Goal: Information Seeking & Learning: Learn about a topic

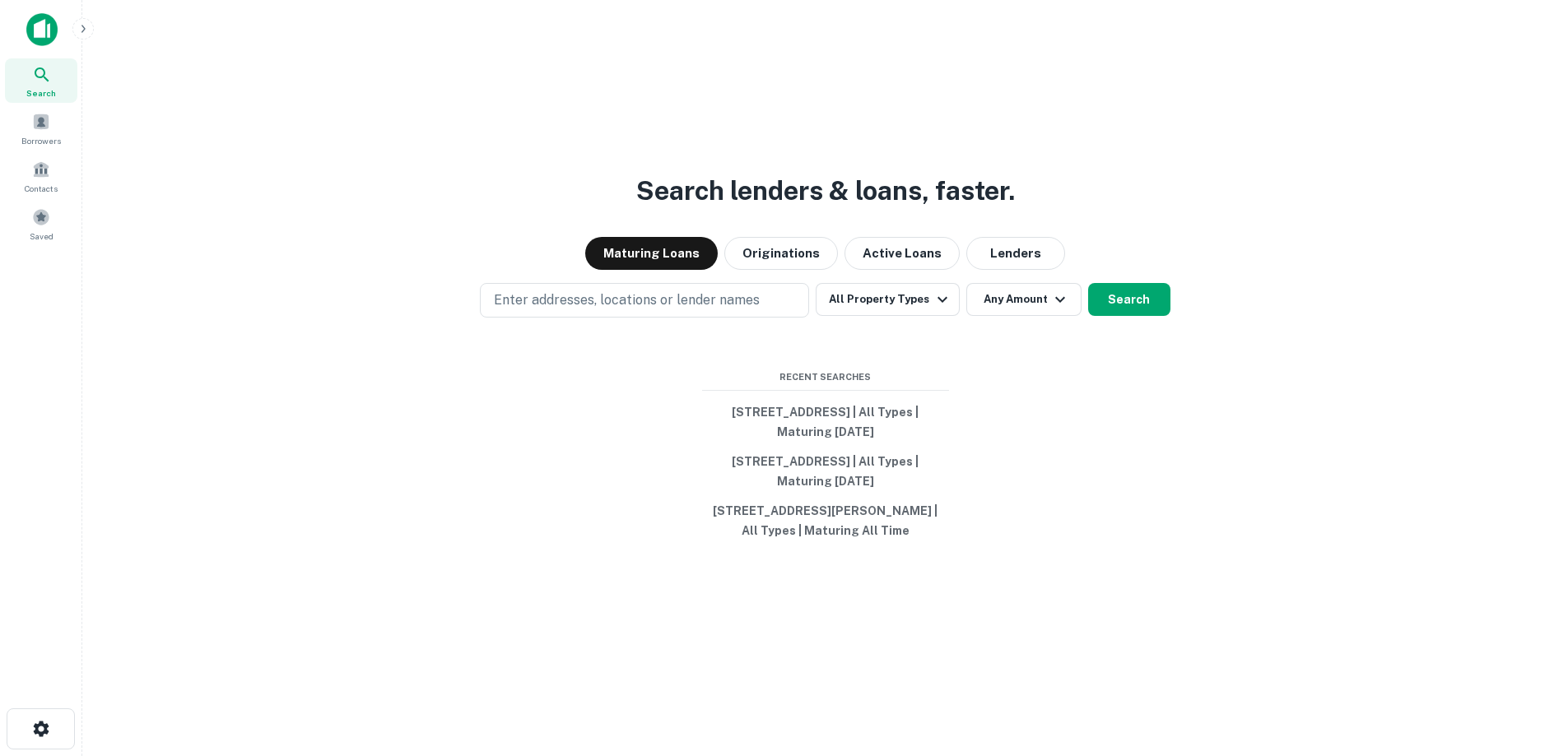
click at [38, 35] on img at bounding box center [41, 30] width 31 height 33
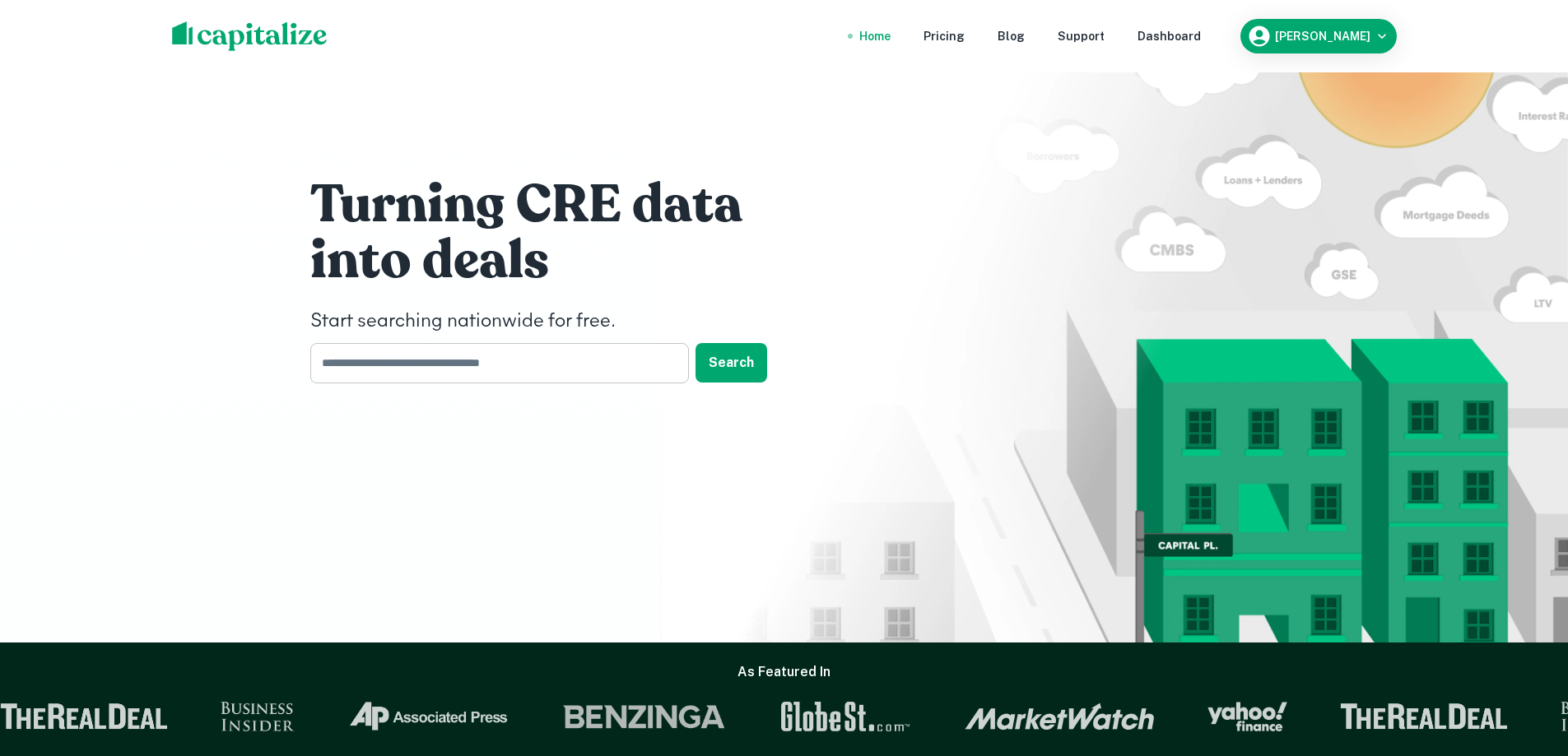
drag, startPoint x: 404, startPoint y: 366, endPoint x: 411, endPoint y: 368, distance: 7.3
click at [404, 366] on input "text" at bounding box center [493, 363] width 367 height 40
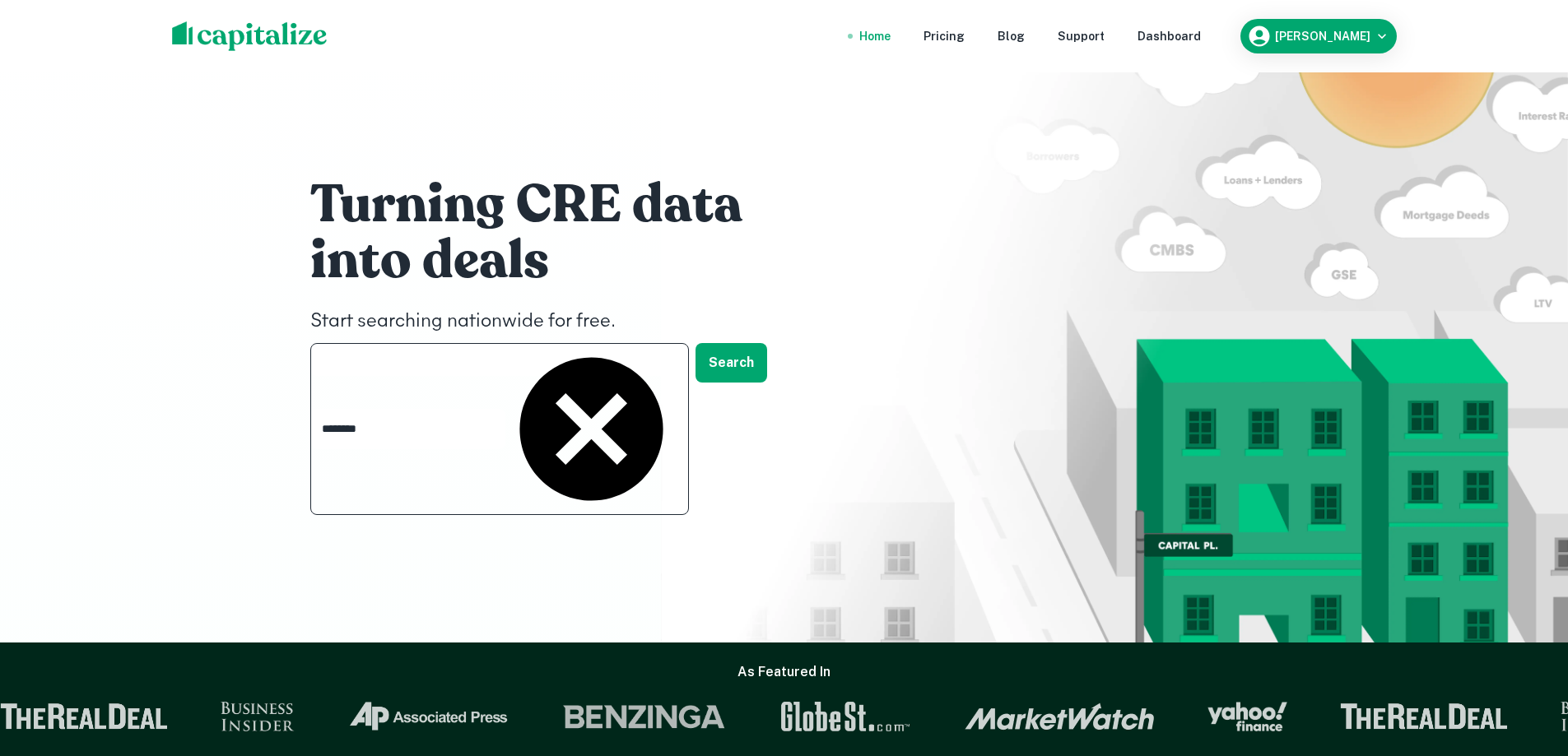
type input "*********"
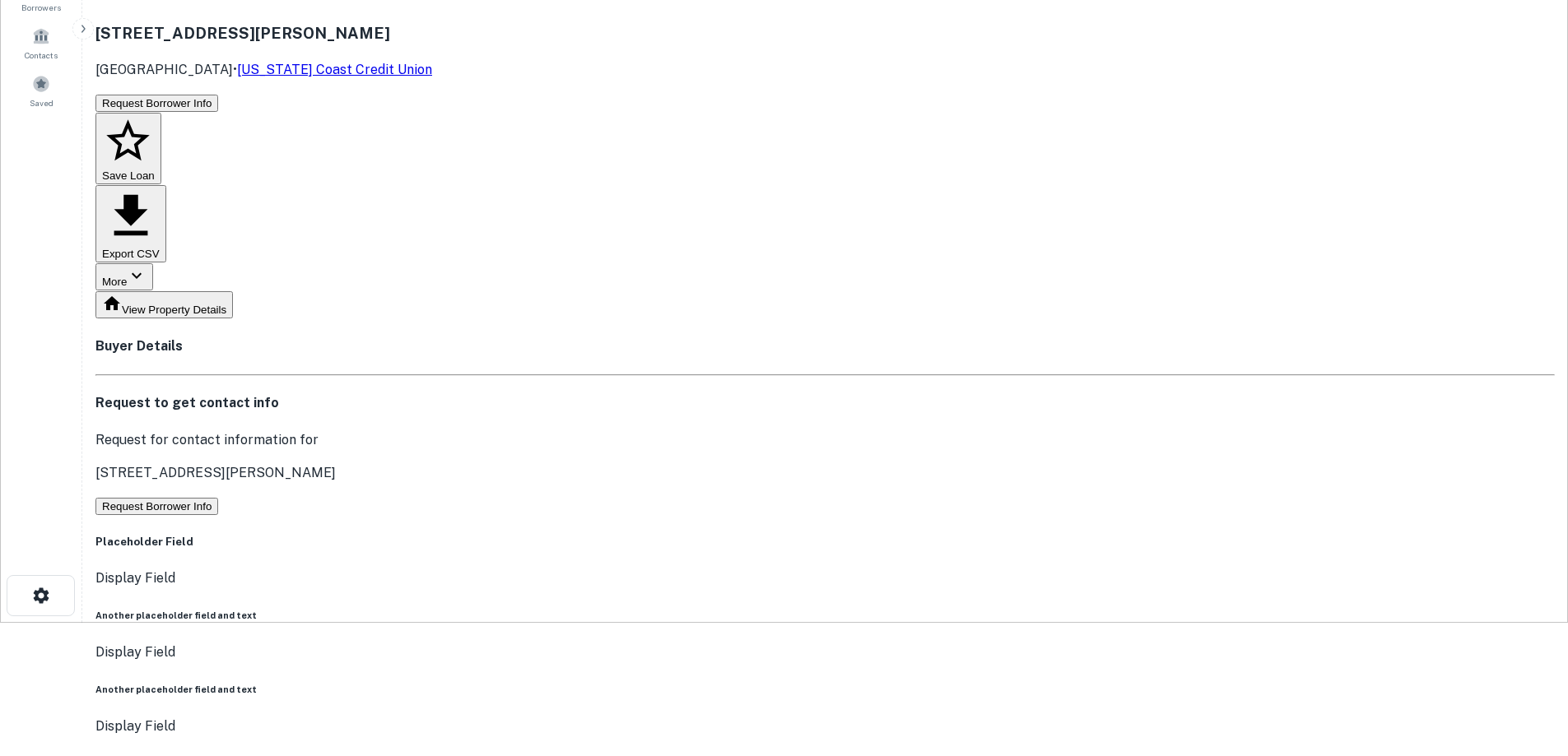
scroll to position [247, 0]
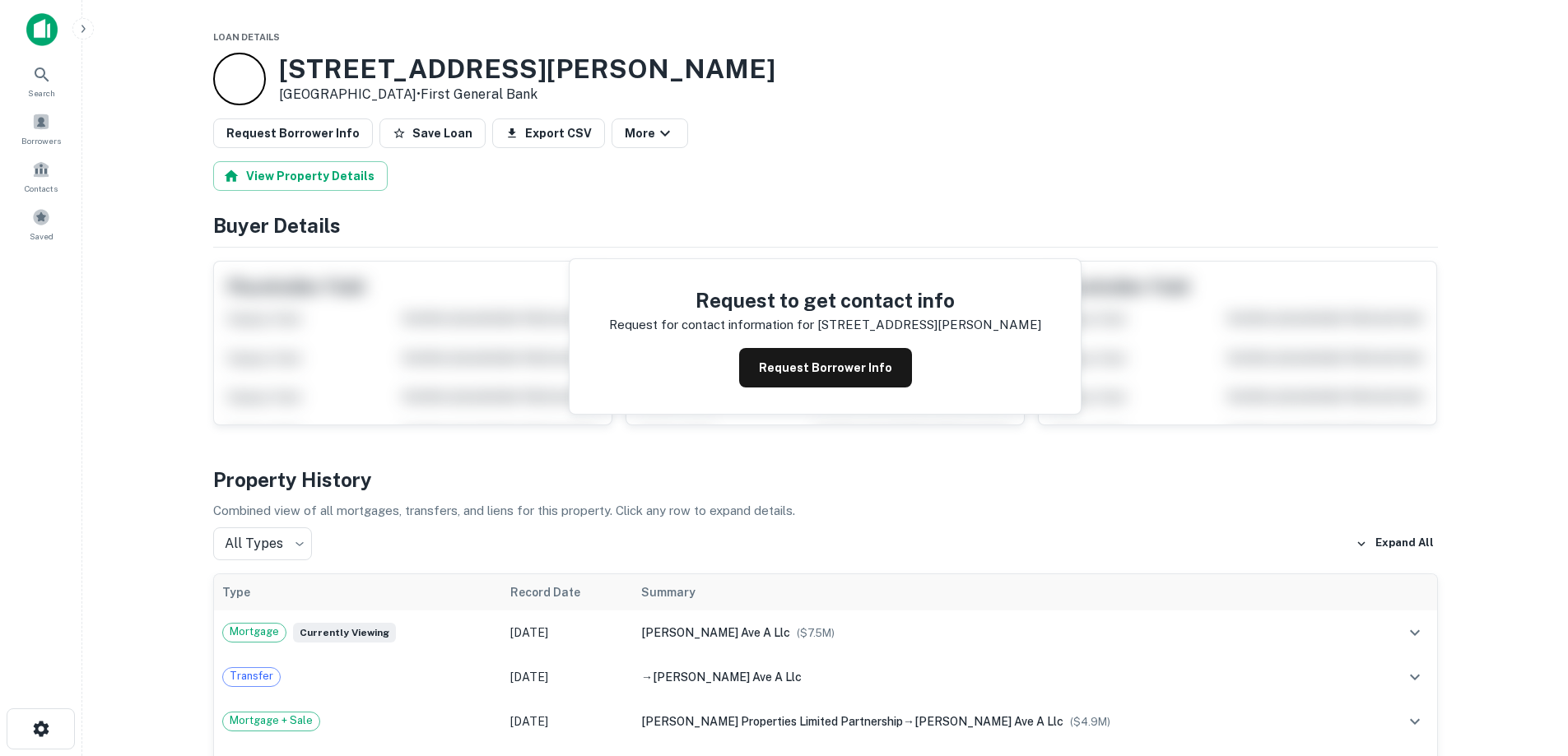
click at [46, 37] on img at bounding box center [41, 30] width 31 height 33
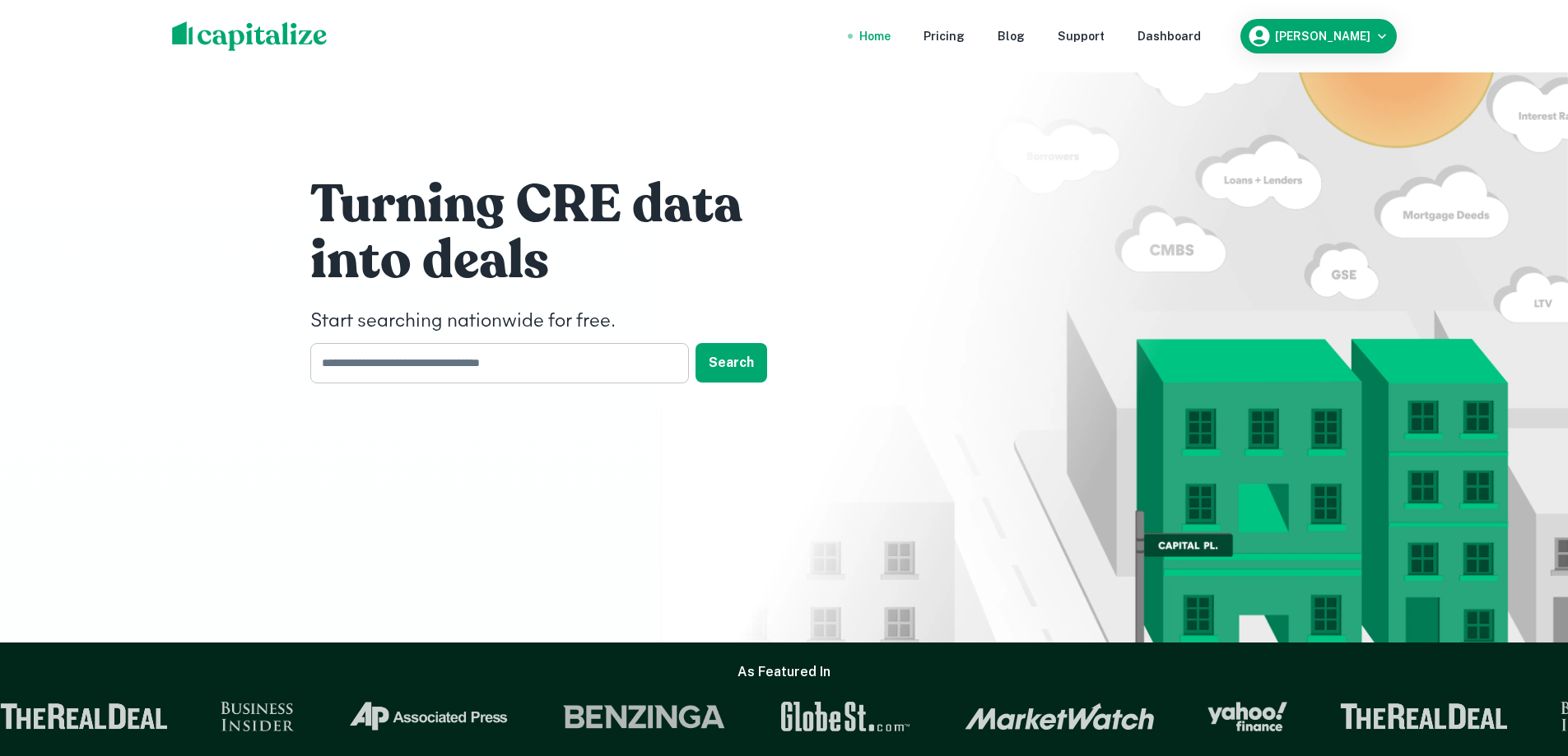
click at [597, 362] on input "text" at bounding box center [493, 363] width 367 height 40
type input "**********"
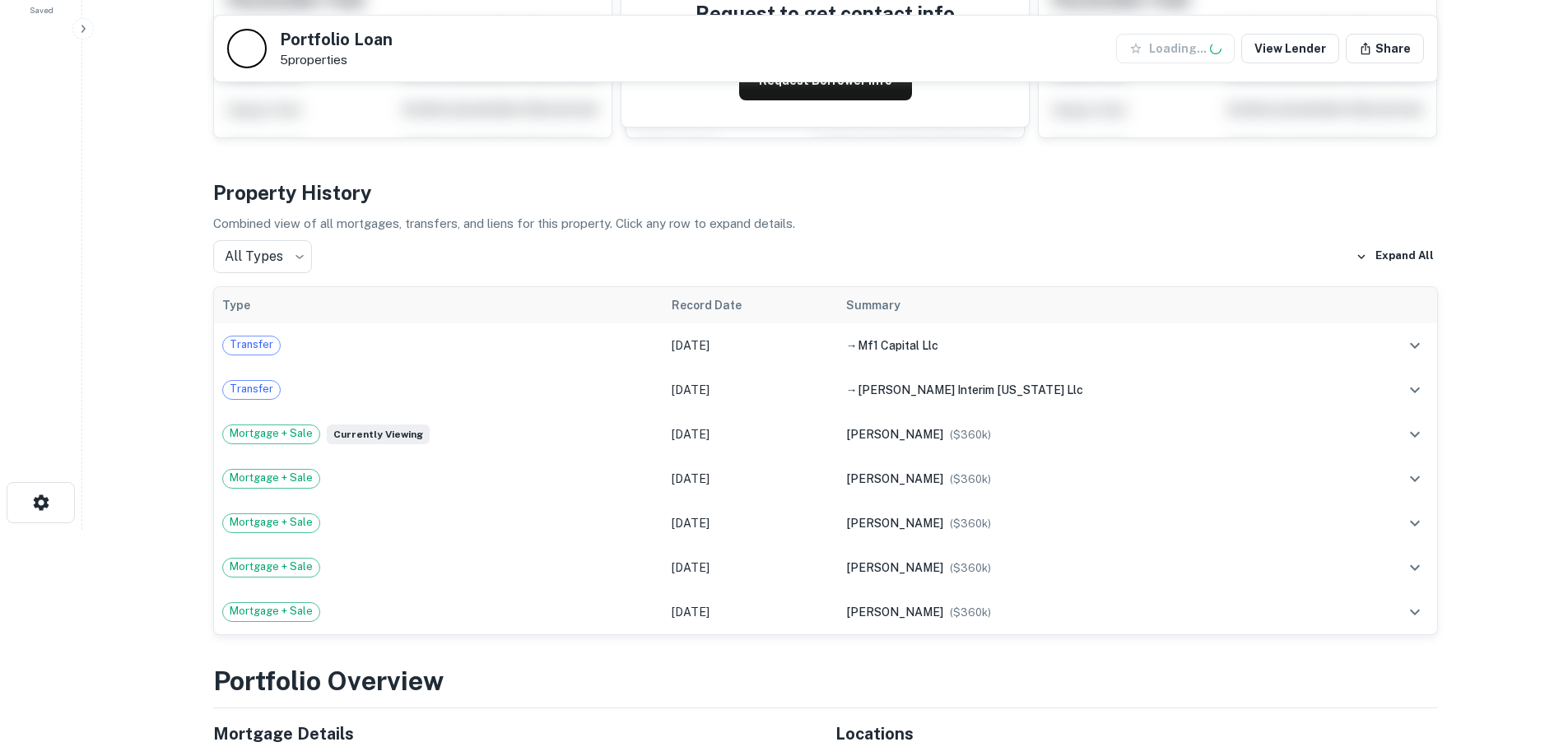
scroll to position [247, 0]
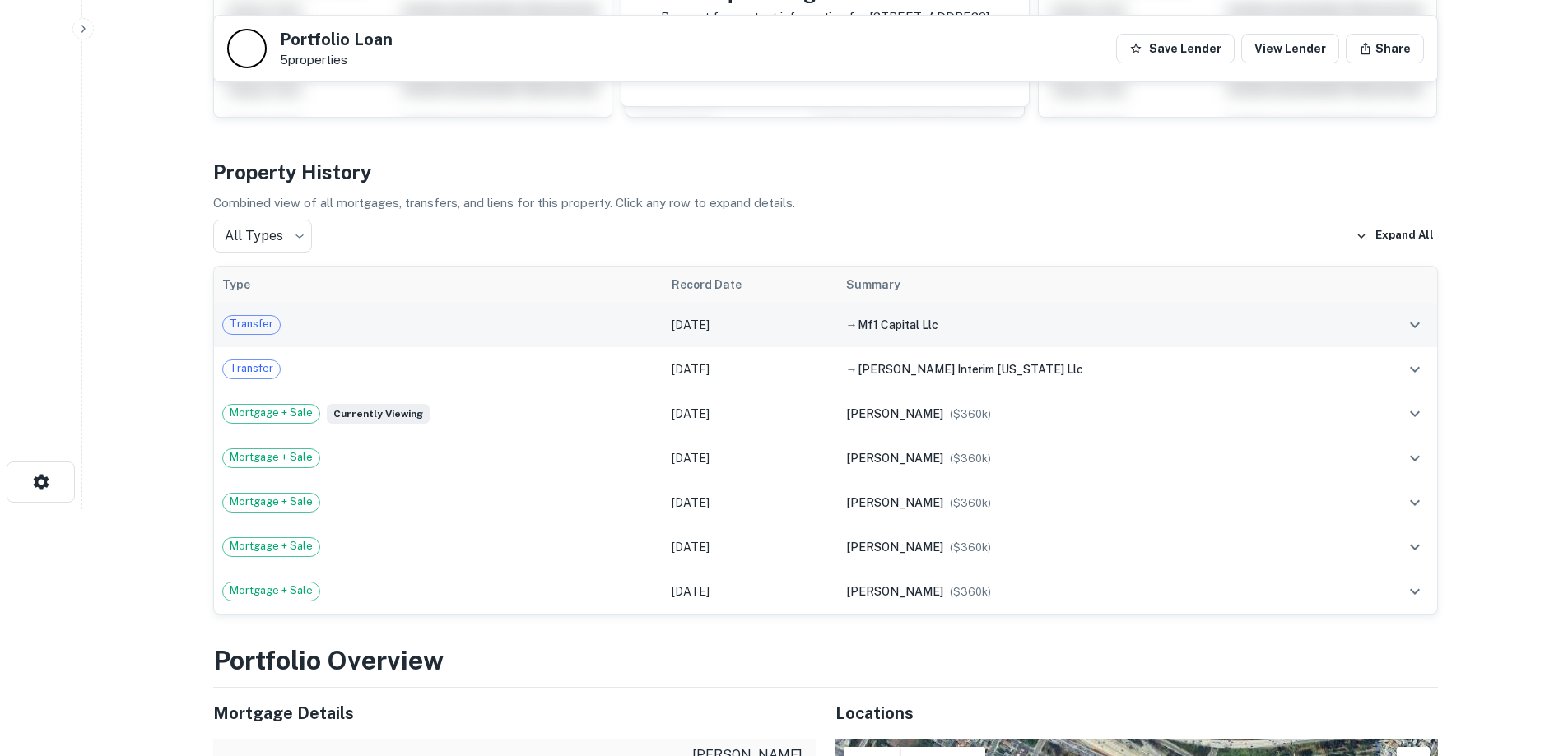
click at [582, 337] on td "Transfer" at bounding box center [438, 326] width 450 height 44
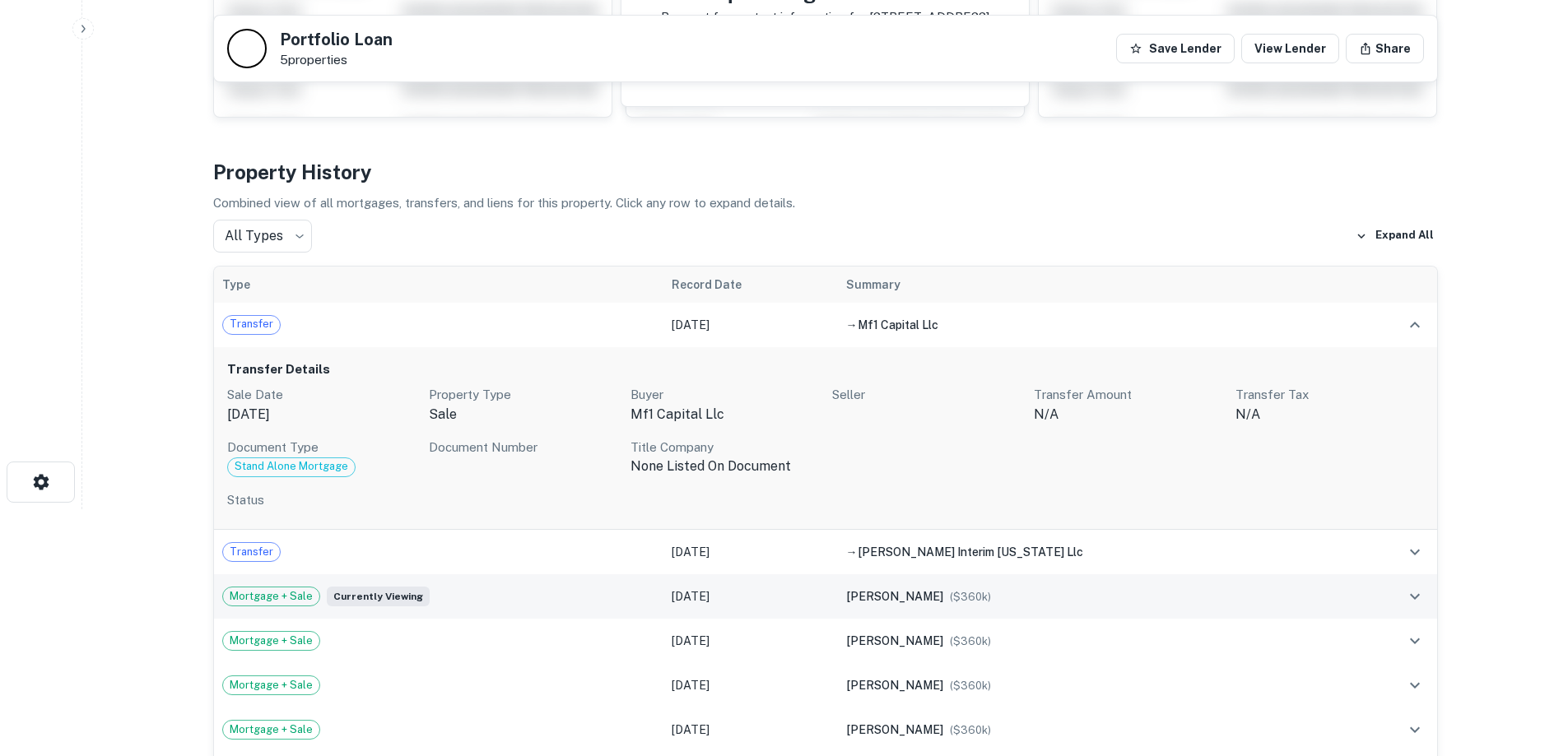
click at [575, 600] on div "Mortgage + Sale Currently viewing" at bounding box center [439, 596] width 433 height 20
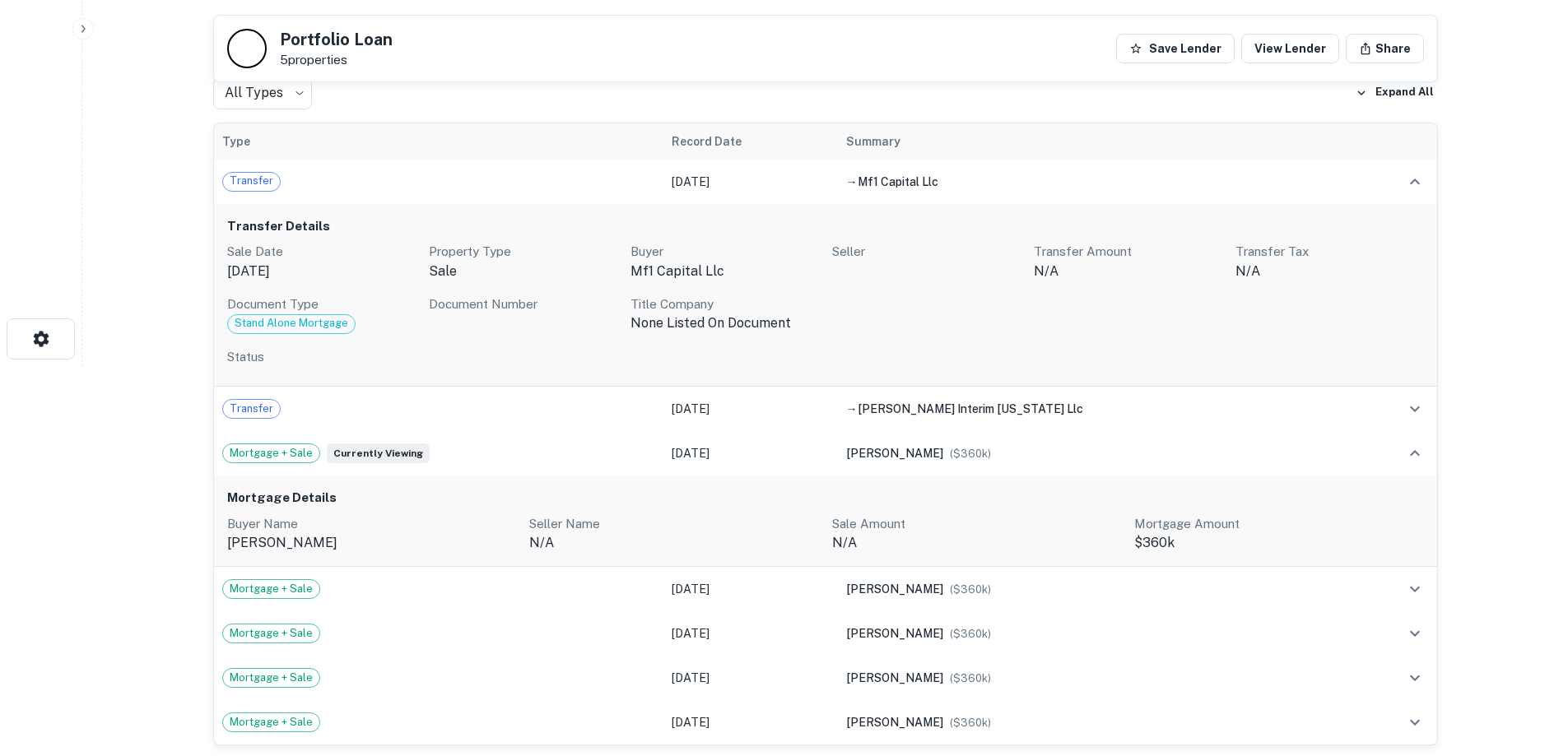
scroll to position [411, 0]
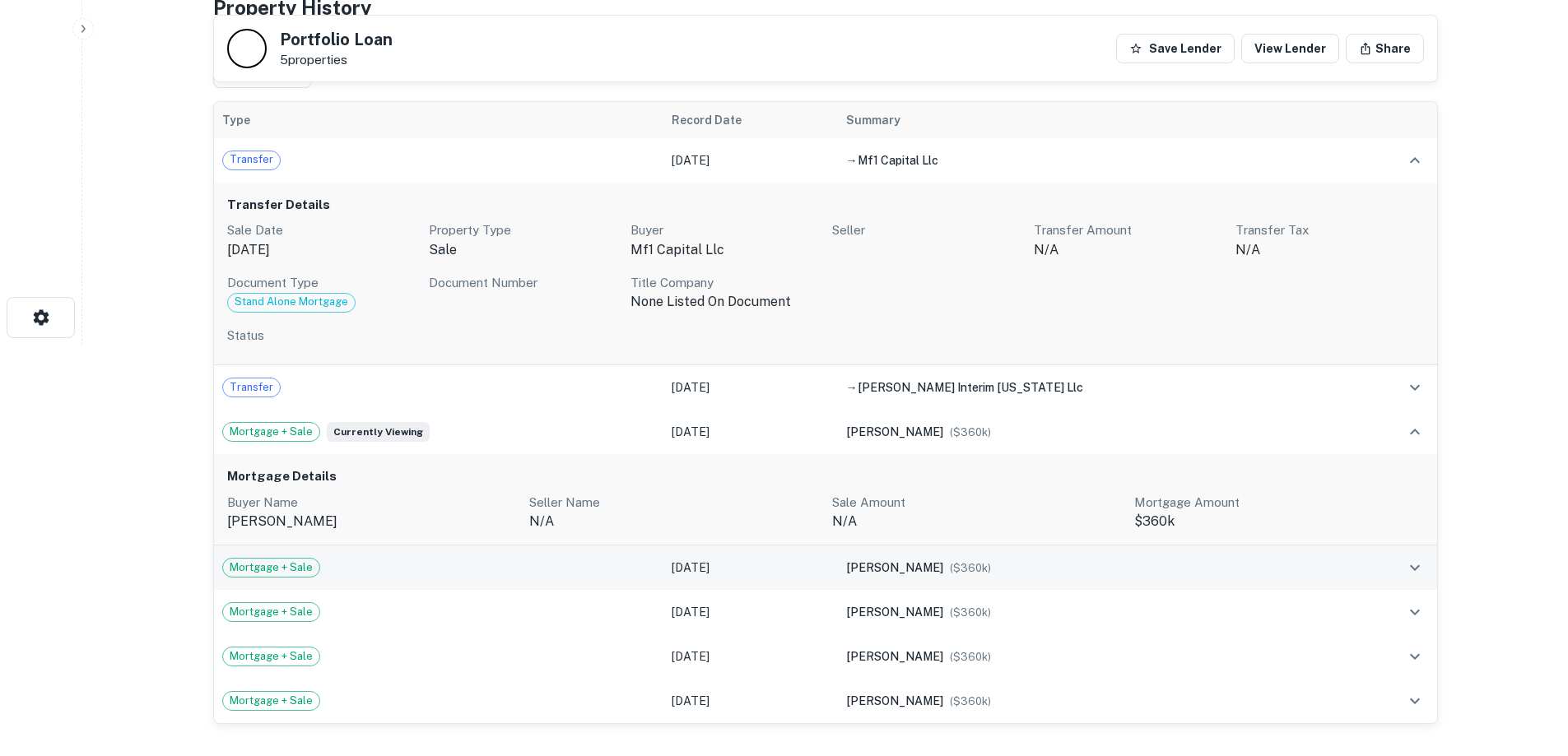
click at [591, 581] on td "Mortgage + Sale" at bounding box center [438, 568] width 450 height 44
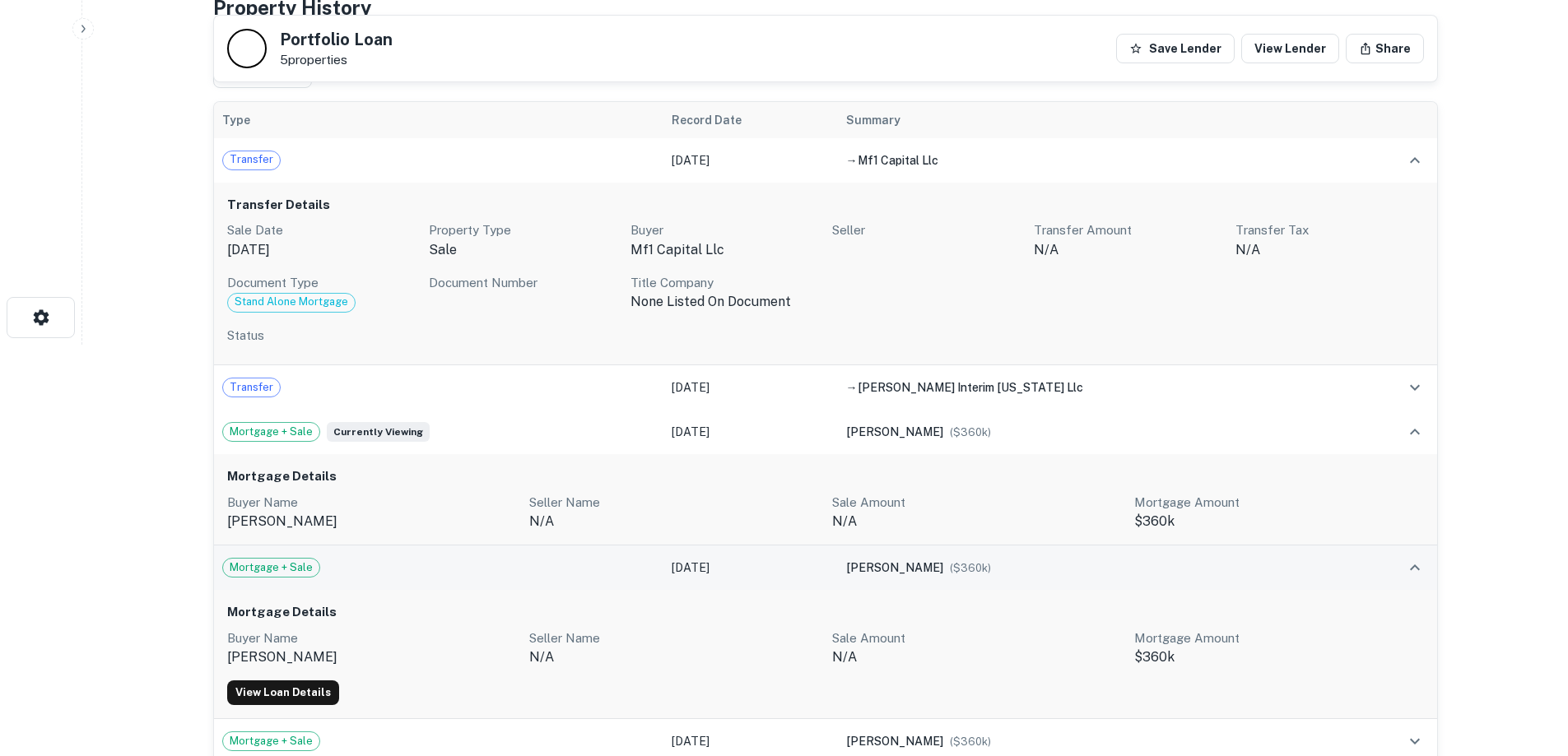
click at [591, 581] on td "Mortgage + Sale" at bounding box center [438, 568] width 450 height 44
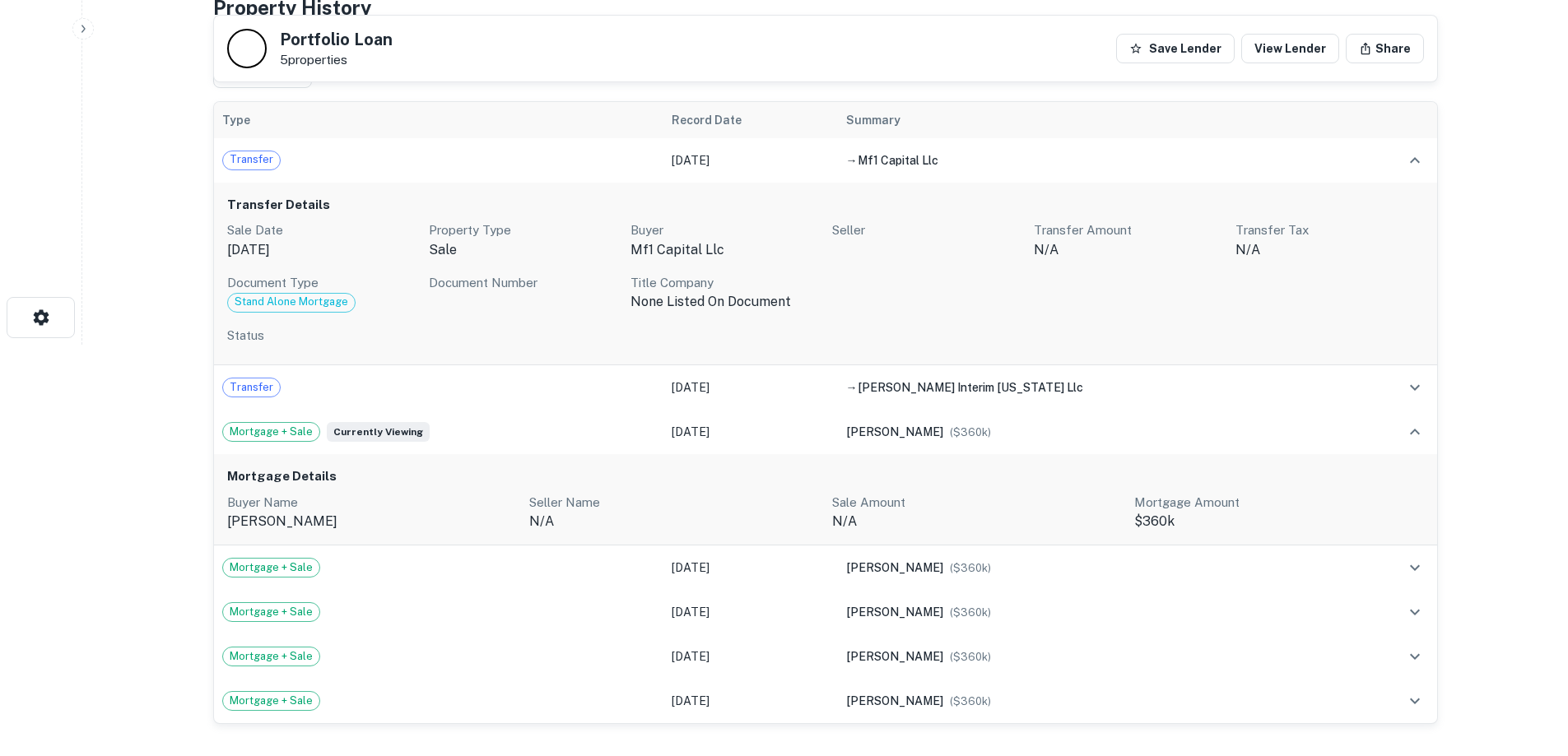
click at [580, 487] on div "Mortgage Details Buyer Name madrid eduardo Seller Name n/a Sale Amount N/A Mort…" at bounding box center [825, 500] width 1223 height 91
click at [558, 400] on td "Transfer" at bounding box center [438, 387] width 450 height 44
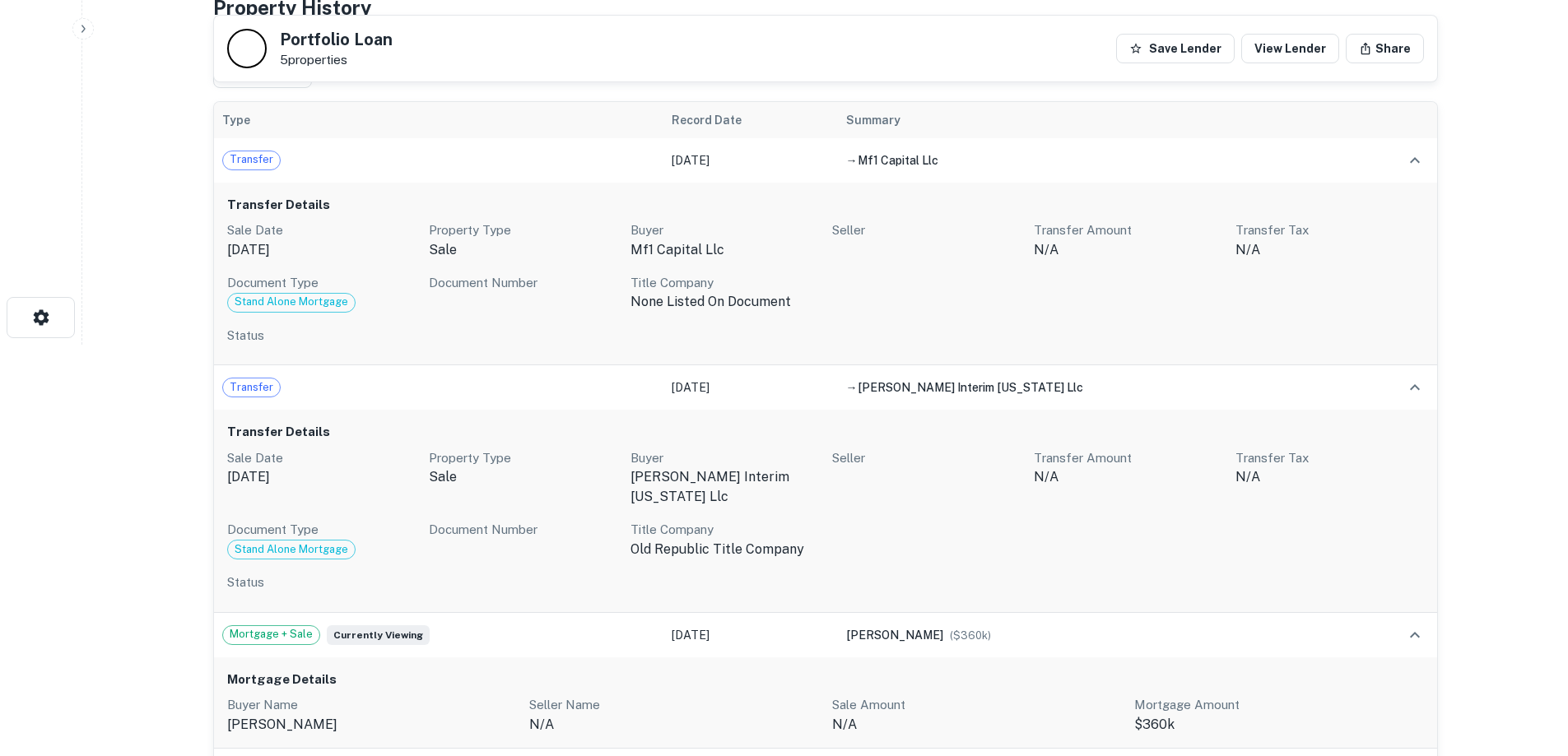
click at [560, 428] on h6 "Transfer Details" at bounding box center [825, 432] width 1197 height 19
click at [585, 394] on div "Transfer" at bounding box center [439, 387] width 433 height 20
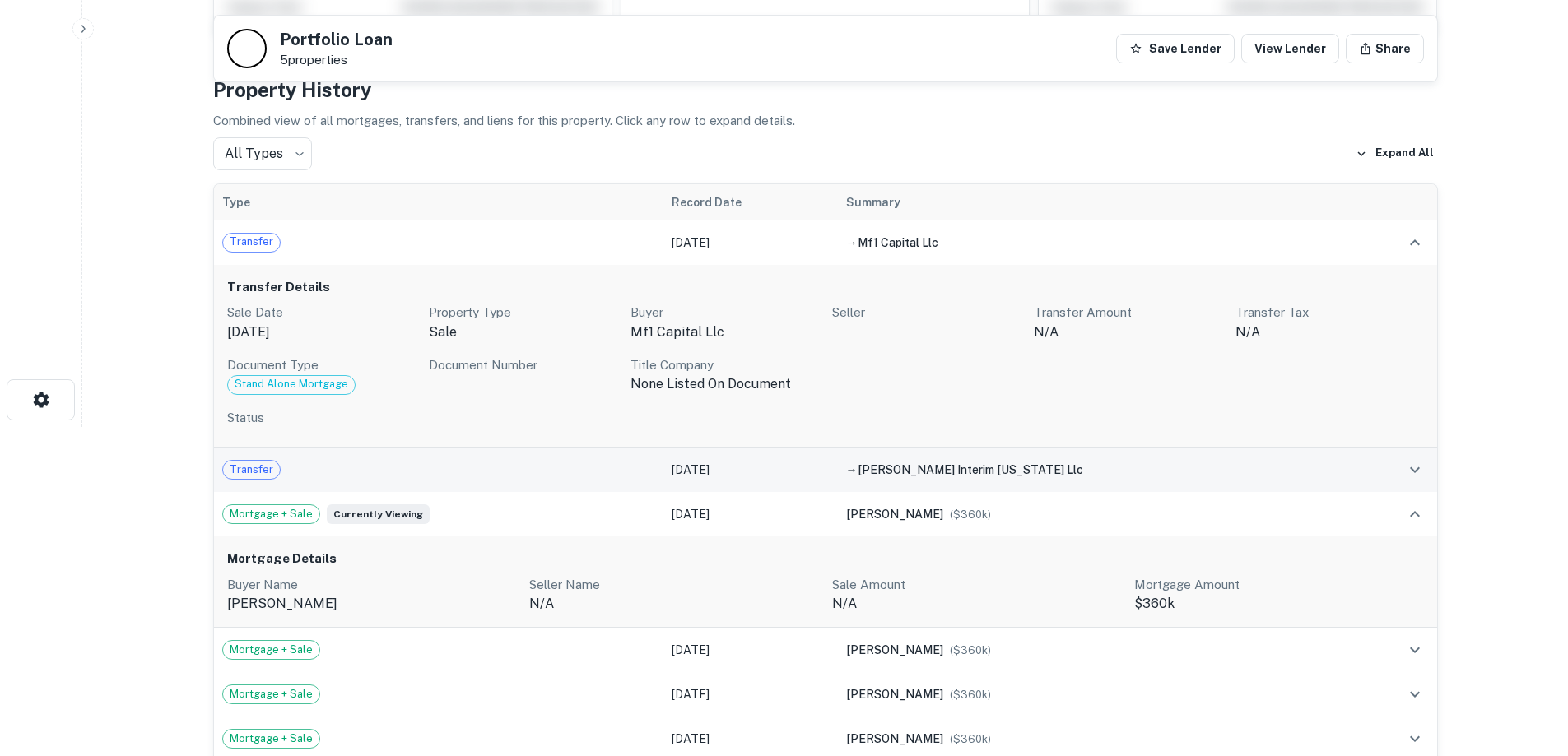
scroll to position [165, 0]
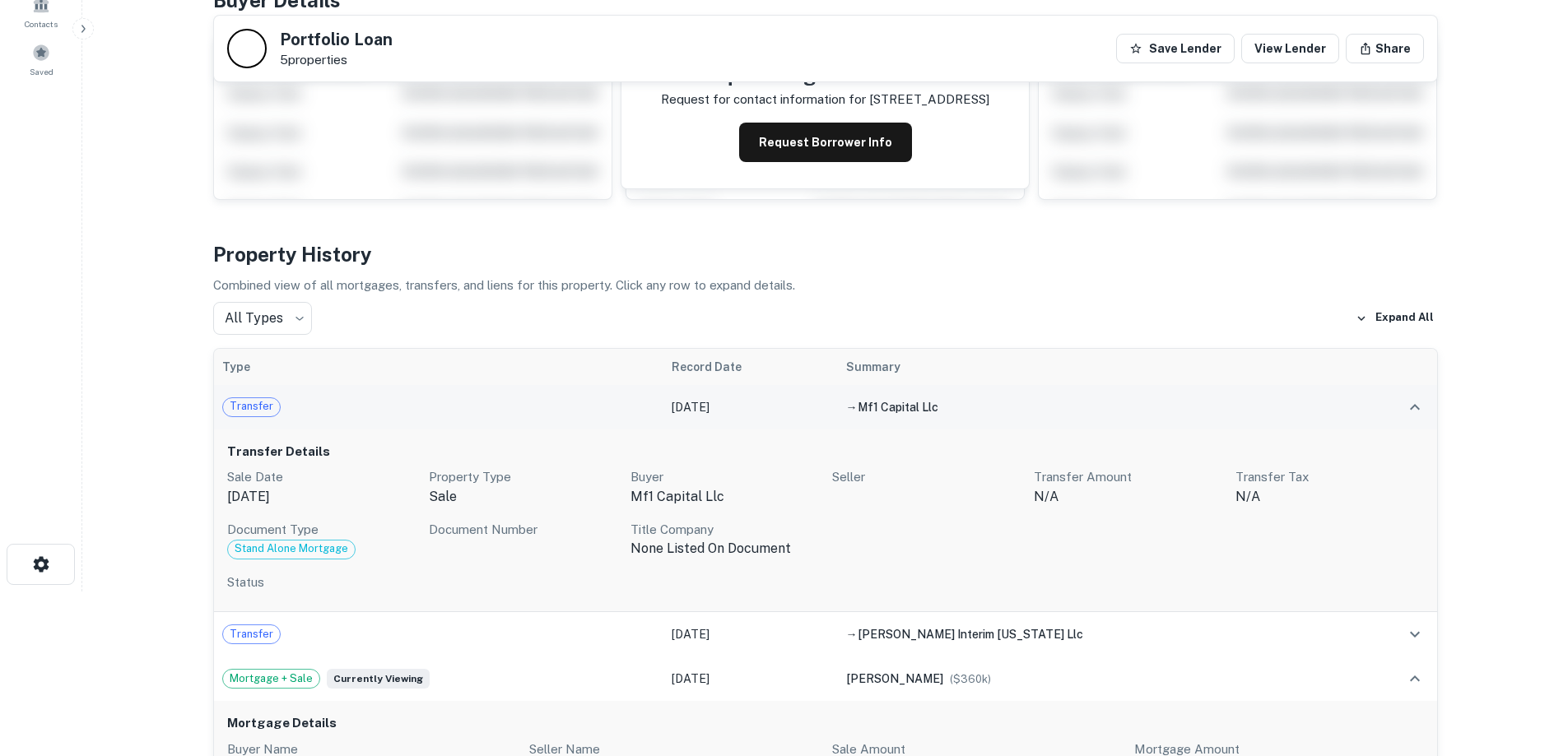
click at [542, 409] on div "Transfer" at bounding box center [439, 407] width 433 height 20
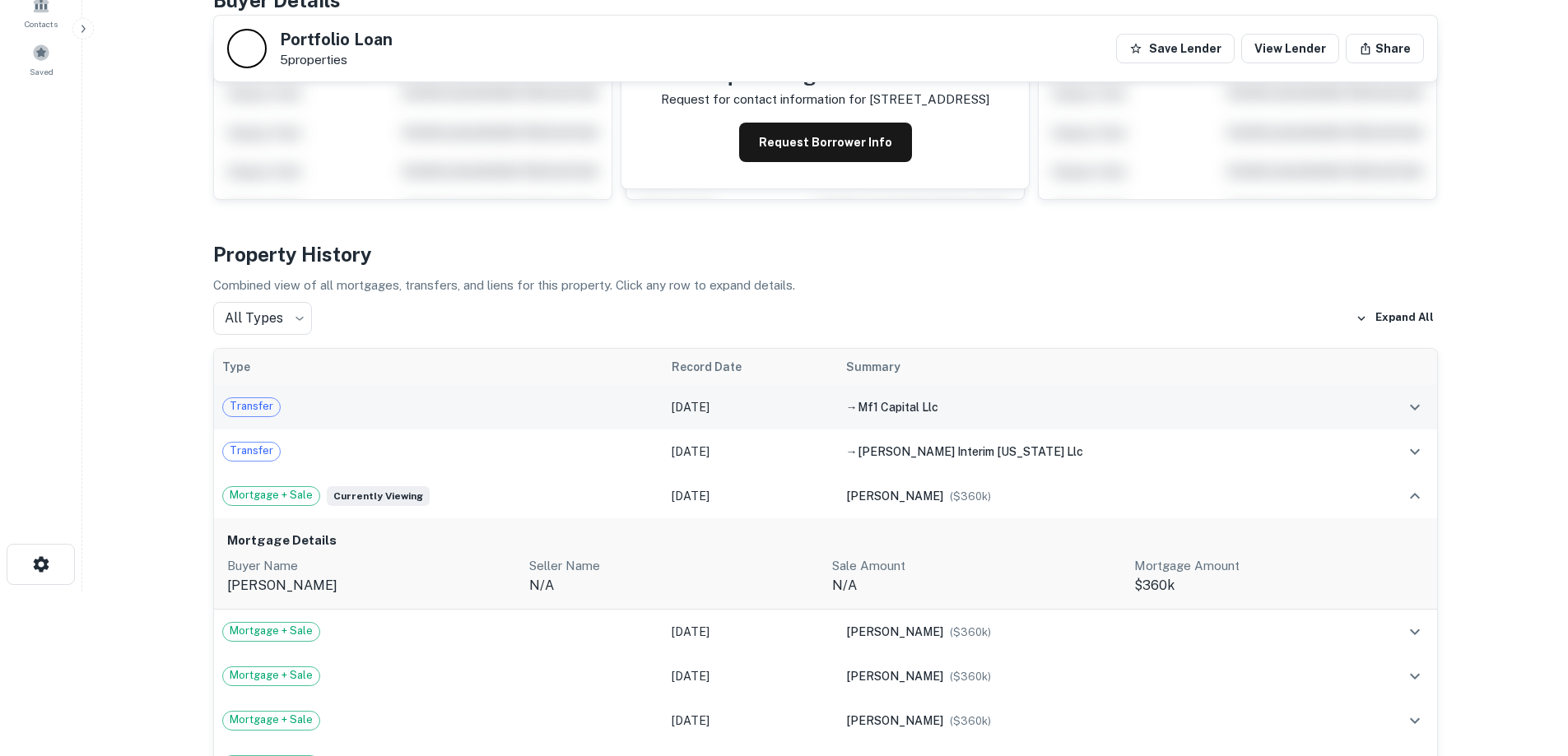
click at [537, 408] on div "Transfer" at bounding box center [439, 407] width 433 height 20
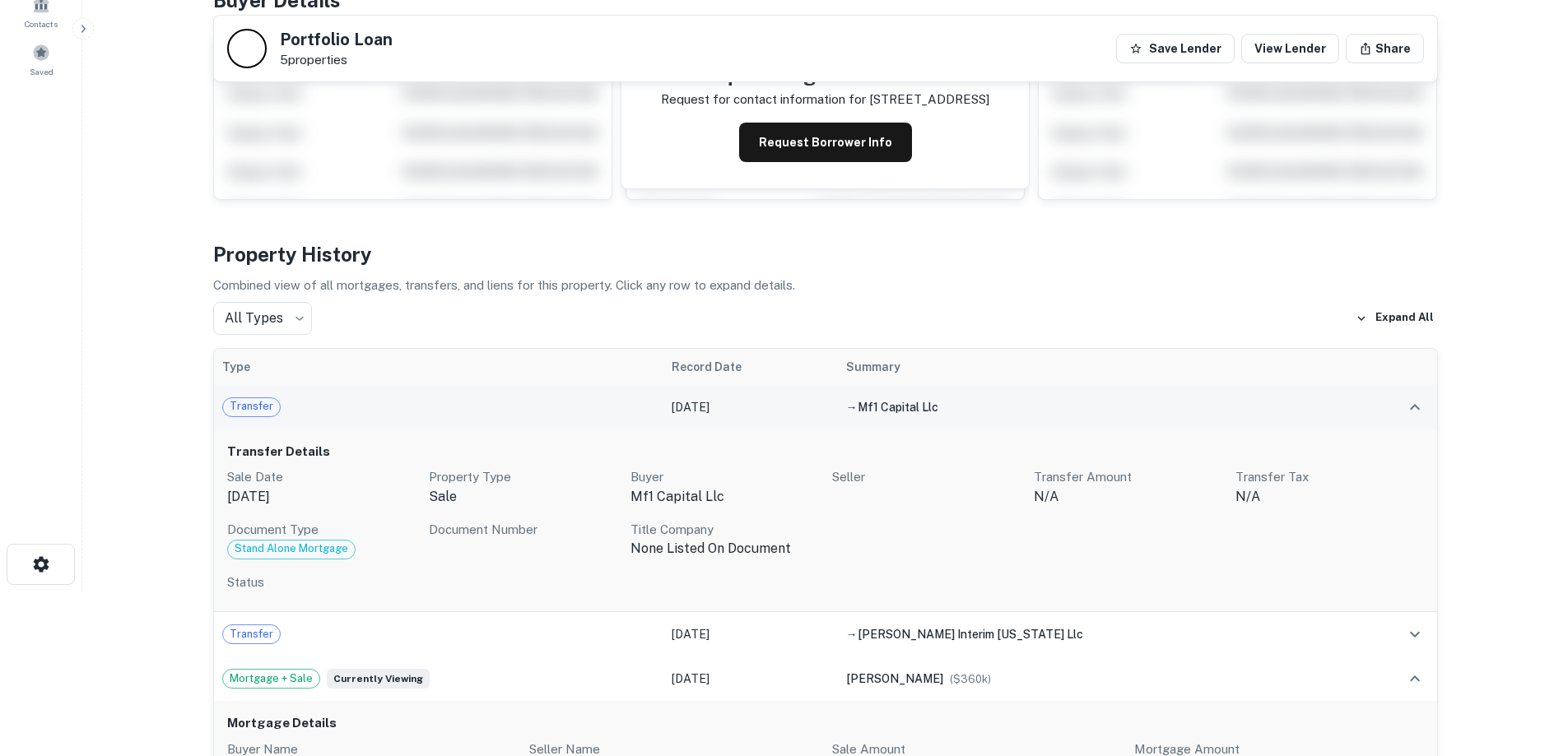
click at [522, 417] on td "Transfer" at bounding box center [438, 407] width 450 height 44
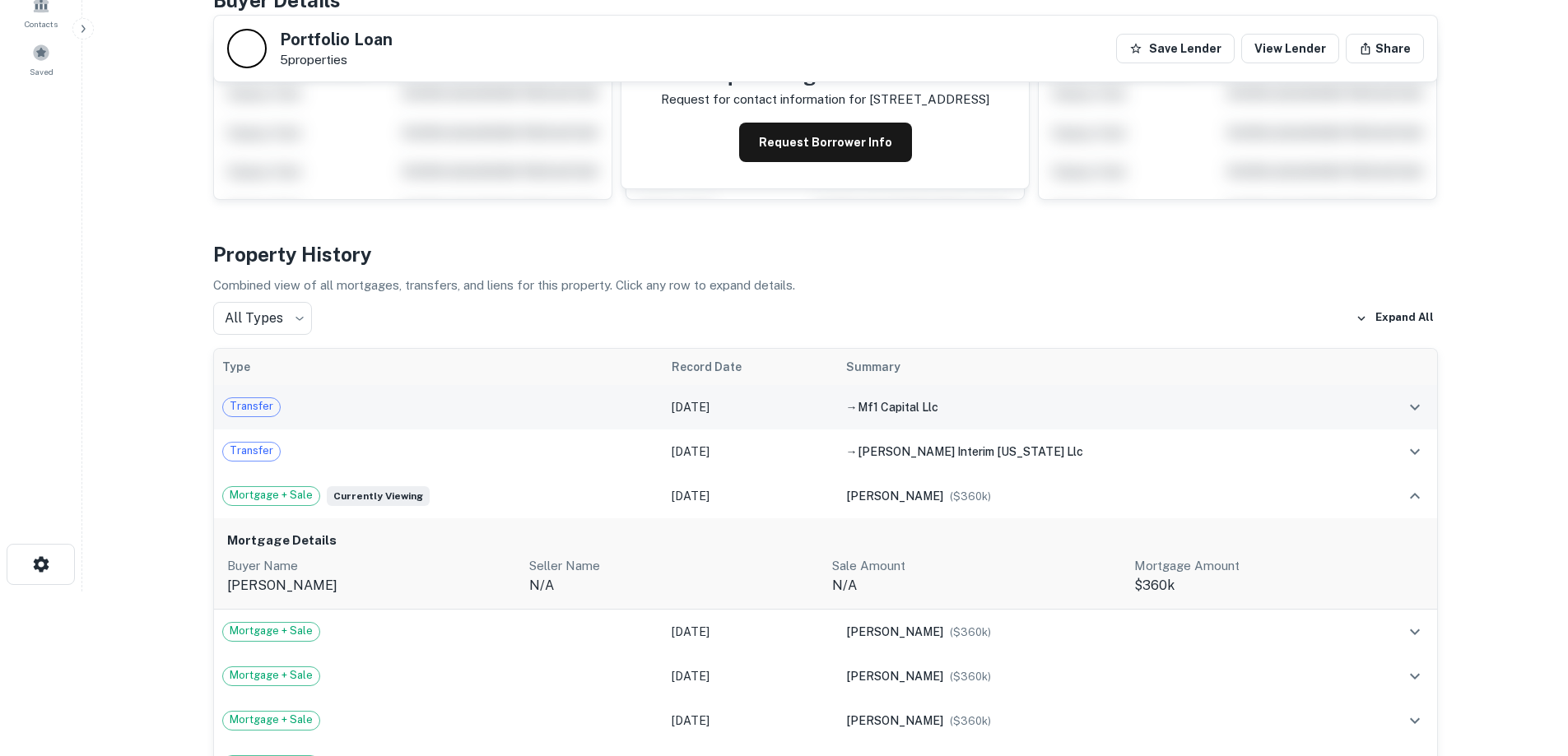
click at [512, 404] on div "Transfer" at bounding box center [439, 407] width 433 height 20
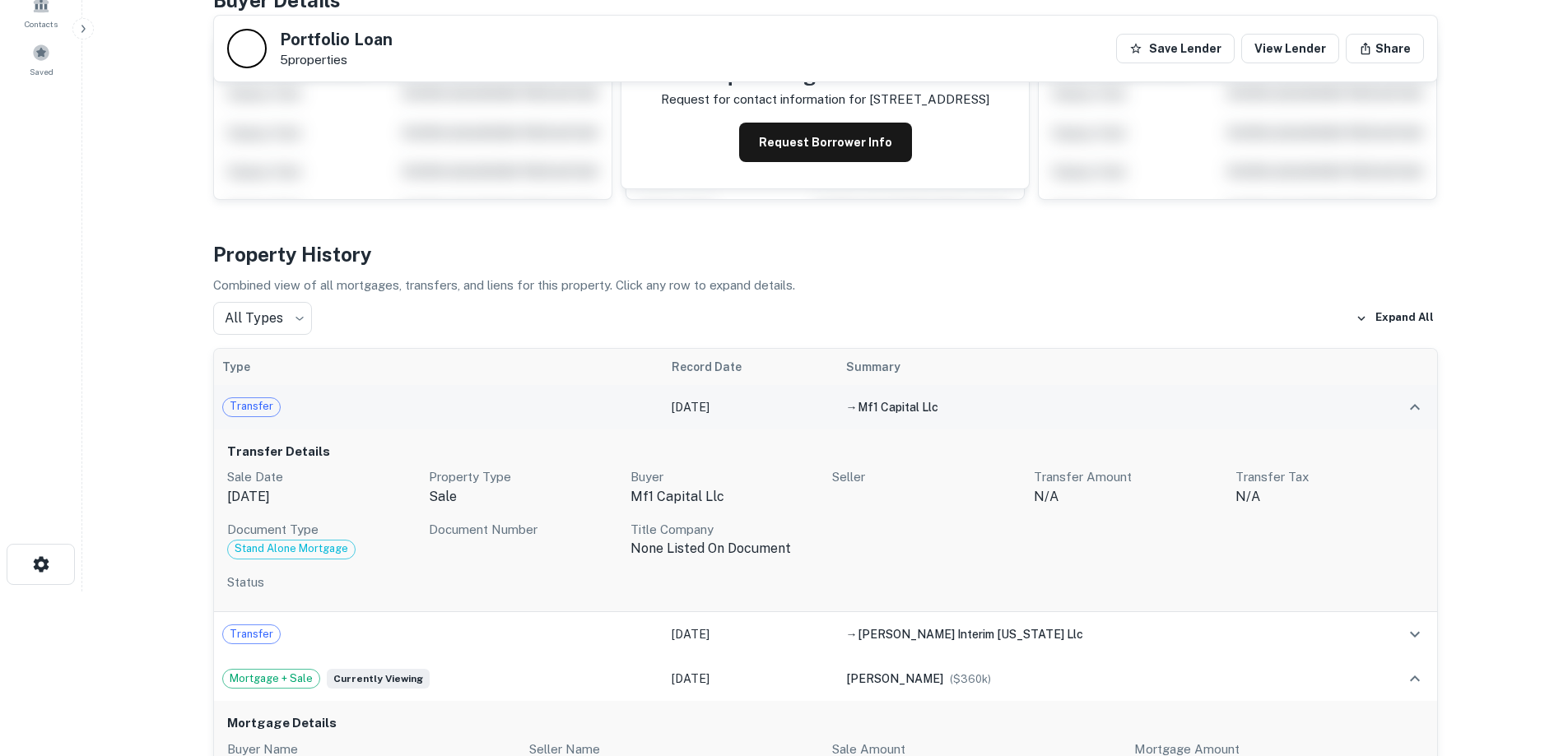
click at [524, 405] on div "Transfer" at bounding box center [439, 407] width 433 height 20
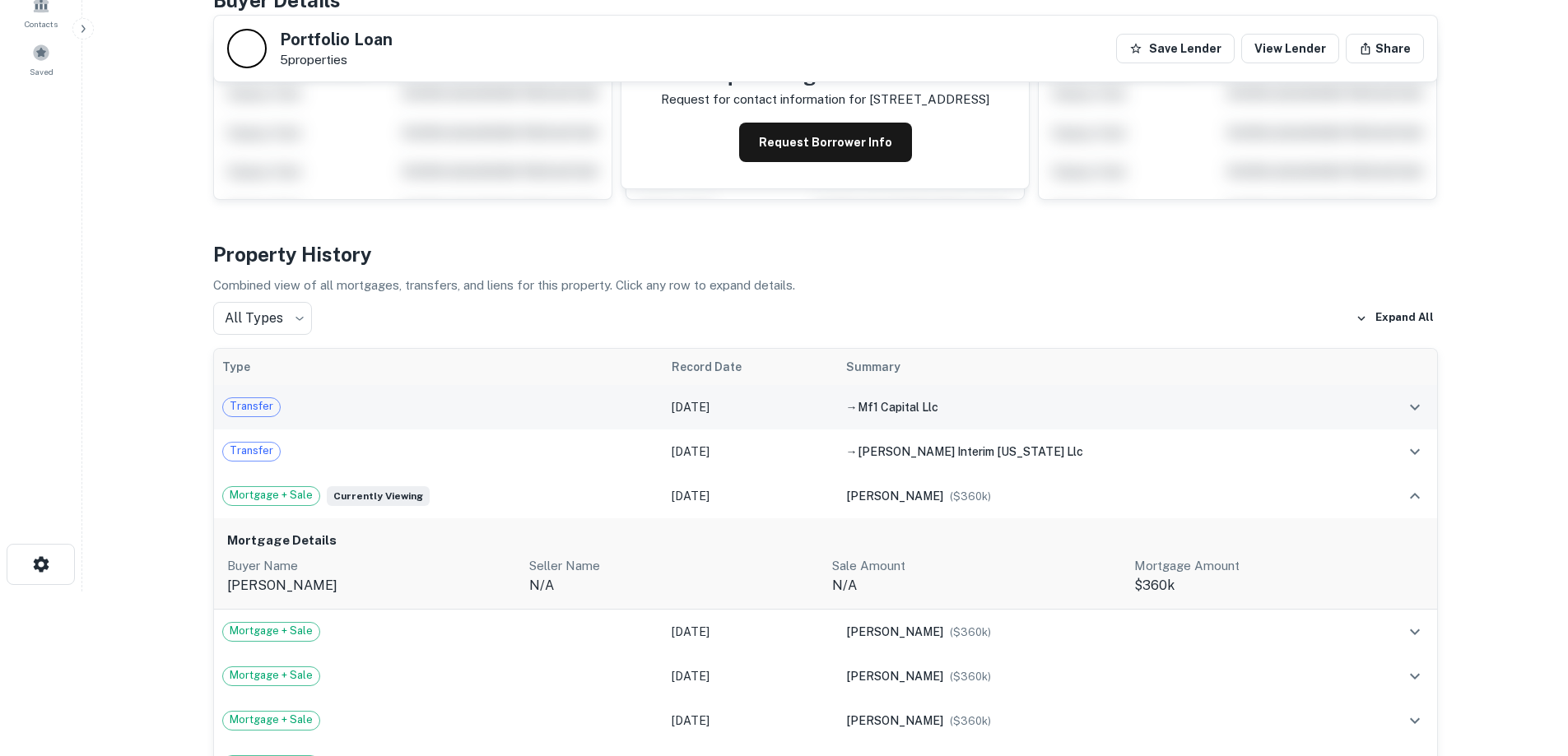
scroll to position [0, 0]
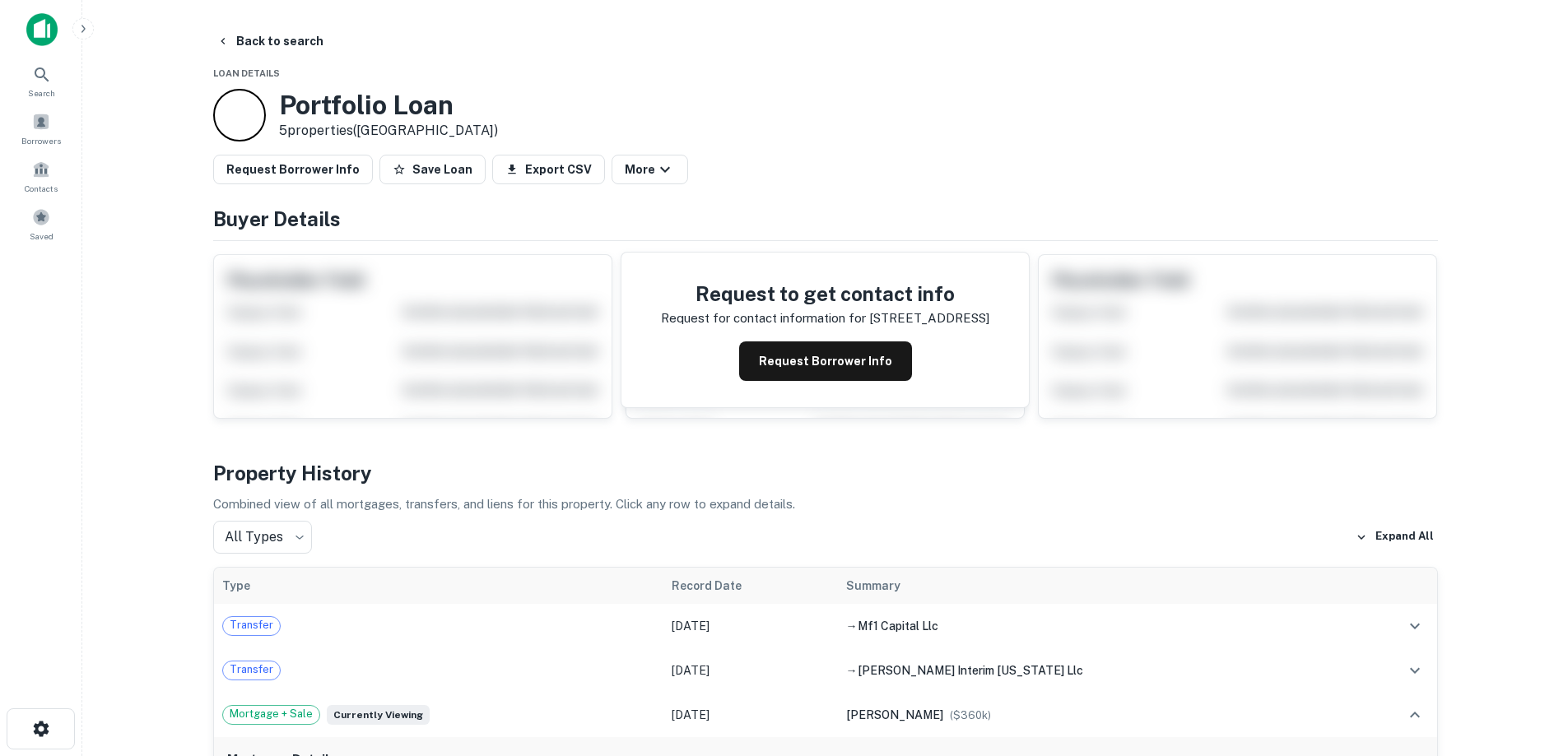
click at [45, 31] on img at bounding box center [41, 30] width 31 height 33
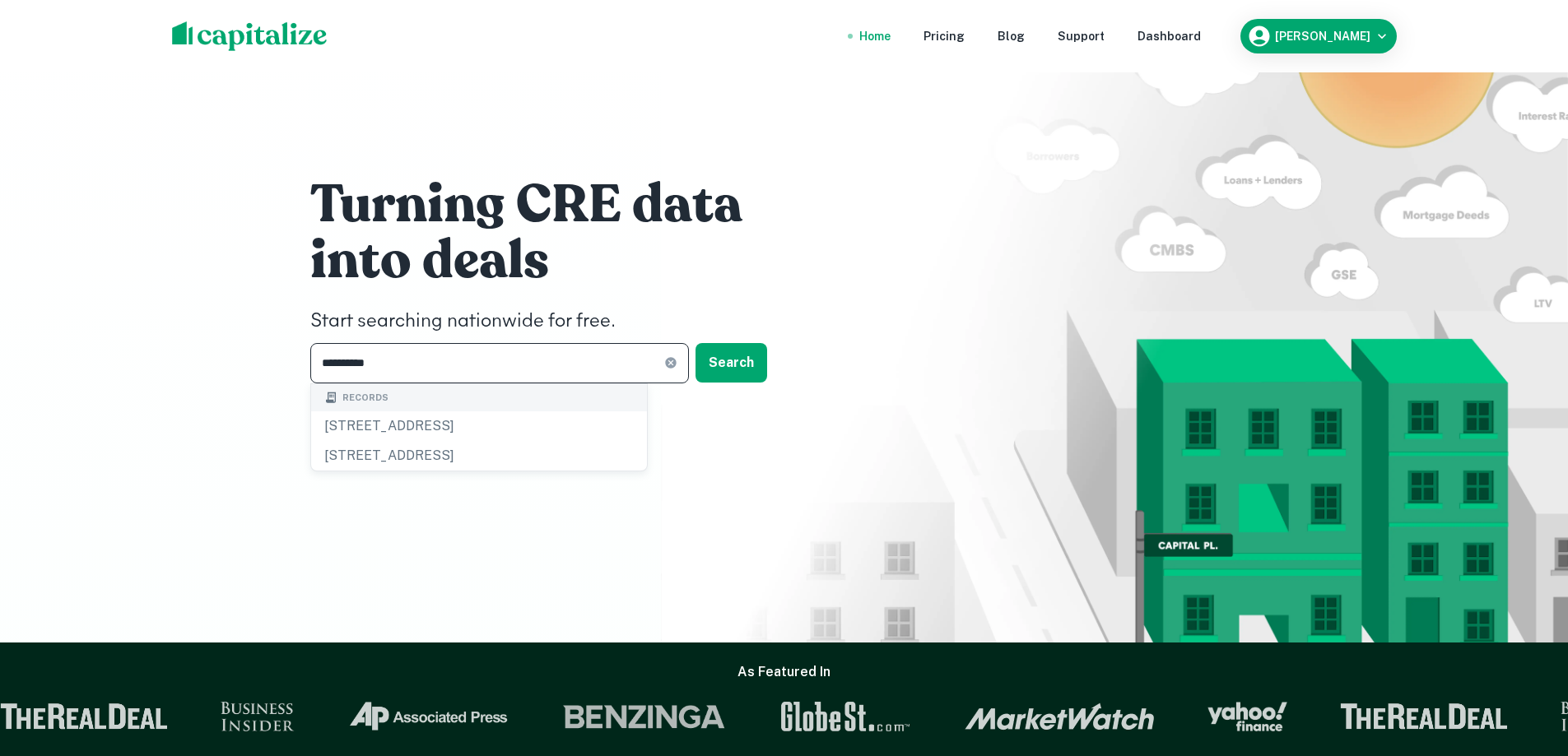
click at [431, 370] on input "**********" at bounding box center [486, 363] width 353 height 40
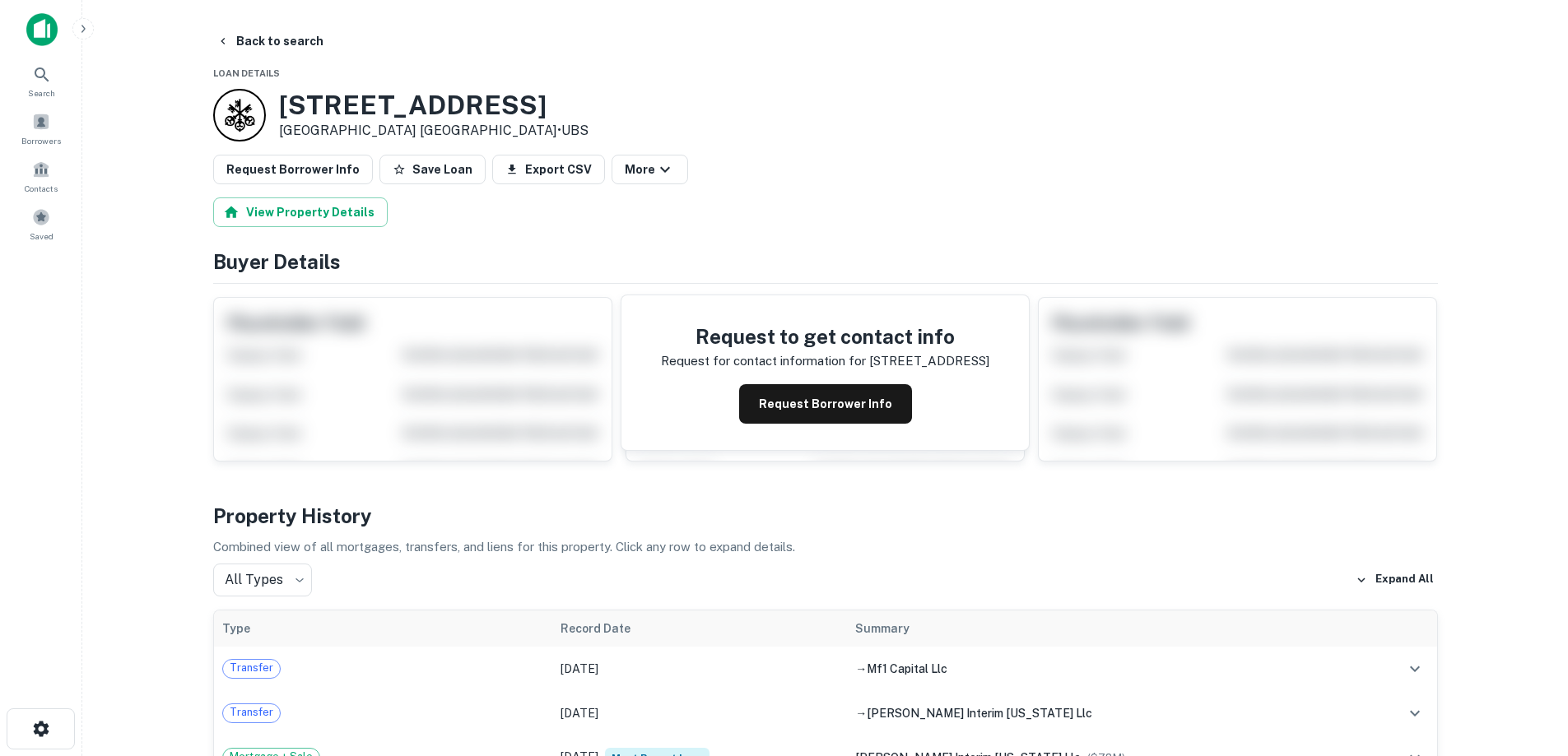
scroll to position [247, 0]
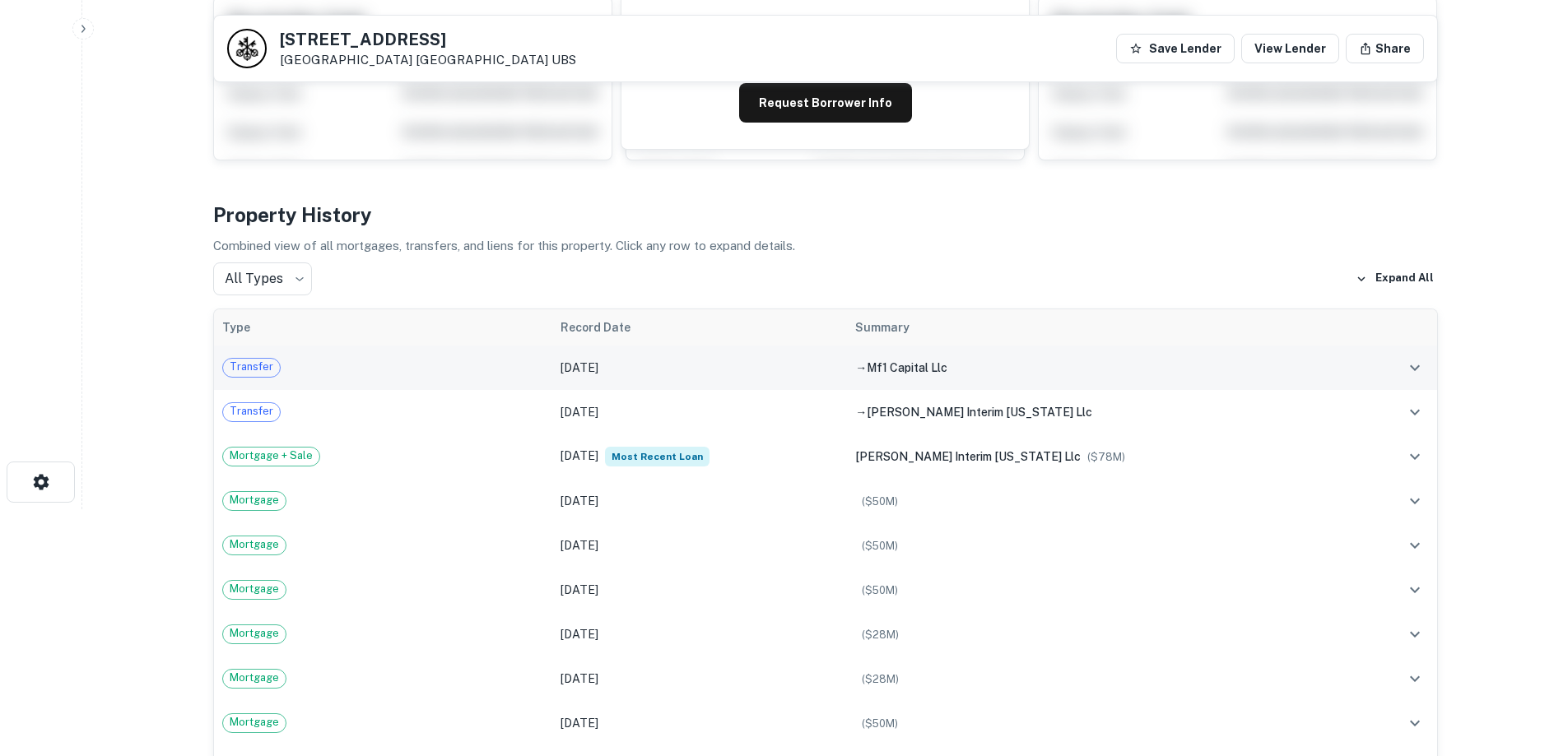
click at [527, 371] on div "Transfer" at bounding box center [383, 368] width 323 height 20
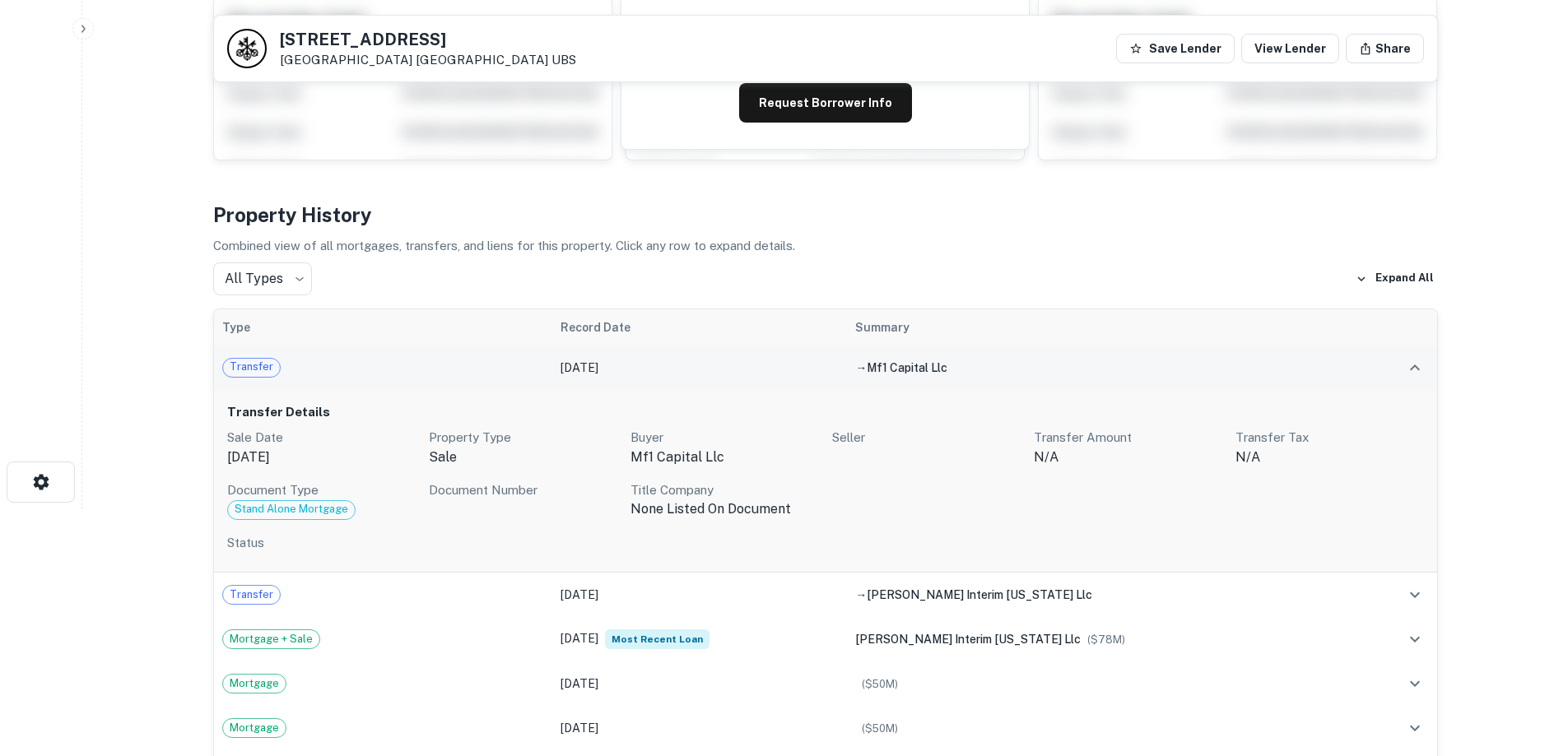
click at [527, 371] on div "Transfer" at bounding box center [383, 368] width 323 height 20
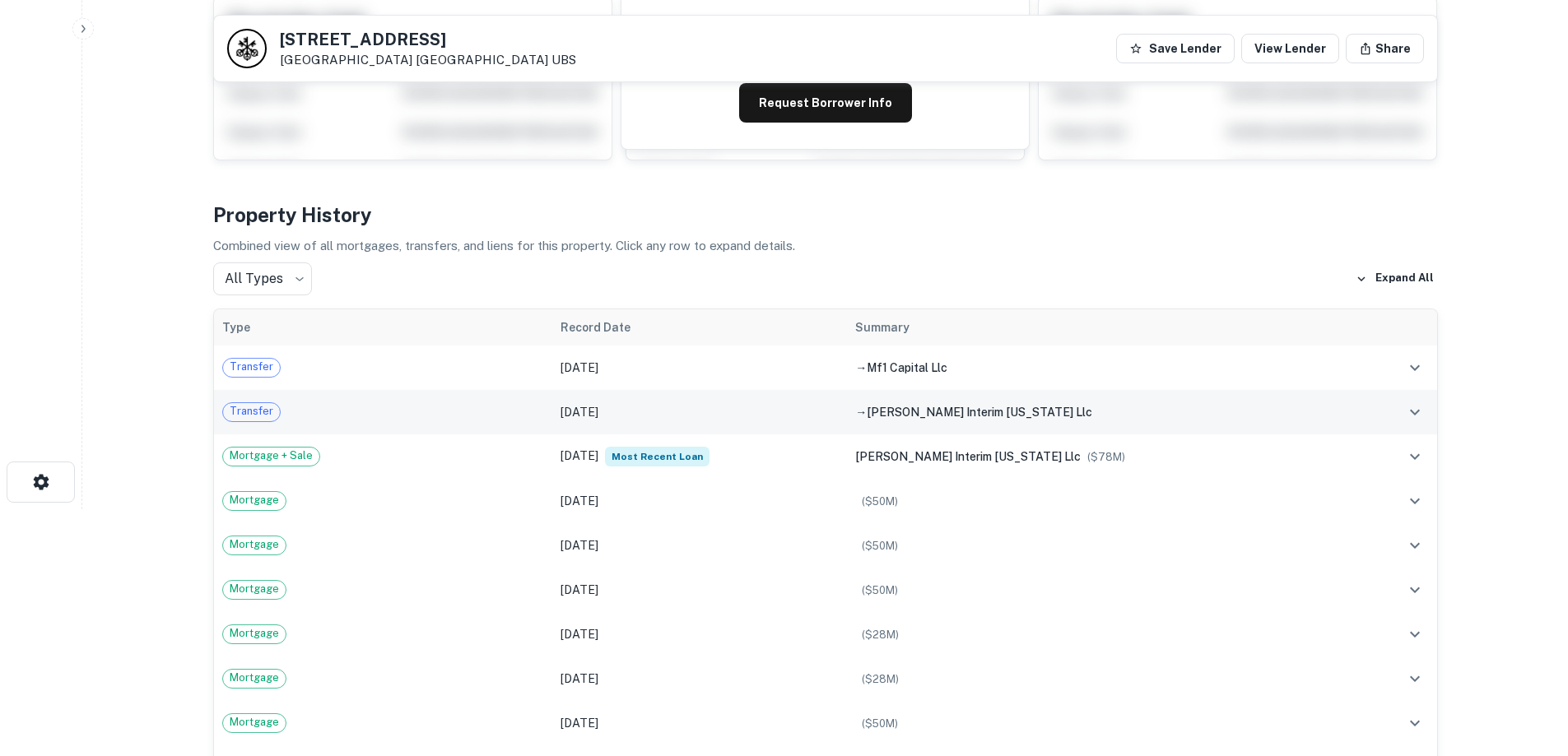
click at [533, 401] on td "Transfer" at bounding box center [383, 412] width 339 height 44
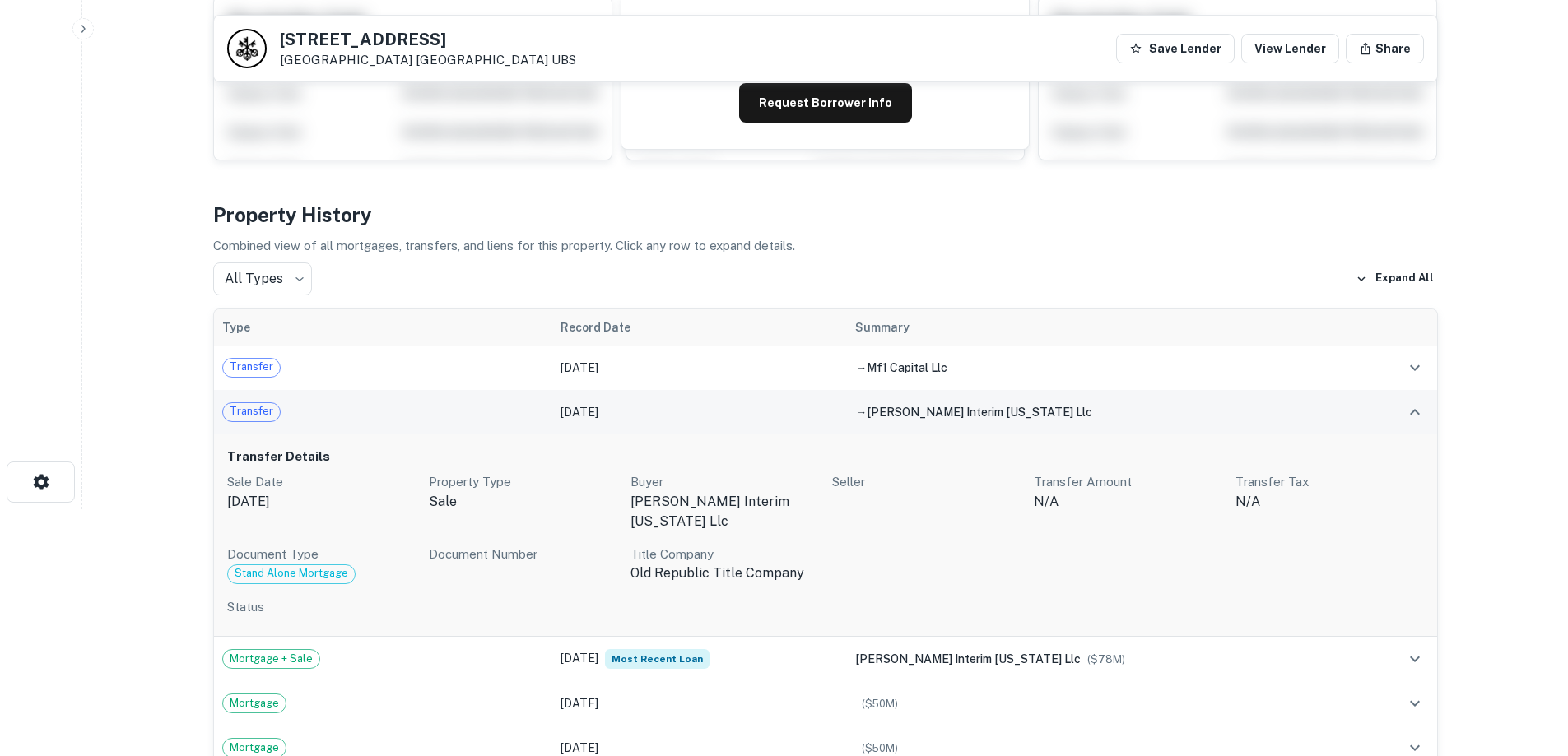
click at [533, 401] on td "Transfer" at bounding box center [383, 412] width 339 height 44
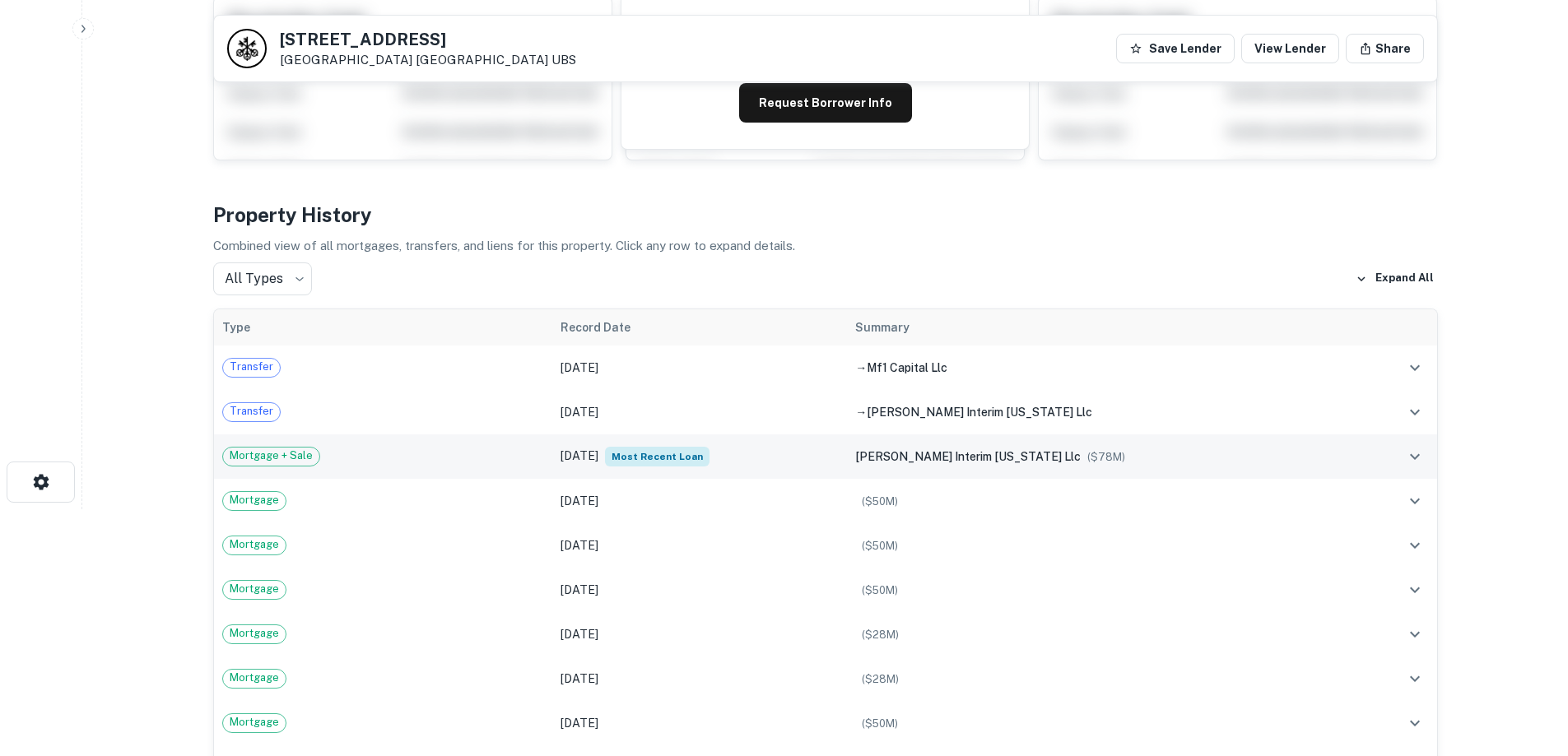
click at [532, 448] on div "Mortgage + Sale" at bounding box center [383, 456] width 323 height 20
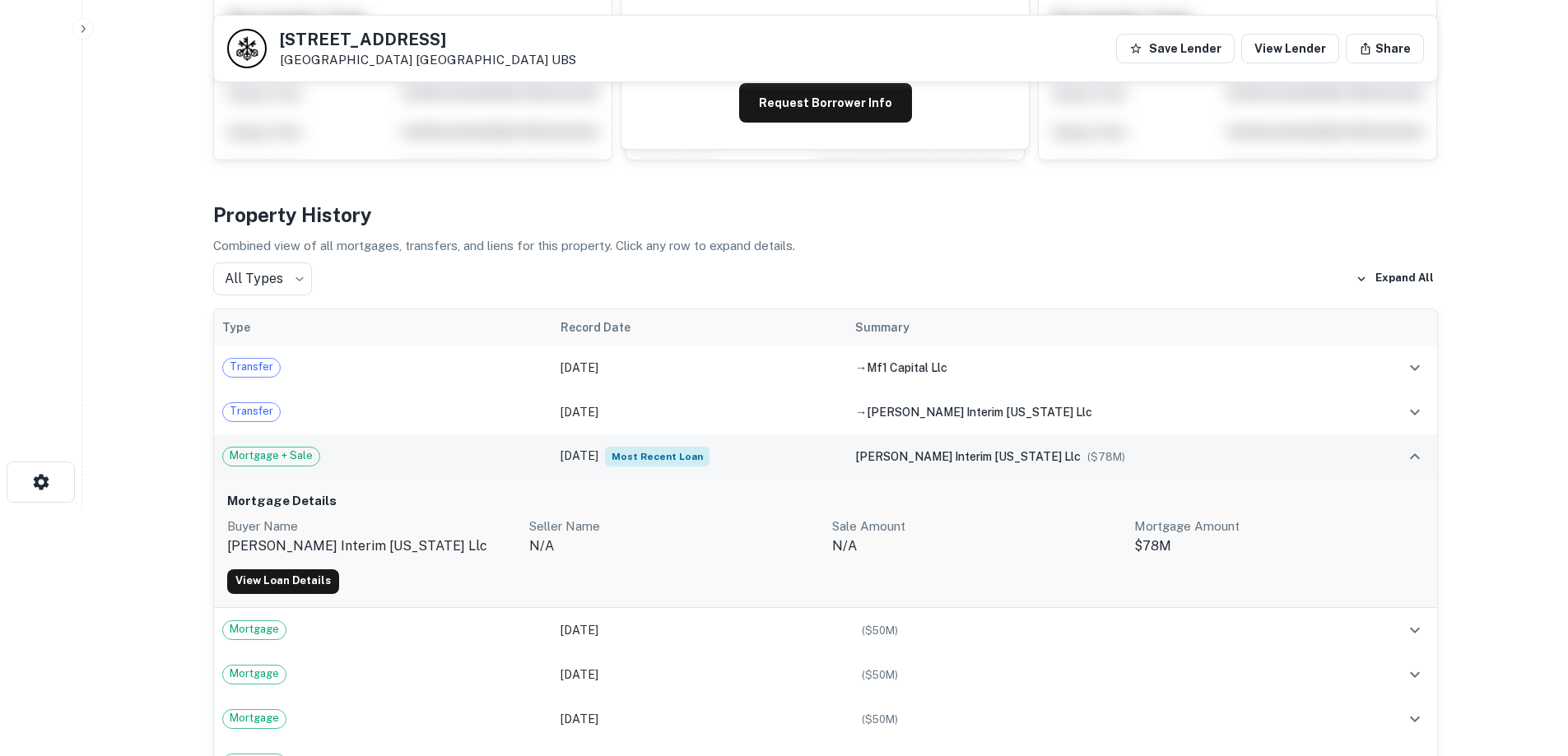
click at [532, 448] on div "Mortgage + Sale" at bounding box center [383, 456] width 323 height 20
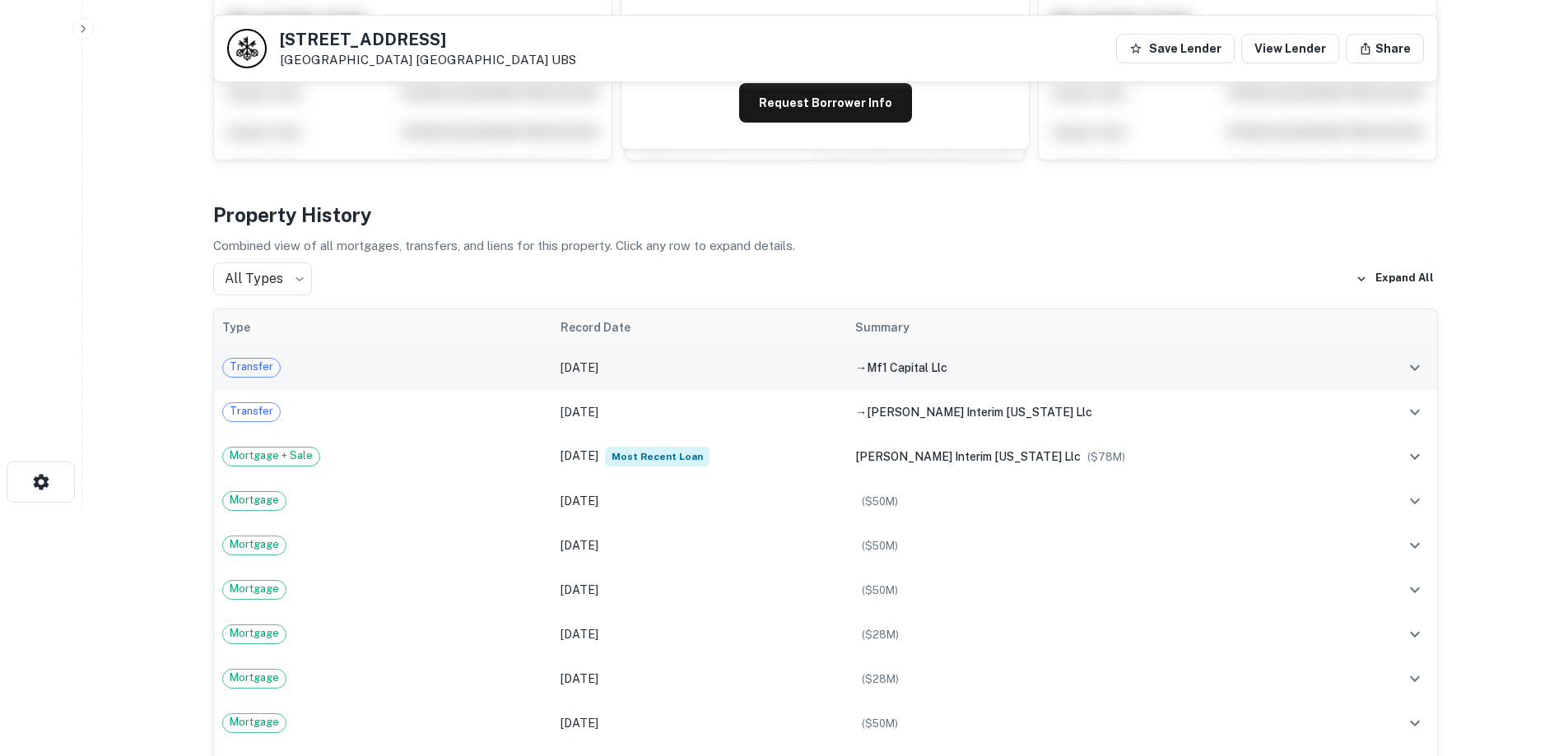
click at [510, 375] on div "Transfer" at bounding box center [383, 368] width 323 height 20
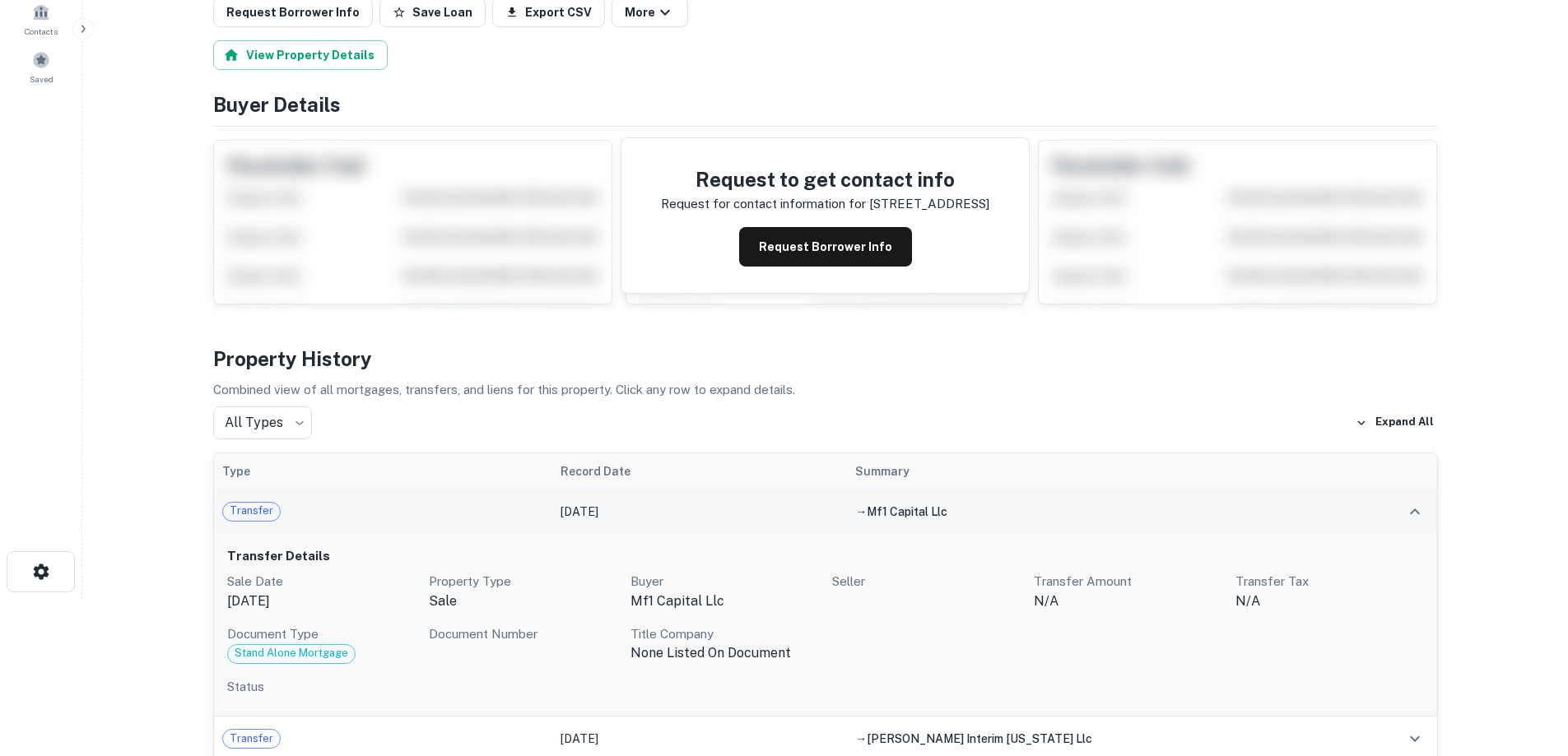
scroll to position [0, 0]
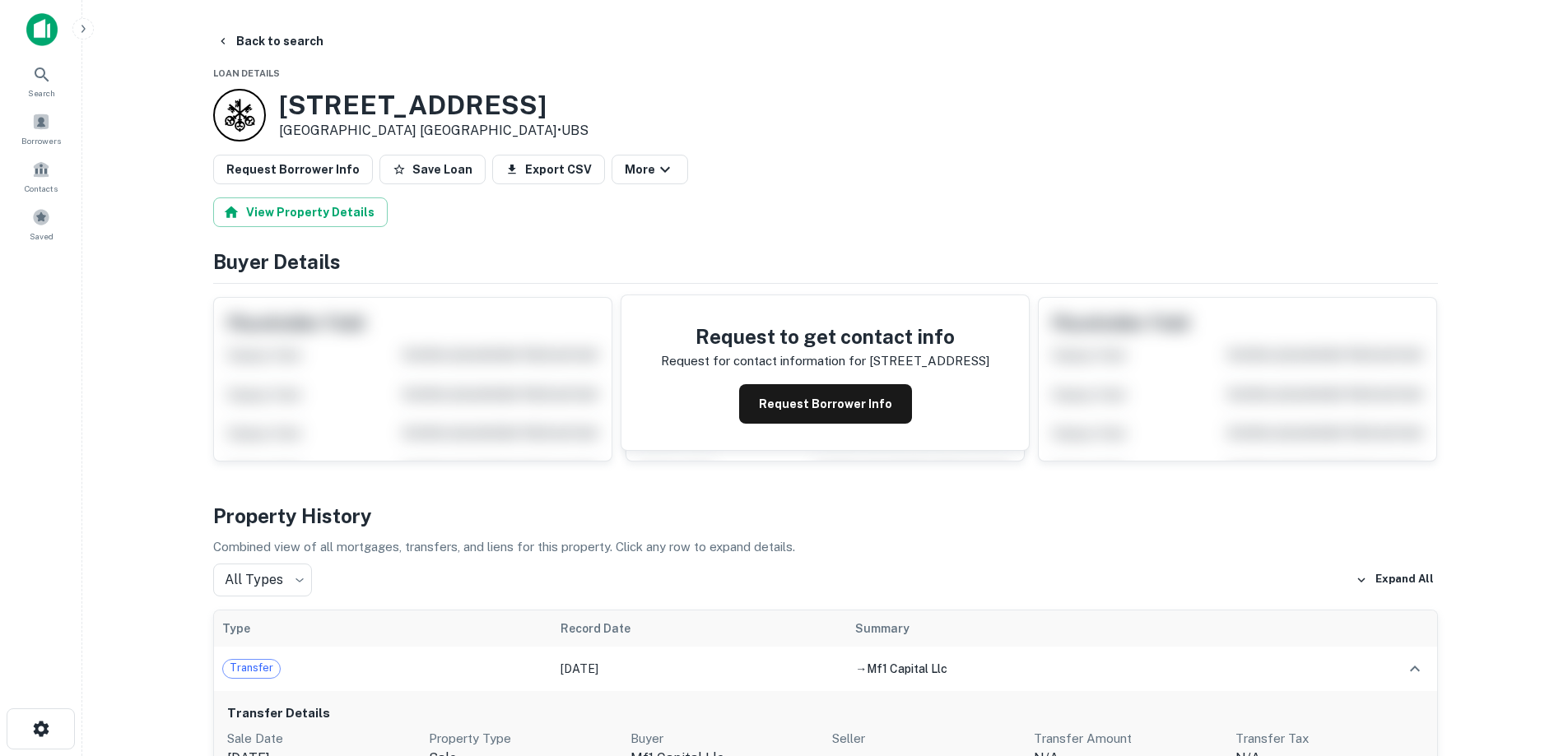
click at [44, 37] on img at bounding box center [41, 30] width 31 height 33
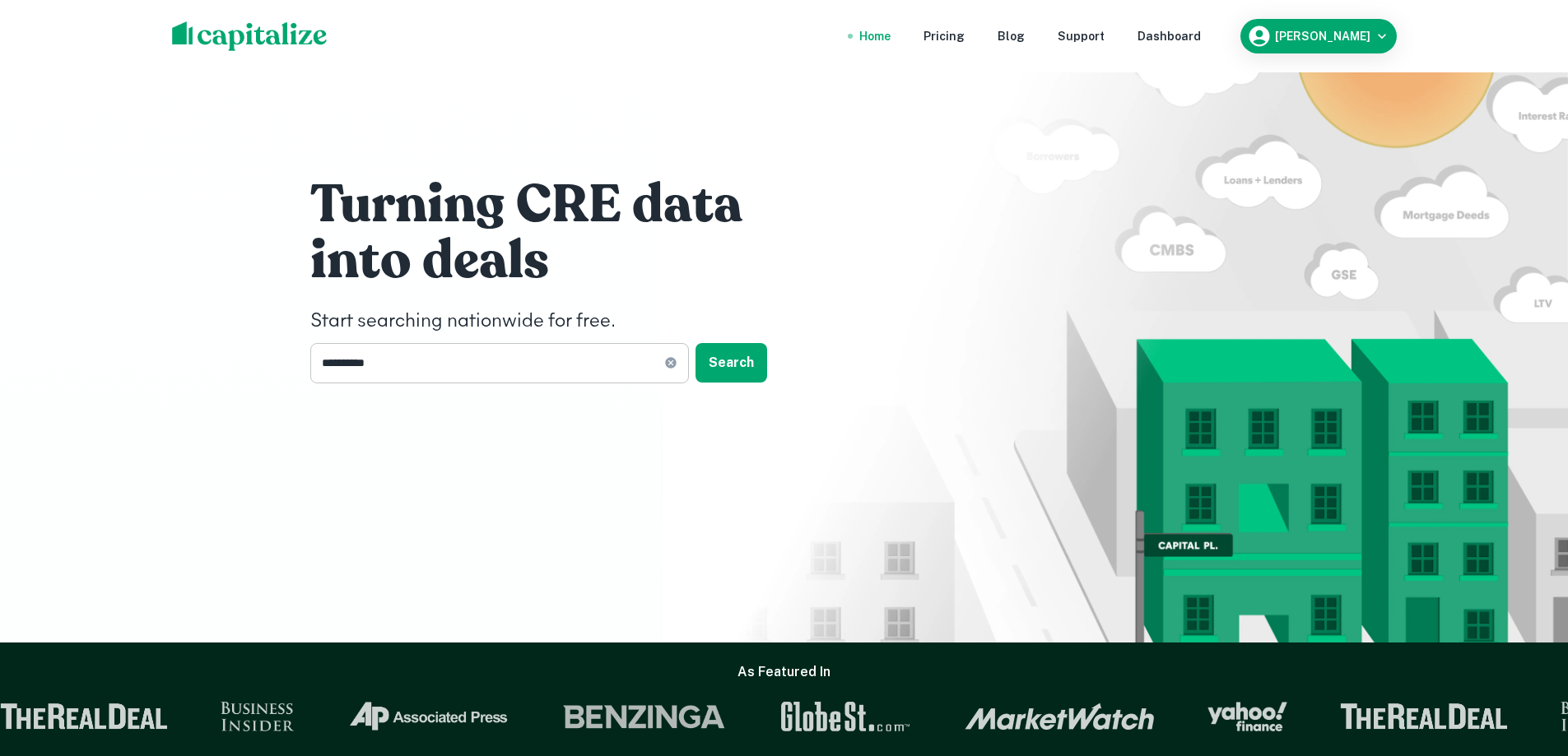
click at [668, 362] on icon at bounding box center [670, 363] width 11 height 11
click at [429, 360] on input "text" at bounding box center [493, 363] width 367 height 40
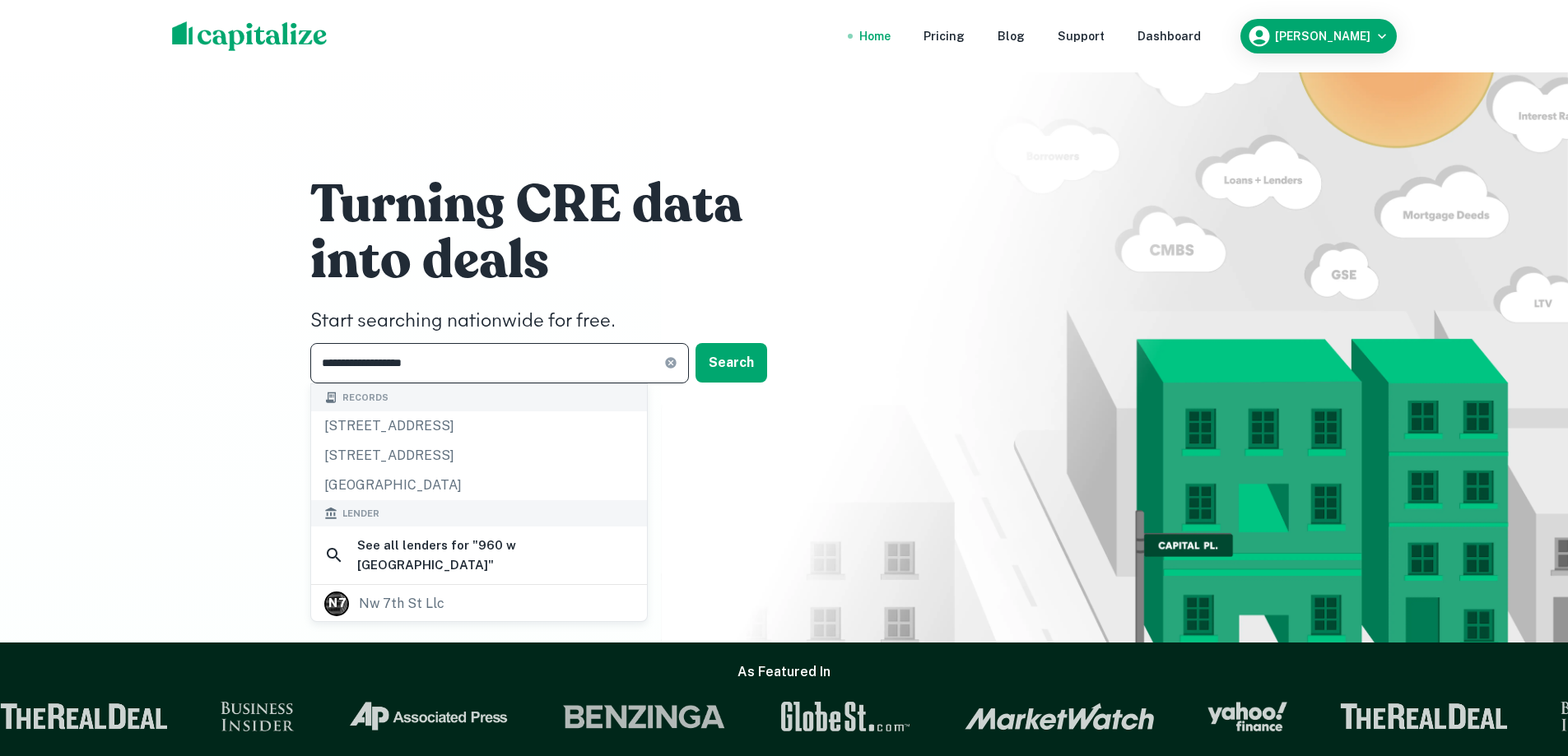
type input "**********"
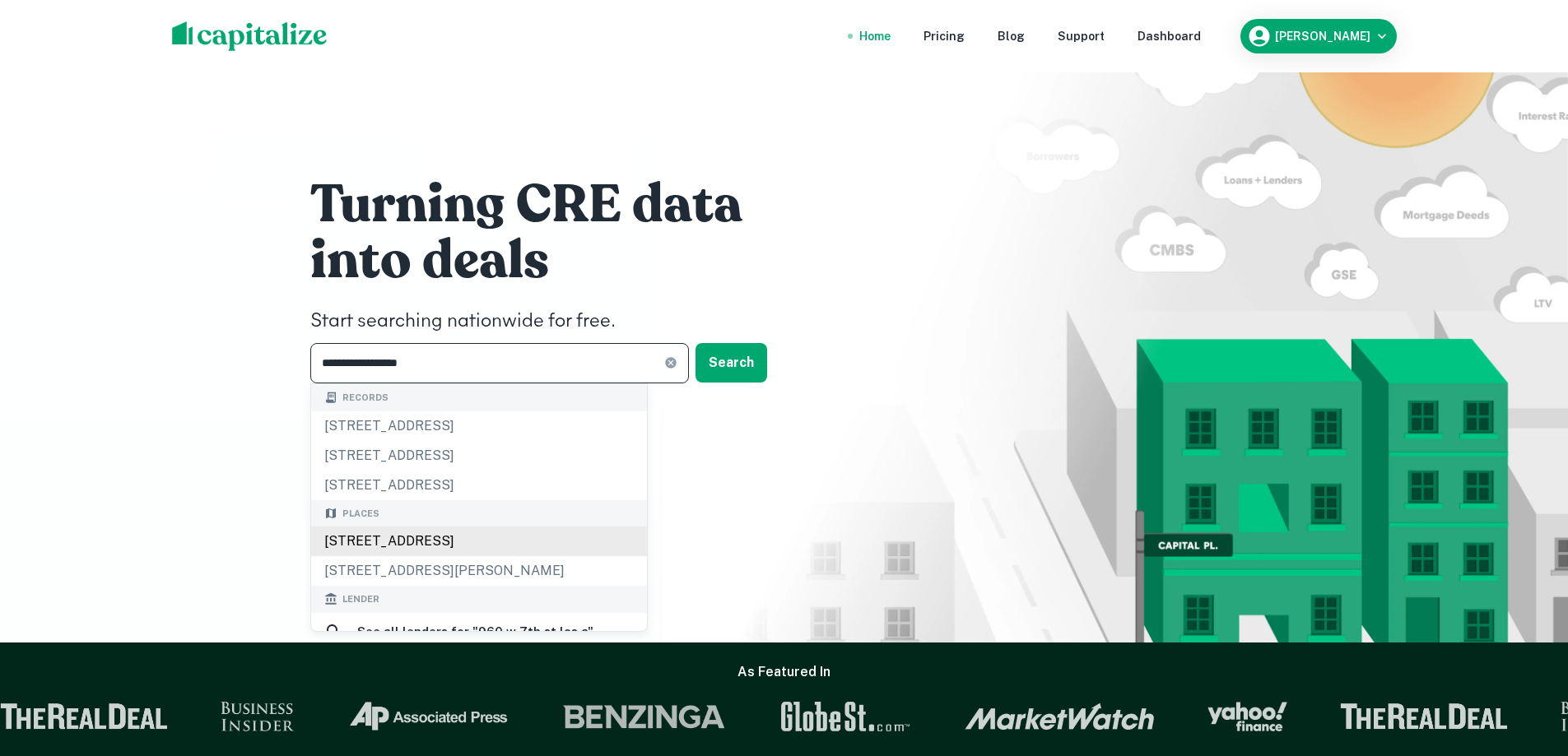
click at [497, 530] on body "**********" at bounding box center [784, 378] width 1568 height 756
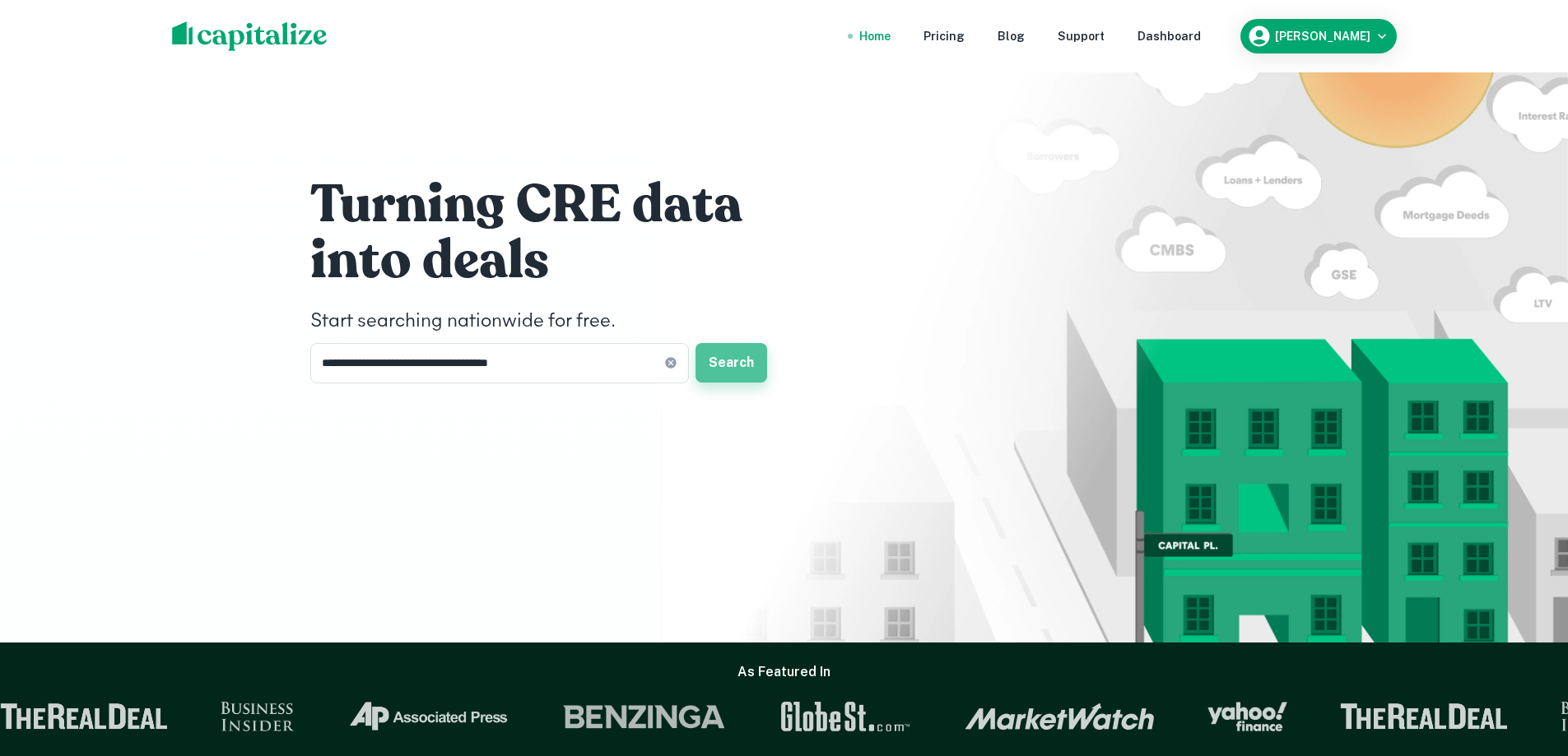
click at [721, 376] on button "Search" at bounding box center [731, 362] width 71 height 39
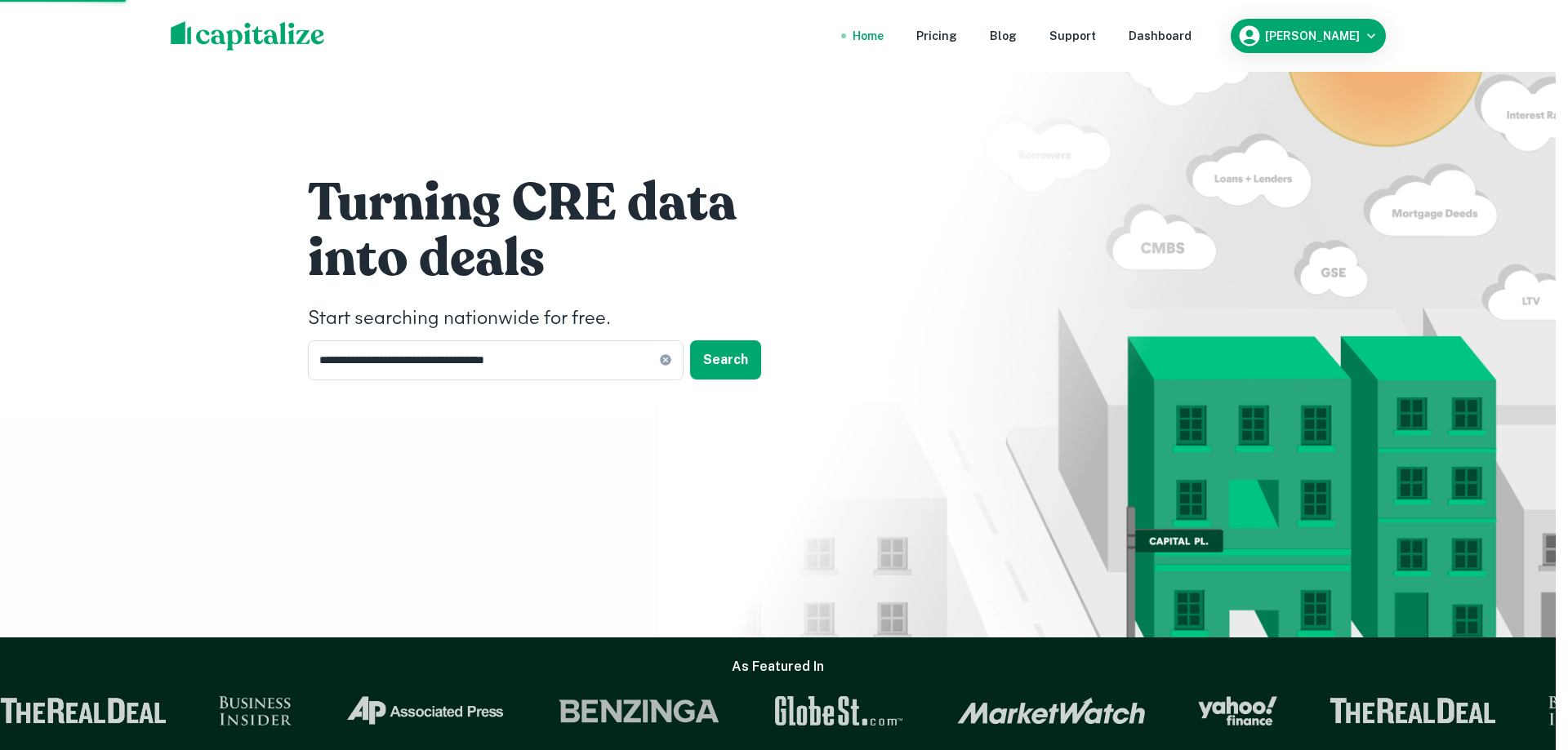
click at [731, 418] on div "960 W 7th St, Los Angeles, CA 90017, USA" at bounding box center [784, 420] width 318 height 30
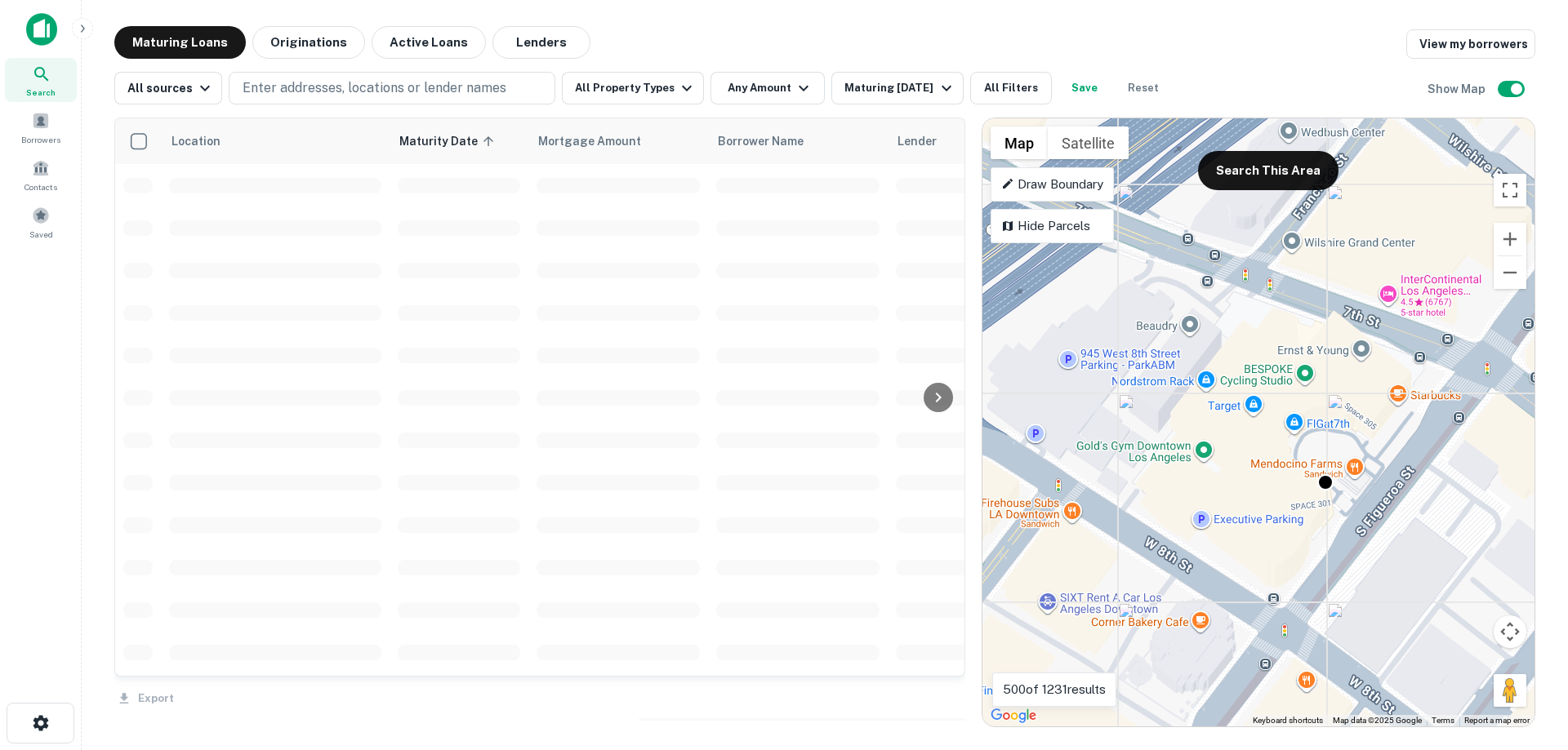
drag, startPoint x: 1149, startPoint y: 394, endPoint x: 1225, endPoint y: 447, distance: 92.7
click at [1224, 455] on div "To activate drag with keyboard, press Alt + Enter. Once in keyboard drag state,…" at bounding box center [1258, 422] width 552 height 609
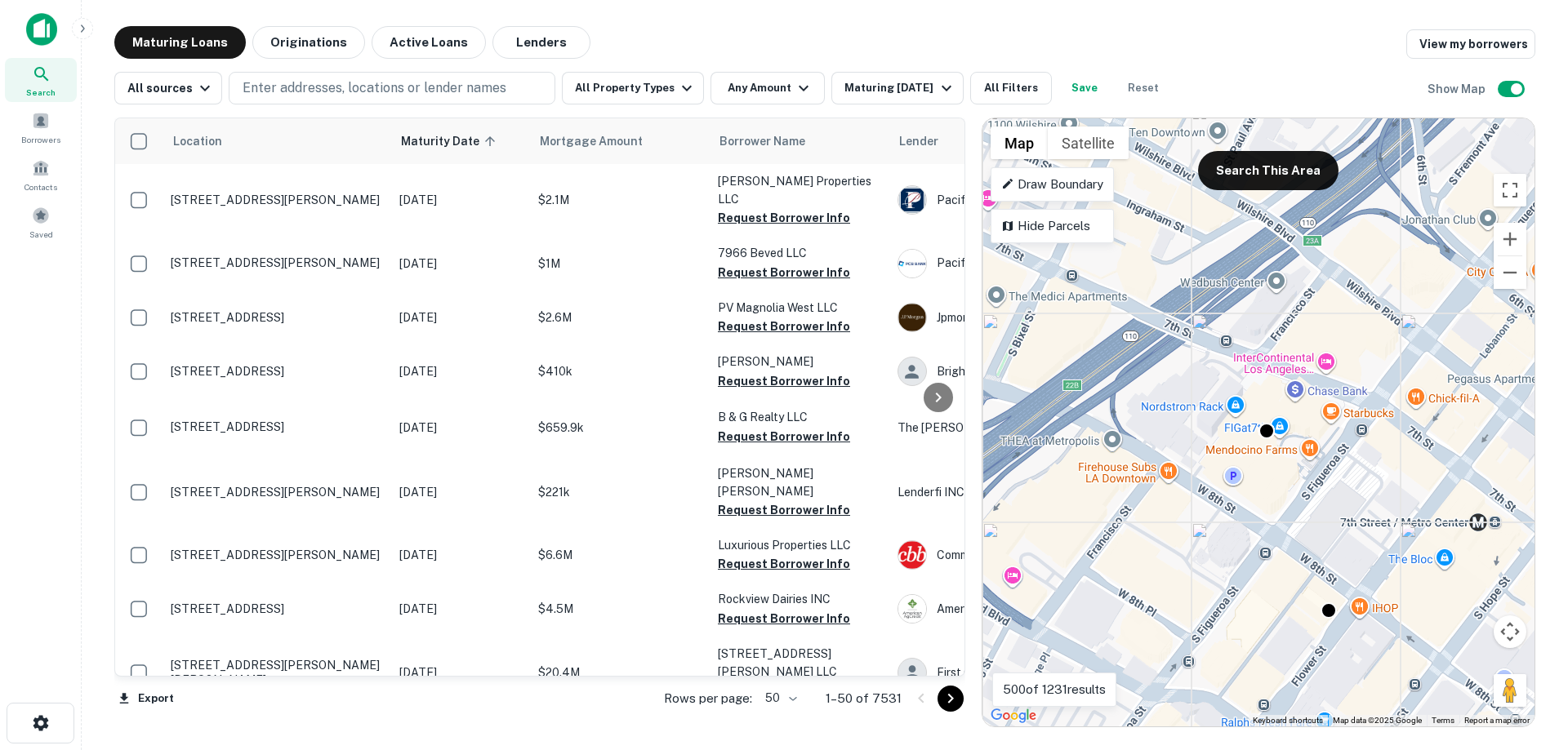
click at [30, 32] on img at bounding box center [41, 30] width 31 height 32
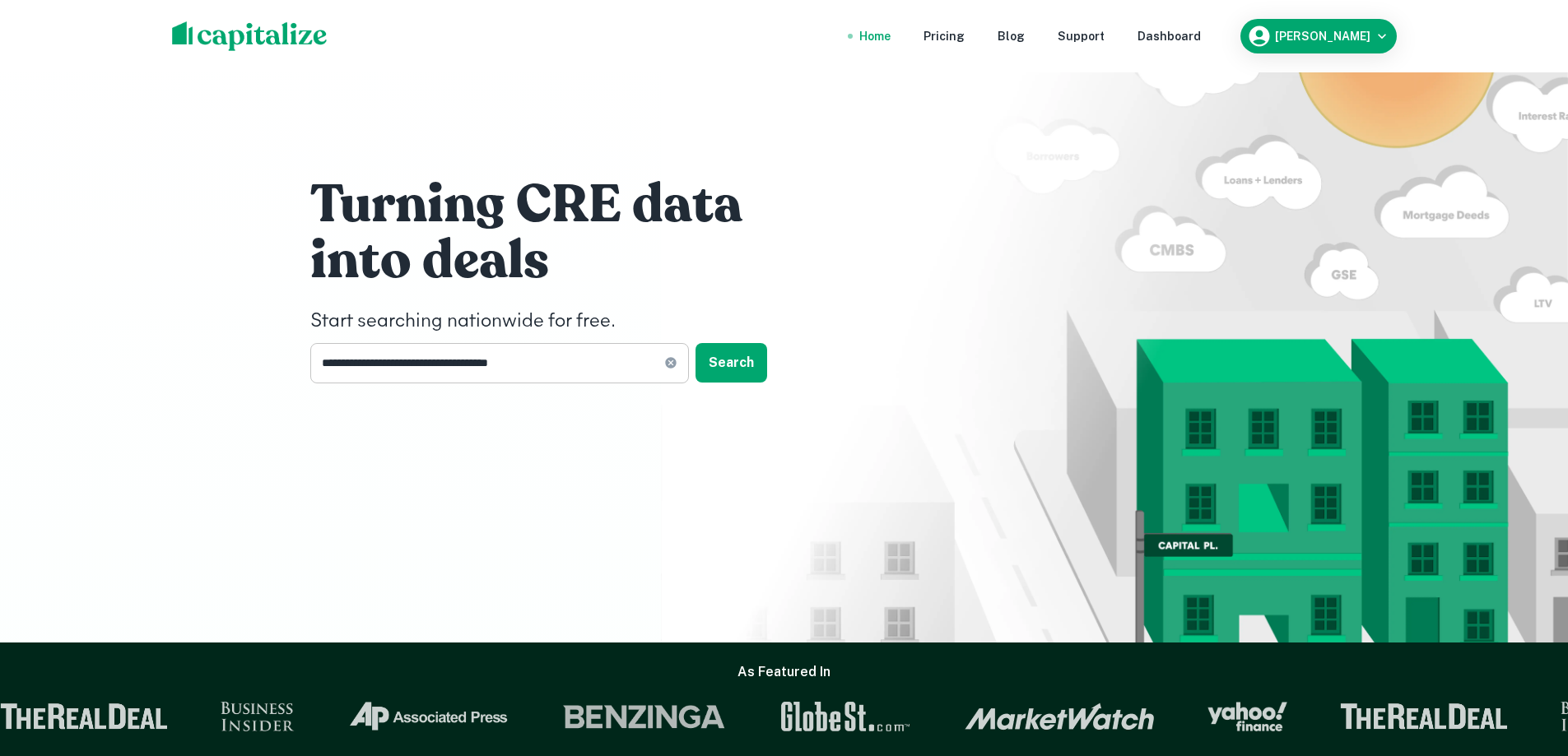
click at [672, 364] on icon at bounding box center [670, 363] width 11 height 11
click at [242, 363] on div "Turning CRE data into deals Start searching nationwide for free. ​ Search" at bounding box center [784, 321] width 1568 height 642
click at [628, 438] on div "Turning CRE data into deals Start searching nationwide for free. ​ Search" at bounding box center [785, 283] width 988 height 567
click at [499, 352] on input "text" at bounding box center [493, 363] width 367 height 40
click at [421, 359] on input "text" at bounding box center [493, 363] width 367 height 40
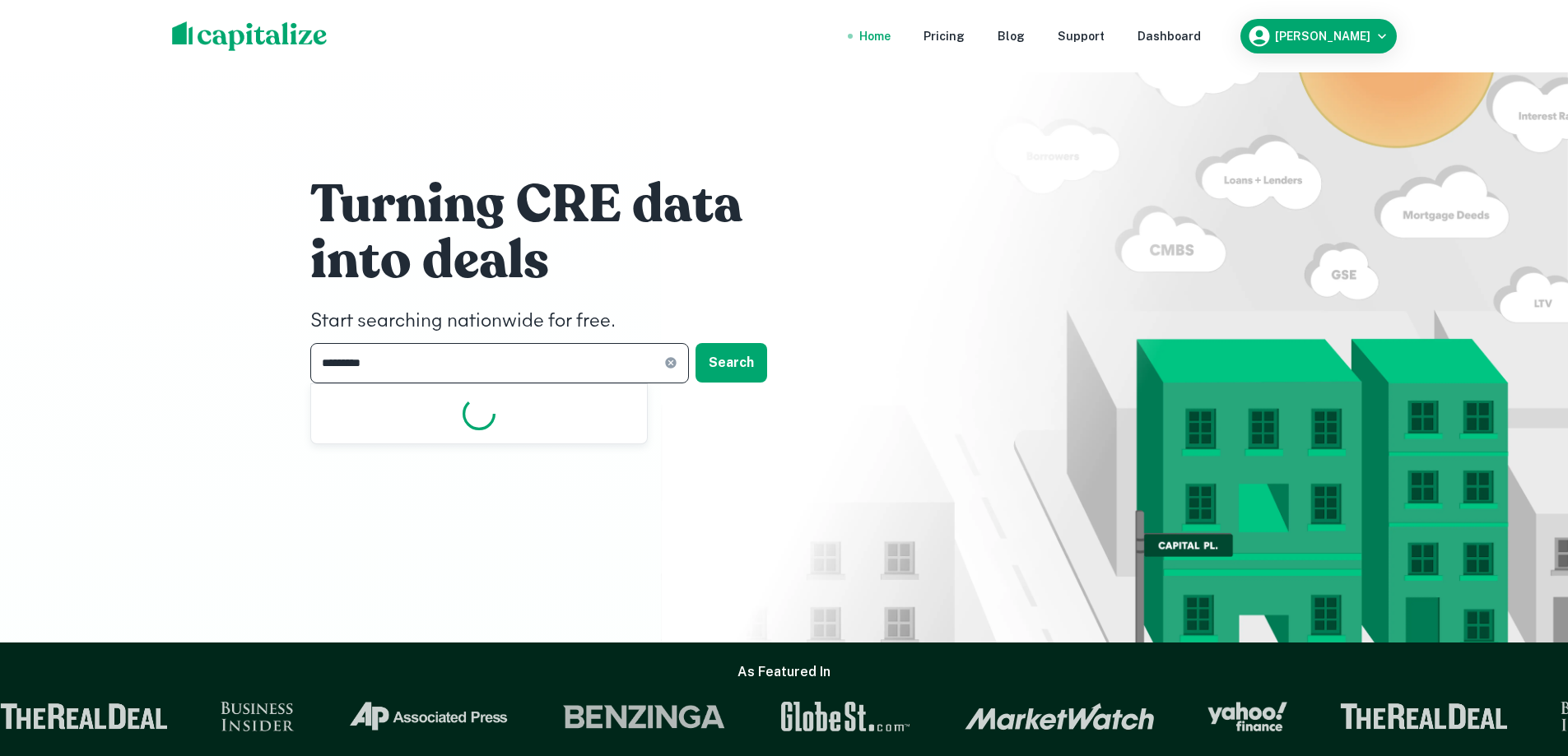
type input "**********"
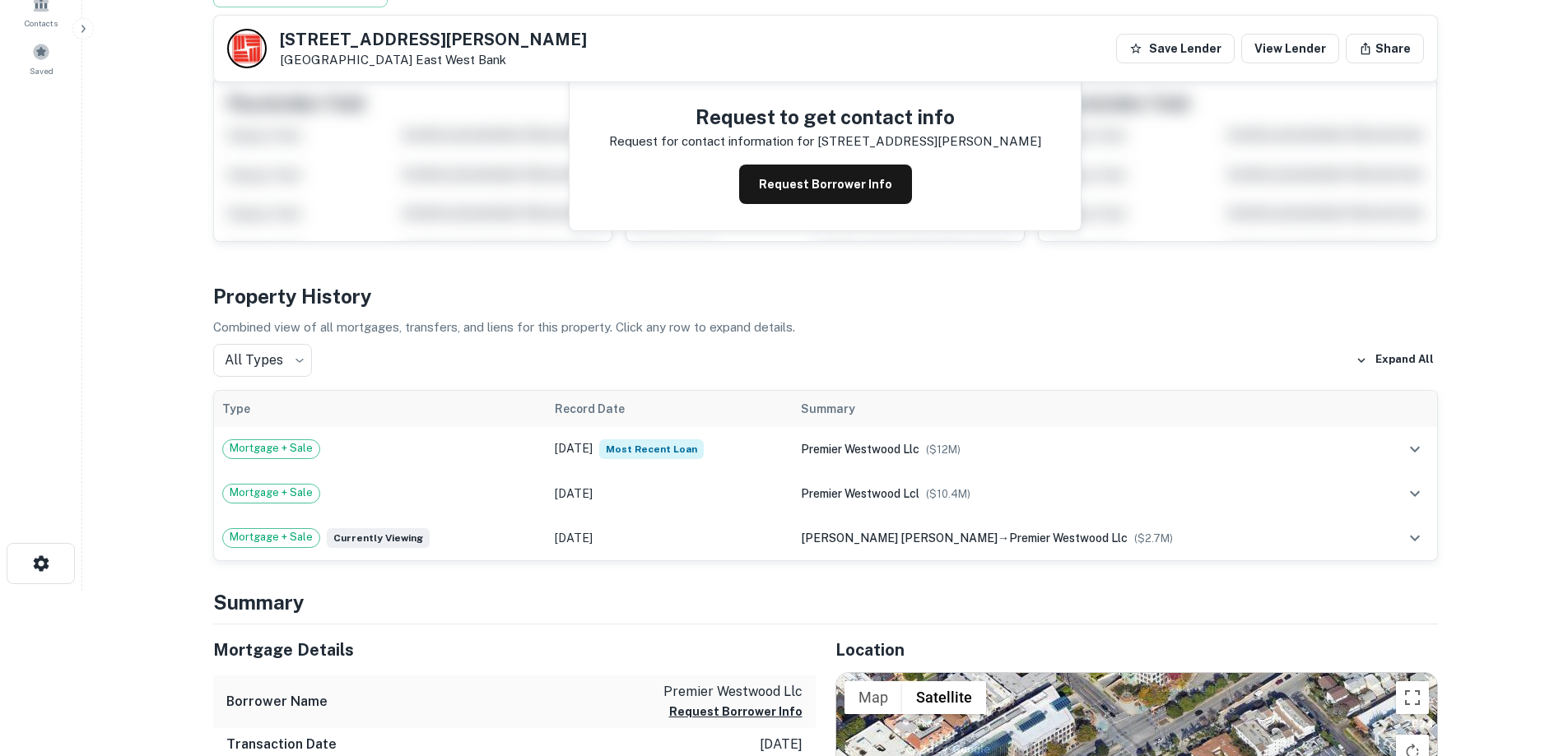
scroll to position [165, 0]
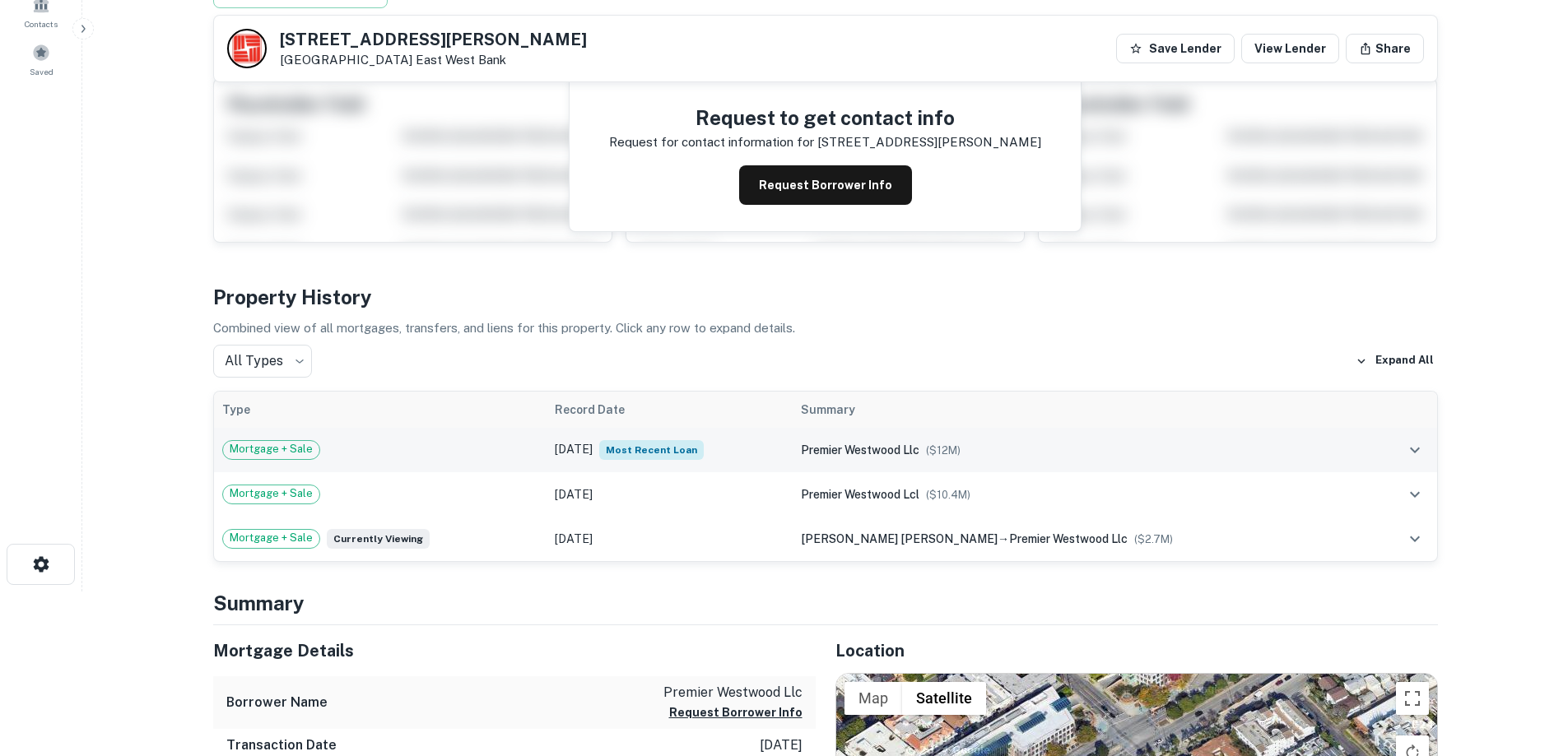
click at [445, 460] on td "Mortgage + Sale" at bounding box center [380, 450] width 333 height 44
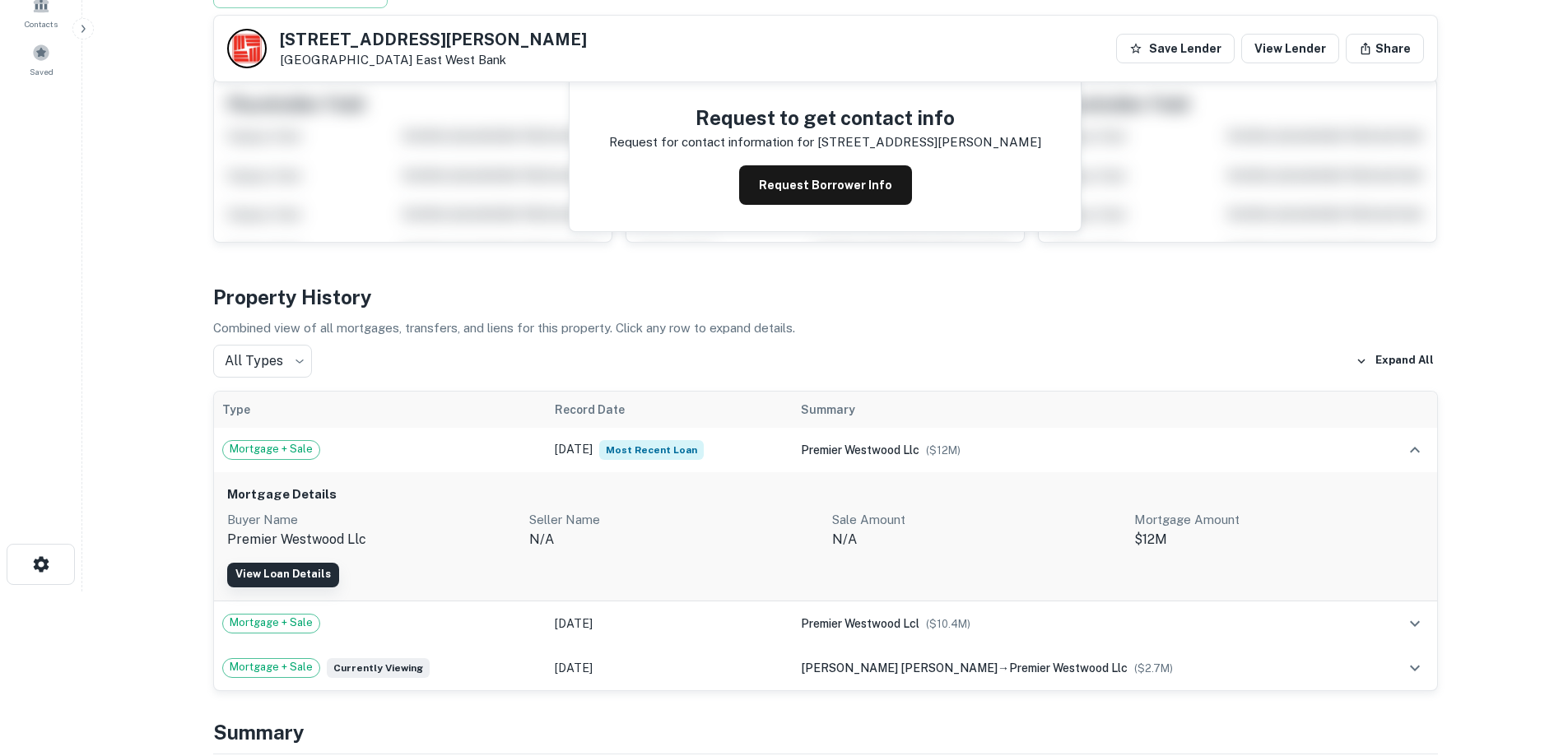
click at [286, 575] on link "View Loan Details" at bounding box center [283, 576] width 112 height 25
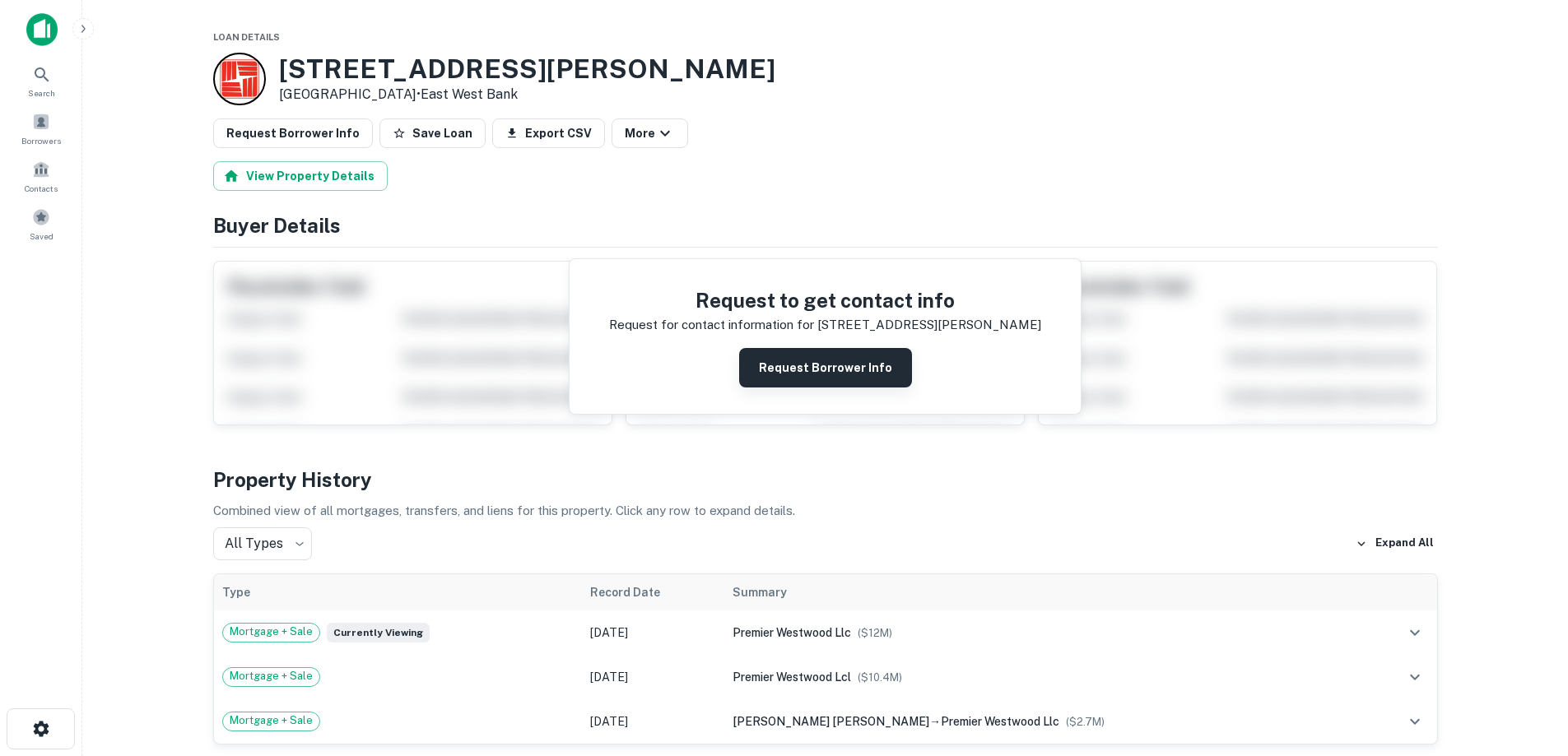
click at [816, 362] on button "Request Borrower Info" at bounding box center [824, 368] width 172 height 39
click at [831, 381] on button "Info Requested" at bounding box center [825, 368] width 165 height 39
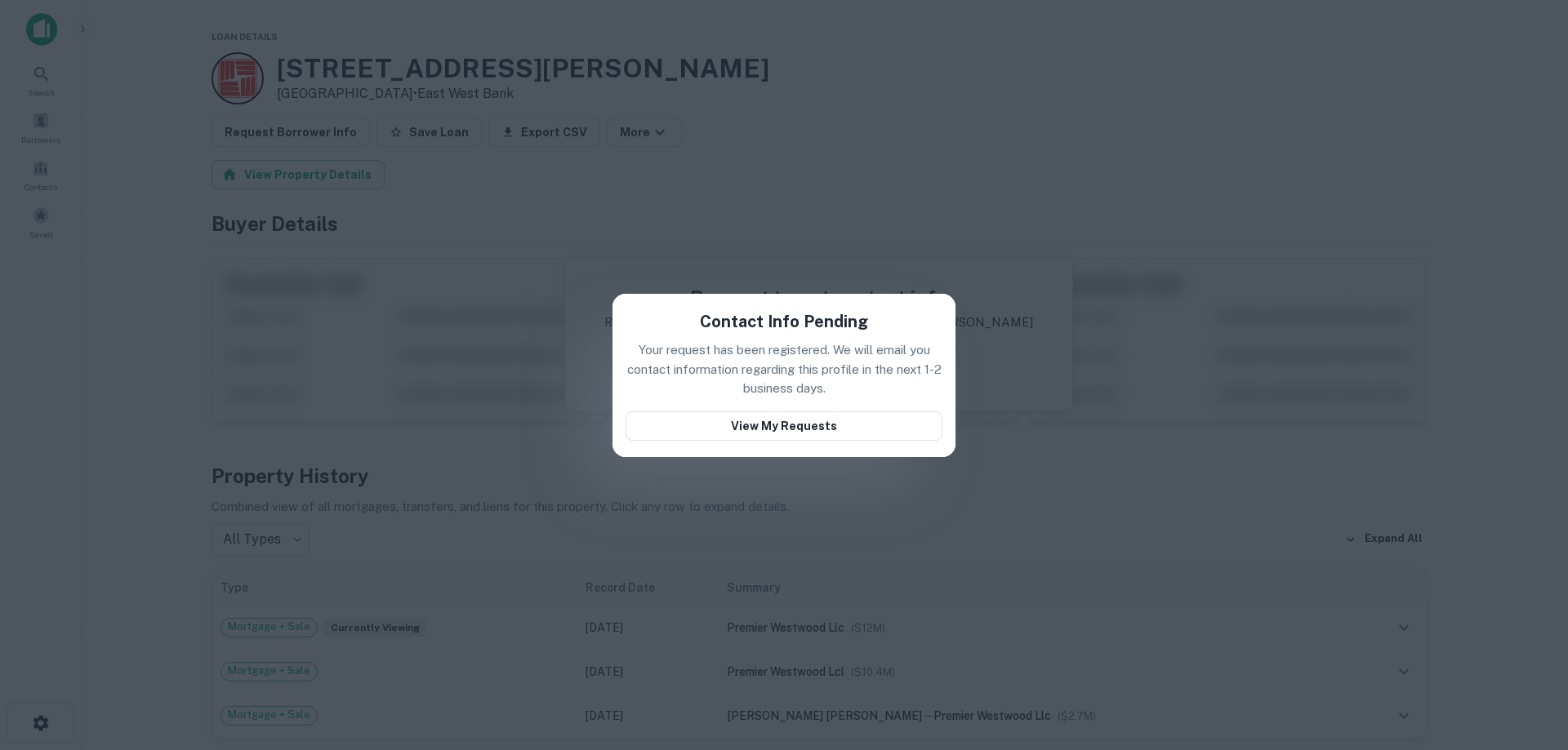
click at [232, 385] on div "Contact Info Pending Your request has been registered. We will email you contac…" at bounding box center [784, 375] width 1568 height 750
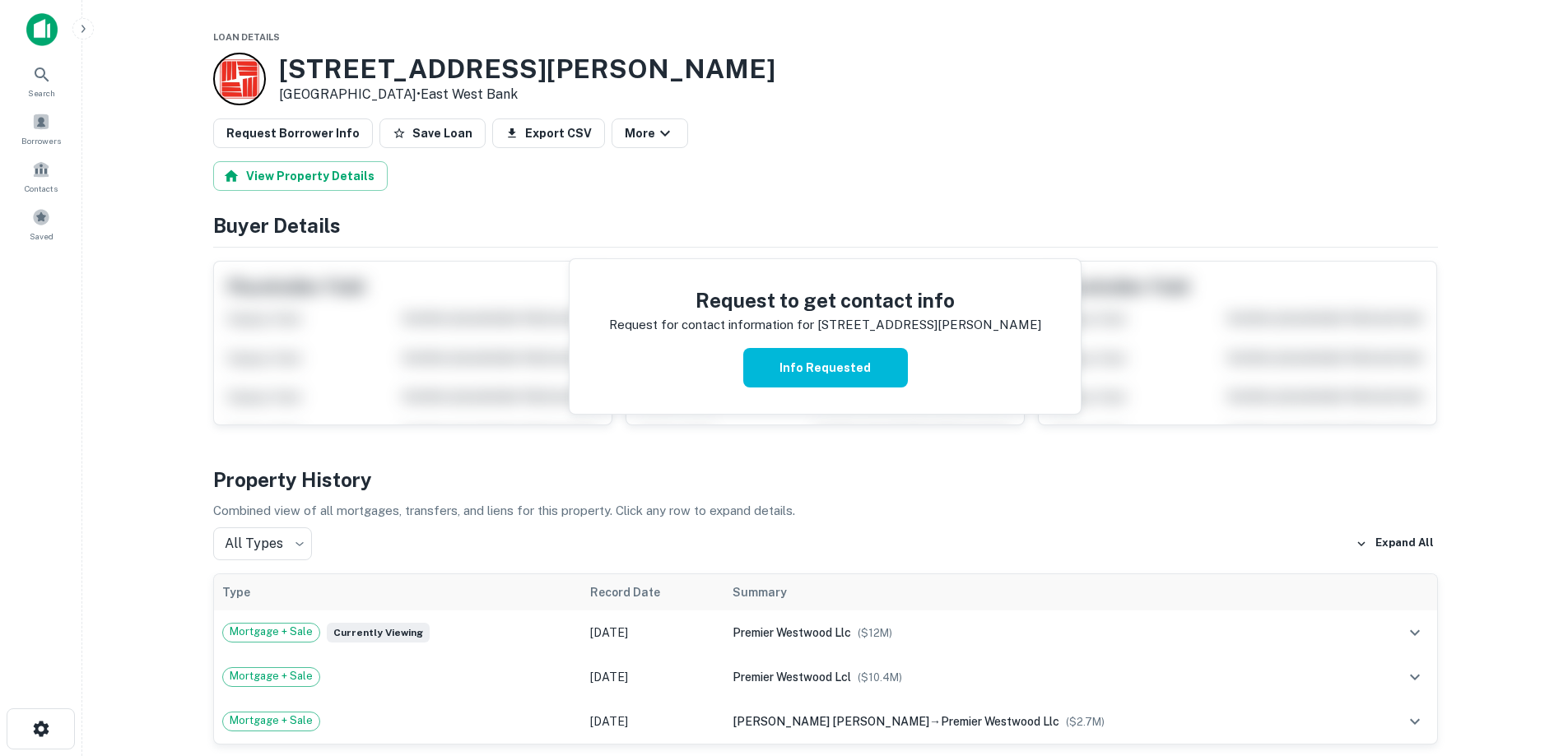
click at [48, 27] on img at bounding box center [41, 30] width 31 height 33
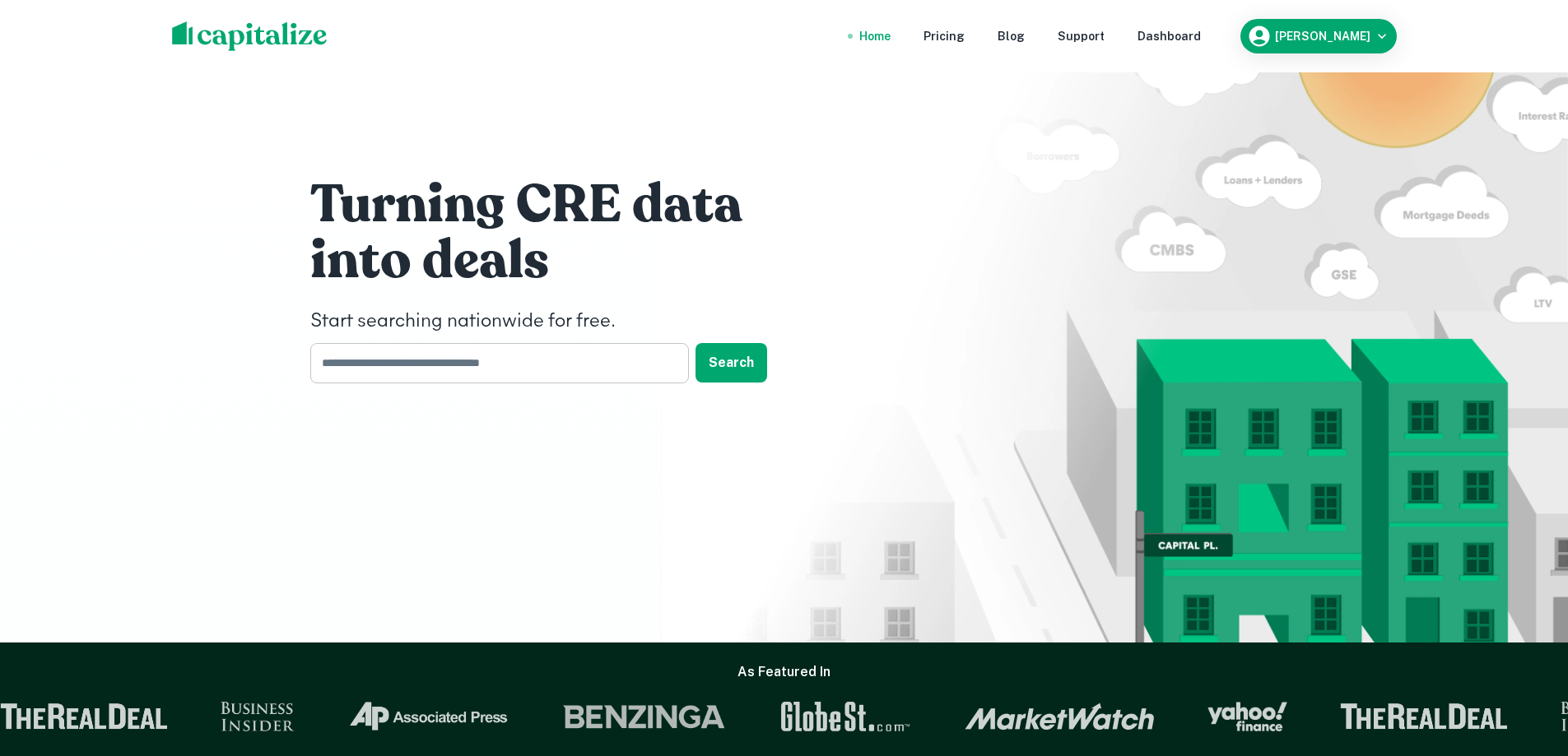
click at [560, 365] on input "text" at bounding box center [493, 363] width 367 height 40
type input "**********"
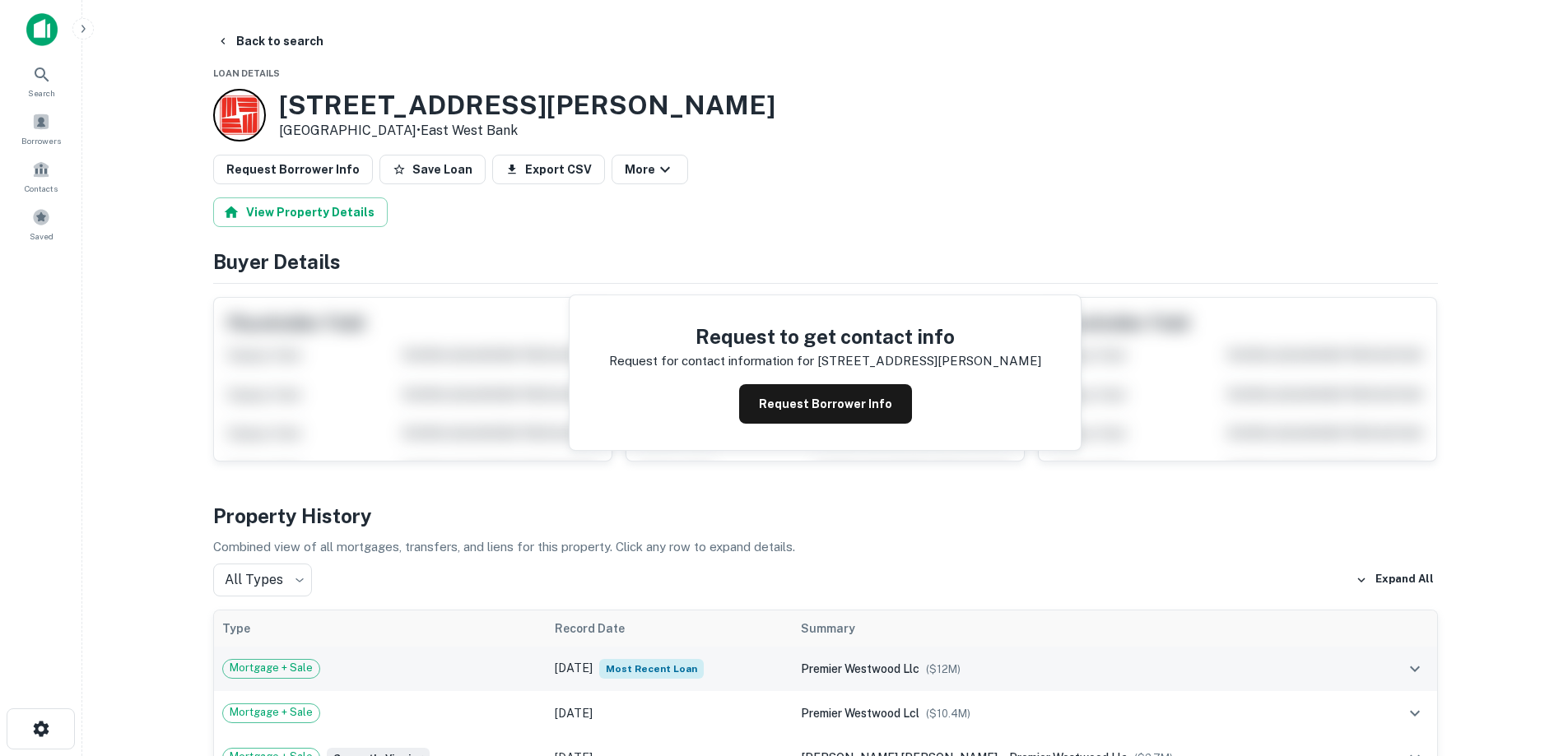
click at [575, 673] on td "Jan 14, 2021 Most Recent Loan" at bounding box center [669, 669] width 247 height 44
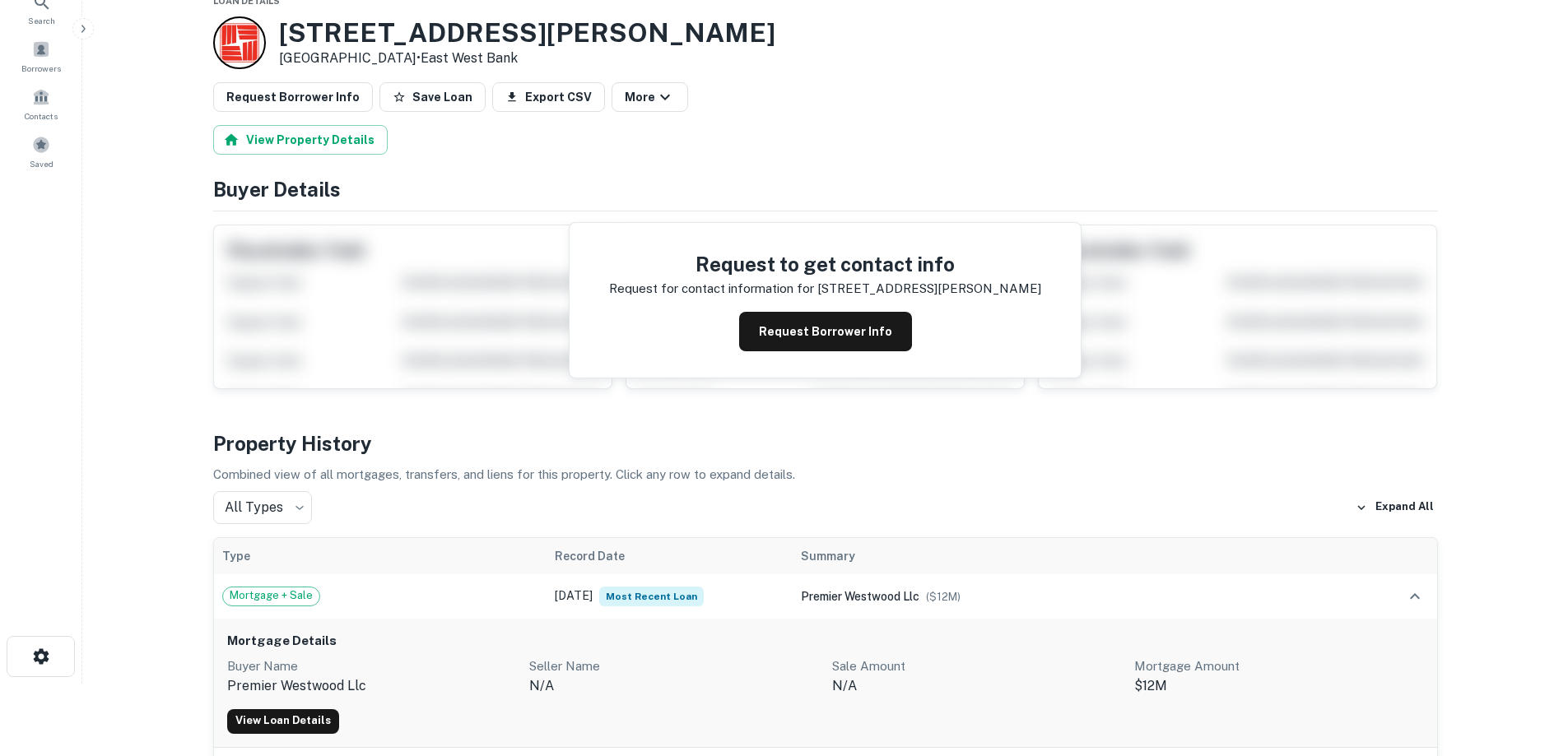
scroll to position [165, 0]
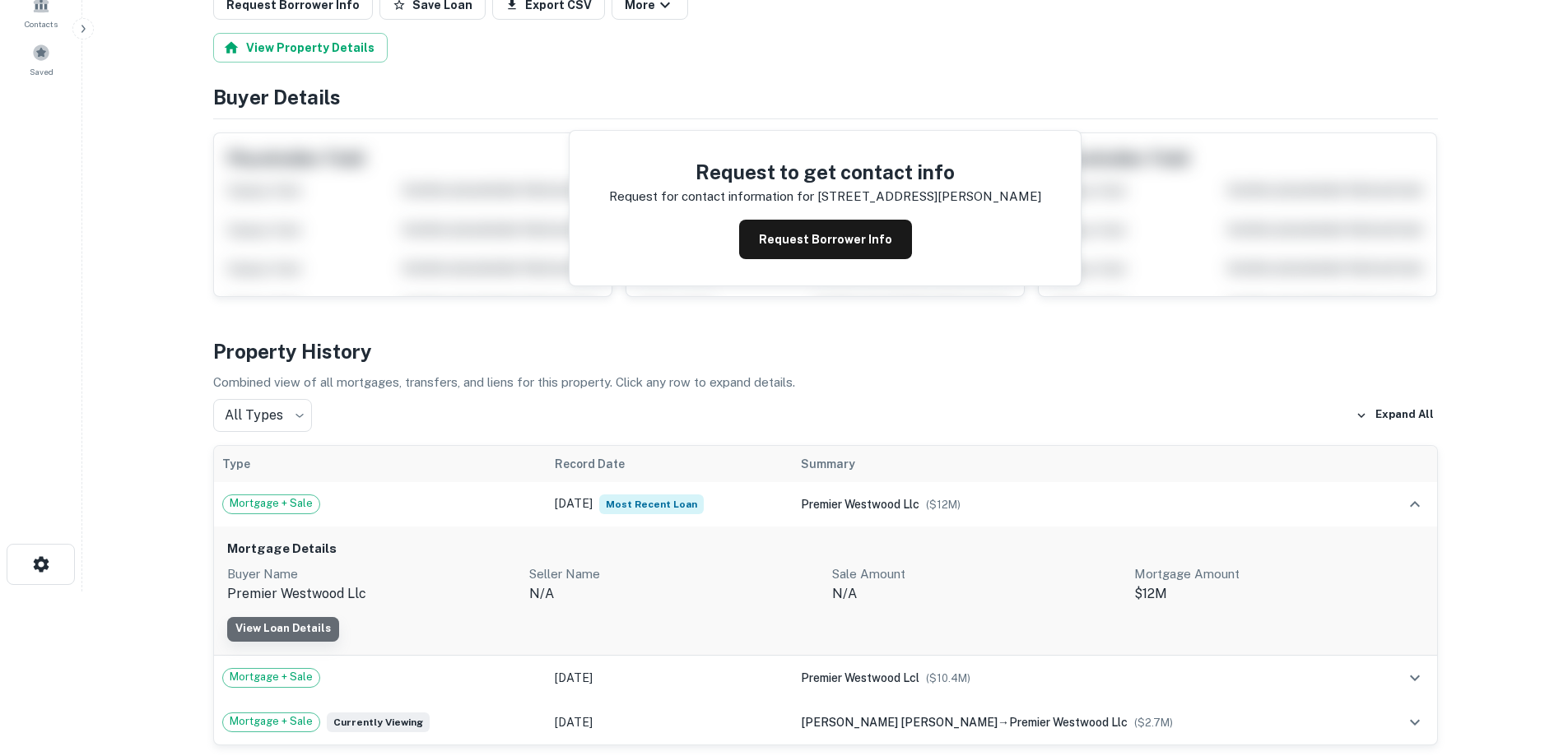
click at [282, 626] on link "View Loan Details" at bounding box center [283, 630] width 112 height 25
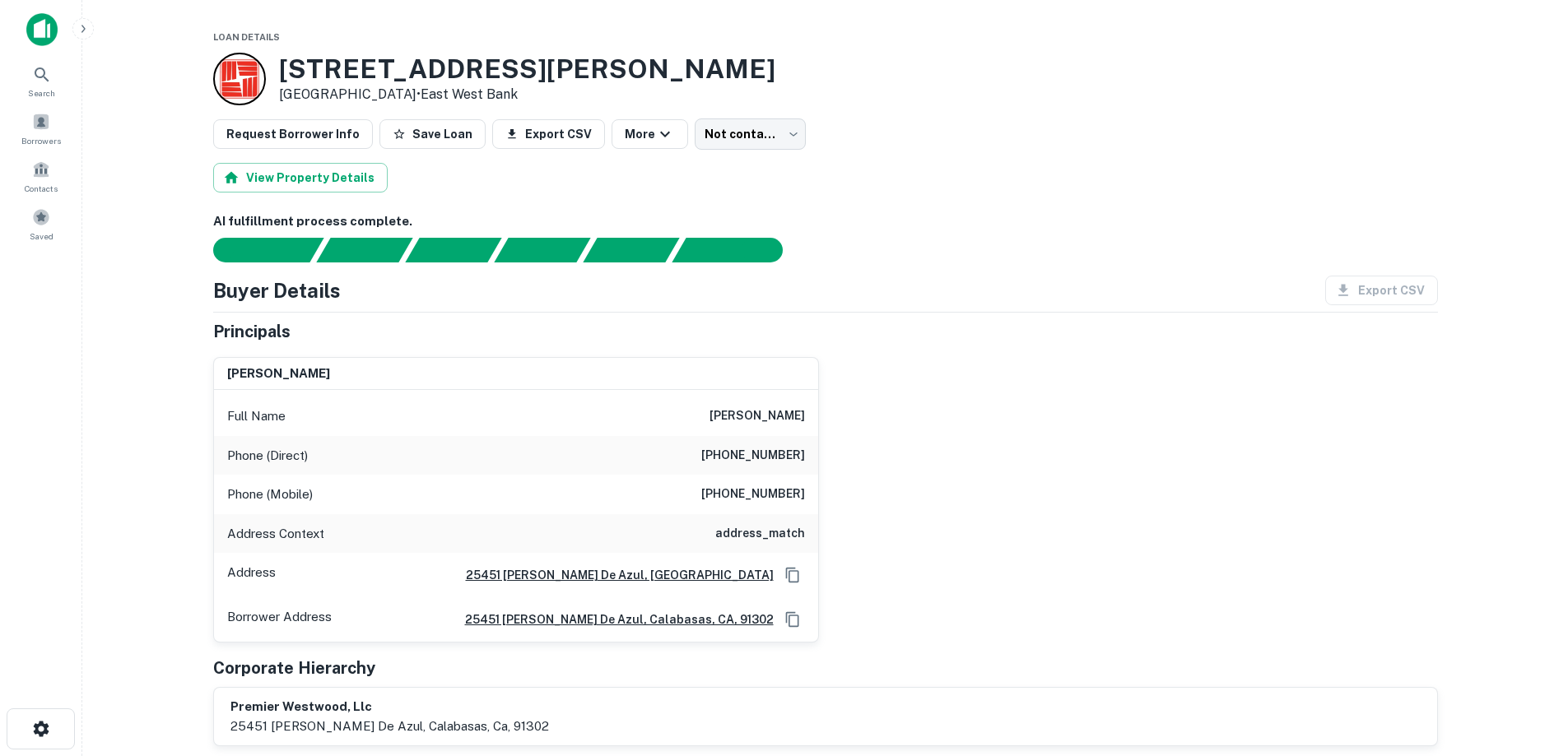
click at [43, 28] on img at bounding box center [41, 30] width 31 height 33
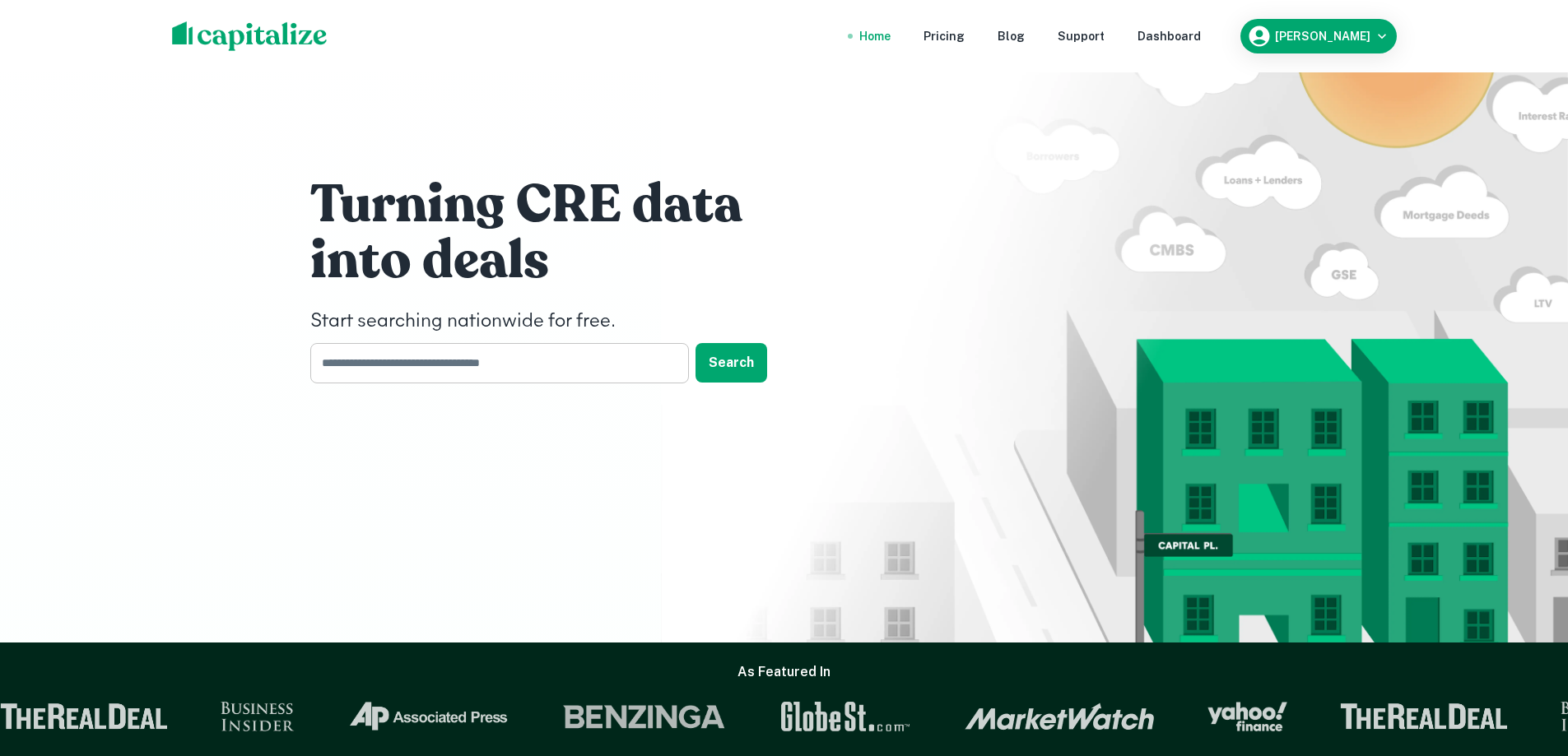
drag, startPoint x: 458, startPoint y: 367, endPoint x: 480, endPoint y: 376, distance: 23.8
click at [458, 367] on input "text" at bounding box center [493, 363] width 367 height 40
type input "**********"
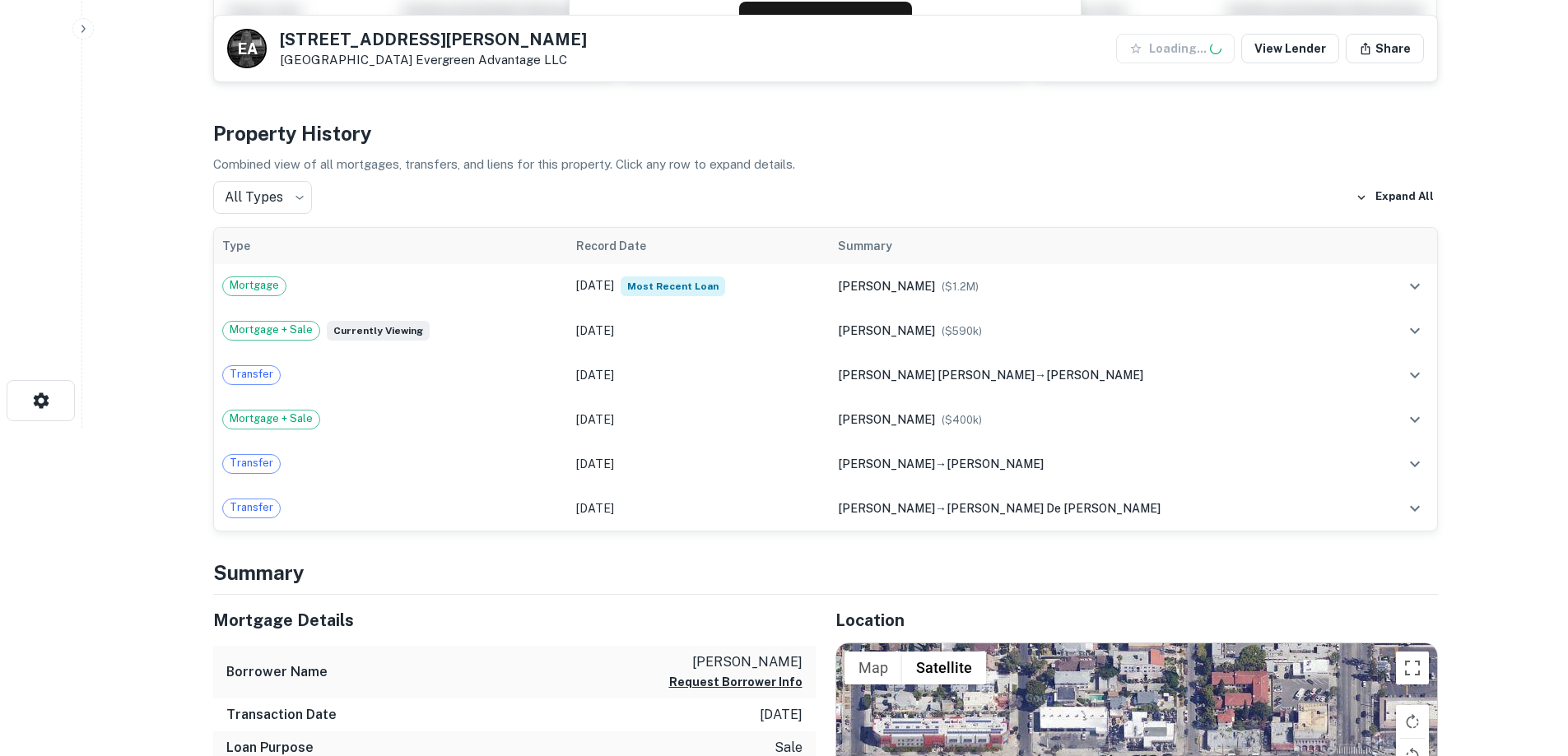
scroll to position [329, 0]
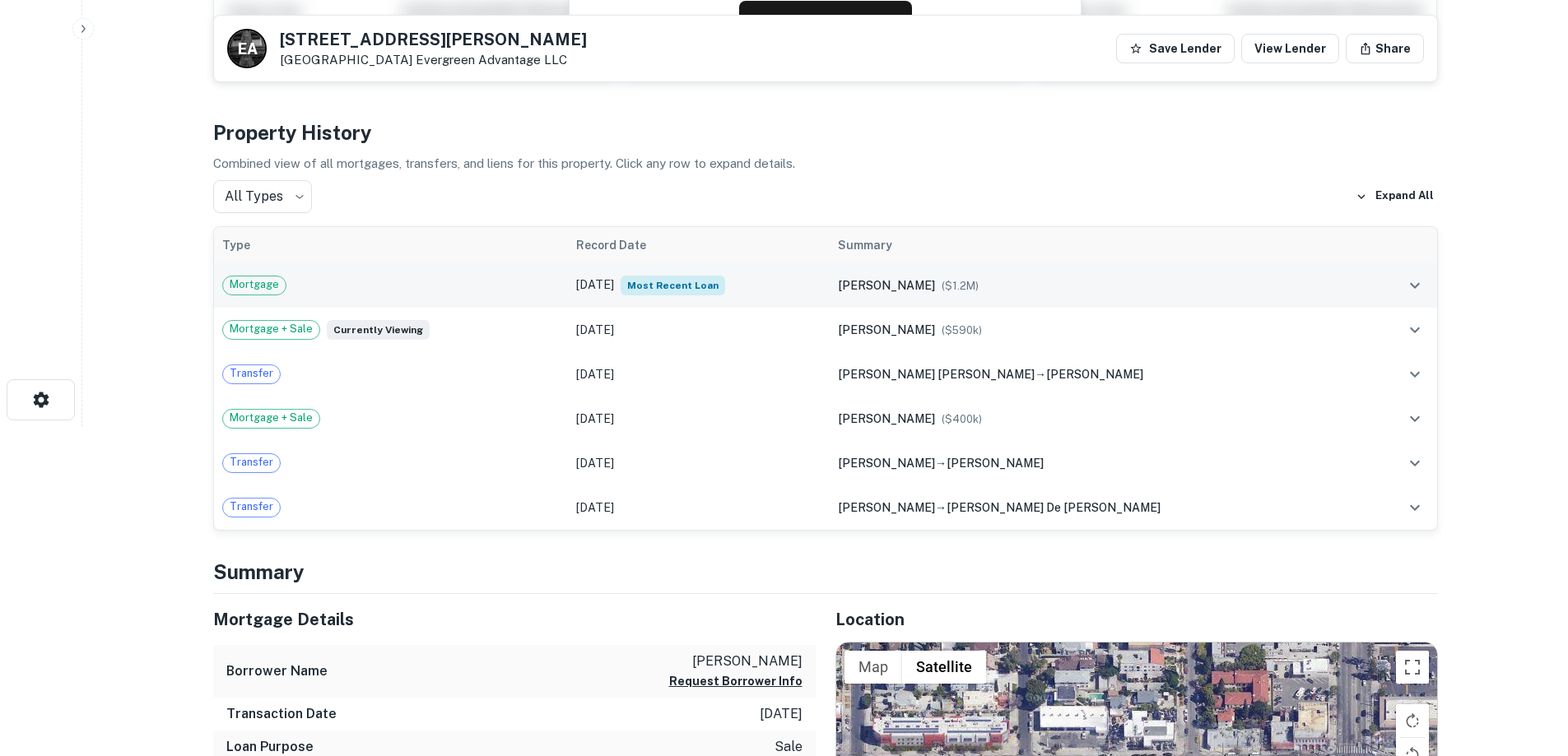
click at [537, 292] on div "Mortgage" at bounding box center [391, 285] width 337 height 20
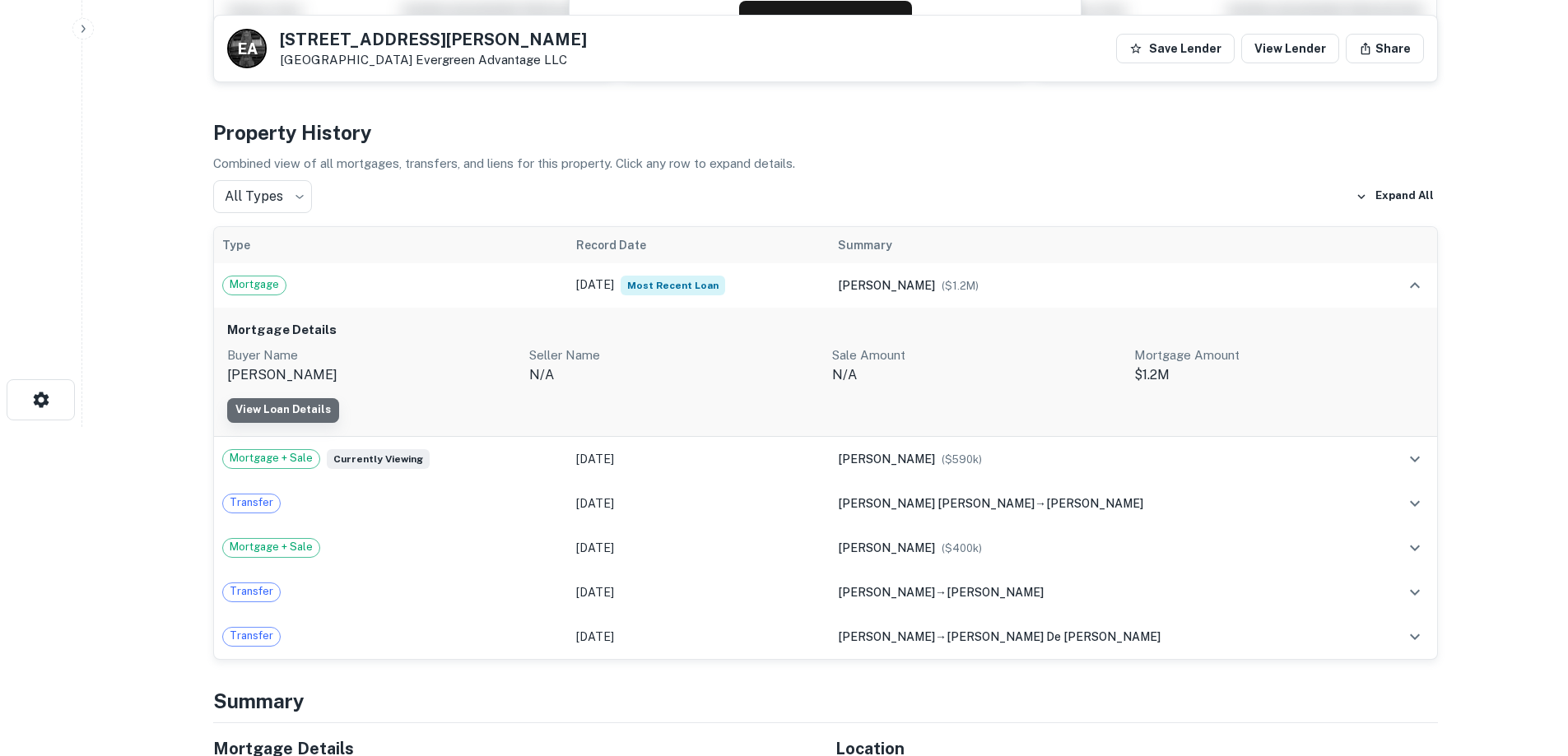
click at [301, 400] on link "View Loan Details" at bounding box center [283, 411] width 112 height 25
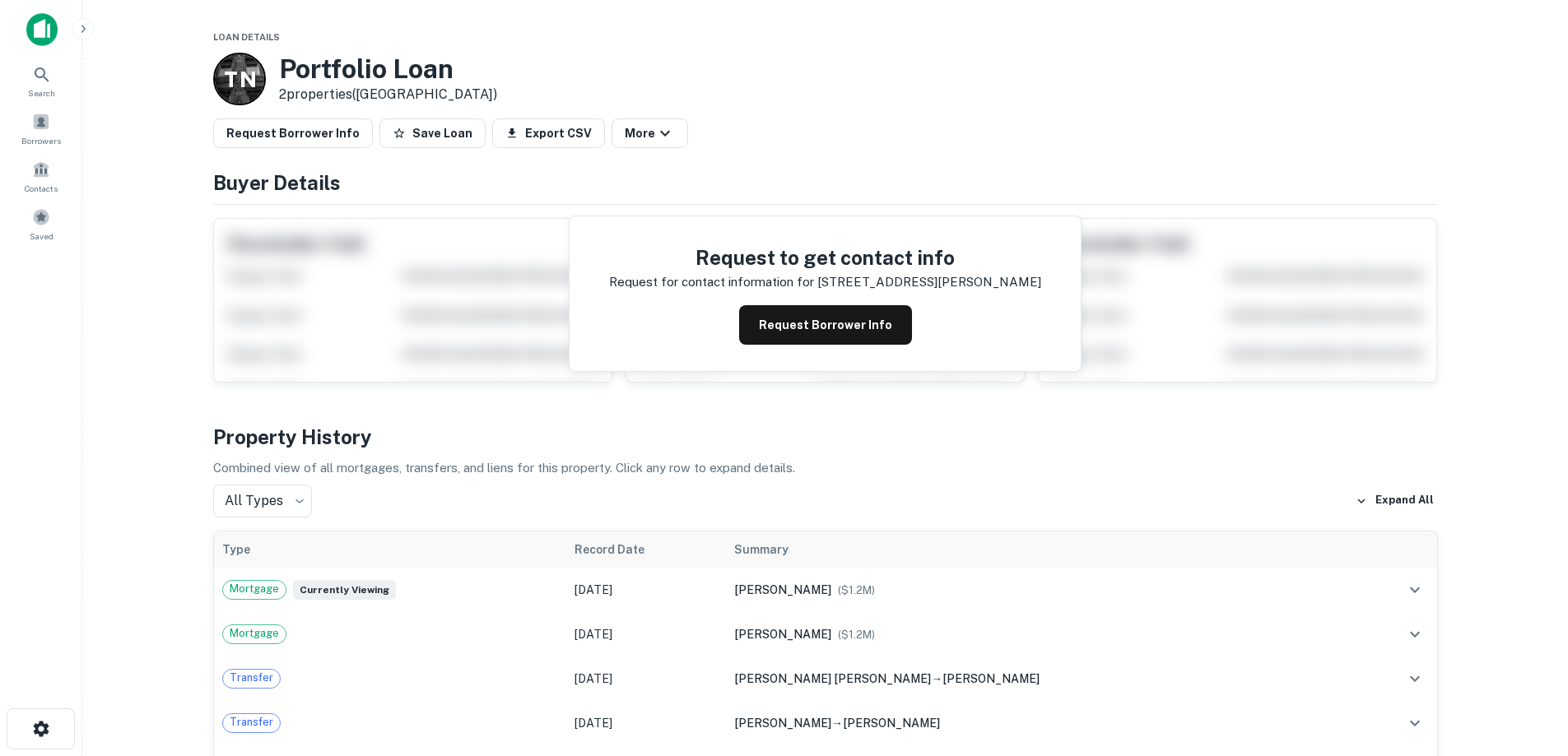
click at [45, 18] on img at bounding box center [41, 30] width 31 height 33
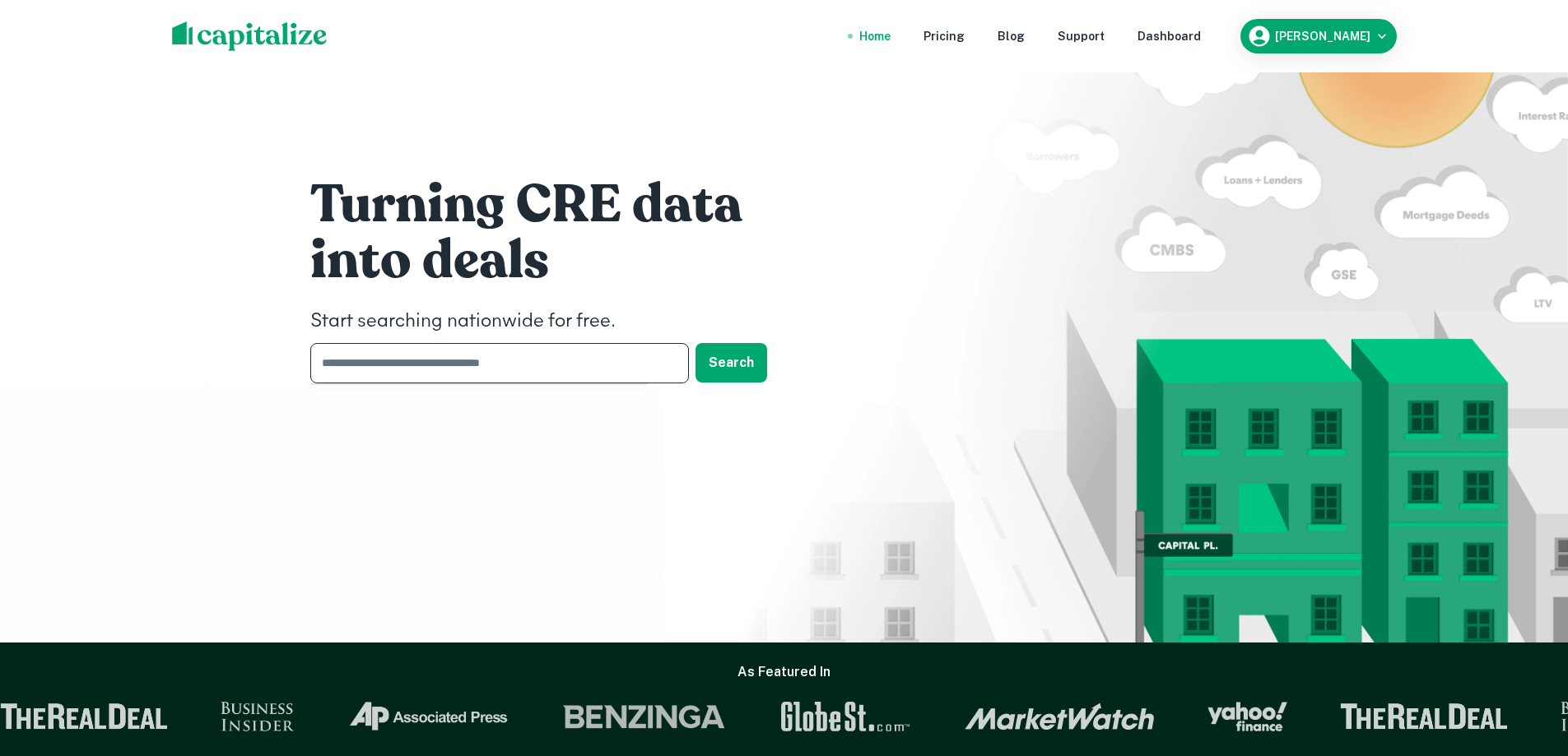
click at [575, 368] on input "text" at bounding box center [493, 363] width 367 height 40
type input "**********"
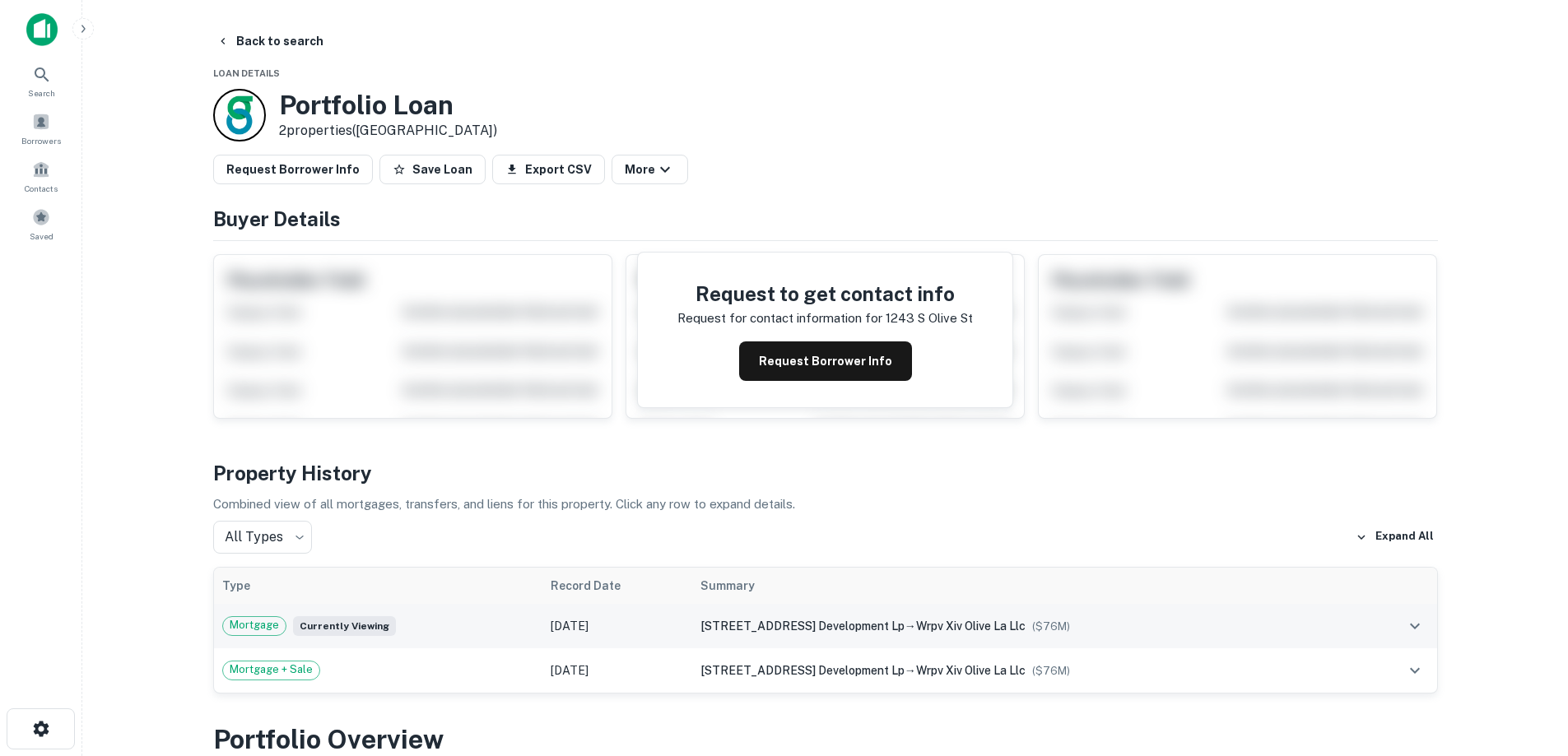
click at [546, 624] on td "[DATE]" at bounding box center [617, 626] width 150 height 44
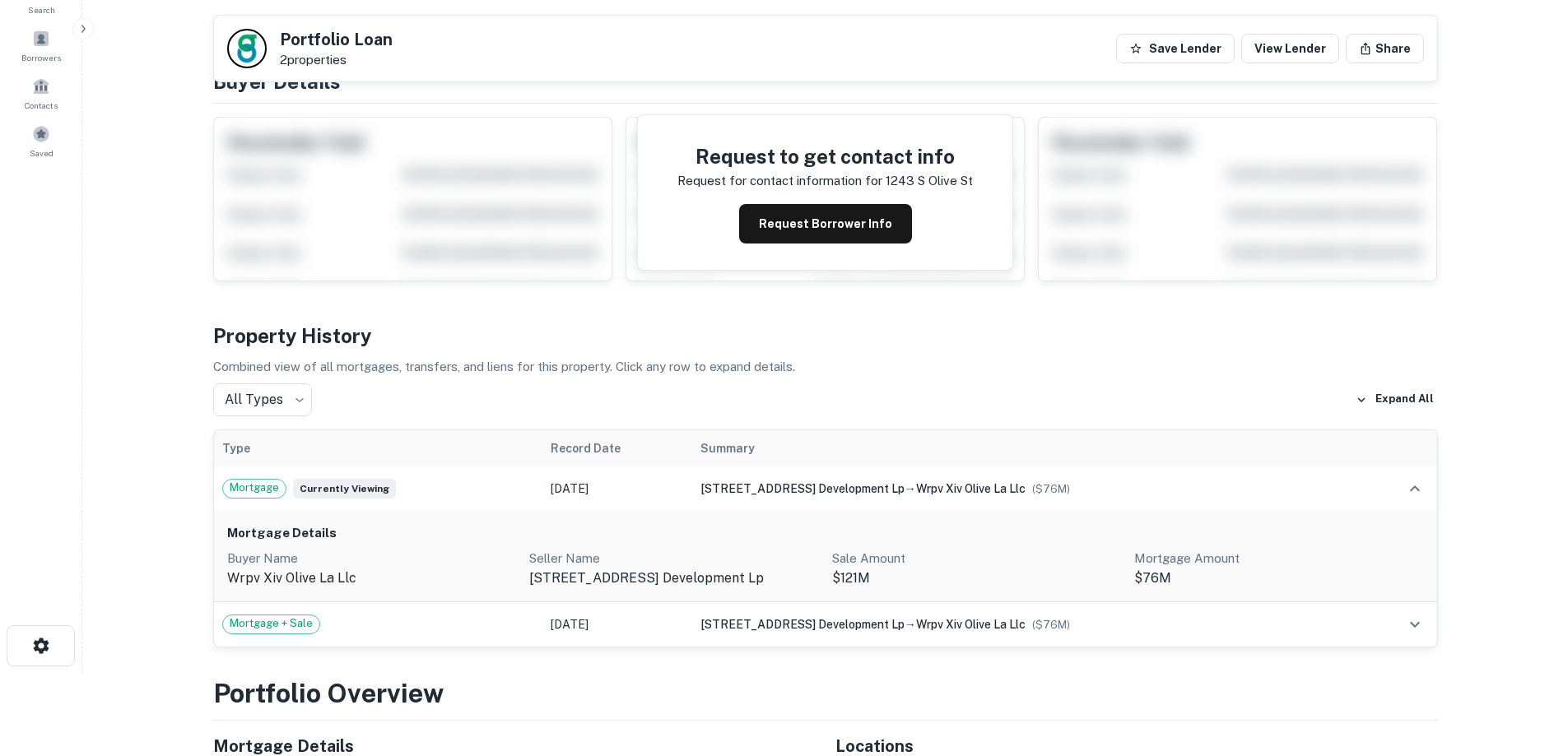
scroll to position [82, 0]
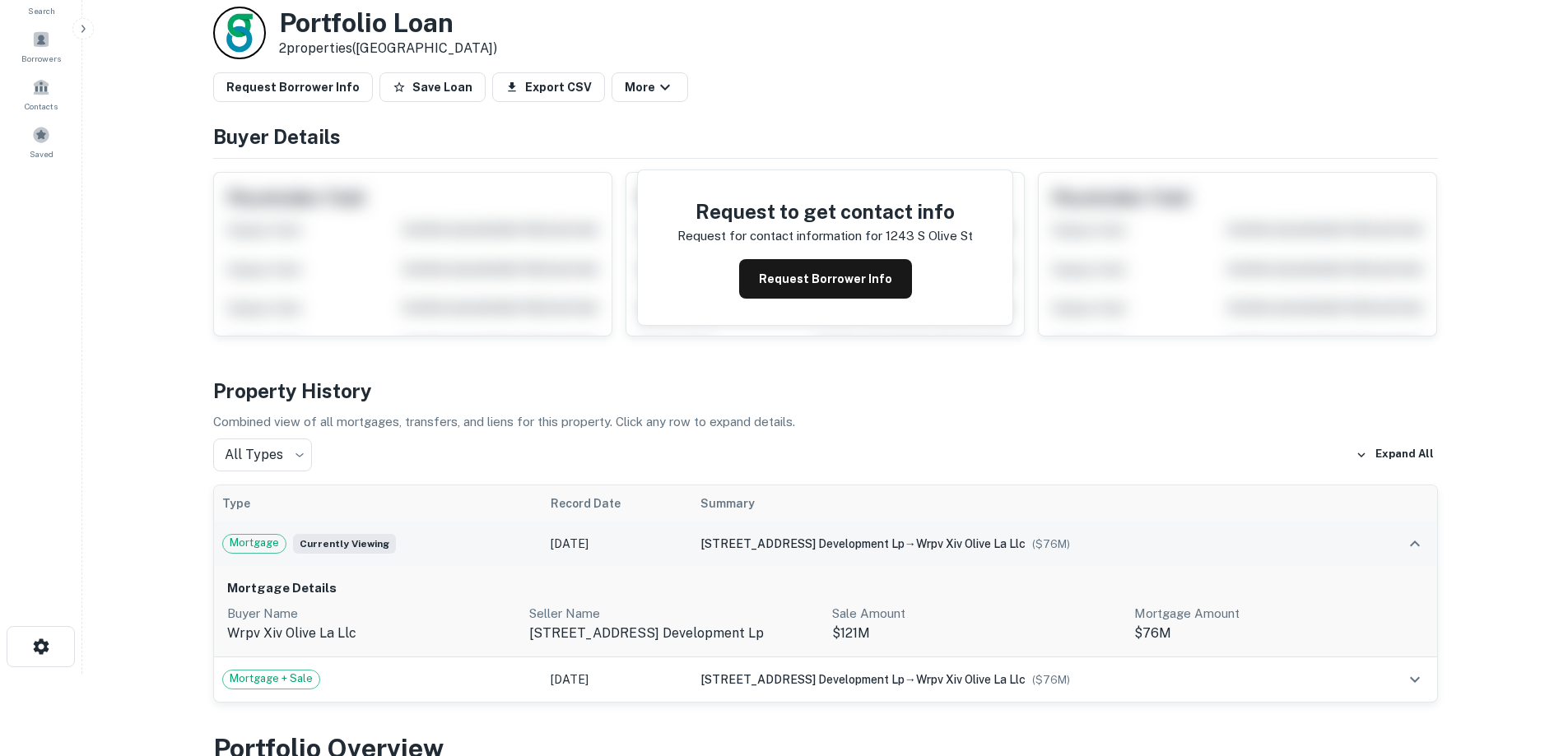
click at [544, 544] on td "[DATE]" at bounding box center [617, 544] width 150 height 44
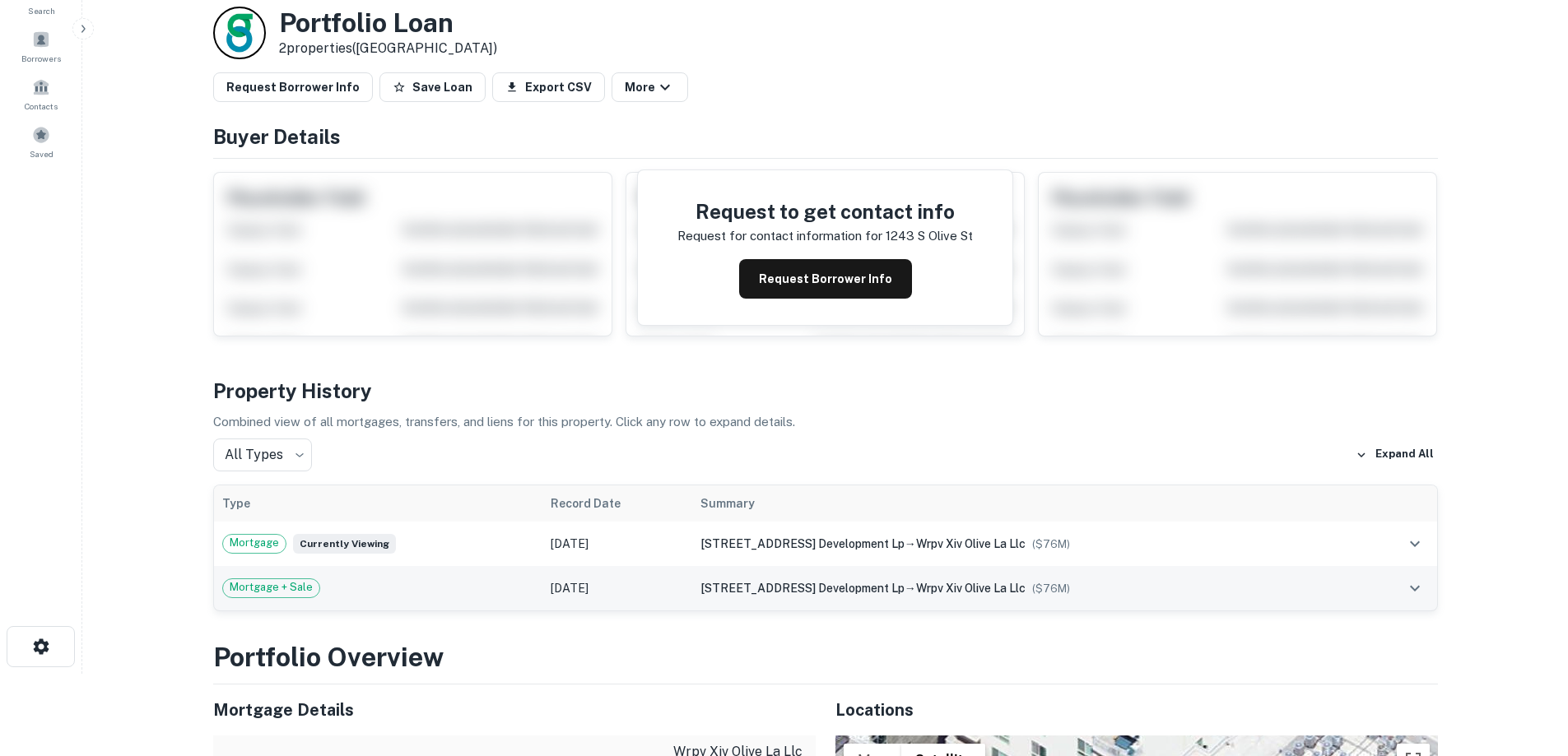
click at [458, 579] on div "Mortgage + Sale" at bounding box center [379, 588] width 313 height 20
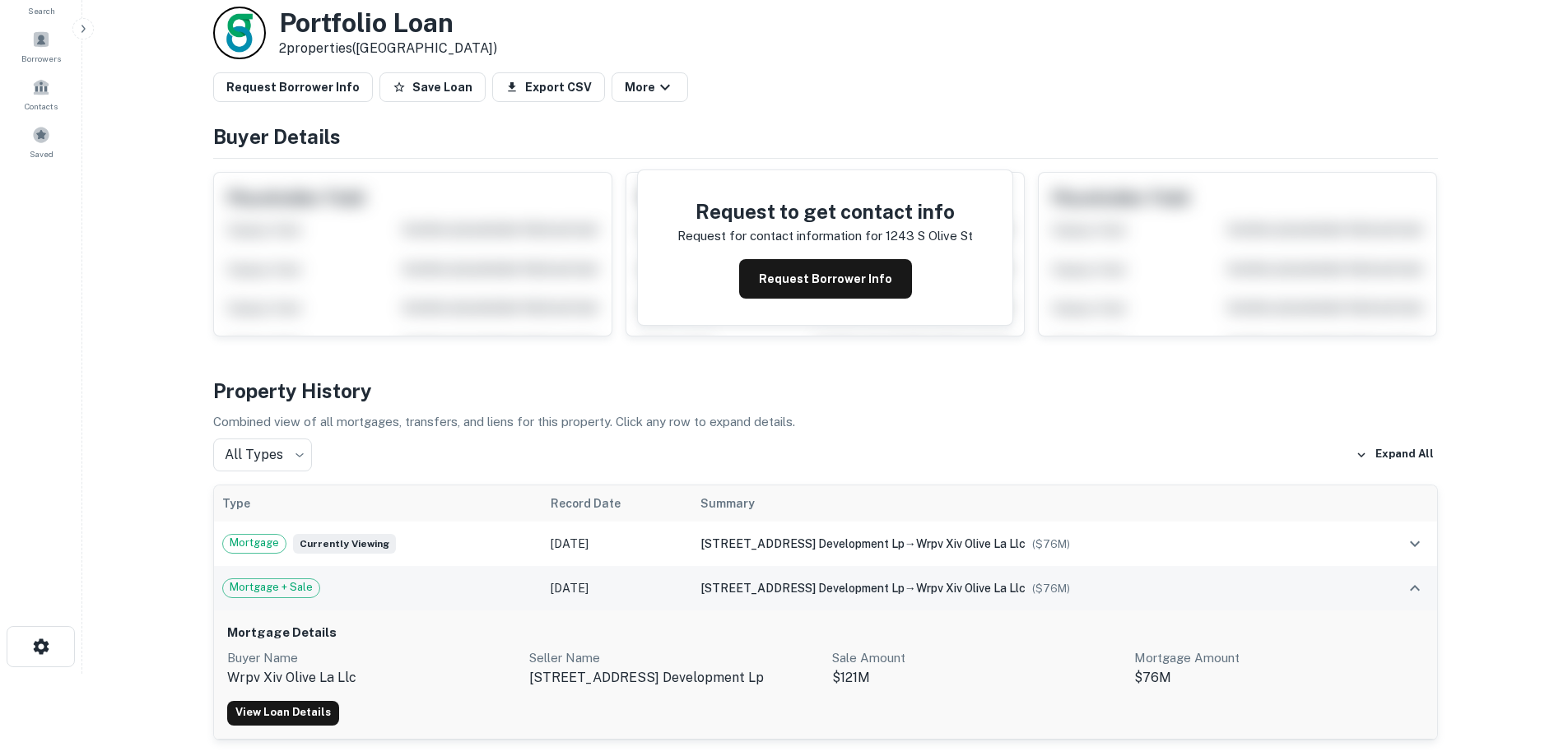
click at [500, 589] on div "Mortgage + Sale" at bounding box center [379, 588] width 313 height 20
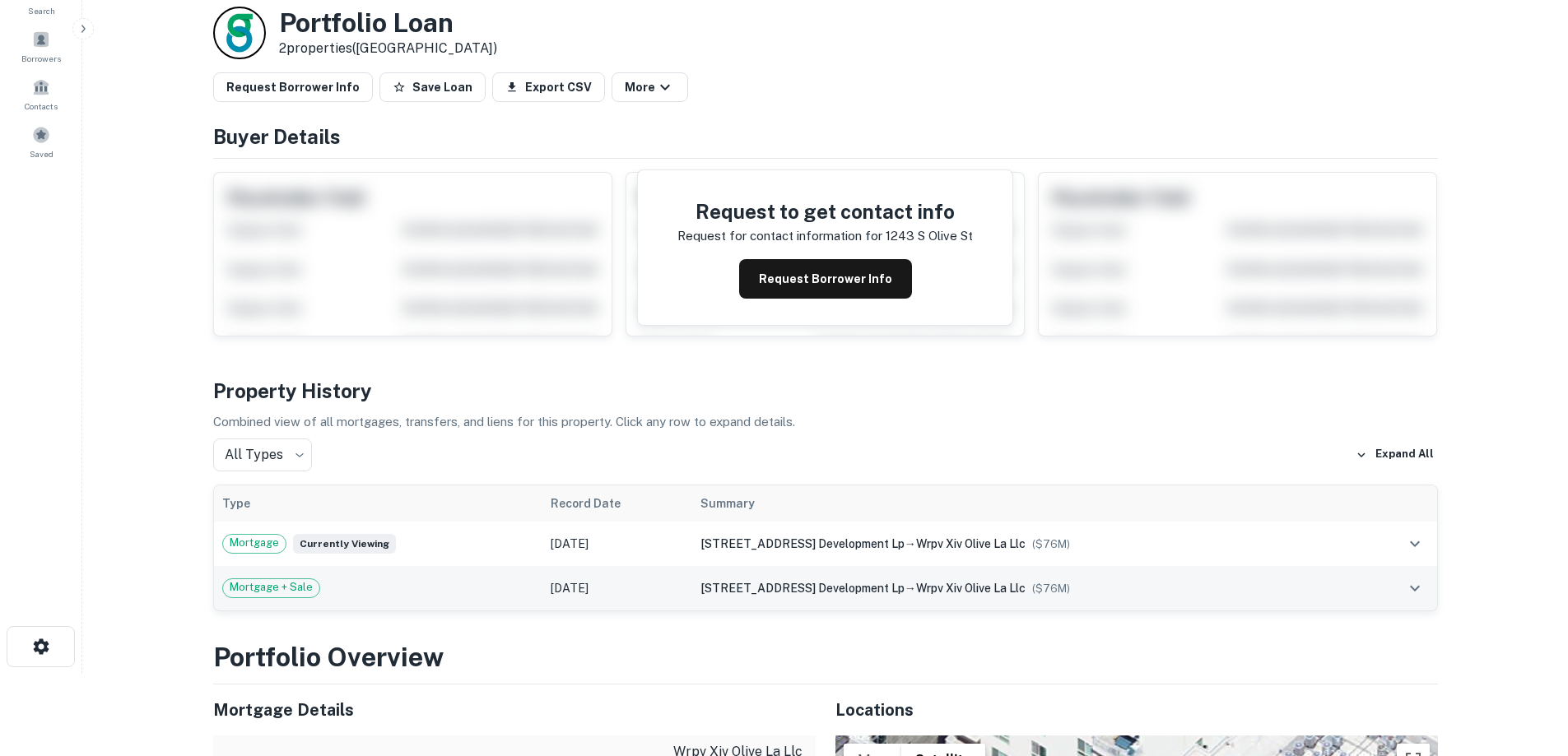
click at [510, 588] on div "Mortgage + Sale" at bounding box center [379, 588] width 313 height 20
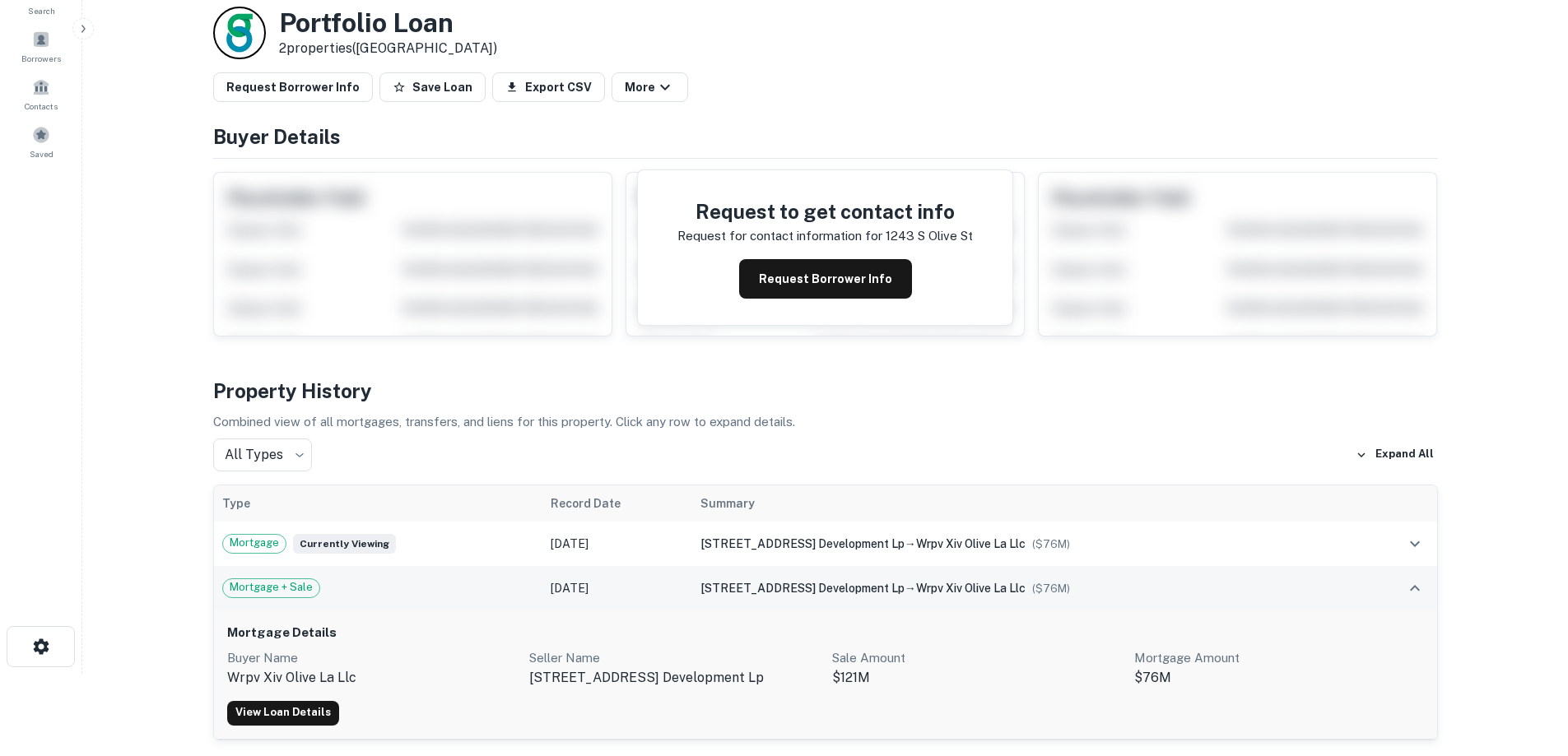
click at [510, 588] on div "Mortgage + Sale" at bounding box center [379, 588] width 313 height 20
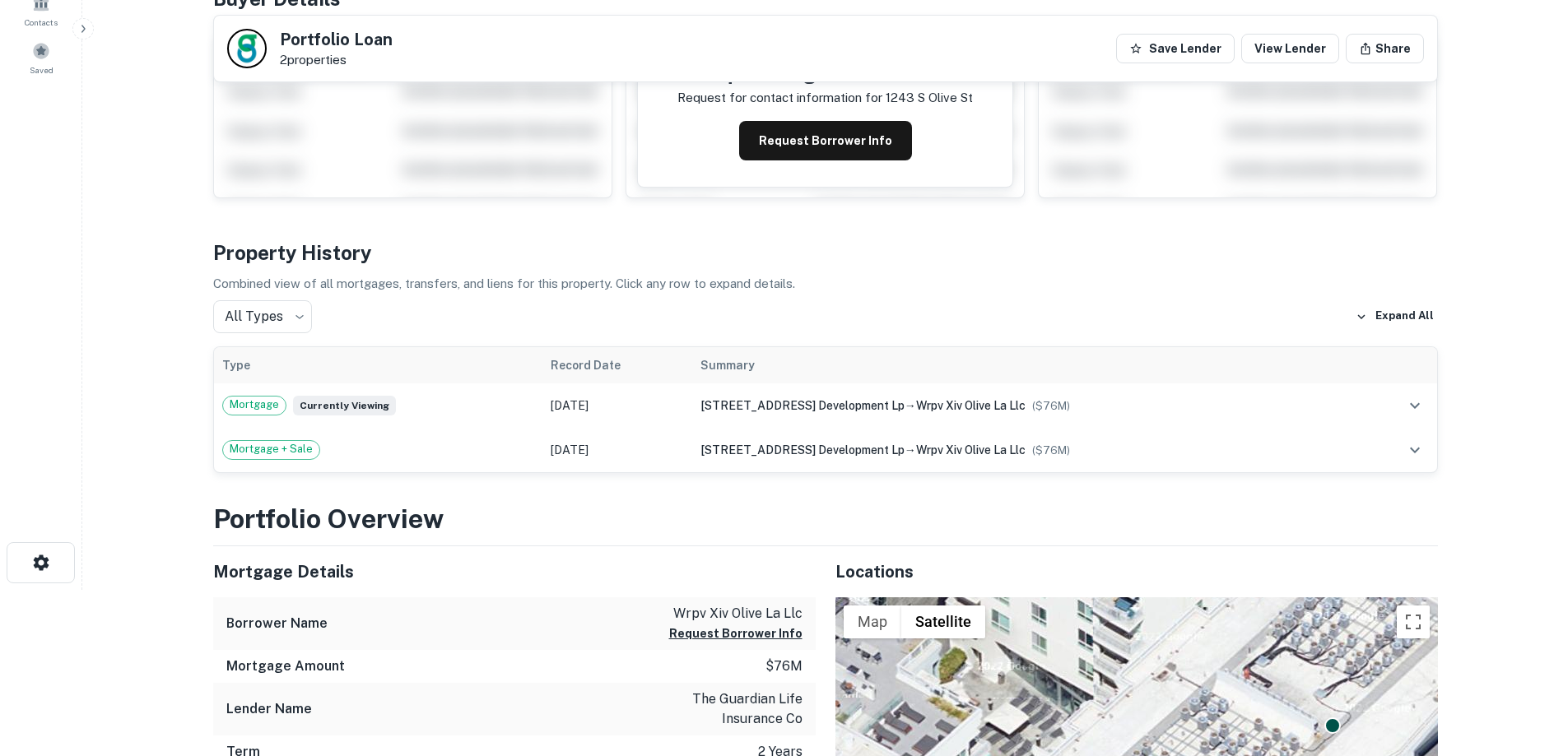
scroll to position [165, 0]
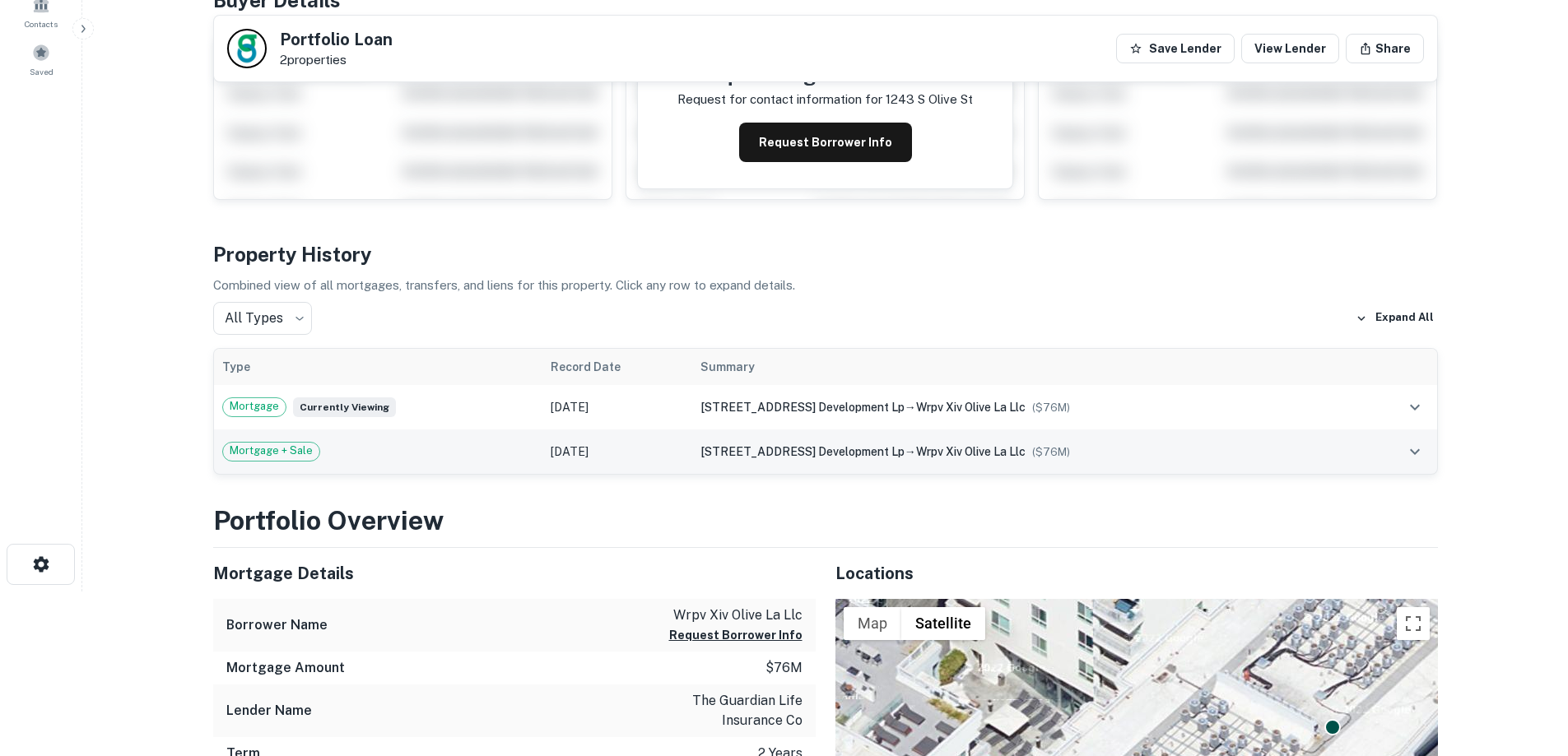
click at [532, 473] on td "Mortgage + Sale" at bounding box center [379, 452] width 329 height 44
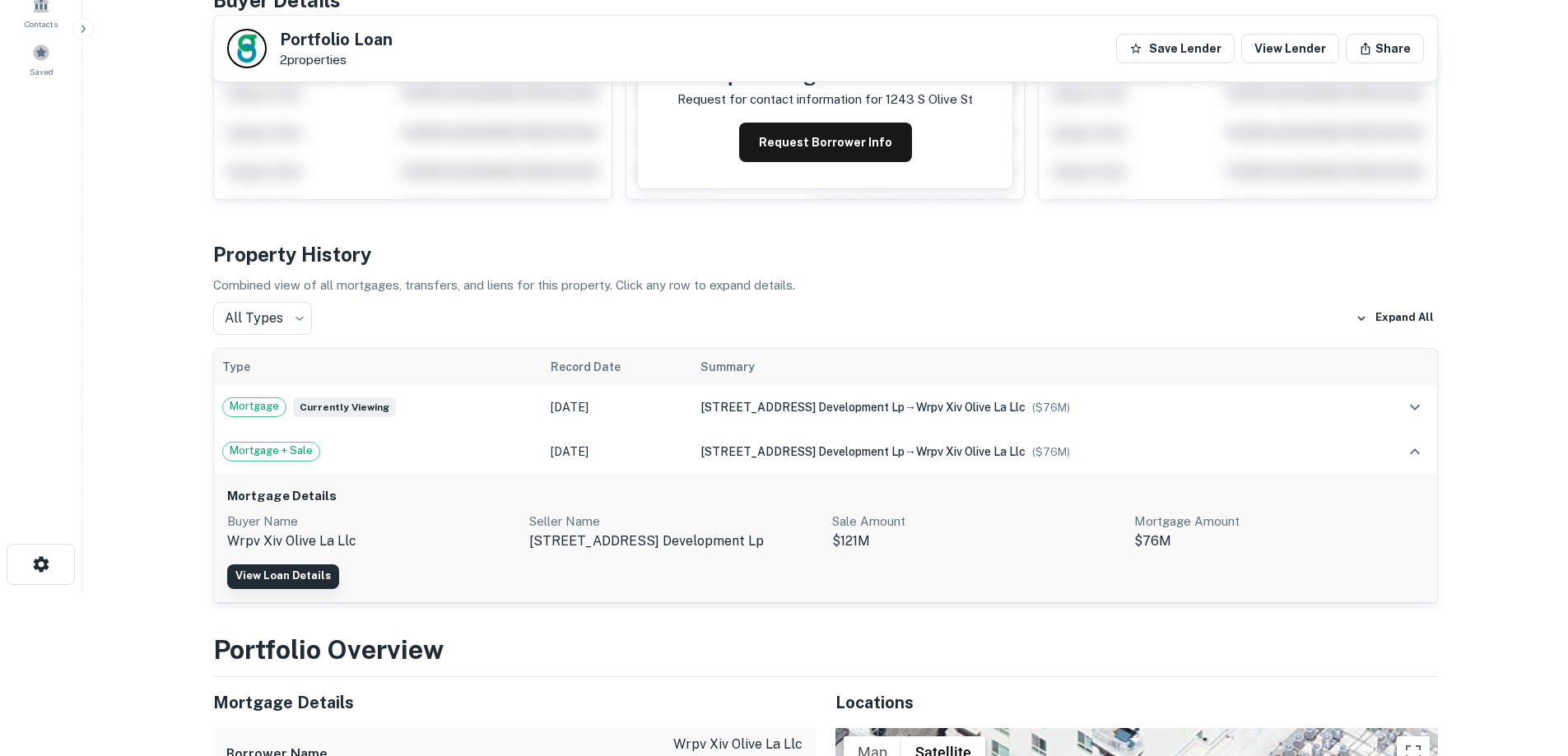
click at [299, 578] on link "View Loan Details" at bounding box center [283, 577] width 112 height 25
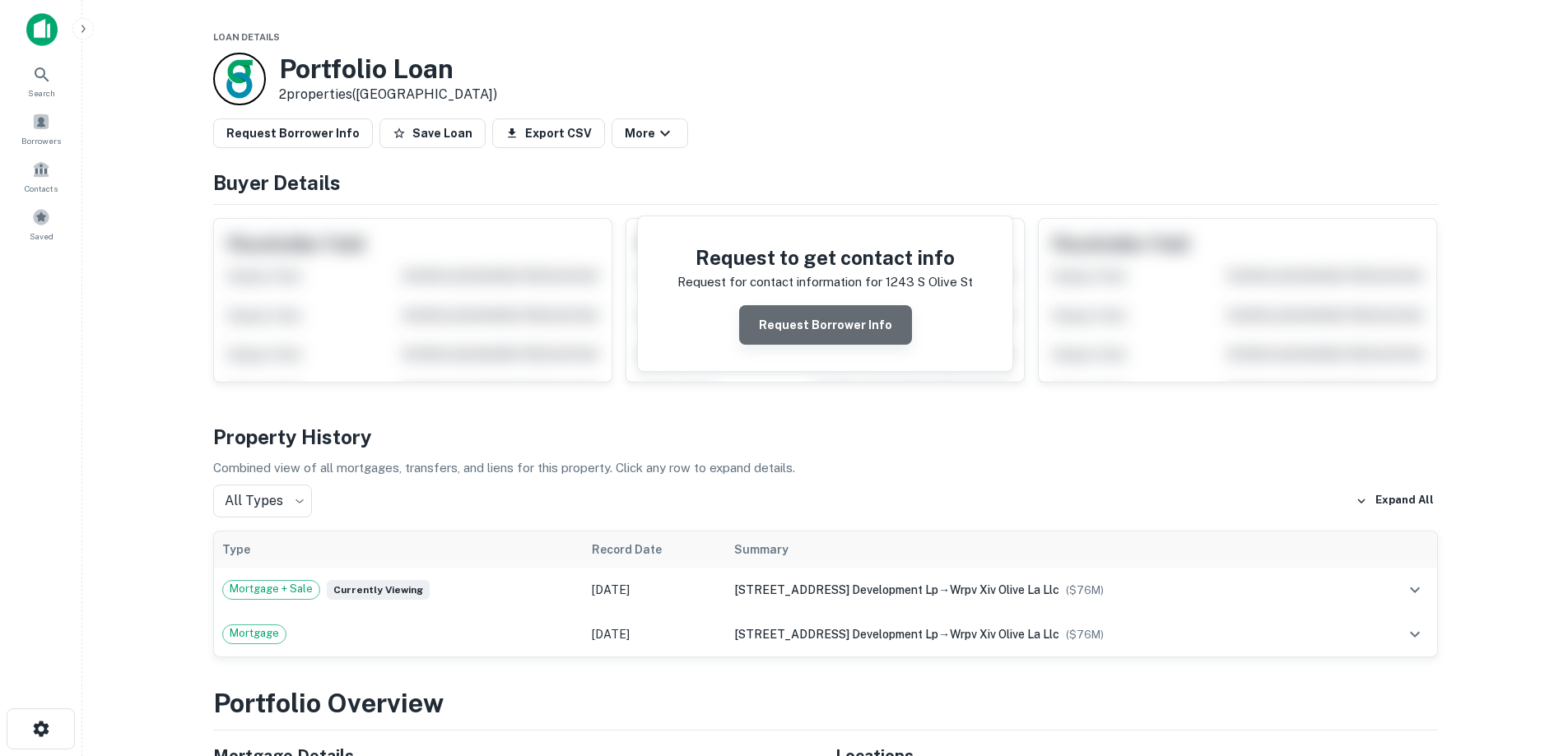
click at [829, 322] on button "Request Borrower Info" at bounding box center [824, 325] width 172 height 39
click at [39, 24] on img at bounding box center [41, 30] width 31 height 33
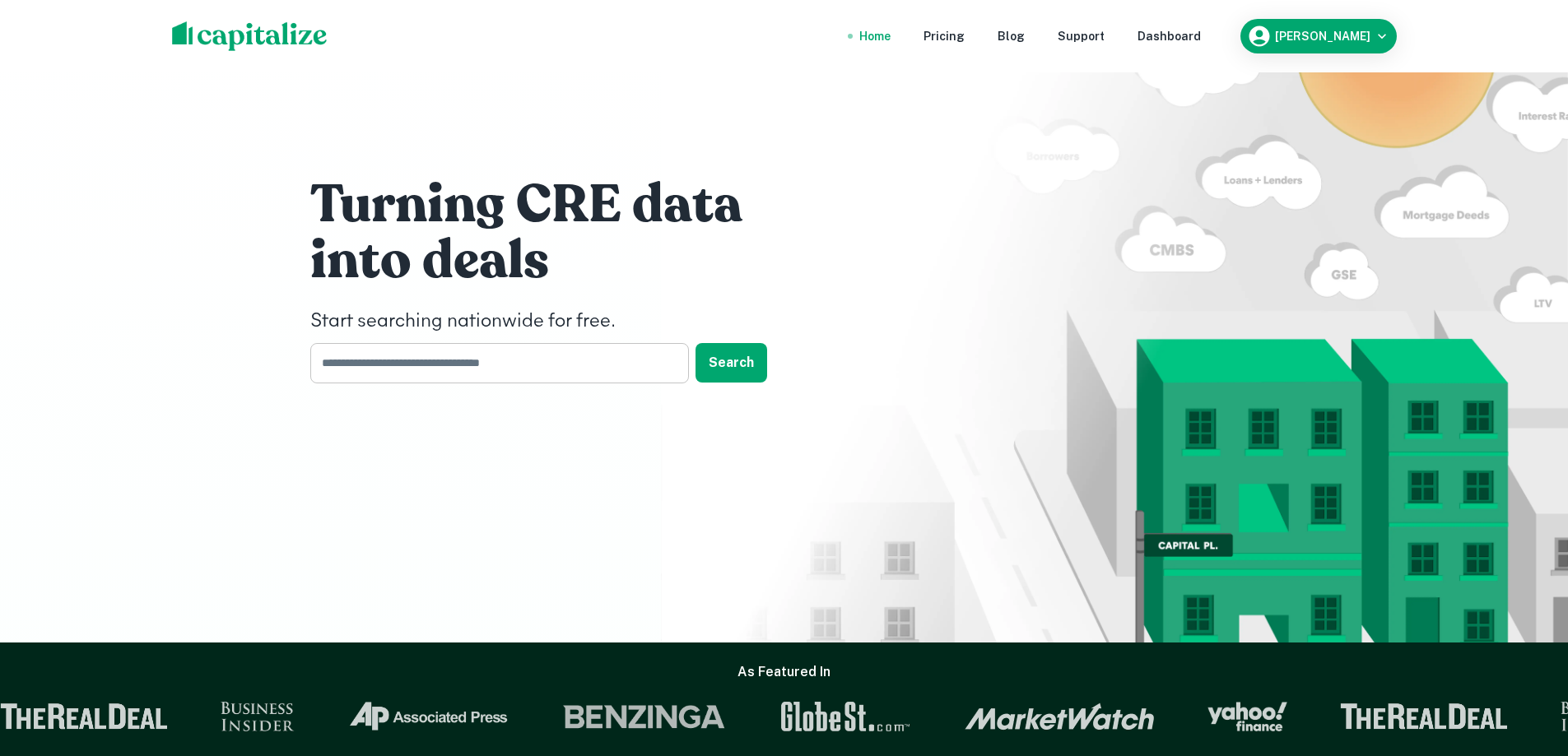
click at [510, 360] on input "text" at bounding box center [493, 363] width 367 height 40
type input "*********"
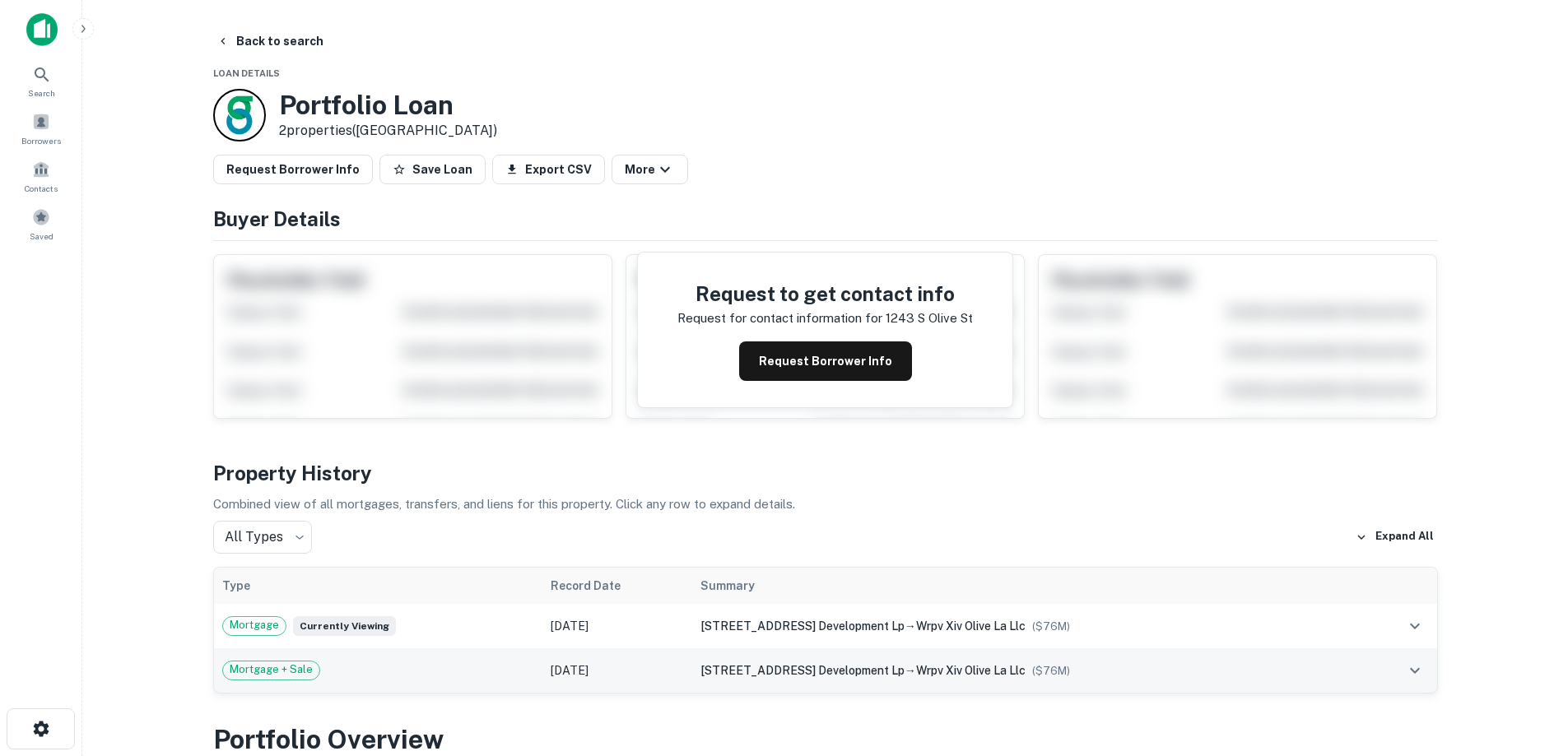
click at [394, 664] on div "Mortgage + Sale" at bounding box center [379, 670] width 313 height 20
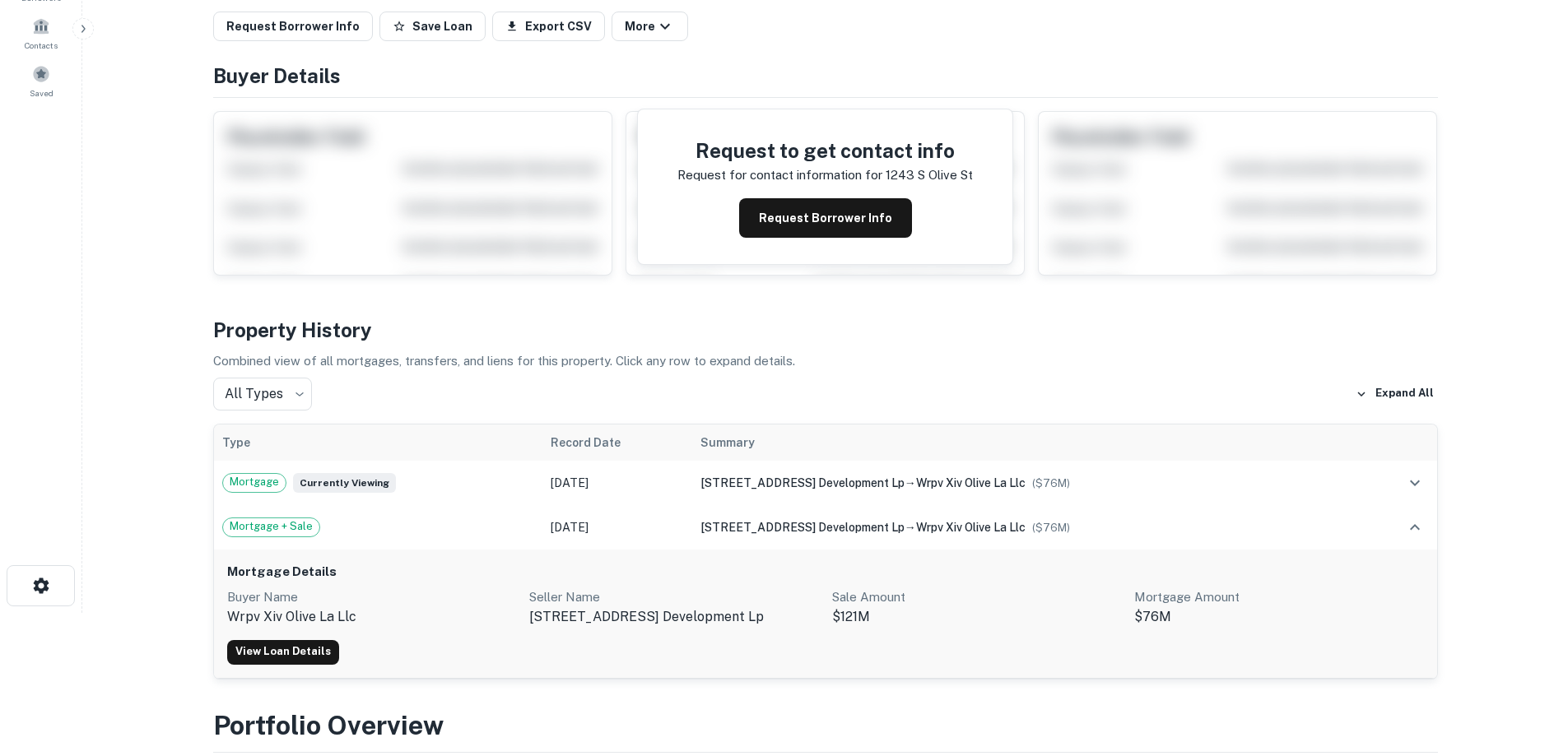
scroll to position [165, 0]
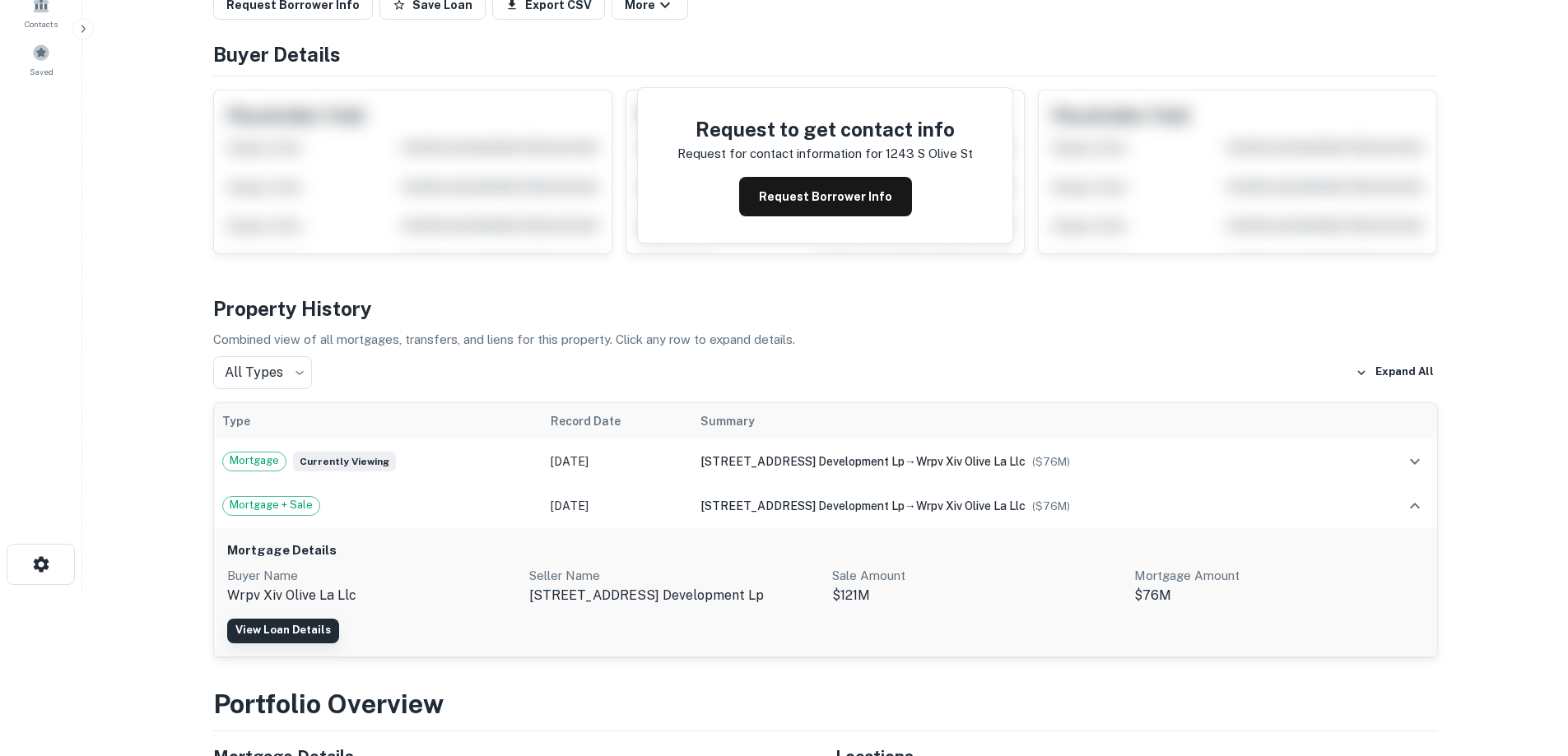
click at [300, 633] on link "View Loan Details" at bounding box center [283, 632] width 112 height 25
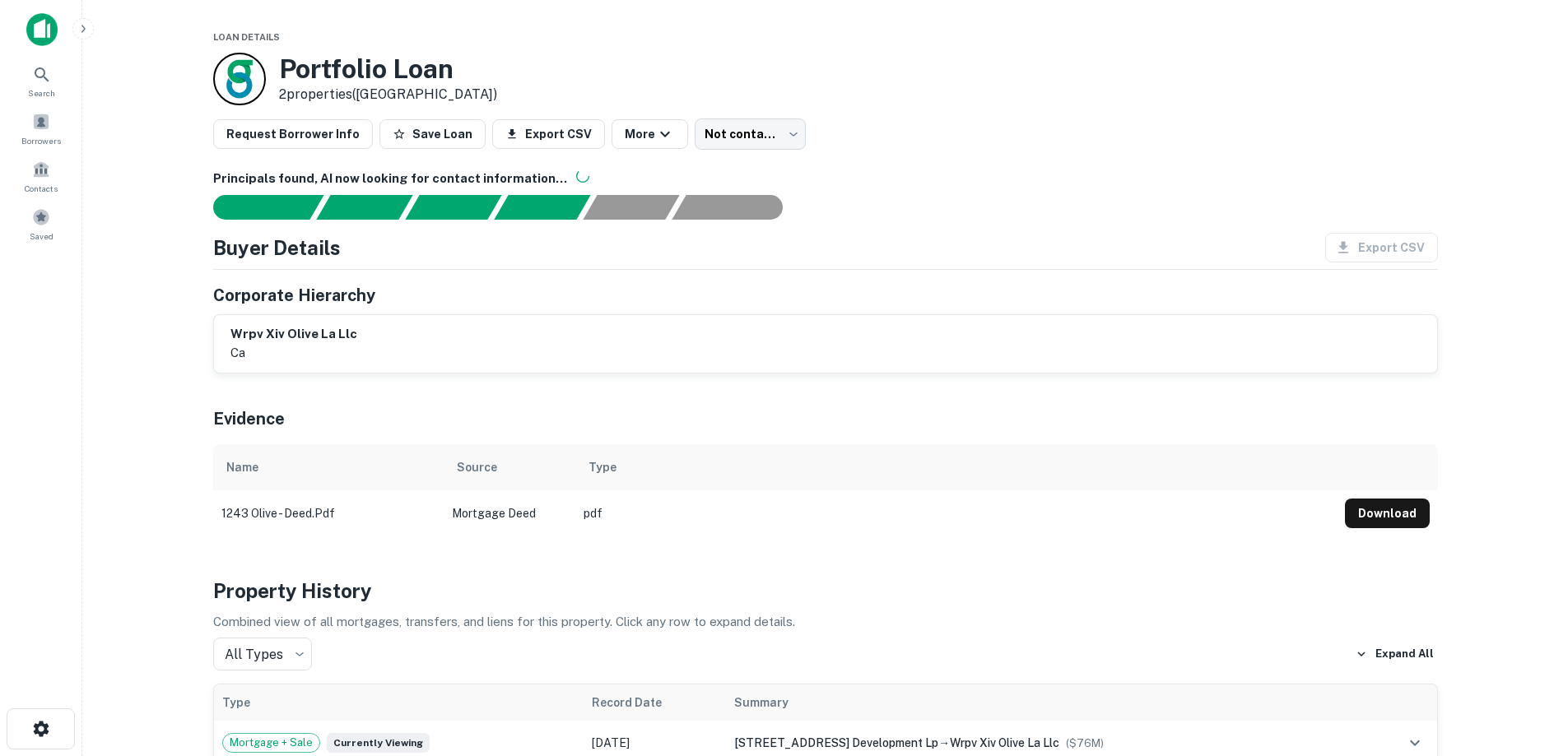
click at [34, 33] on img at bounding box center [41, 30] width 31 height 33
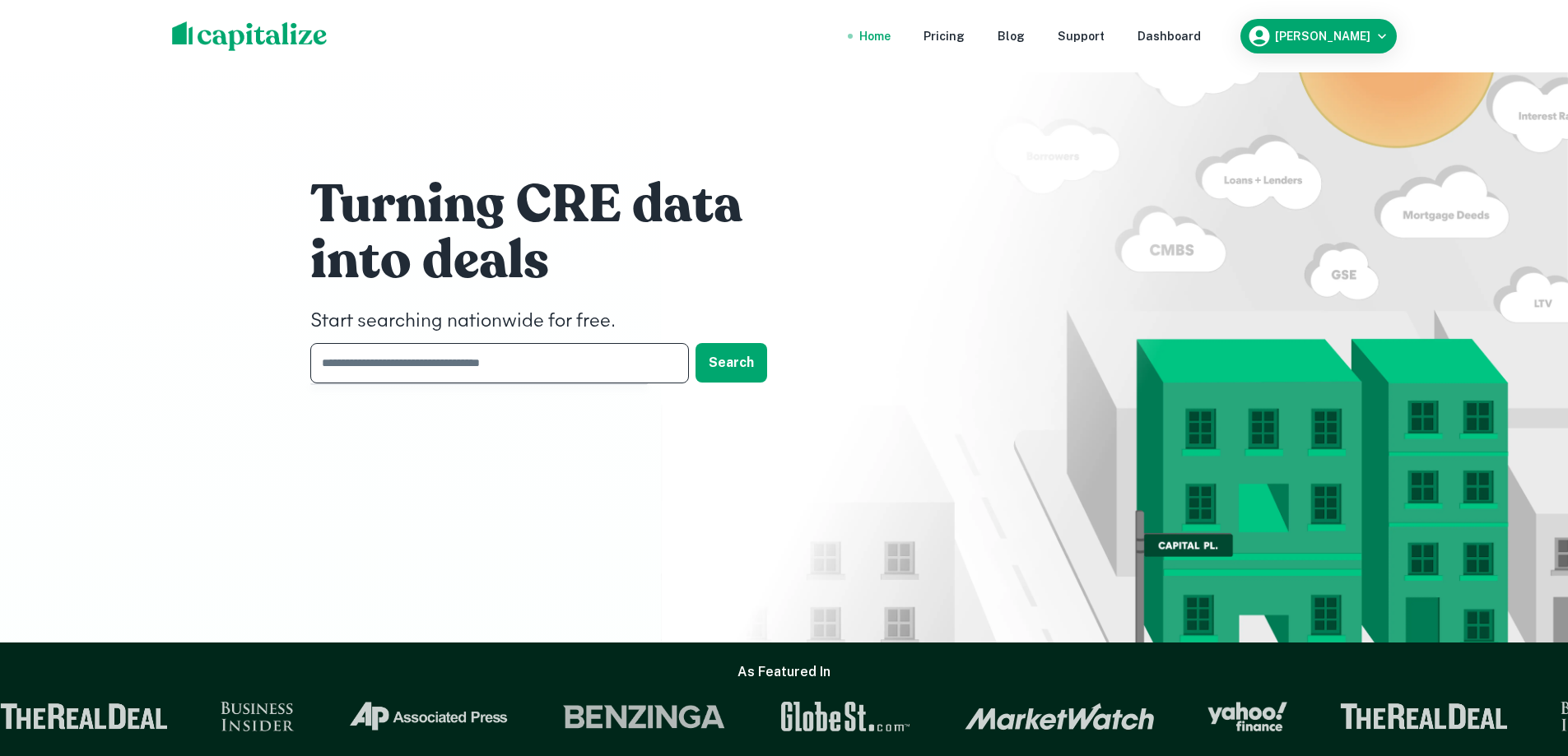
click at [499, 371] on input "text" at bounding box center [493, 363] width 367 height 40
type input "**********"
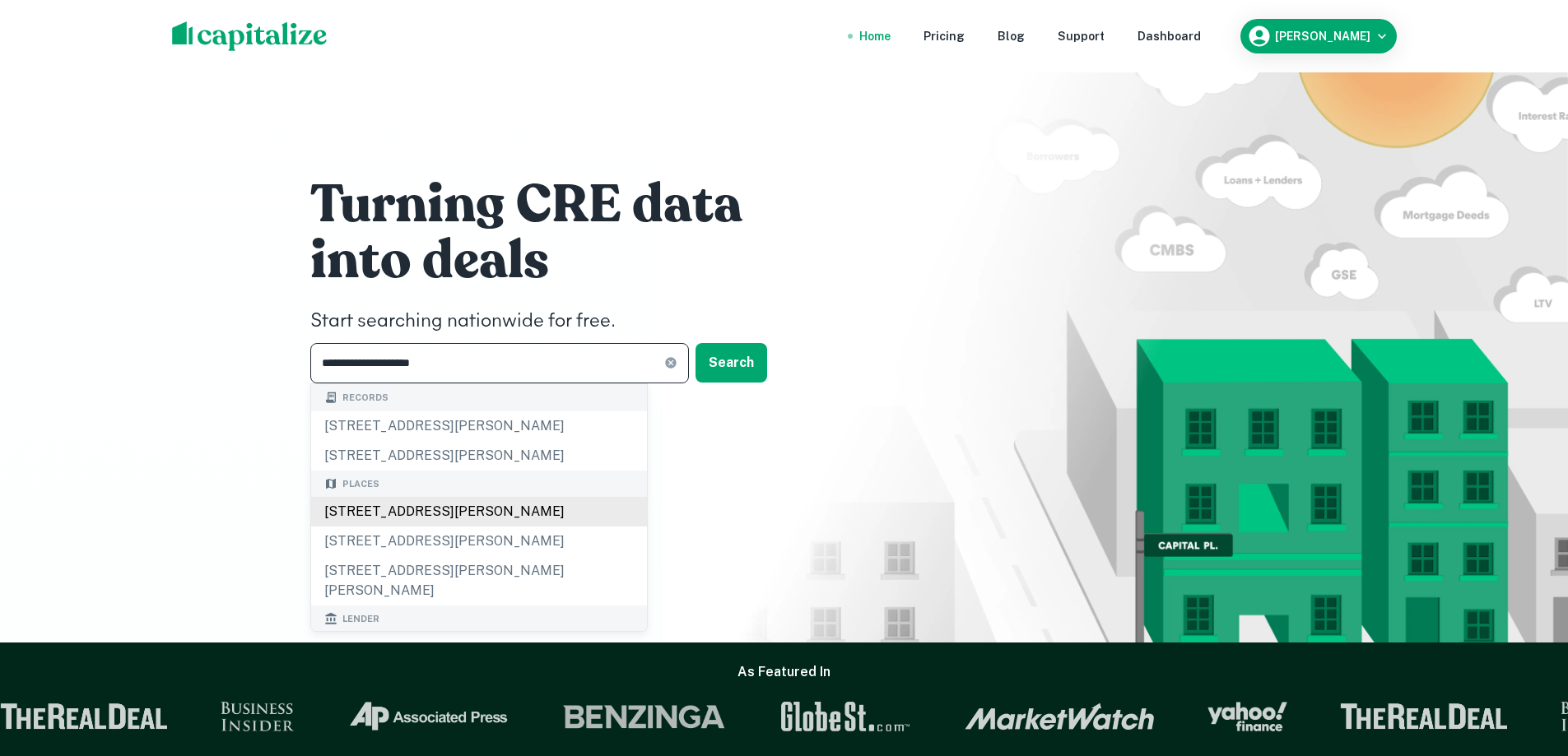
click at [547, 510] on div "[STREET_ADDRESS][PERSON_NAME]" at bounding box center [479, 511] width 336 height 30
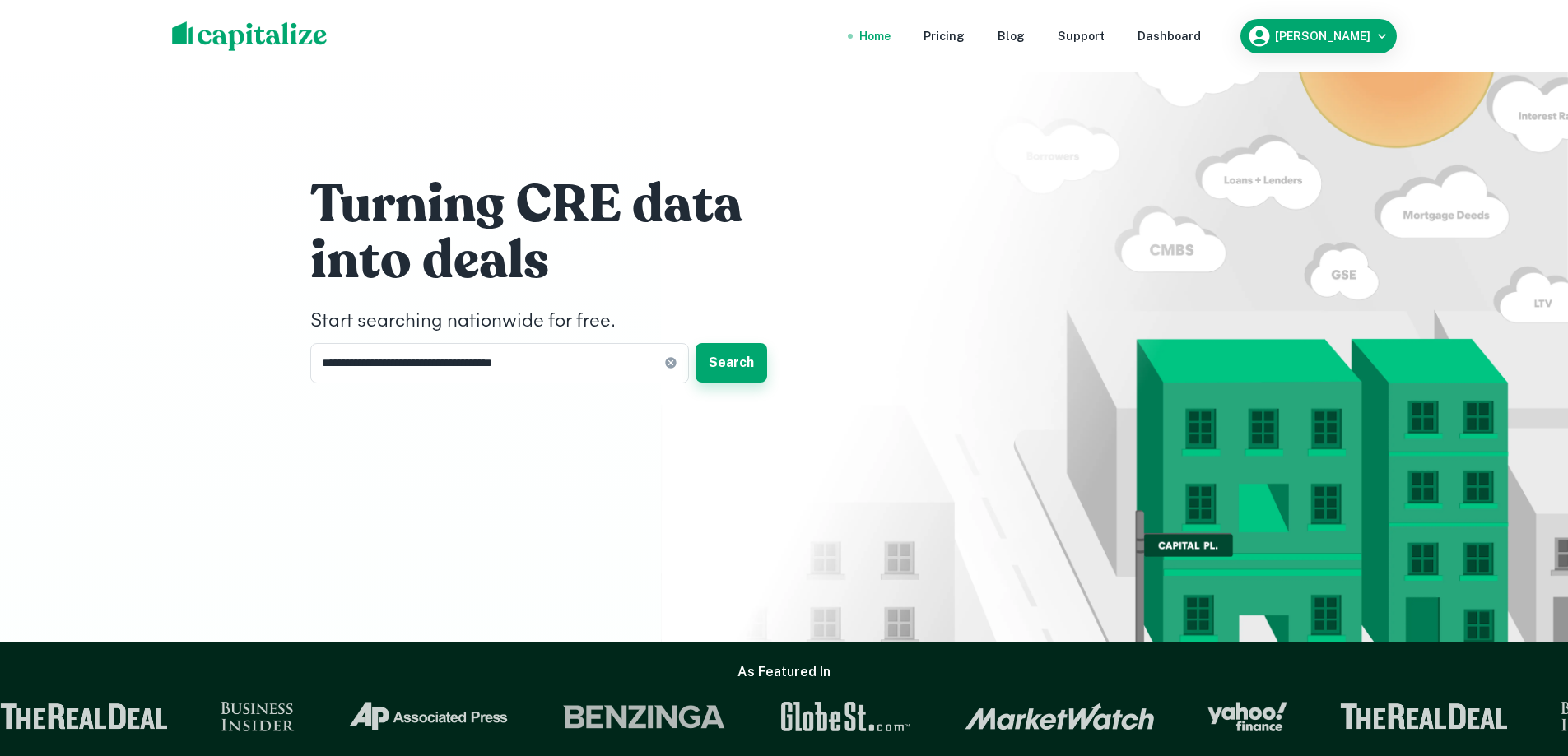
click at [727, 367] on button "Search" at bounding box center [731, 362] width 71 height 39
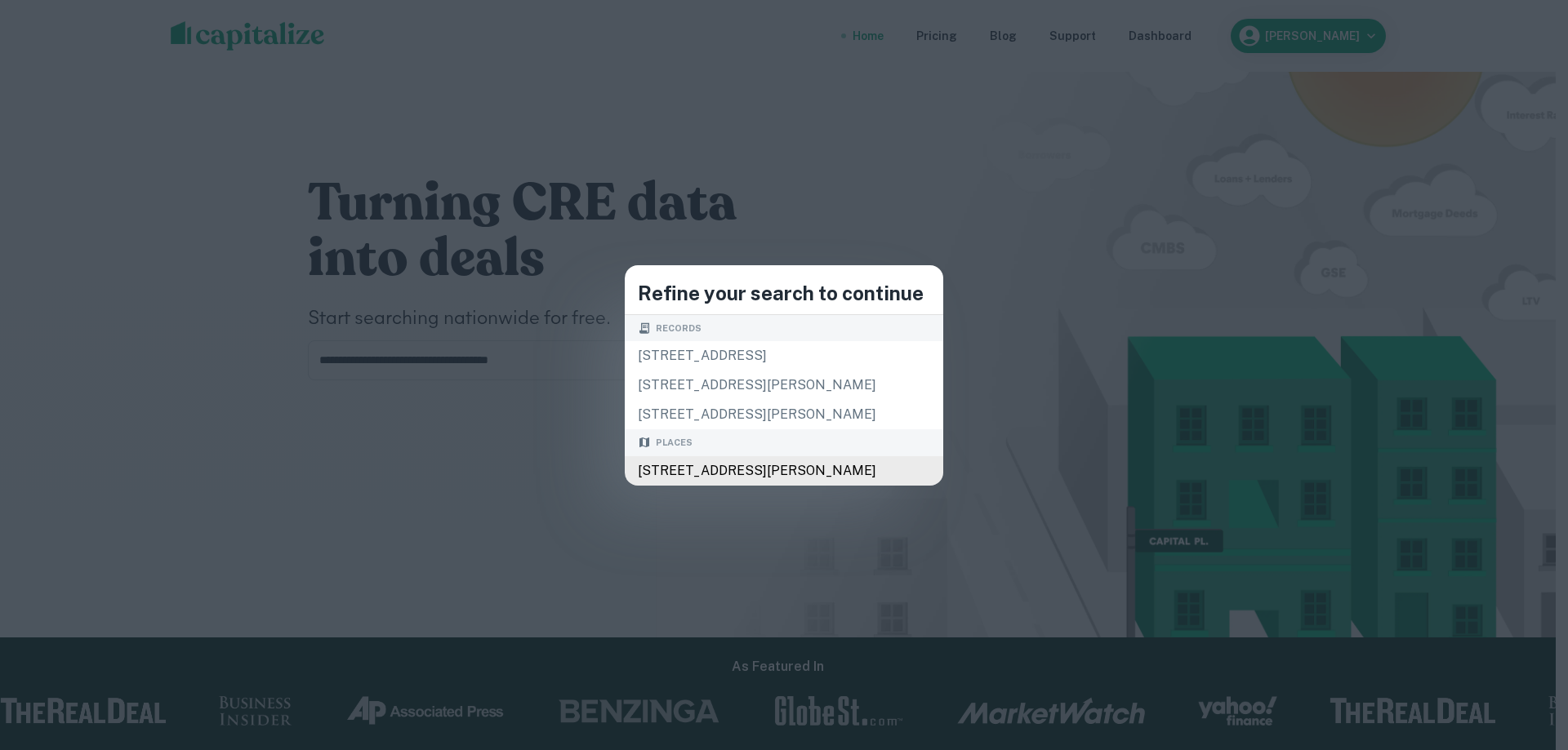
click at [851, 467] on div "133 Flores St, Los Angeles, CA 90048, USA" at bounding box center [784, 471] width 318 height 30
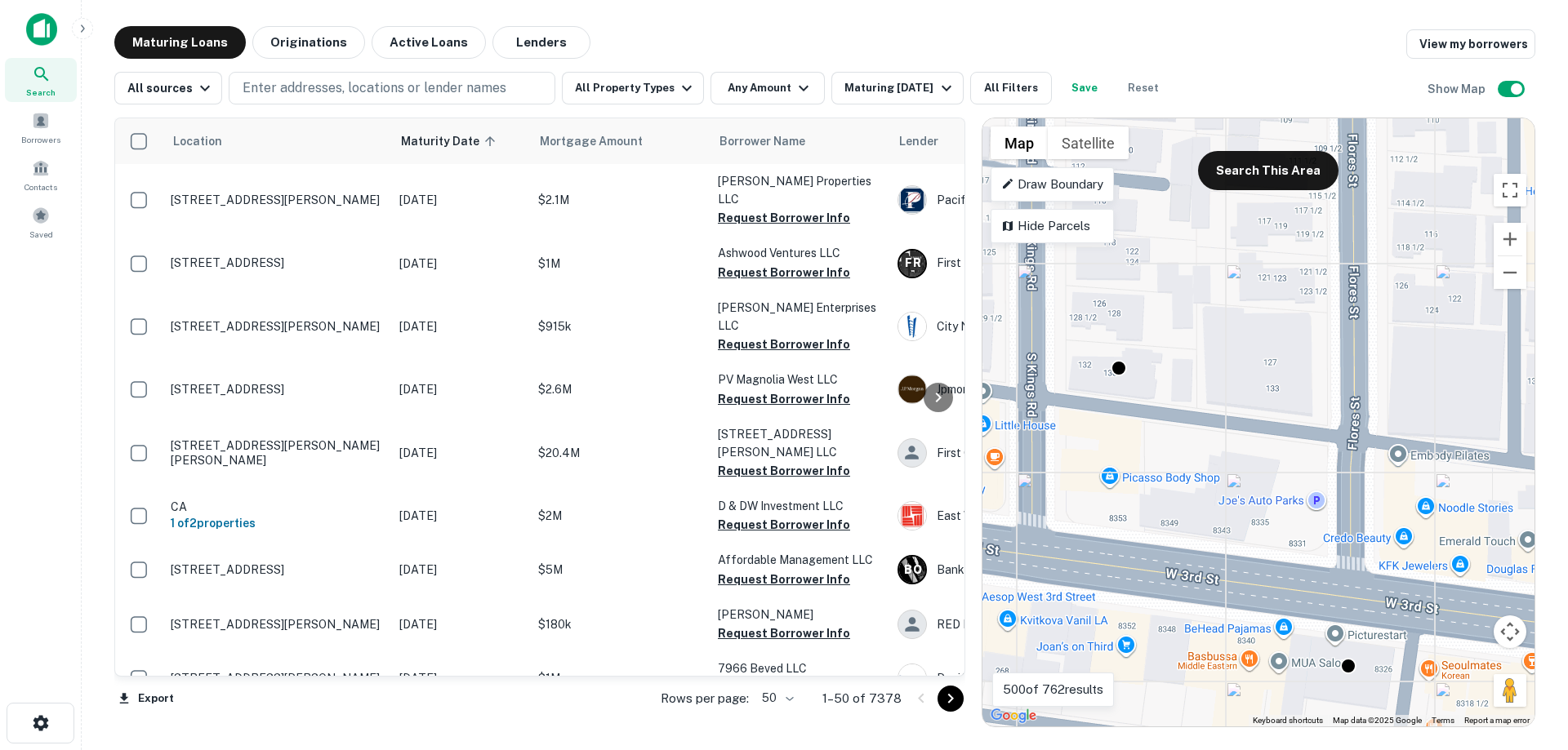
drag, startPoint x: 1272, startPoint y: 359, endPoint x: 1225, endPoint y: 711, distance: 355.1
click at [1225, 711] on div "To activate drag with keyboard, press Alt + Enter. Once in keyboard drag state,…" at bounding box center [1258, 422] width 552 height 609
click at [41, 36] on img at bounding box center [41, 30] width 31 height 32
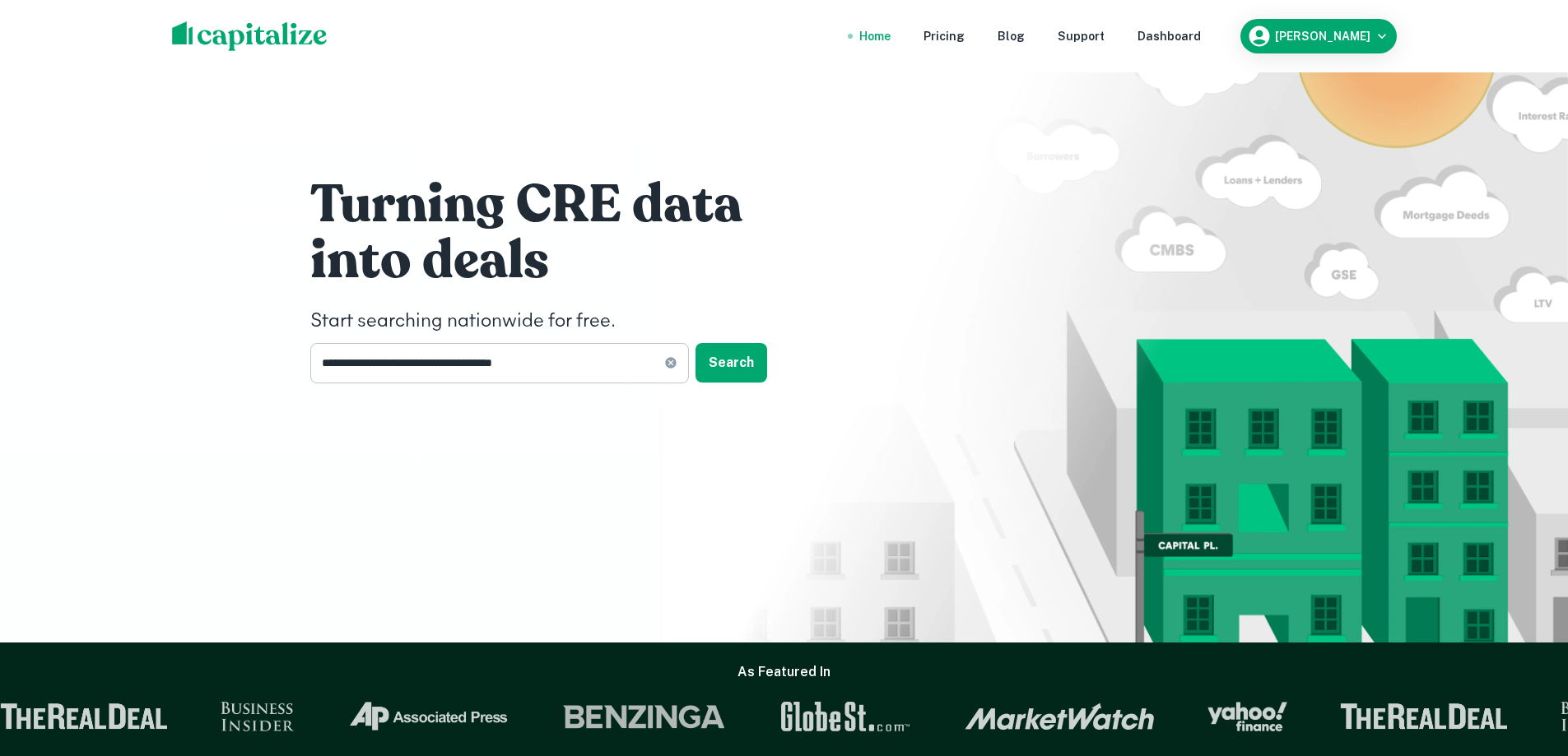
click at [668, 361] on icon at bounding box center [671, 363] width 13 height 13
drag, startPoint x: 379, startPoint y: 356, endPoint x: 397, endPoint y: 381, distance: 30.8
click at [379, 356] on input "text" at bounding box center [493, 363] width 367 height 40
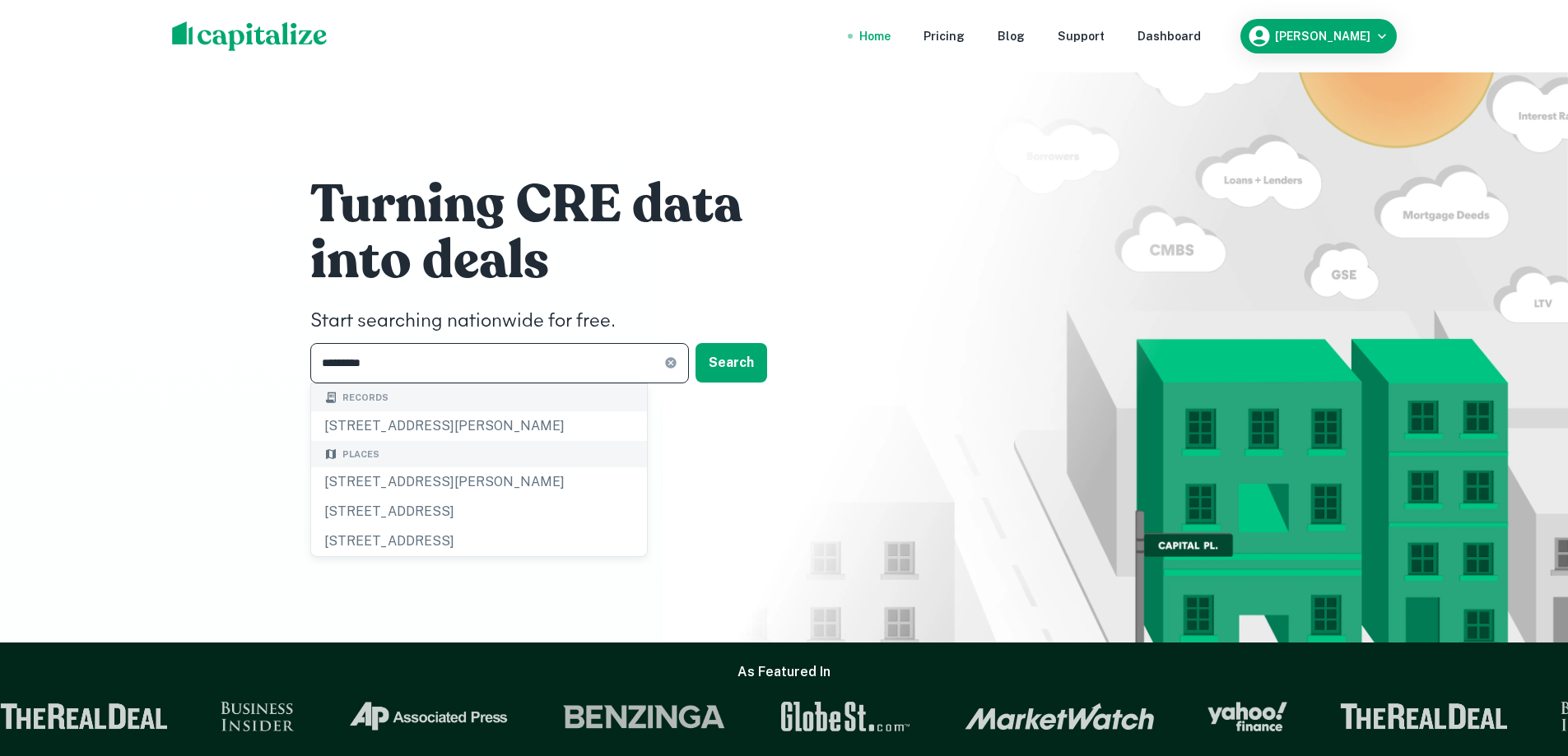
type input "**********"
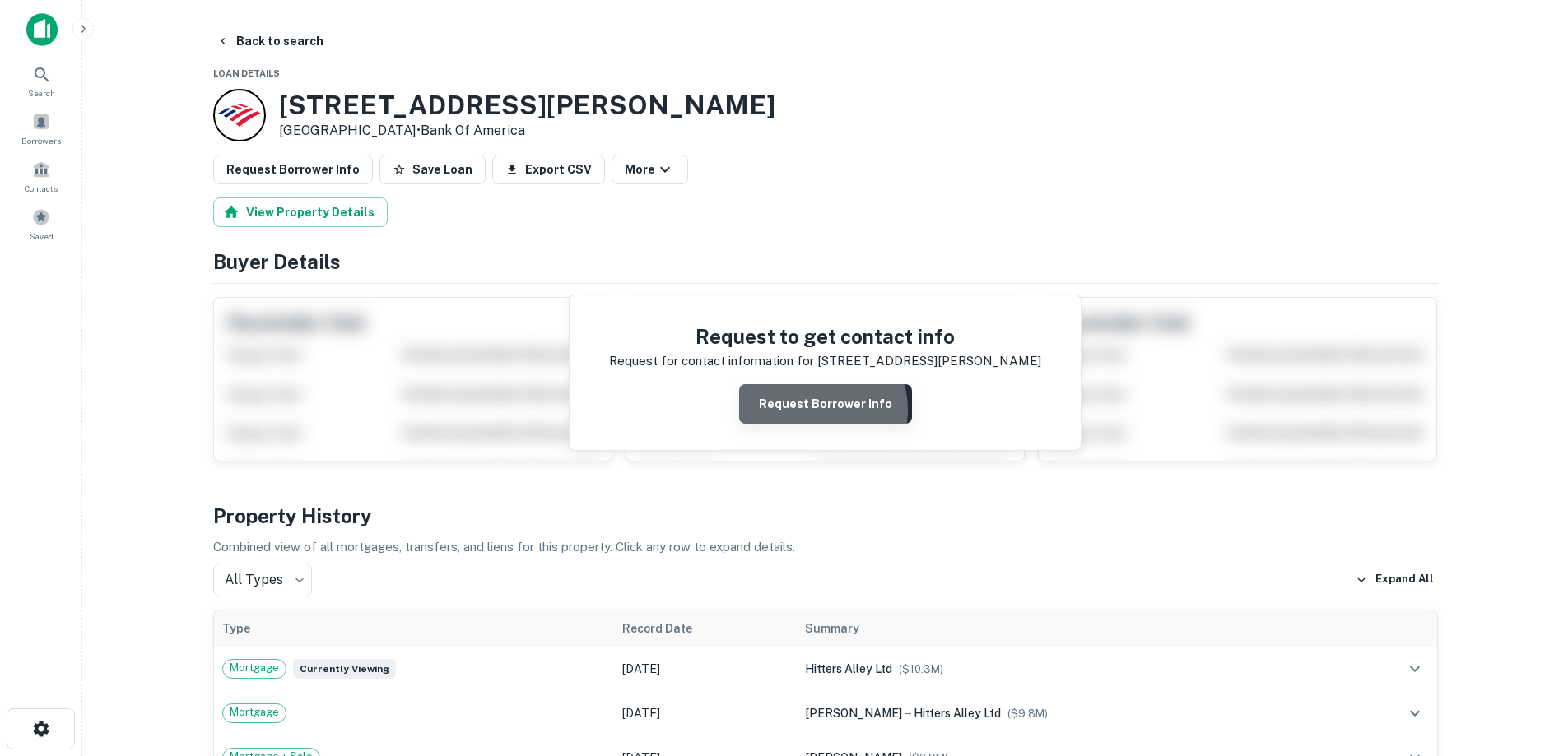
click at [818, 410] on button "Request Borrower Info" at bounding box center [824, 404] width 172 height 39
click at [42, 25] on img at bounding box center [41, 30] width 31 height 33
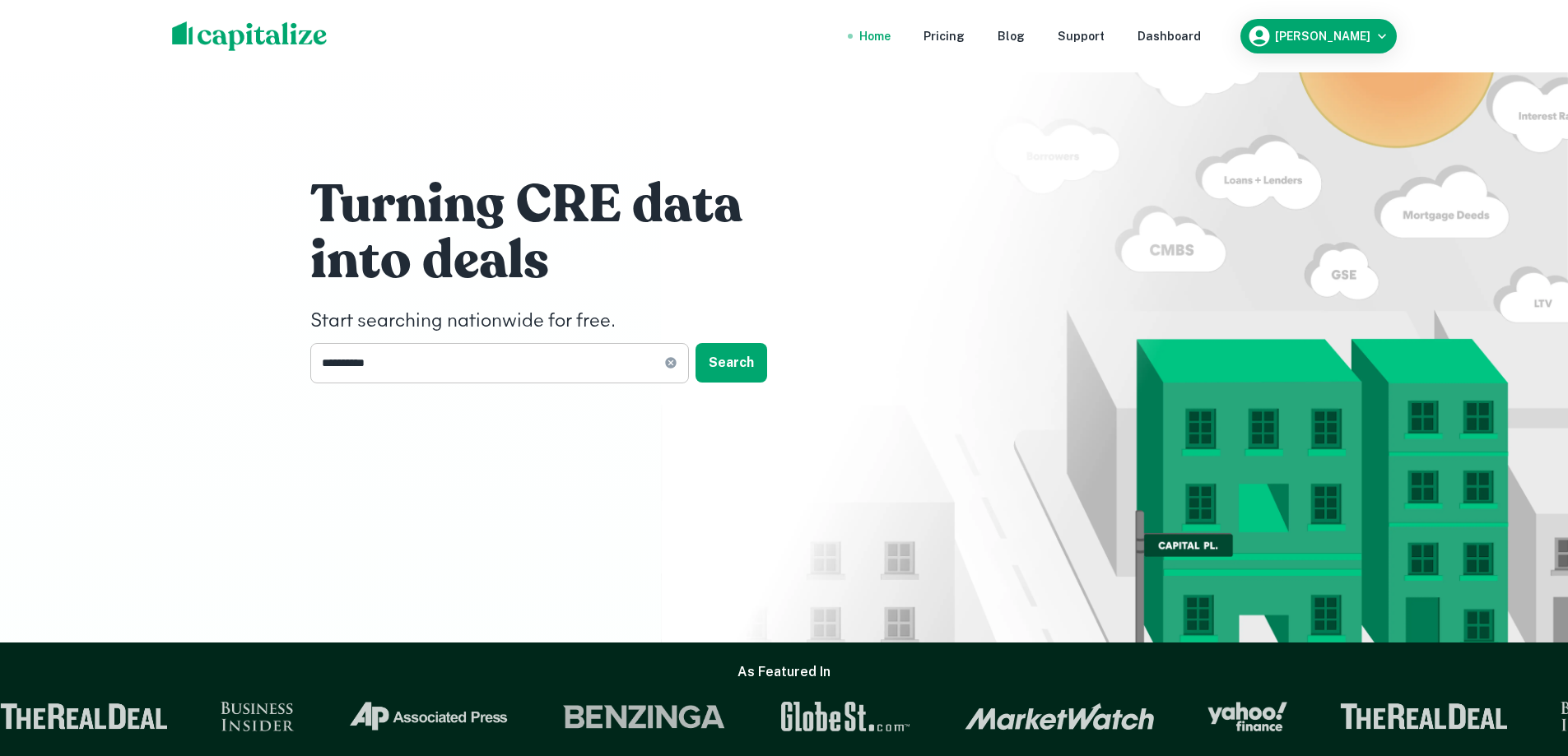
click at [500, 370] on input "**********" at bounding box center [486, 363] width 353 height 40
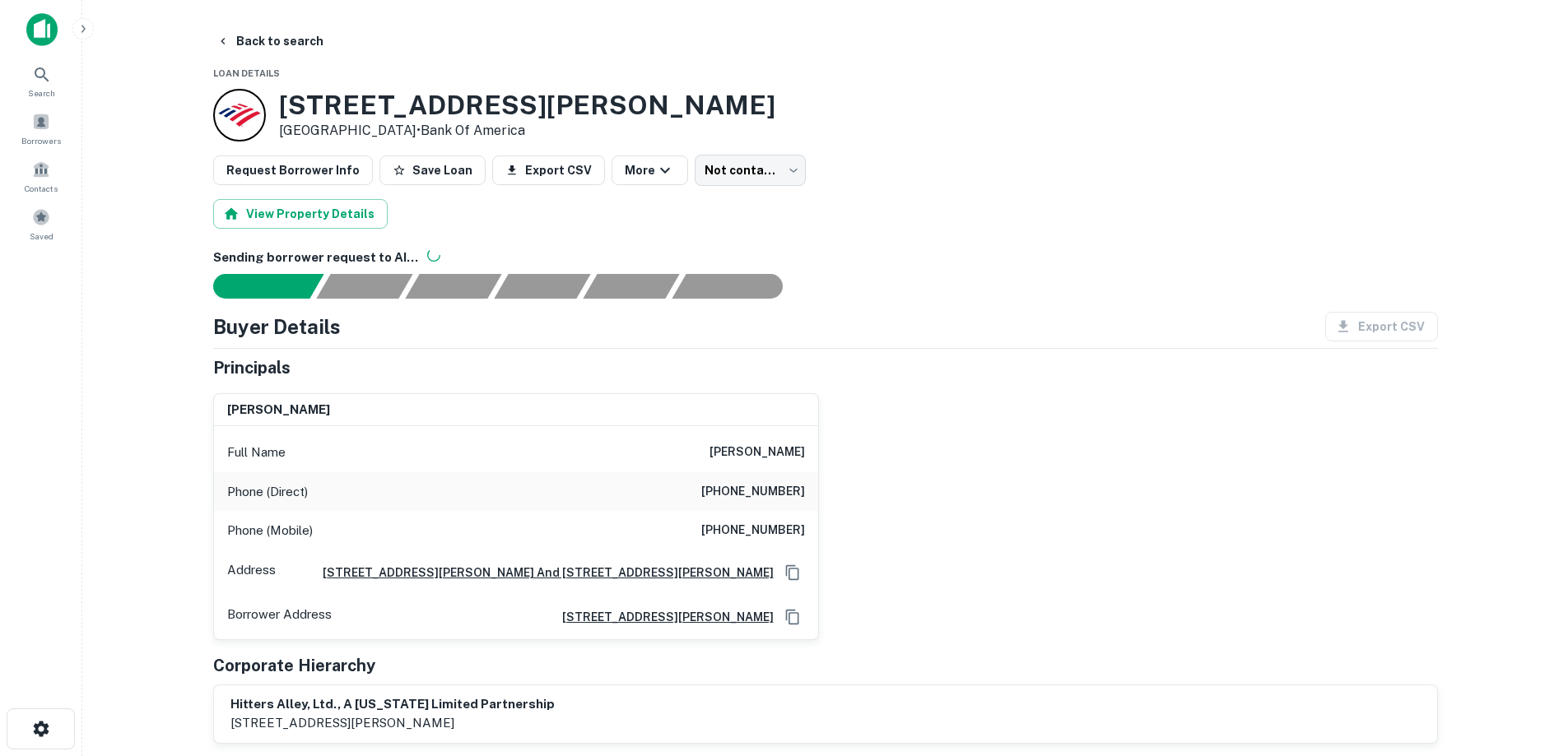
click at [28, 27] on img at bounding box center [41, 30] width 31 height 33
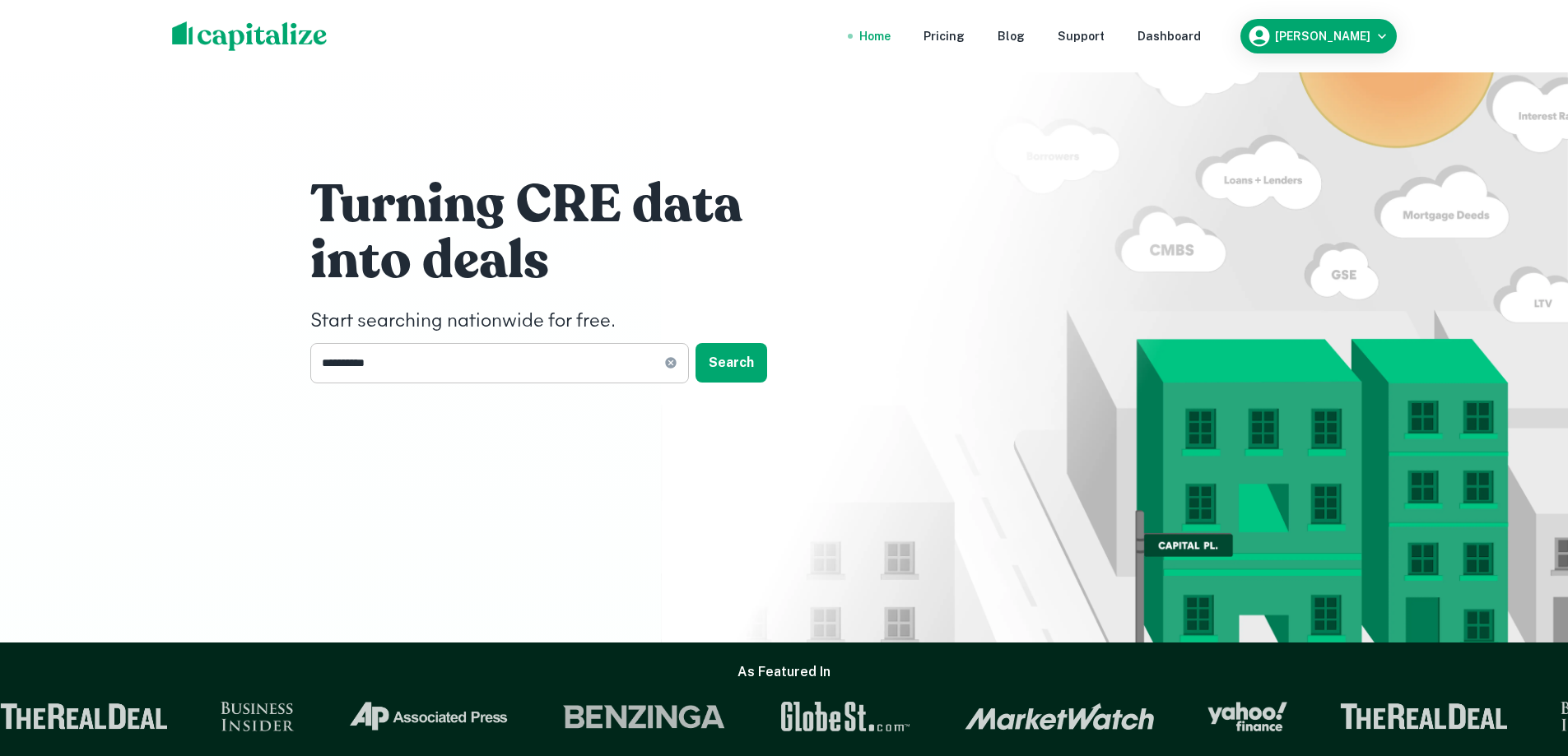
click at [485, 364] on input "**********" at bounding box center [486, 363] width 353 height 40
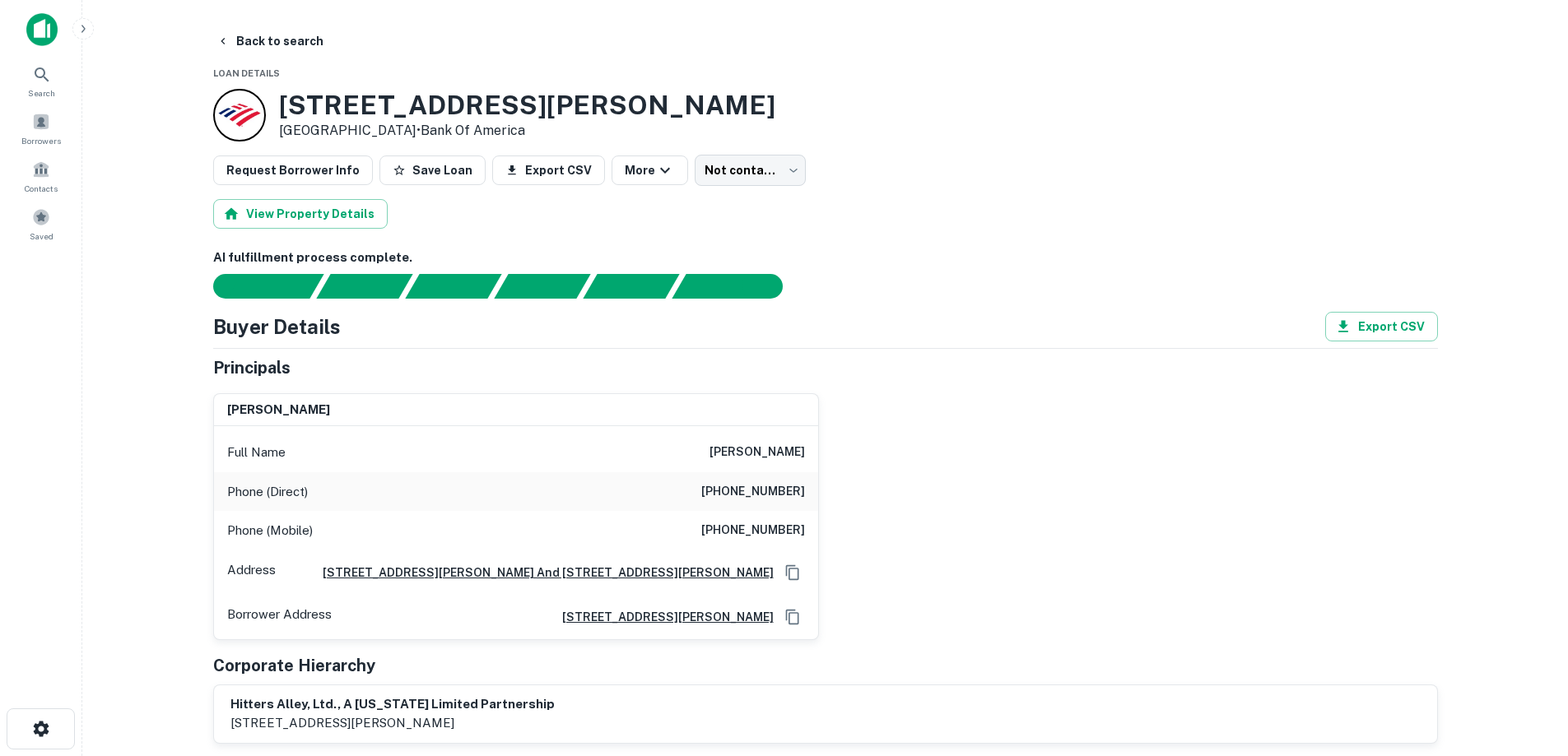
click at [42, 12] on div "Search Borrowers Contacts Saved" at bounding box center [40, 129] width 82 height 259
click at [36, 25] on img at bounding box center [41, 30] width 31 height 33
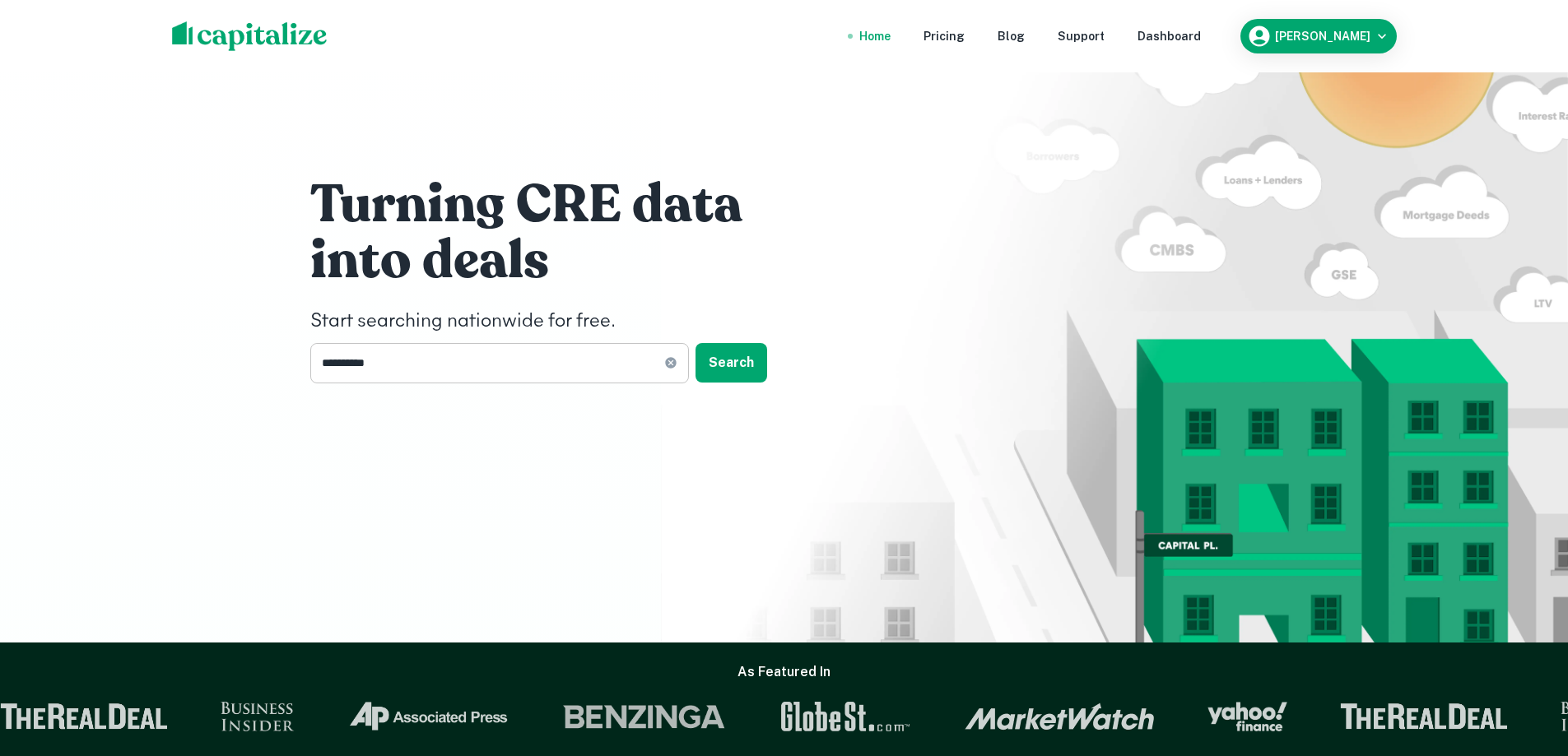
click at [665, 365] on icon at bounding box center [671, 363] width 13 height 13
click at [582, 362] on input "text" at bounding box center [493, 363] width 367 height 40
type input "**********"
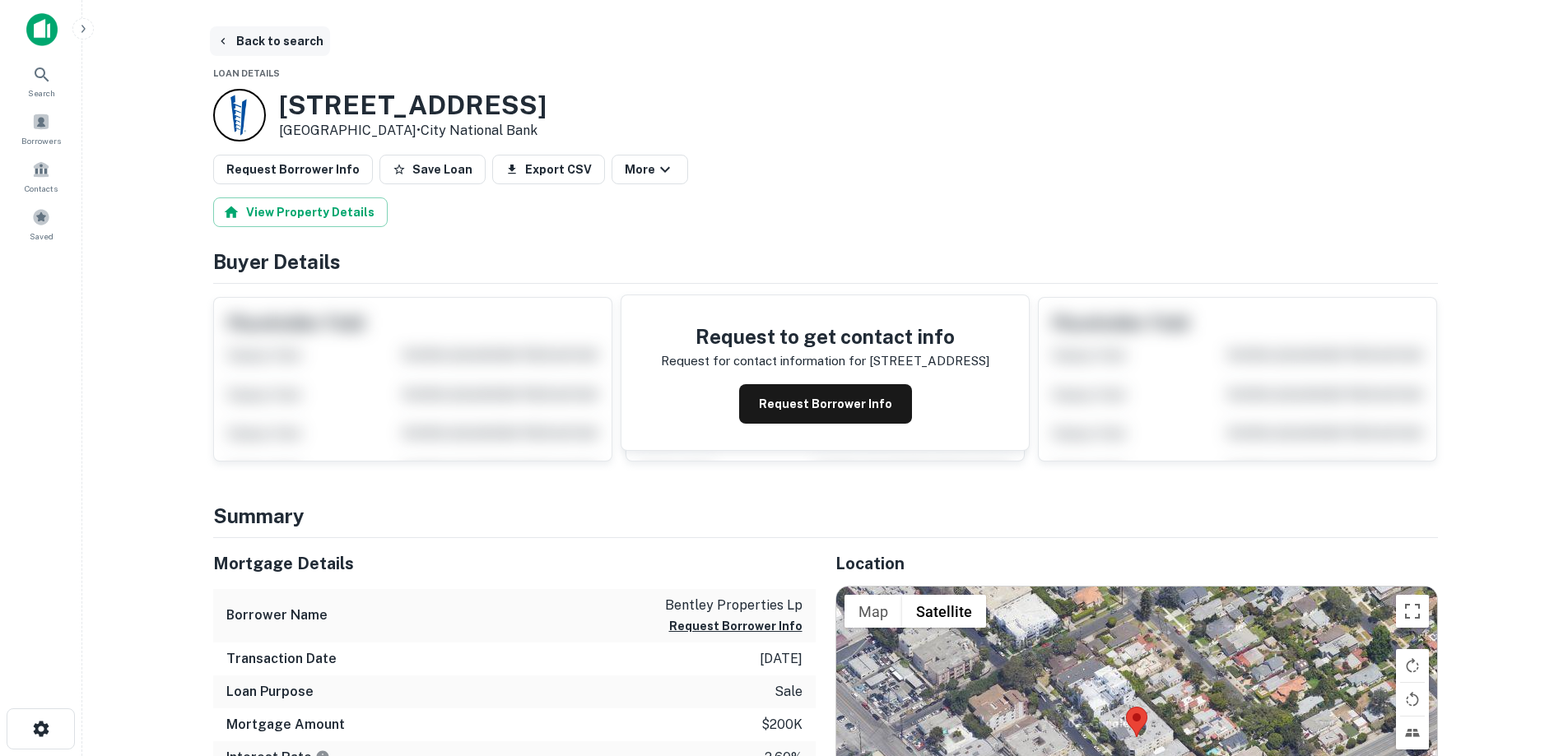
click at [296, 48] on button "Back to search" at bounding box center [270, 40] width 120 height 30
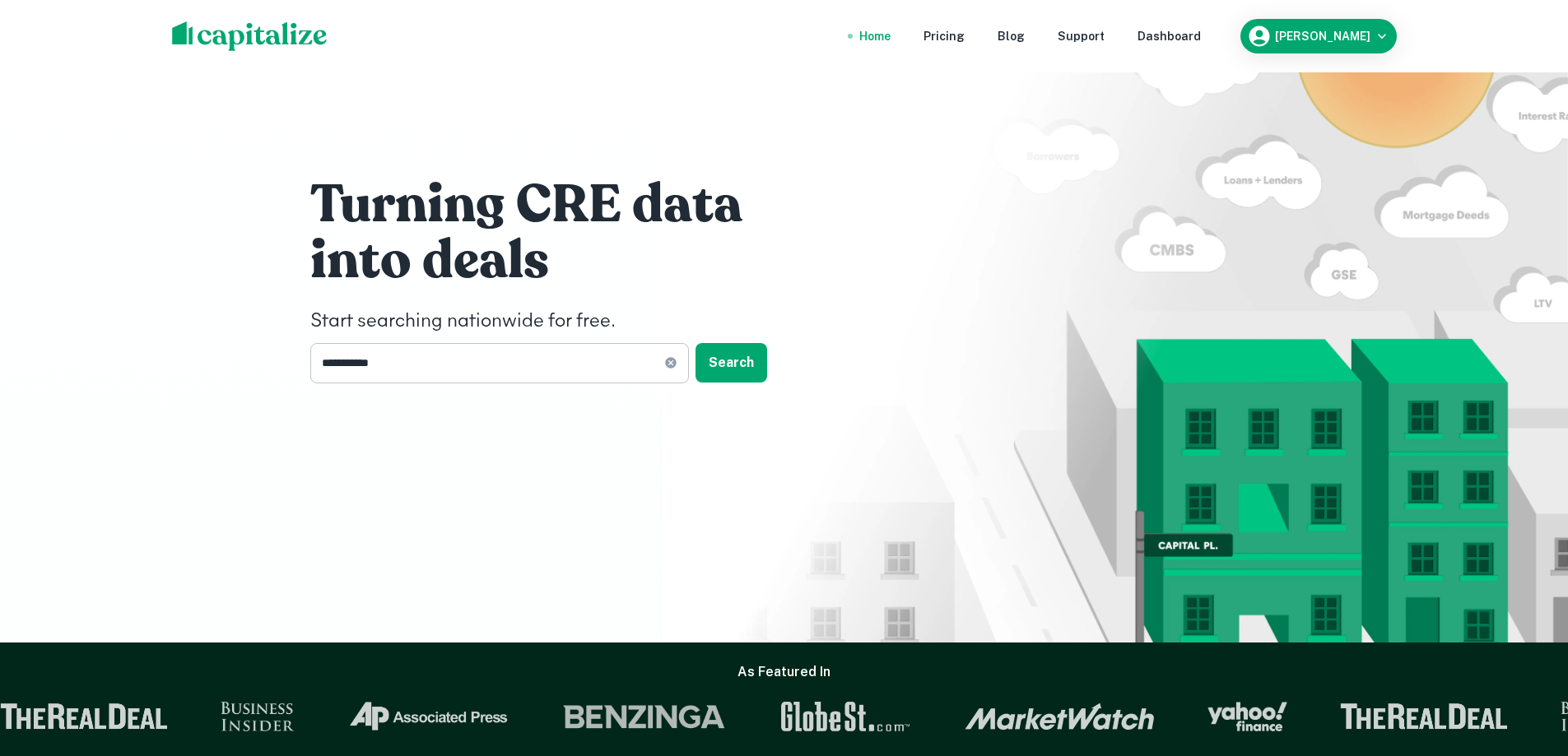
click at [665, 364] on icon at bounding box center [671, 363] width 13 height 13
click at [562, 362] on input "text" at bounding box center [493, 363] width 367 height 40
click at [428, 381] on input "text" at bounding box center [493, 363] width 367 height 40
type input "**********"
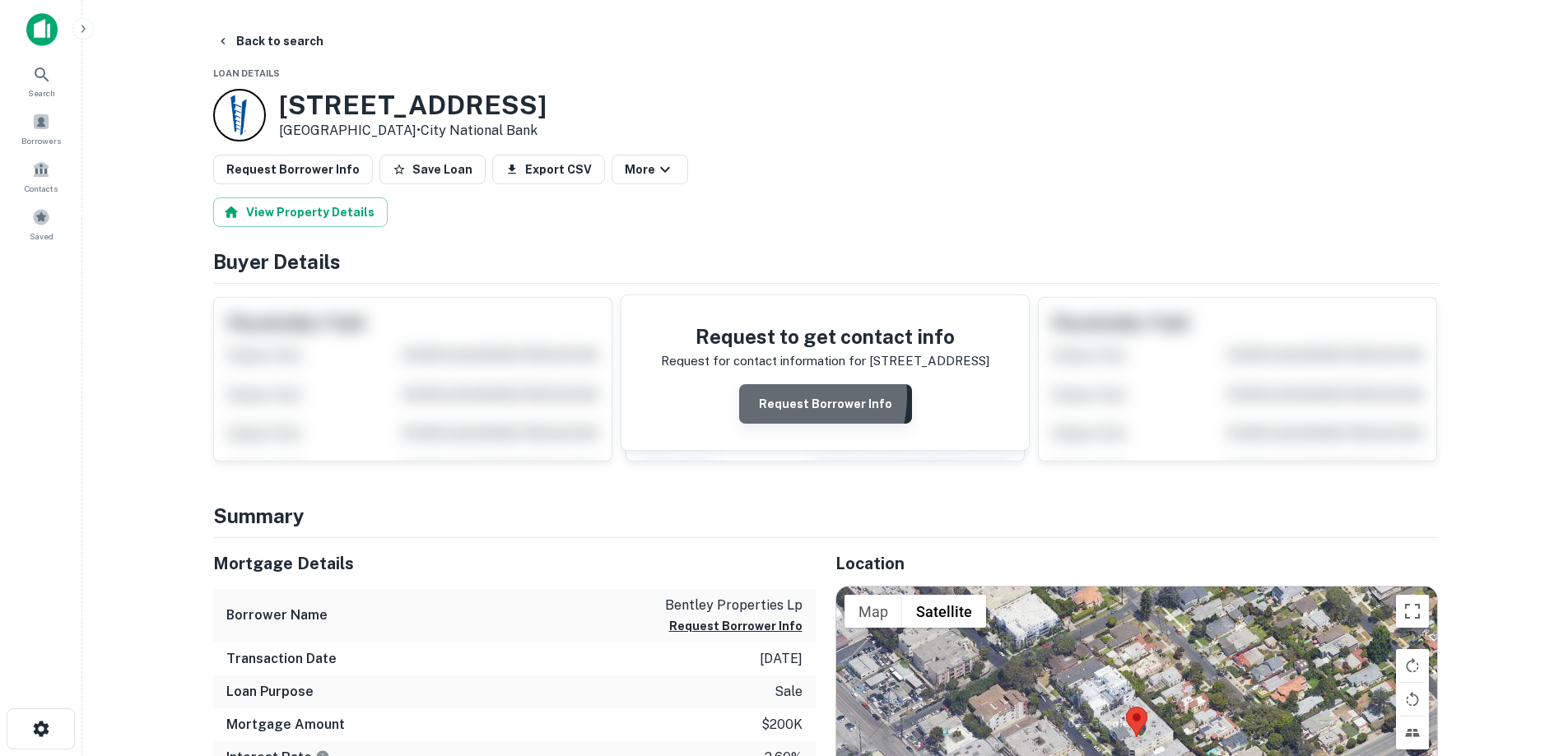
click at [776, 397] on button "Request Borrower Info" at bounding box center [824, 404] width 172 height 39
click at [33, 25] on img at bounding box center [41, 30] width 31 height 33
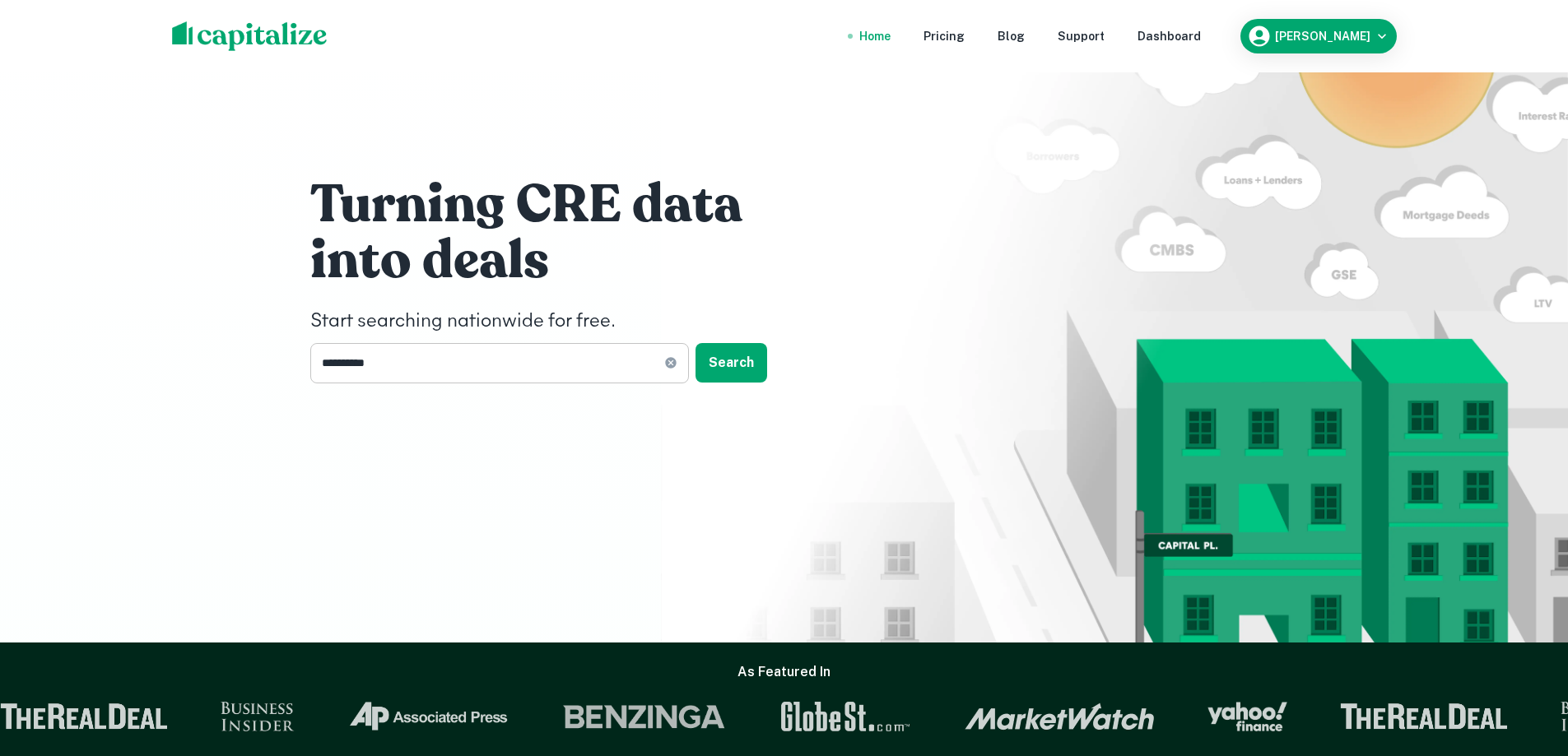
click at [461, 382] on input "**********" at bounding box center [486, 363] width 353 height 40
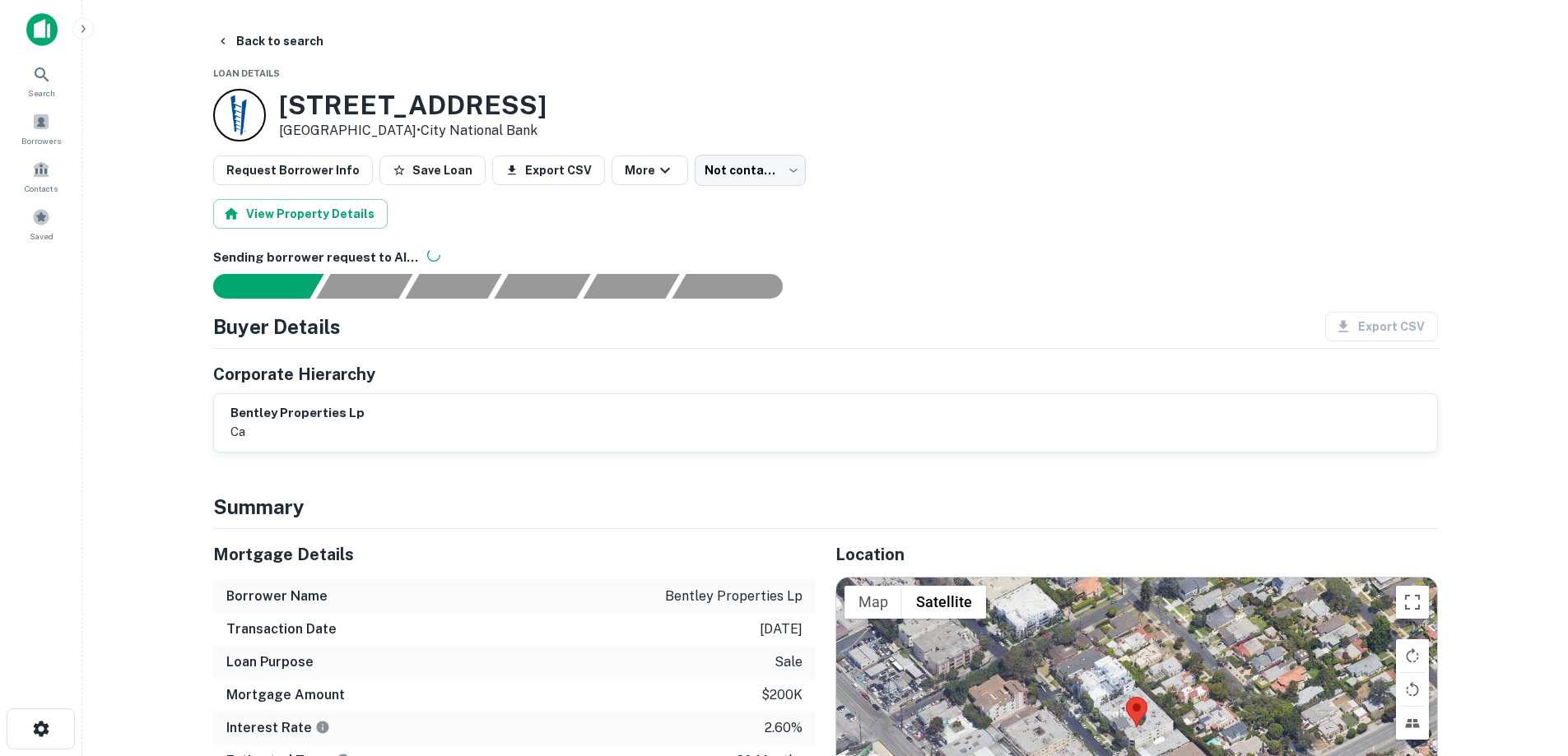
click at [38, 23] on img at bounding box center [41, 30] width 31 height 33
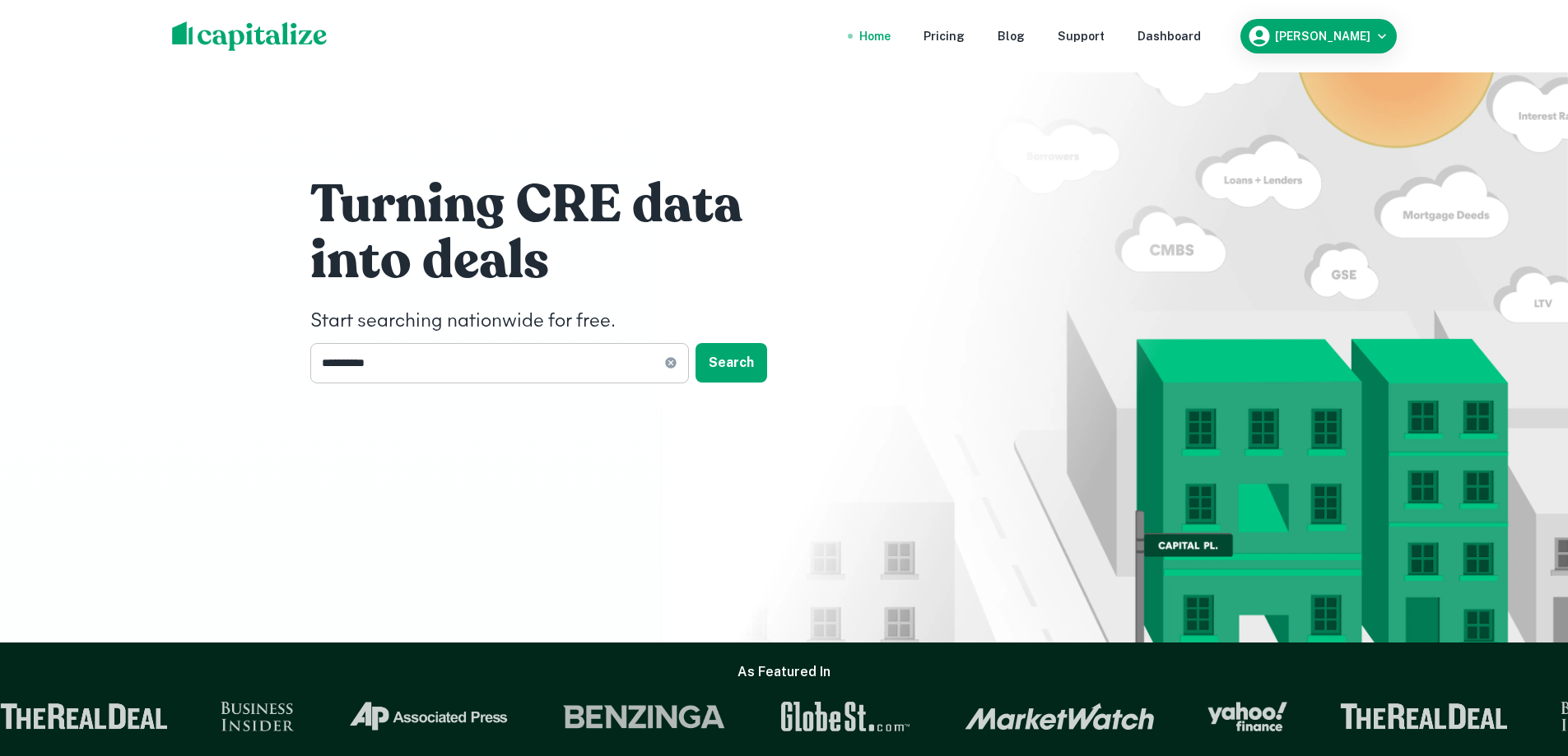
click at [668, 359] on icon at bounding box center [670, 363] width 11 height 11
click at [489, 371] on input "text" at bounding box center [493, 363] width 367 height 40
type input "**********"
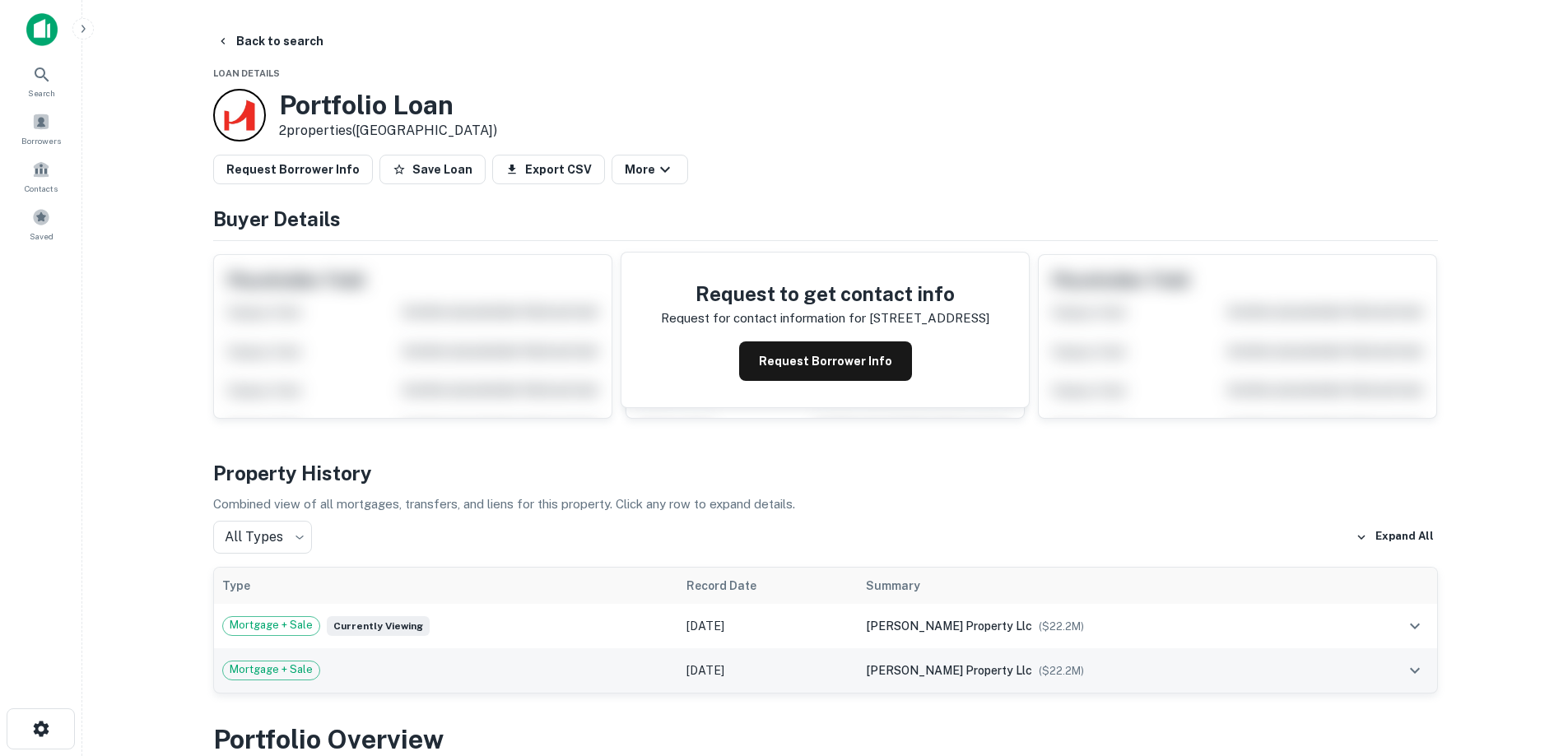
click at [719, 671] on td "Jan 27, 2021" at bounding box center [768, 670] width 179 height 44
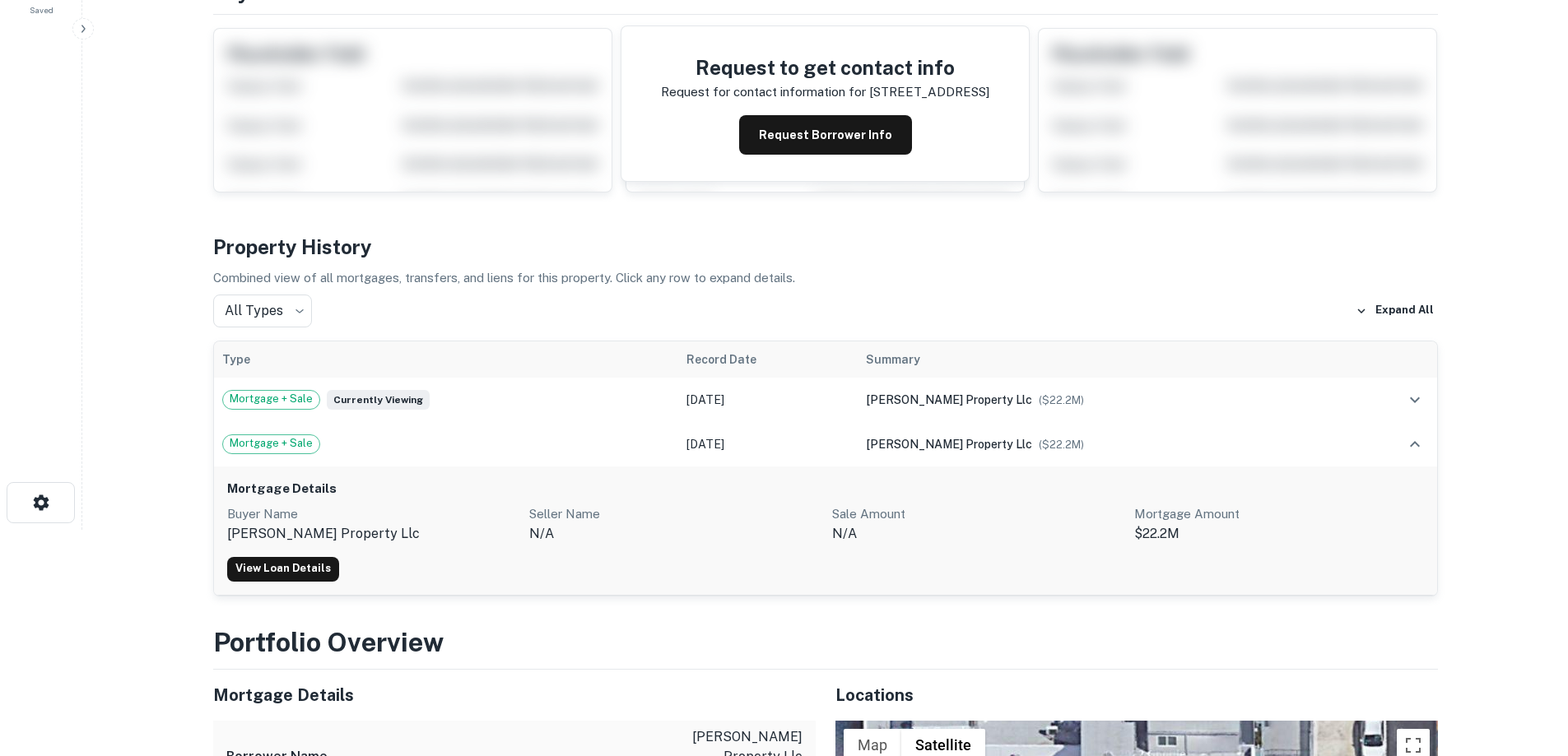
scroll to position [247, 0]
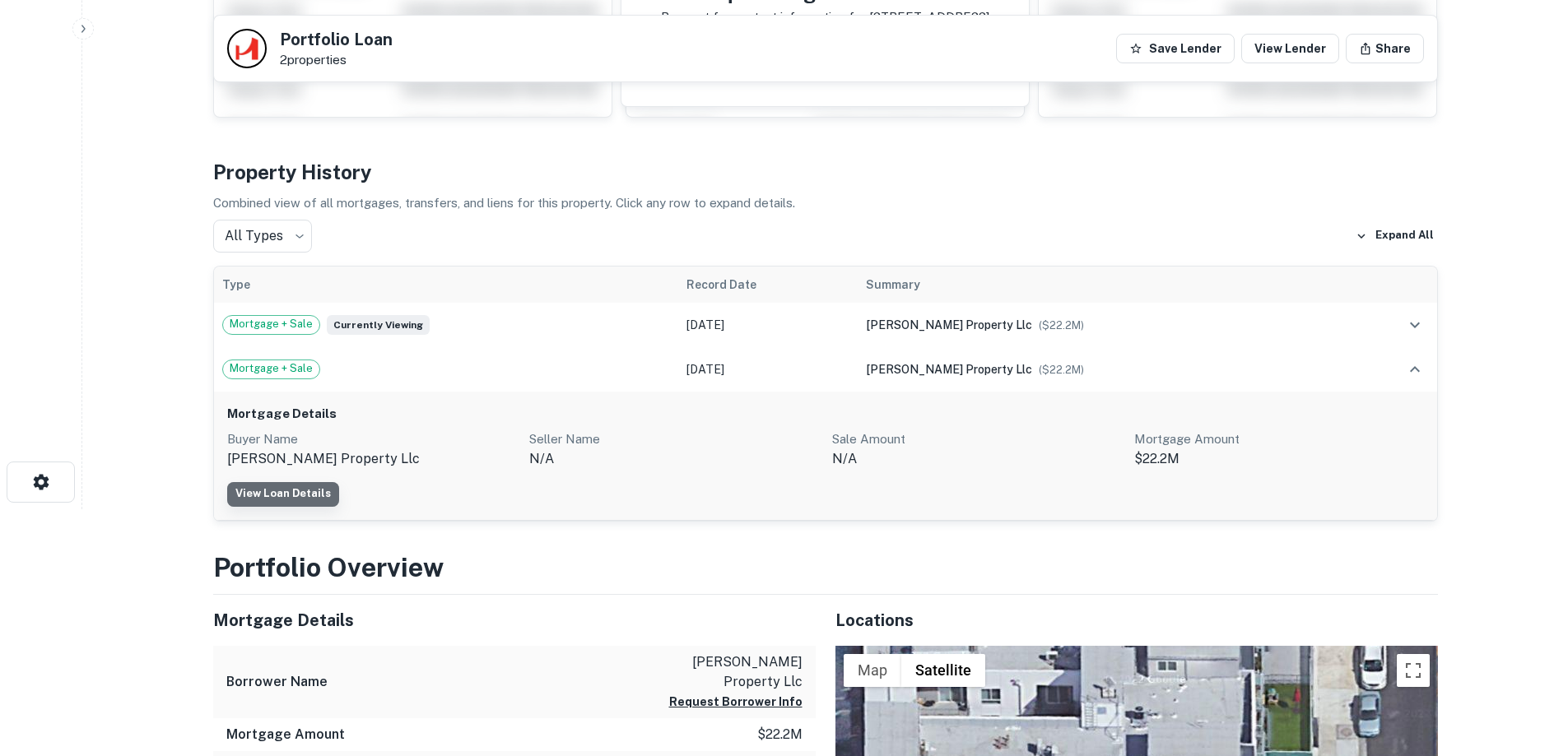
click at [292, 486] on link "View Loan Details" at bounding box center [283, 495] width 112 height 25
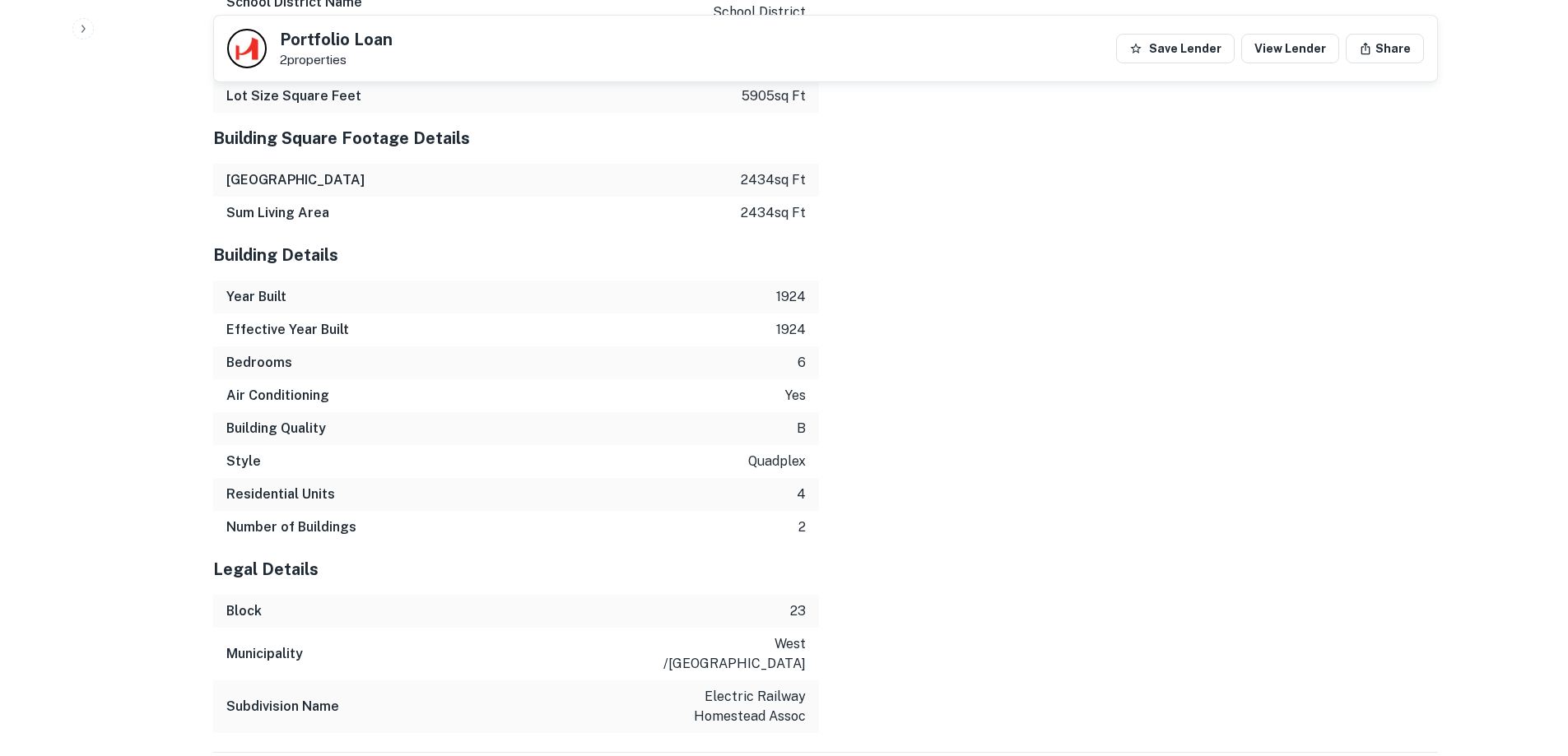
scroll to position [1933, 0]
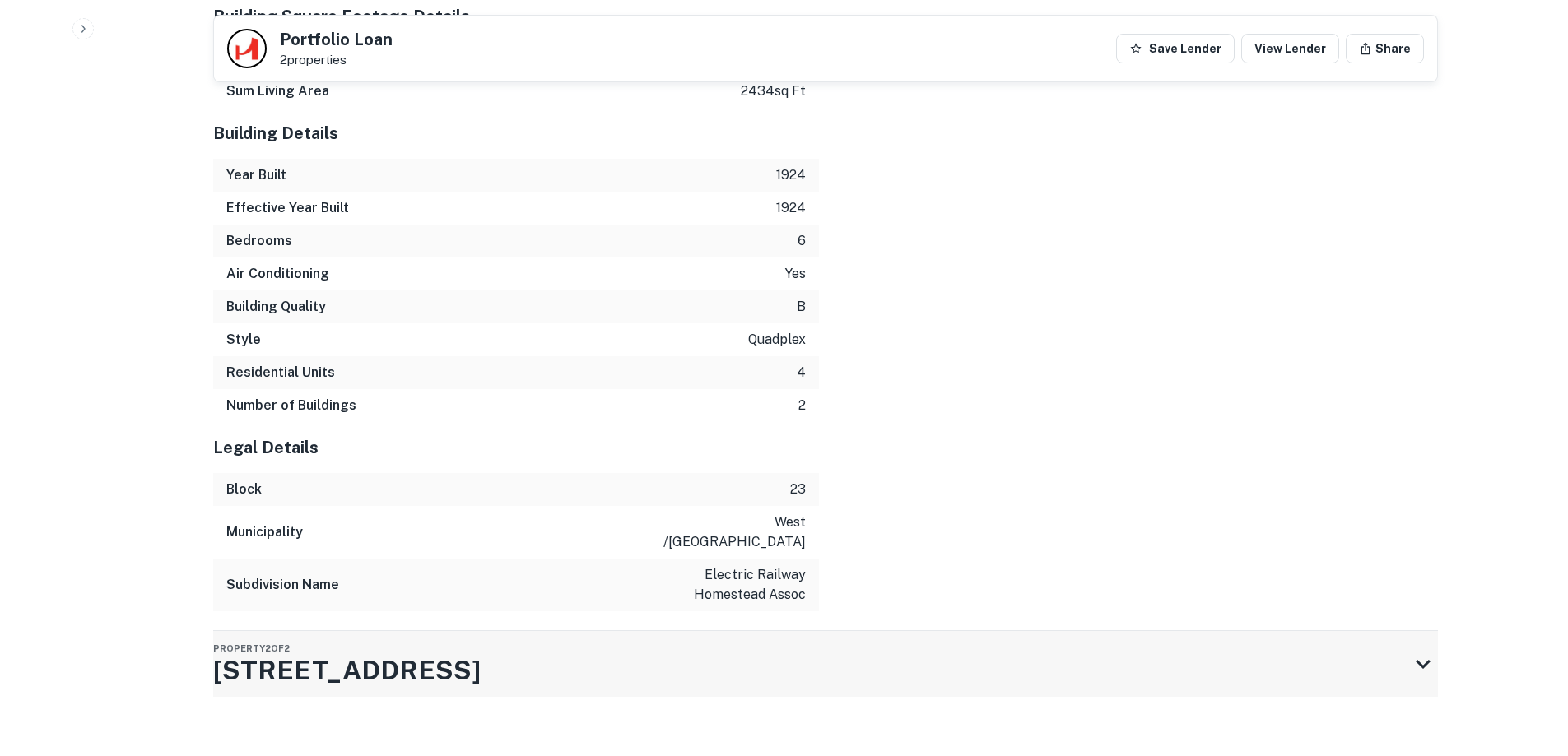
click at [823, 639] on div "Property 2 of 2 [STREET_ADDRESS]" at bounding box center [810, 665] width 1195 height 65
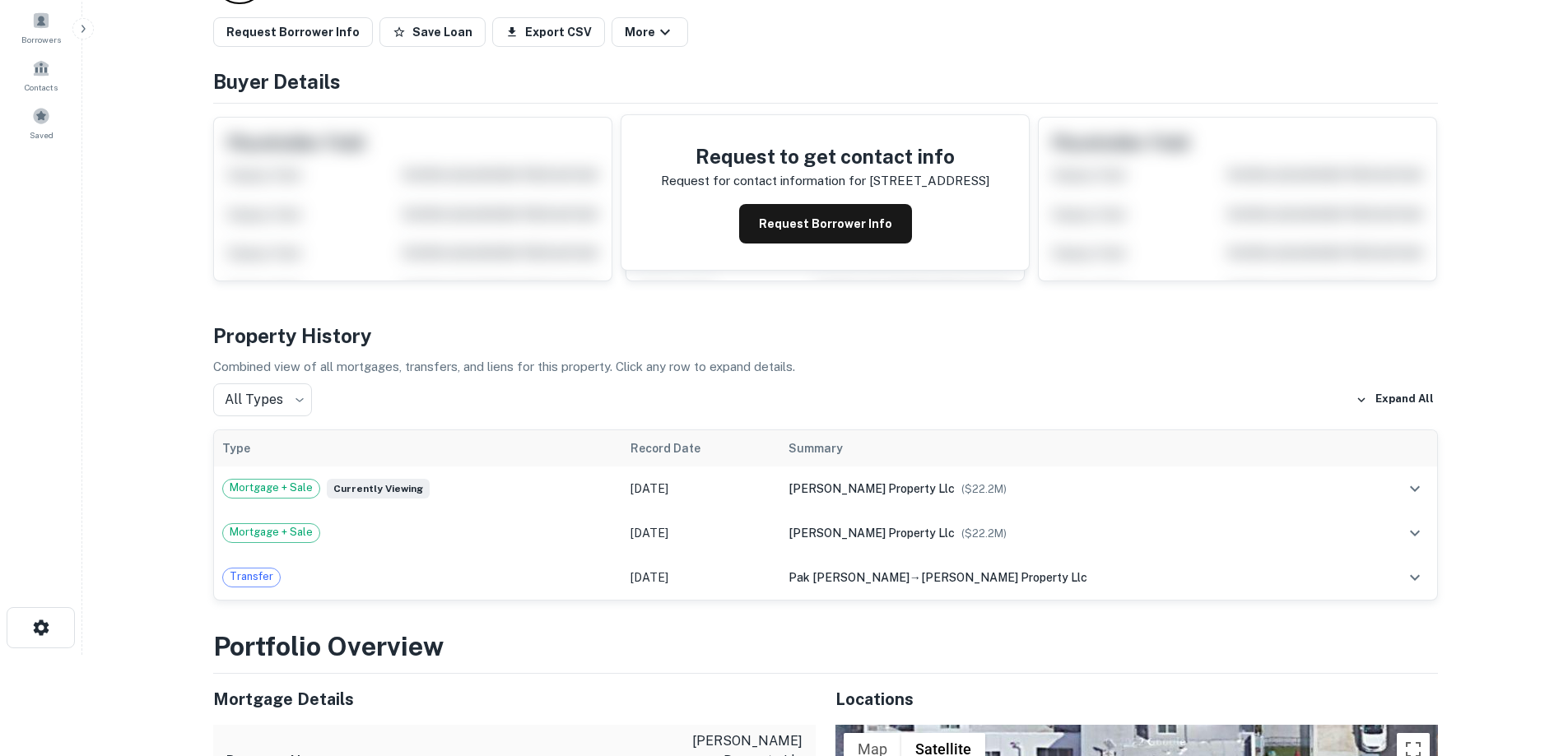
scroll to position [0, 0]
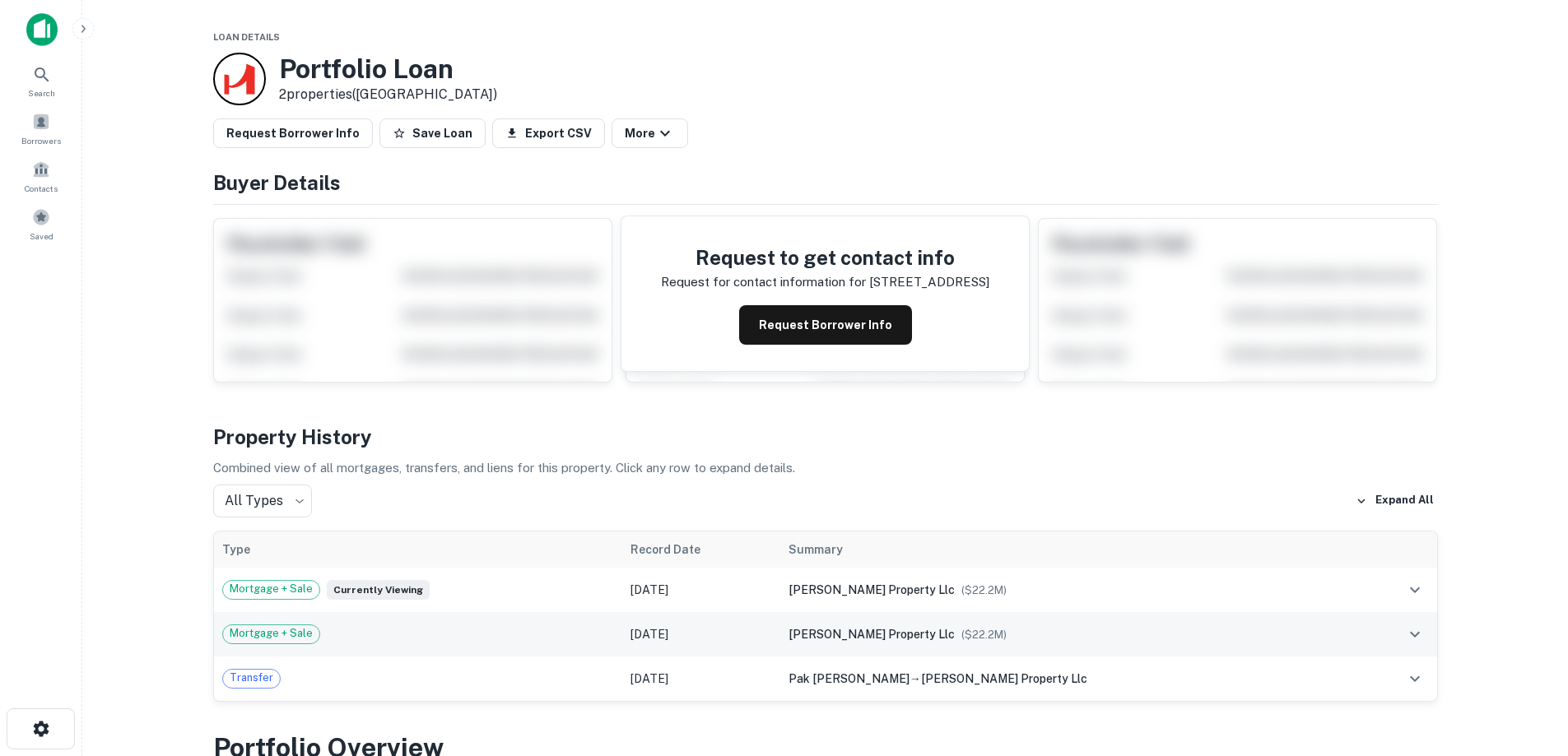
click at [582, 633] on div "Mortgage + Sale" at bounding box center [419, 635] width 393 height 20
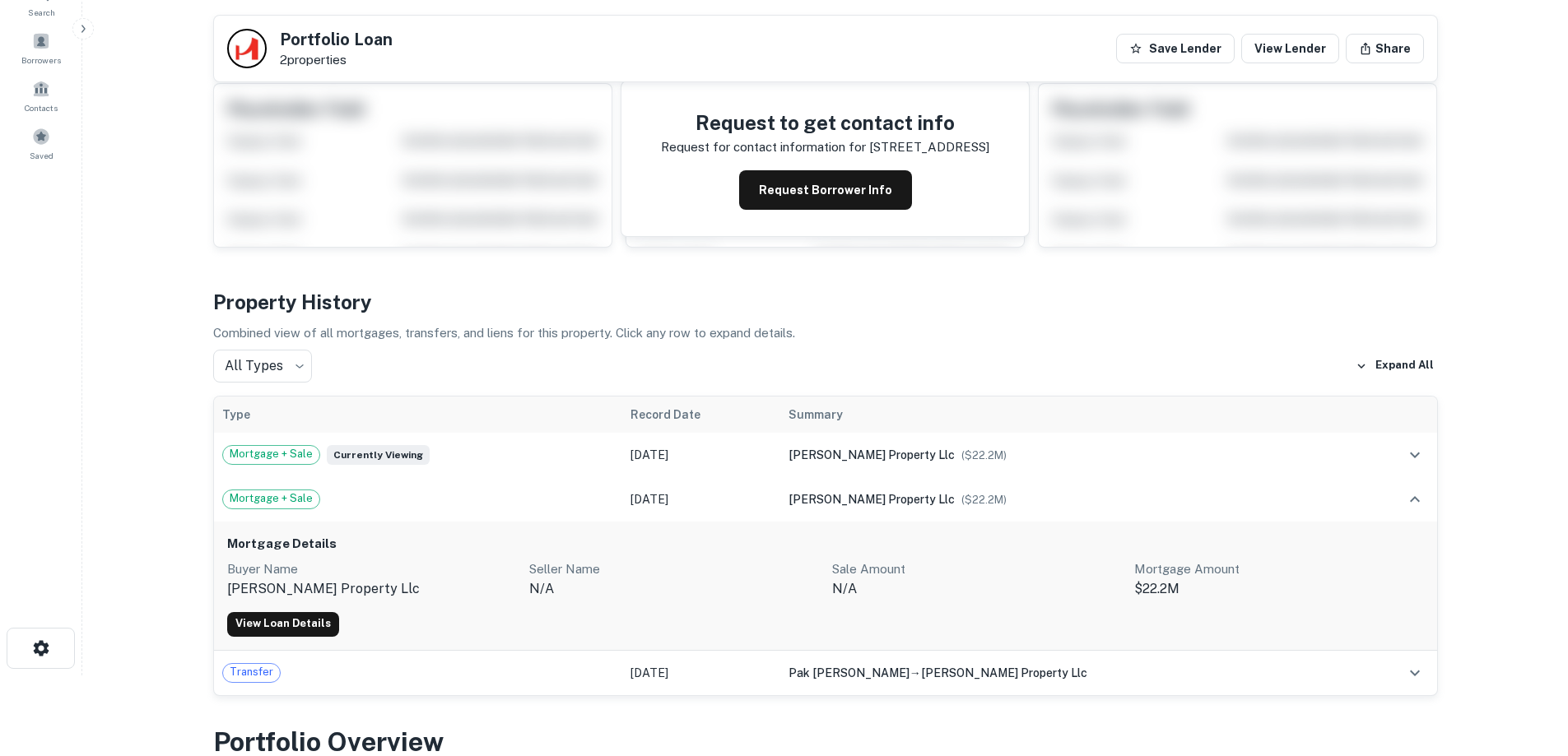
scroll to position [247, 0]
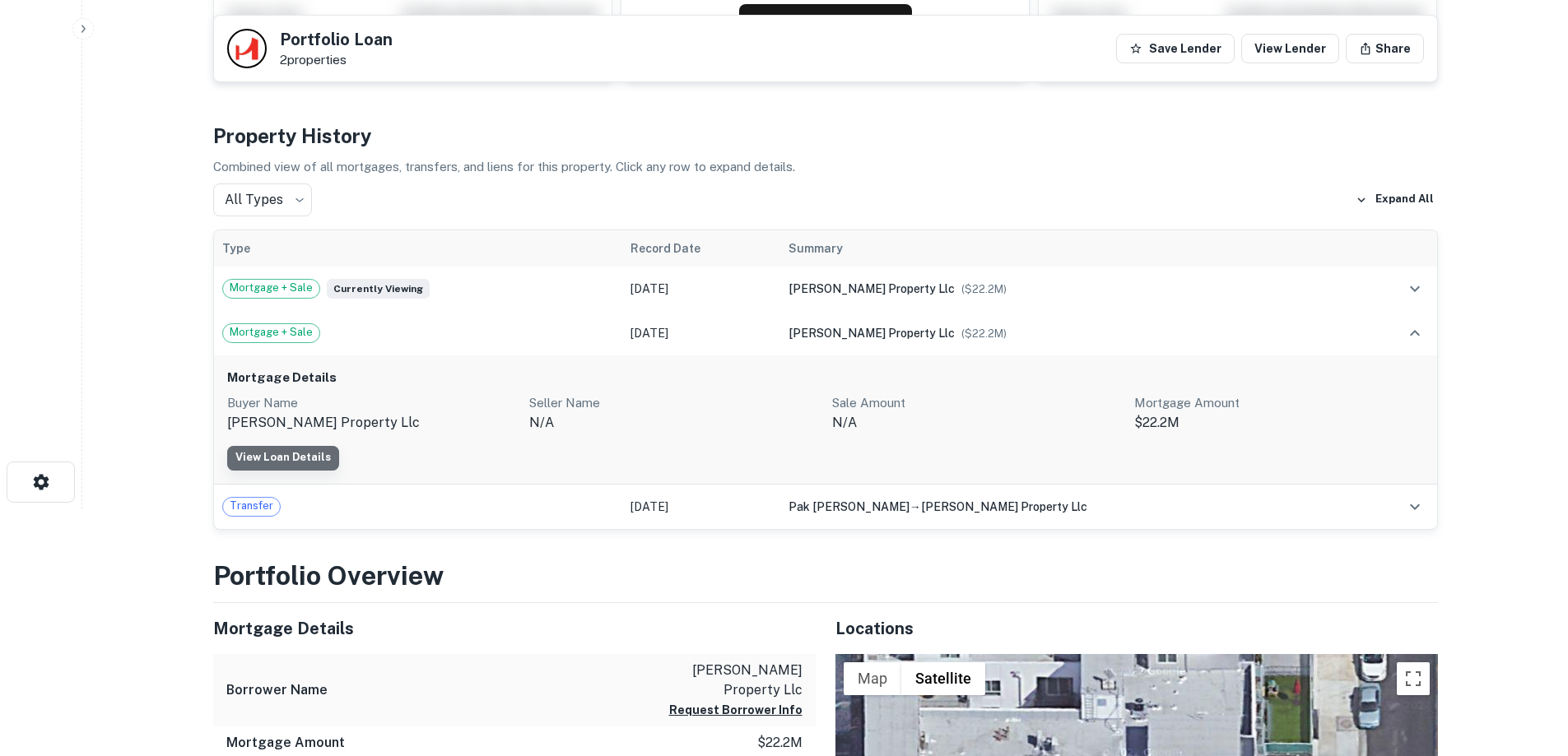
click at [285, 453] on link "View Loan Details" at bounding box center [283, 458] width 112 height 25
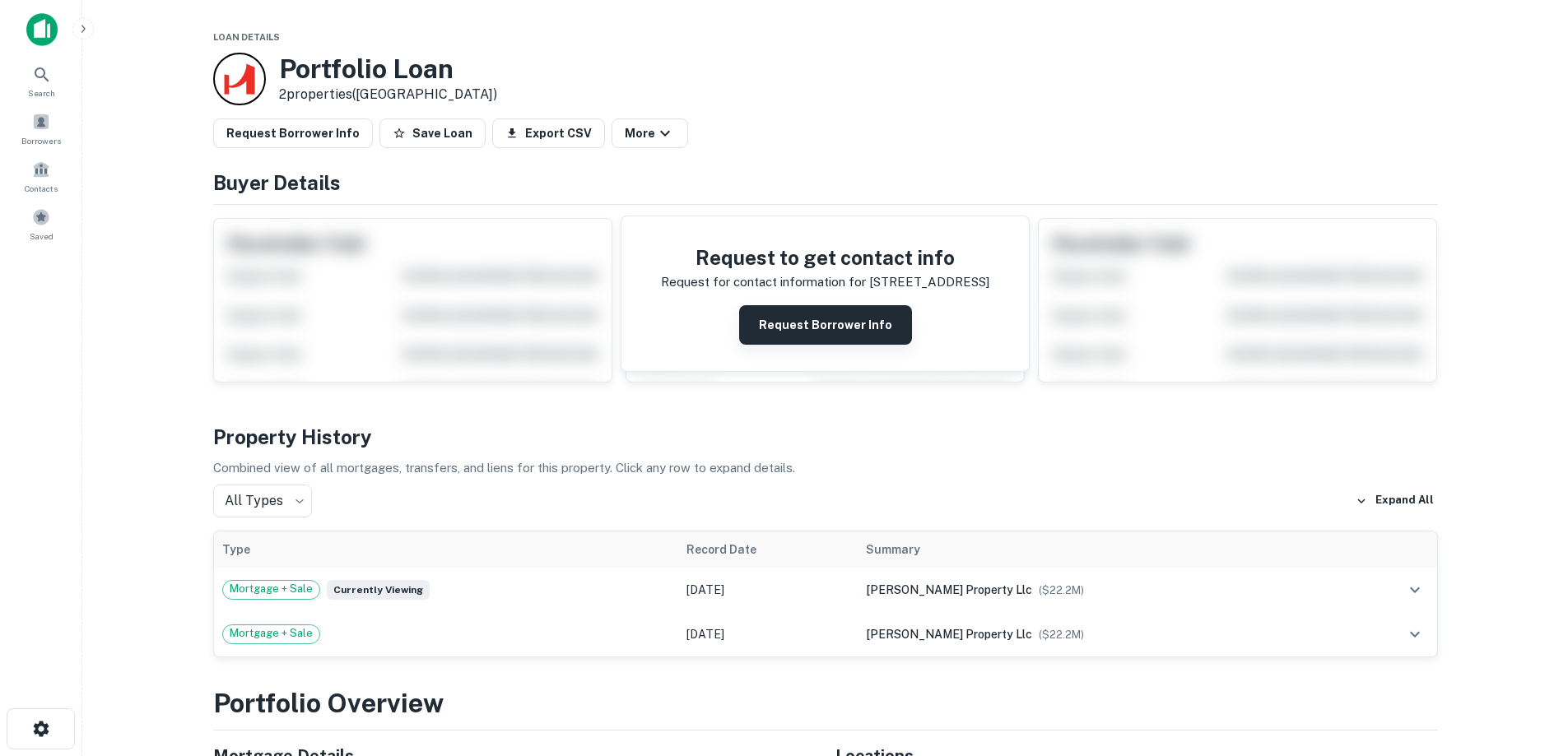
click at [792, 330] on button "Request Borrower Info" at bounding box center [824, 325] width 172 height 39
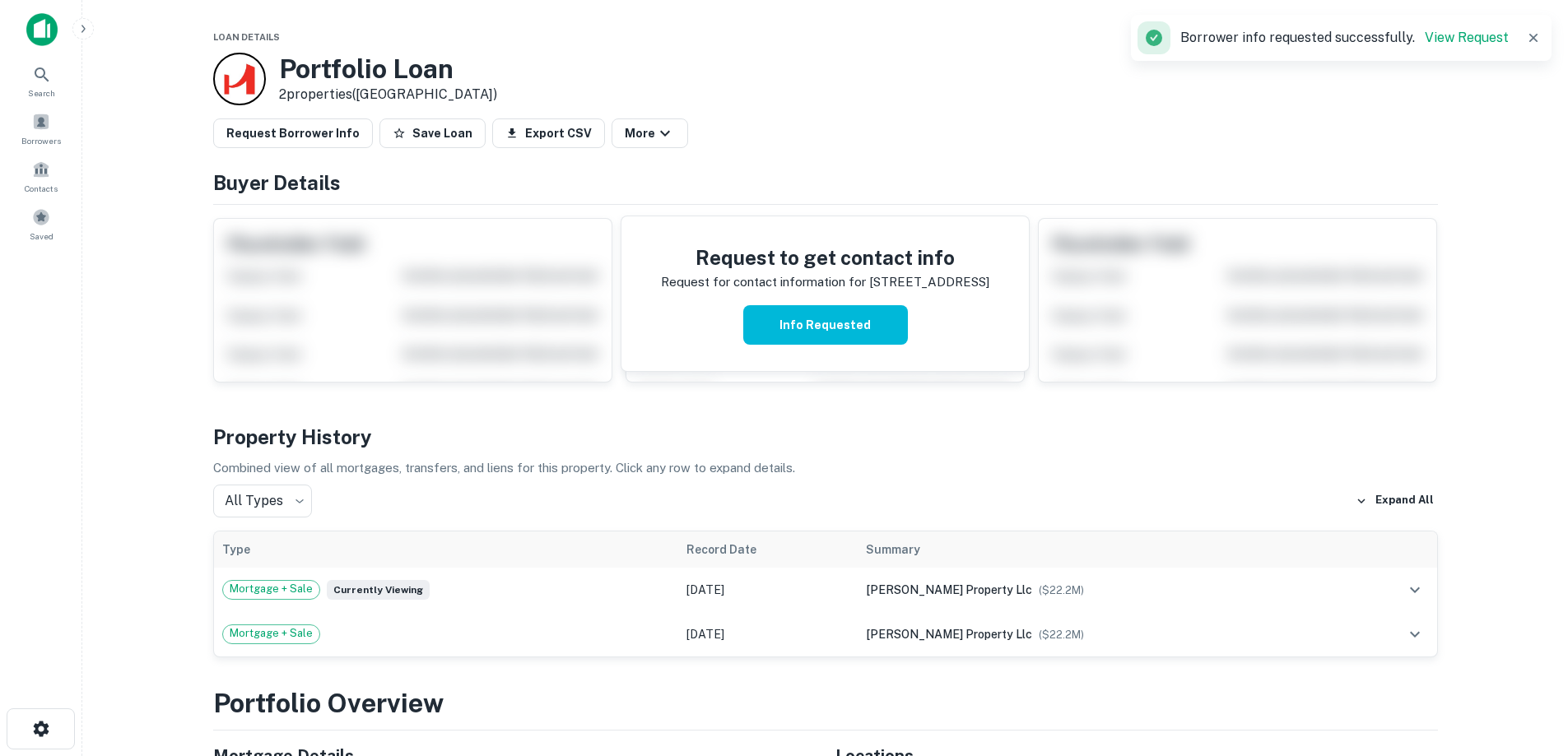
click at [32, 34] on img at bounding box center [41, 30] width 31 height 33
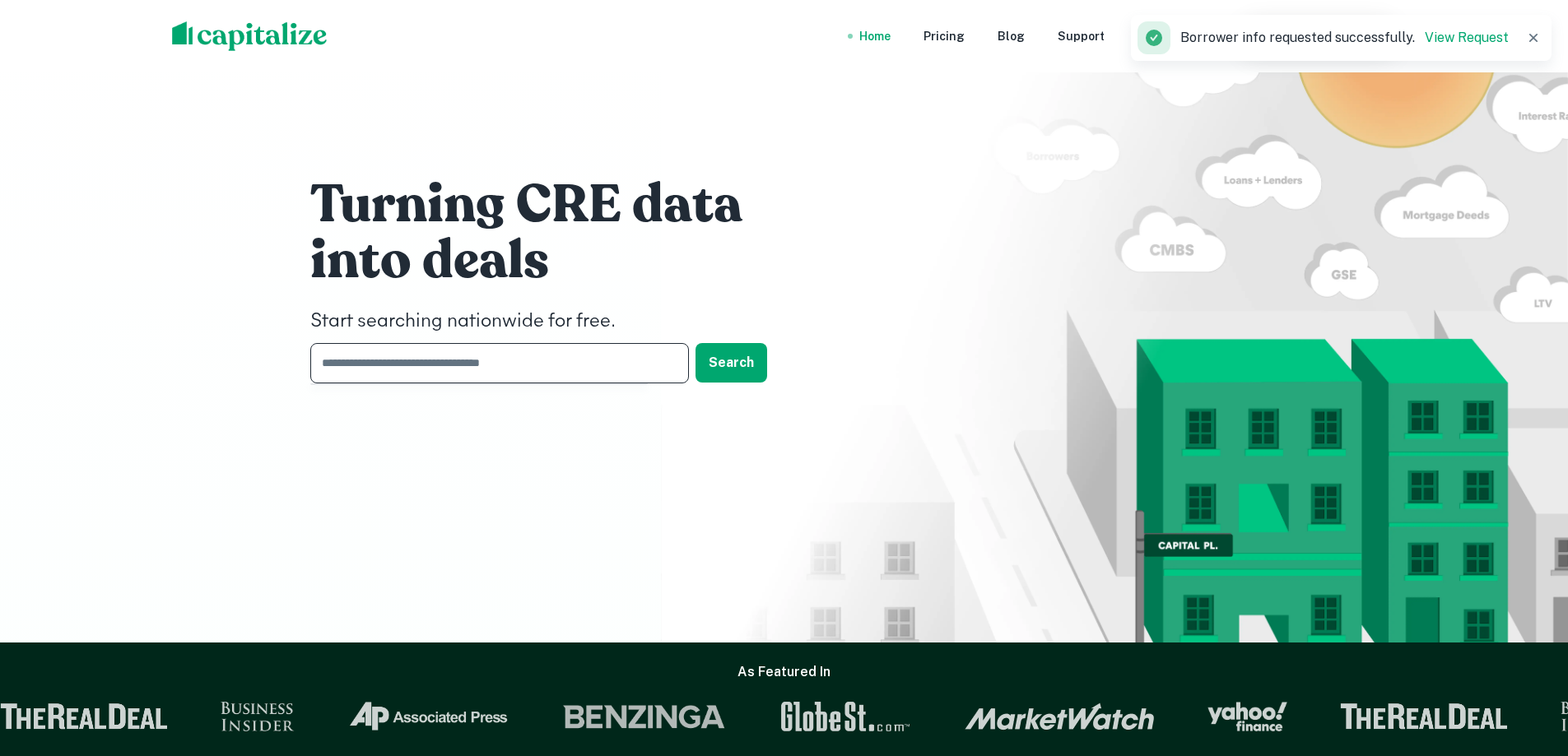
click at [510, 360] on input "text" at bounding box center [493, 363] width 367 height 40
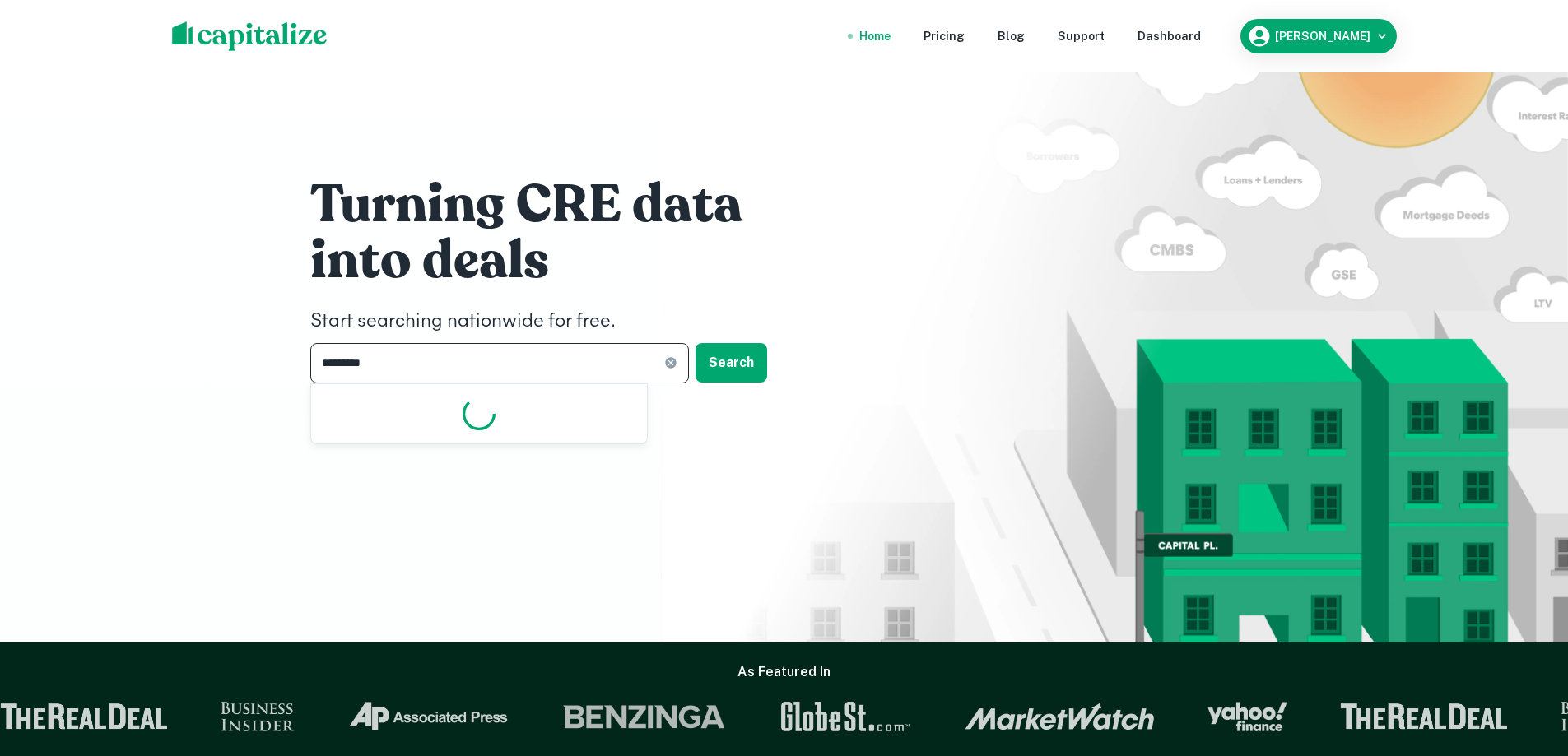
type input "**********"
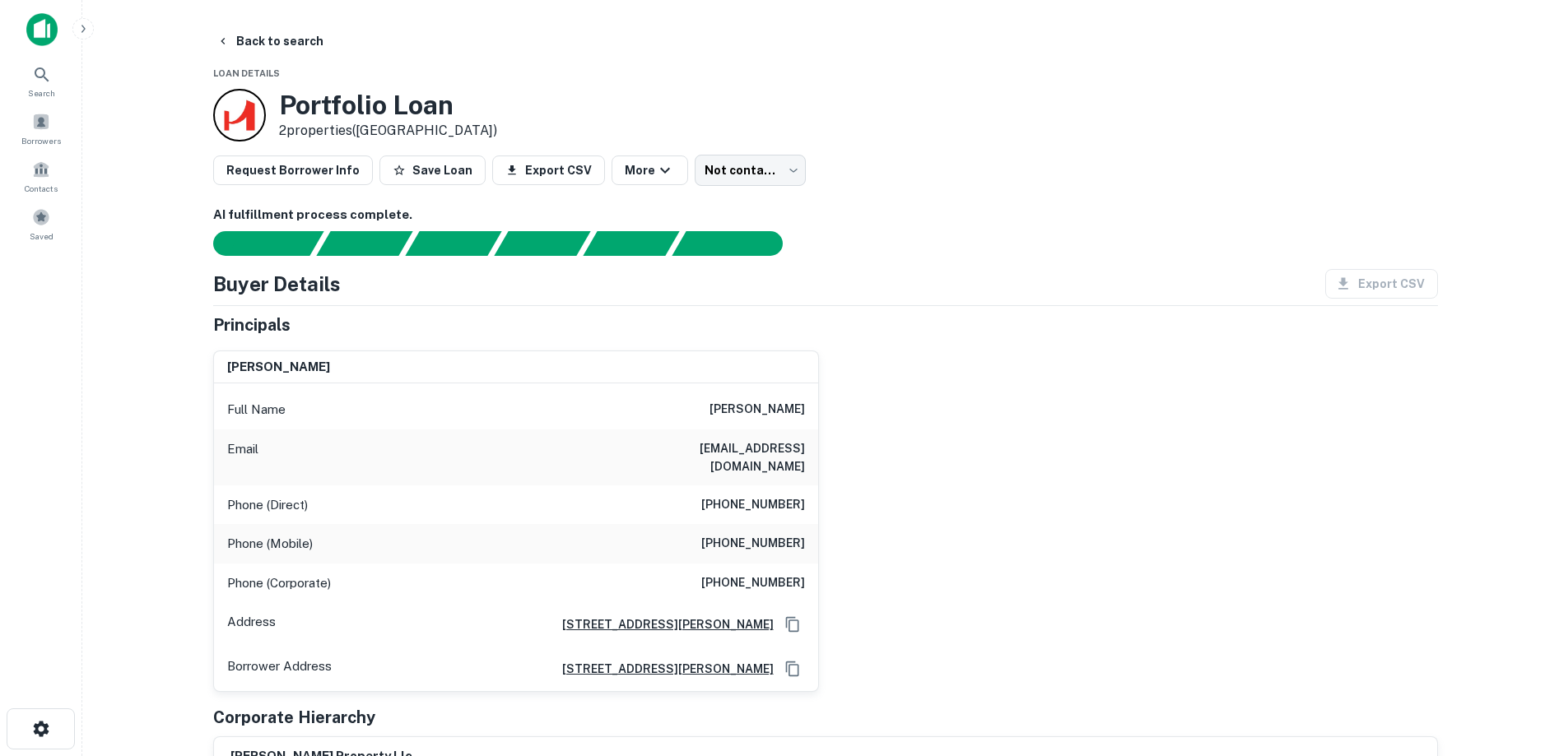
click at [38, 26] on img at bounding box center [41, 30] width 31 height 33
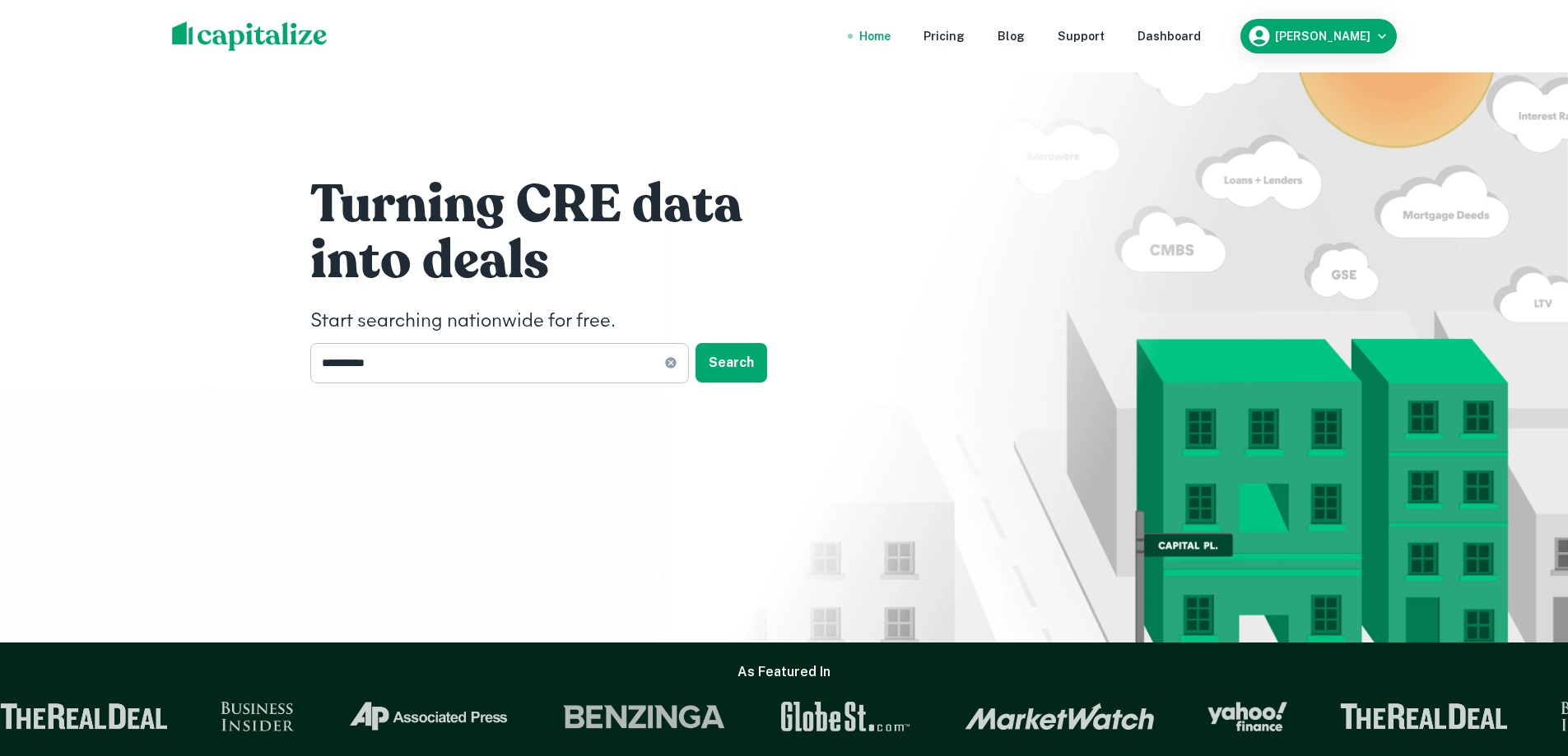
click at [675, 364] on icon at bounding box center [670, 363] width 11 height 11
click at [536, 349] on input "text" at bounding box center [493, 363] width 367 height 40
type input "**********"
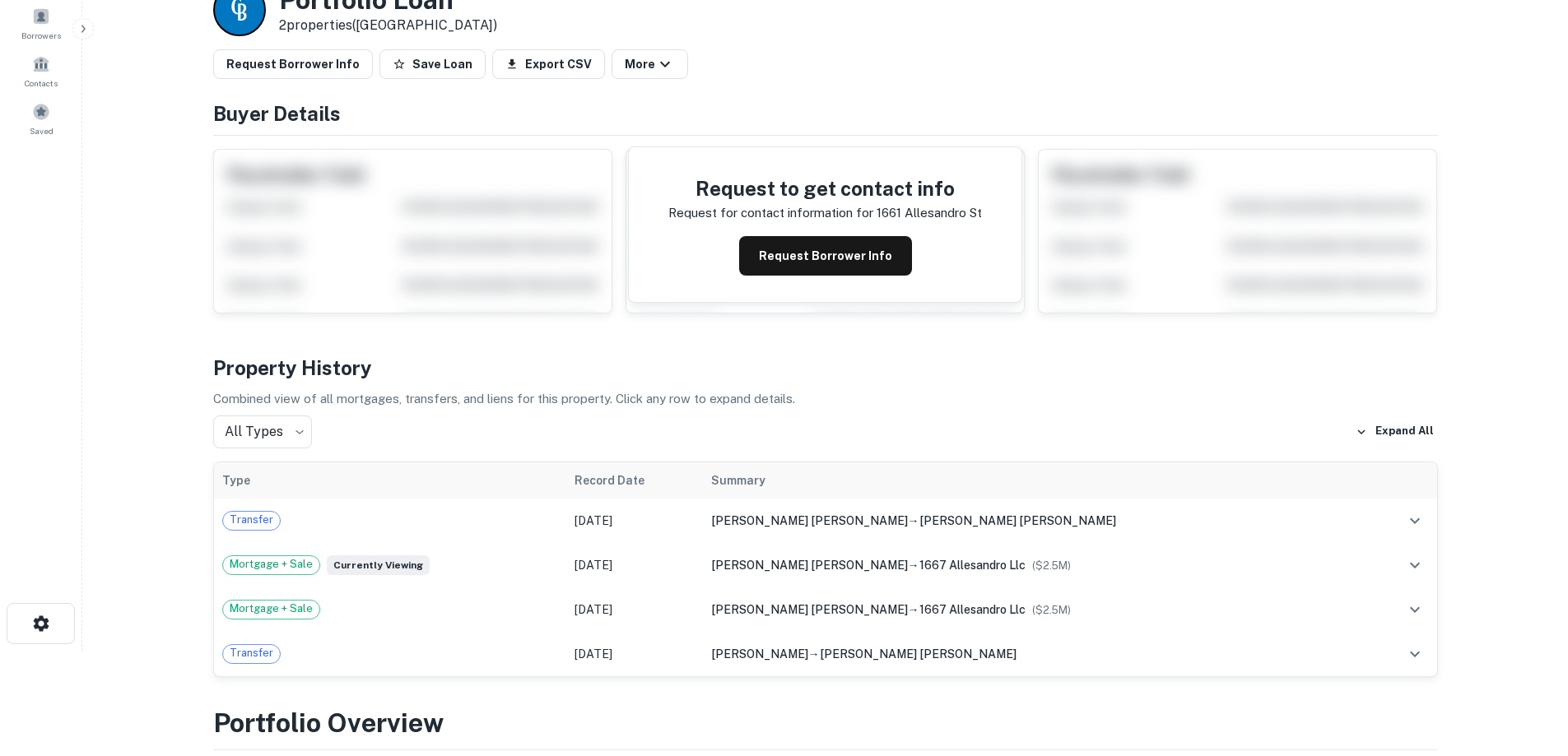
scroll to position [329, 0]
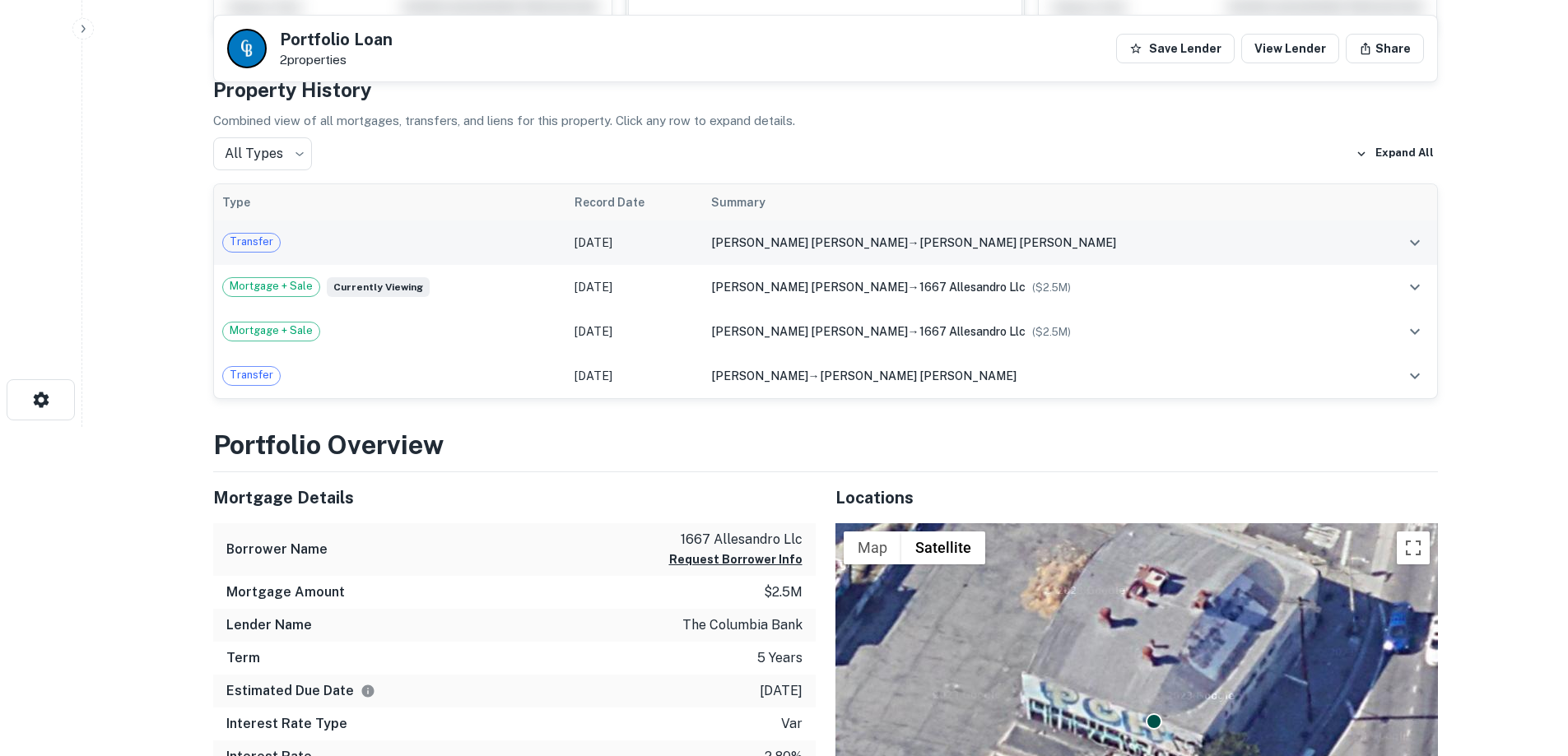
click at [559, 248] on div "Transfer" at bounding box center [391, 243] width 337 height 20
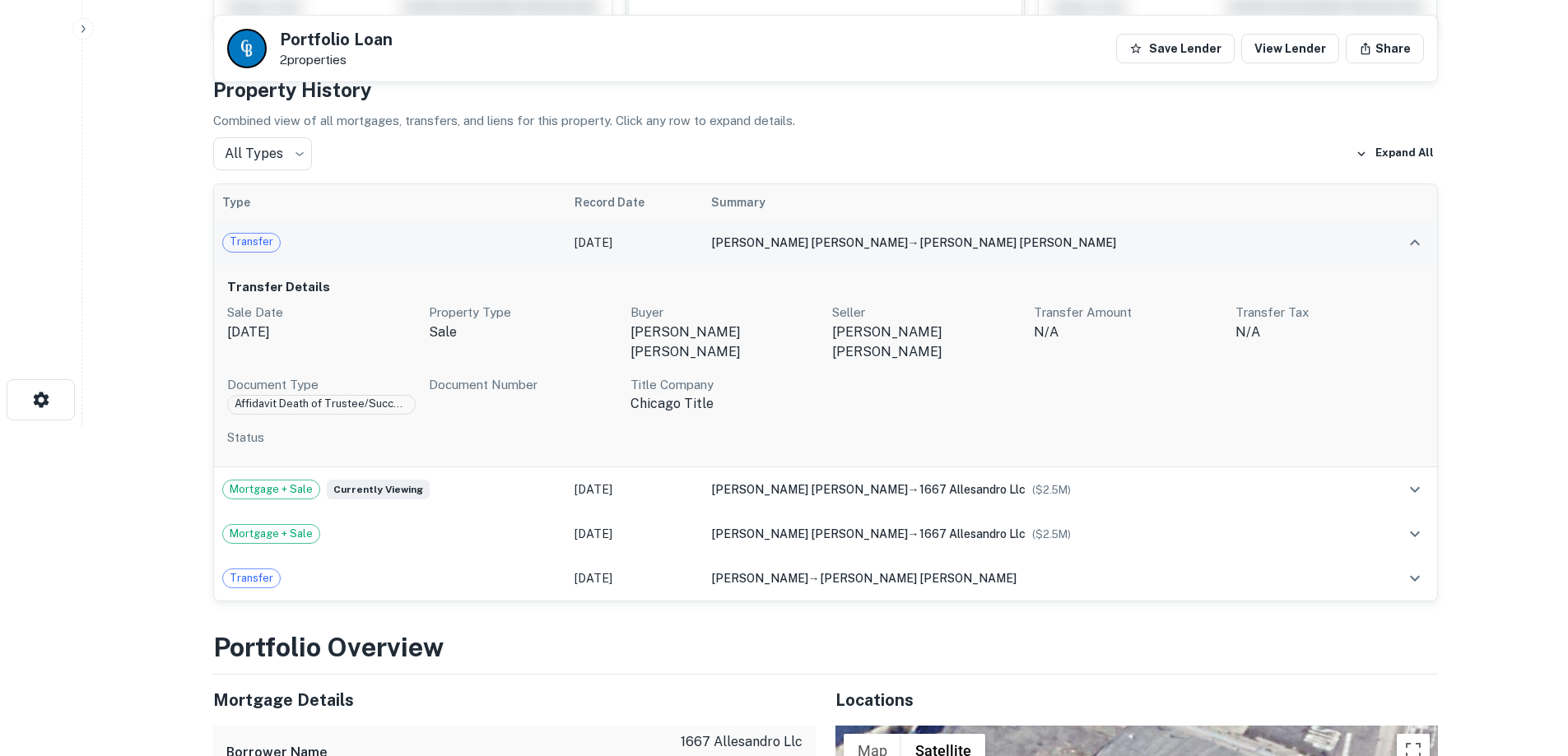
click at [442, 243] on div "Transfer" at bounding box center [391, 243] width 337 height 20
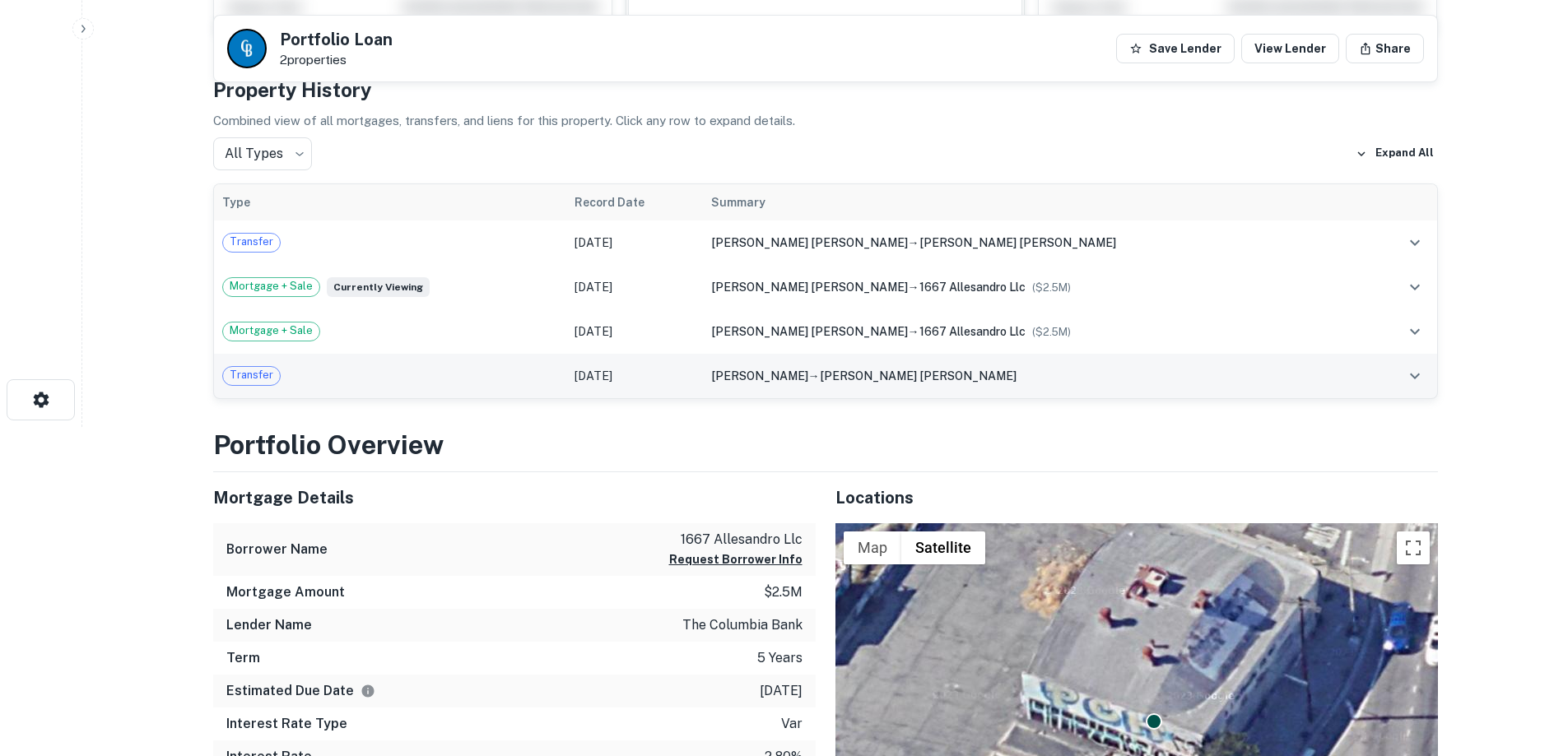
click at [457, 355] on td "Transfer" at bounding box center [390, 376] width 353 height 44
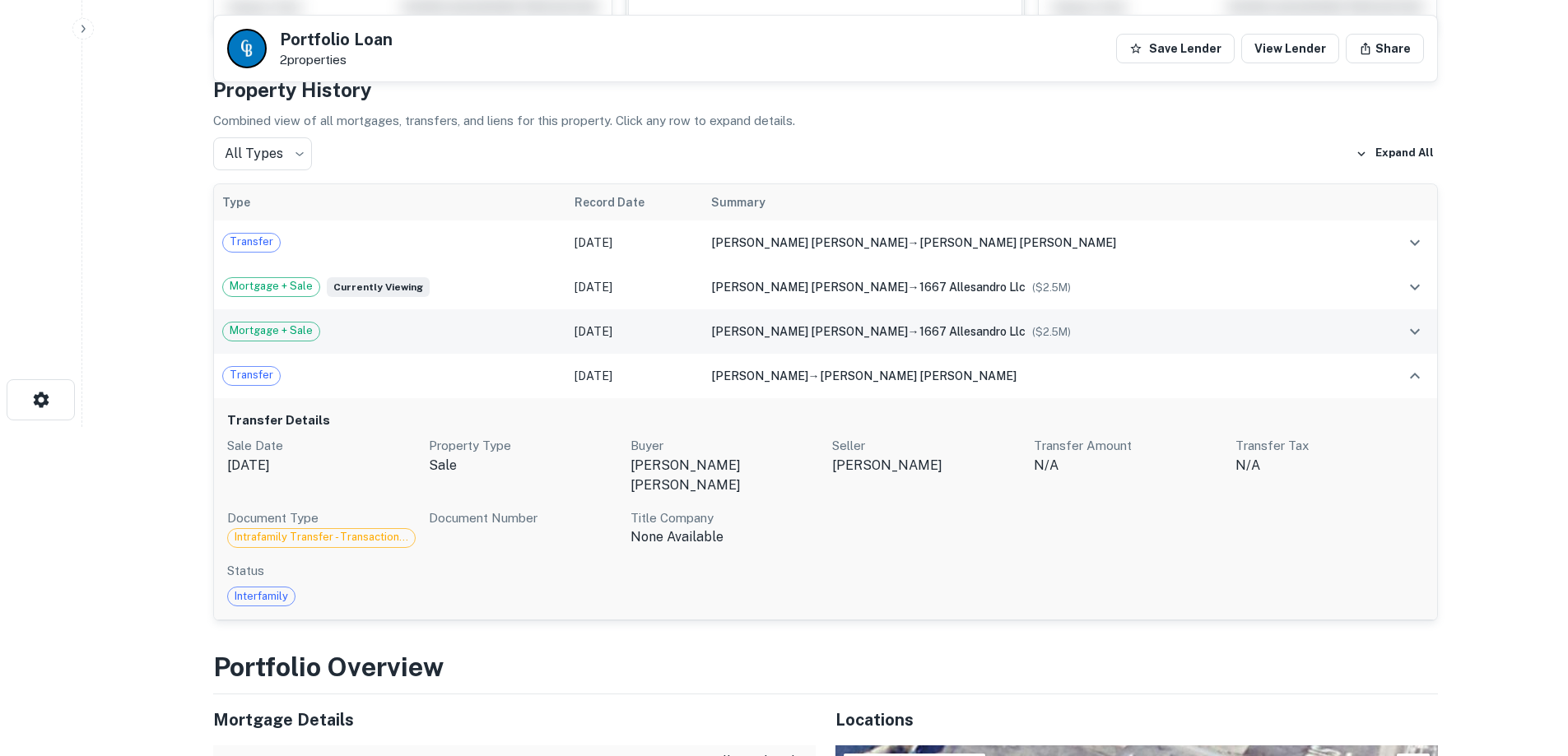
click at [460, 342] on td "Mortgage + Sale" at bounding box center [390, 331] width 353 height 44
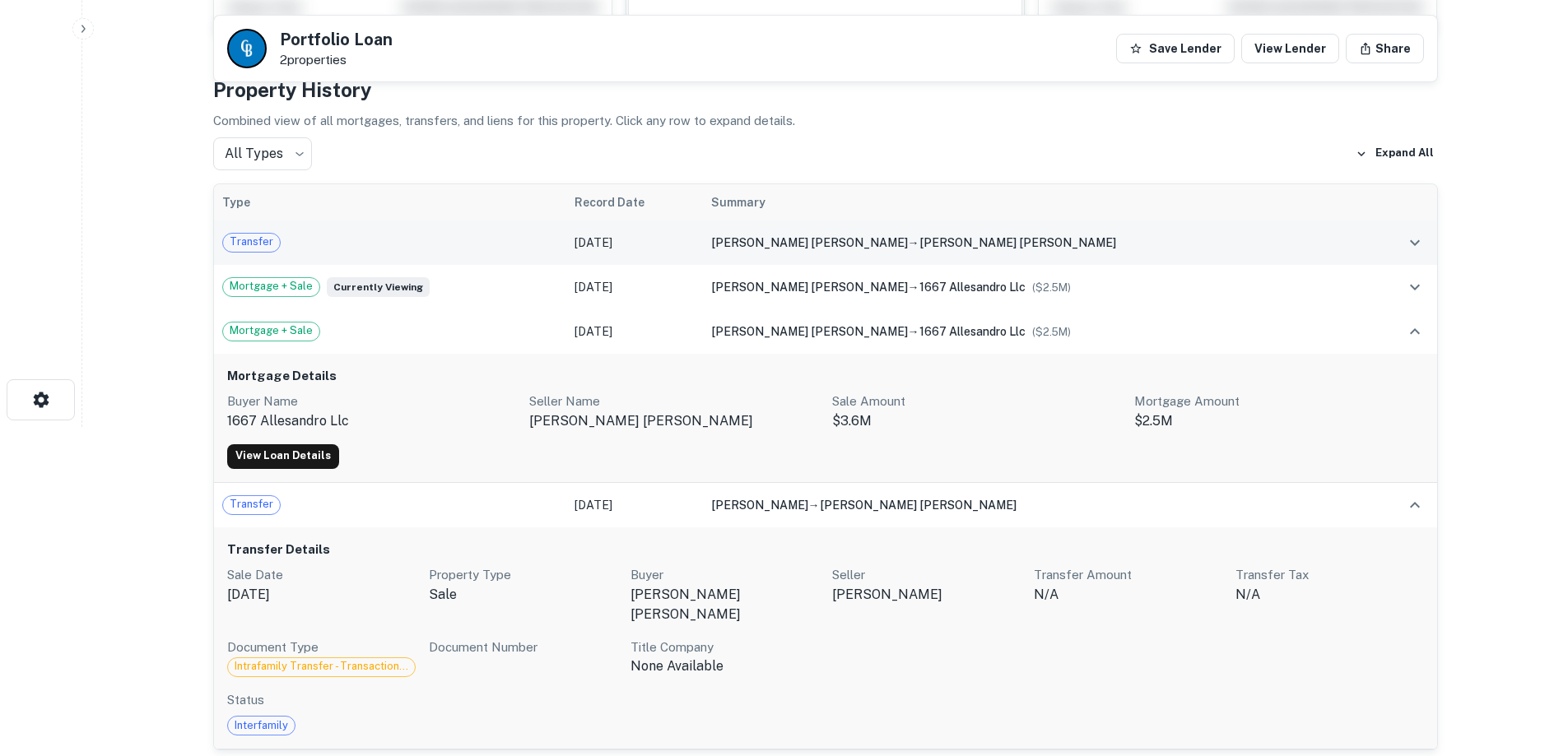
click at [494, 223] on td "Transfer" at bounding box center [390, 243] width 353 height 44
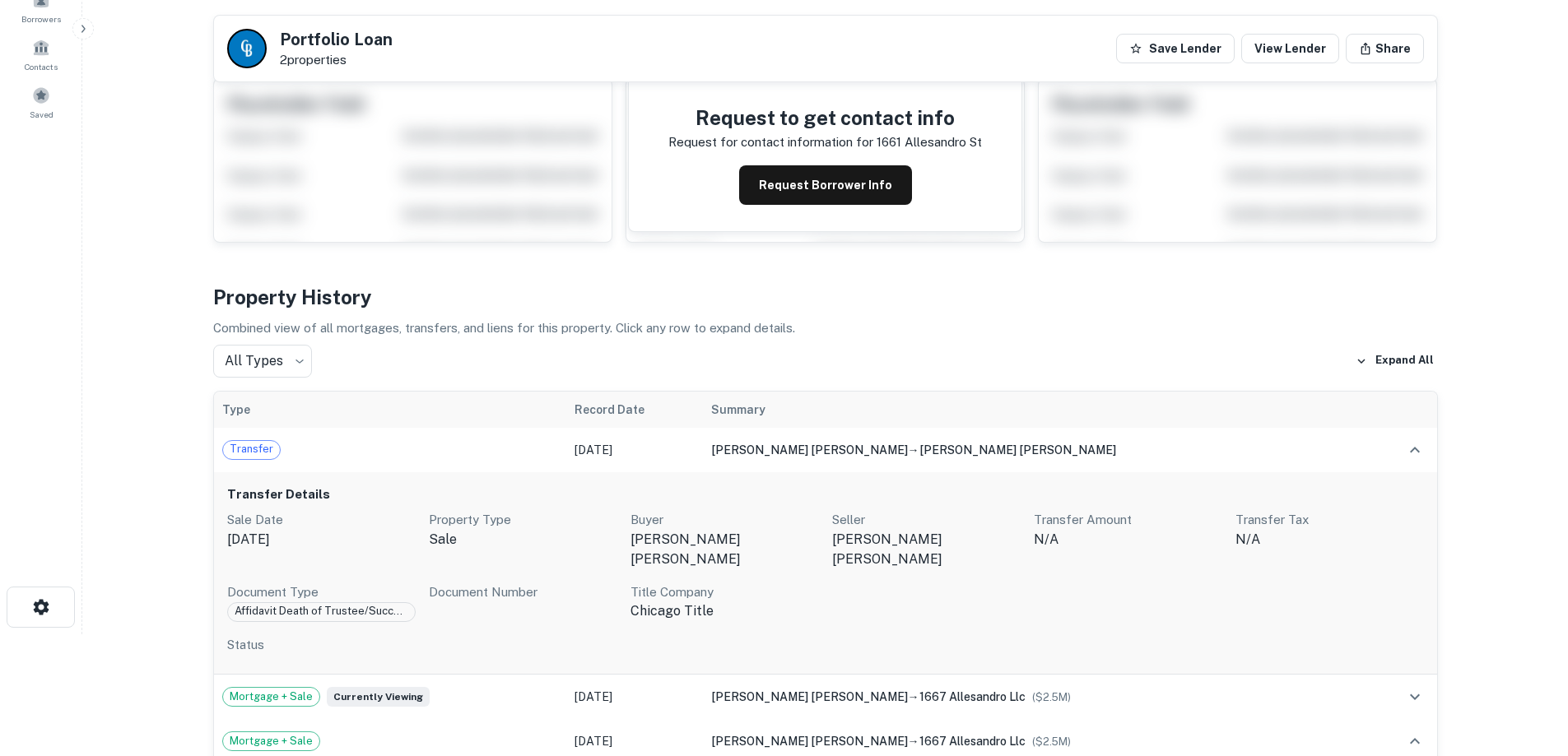
scroll to position [0, 0]
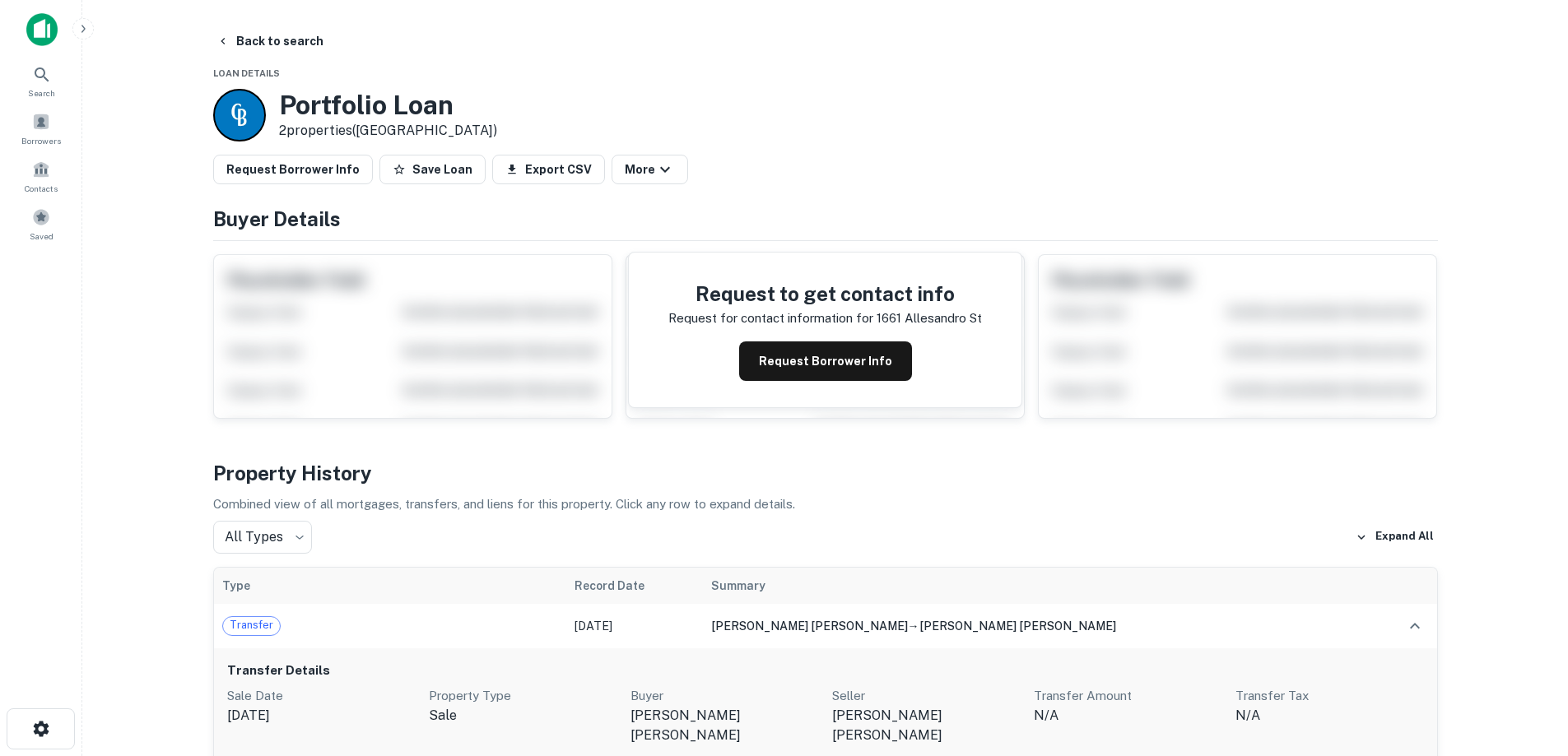
click at [36, 31] on img at bounding box center [41, 30] width 31 height 33
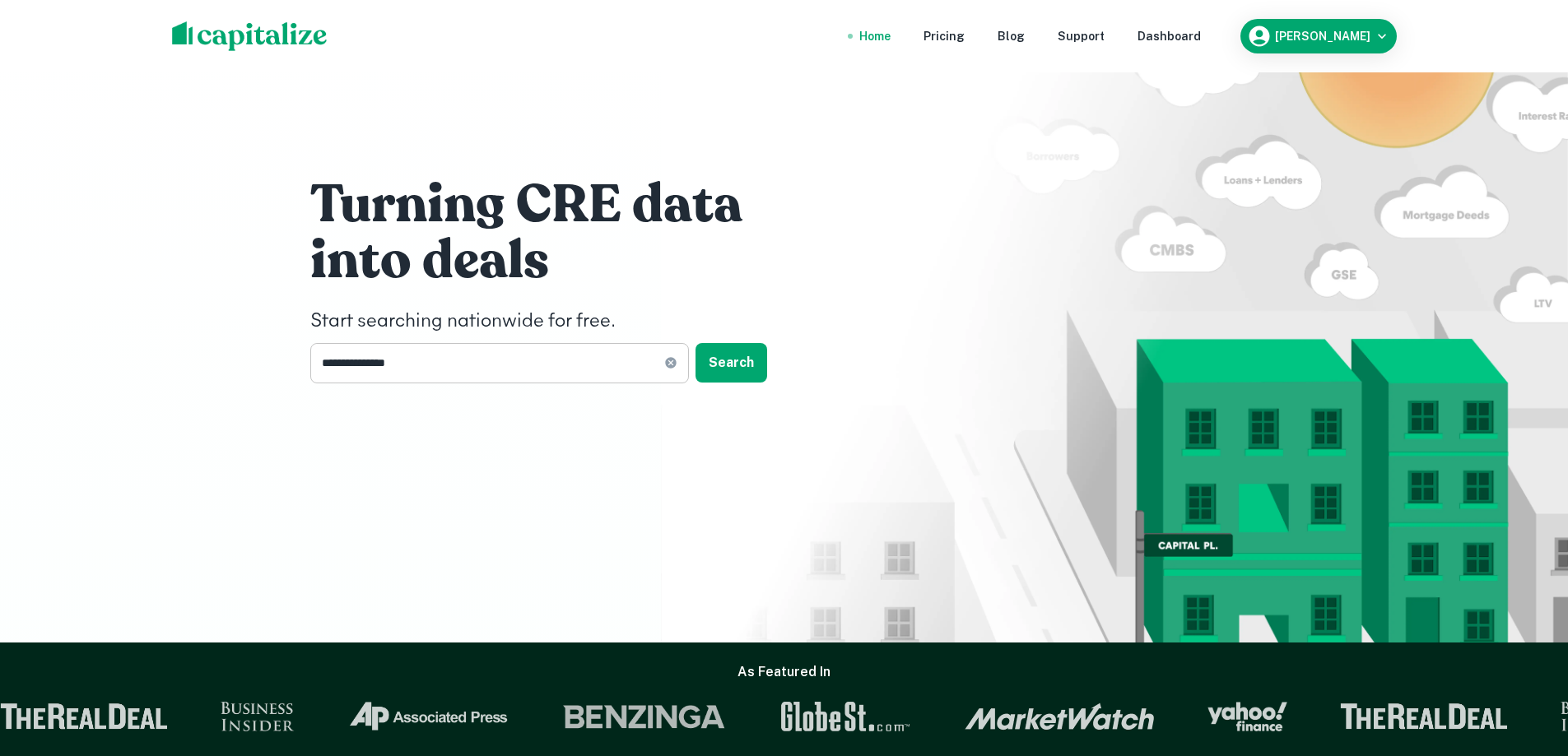
click at [669, 359] on icon at bounding box center [670, 363] width 11 height 11
click at [175, 388] on div "Turning CRE data into deals Start searching nationwide for free. ​ Search" at bounding box center [784, 321] width 1568 height 642
click at [541, 340] on div "Turning CRE data into deals Start searching nationwide for free. ​ Search" at bounding box center [557, 277] width 494 height 211
click at [541, 346] on input "text" at bounding box center [493, 363] width 367 height 40
type input "**********"
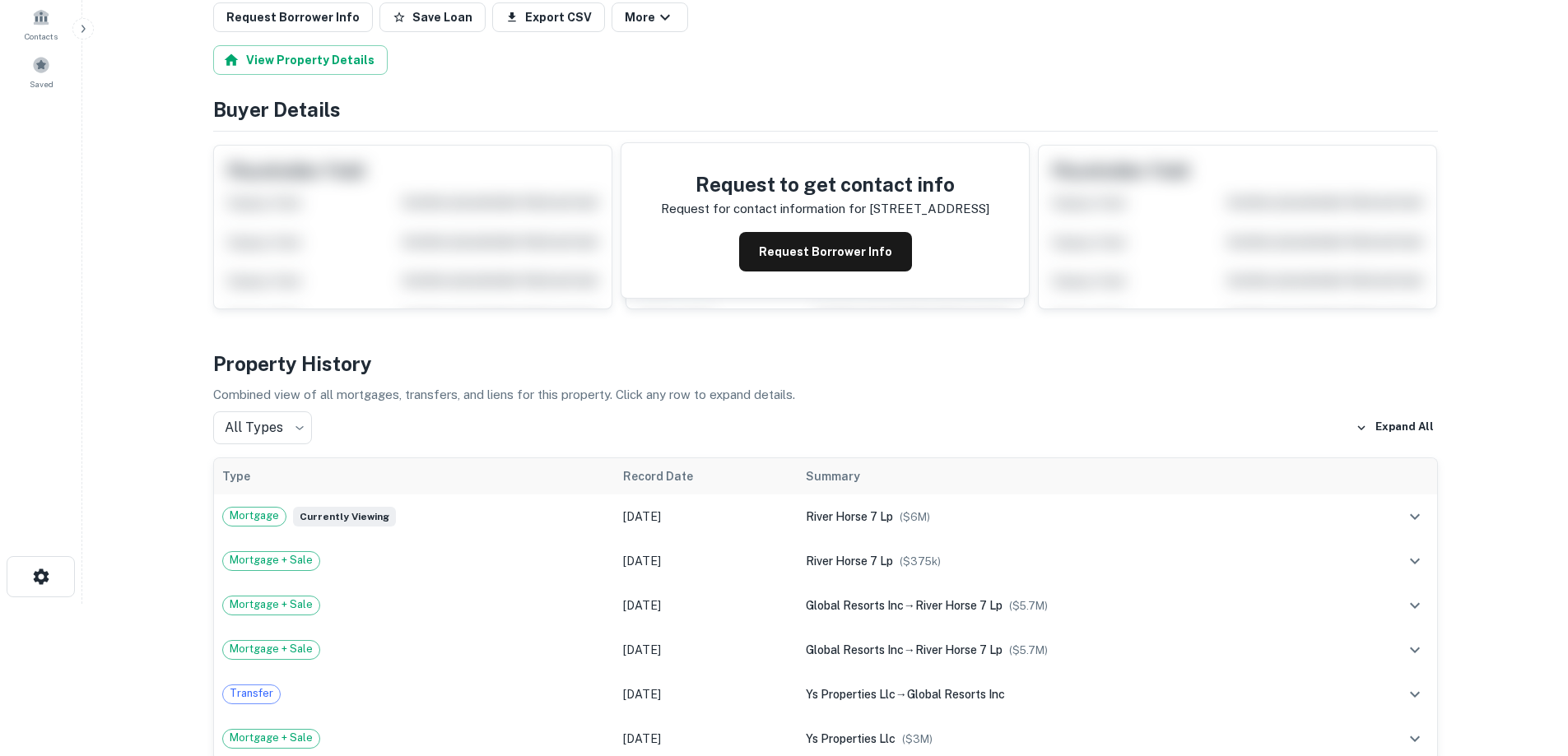
scroll to position [329, 0]
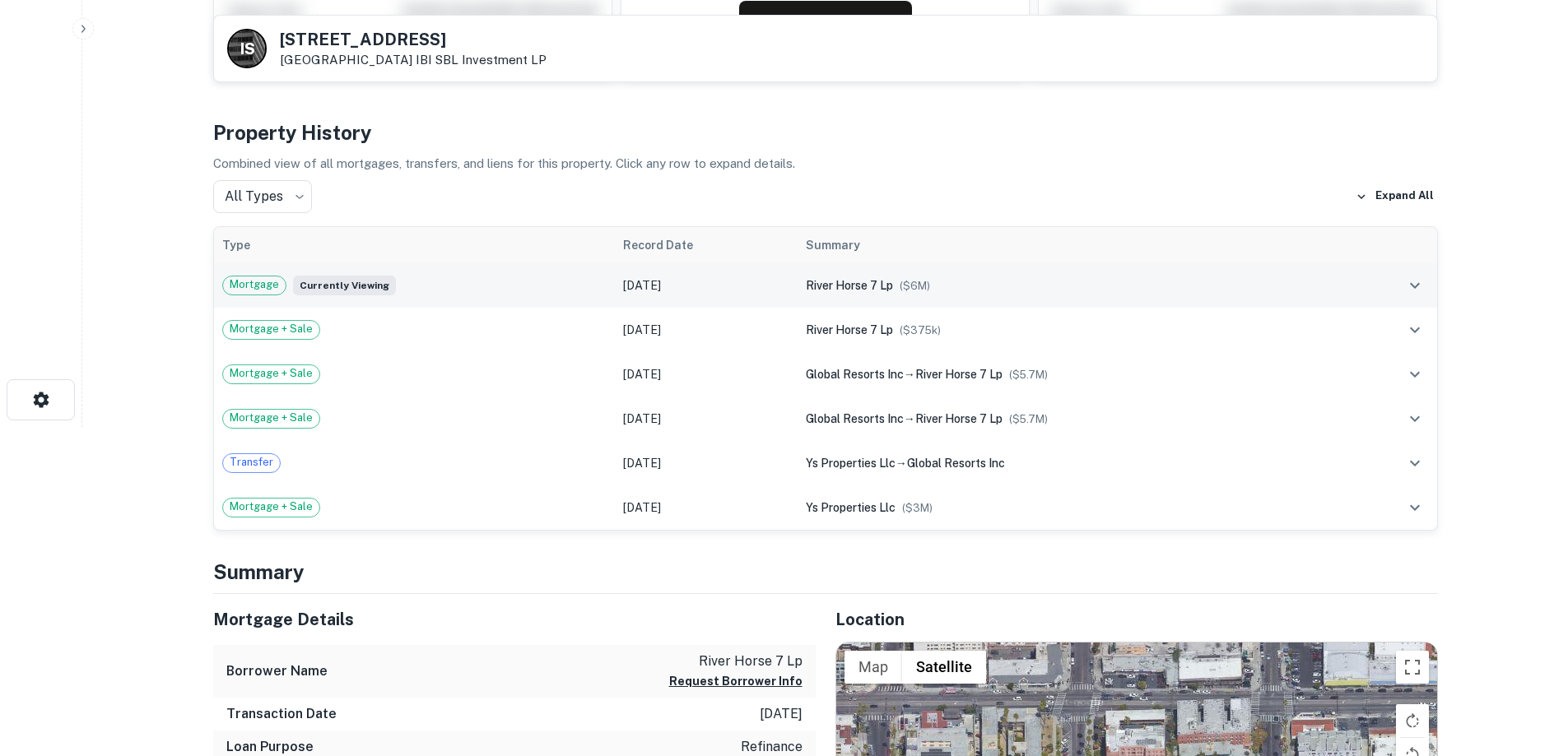
click at [533, 301] on td "Mortgage Currently viewing" at bounding box center [414, 285] width 402 height 44
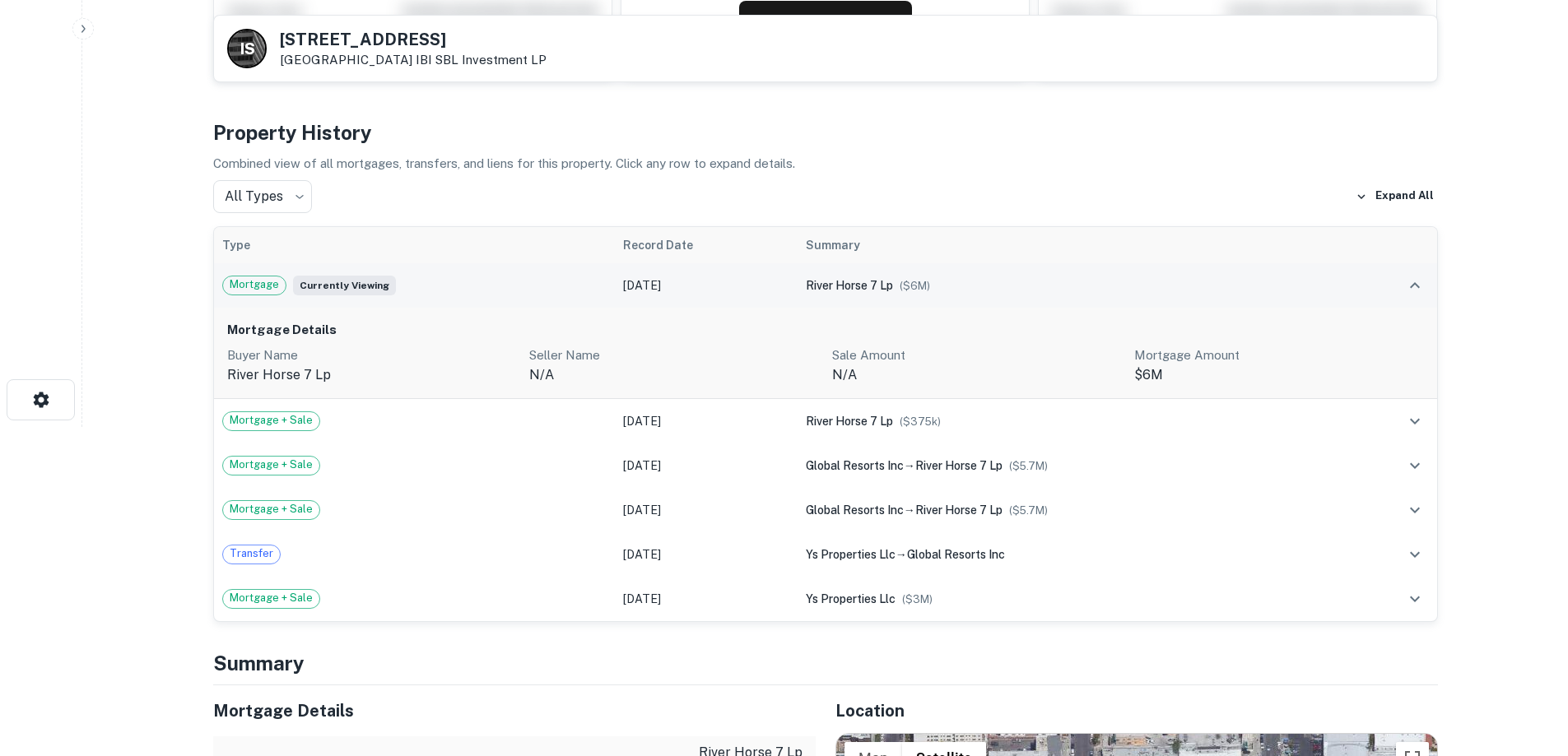
click at [571, 296] on td "Mortgage Currently viewing" at bounding box center [414, 285] width 402 height 44
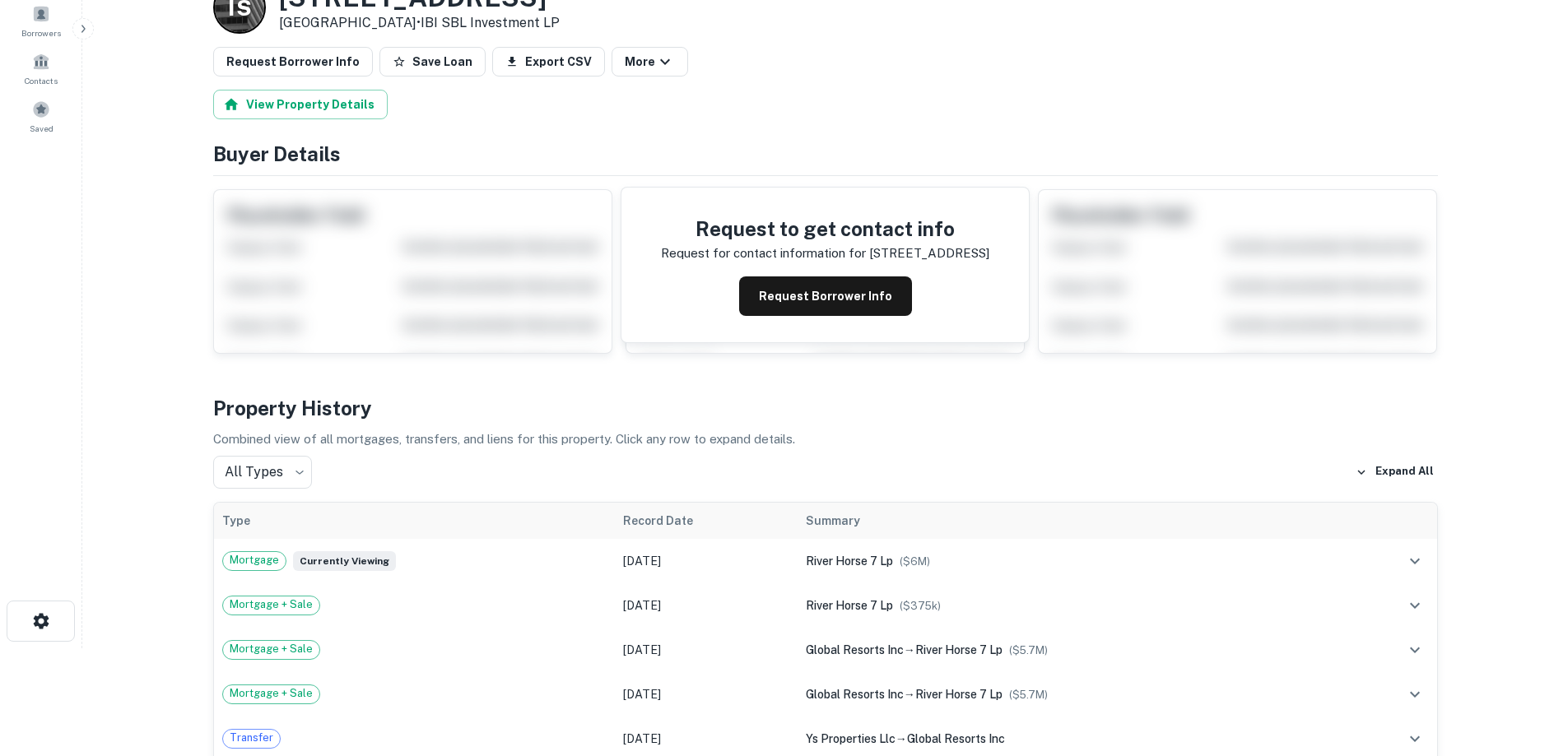
scroll to position [0, 0]
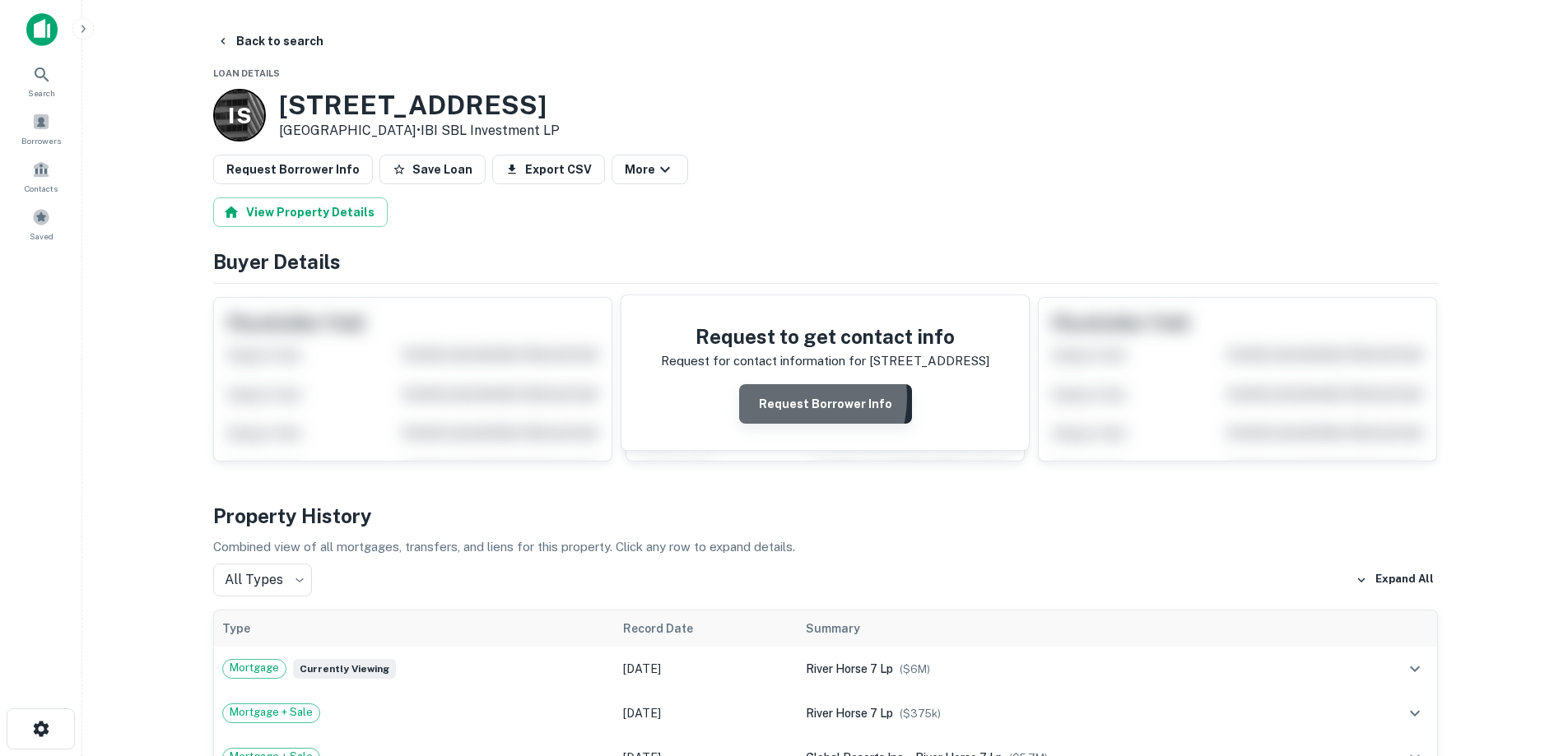
click at [794, 398] on button "Request Borrower Info" at bounding box center [824, 404] width 172 height 39
click at [49, 32] on img at bounding box center [41, 30] width 31 height 33
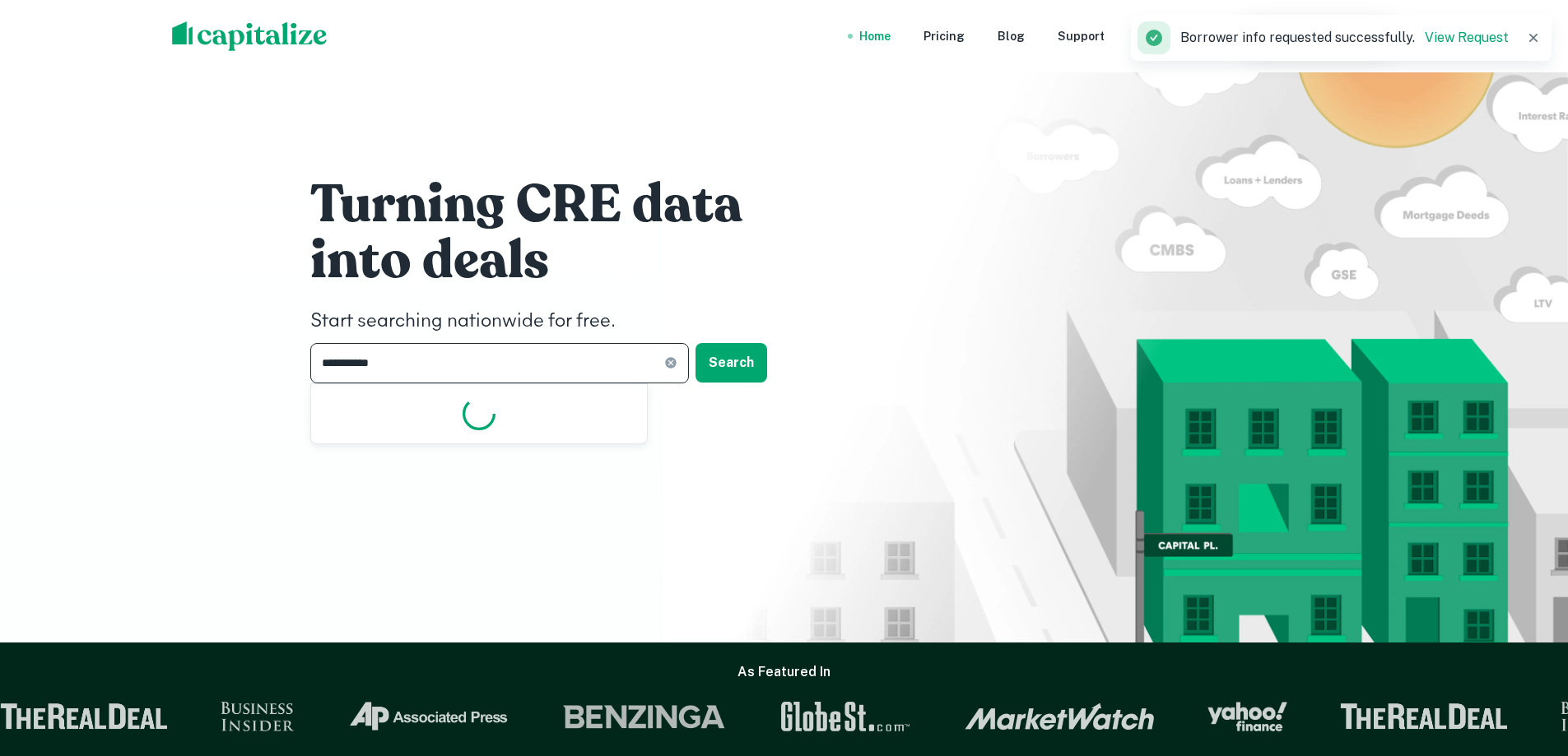
click at [418, 362] on input "**********" at bounding box center [486, 363] width 353 height 40
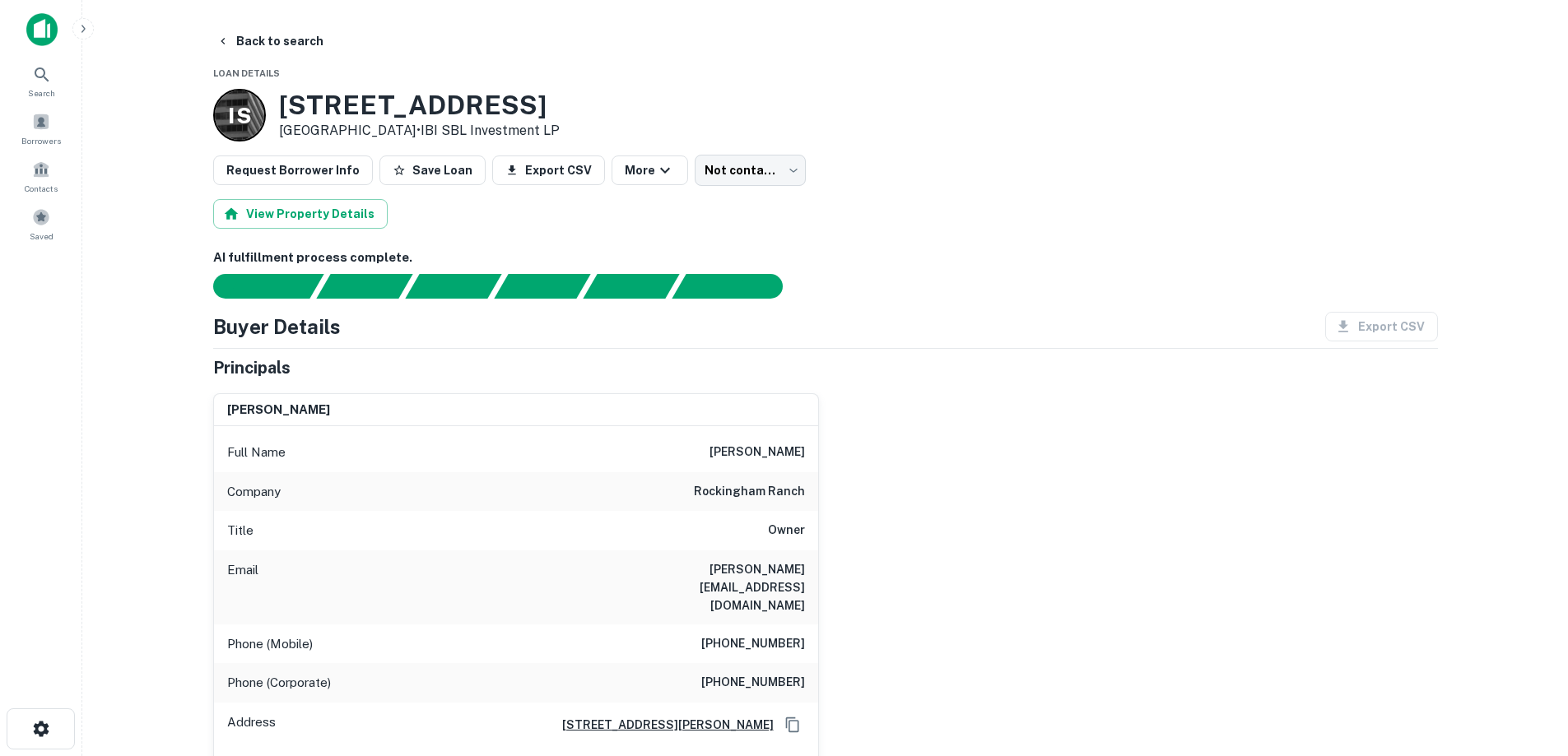
click at [42, 36] on img at bounding box center [41, 30] width 31 height 33
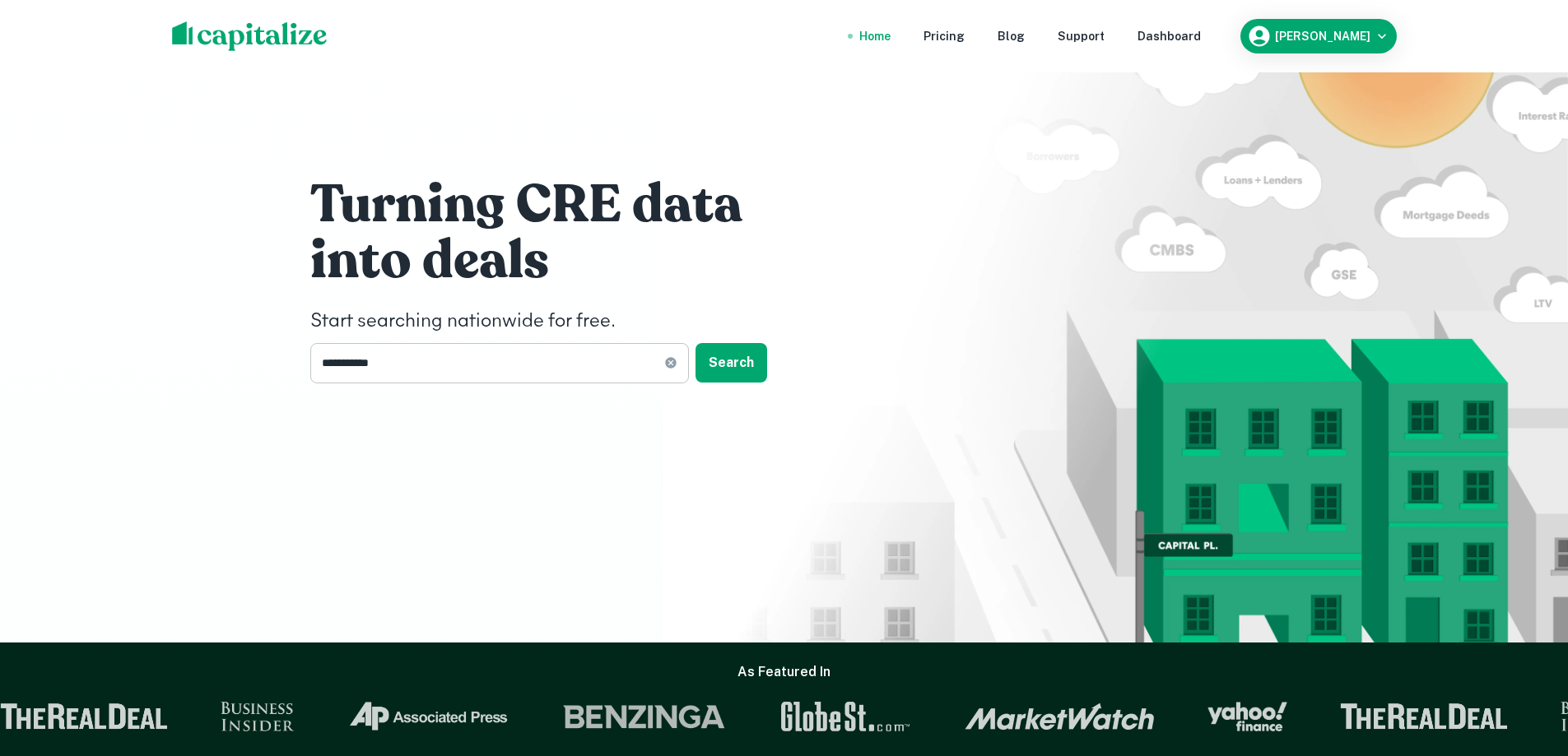
click at [671, 365] on icon at bounding box center [670, 363] width 11 height 11
click at [388, 354] on input "text" at bounding box center [493, 363] width 367 height 40
type input "**********"
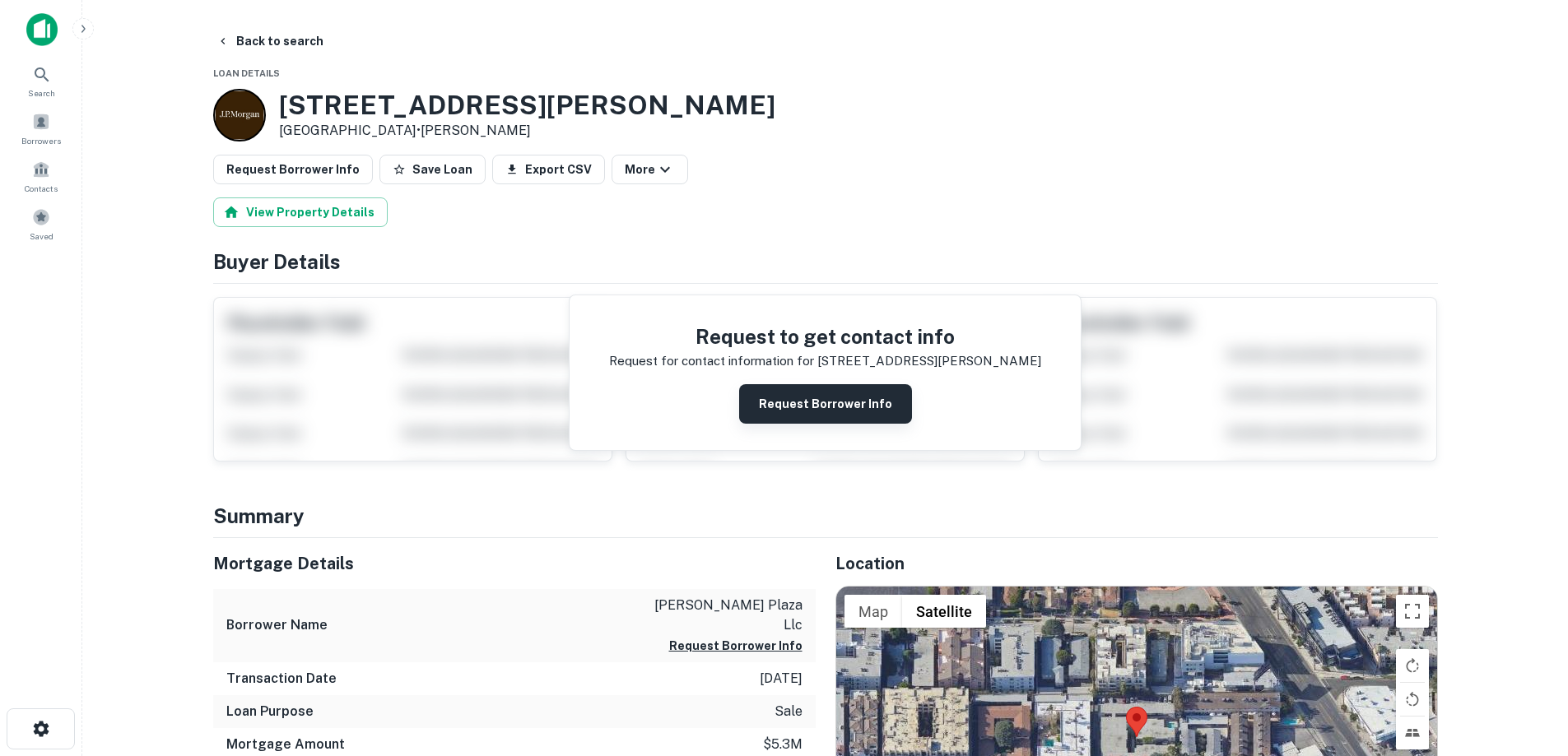
click at [789, 400] on button "Request Borrower Info" at bounding box center [824, 404] width 172 height 39
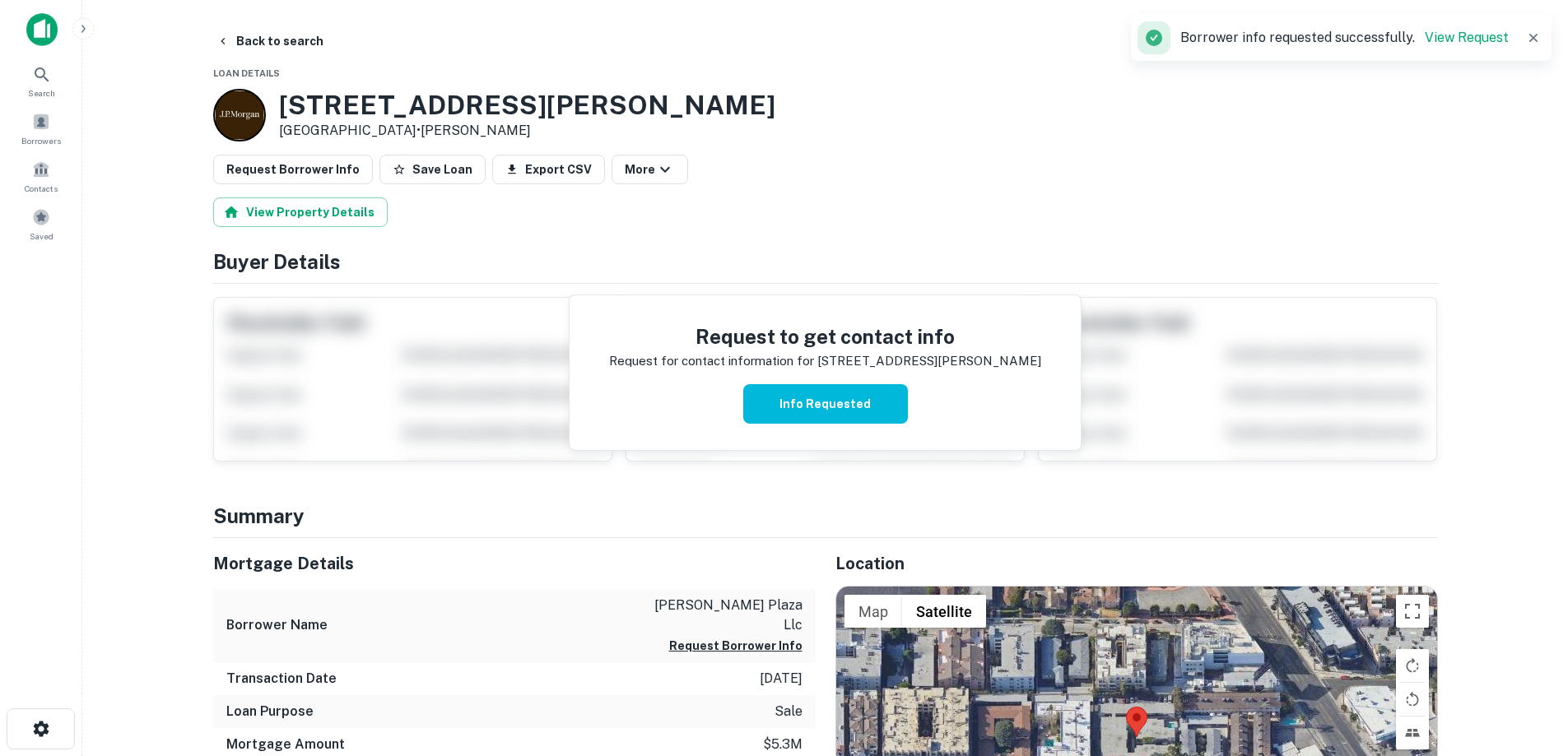
click at [43, 34] on img at bounding box center [41, 30] width 31 height 33
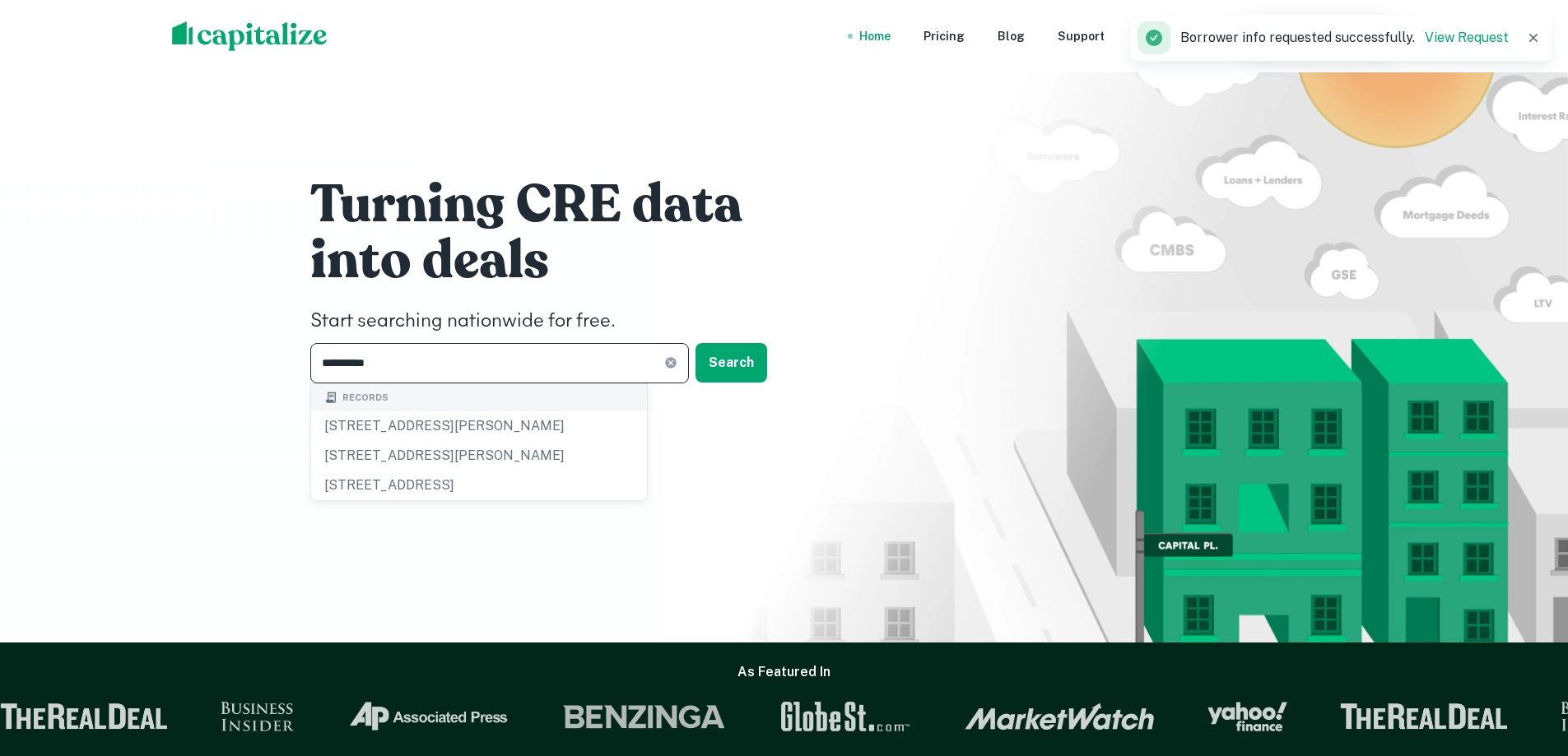
click at [462, 362] on input "**********" at bounding box center [486, 363] width 353 height 40
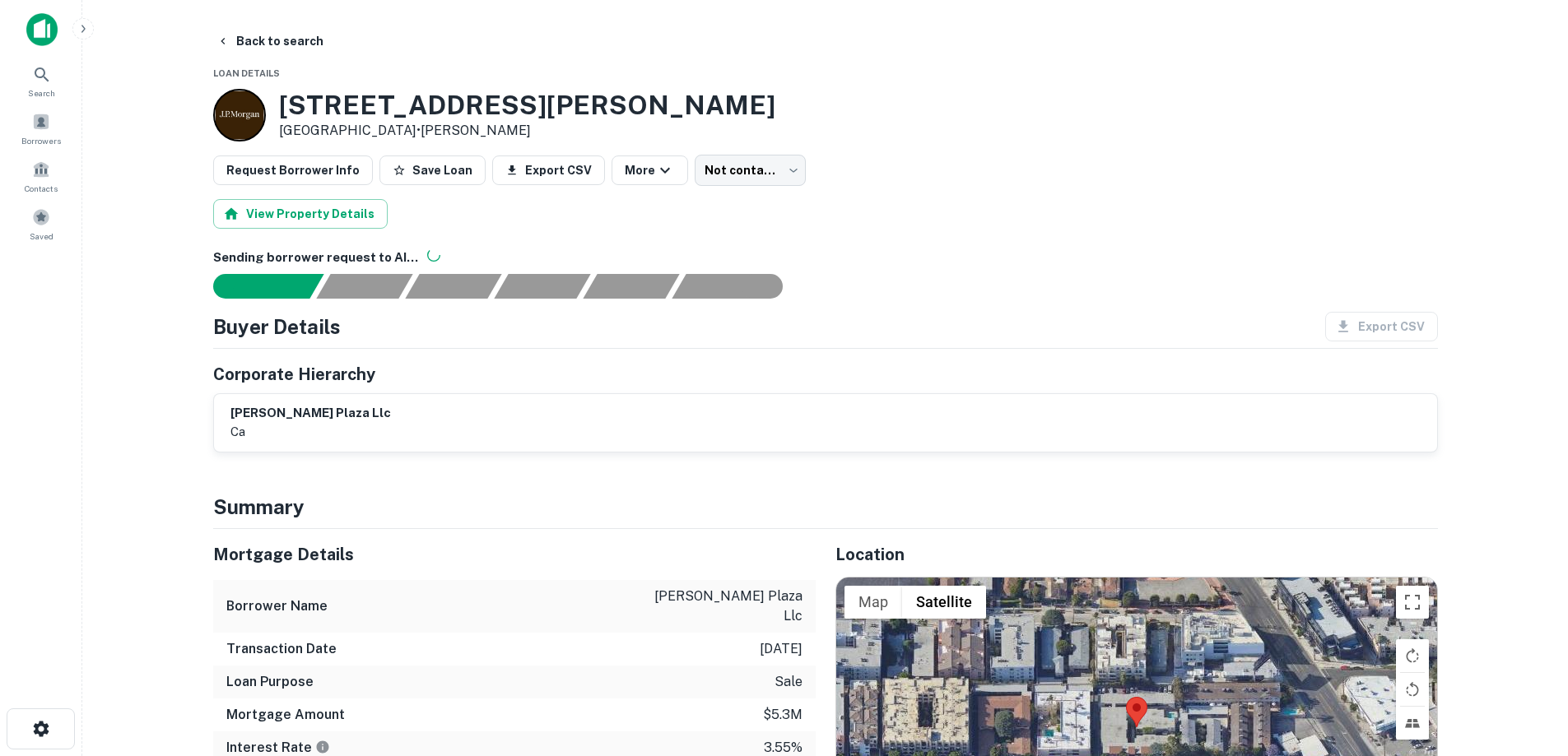
click at [35, 33] on img at bounding box center [41, 30] width 31 height 33
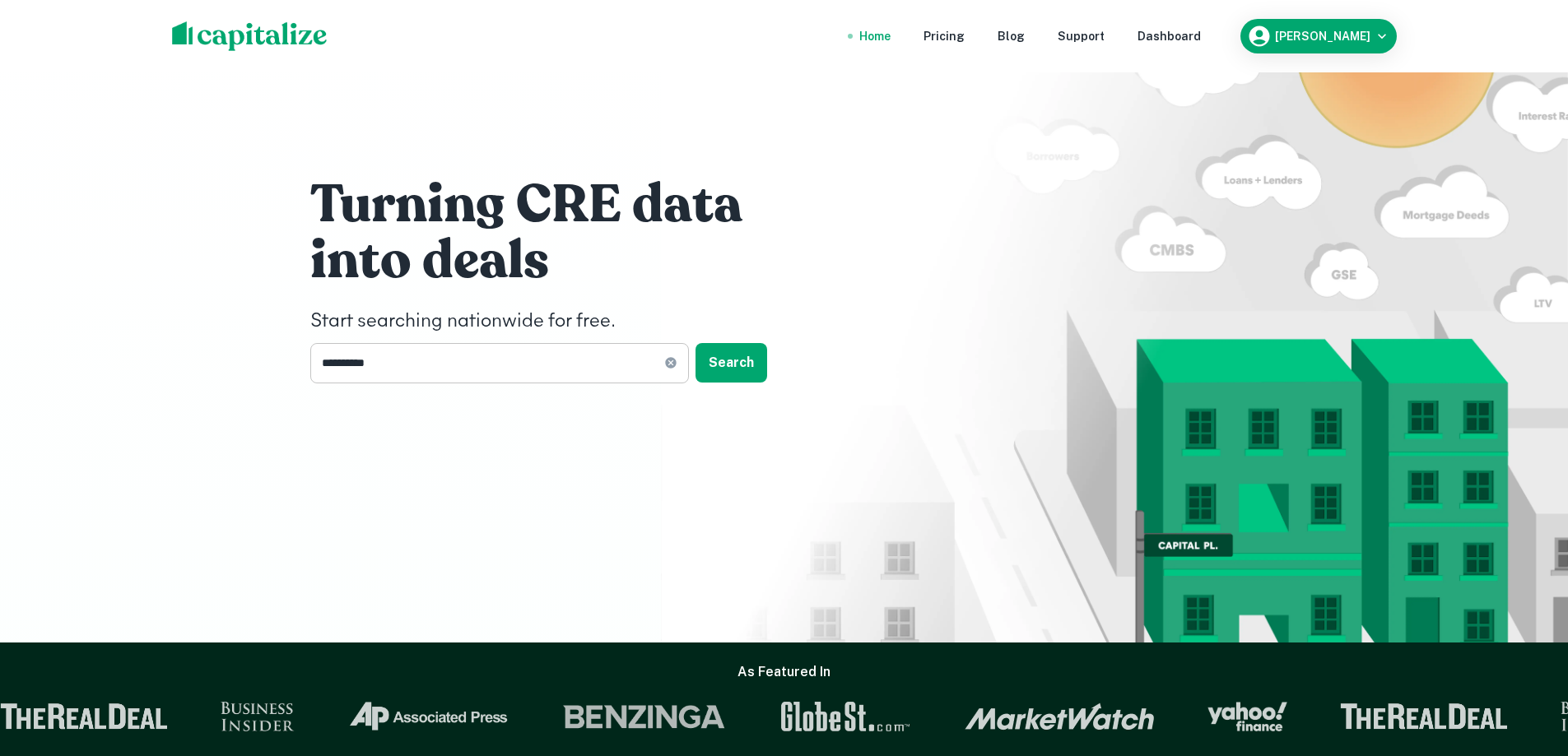
click at [665, 362] on icon at bounding box center [671, 363] width 13 height 13
click at [101, 314] on div "Turning CRE data into deals Start searching nationwide for free. ​ Search" at bounding box center [784, 321] width 1568 height 642
click at [477, 347] on input "text" at bounding box center [493, 363] width 367 height 40
type input "*"
click at [240, 333] on div "Turning CRE data into deals Start searching nationwide for free. ​ Search" at bounding box center [784, 321] width 1568 height 642
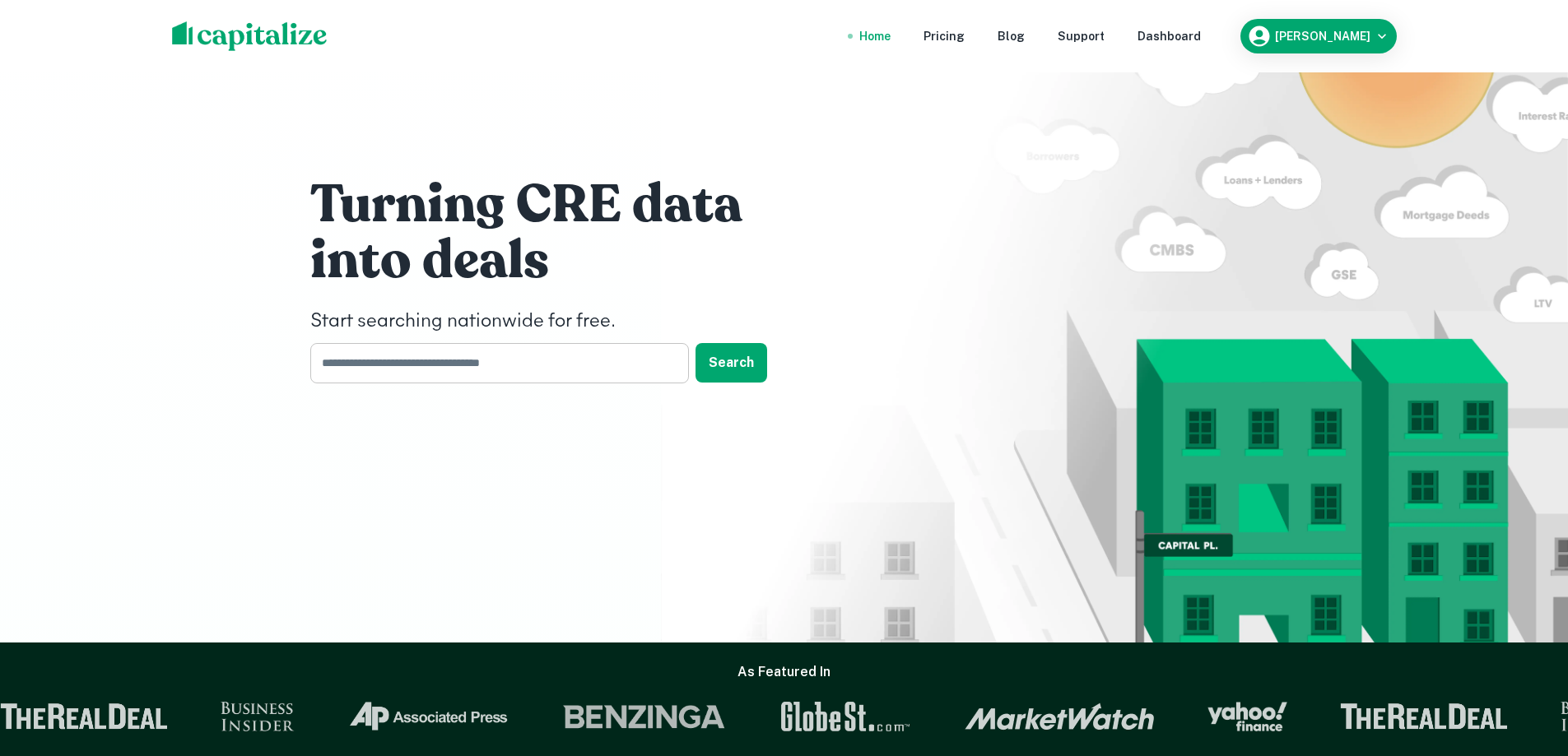
click at [515, 371] on input "text" at bounding box center [493, 363] width 367 height 40
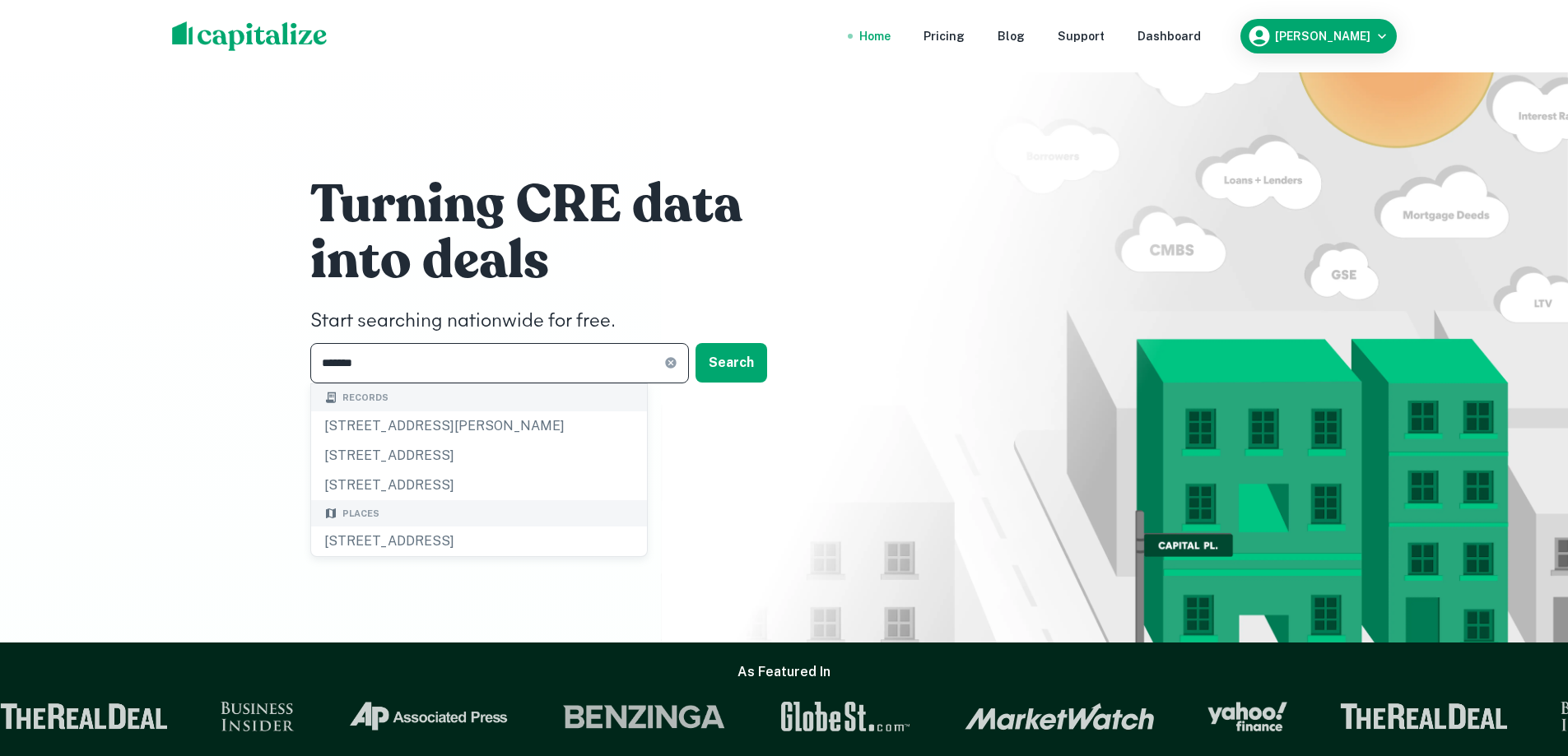
type input "********"
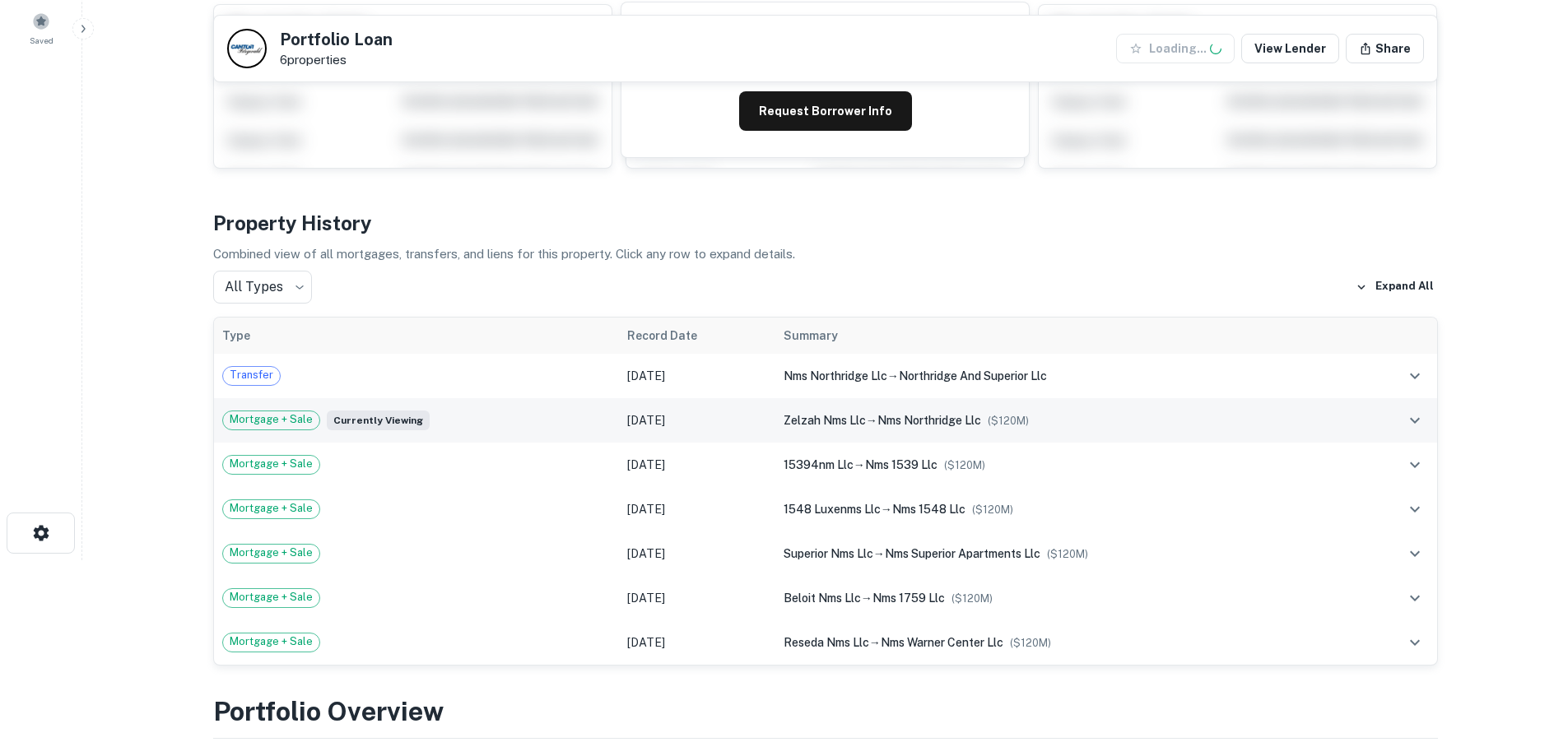
scroll to position [247, 0]
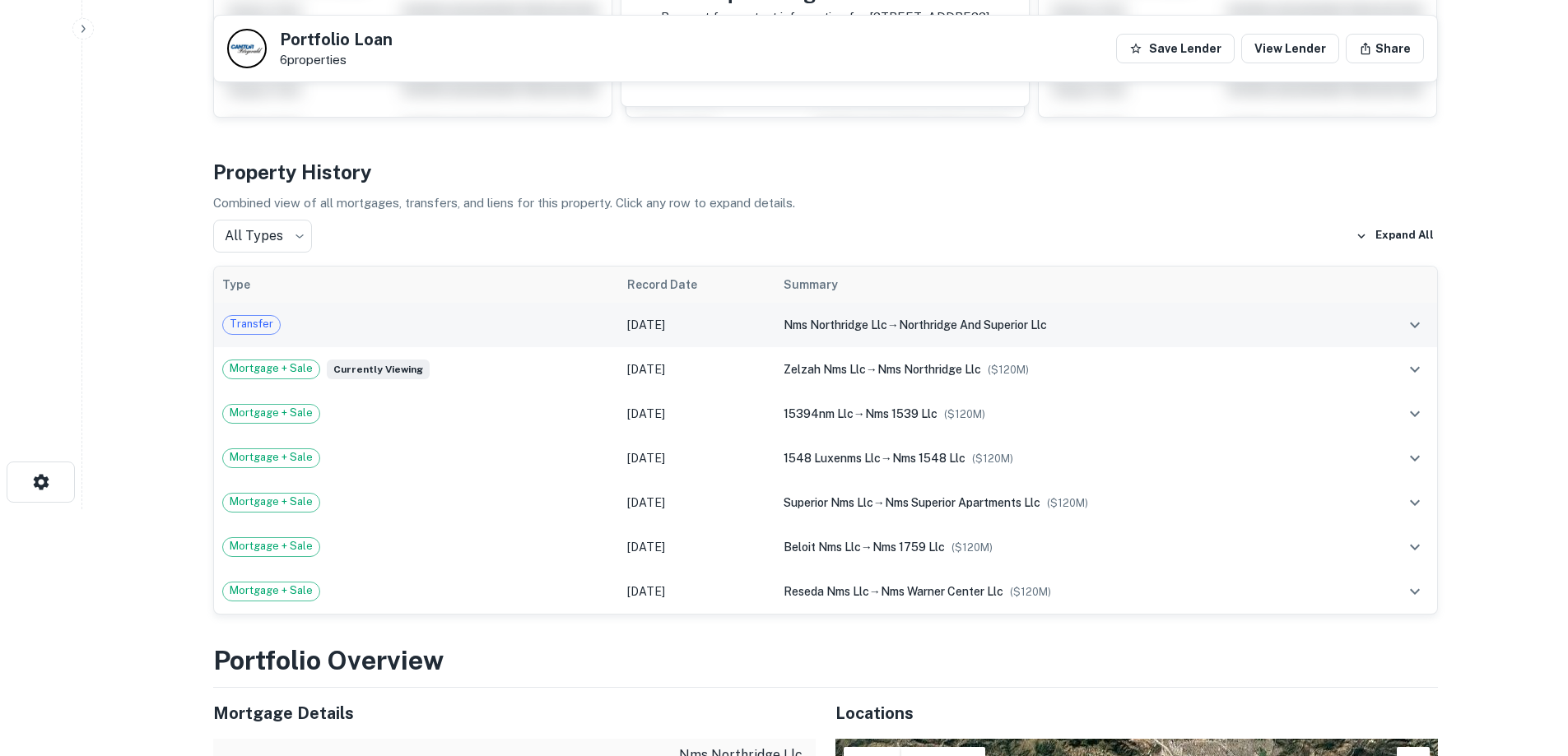
click at [562, 339] on td "Transfer" at bounding box center [416, 326] width 405 height 44
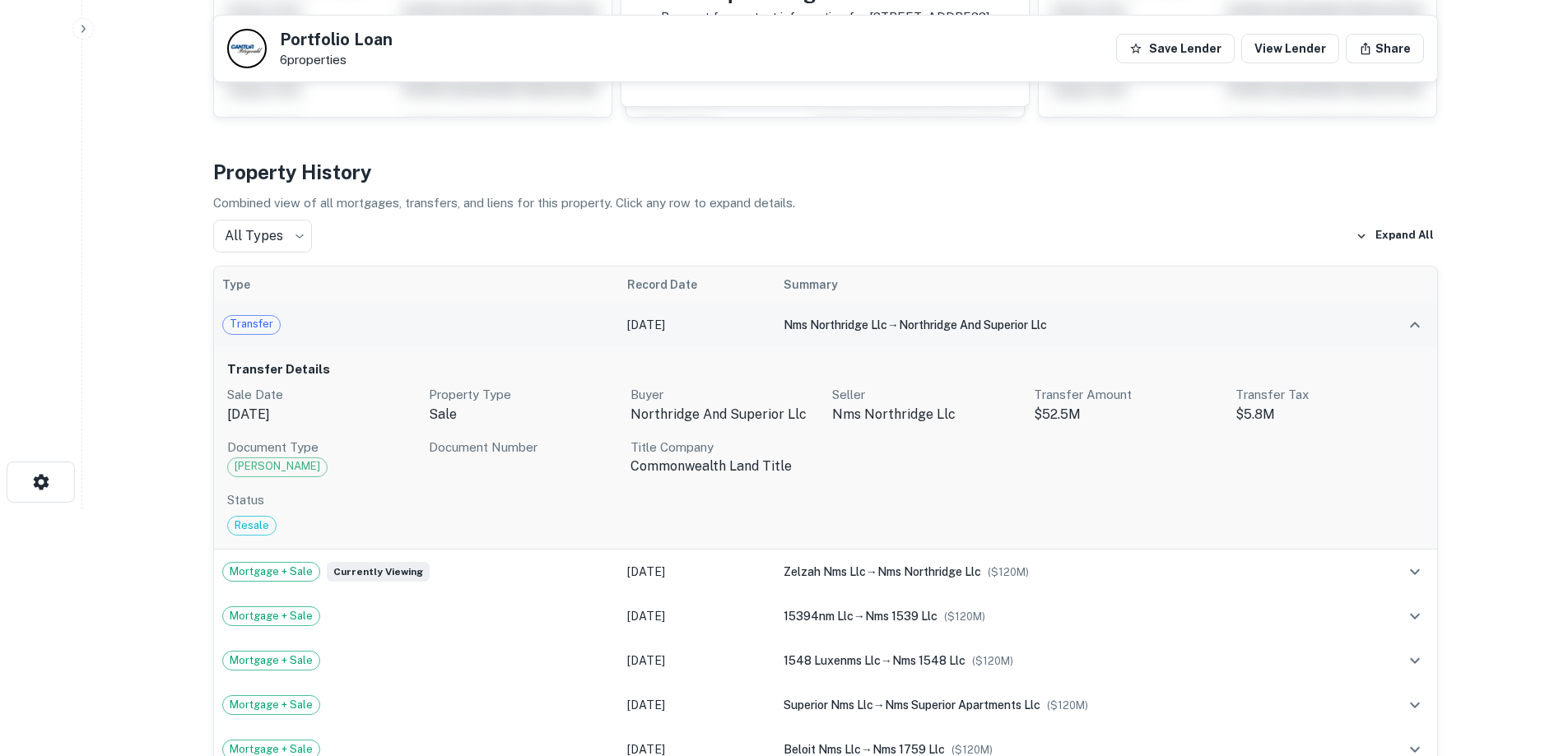
click at [561, 326] on div "Transfer" at bounding box center [416, 325] width 388 height 20
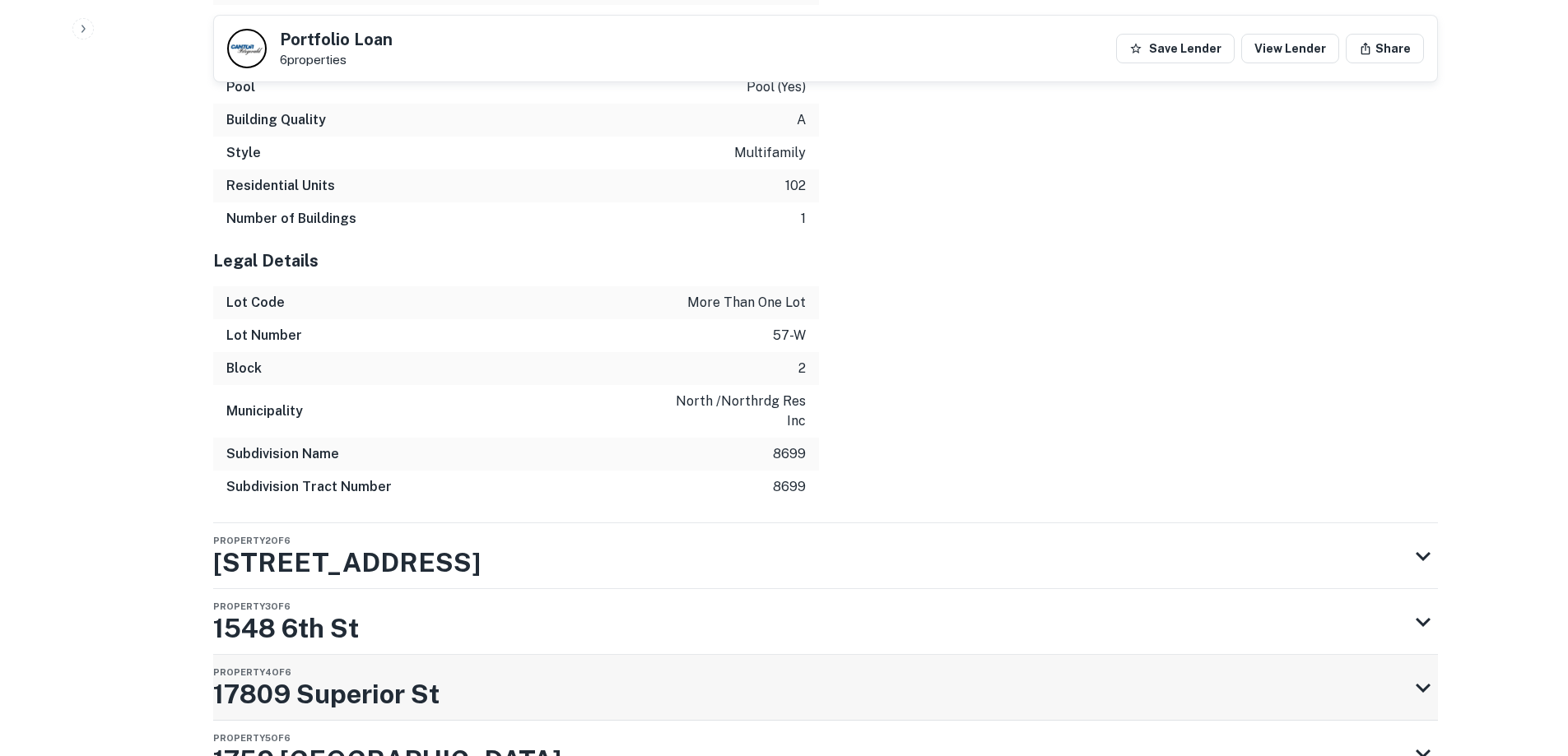
scroll to position [2897, 0]
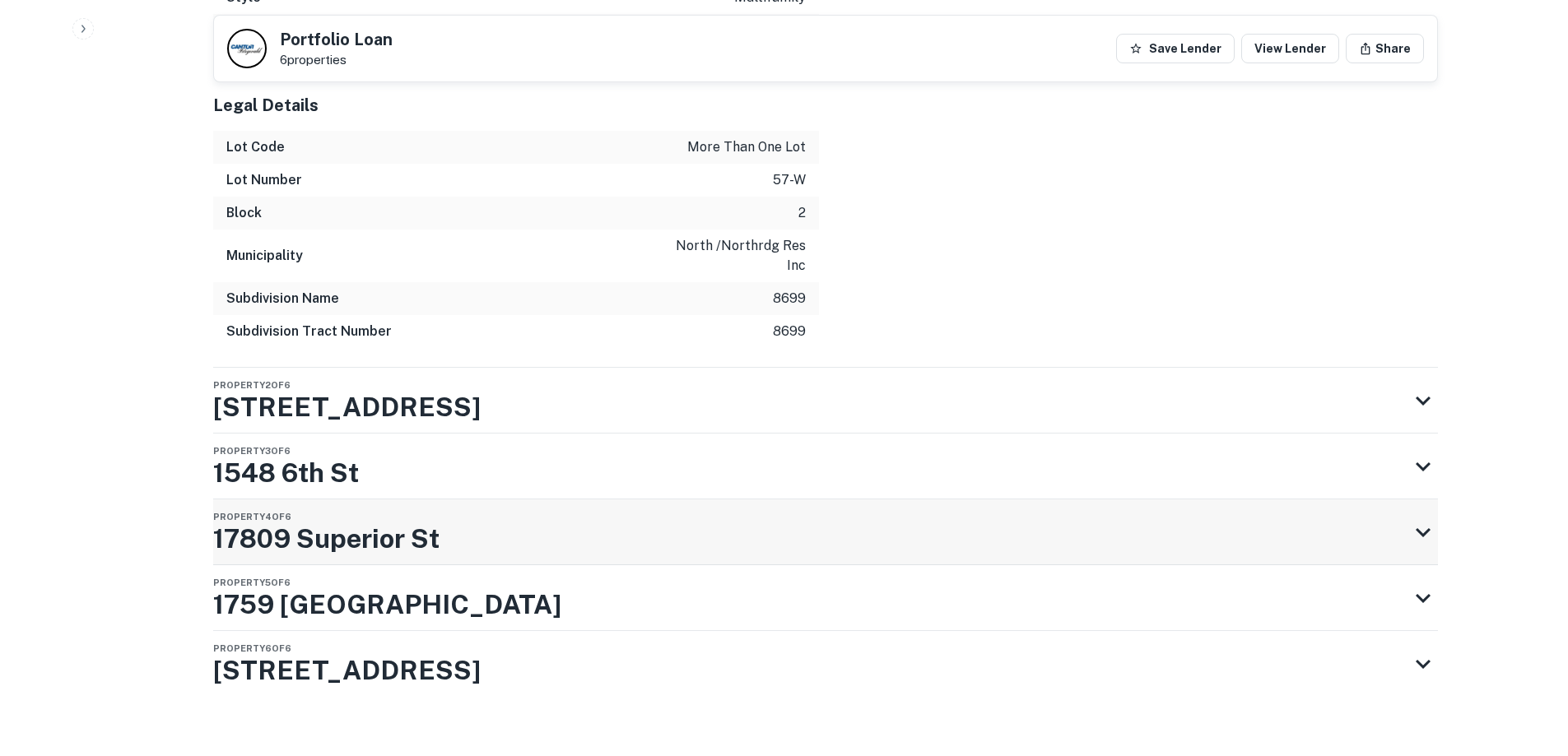
click at [577, 502] on div "Property 4 of 6 17809 Superior St" at bounding box center [810, 533] width 1195 height 65
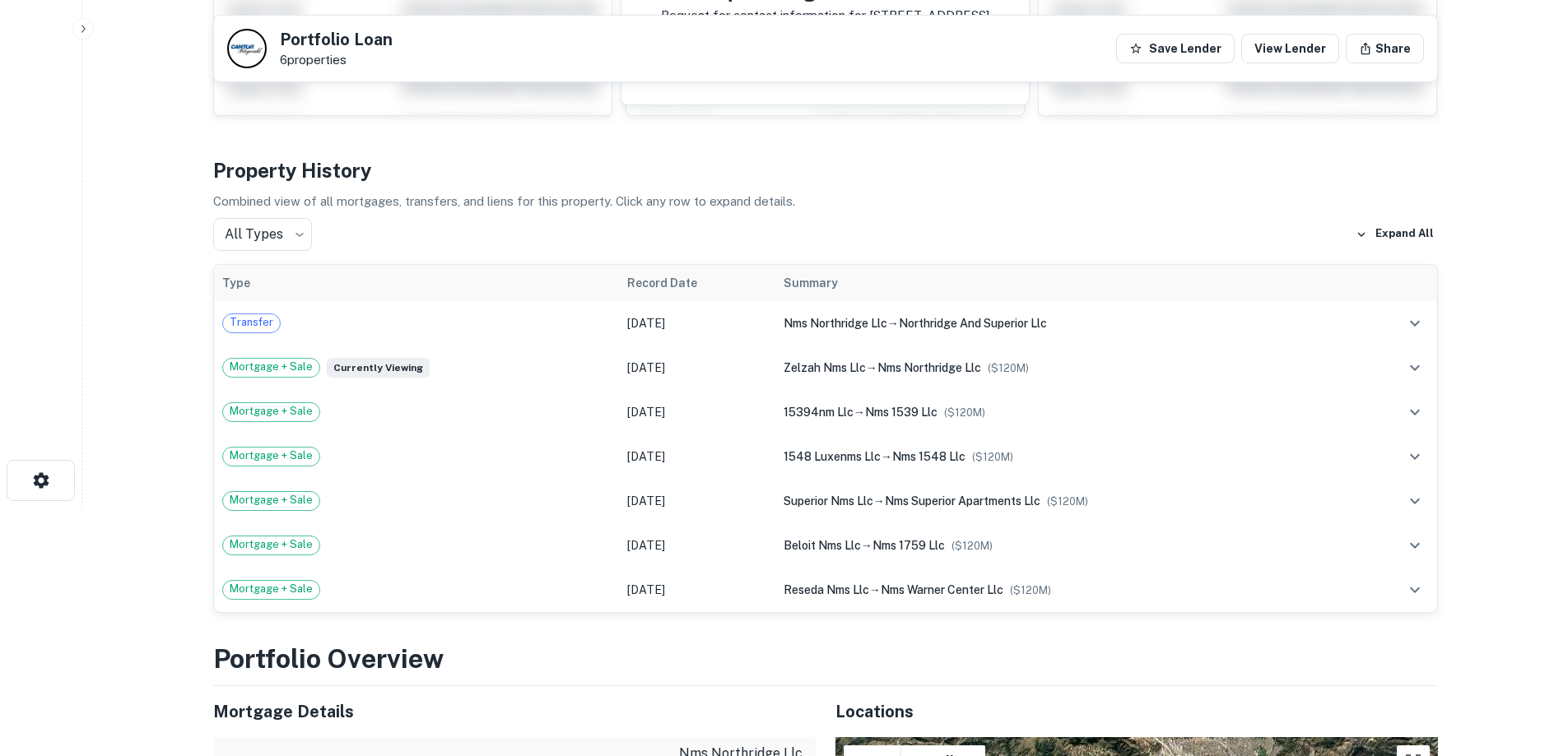
scroll to position [0, 0]
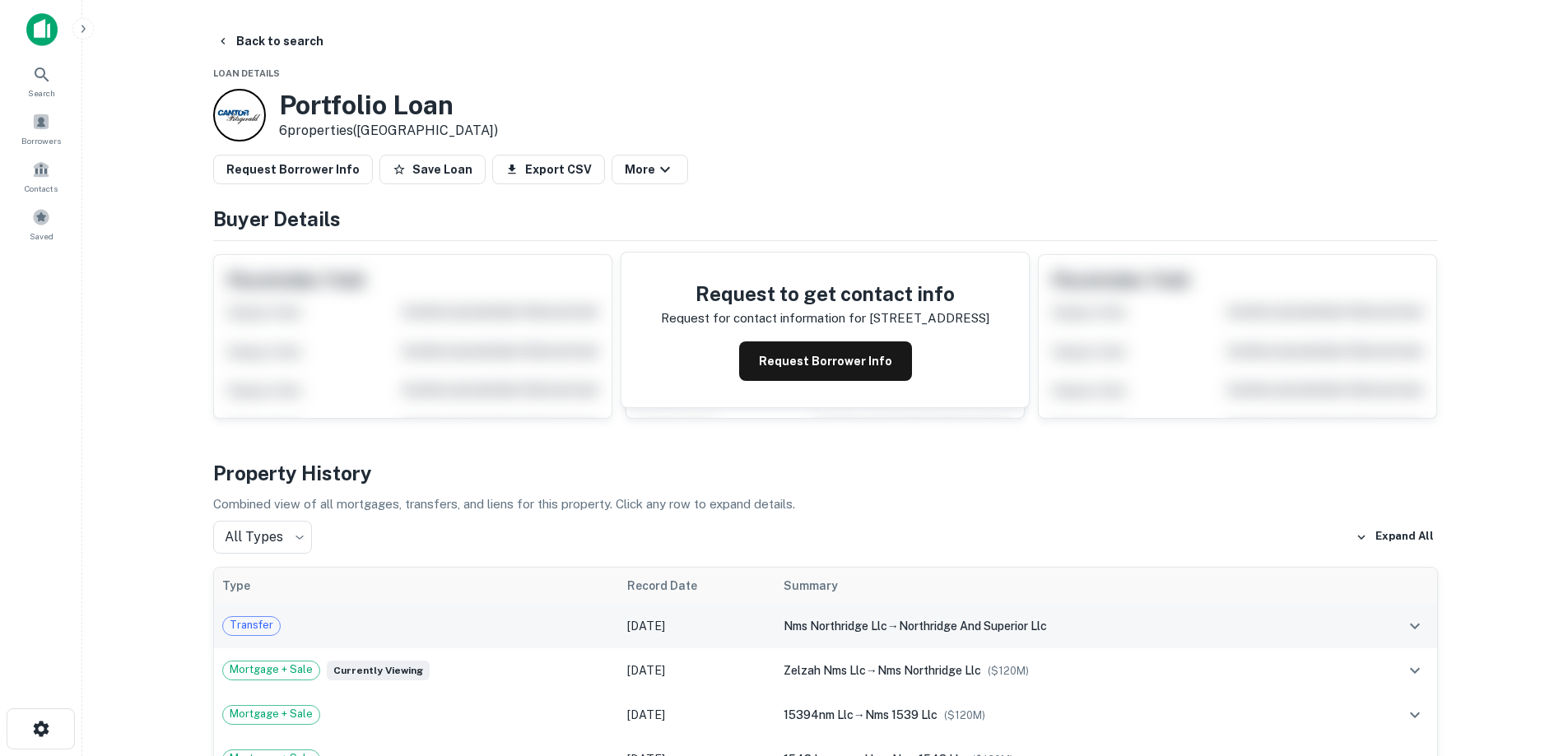
click at [477, 614] on td "Transfer" at bounding box center [416, 626] width 405 height 44
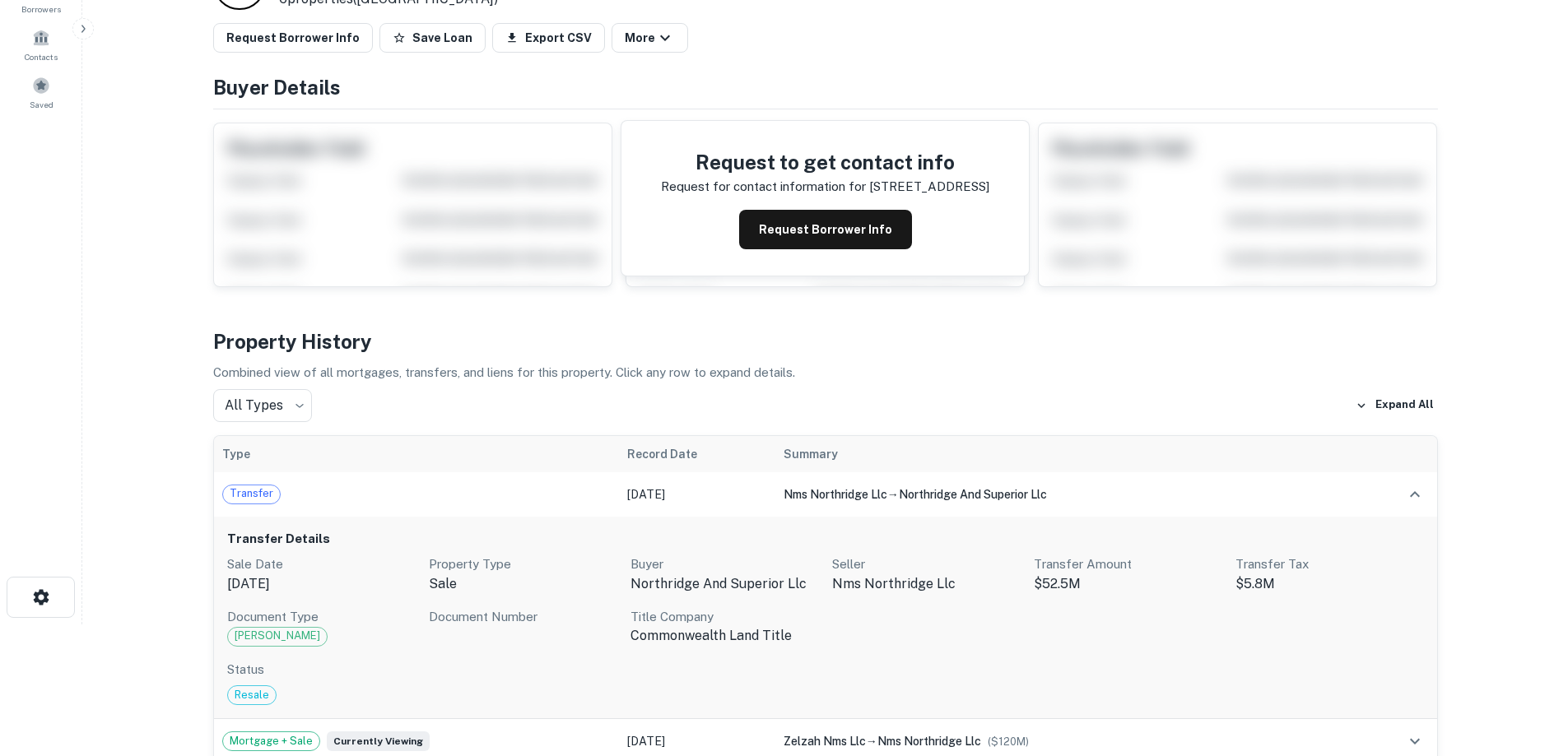
scroll to position [329, 0]
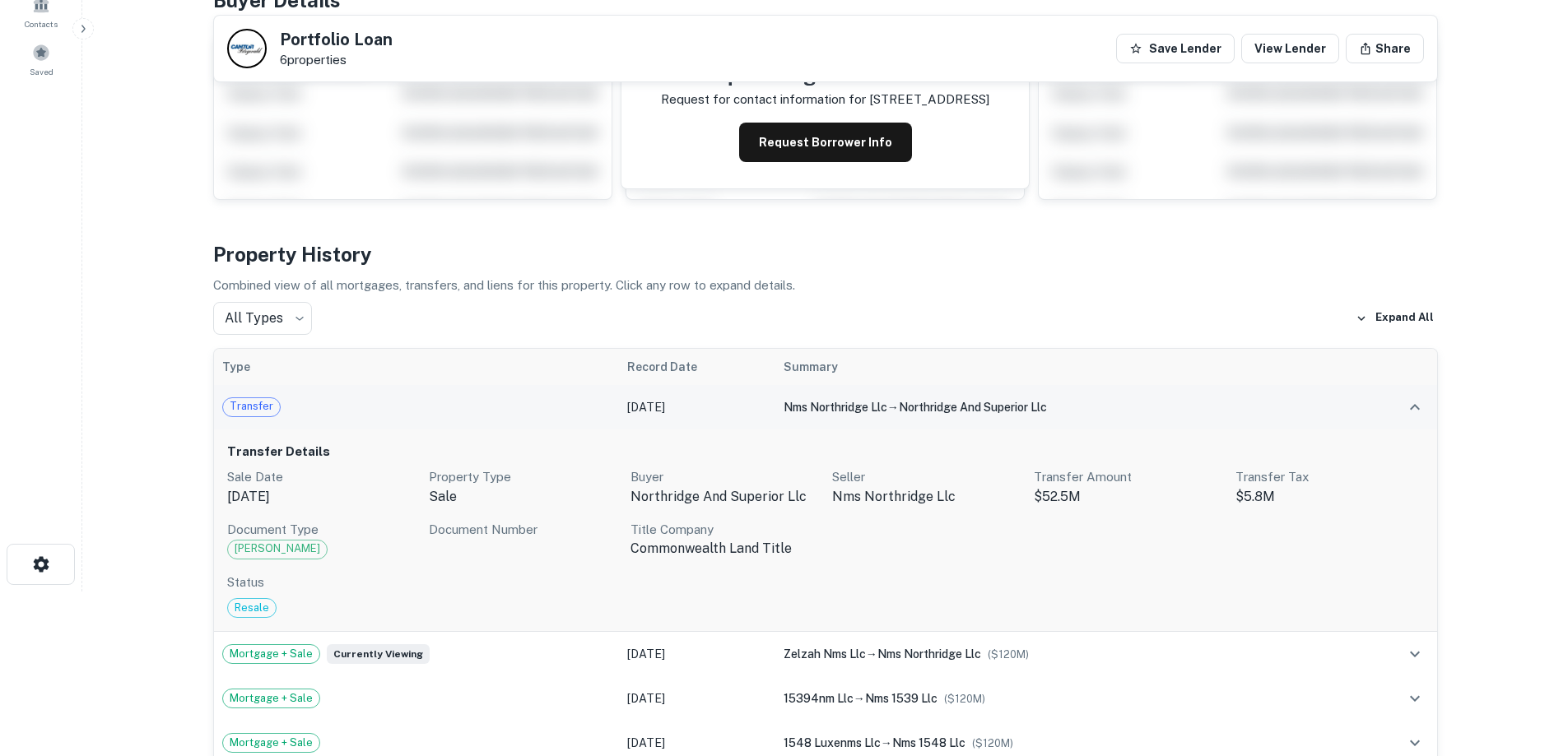
click at [469, 417] on td "Transfer" at bounding box center [416, 407] width 405 height 44
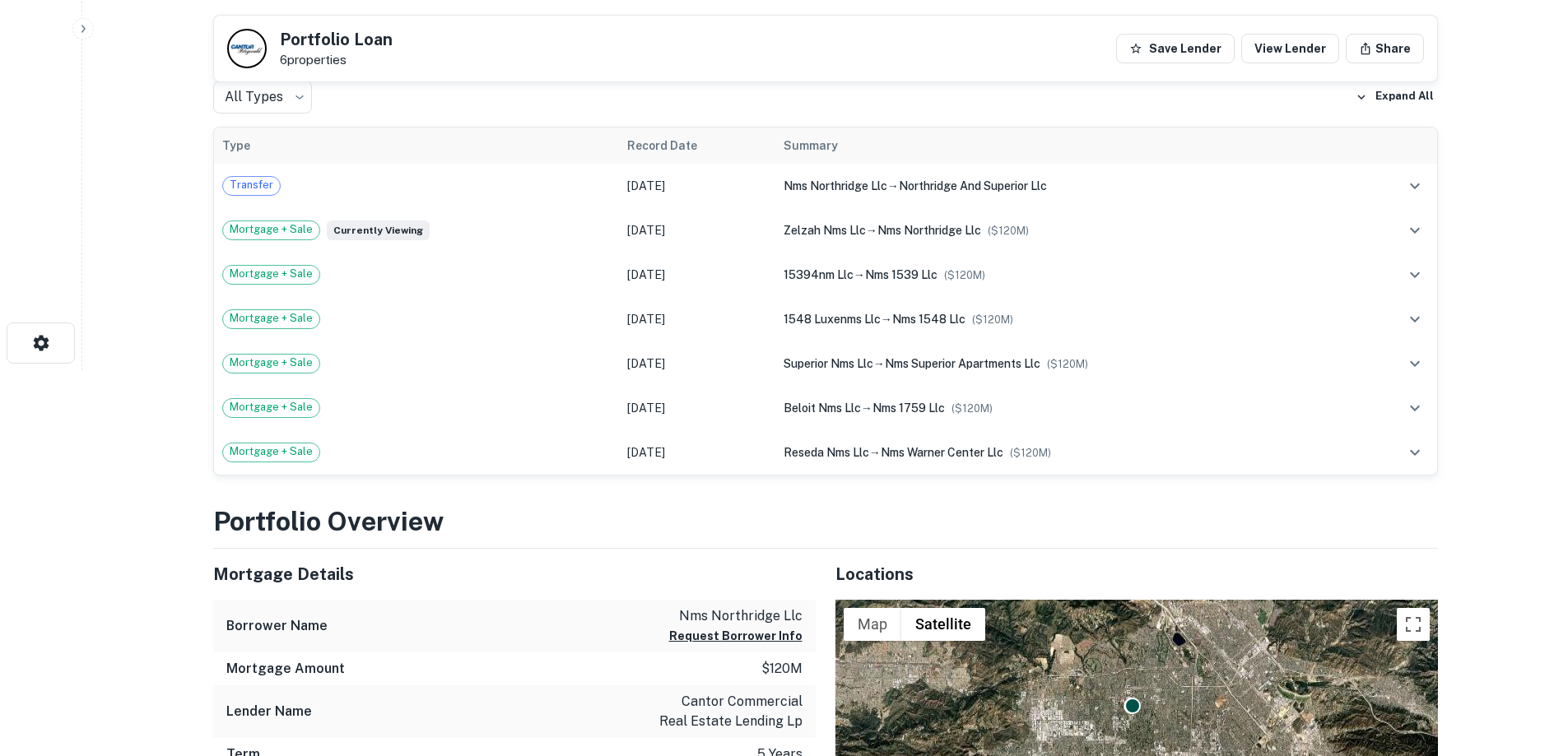
scroll to position [82, 0]
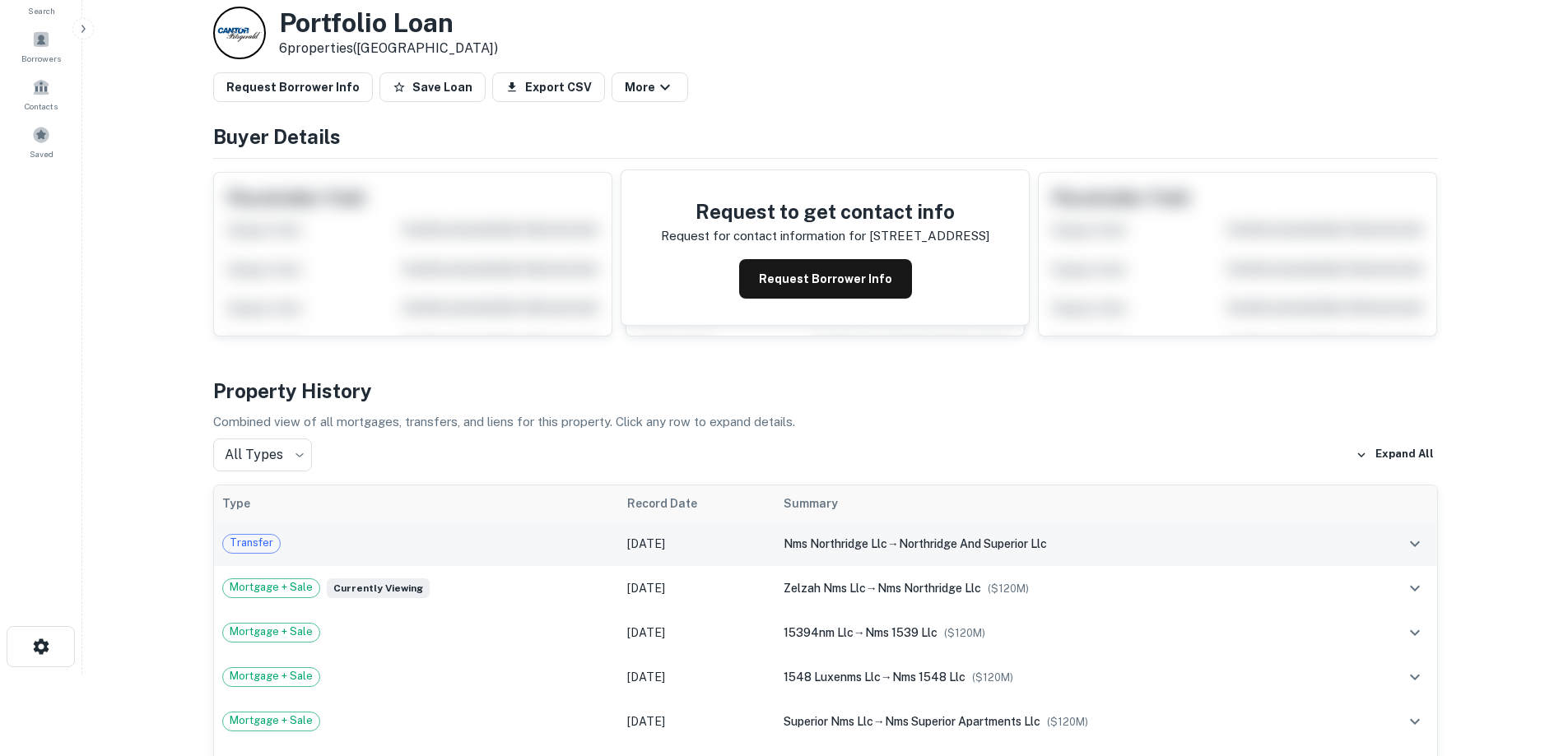
click at [620, 559] on td "Jan 12, 2022" at bounding box center [697, 544] width 156 height 44
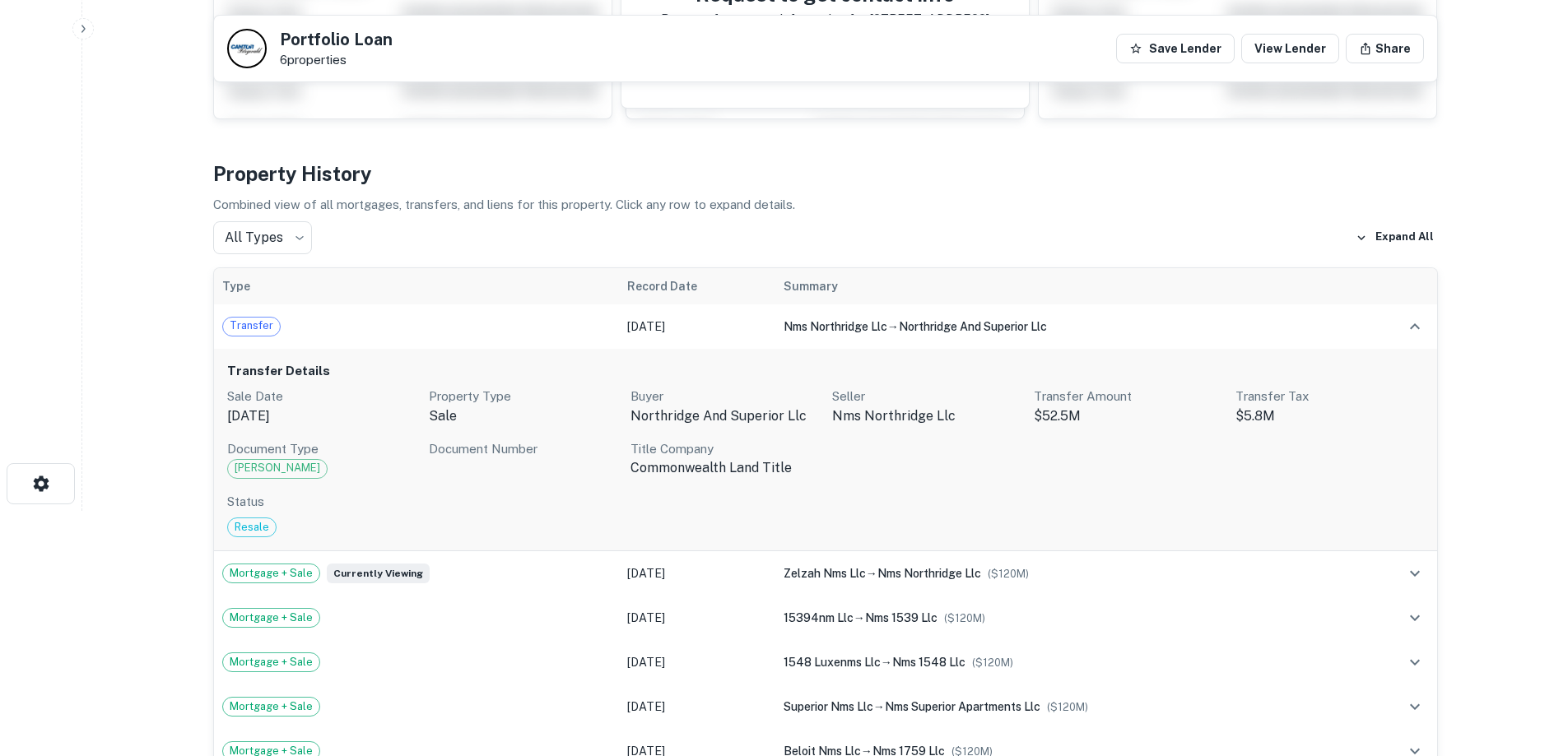
scroll to position [247, 0]
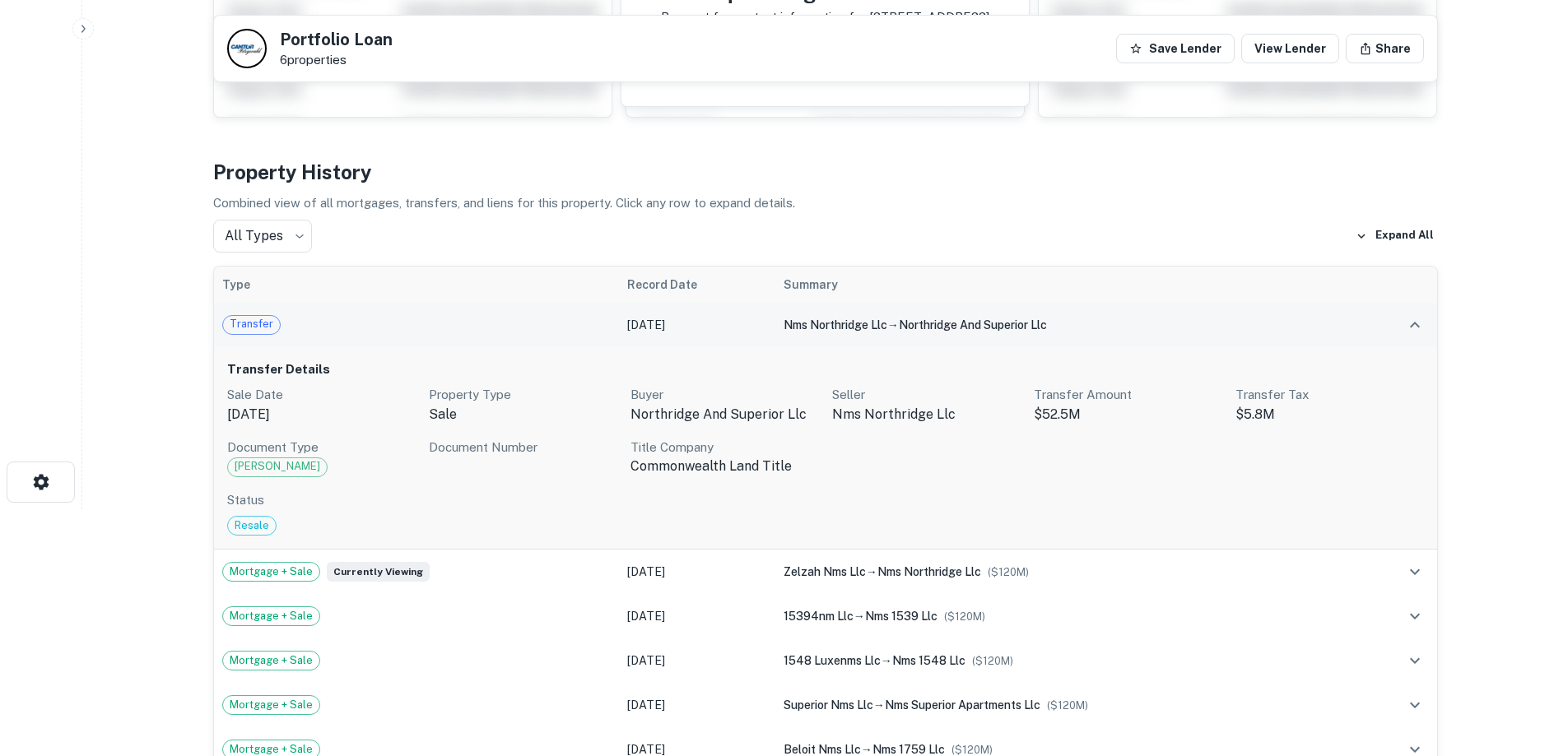
click at [259, 337] on td "Transfer" at bounding box center [416, 326] width 405 height 44
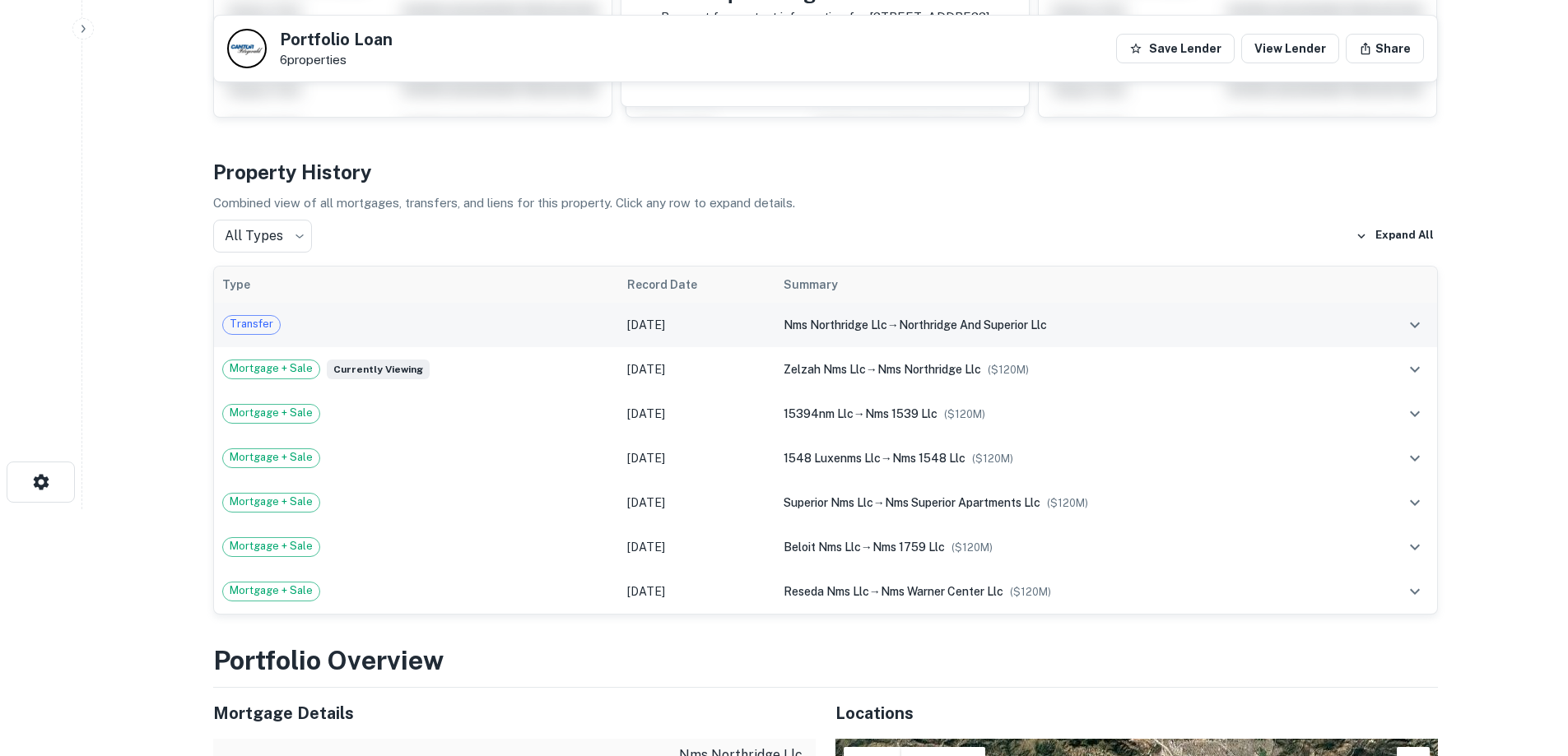
click at [259, 337] on td "Transfer" at bounding box center [416, 326] width 405 height 44
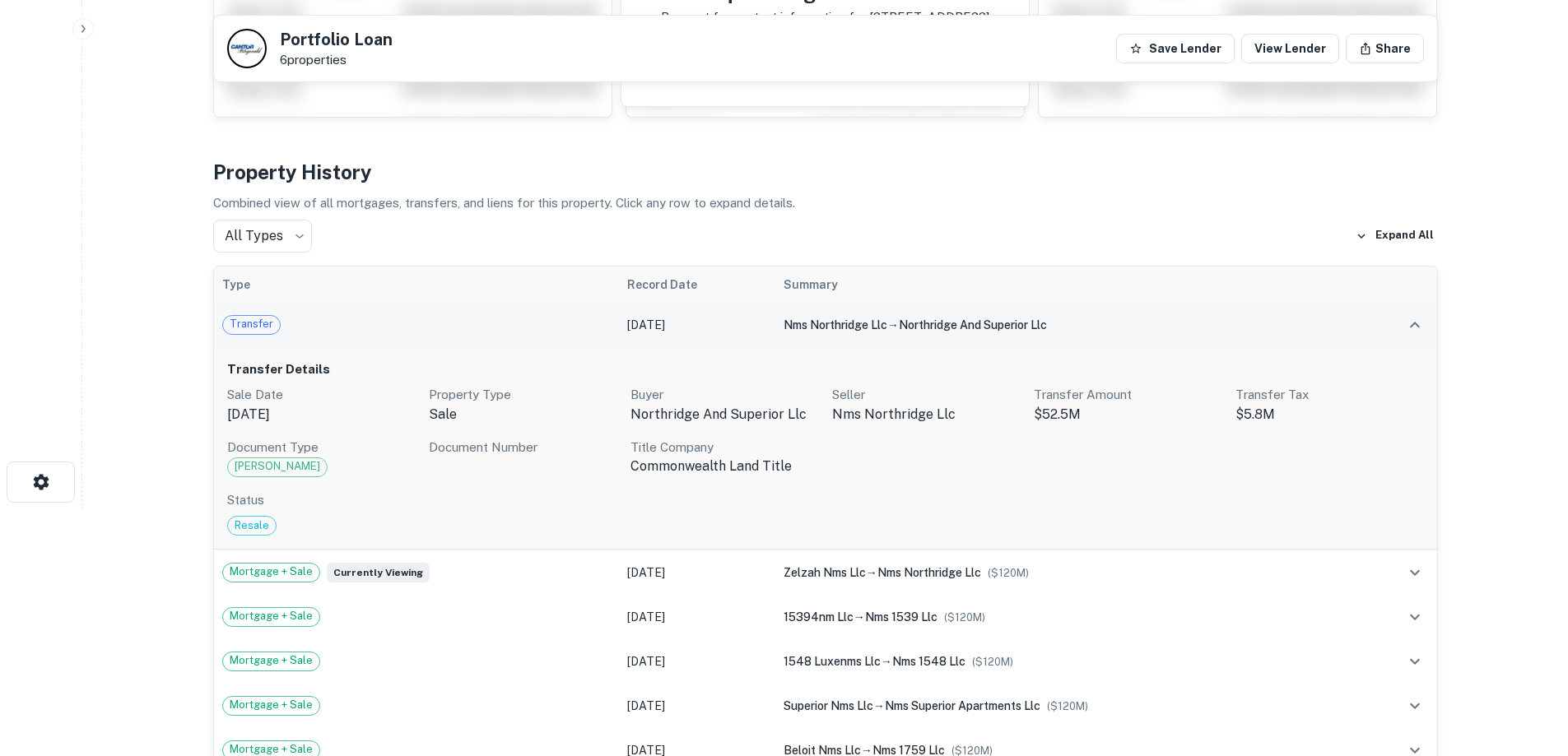
click at [259, 337] on td "Transfer" at bounding box center [416, 326] width 405 height 44
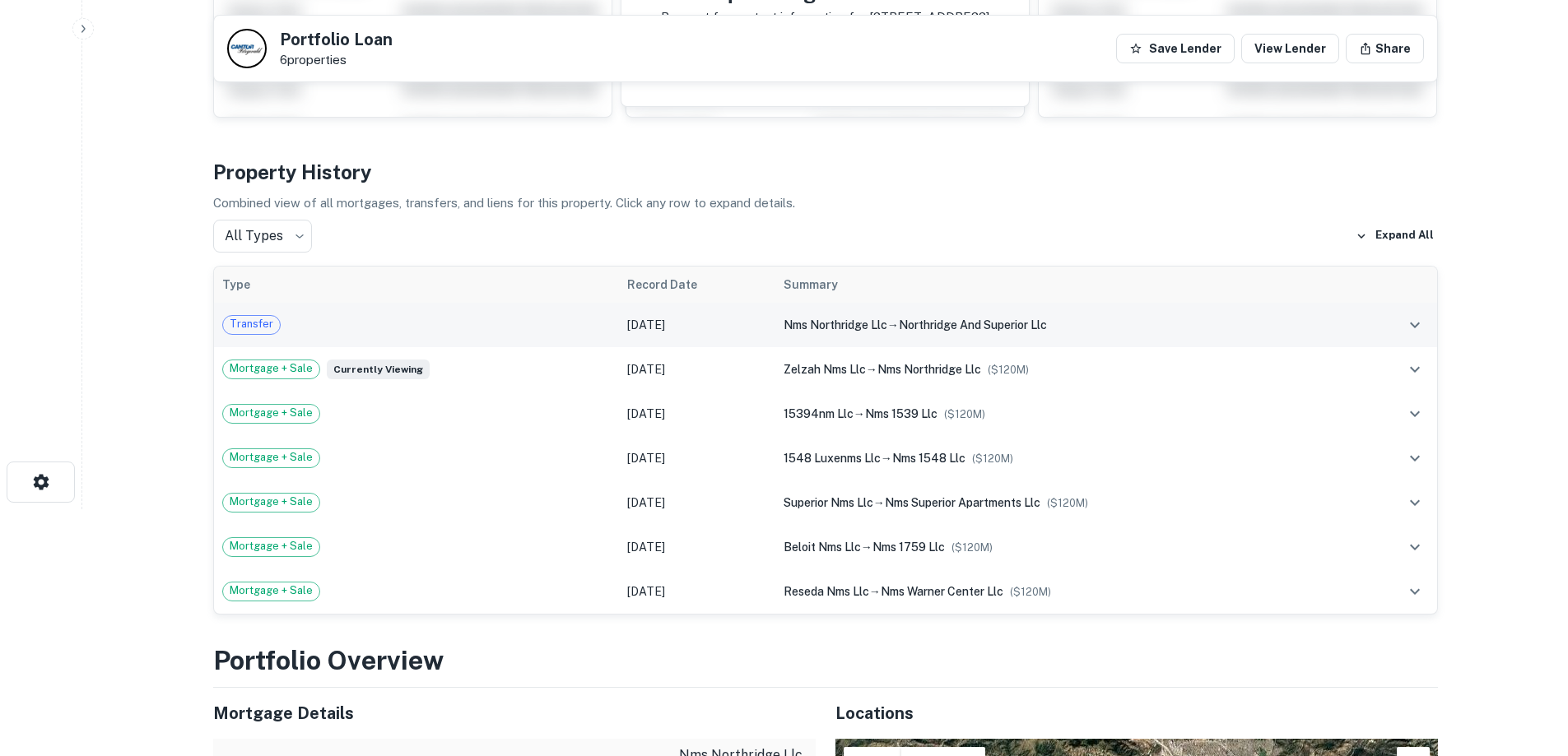
click at [663, 331] on td "Jan 12, 2022" at bounding box center [697, 326] width 156 height 44
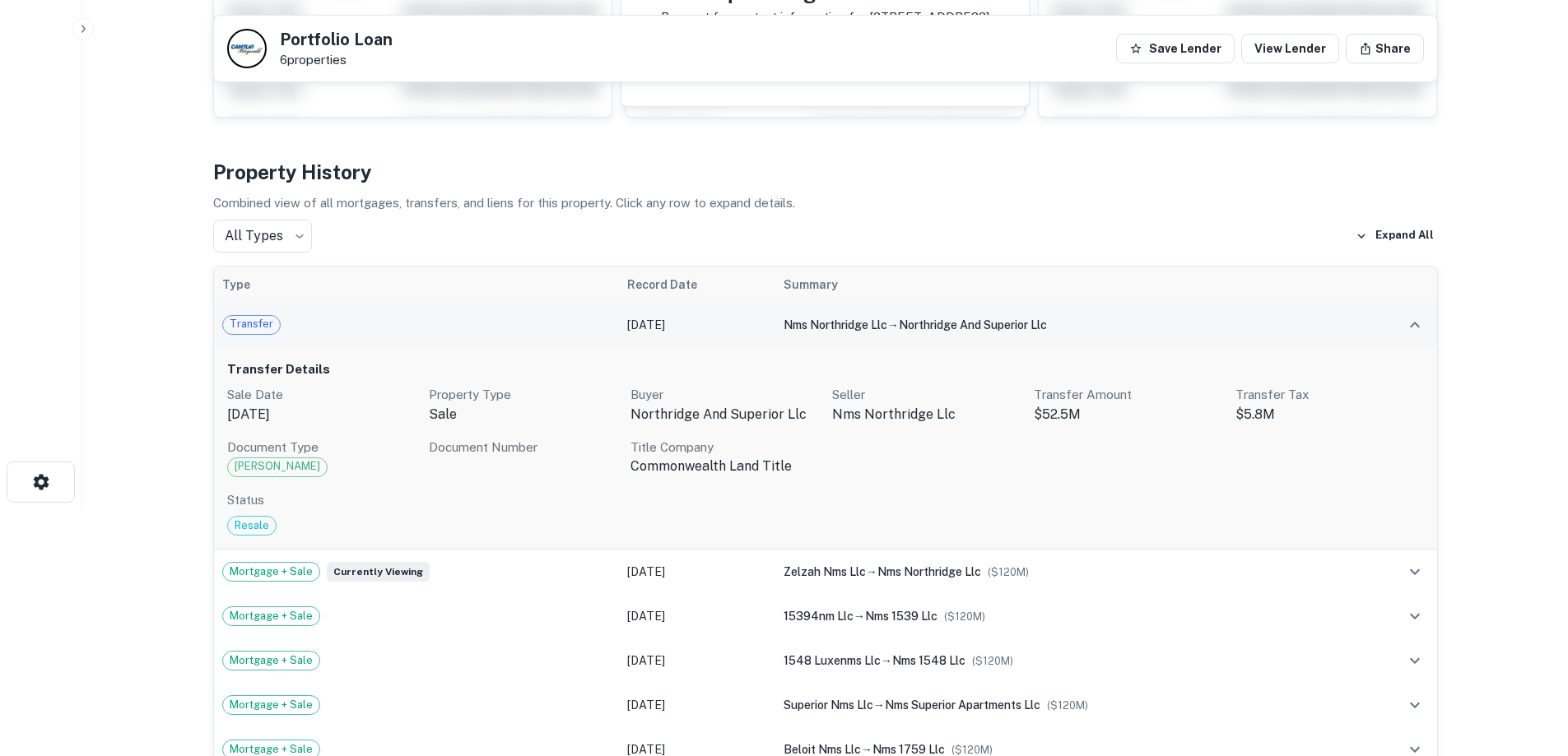
click at [642, 330] on td "Jan 12, 2022" at bounding box center [697, 326] width 156 height 44
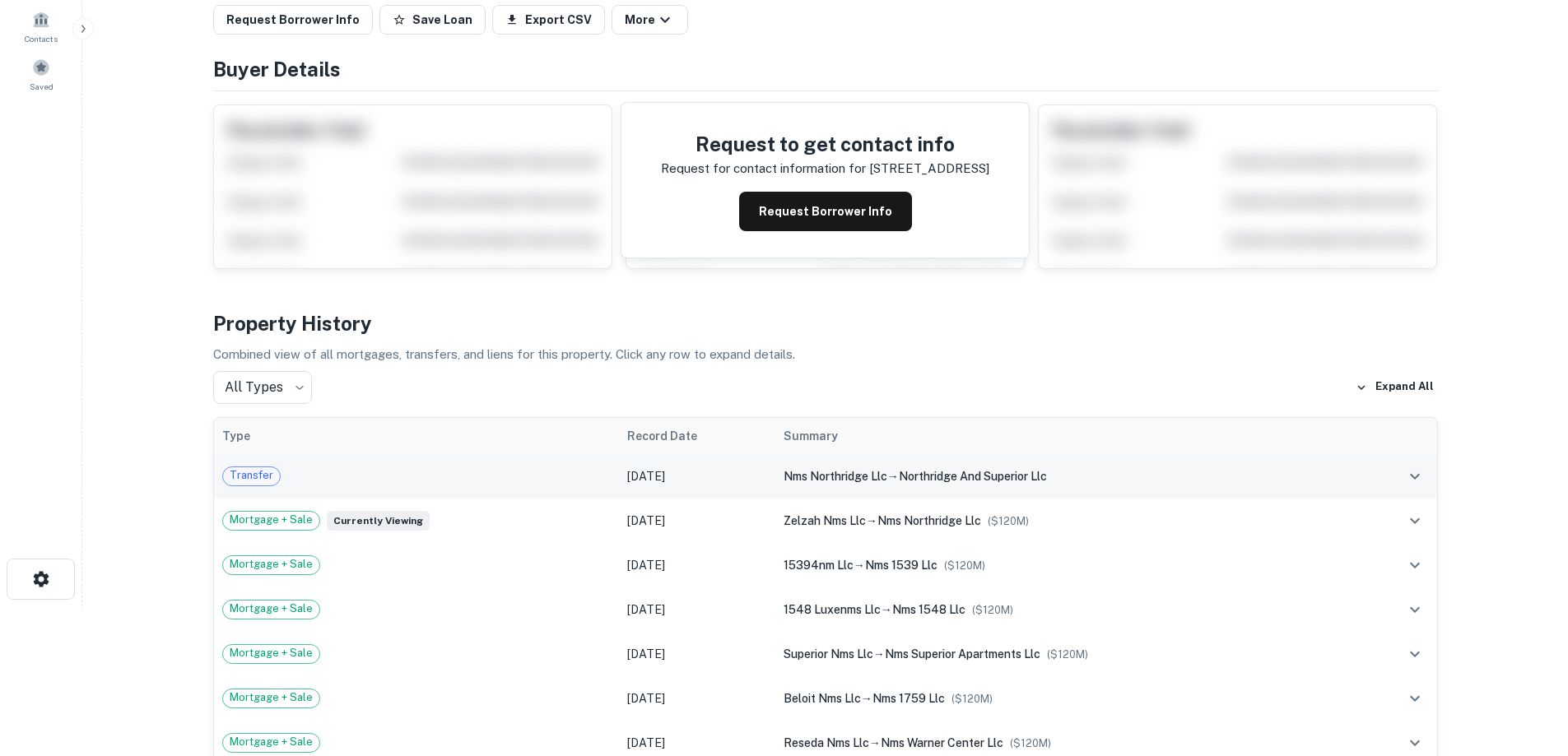
scroll to position [0, 0]
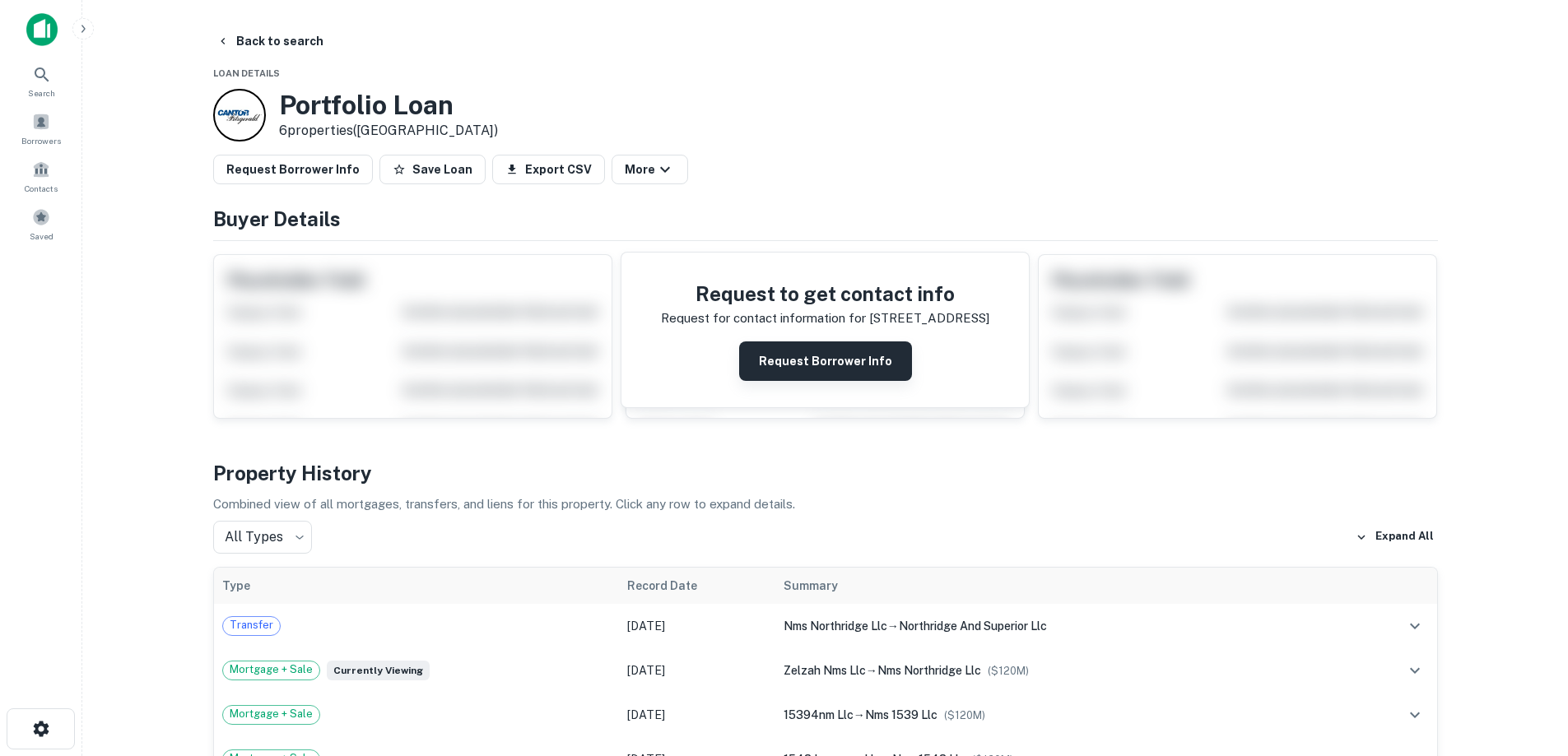
click at [789, 359] on button "Request Borrower Info" at bounding box center [824, 361] width 172 height 39
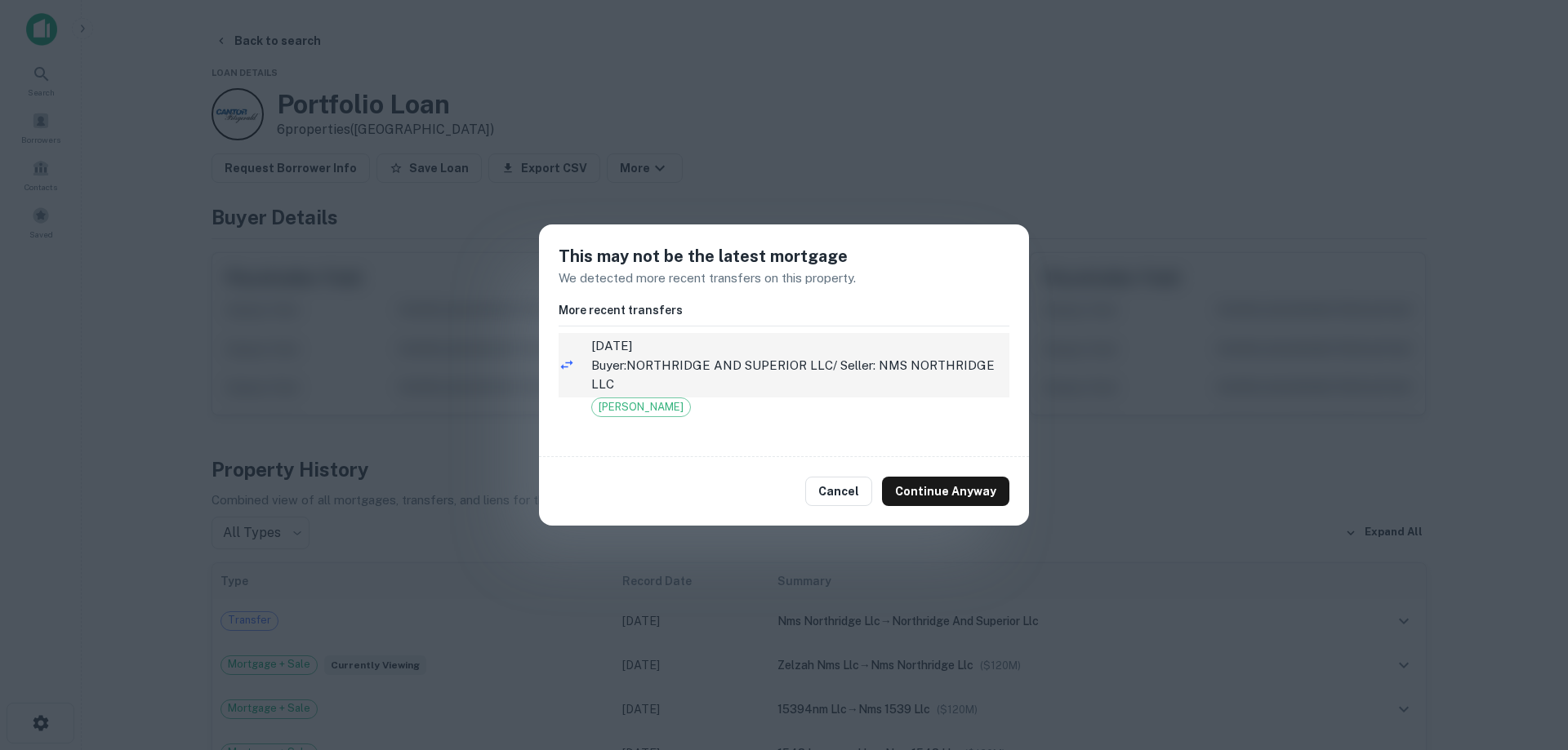
click at [724, 363] on p "Buyer: NORTHRIDGE AND SUPERIOR LLC / Seller: NMS NORTHRIDGE LLC" at bounding box center [801, 375] width 419 height 38
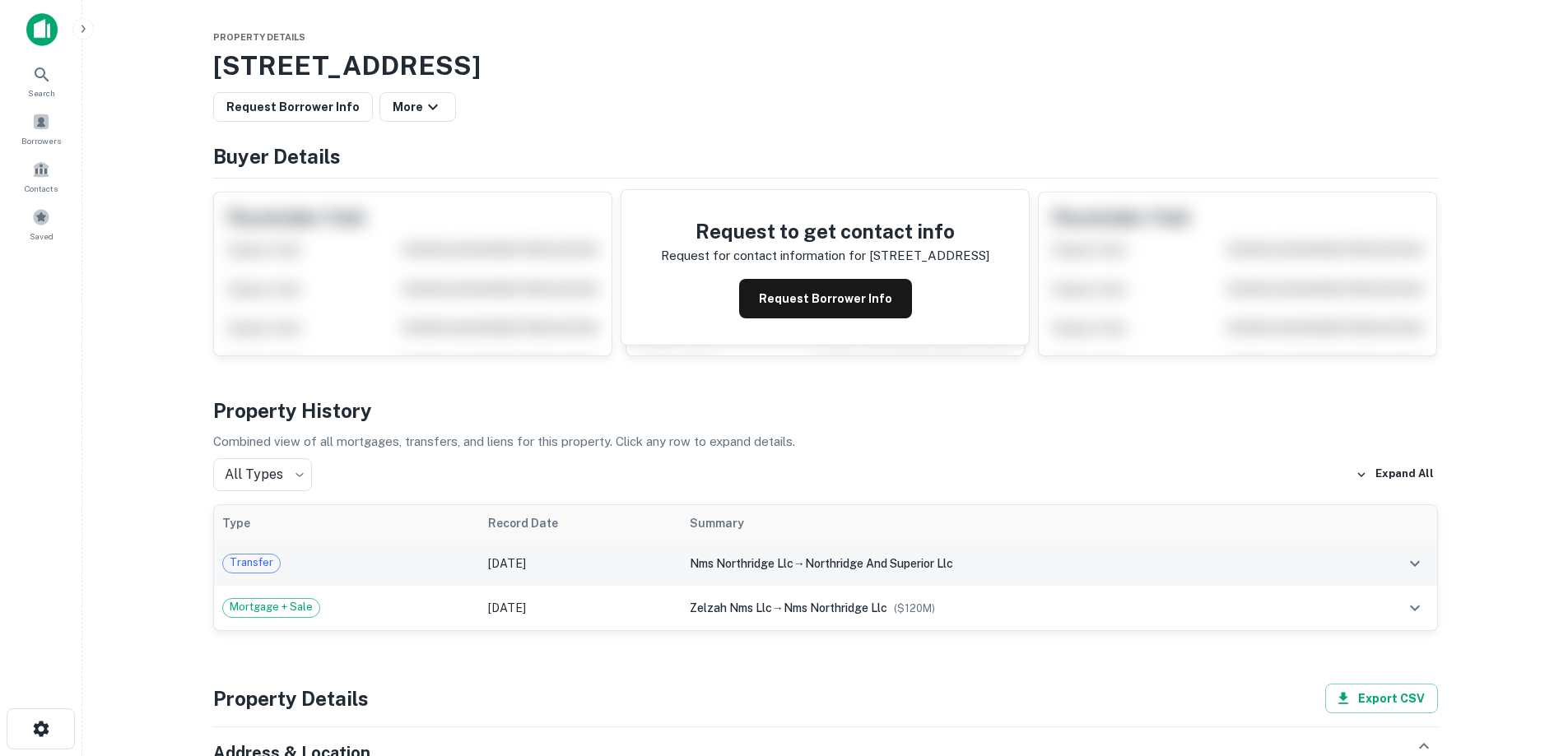
click at [563, 561] on td "Jan 12, 2022" at bounding box center [580, 563] width 201 height 44
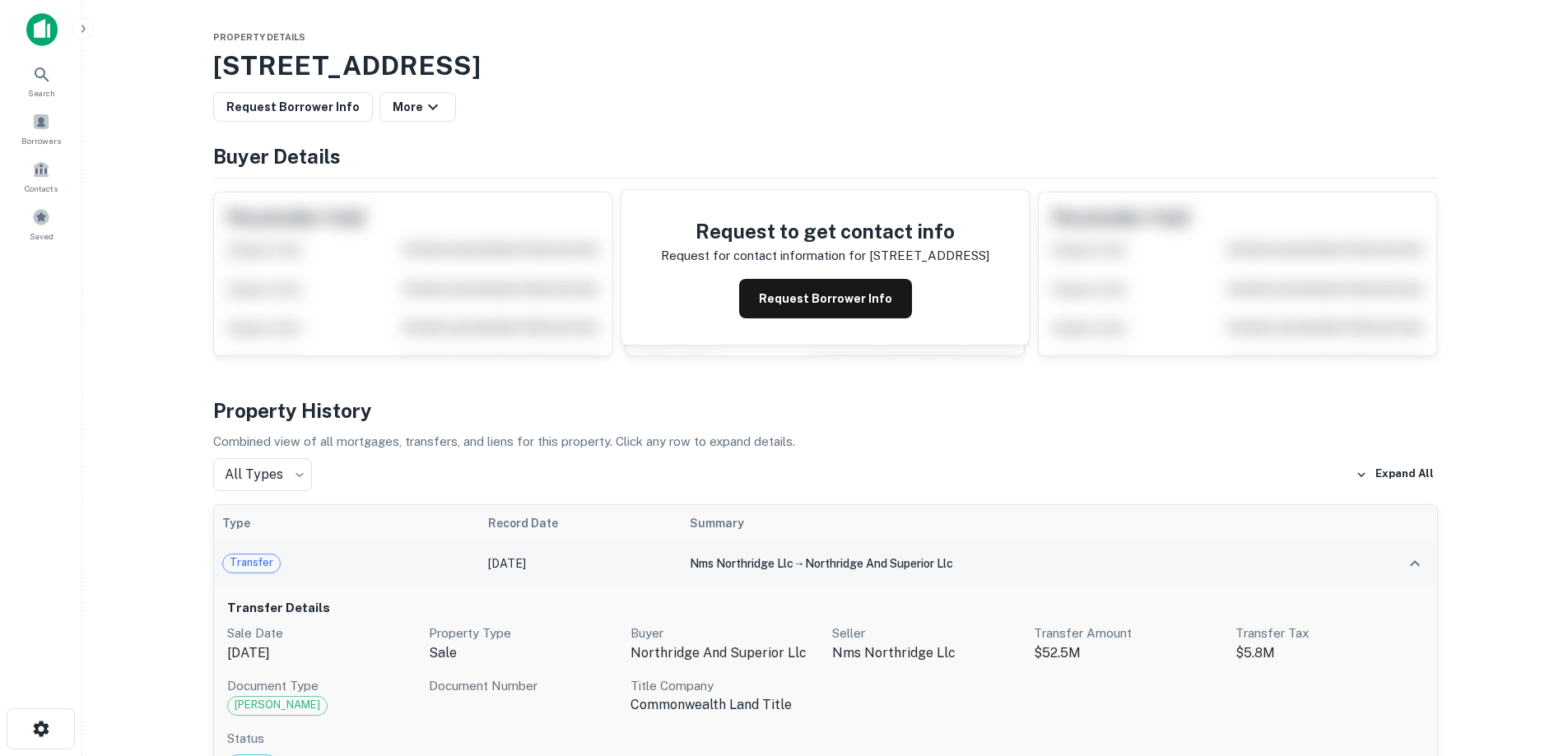
click at [593, 562] on td "Jan 12, 2022" at bounding box center [580, 563] width 201 height 44
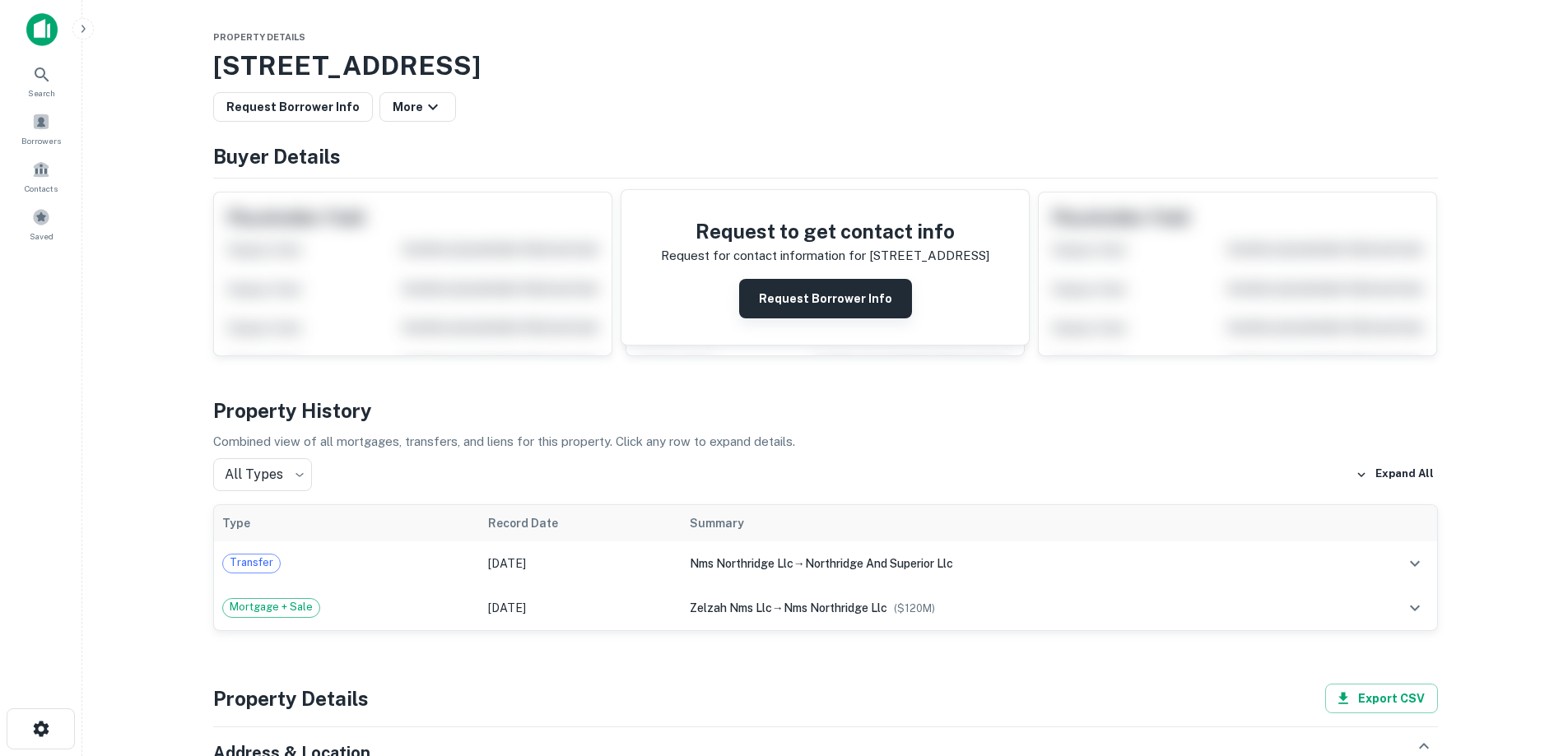
click at [787, 308] on button "Request Borrower Info" at bounding box center [824, 299] width 172 height 39
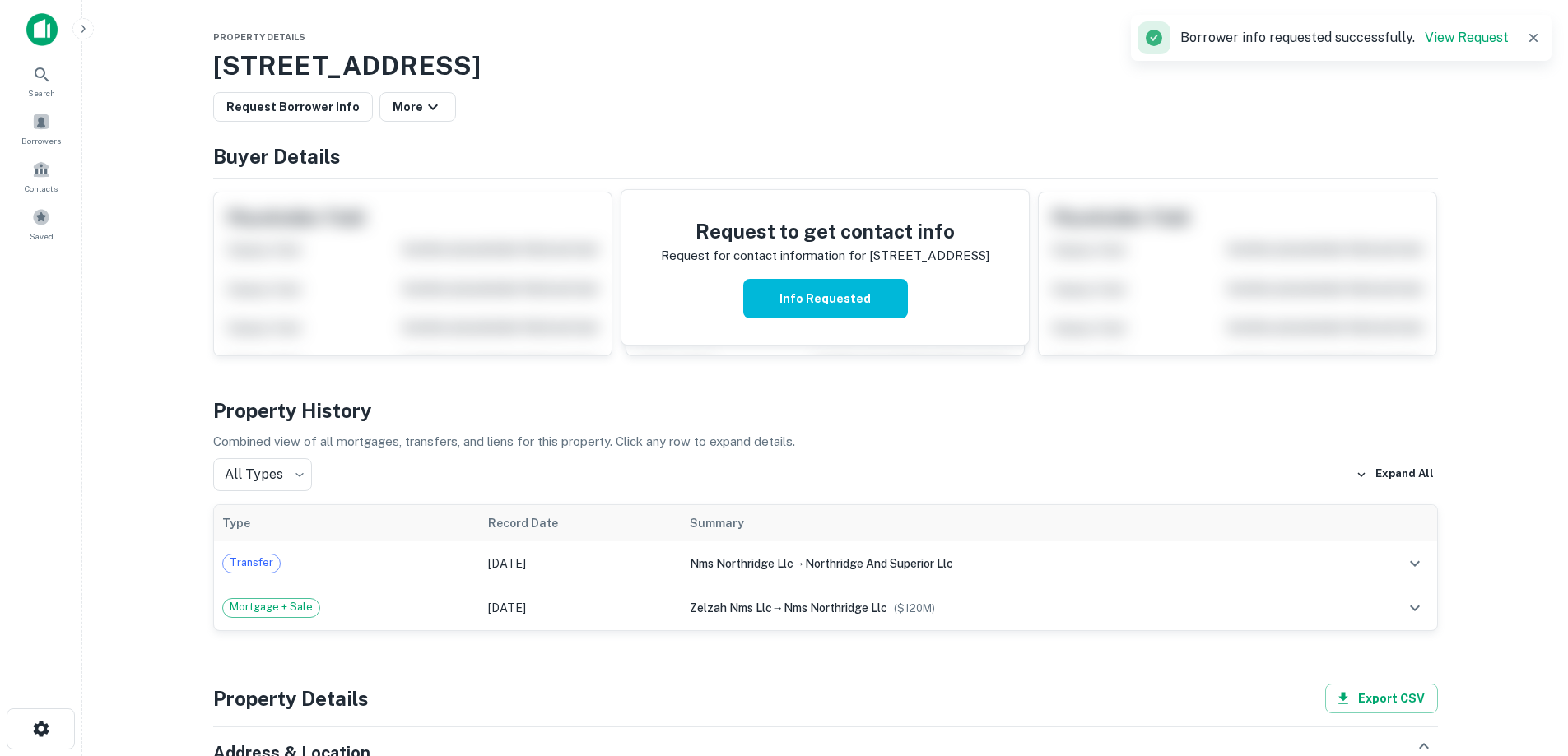
click at [39, 32] on img at bounding box center [41, 30] width 31 height 33
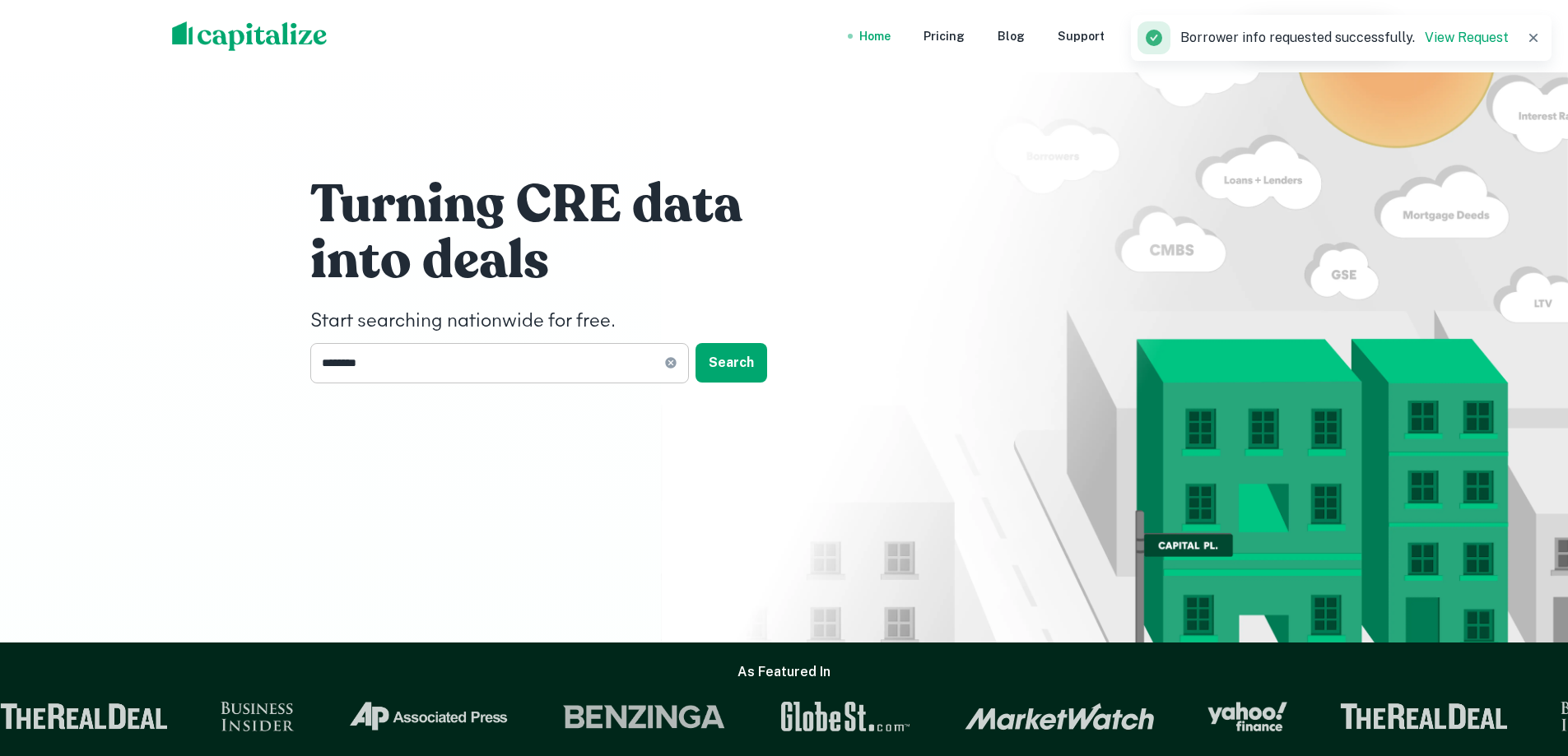
click at [422, 367] on input "********" at bounding box center [486, 363] width 353 height 40
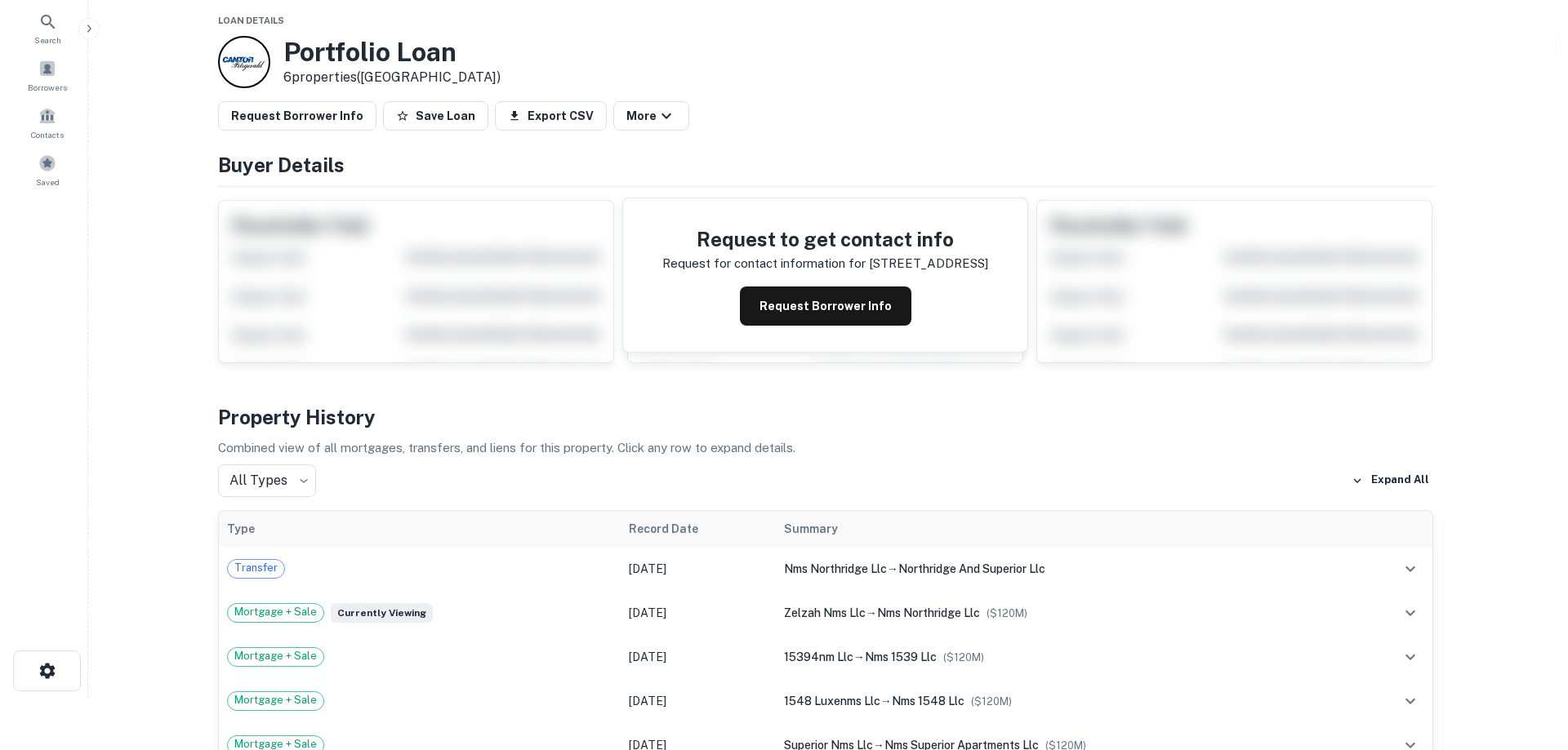
scroll to position [81, 0]
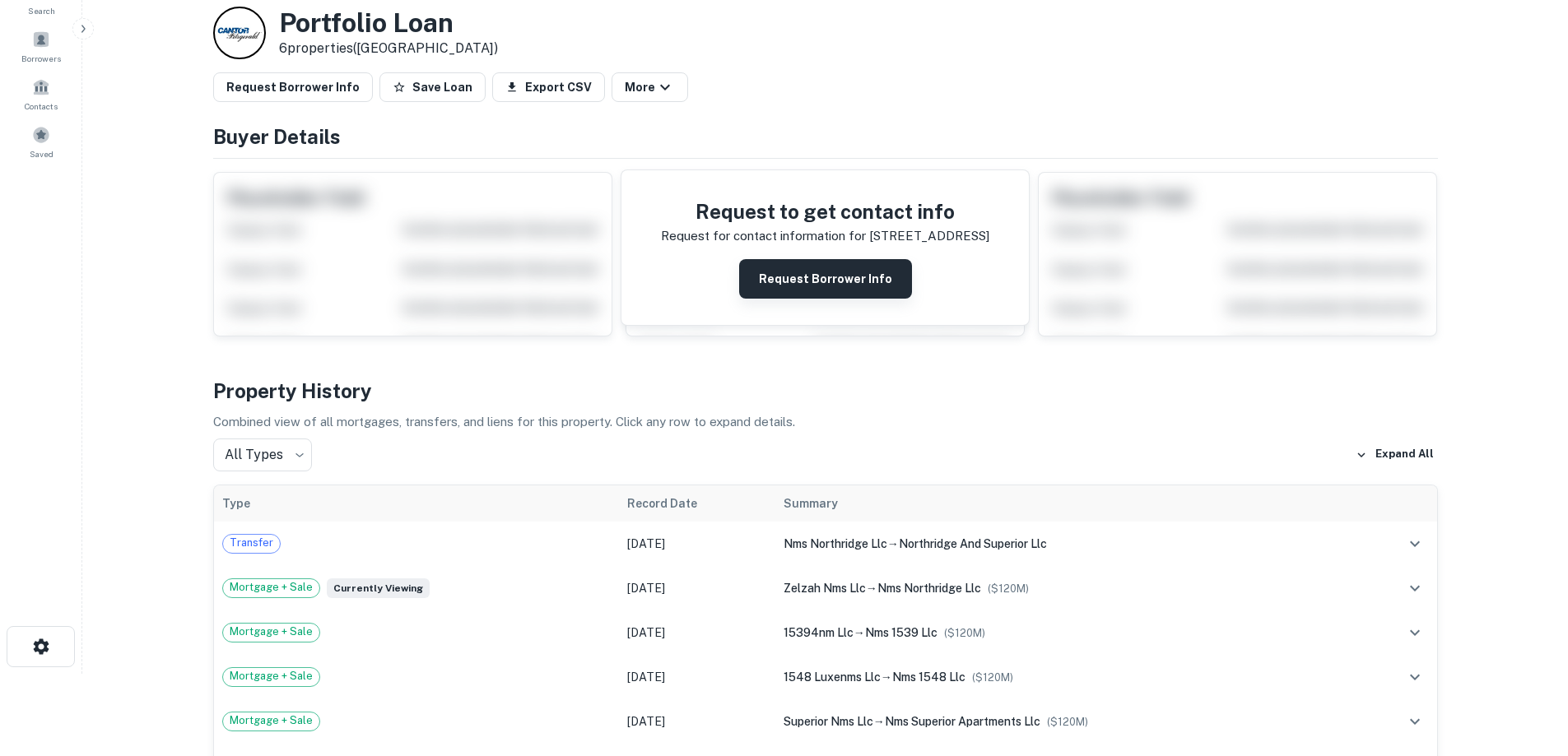
click at [800, 298] on button "Request Borrower Info" at bounding box center [824, 278] width 172 height 39
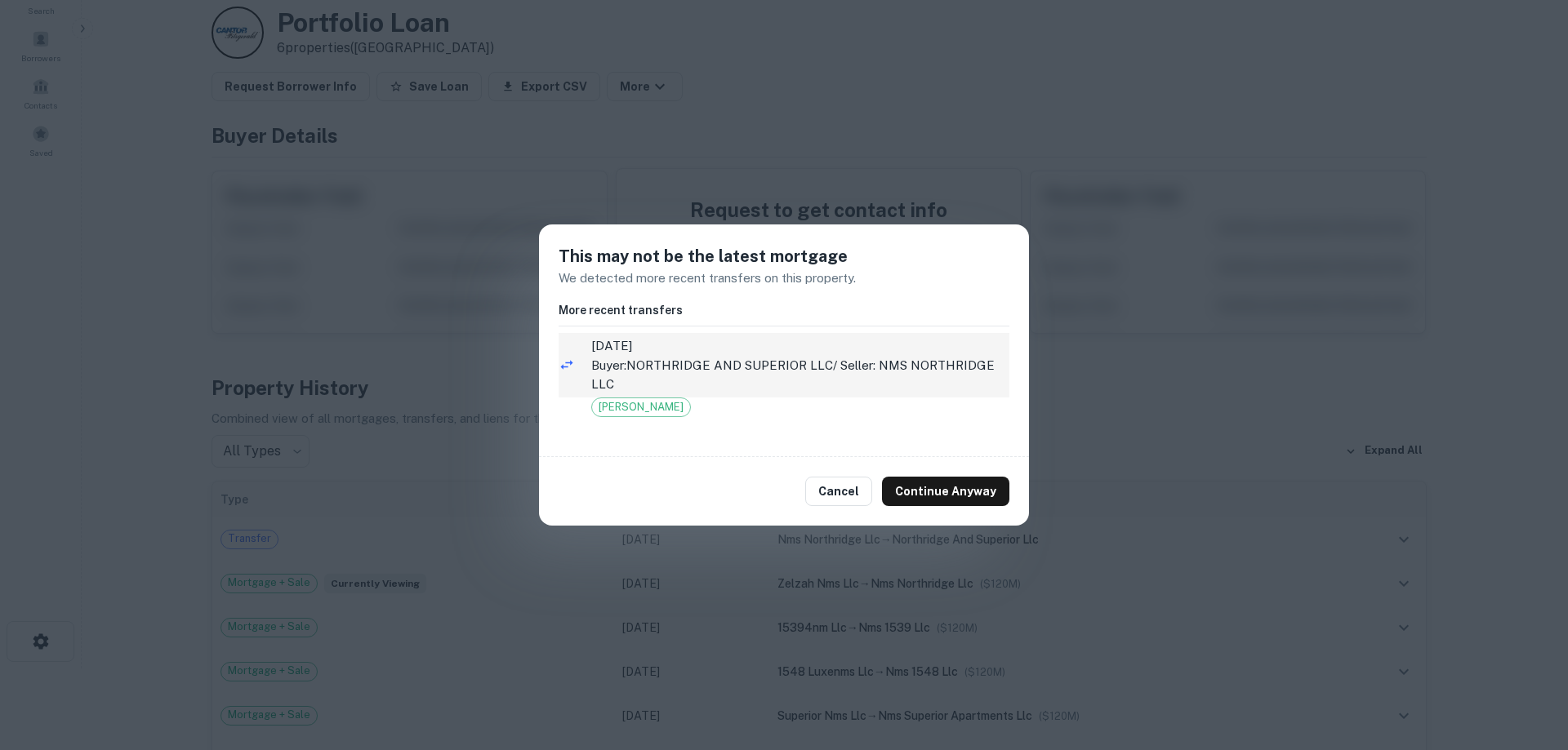
click at [723, 385] on p "Buyer: NORTHRIDGE AND SUPERIOR LLC / Seller: NMS NORTHRIDGE LLC" at bounding box center [801, 375] width 419 height 38
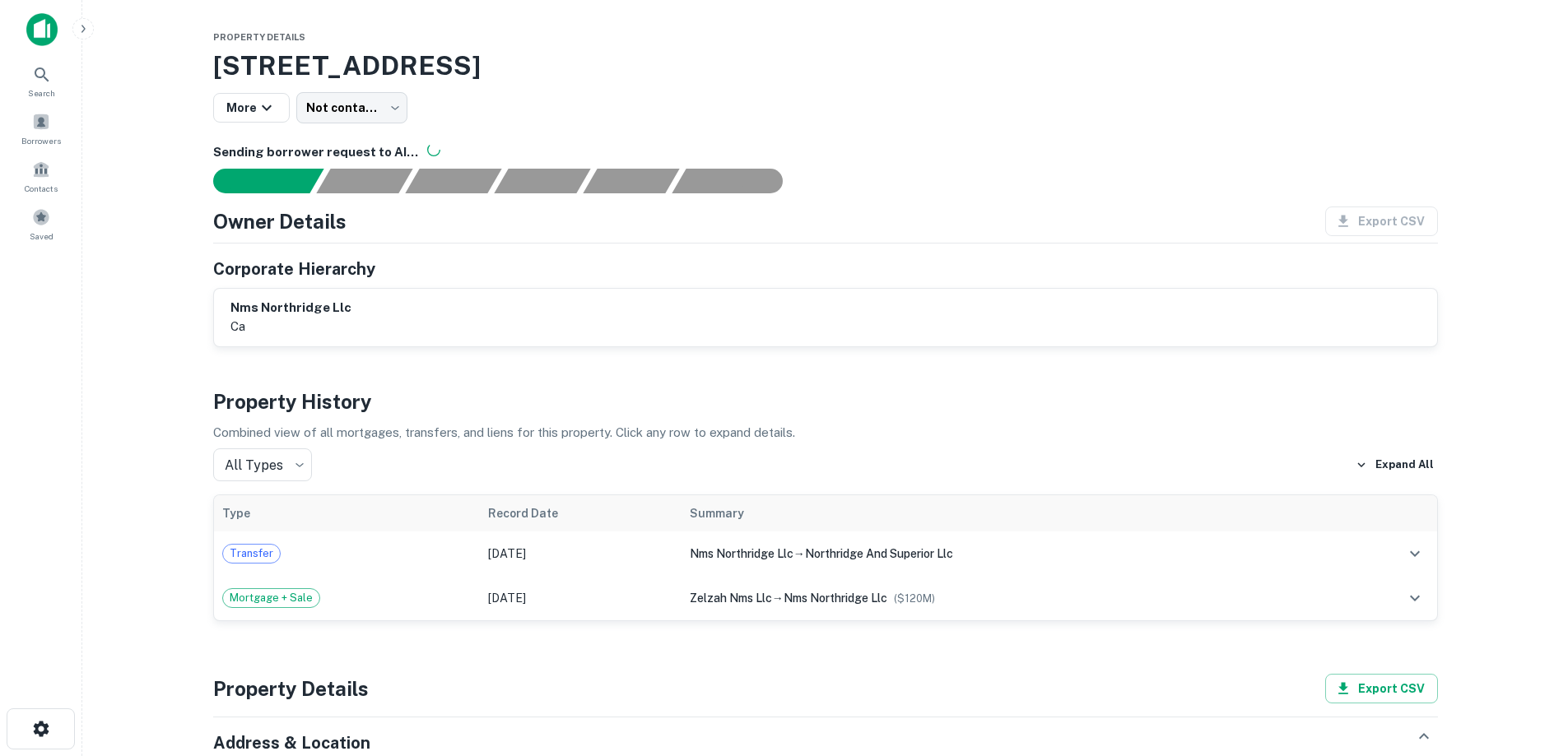
click at [49, 38] on img at bounding box center [41, 30] width 31 height 33
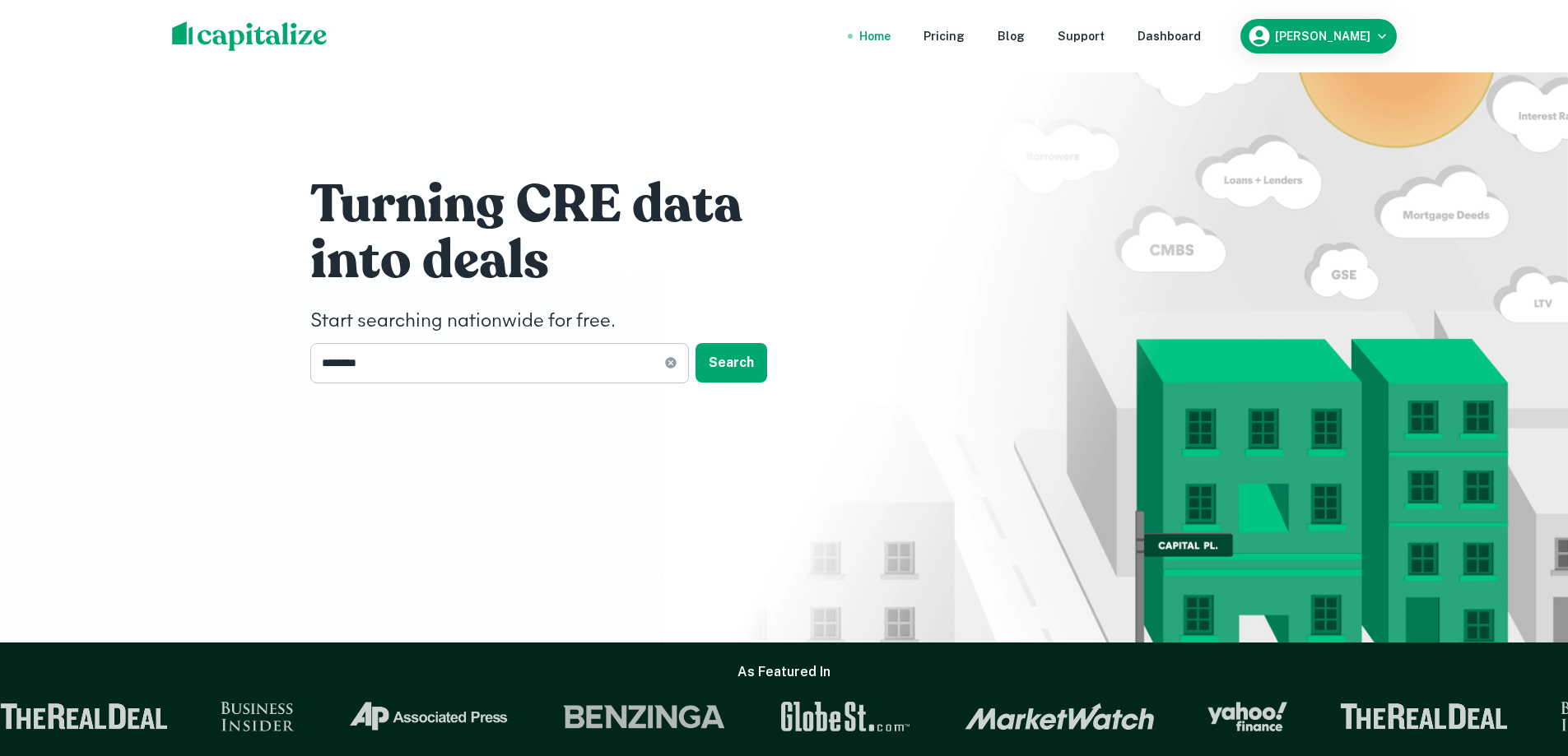
click at [673, 364] on icon at bounding box center [670, 363] width 11 height 11
click at [473, 365] on input "text" at bounding box center [493, 363] width 367 height 40
type input "**********"
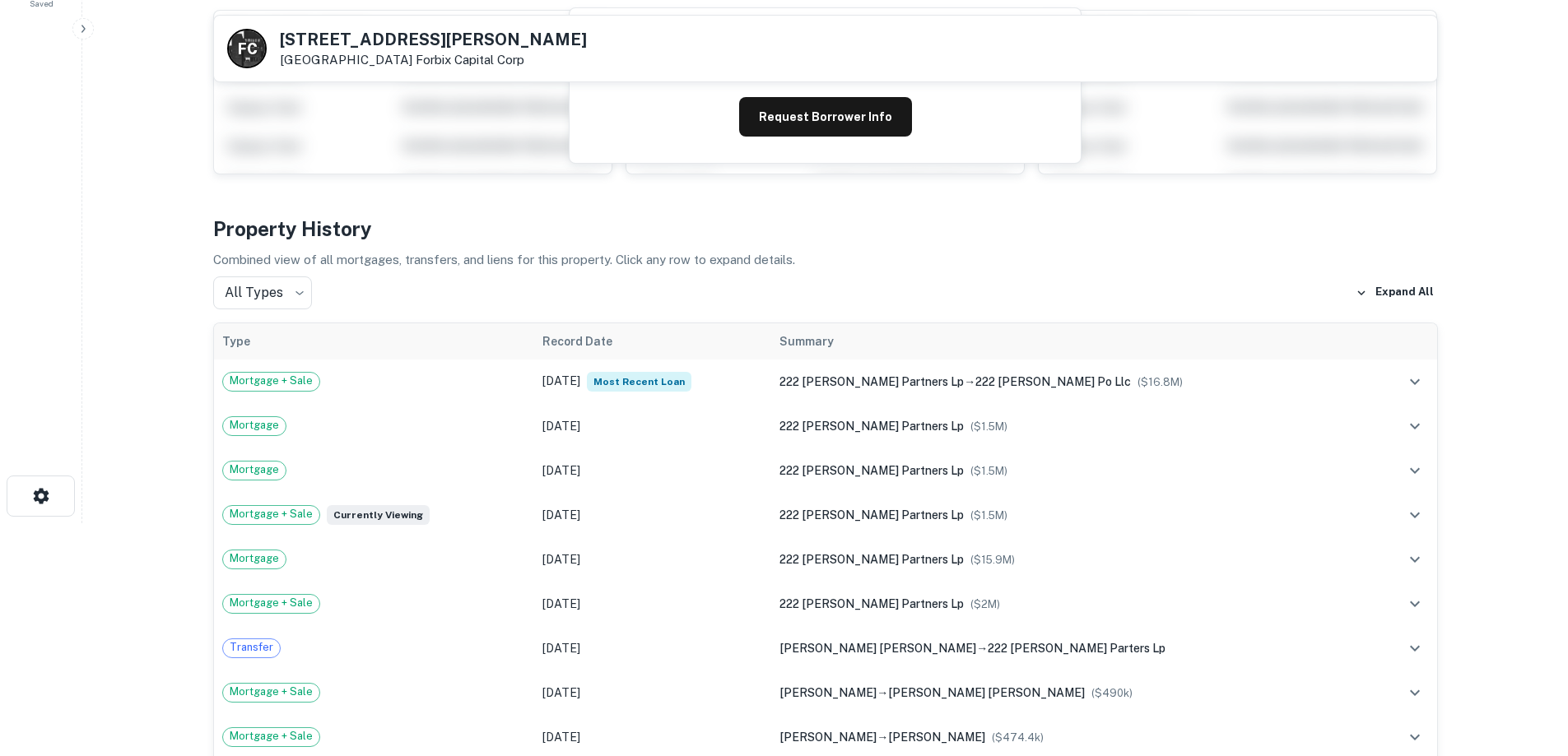
scroll to position [247, 0]
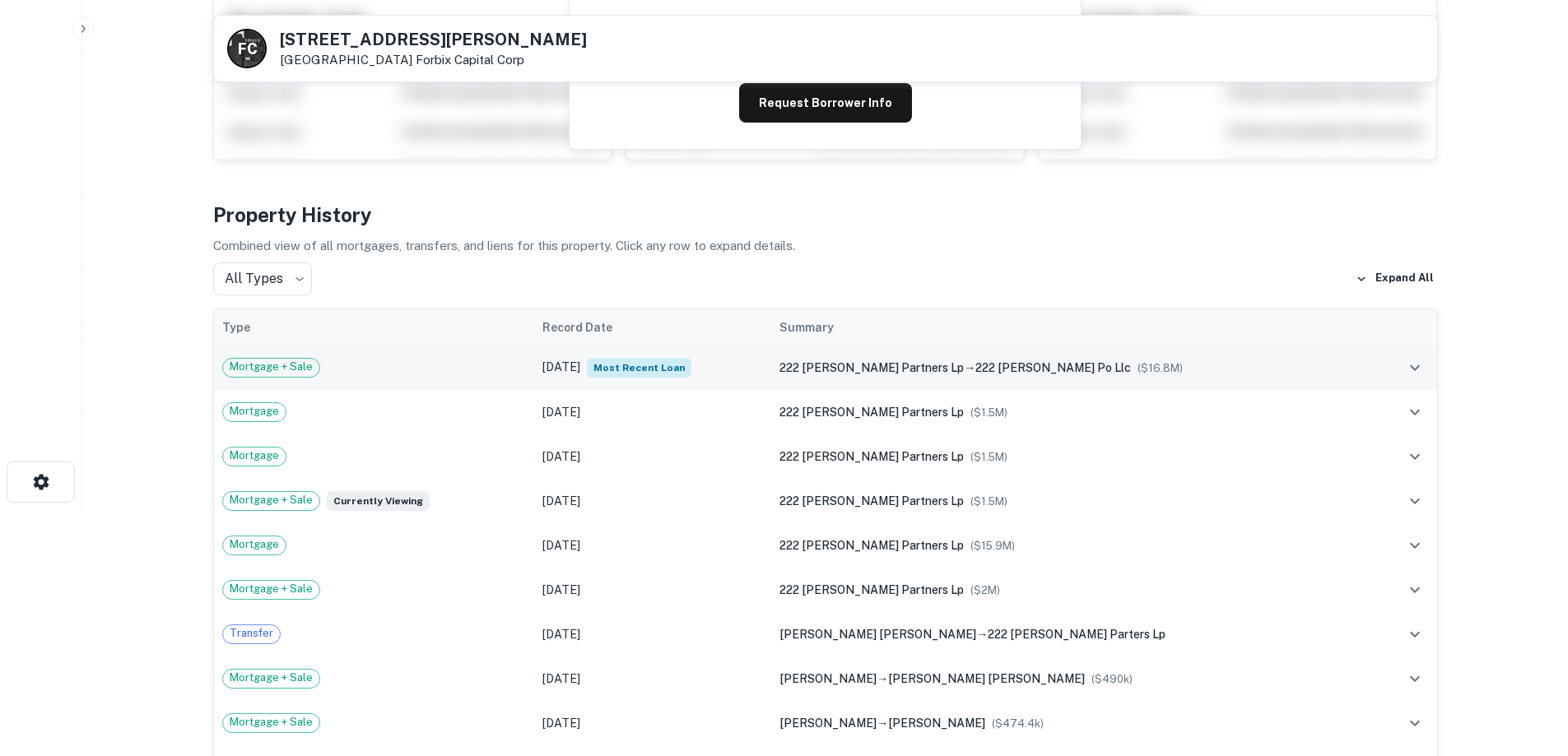
click at [456, 371] on div "Mortgage + Sale" at bounding box center [375, 368] width 304 height 20
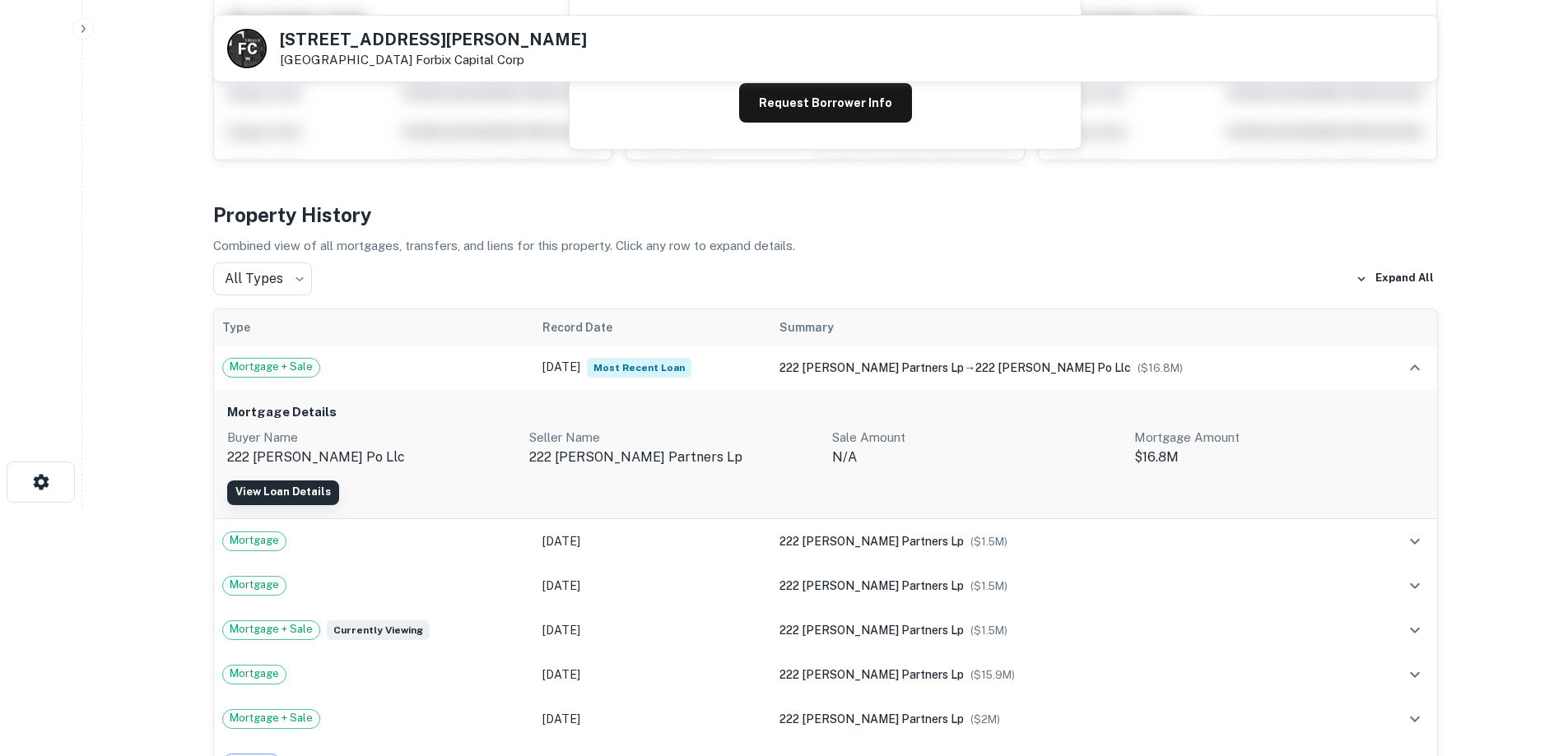
click at [298, 484] on link "View Loan Details" at bounding box center [283, 493] width 112 height 25
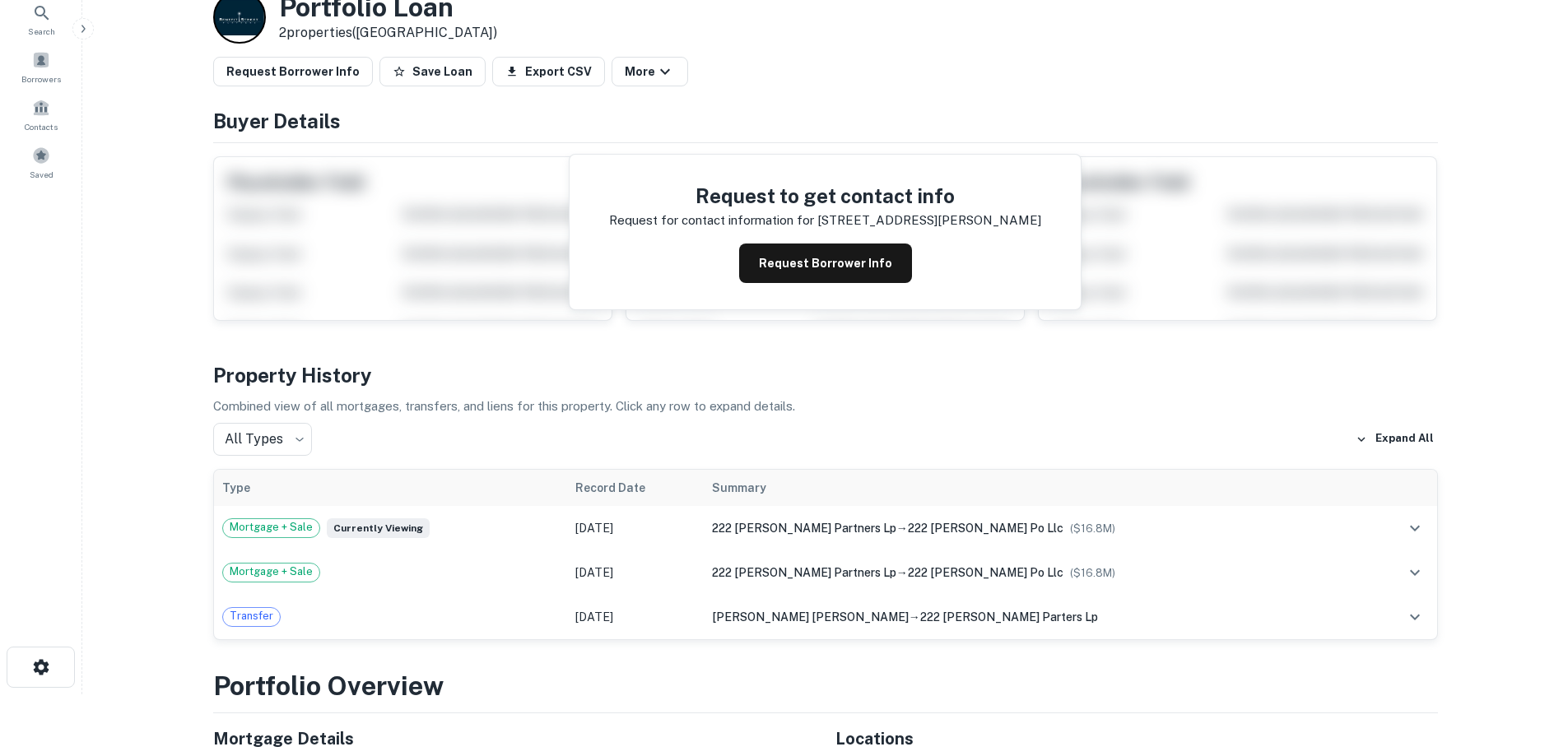
scroll to position [165, 0]
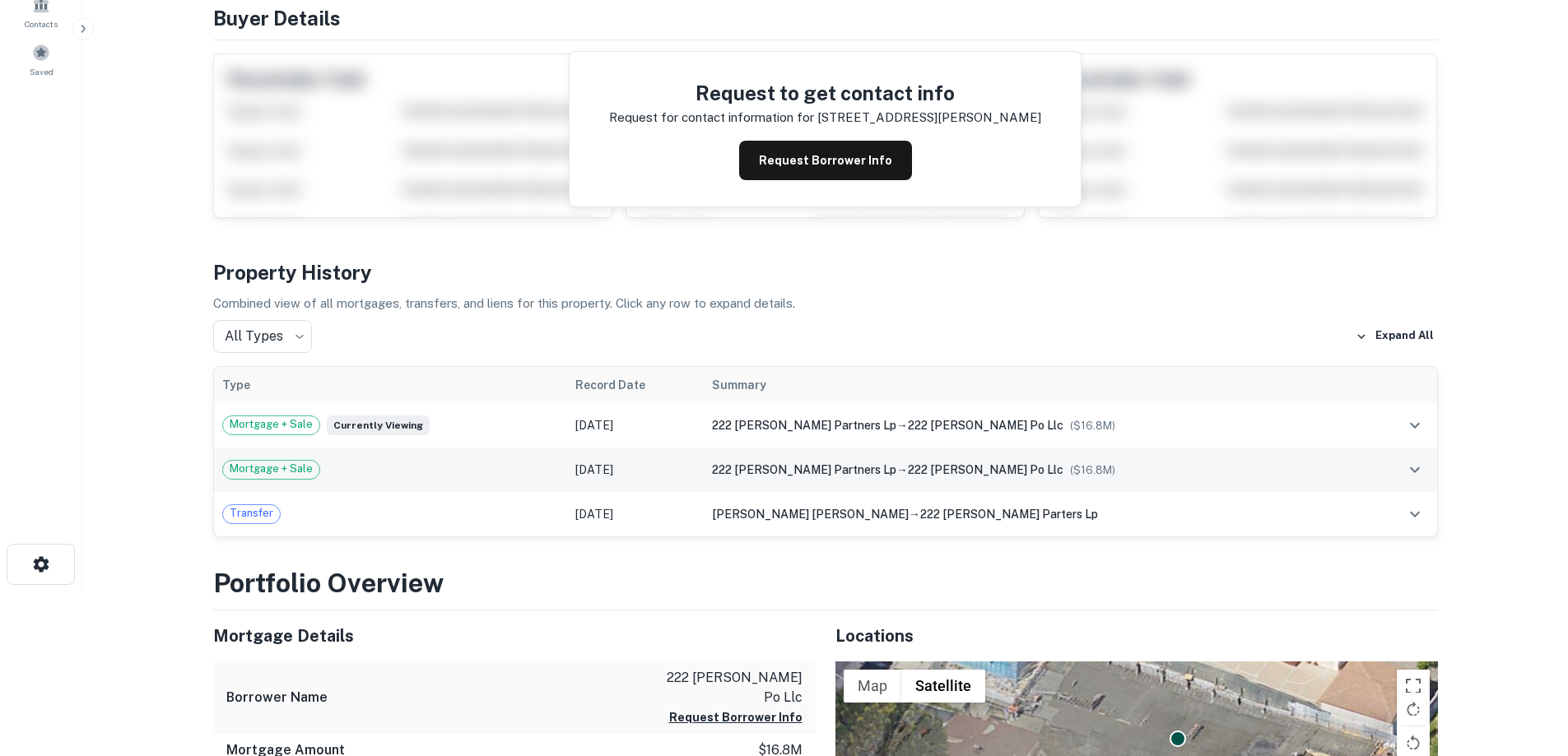
click at [518, 461] on div "Mortgage + Sale" at bounding box center [391, 470] width 337 height 20
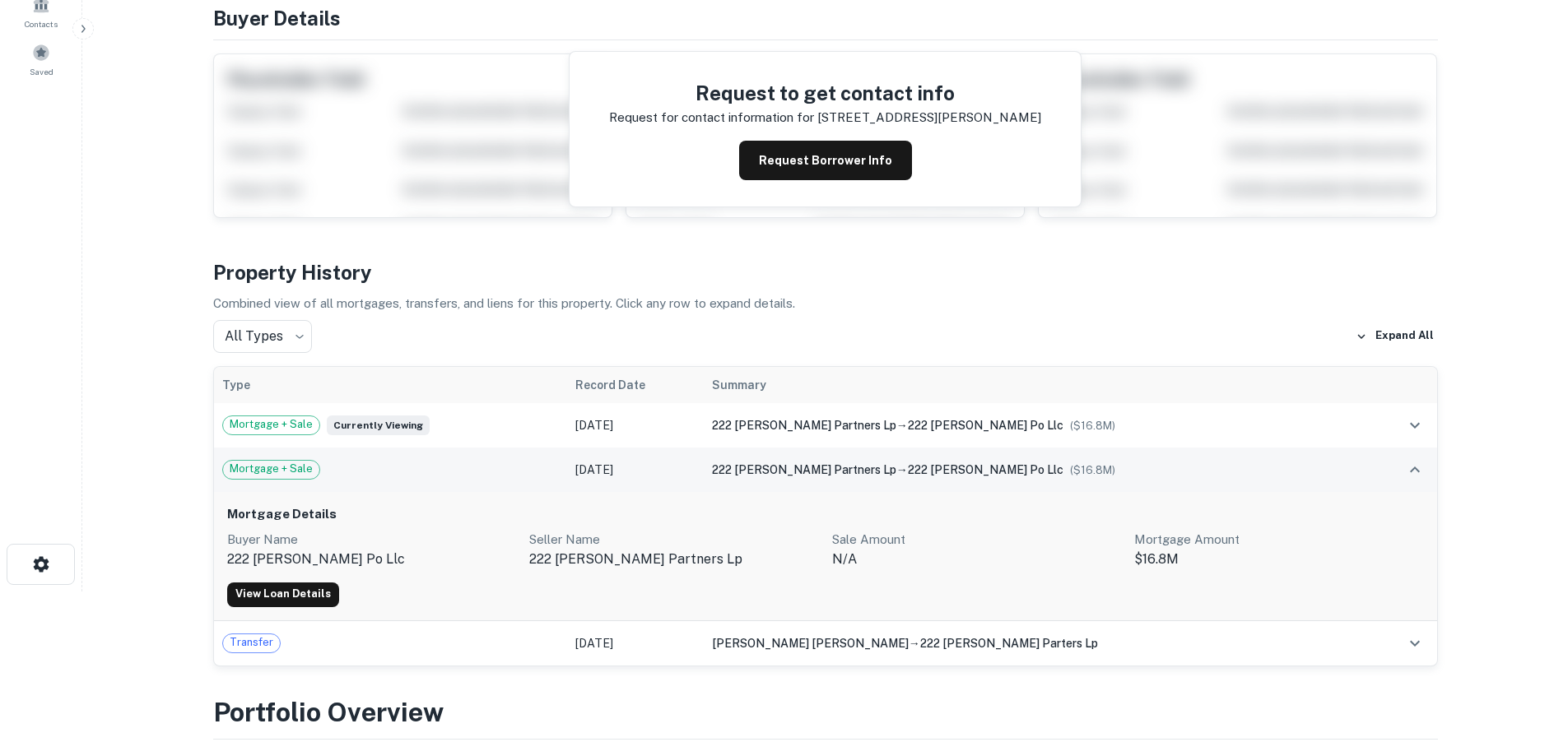
click at [526, 471] on div "Mortgage + Sale" at bounding box center [391, 470] width 337 height 20
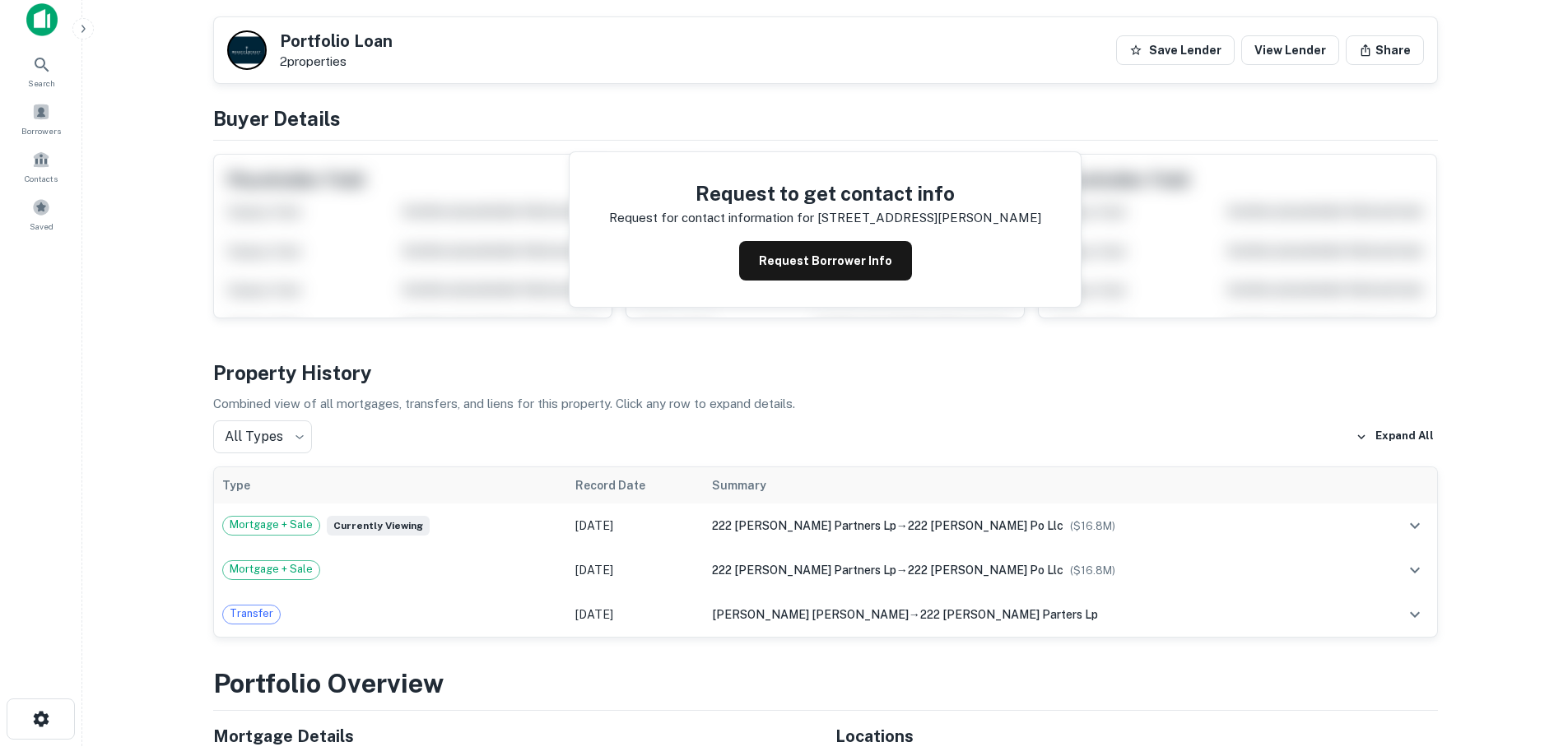
scroll to position [0, 0]
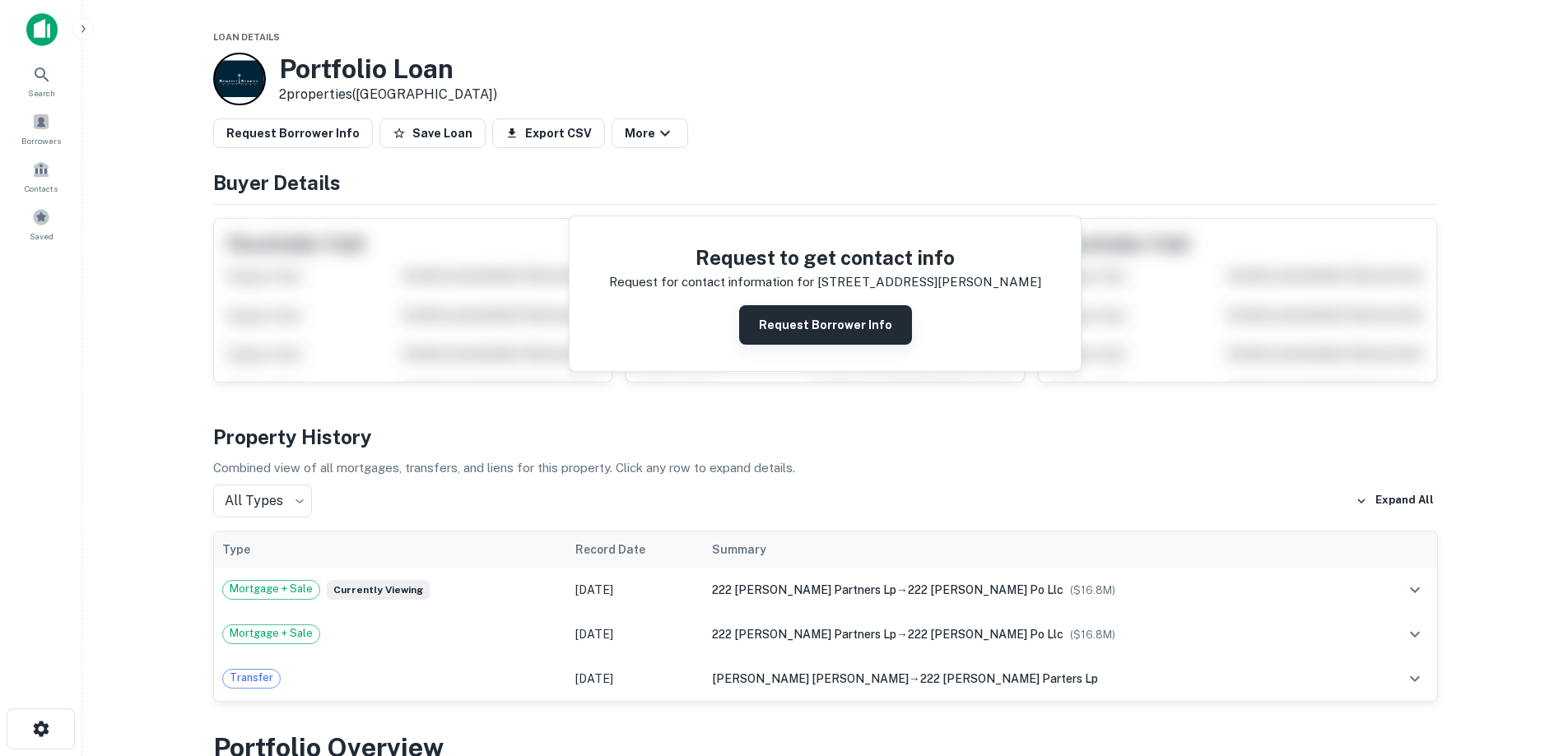
click at [792, 334] on button "Request Borrower Info" at bounding box center [824, 325] width 172 height 39
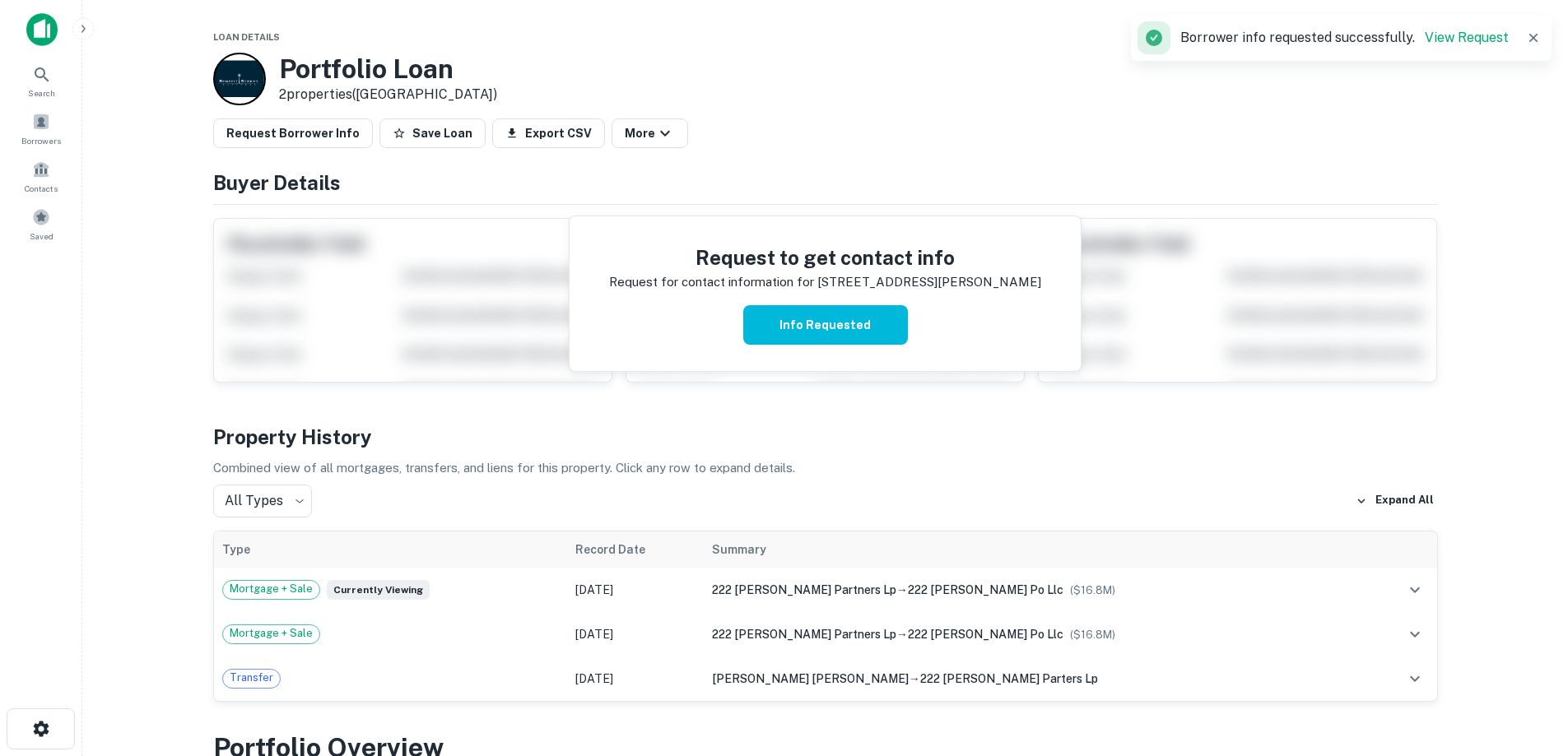
click at [34, 23] on img at bounding box center [41, 30] width 31 height 33
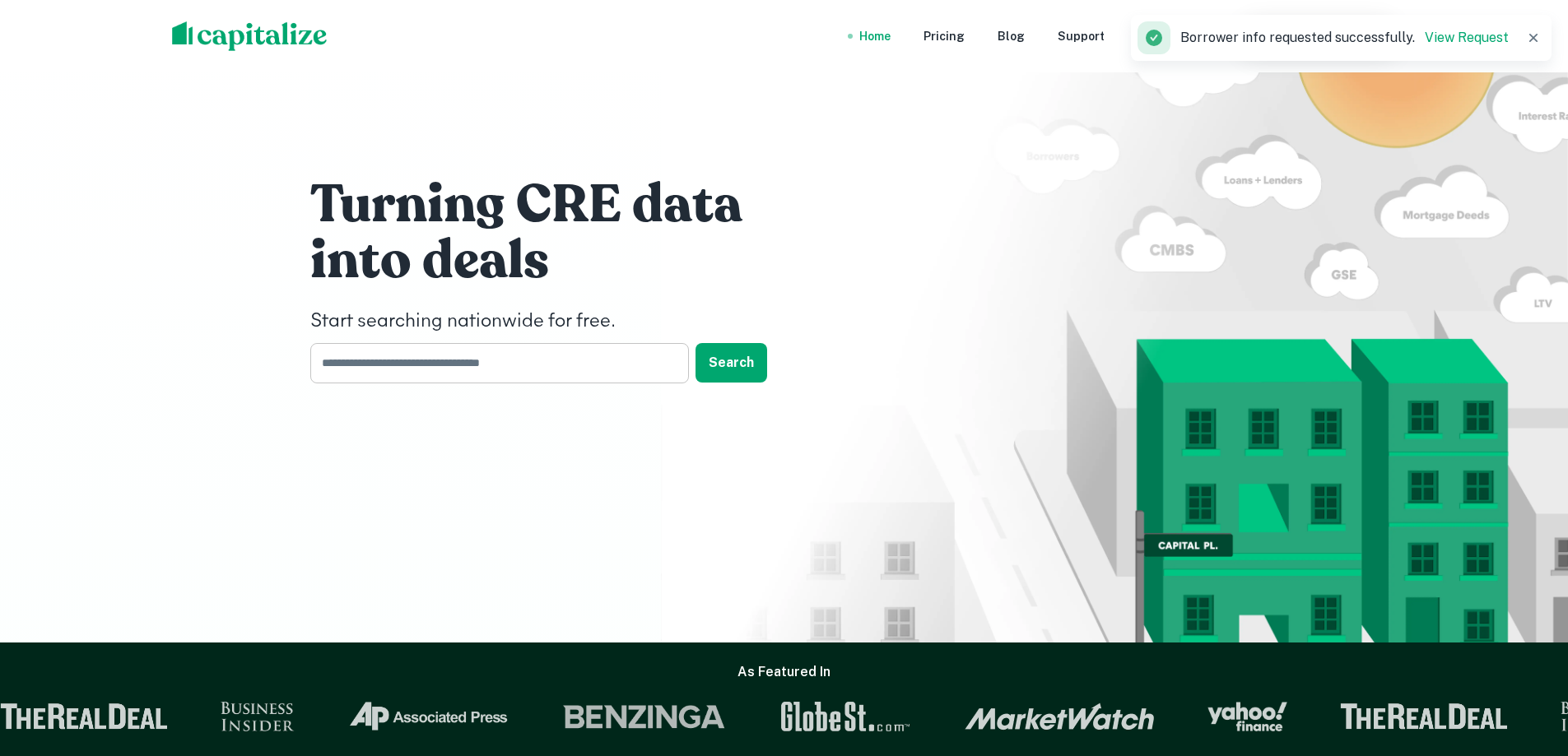
click at [474, 367] on input "text" at bounding box center [493, 363] width 367 height 40
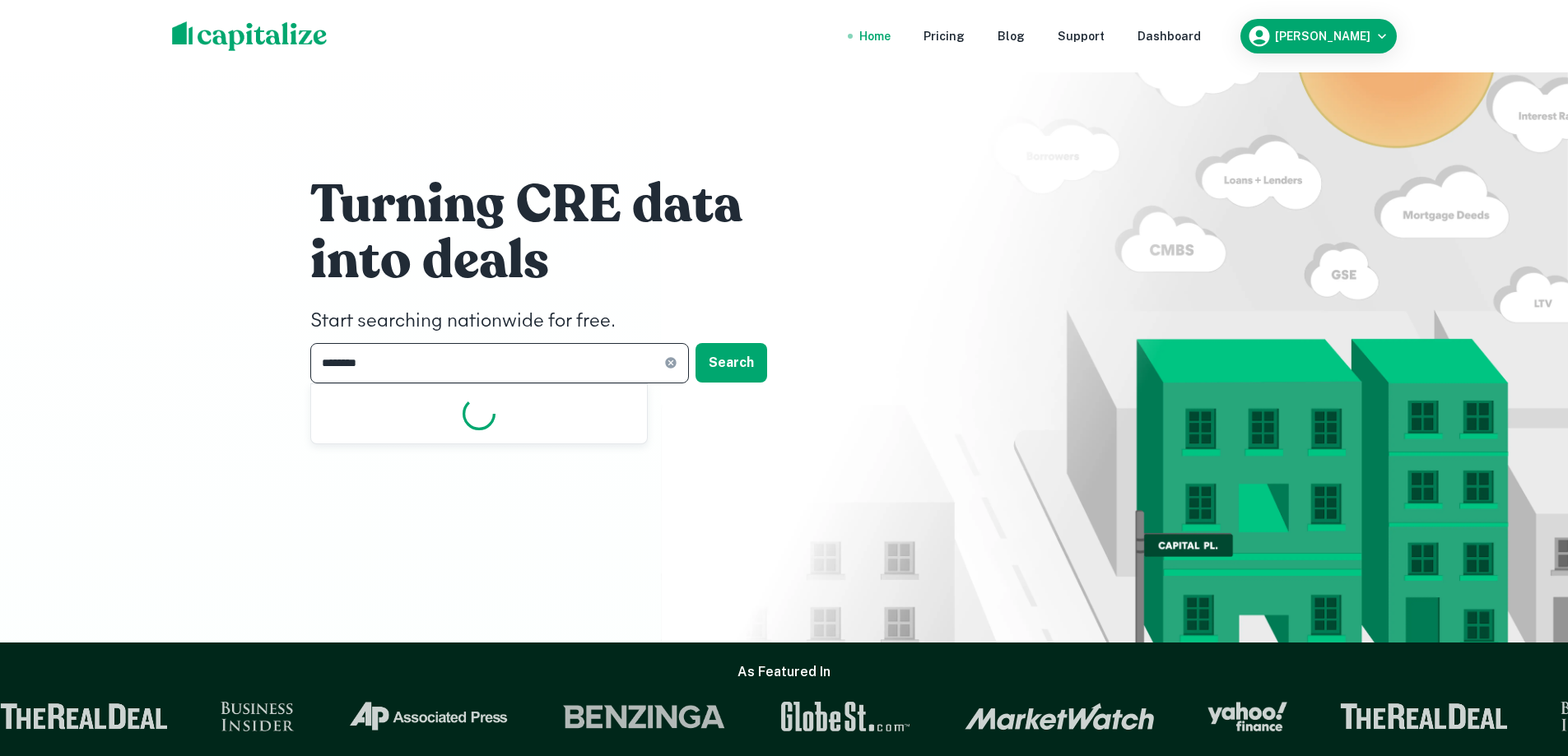
type input "*********"
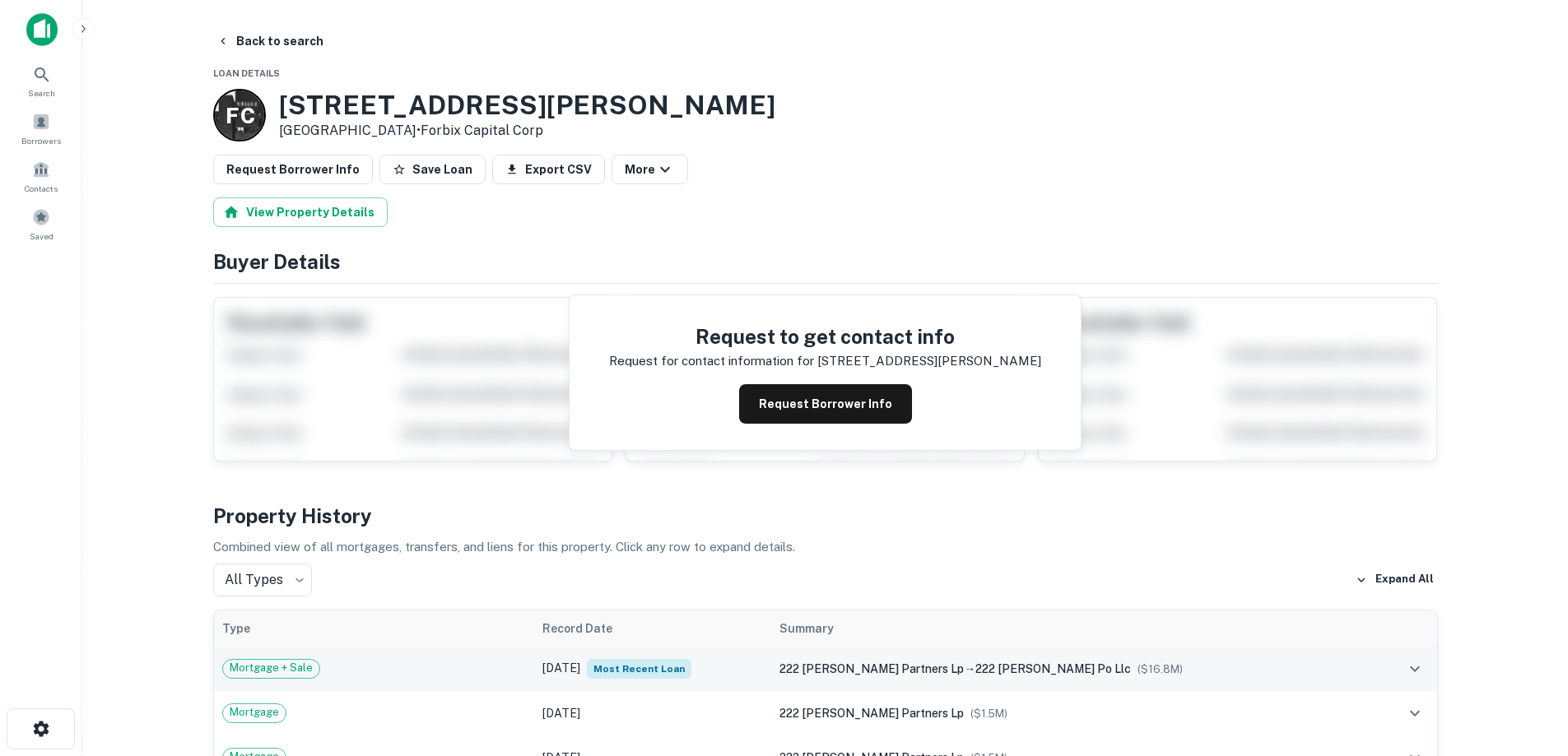
click at [490, 658] on td "Mortgage + Sale" at bounding box center [374, 669] width 321 height 44
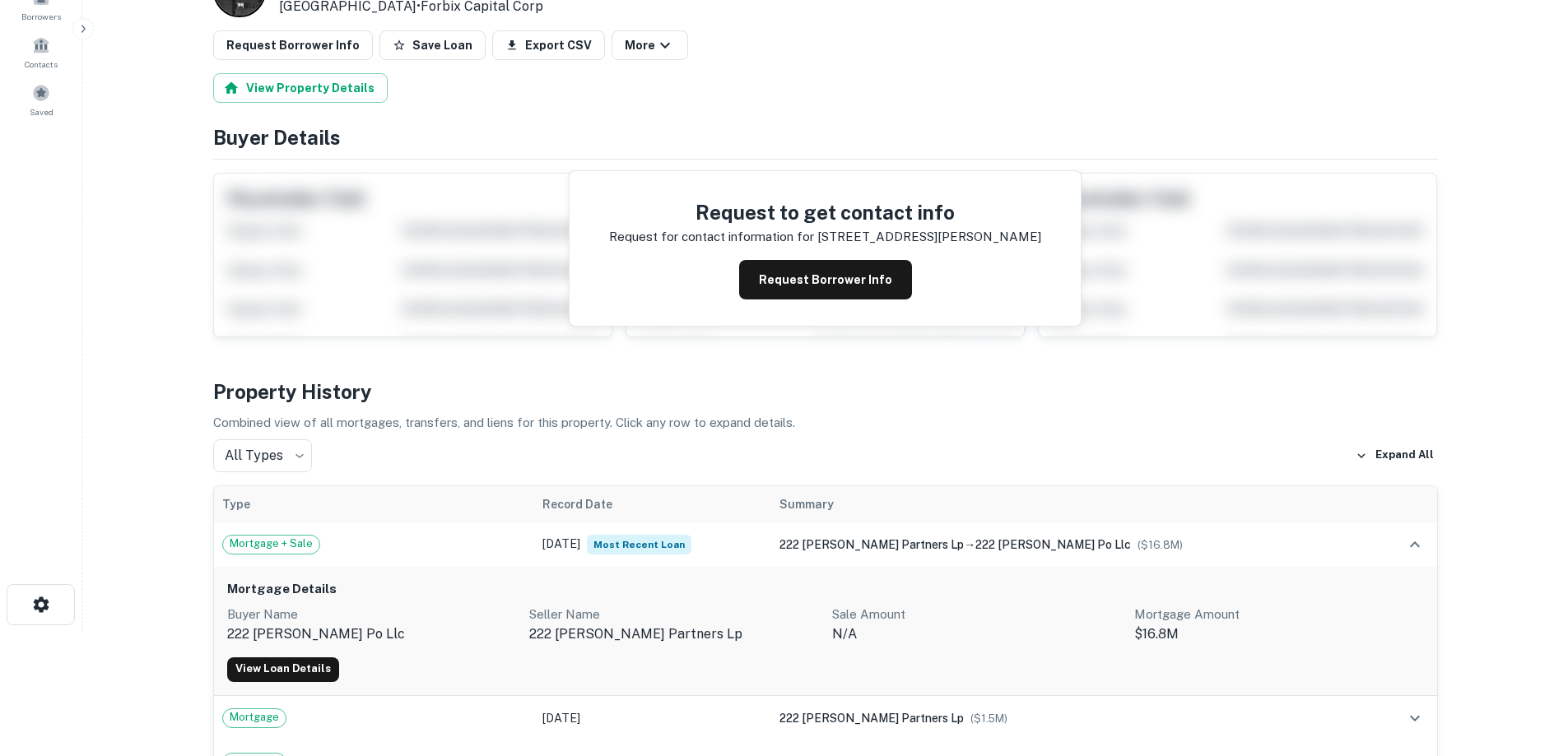
scroll to position [329, 0]
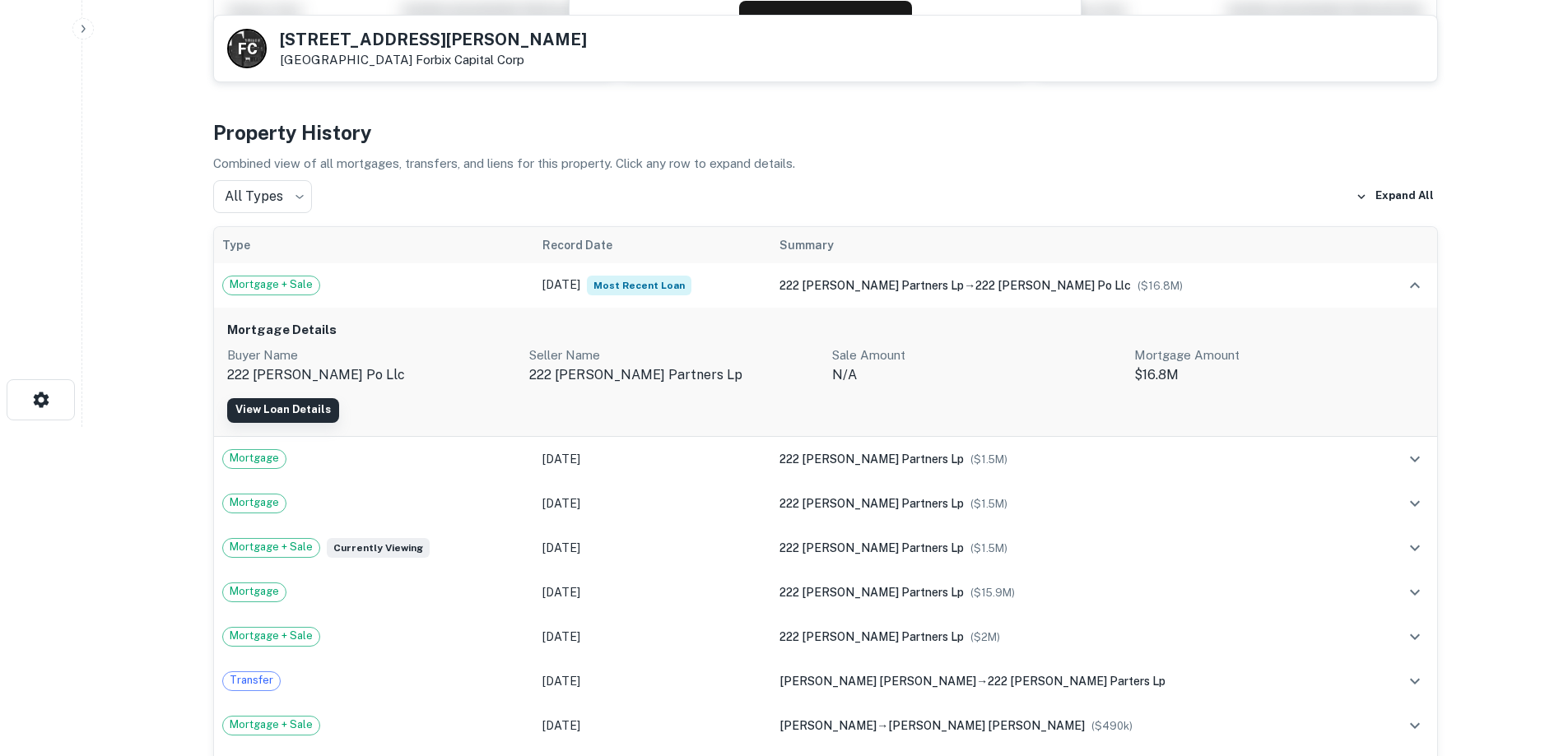
click at [297, 400] on link "View Loan Details" at bounding box center [283, 411] width 112 height 25
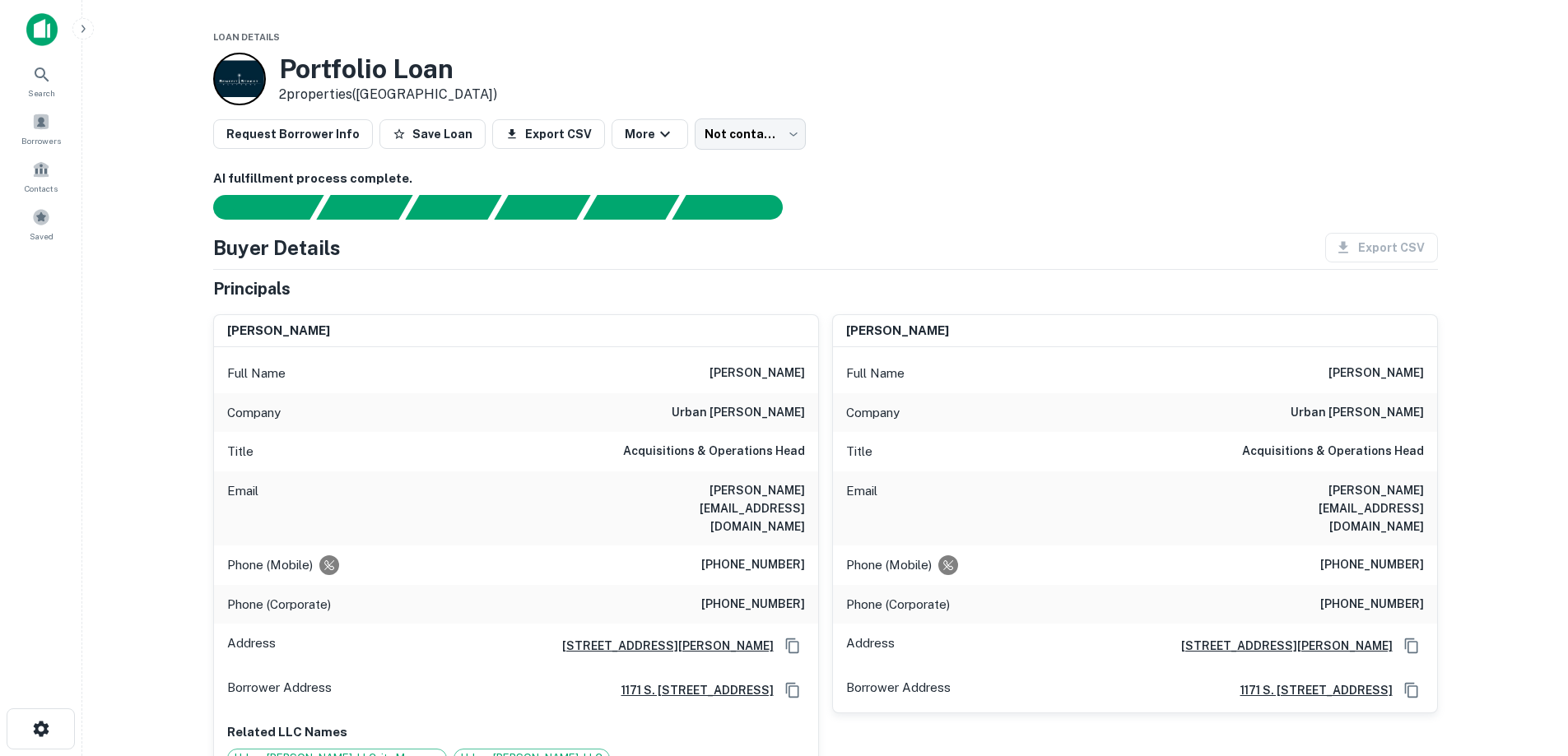
click at [48, 28] on img at bounding box center [41, 30] width 31 height 33
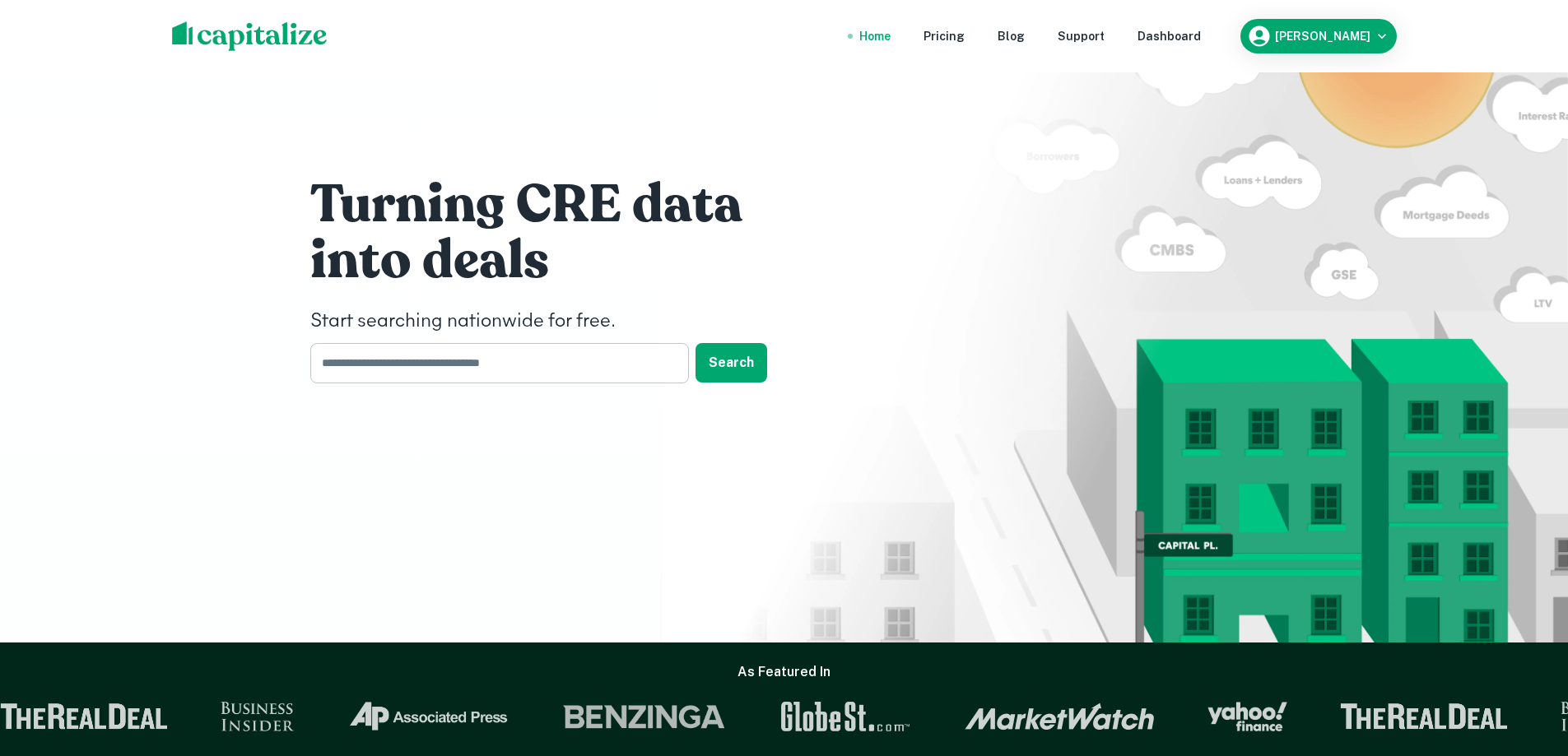
click at [507, 375] on input "text" at bounding box center [493, 363] width 367 height 40
type input "**********"
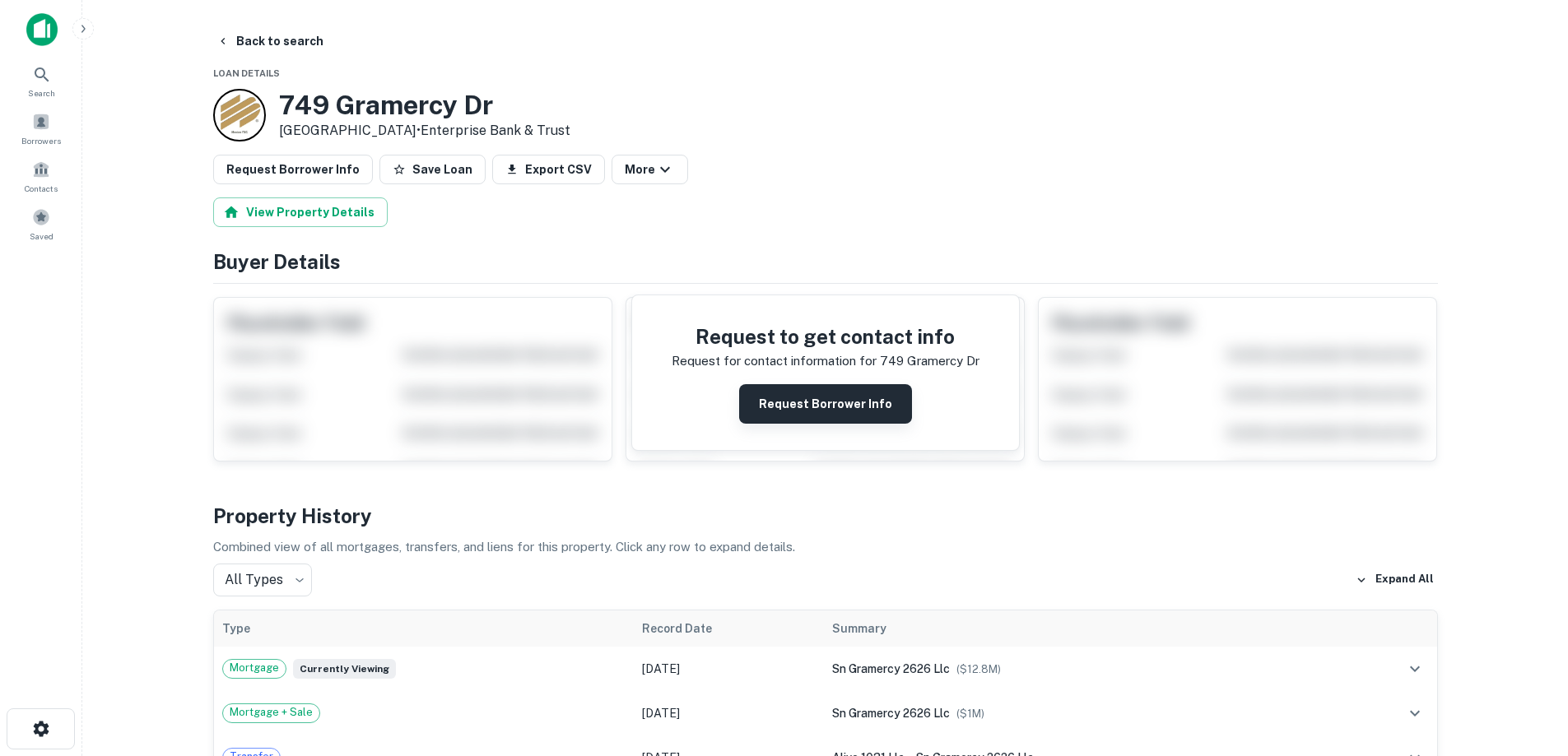
click at [800, 389] on button "Request Borrower Info" at bounding box center [824, 404] width 172 height 39
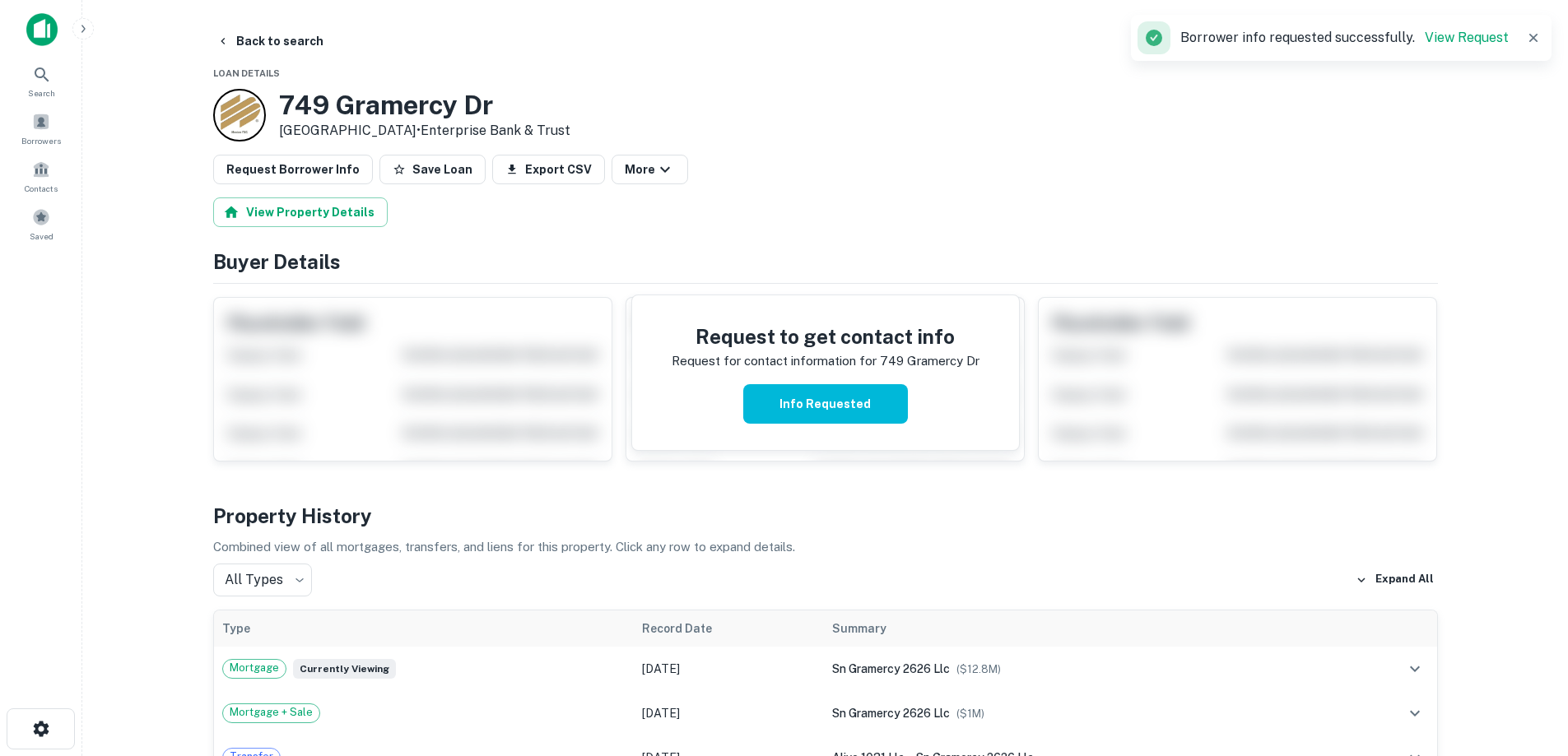
click at [52, 21] on img at bounding box center [41, 30] width 31 height 33
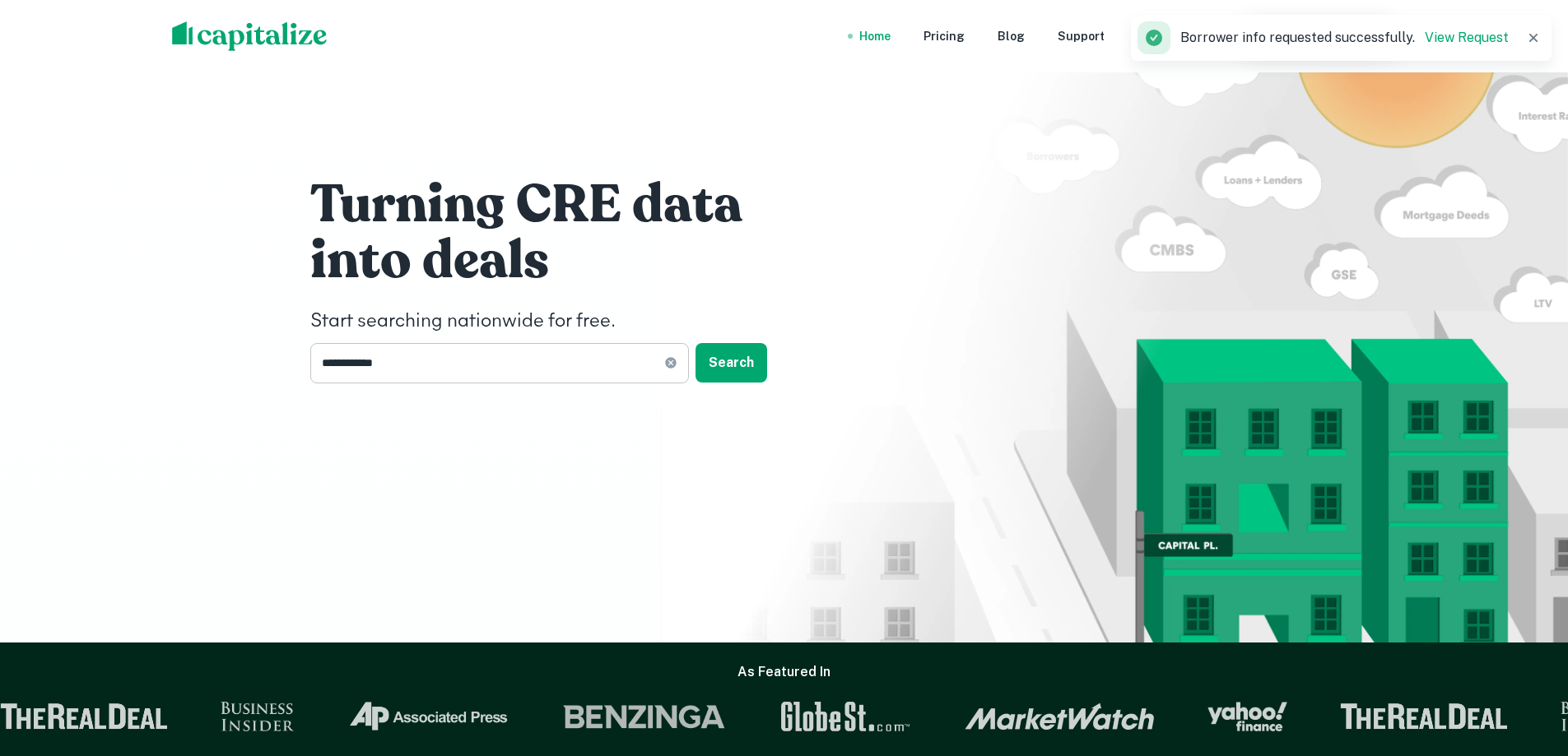
click at [397, 380] on input "**********" at bounding box center [486, 363] width 353 height 40
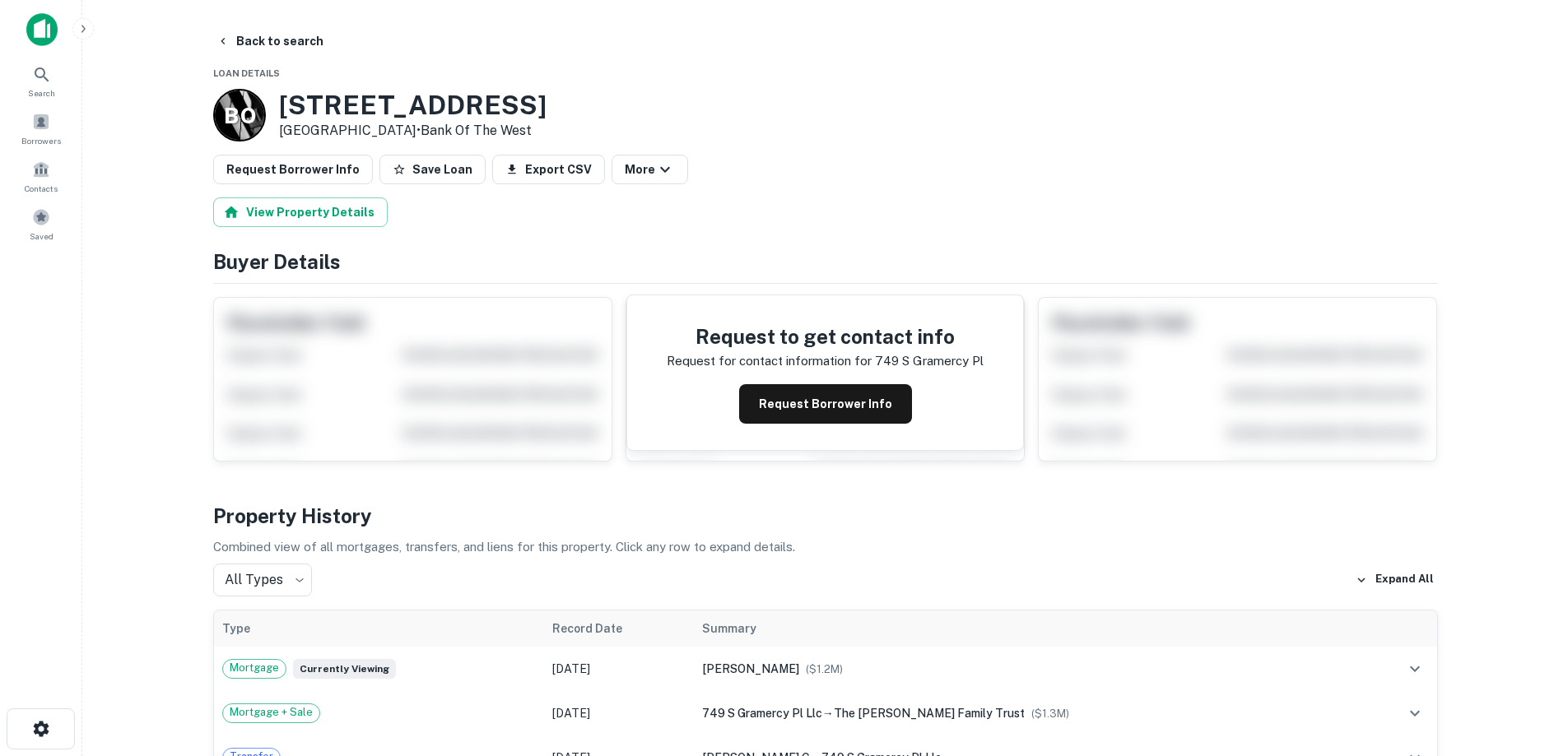
click at [30, 31] on img at bounding box center [41, 30] width 31 height 33
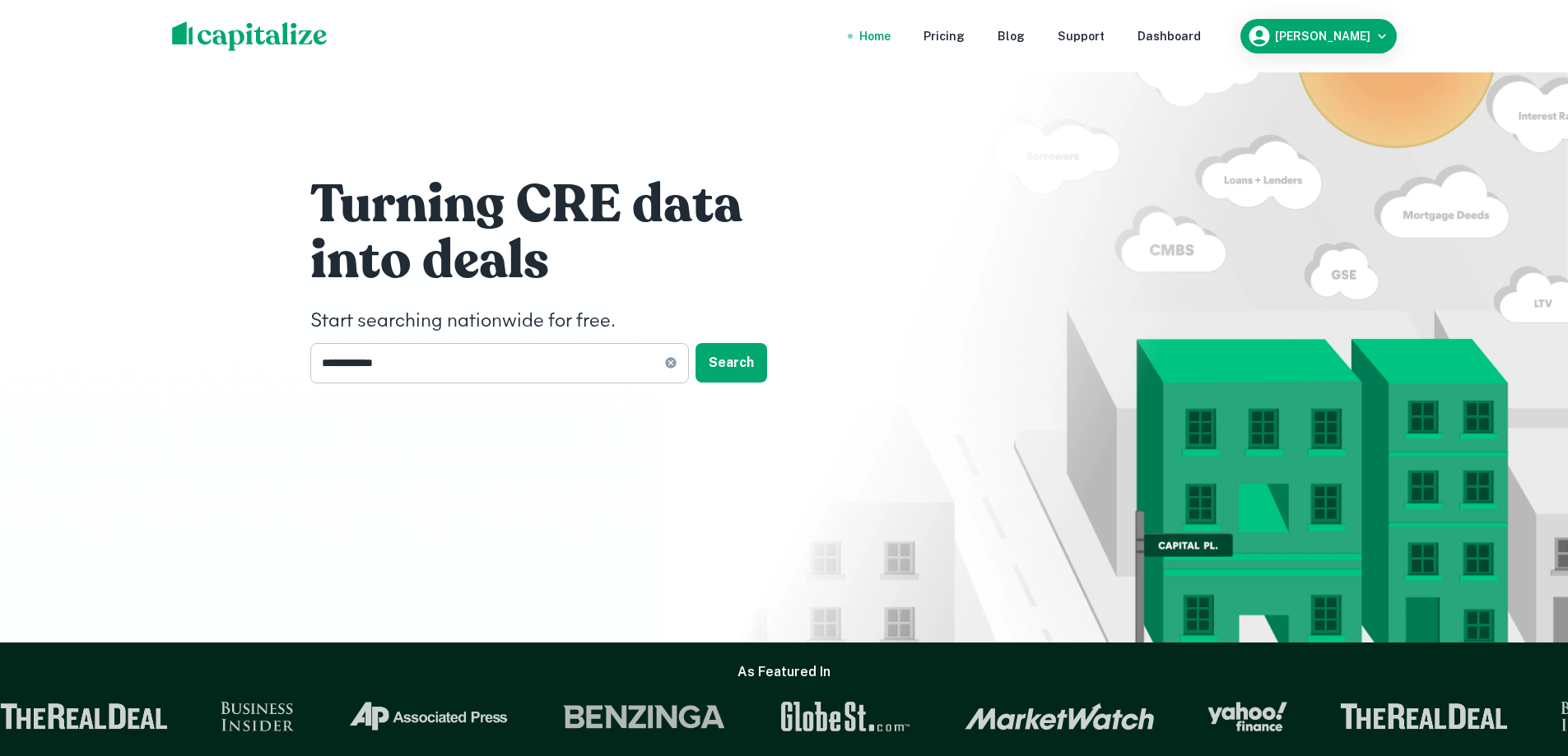
click at [484, 382] on input "**********" at bounding box center [486, 363] width 353 height 40
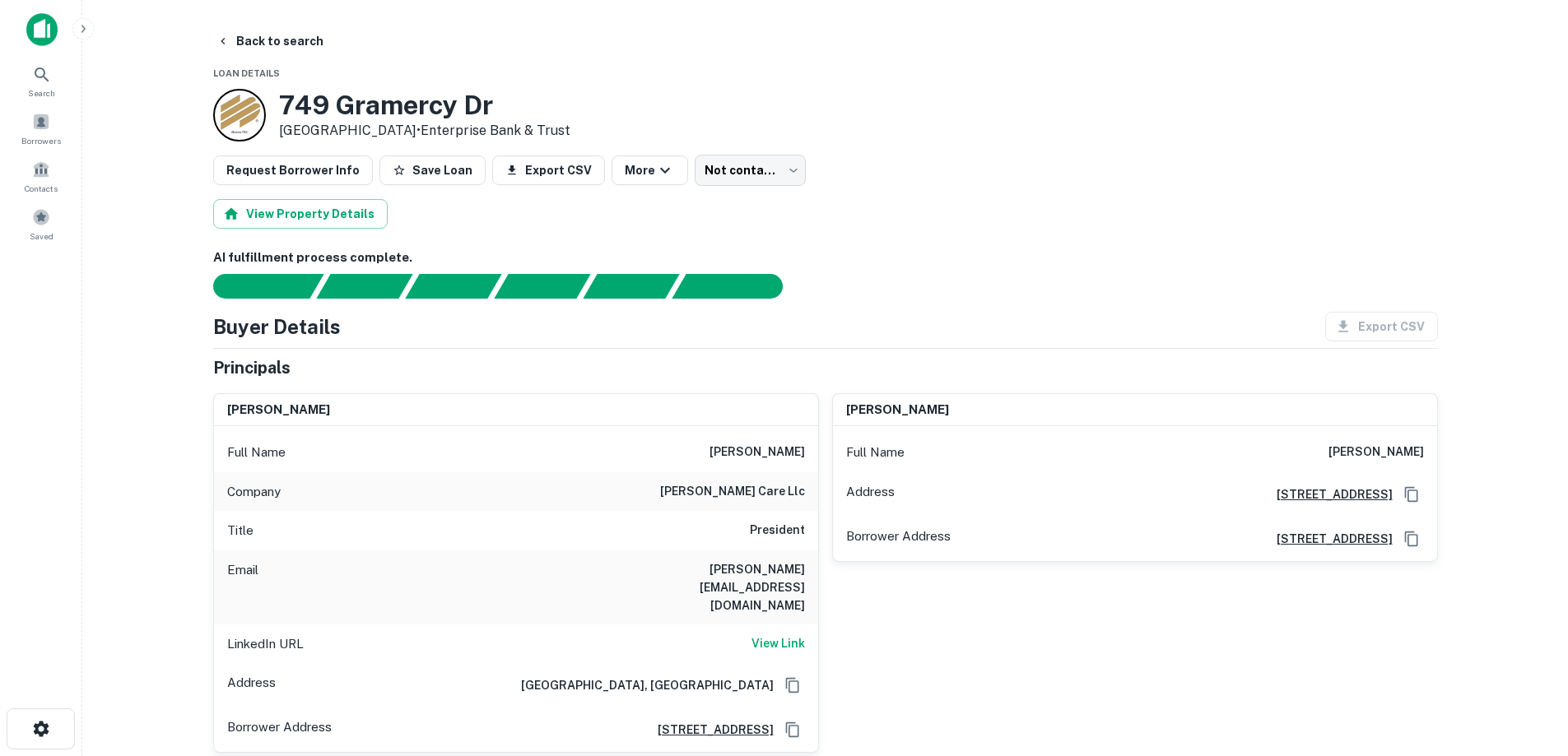
click at [28, 28] on img at bounding box center [41, 30] width 31 height 33
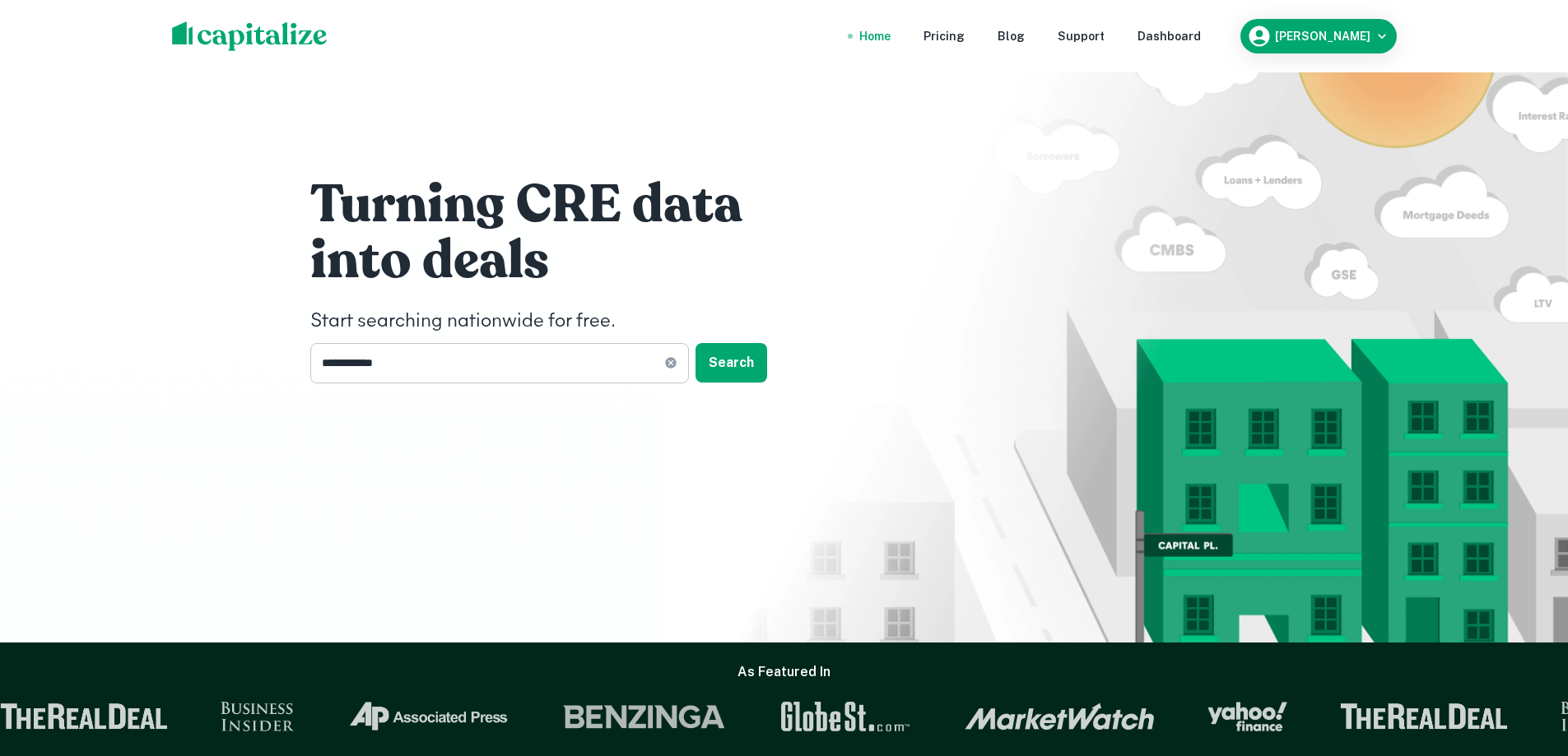
click at [665, 360] on icon at bounding box center [671, 363] width 13 height 13
click at [408, 360] on input "text" at bounding box center [493, 363] width 367 height 40
type input "**********"
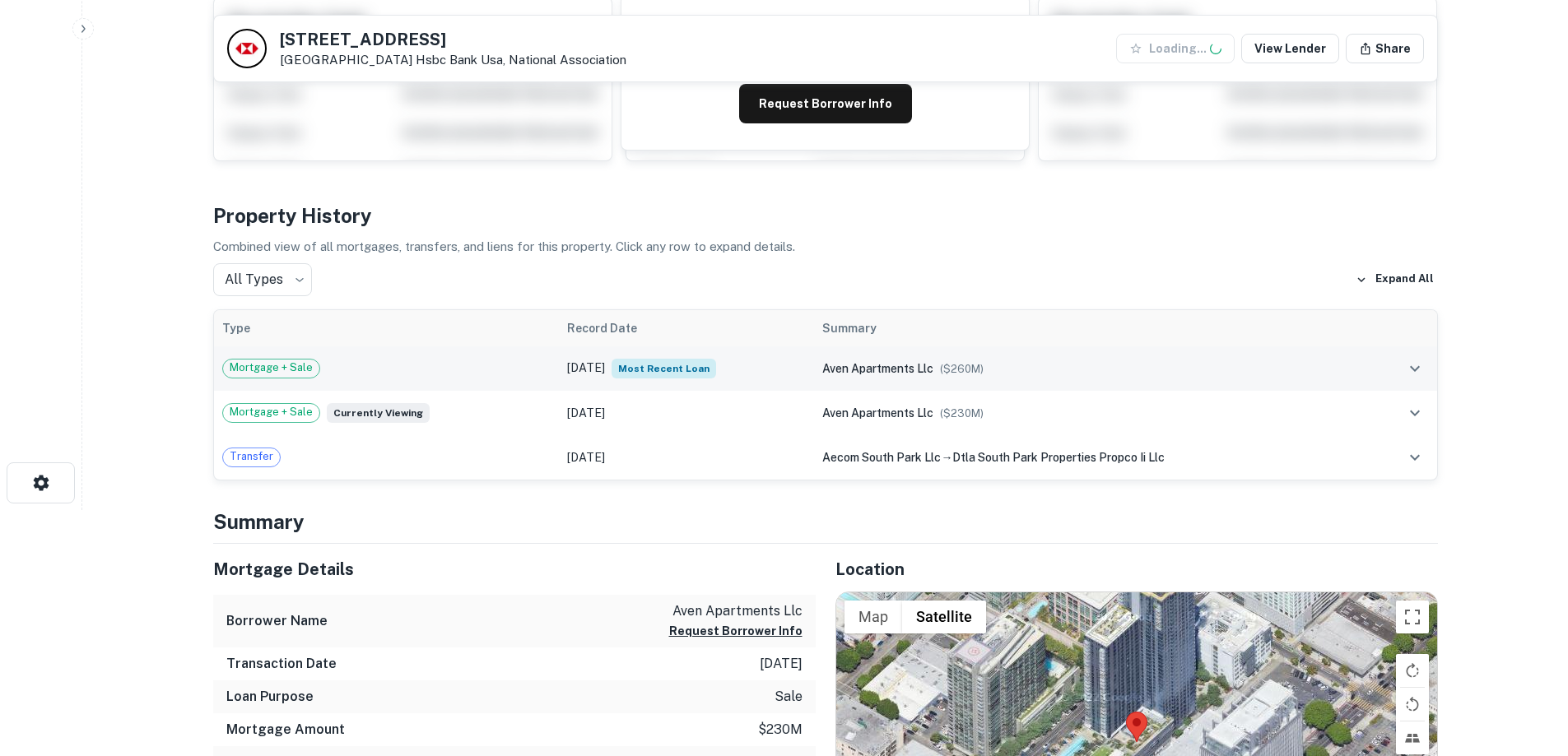
scroll to position [247, 0]
click at [481, 371] on div "Mortgage + Sale" at bounding box center [387, 368] width 329 height 20
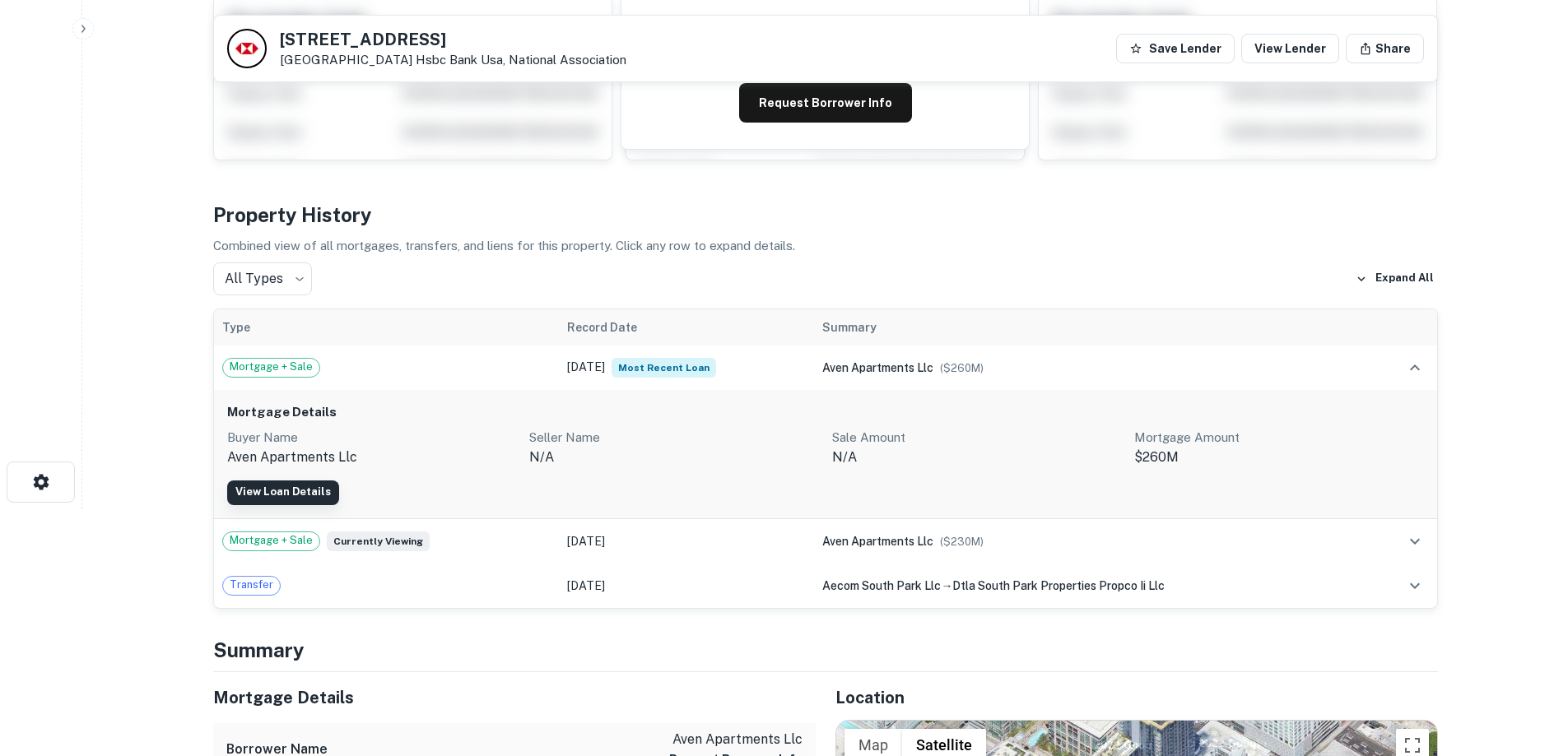
click at [303, 485] on link "View Loan Details" at bounding box center [283, 493] width 112 height 25
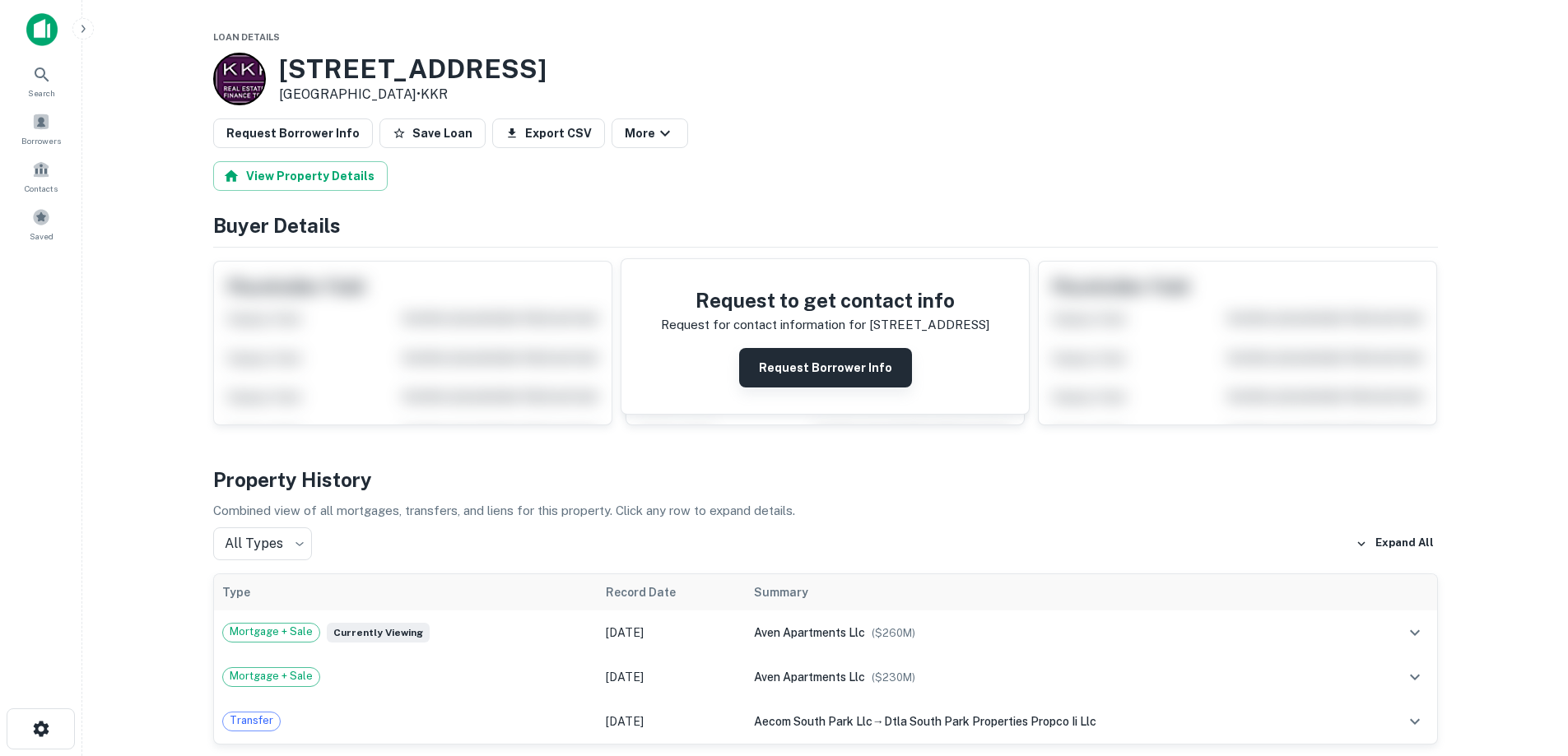
click at [807, 376] on button "Request Borrower Info" at bounding box center [824, 368] width 172 height 39
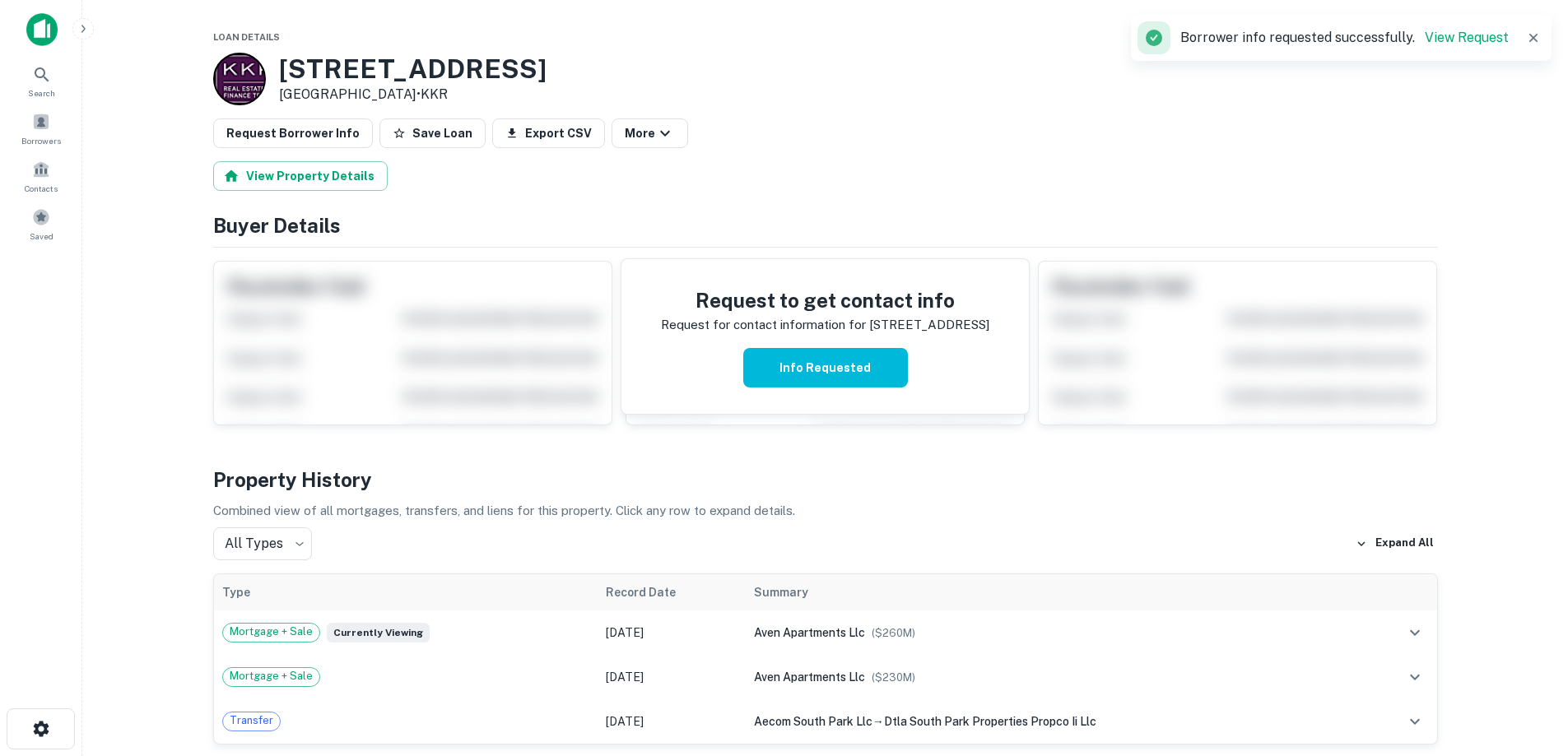
click at [53, 26] on img at bounding box center [41, 30] width 31 height 33
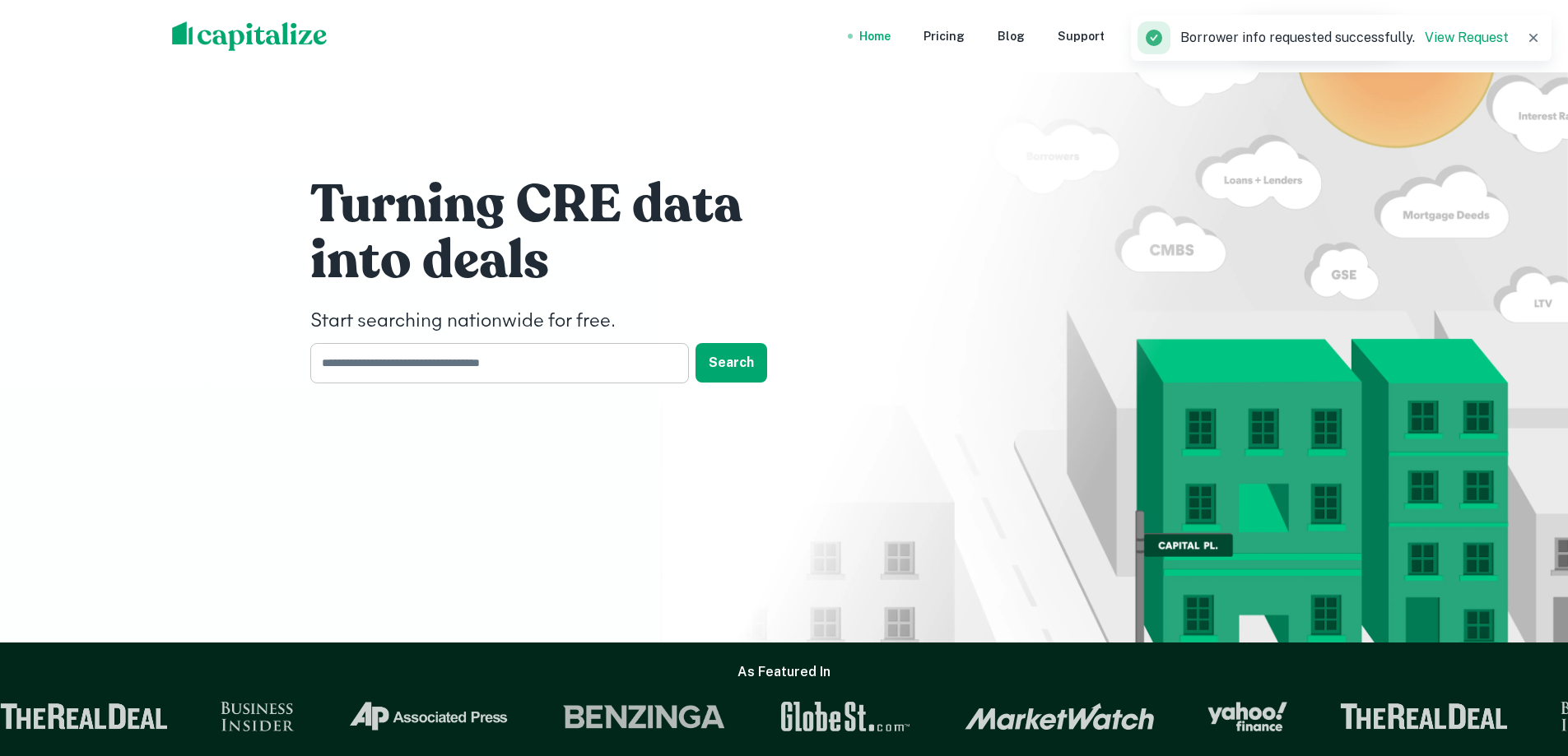
click at [434, 372] on input "text" at bounding box center [493, 363] width 367 height 40
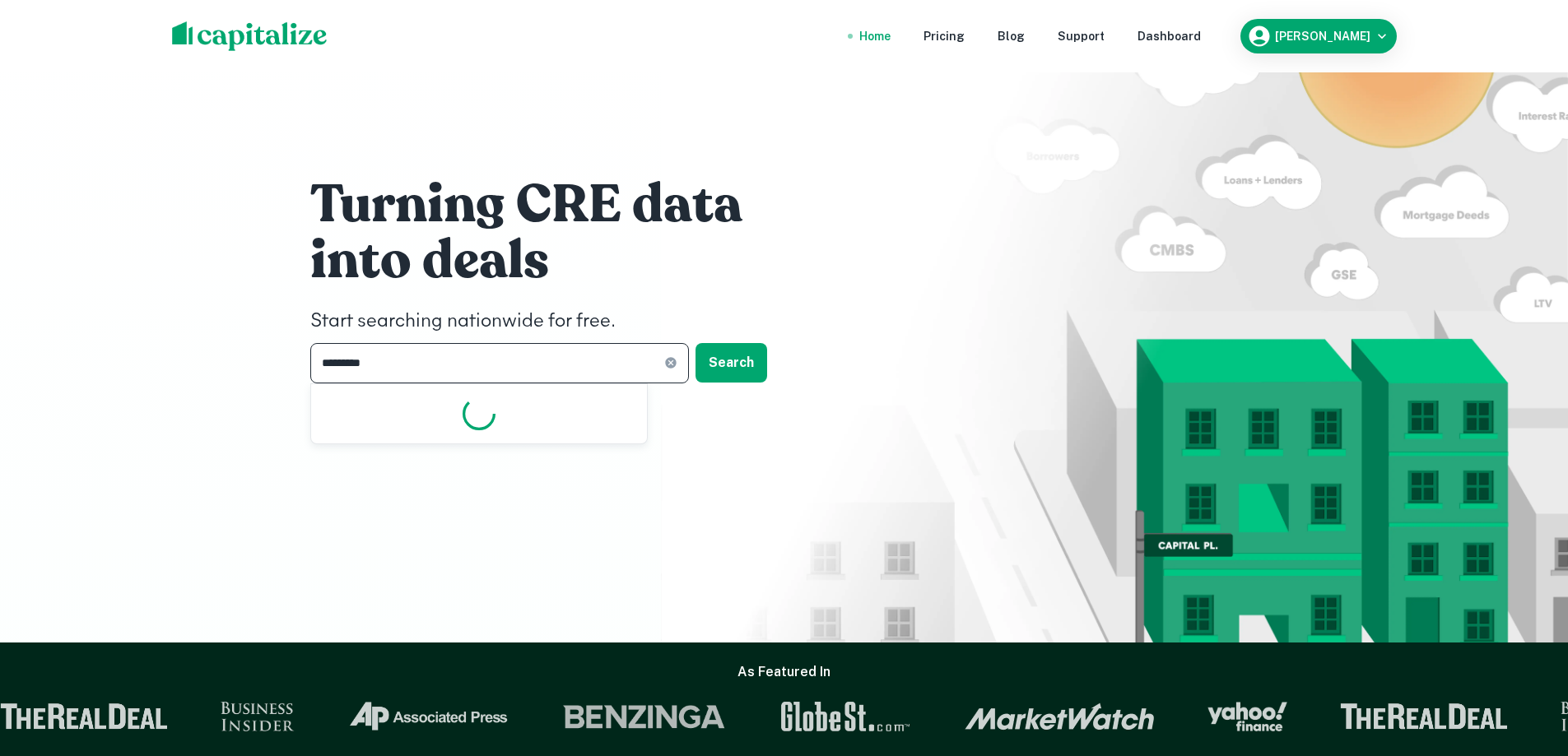
type input "**********"
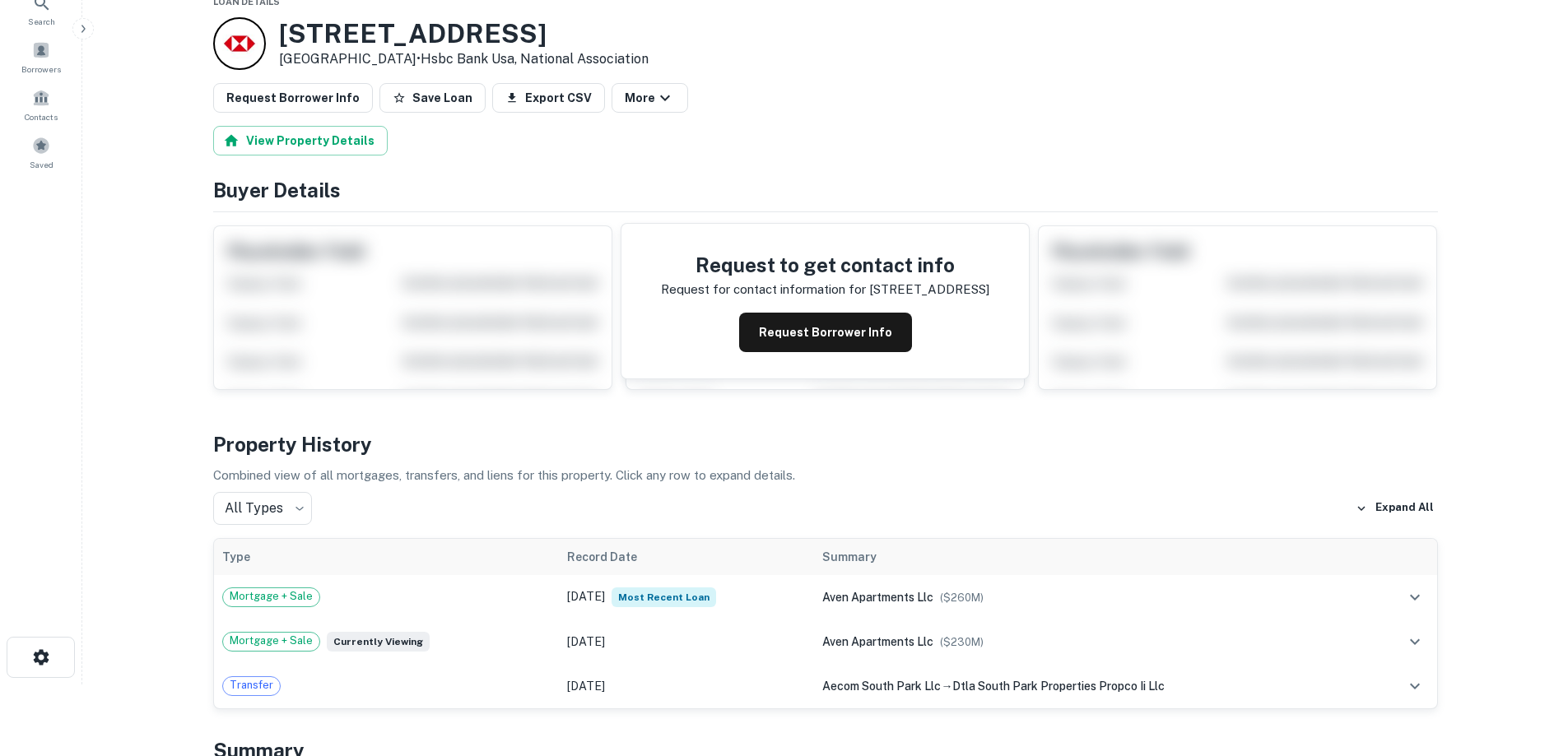
scroll to position [82, 0]
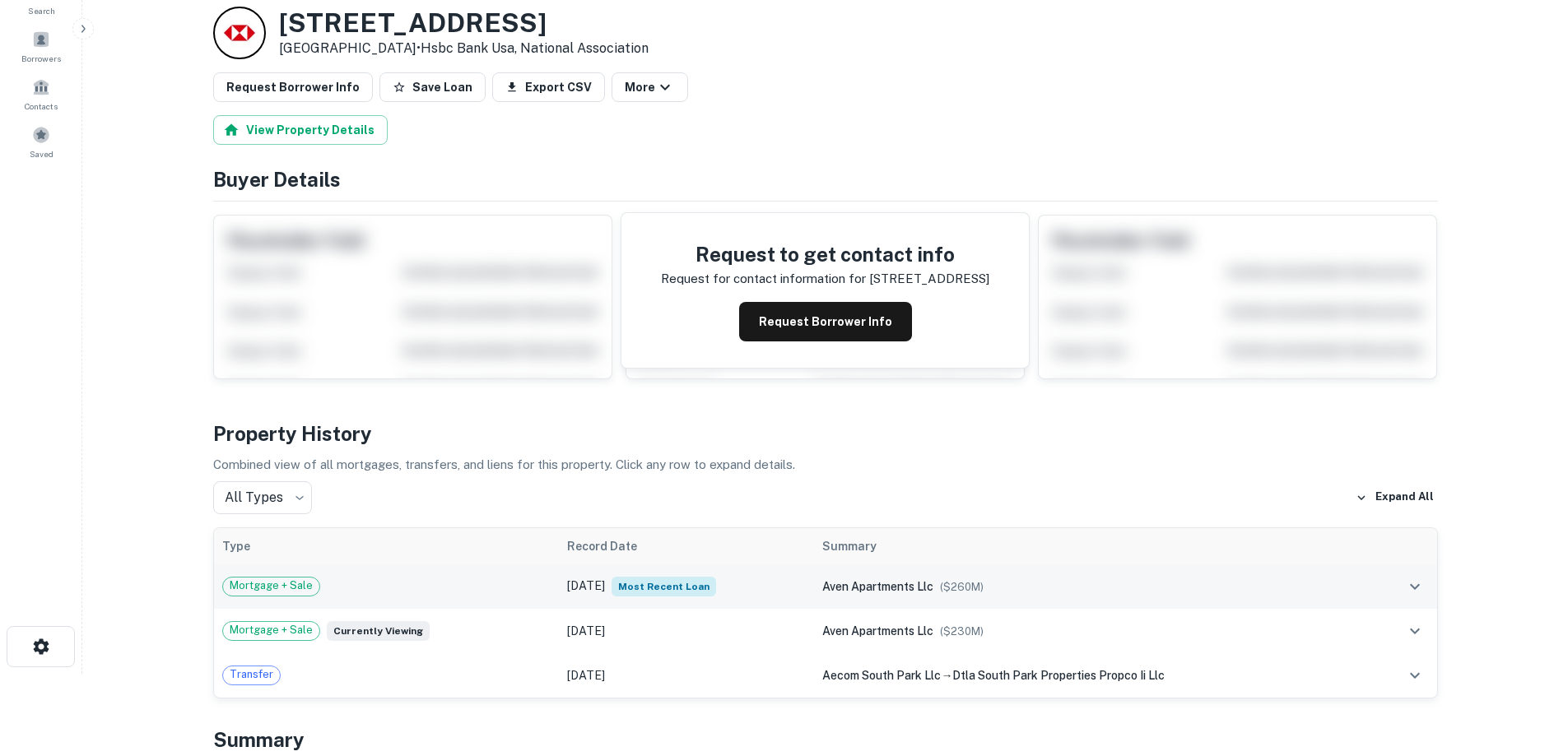
click at [456, 581] on div "Mortgage + Sale" at bounding box center [387, 587] width 329 height 20
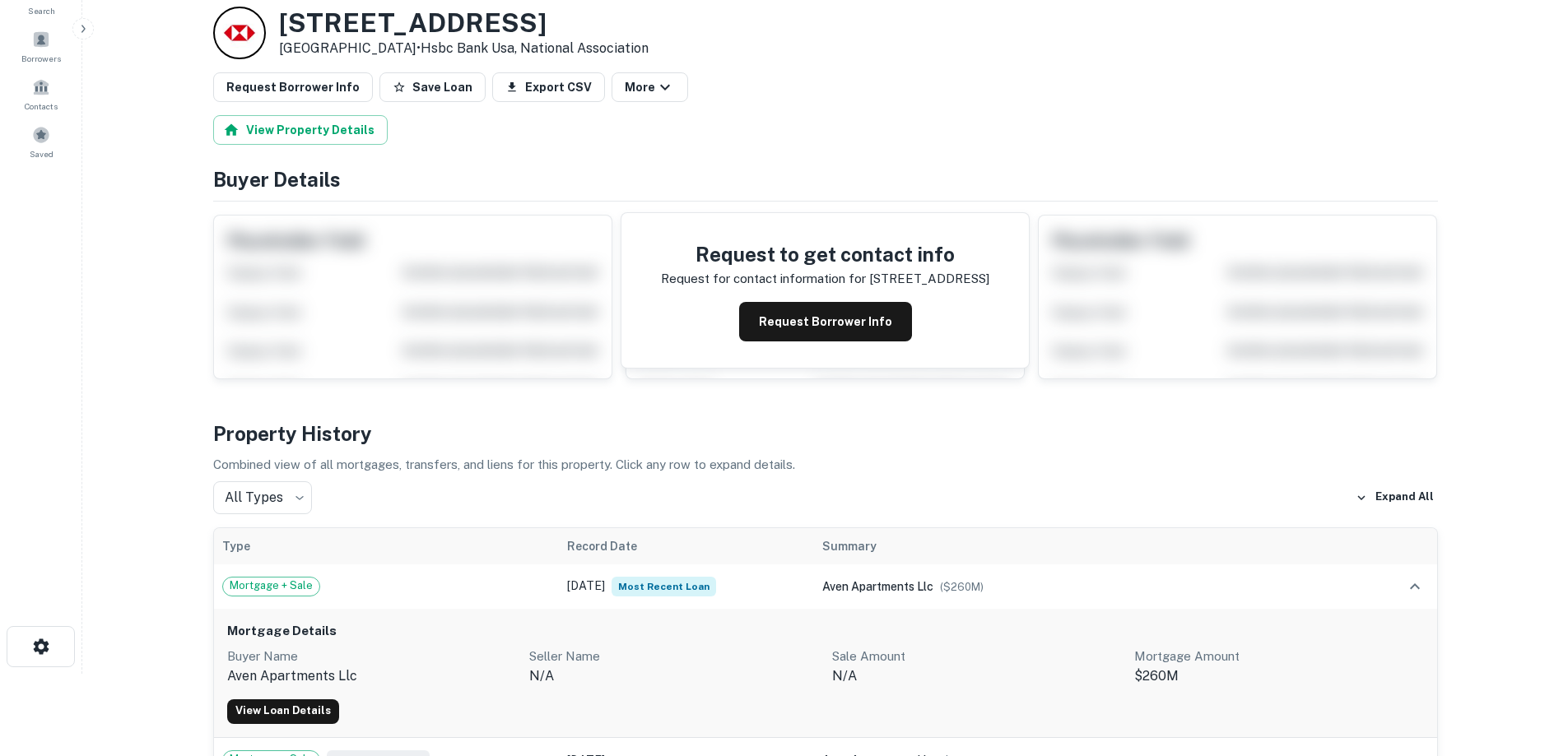
scroll to position [165, 0]
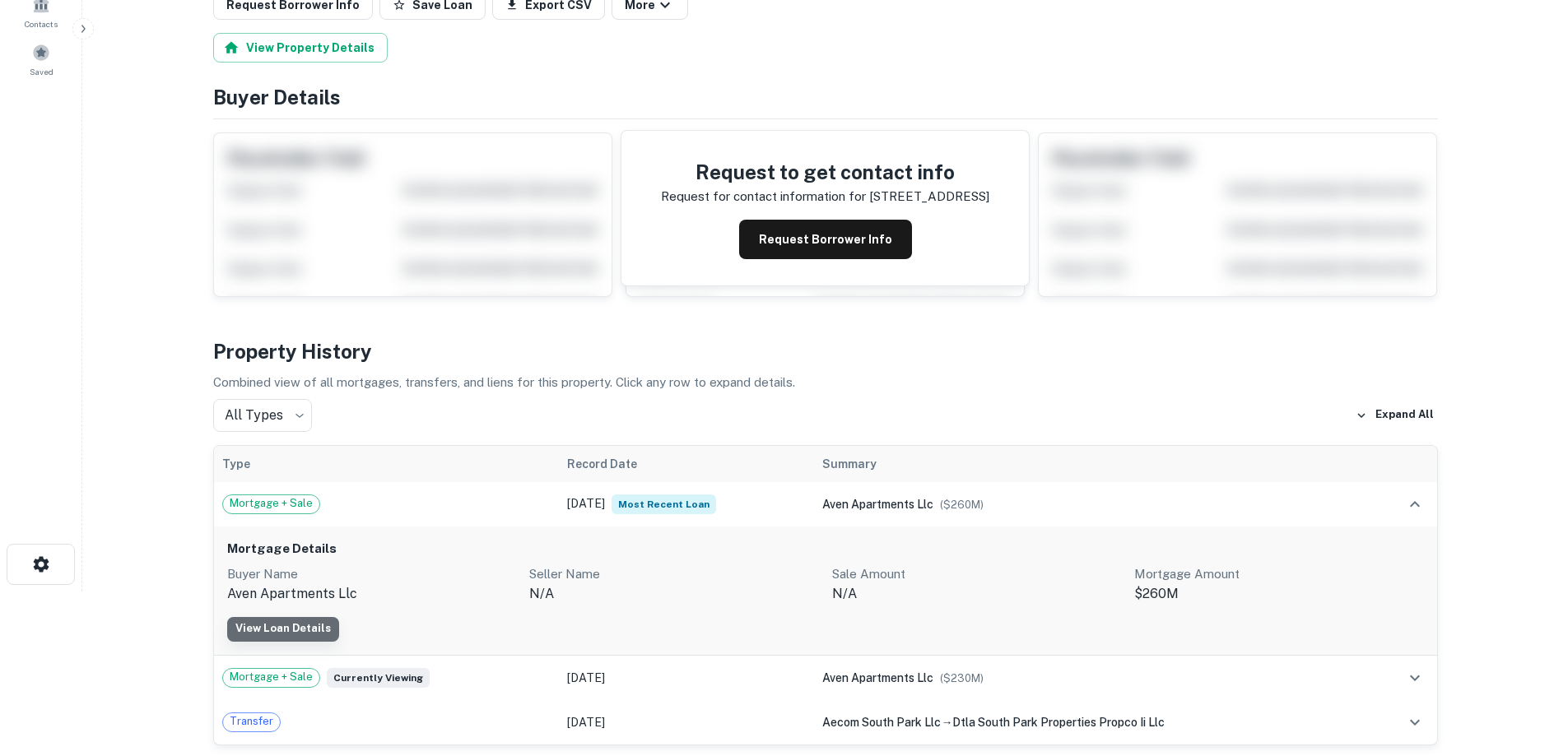
click at [311, 620] on link "View Loan Details" at bounding box center [283, 630] width 112 height 25
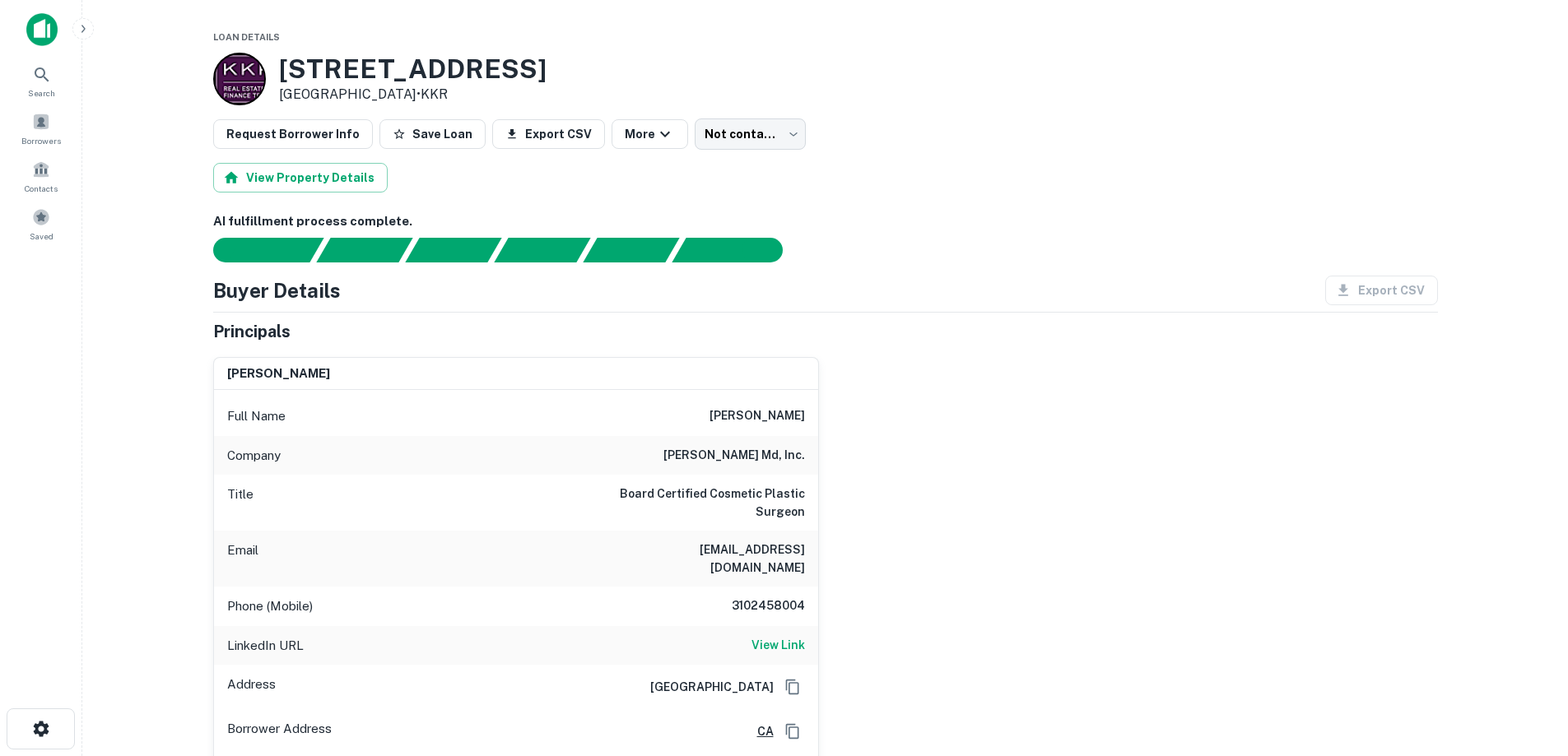
click at [37, 33] on img at bounding box center [41, 30] width 31 height 33
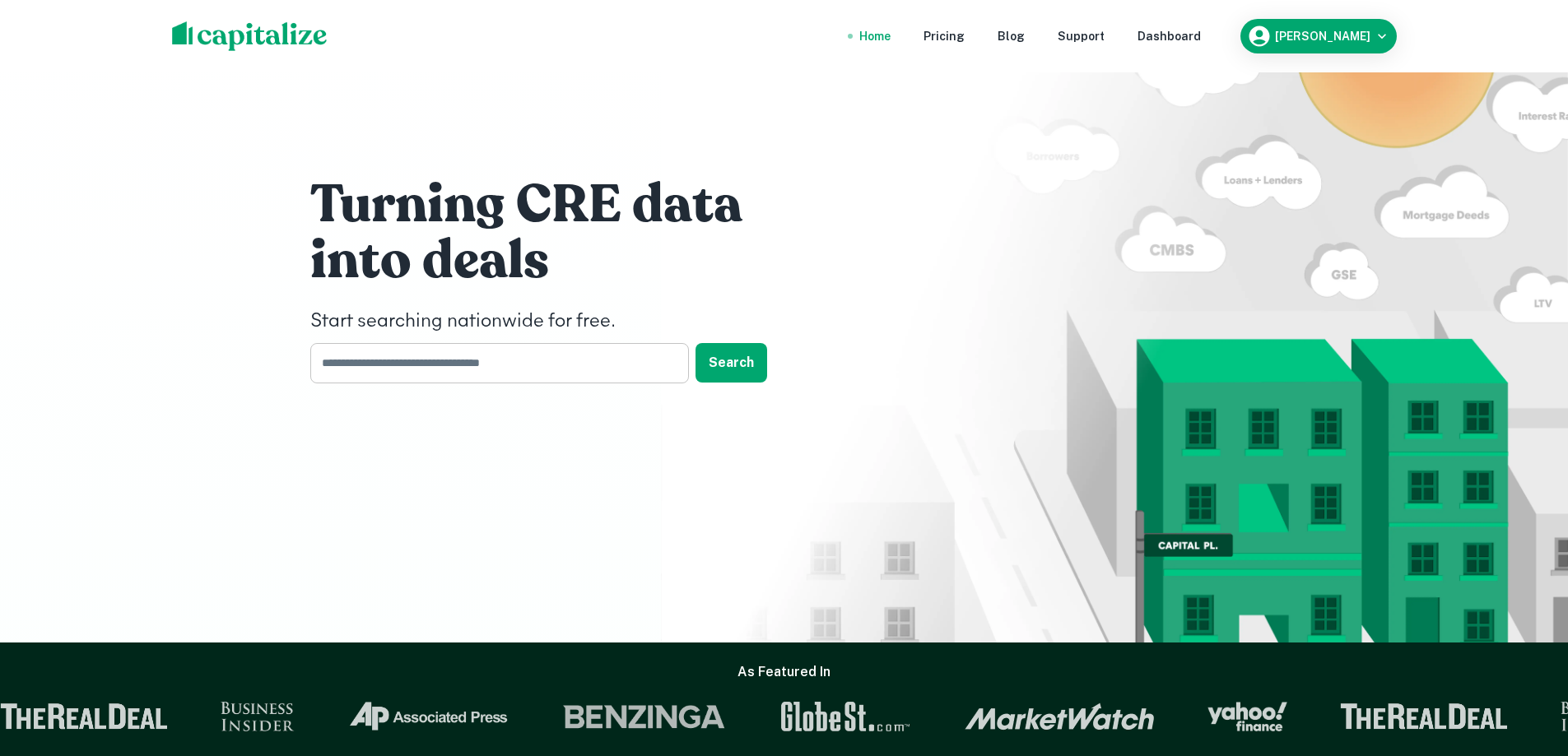
click at [436, 363] on input "text" at bounding box center [493, 363] width 367 height 40
type input "**********"
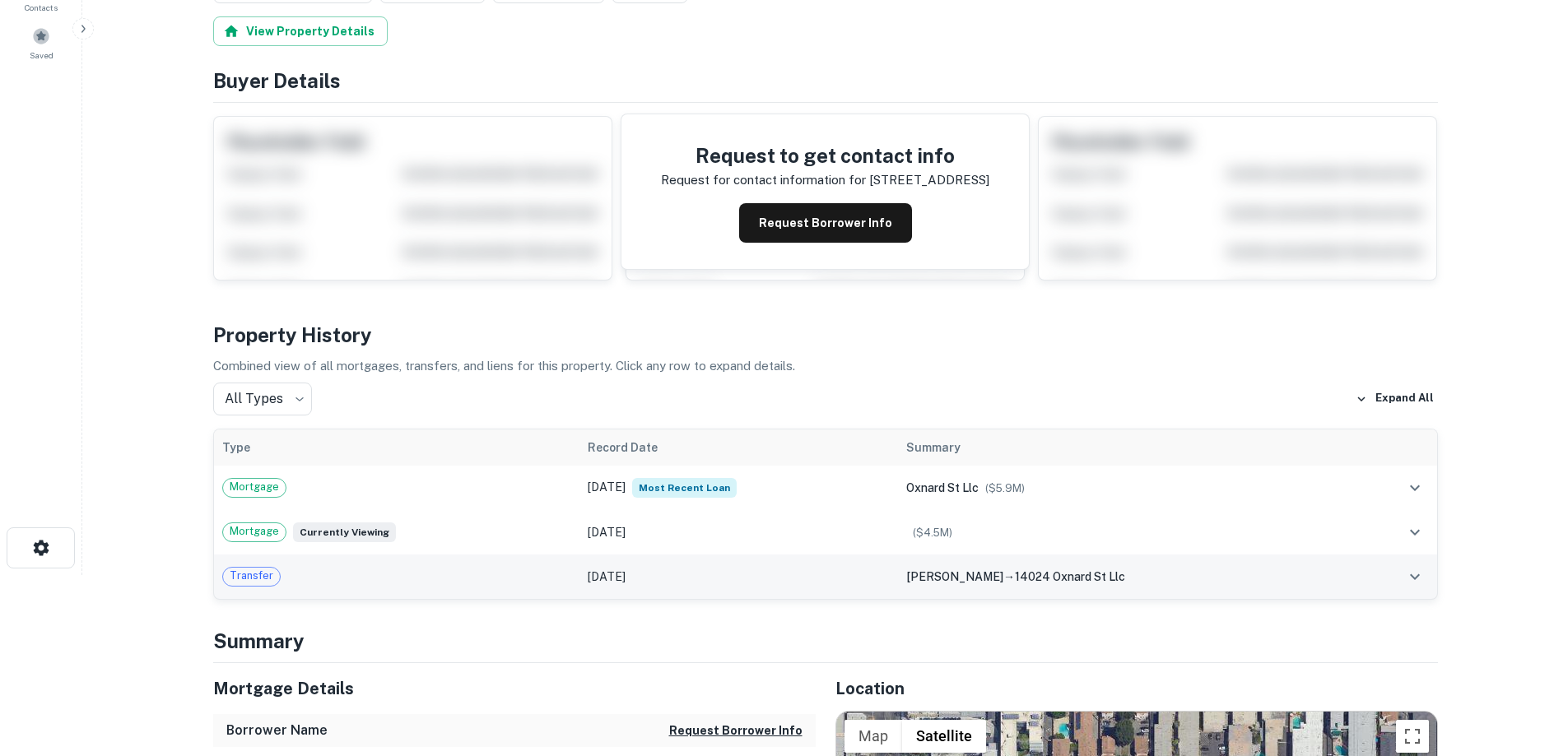
scroll to position [247, 0]
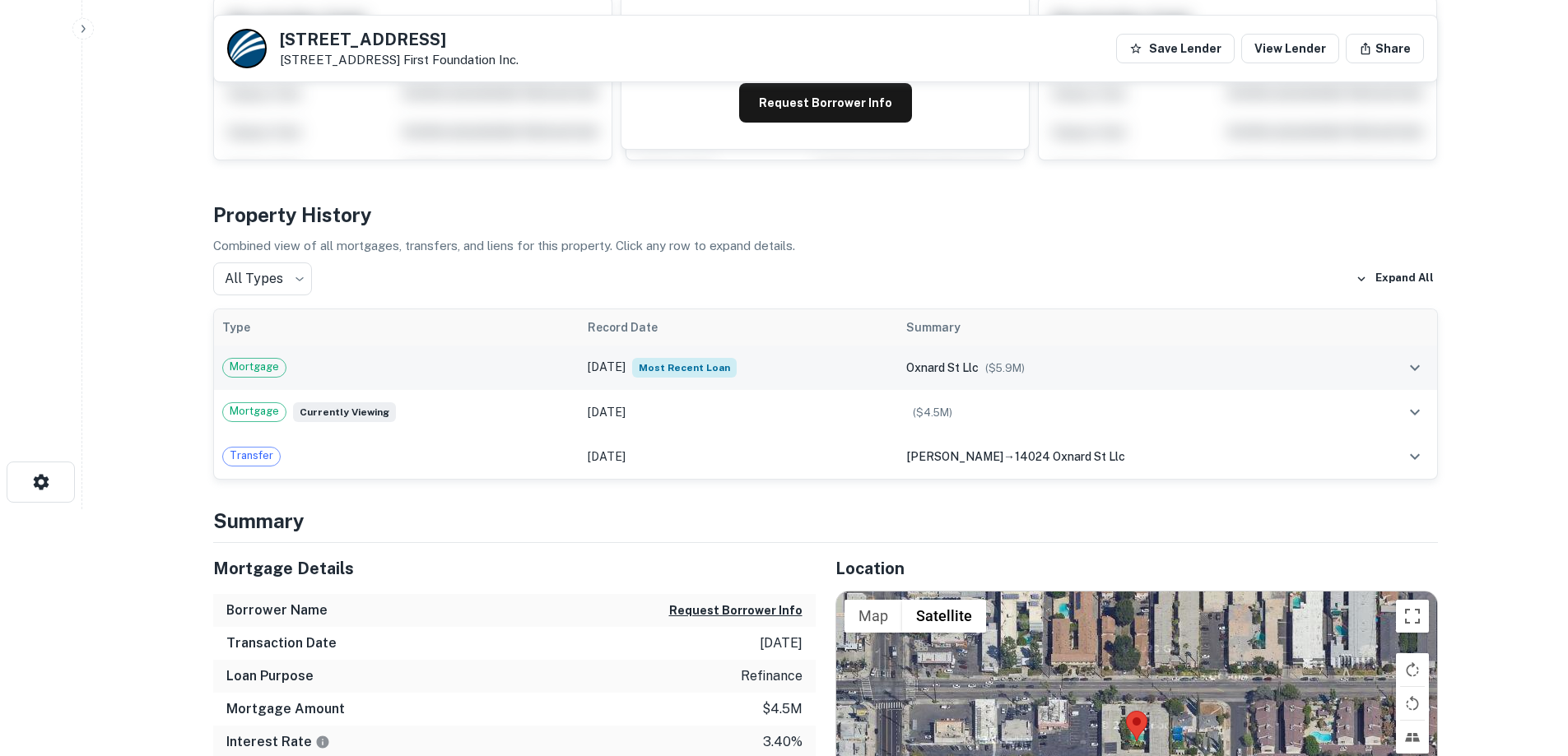
click at [535, 368] on div "Mortgage" at bounding box center [397, 368] width 350 height 20
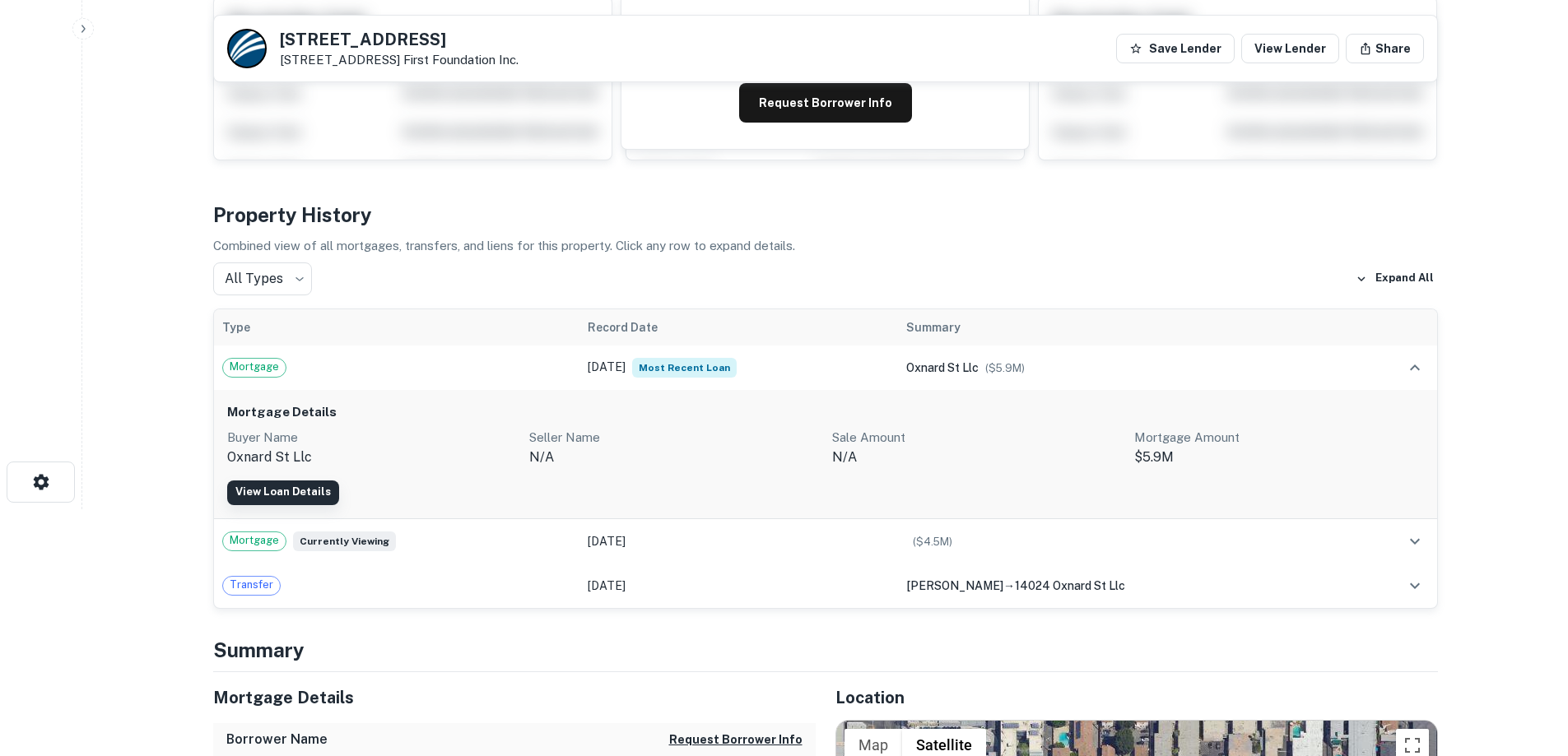
click at [291, 485] on link "View Loan Details" at bounding box center [283, 493] width 112 height 25
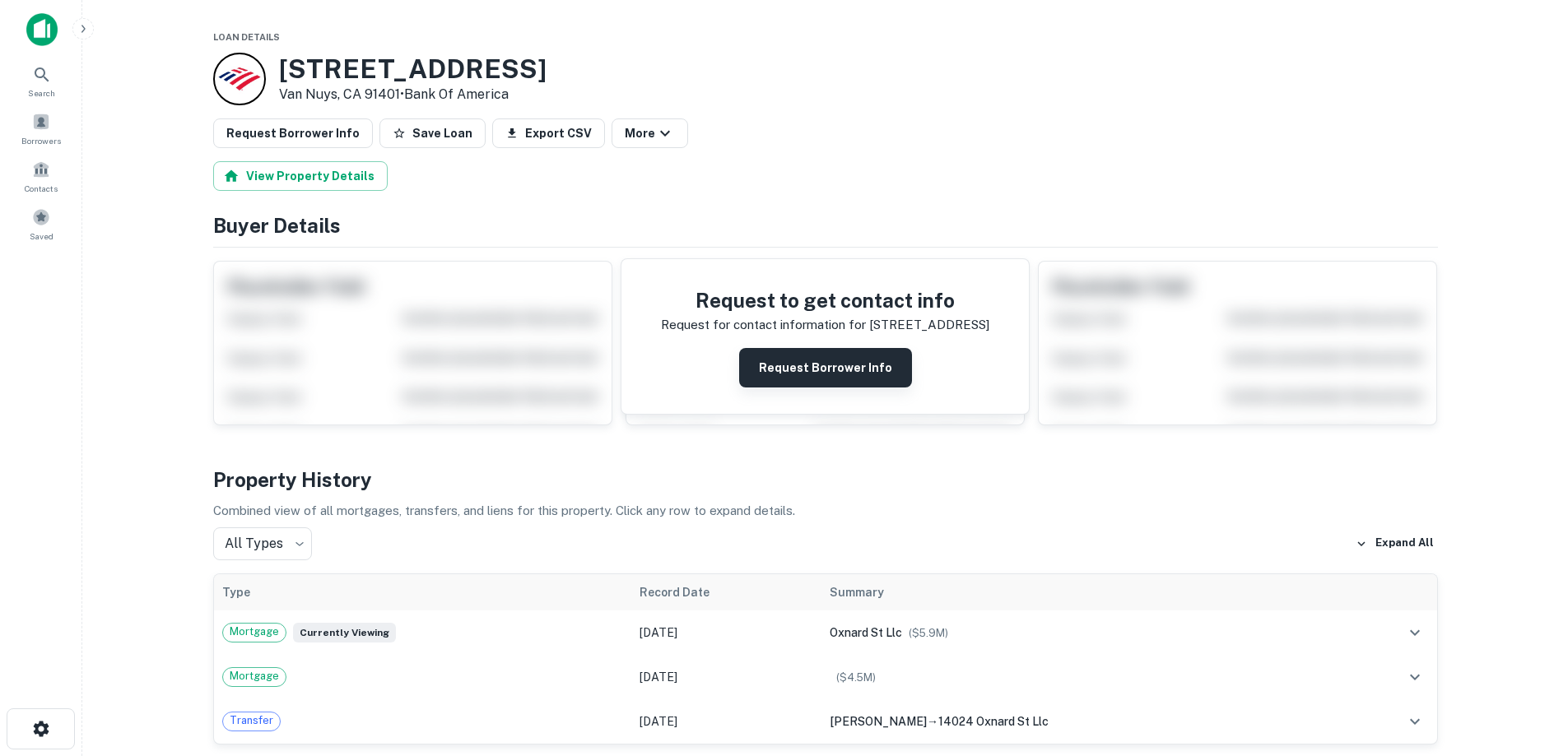
click at [819, 363] on button "Request Borrower Info" at bounding box center [824, 368] width 172 height 39
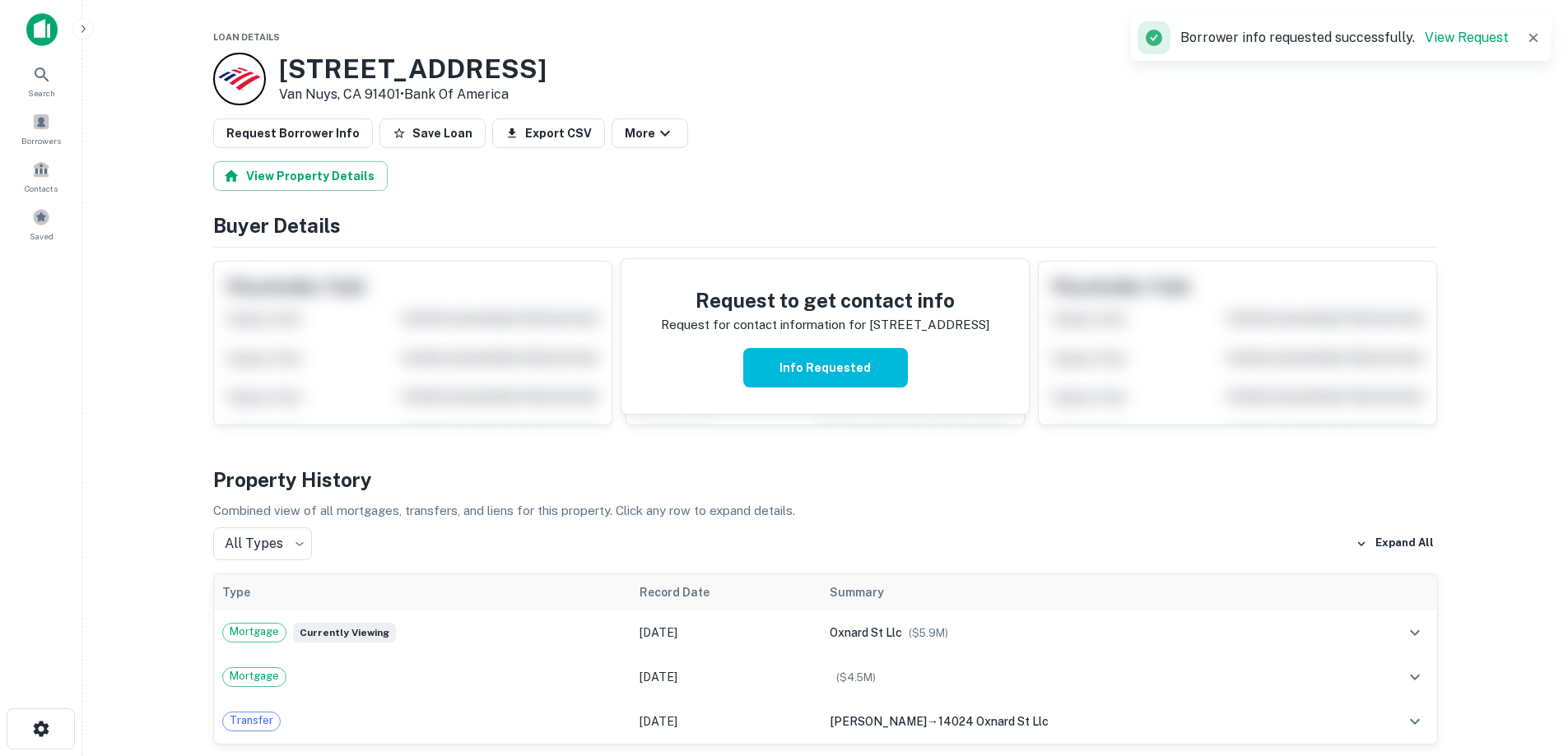
click at [34, 25] on img at bounding box center [41, 30] width 31 height 33
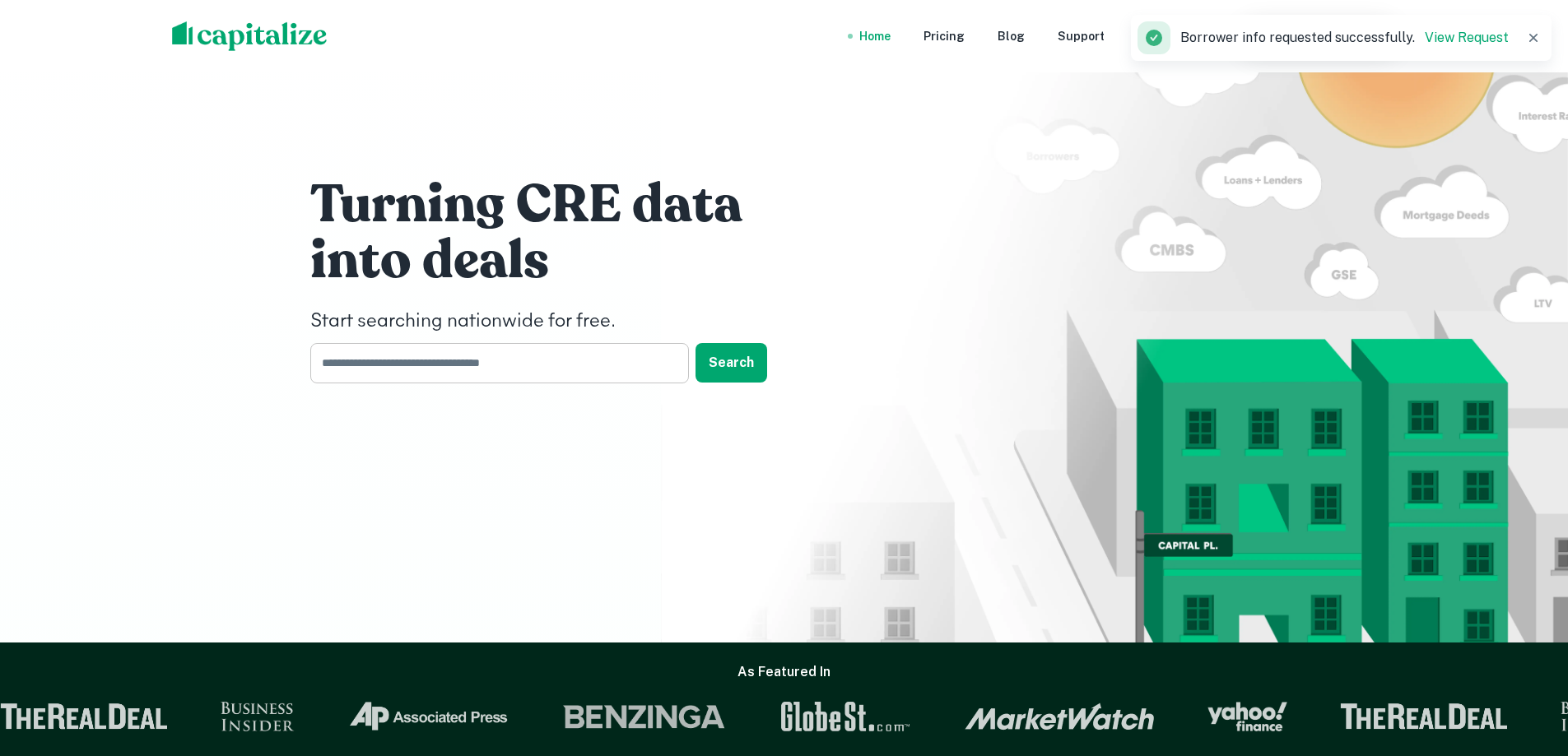
click at [485, 363] on input "text" at bounding box center [493, 363] width 367 height 40
type input "********"
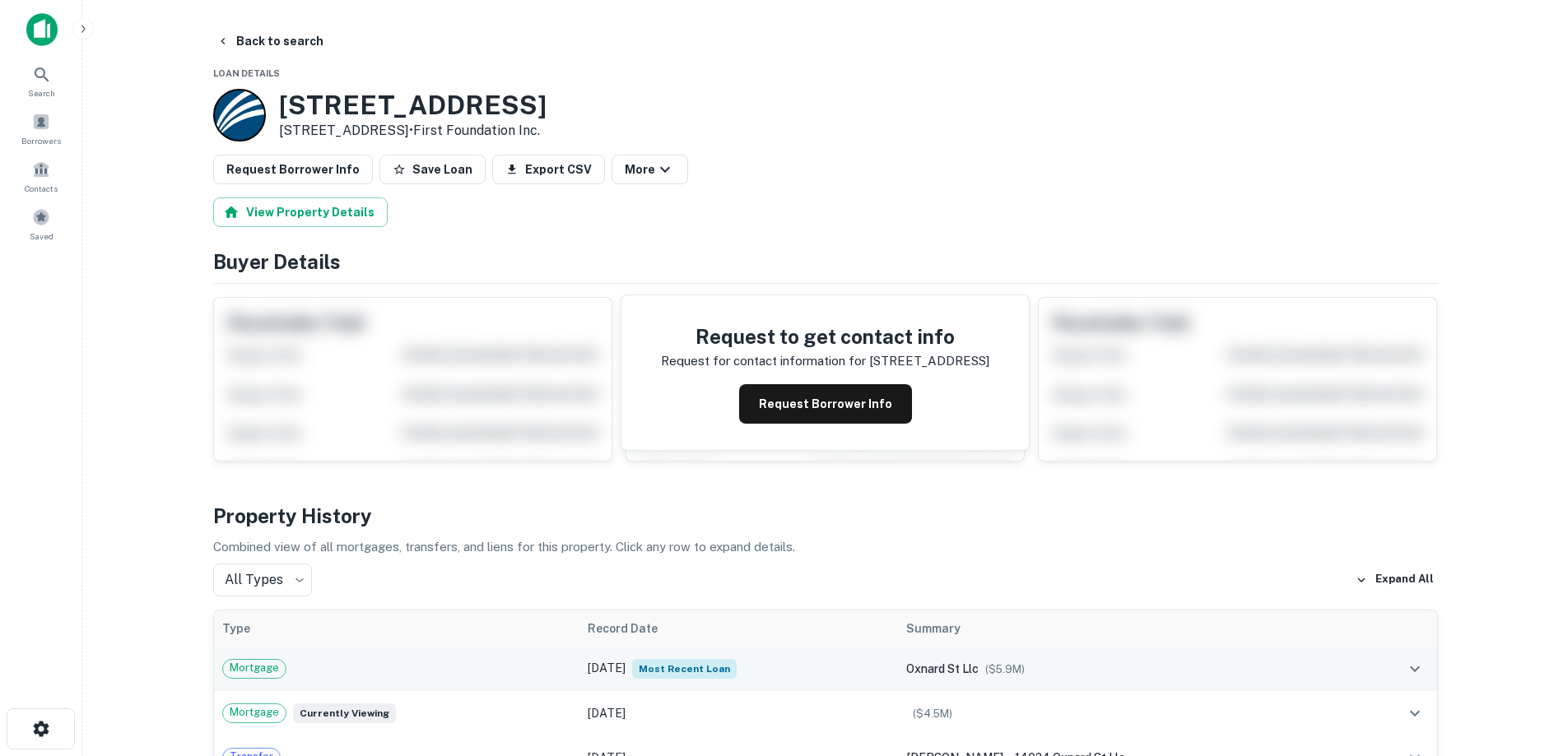
click at [550, 663] on div "Mortgage" at bounding box center [397, 669] width 350 height 20
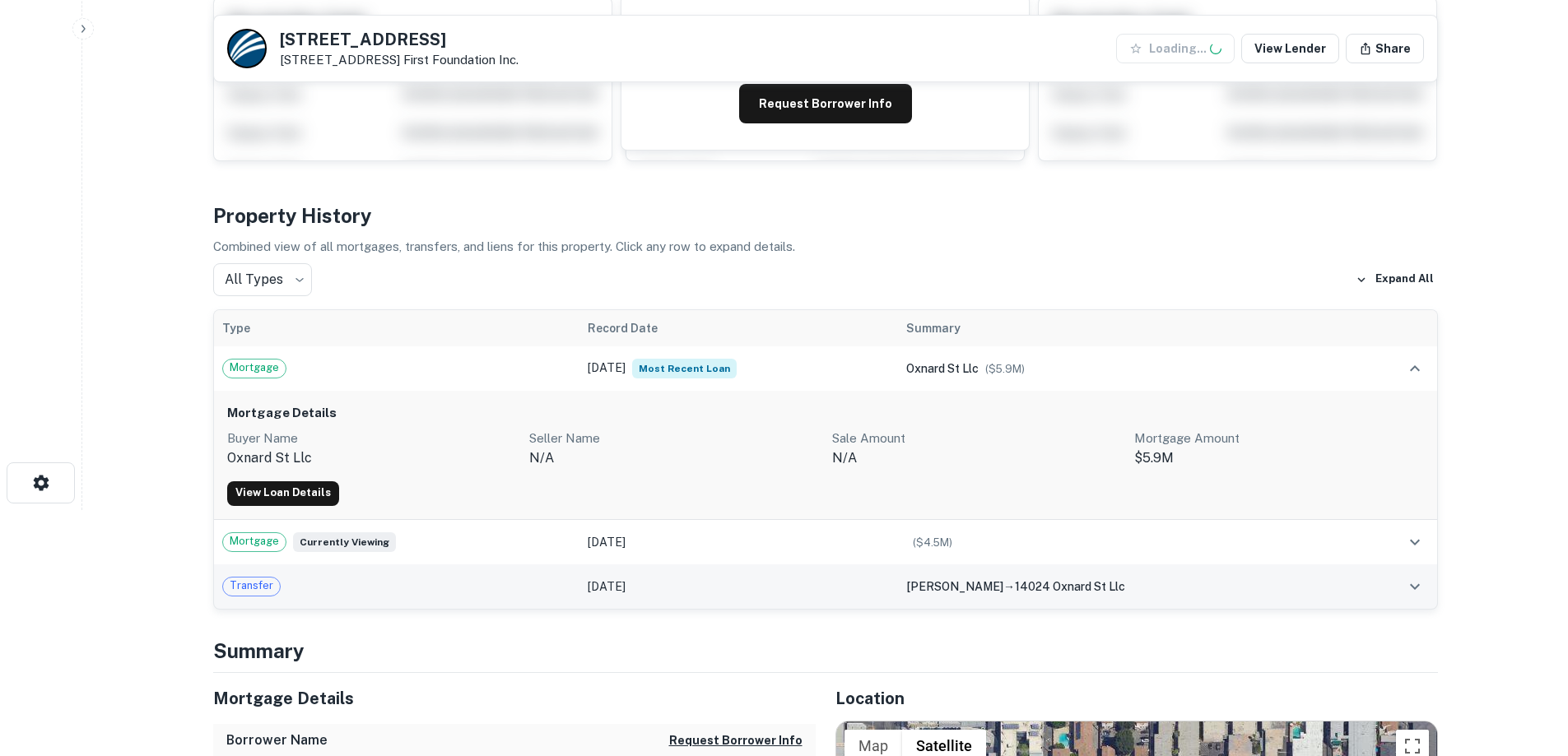
scroll to position [247, 0]
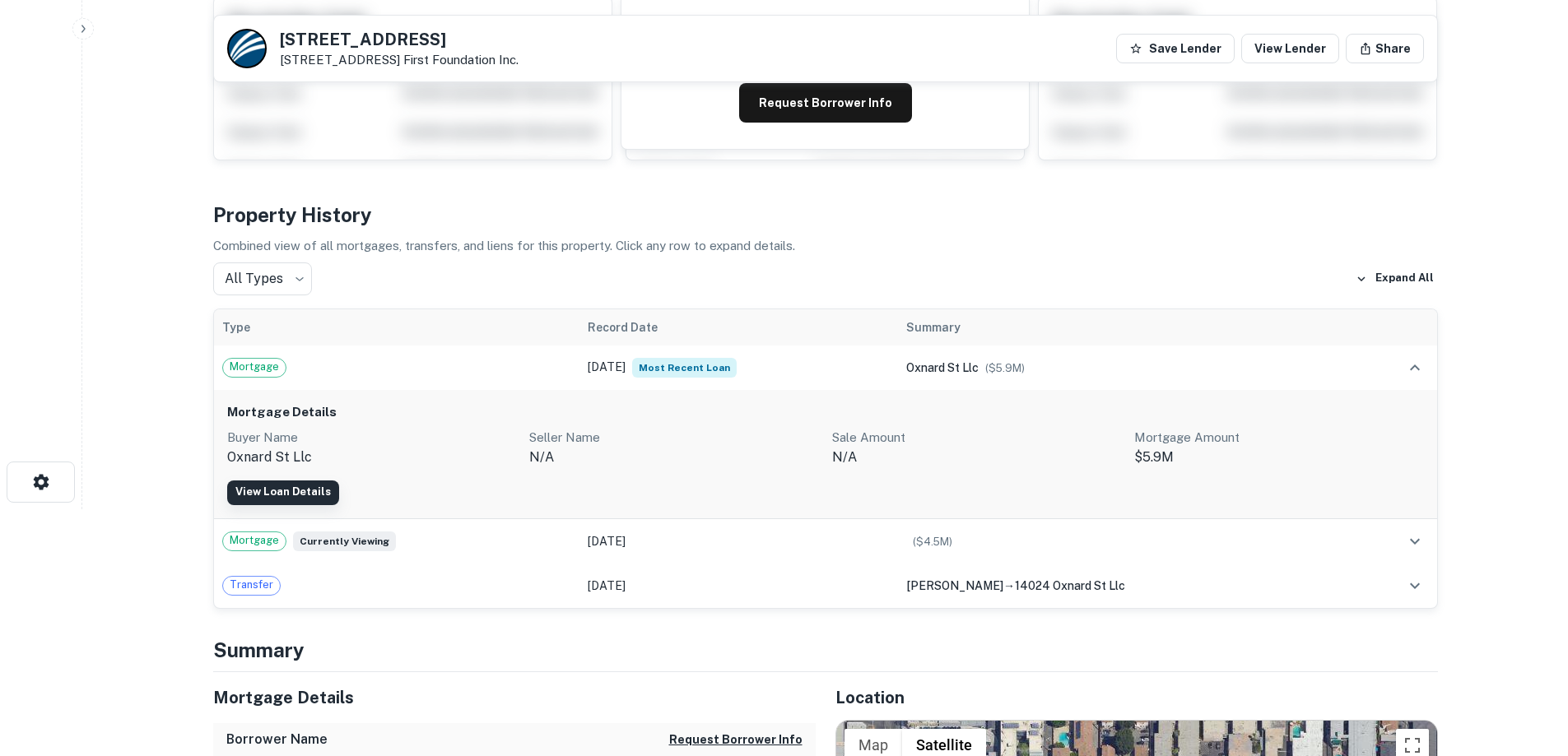
click at [299, 488] on link "View Loan Details" at bounding box center [283, 493] width 112 height 25
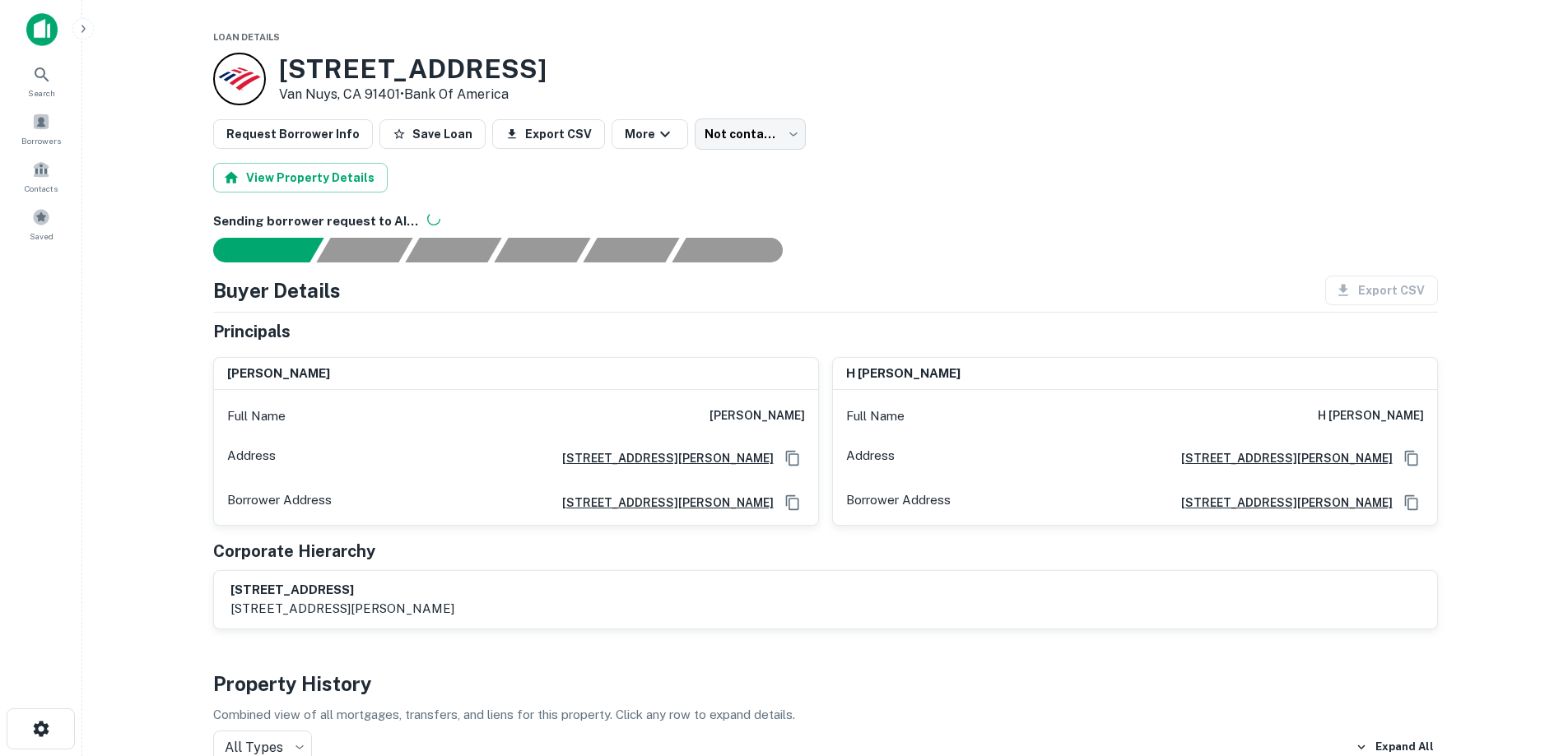
click at [43, 19] on img at bounding box center [41, 30] width 31 height 33
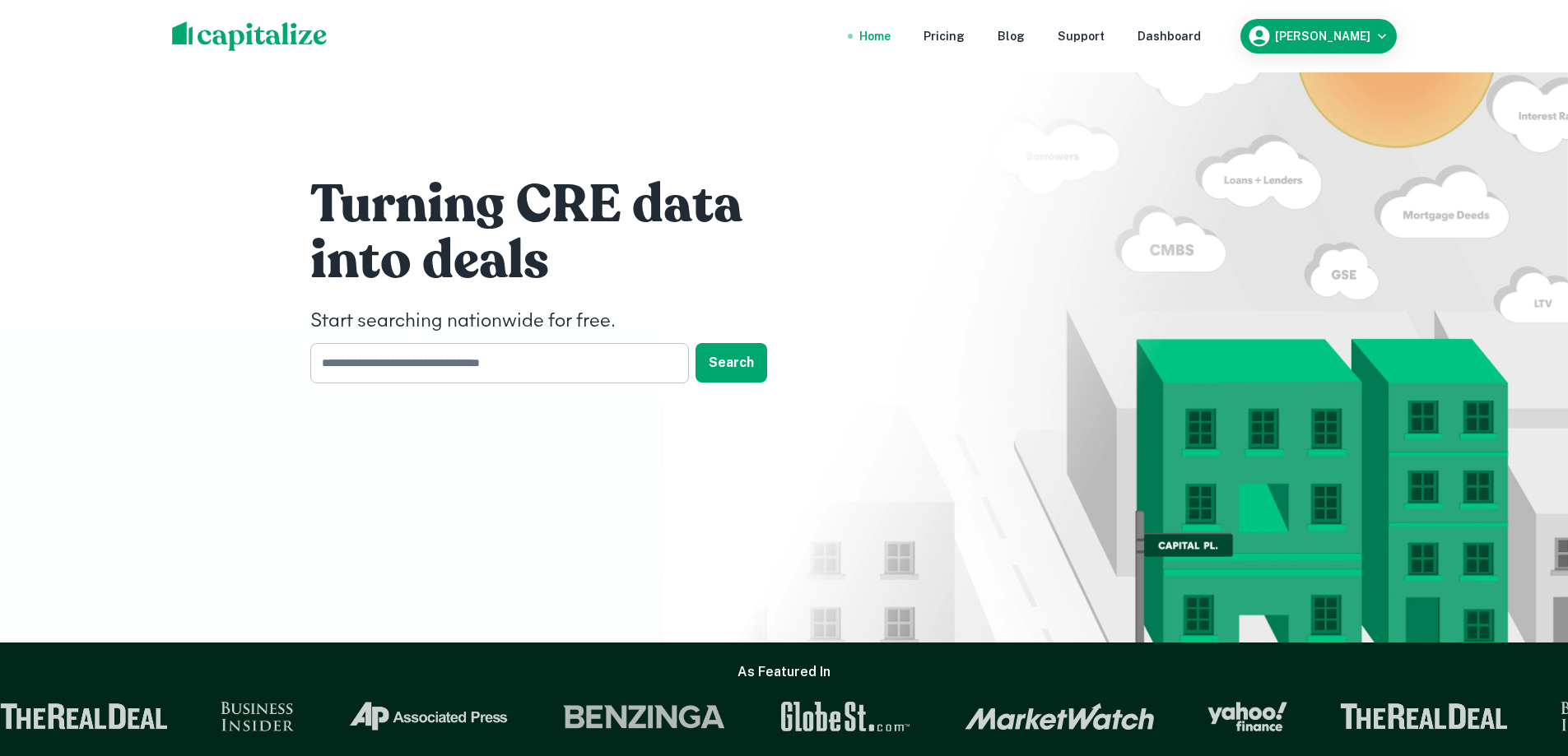
click at [512, 371] on input "text" at bounding box center [493, 363] width 367 height 40
click at [243, 376] on div "Turning CRE data into deals Start searching nationwide for free. ​ Search" at bounding box center [784, 321] width 1568 height 642
click at [523, 357] on input "text" at bounding box center [493, 363] width 367 height 40
type input "**********"
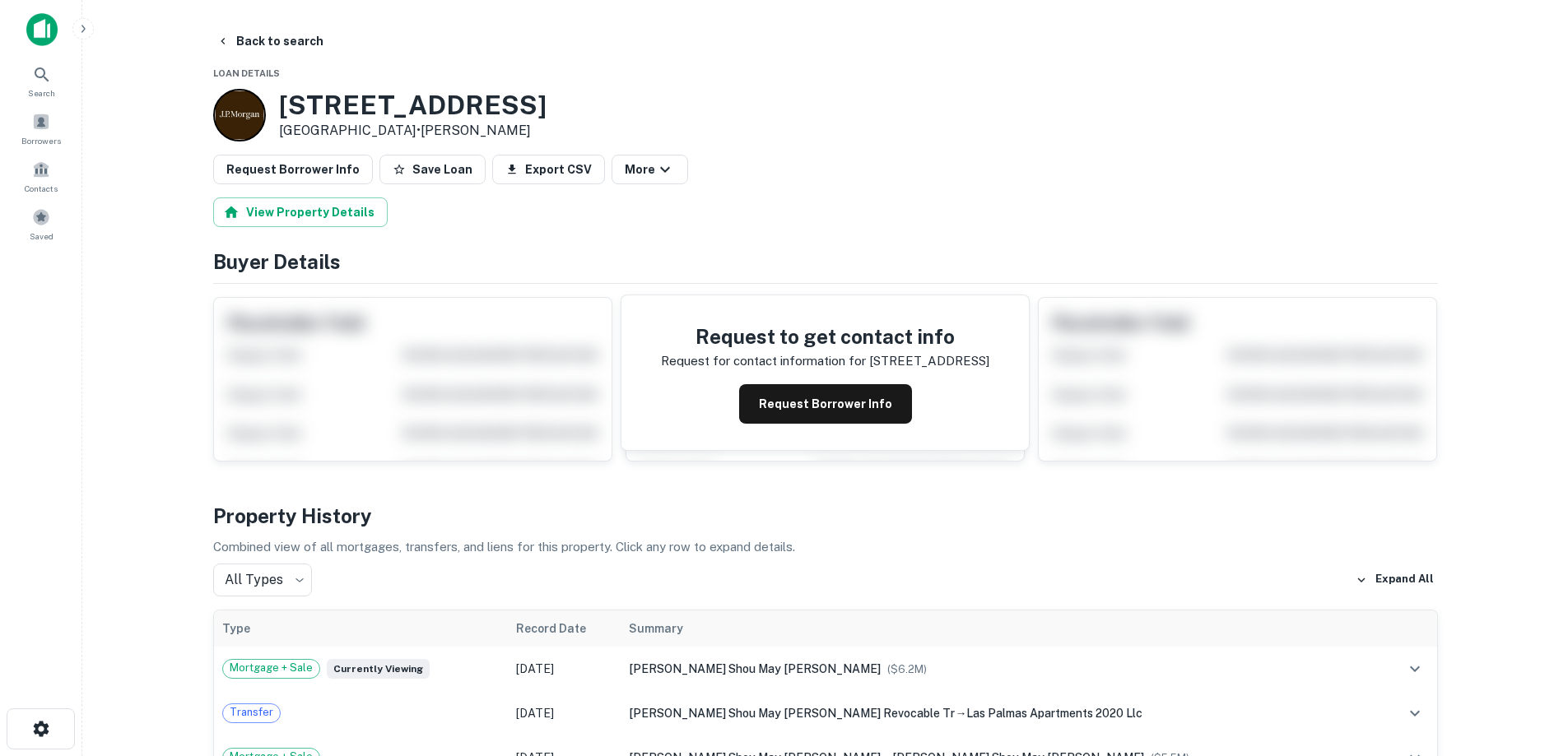
scroll to position [82, 0]
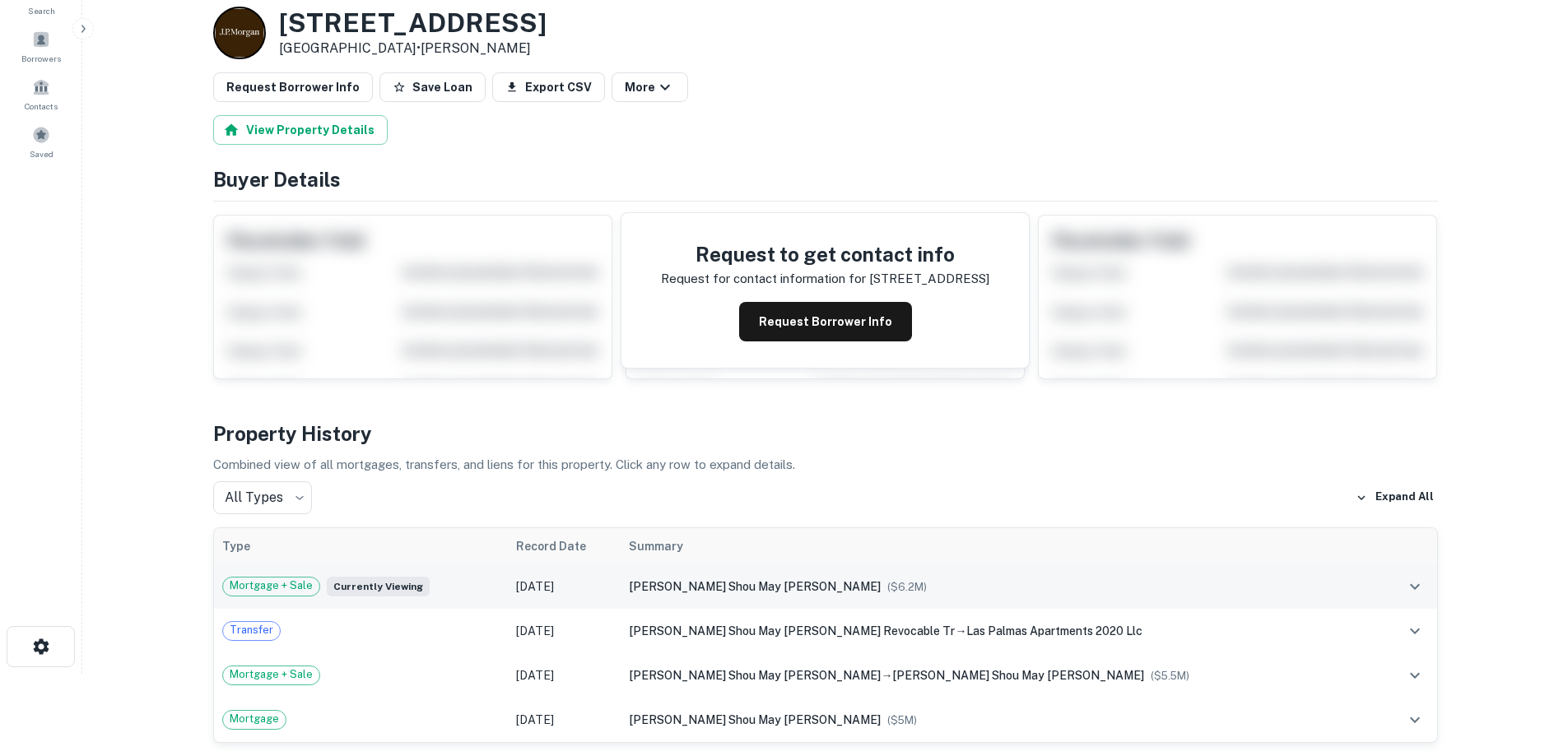
click at [508, 586] on td "Mortgage + Sale Currently viewing" at bounding box center [360, 587] width 294 height 44
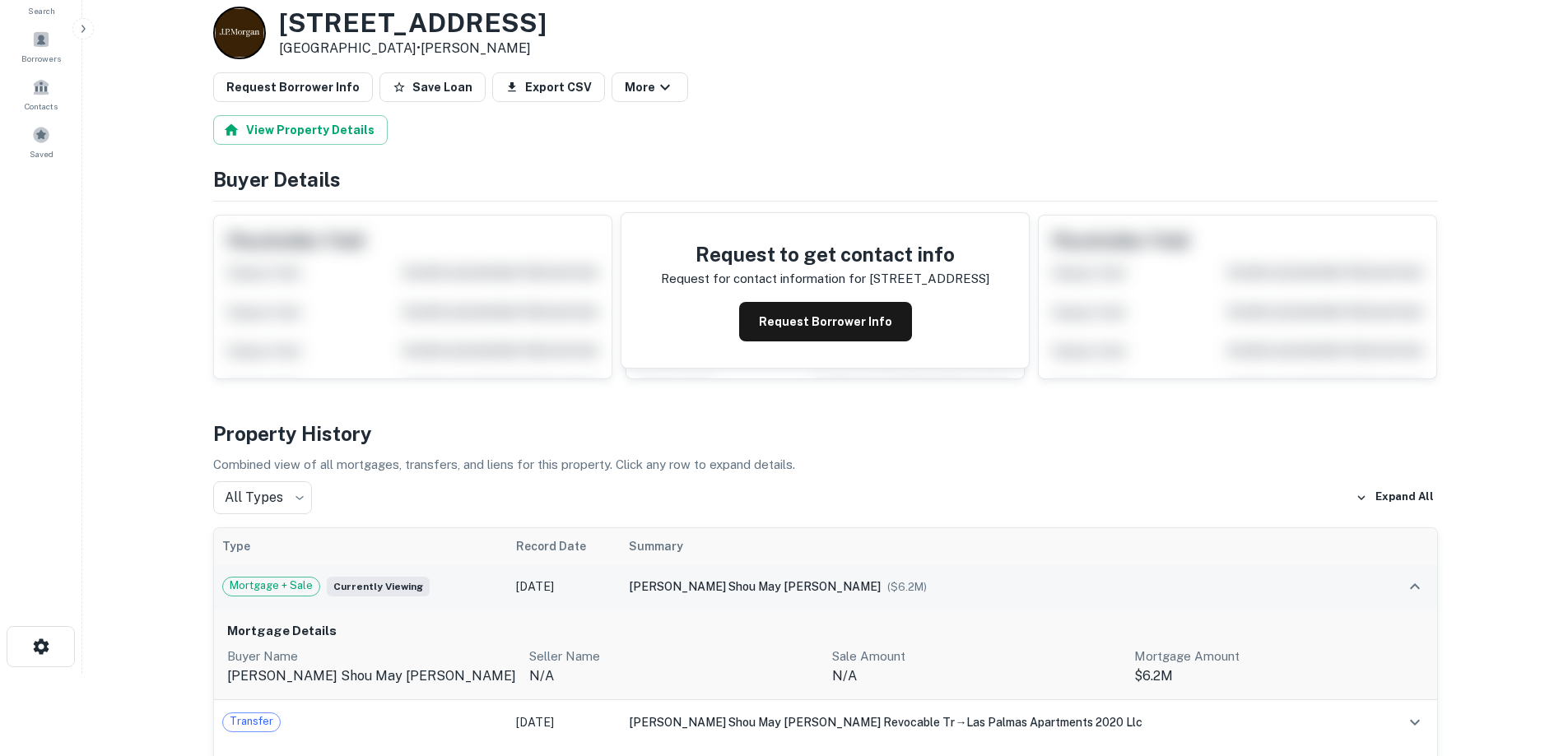
click at [554, 585] on td "[DATE]" at bounding box center [564, 587] width 114 height 44
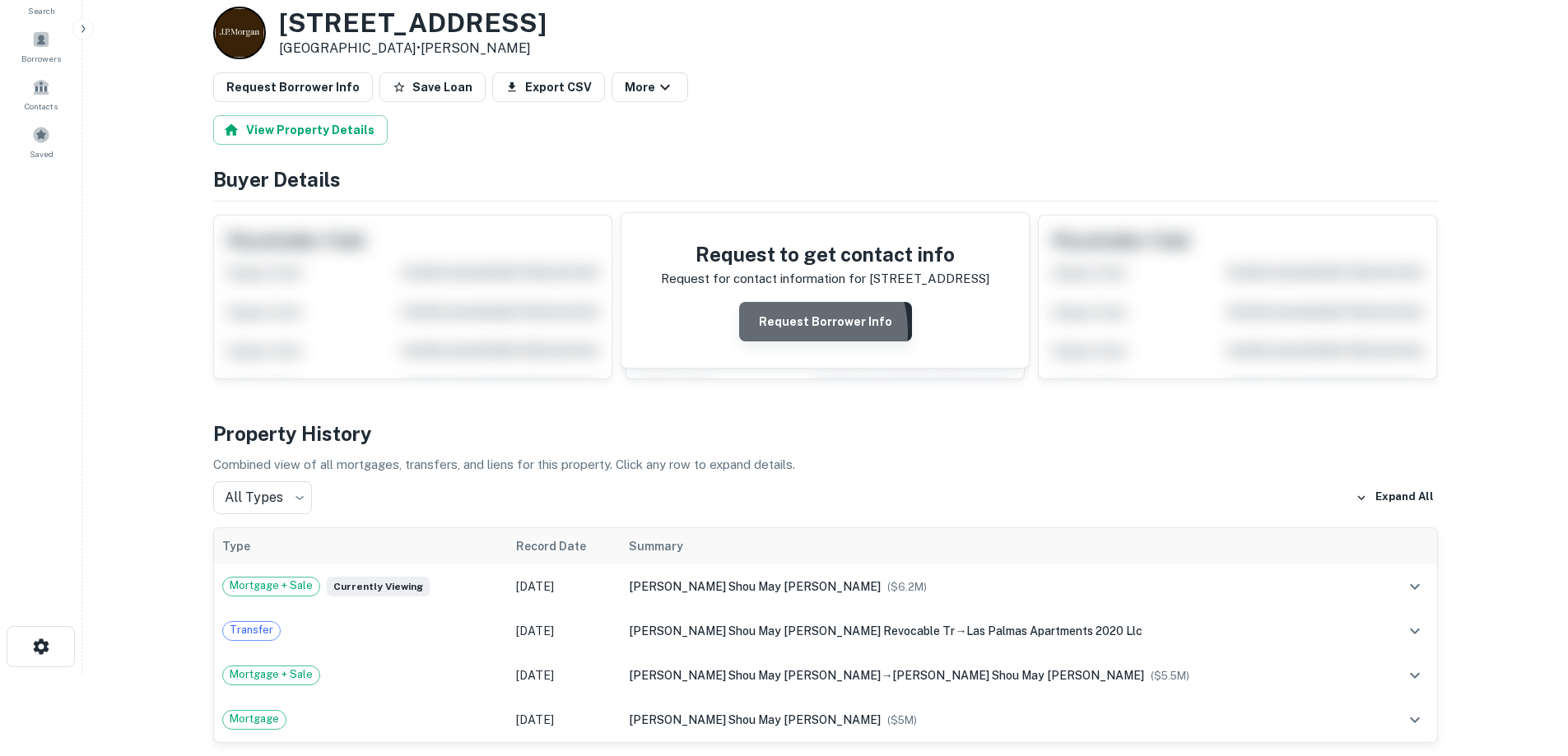
click at [796, 331] on button "Request Borrower Info" at bounding box center [824, 322] width 172 height 39
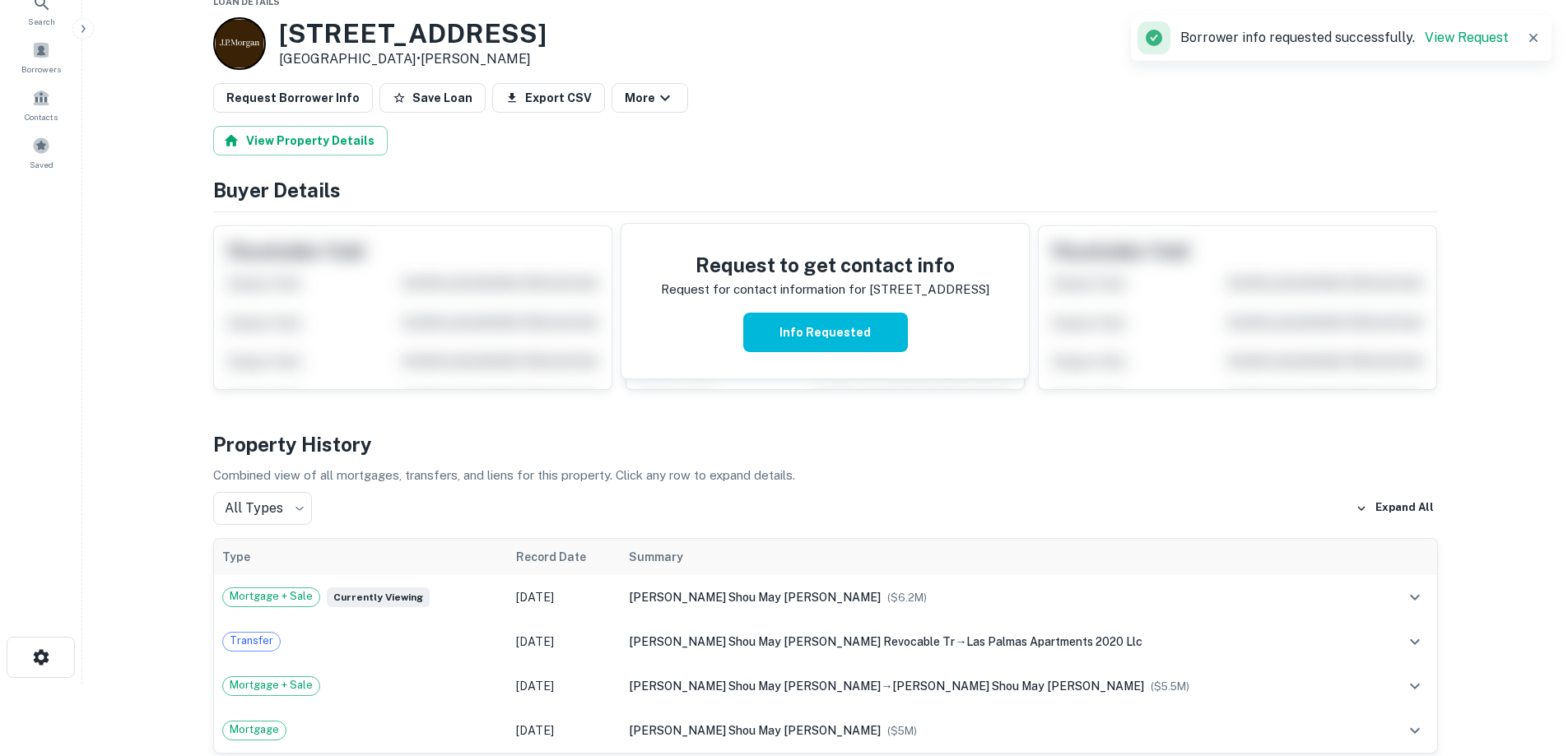
scroll to position [0, 0]
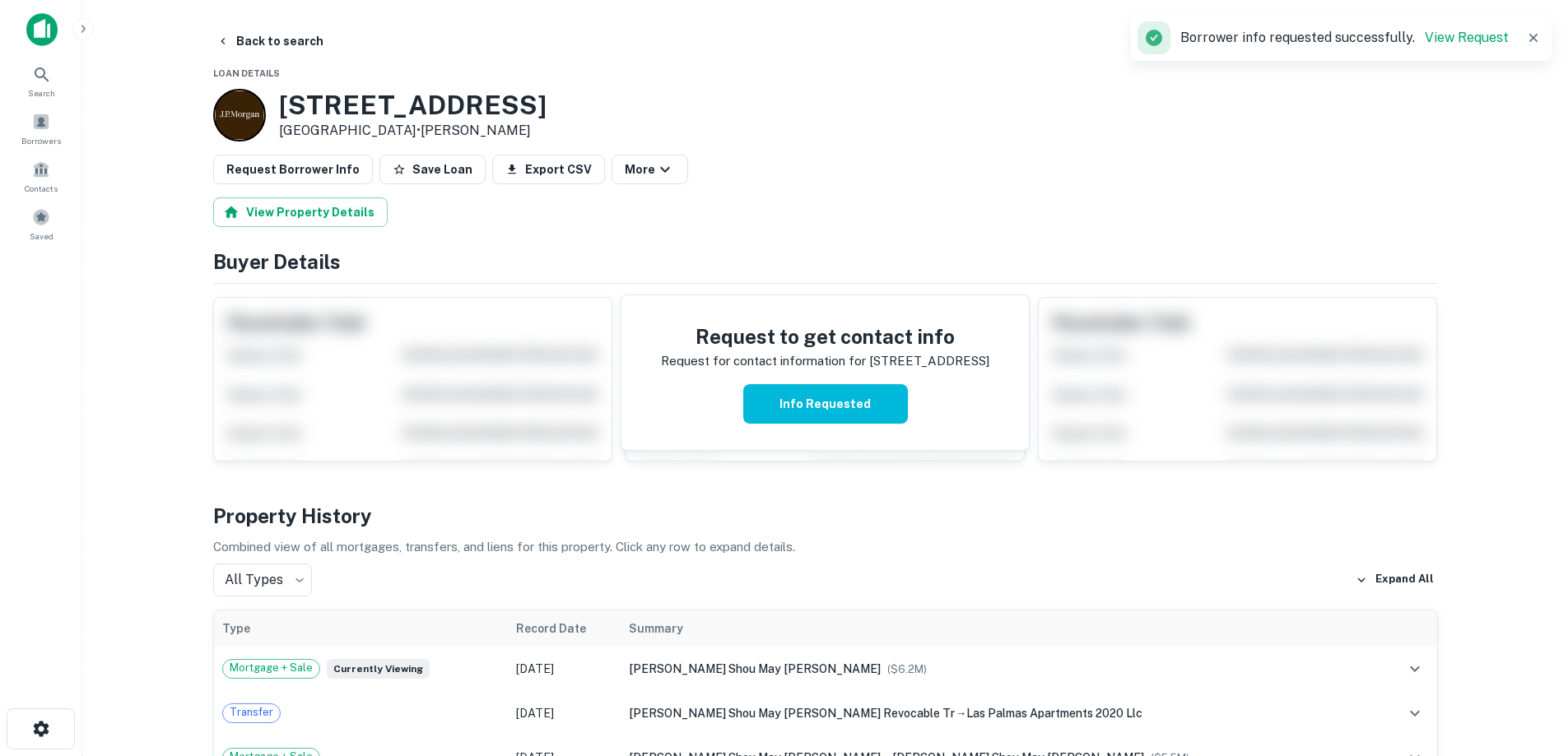
click at [36, 28] on img at bounding box center [41, 30] width 31 height 33
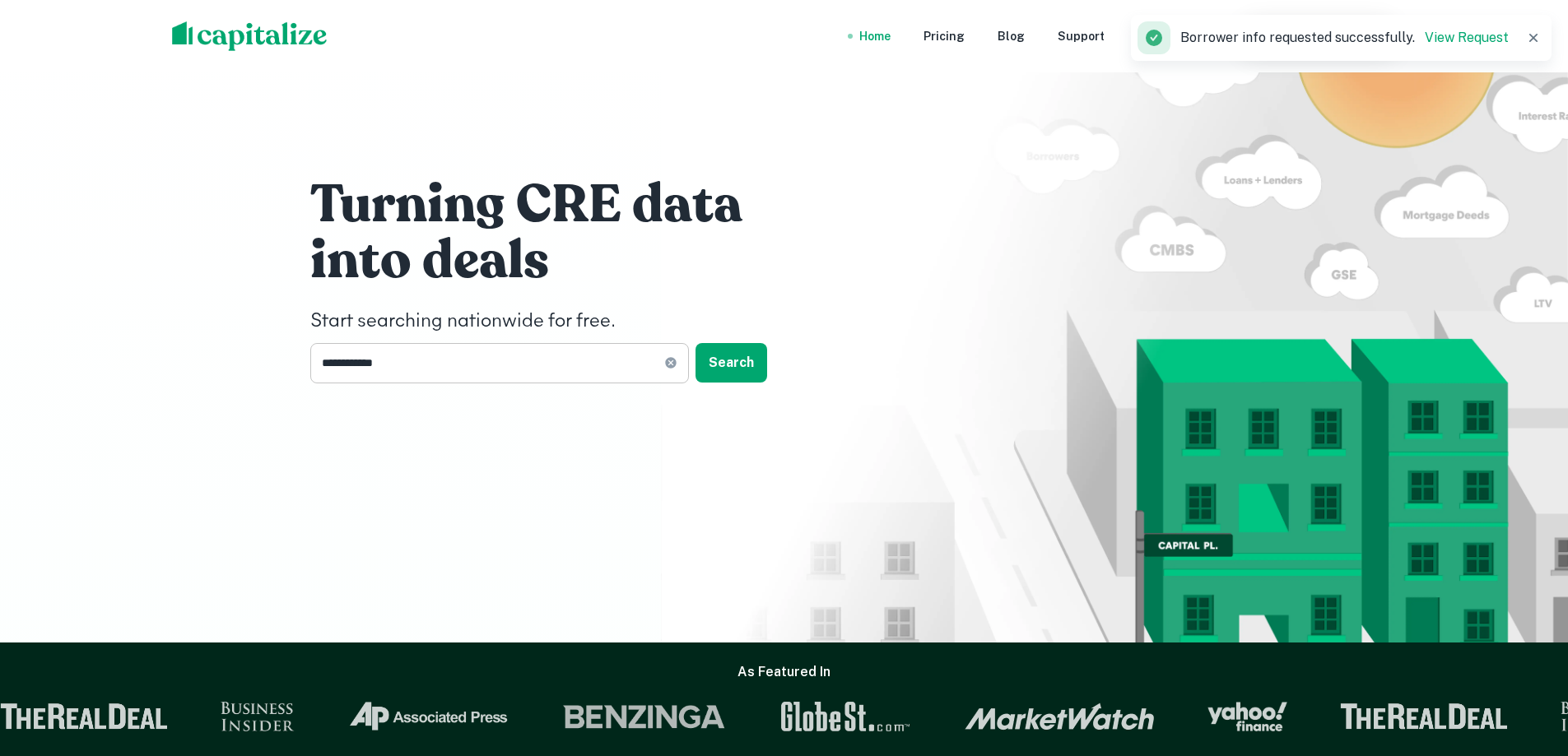
click at [408, 364] on input "**********" at bounding box center [486, 363] width 353 height 40
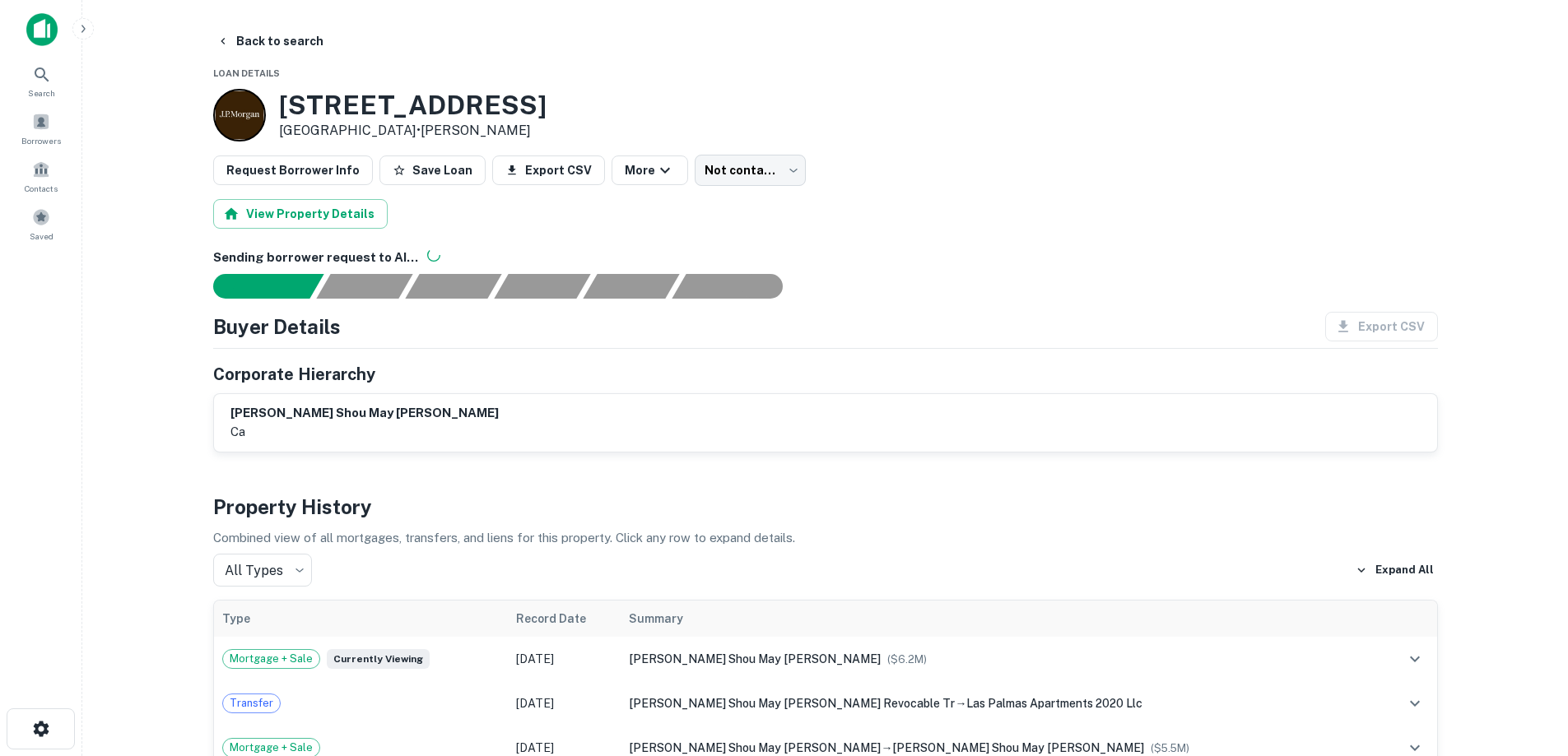
click at [52, 33] on img at bounding box center [41, 30] width 31 height 33
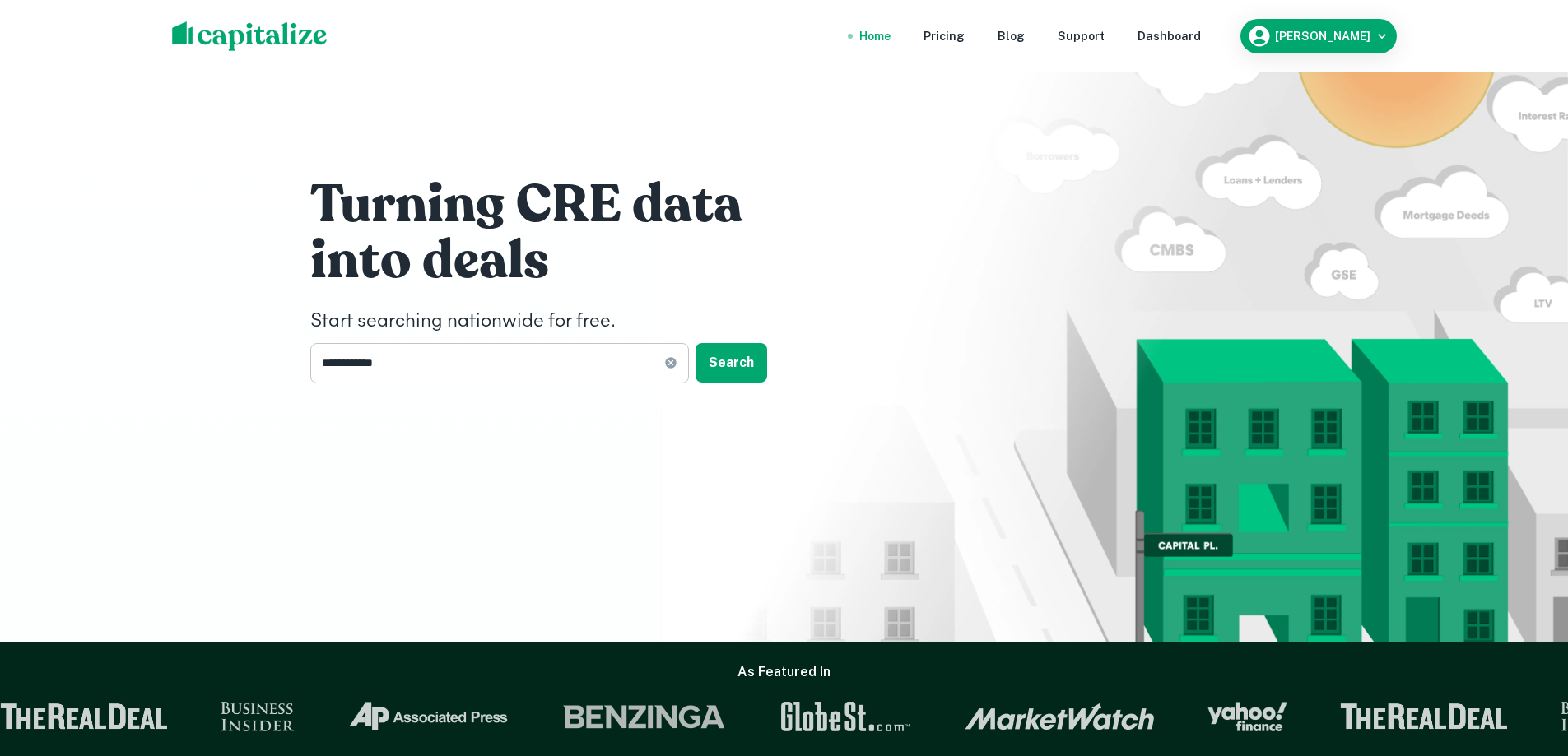
click at [669, 365] on icon at bounding box center [671, 363] width 13 height 13
click at [480, 361] on input "text" at bounding box center [493, 363] width 367 height 40
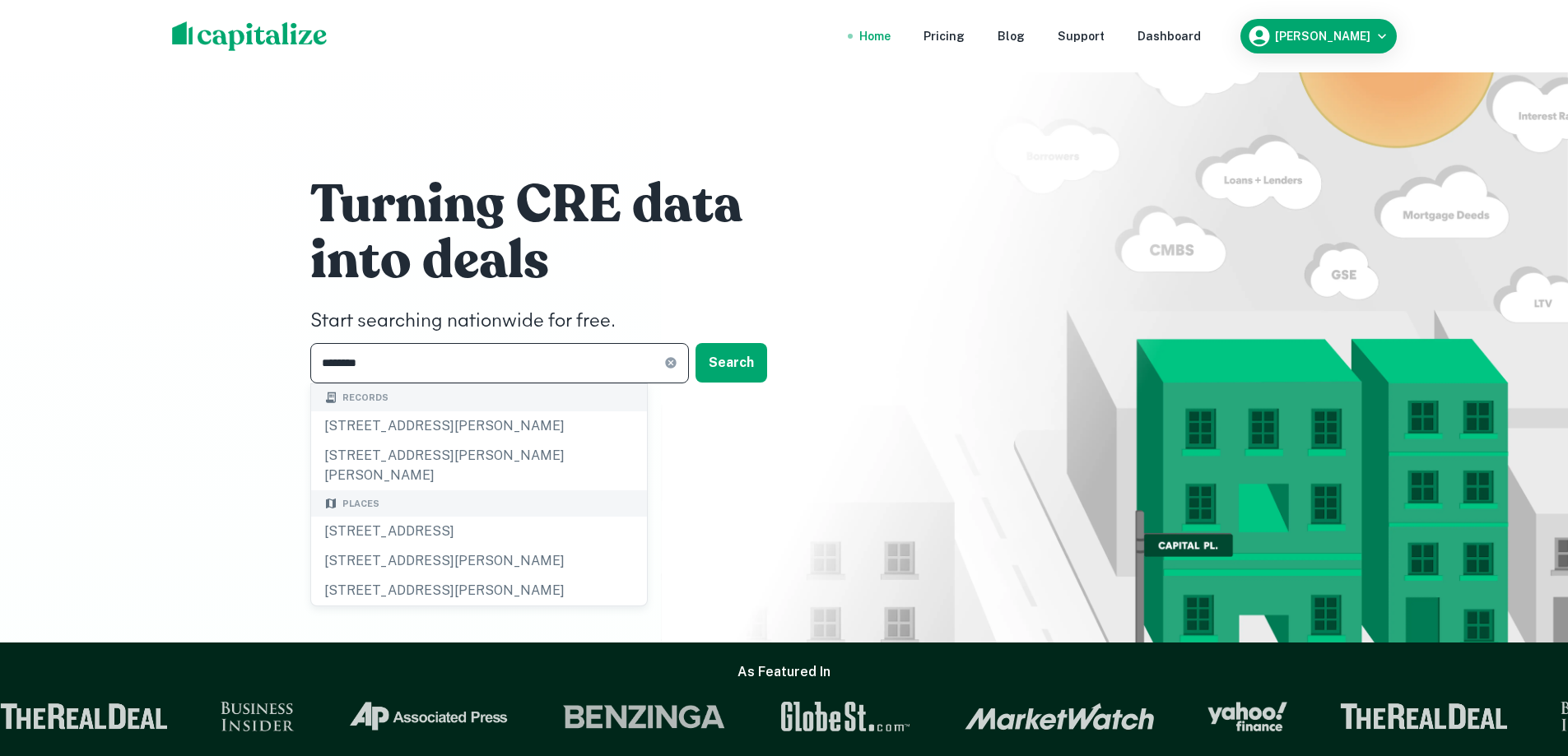
type input "*********"
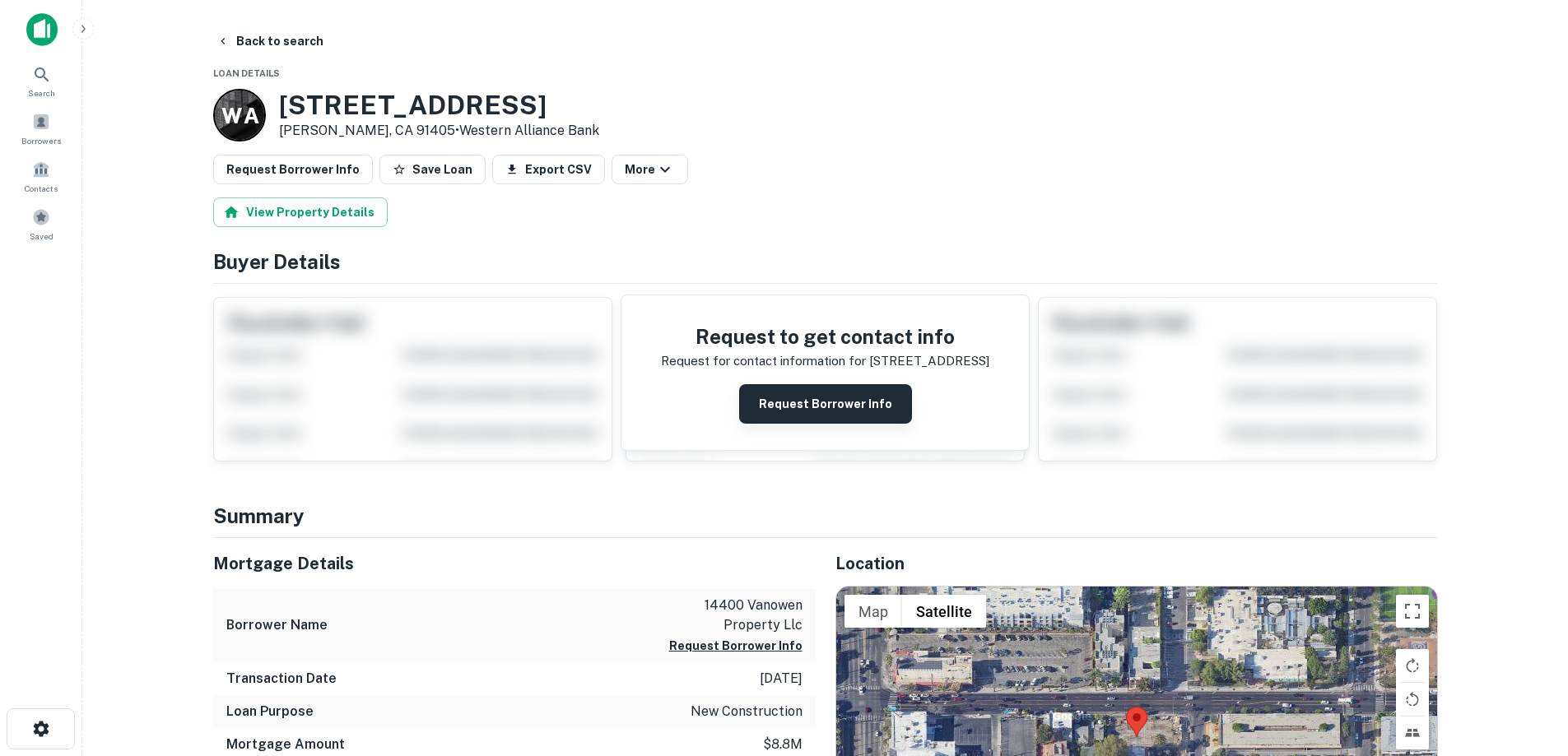
click at [796, 392] on button "Request Borrower Info" at bounding box center [824, 404] width 172 height 39
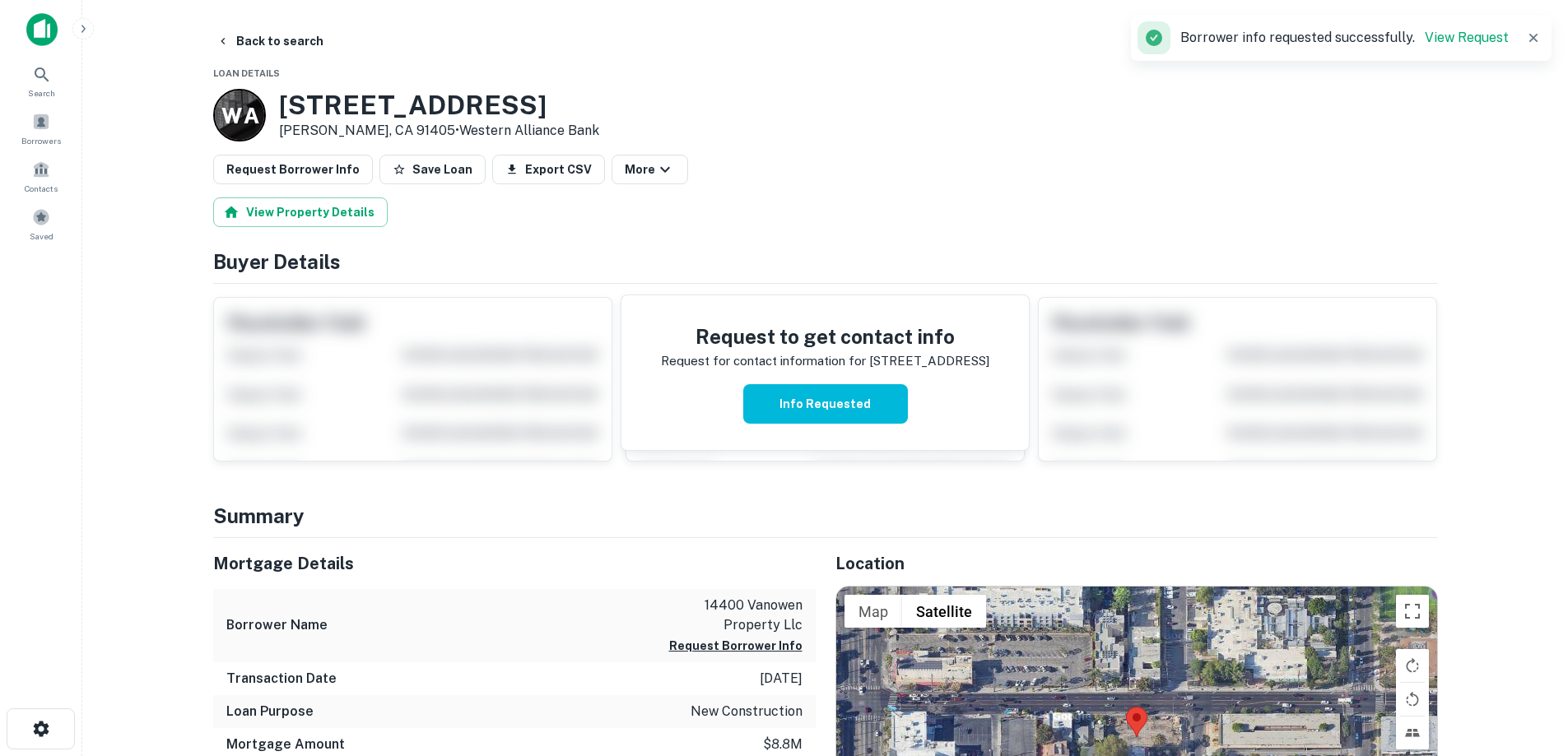
click at [39, 16] on img at bounding box center [41, 30] width 31 height 33
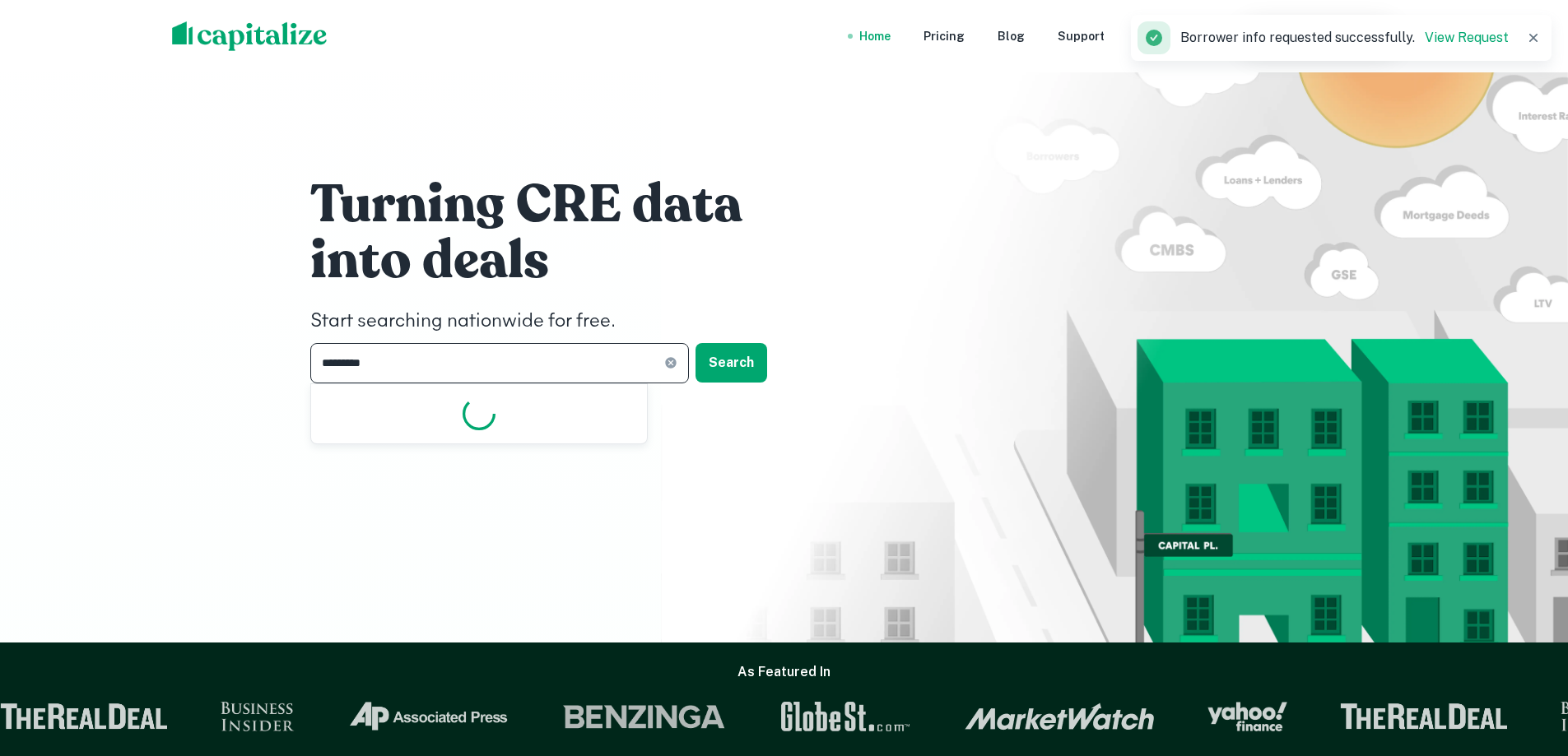
click at [402, 365] on input "*********" at bounding box center [486, 363] width 353 height 40
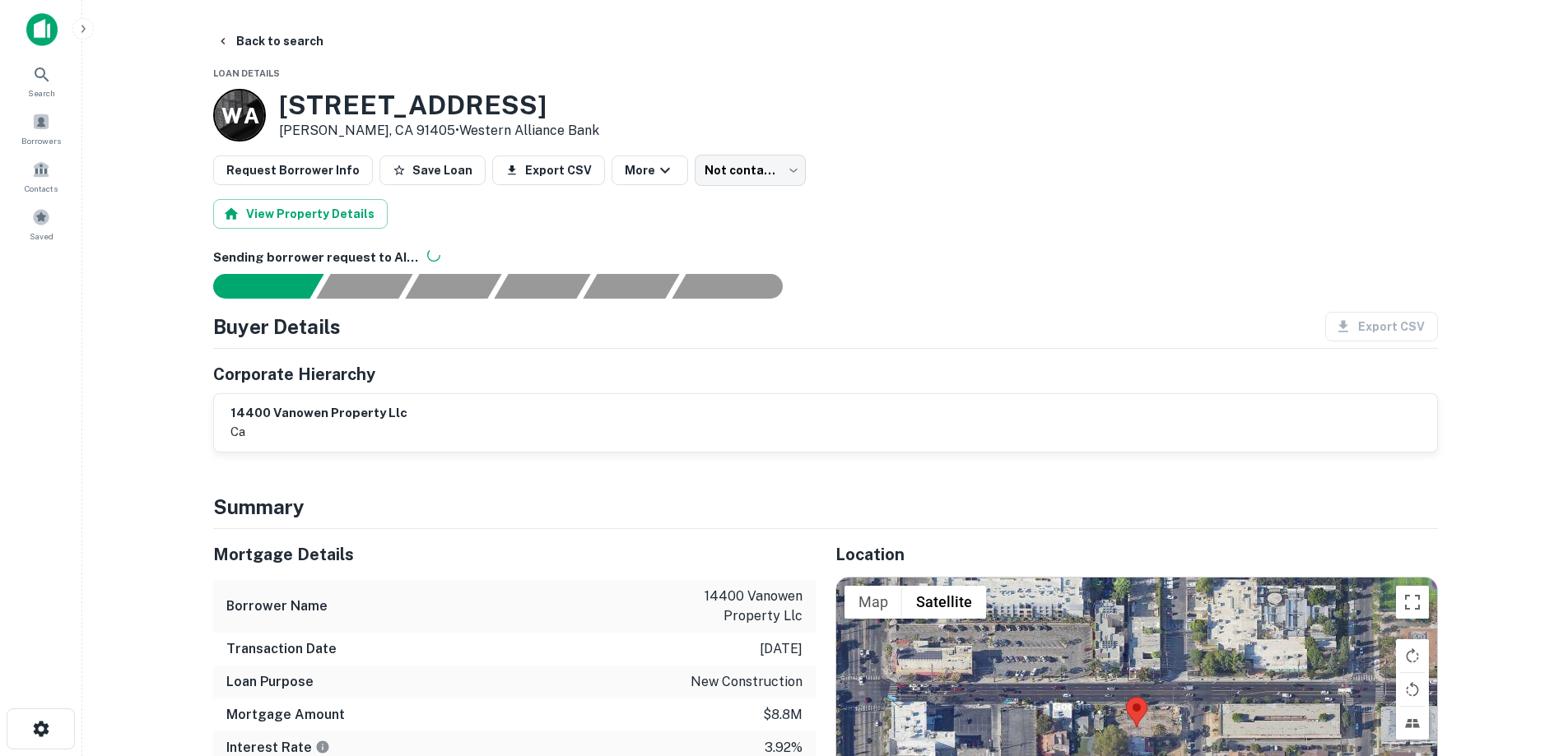
click at [38, 37] on img at bounding box center [41, 30] width 31 height 33
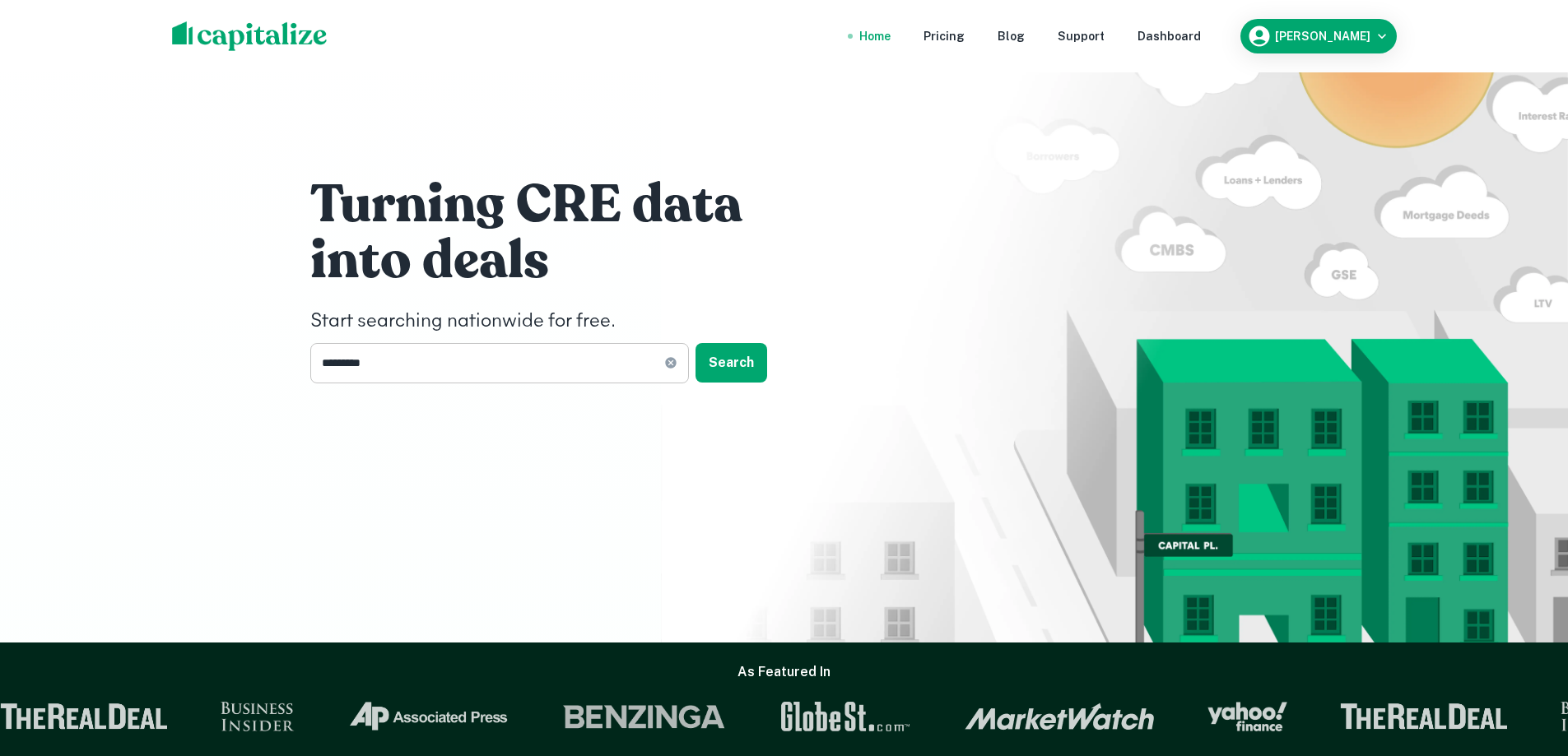
click at [670, 358] on icon at bounding box center [670, 363] width 11 height 11
drag, startPoint x: 464, startPoint y: 351, endPoint x: 464, endPoint y: 371, distance: 20.0
click at [464, 351] on input "text" at bounding box center [493, 363] width 367 height 40
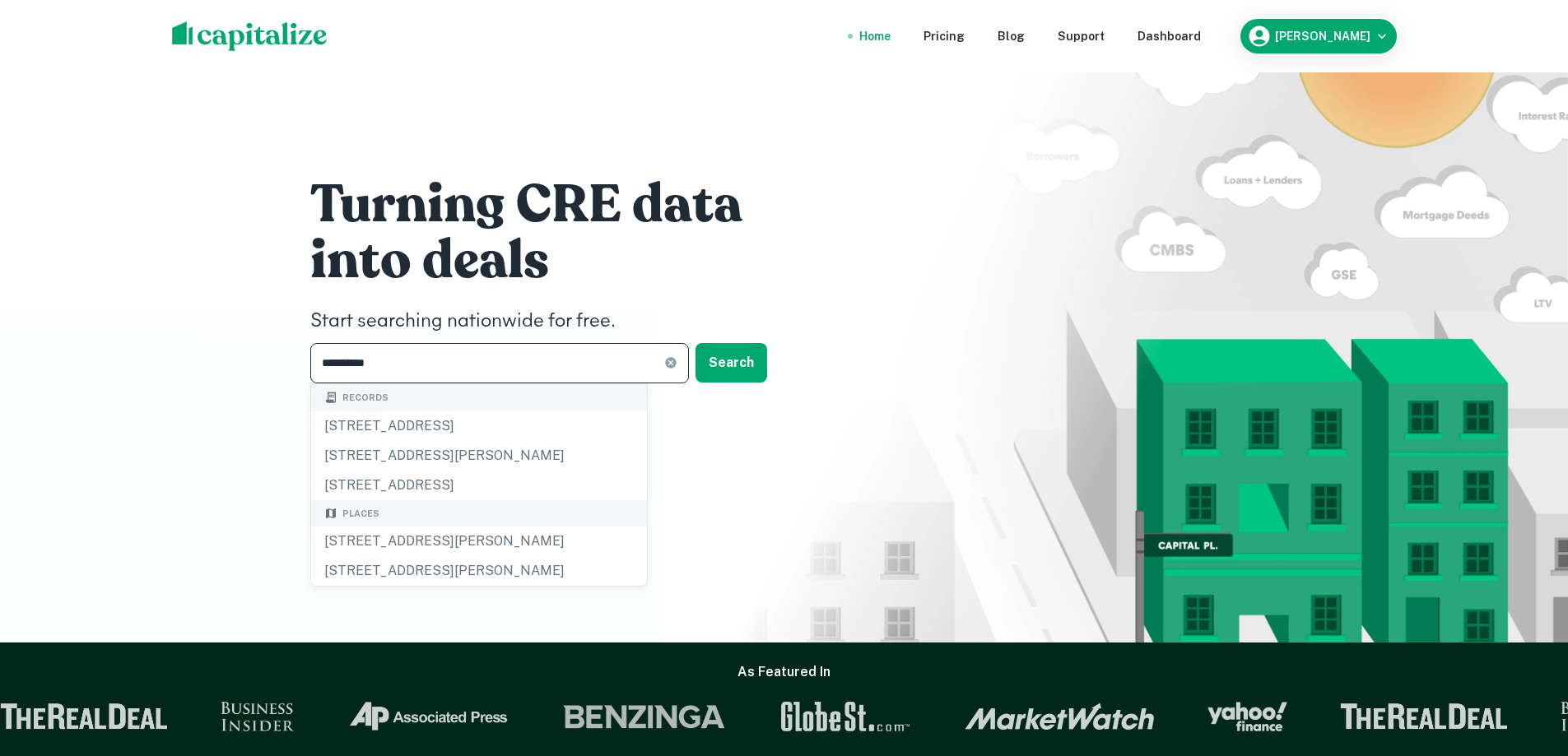
type input "**********"
click at [460, 536] on div "[STREET_ADDRESS][PERSON_NAME]" at bounding box center [479, 541] width 336 height 30
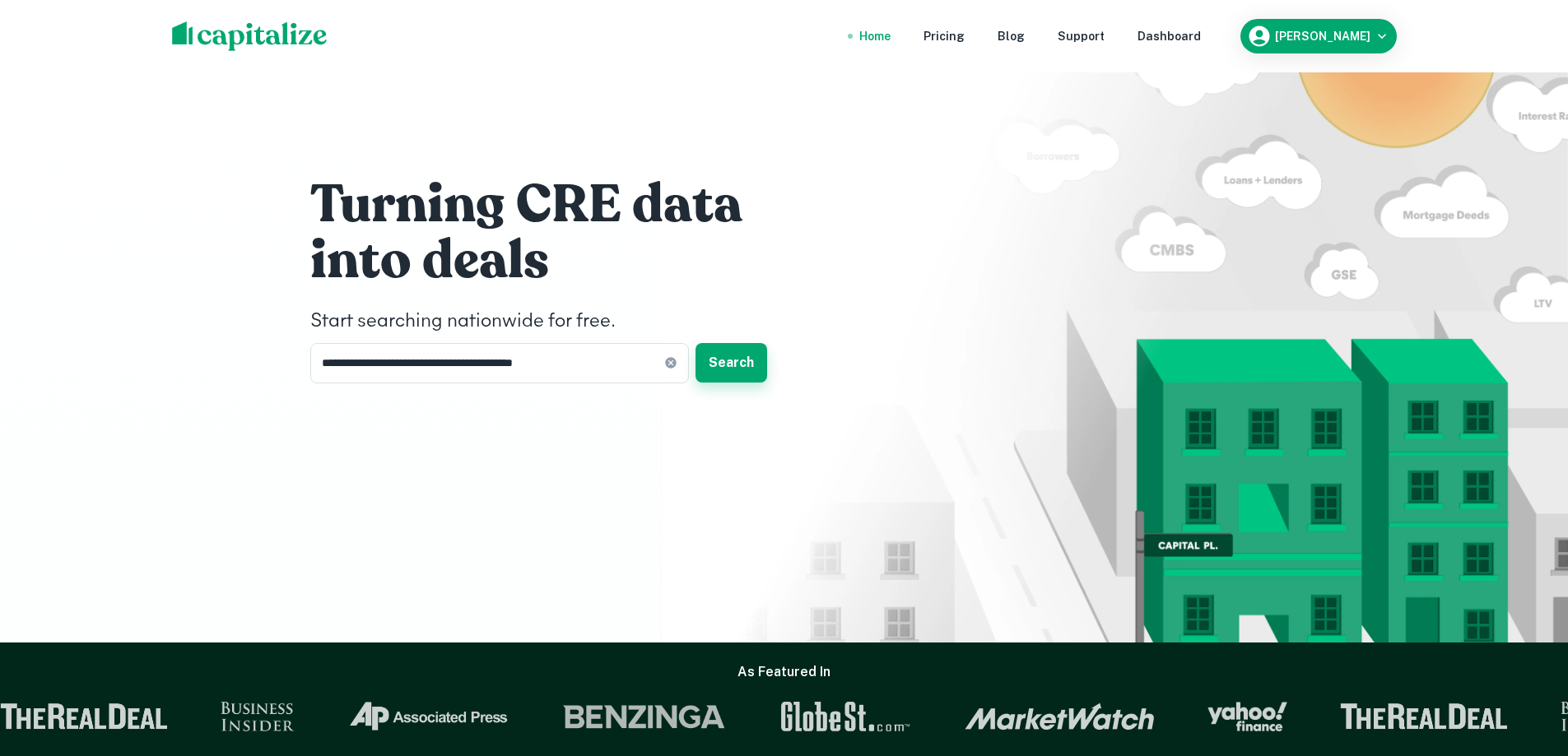
click at [735, 369] on button "Search" at bounding box center [731, 362] width 71 height 39
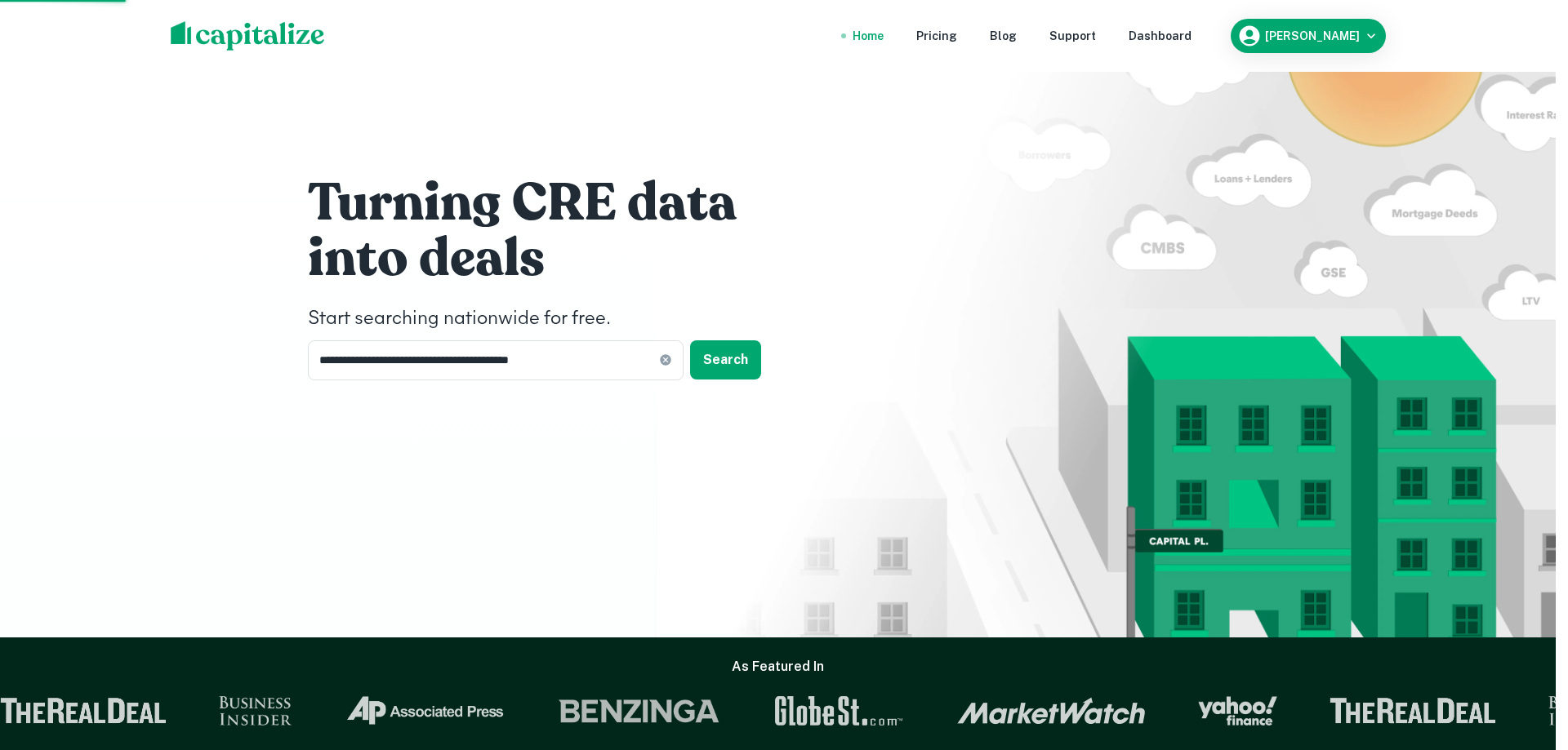
click at [780, 477] on div "[STREET_ADDRESS][PERSON_NAME]" at bounding box center [784, 471] width 318 height 30
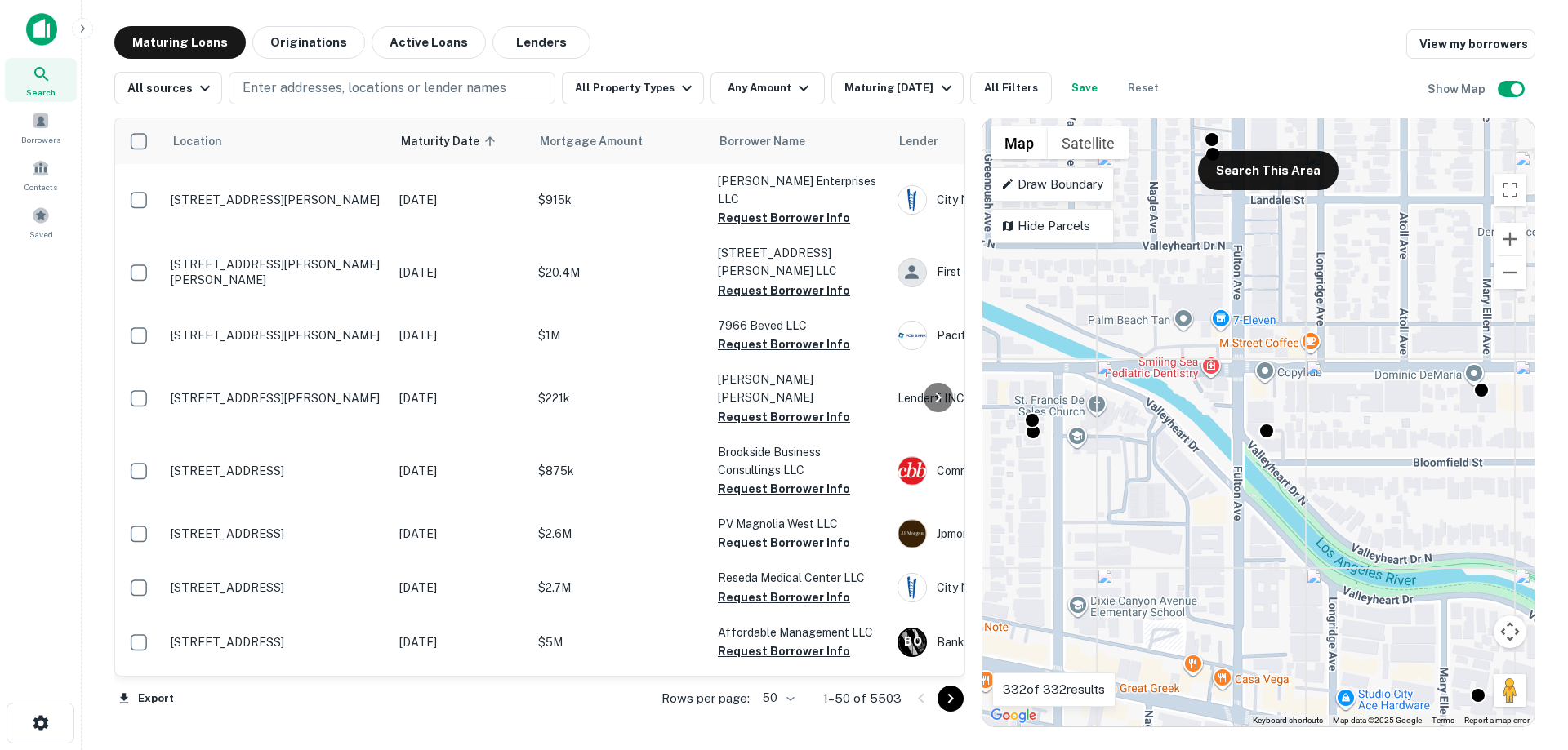
click at [44, 33] on img at bounding box center [41, 30] width 31 height 32
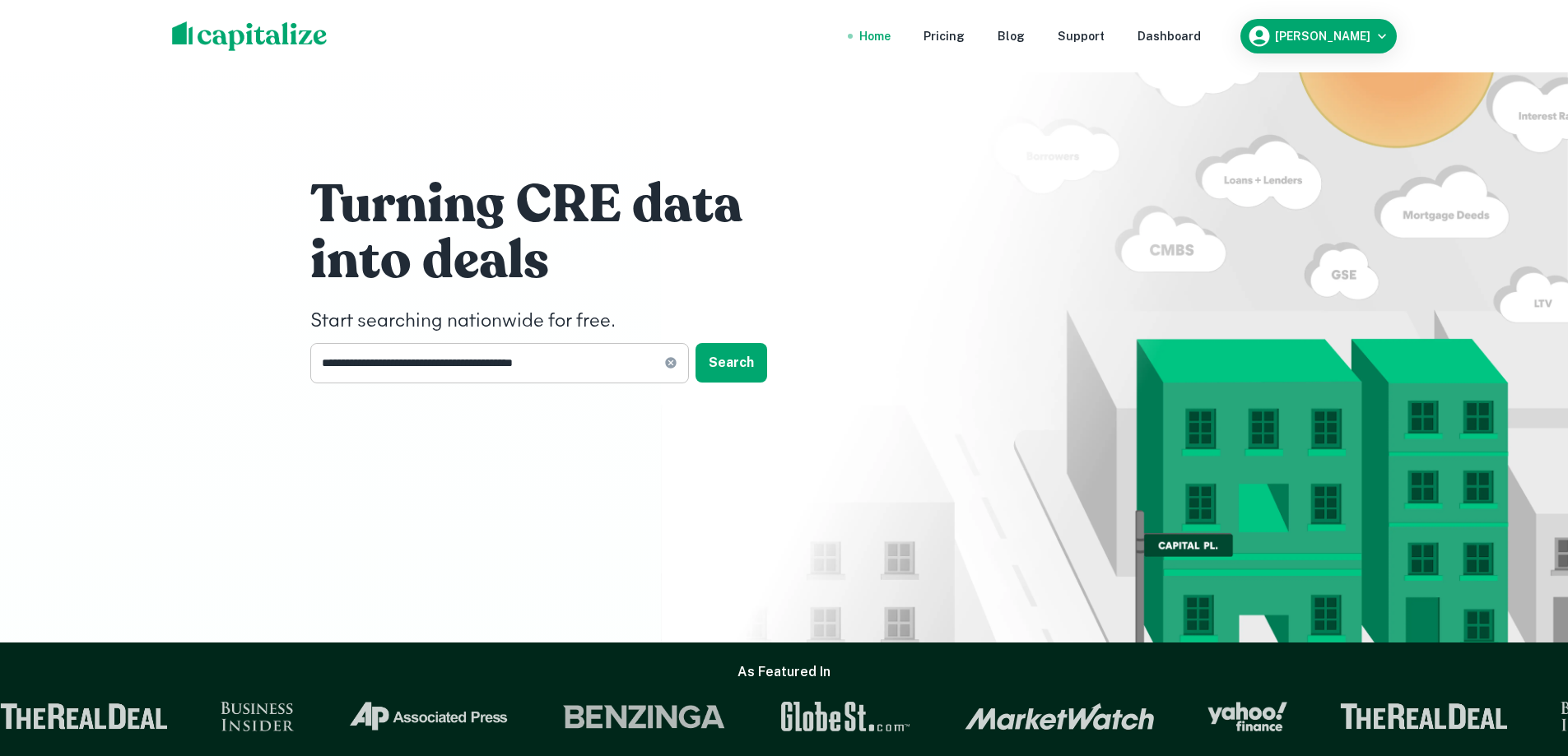
click at [668, 362] on icon at bounding box center [670, 363] width 11 height 11
click at [99, 286] on div "Turning CRE data into deals Start searching nationwide for free. ​ Search" at bounding box center [784, 321] width 1568 height 642
click at [536, 342] on div "Turning CRE data into deals Start searching nationwide for free. ​ Search" at bounding box center [557, 277] width 494 height 211
click at [501, 357] on input "text" at bounding box center [493, 363] width 367 height 40
type input "**********"
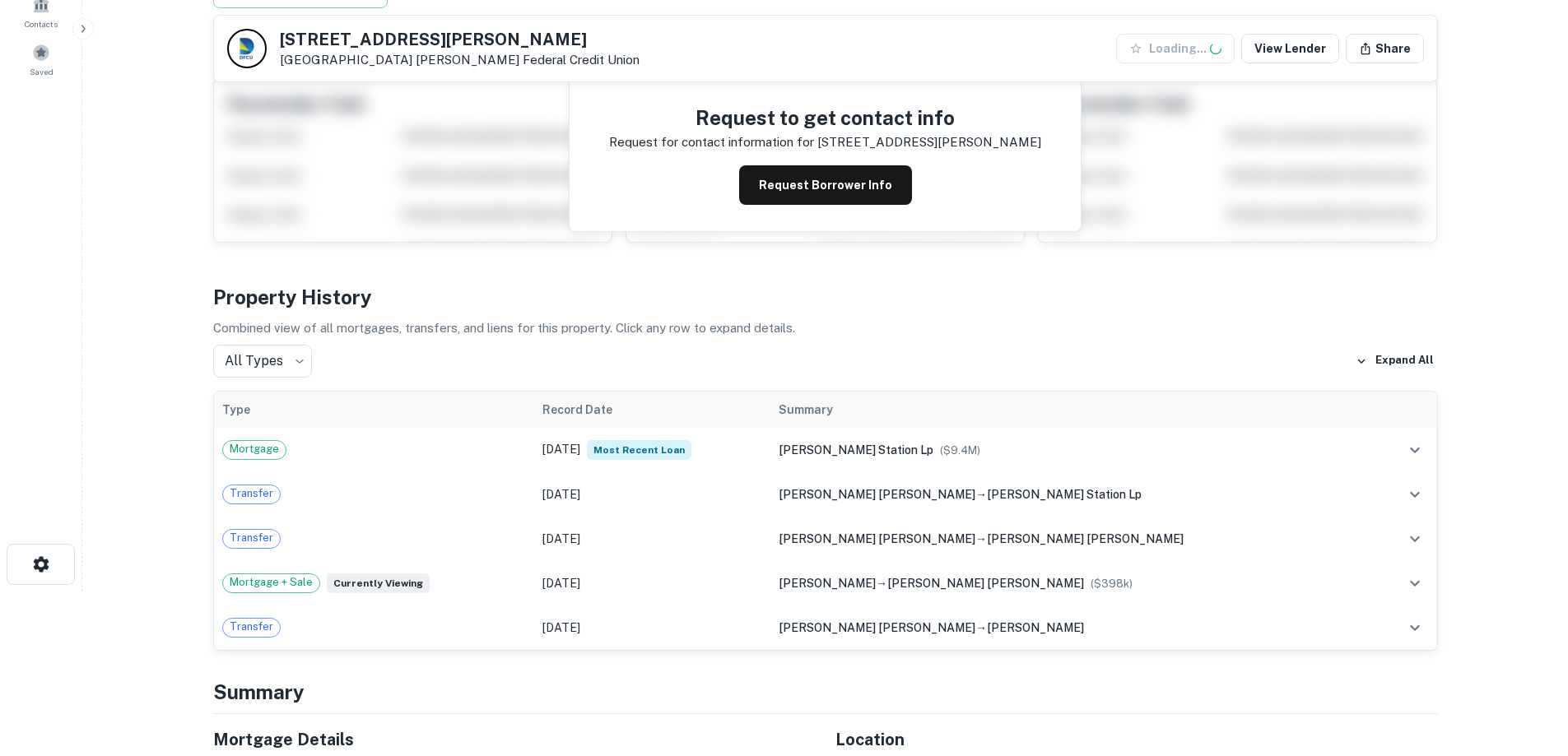
scroll to position [247, 0]
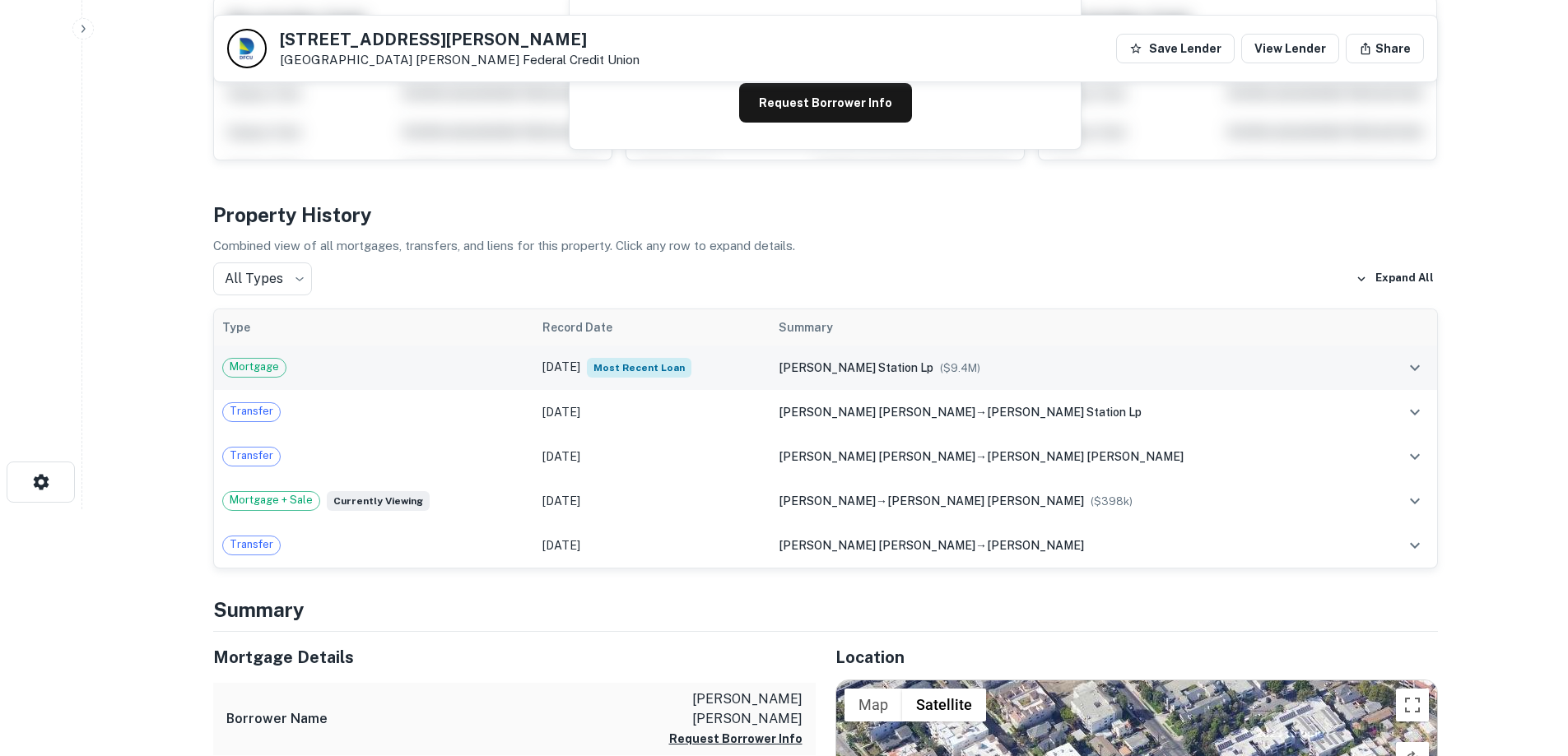
click at [459, 382] on td "Mortgage" at bounding box center [374, 368] width 320 height 44
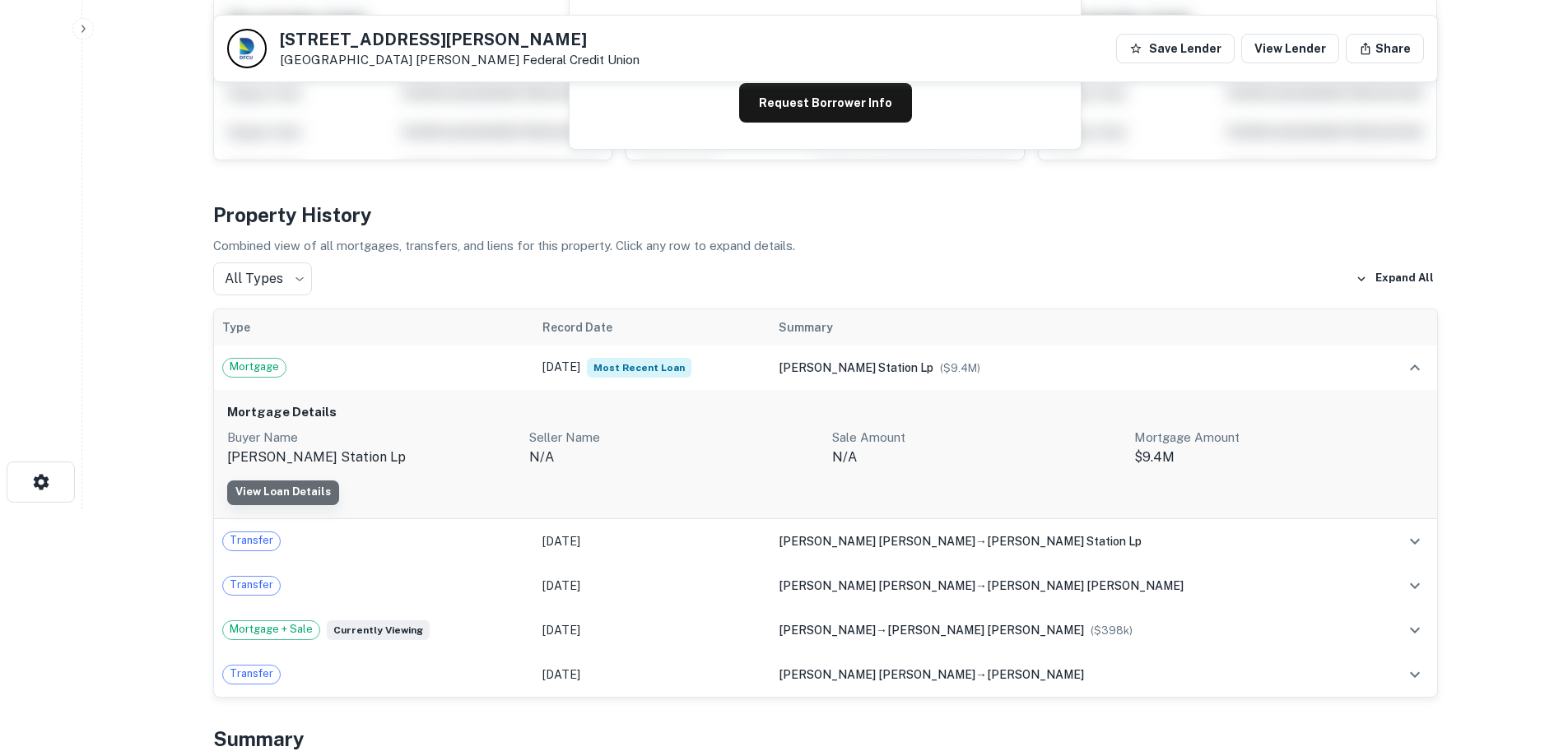
click at [289, 496] on link "View Loan Details" at bounding box center [283, 493] width 112 height 25
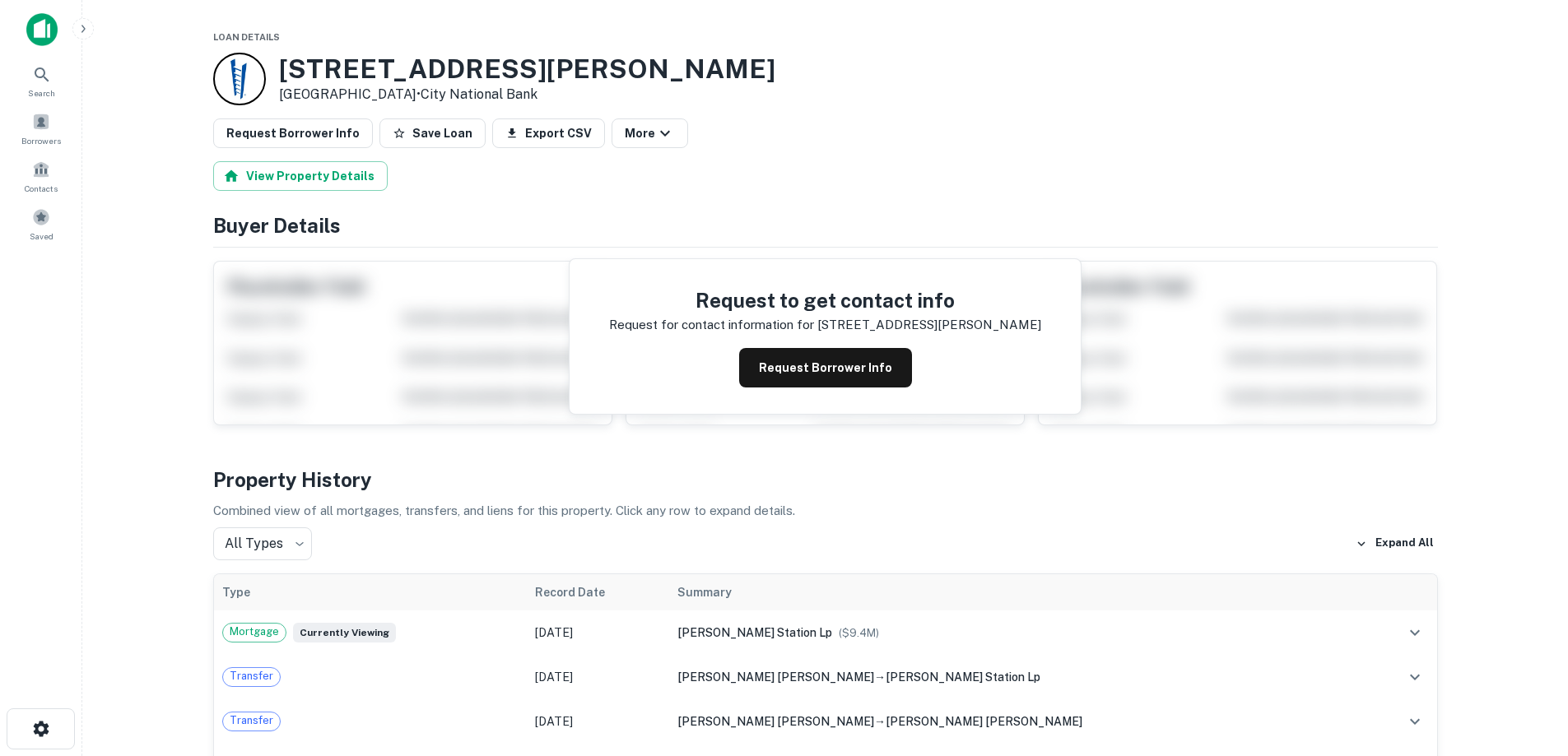
click at [33, 16] on img at bounding box center [41, 30] width 31 height 33
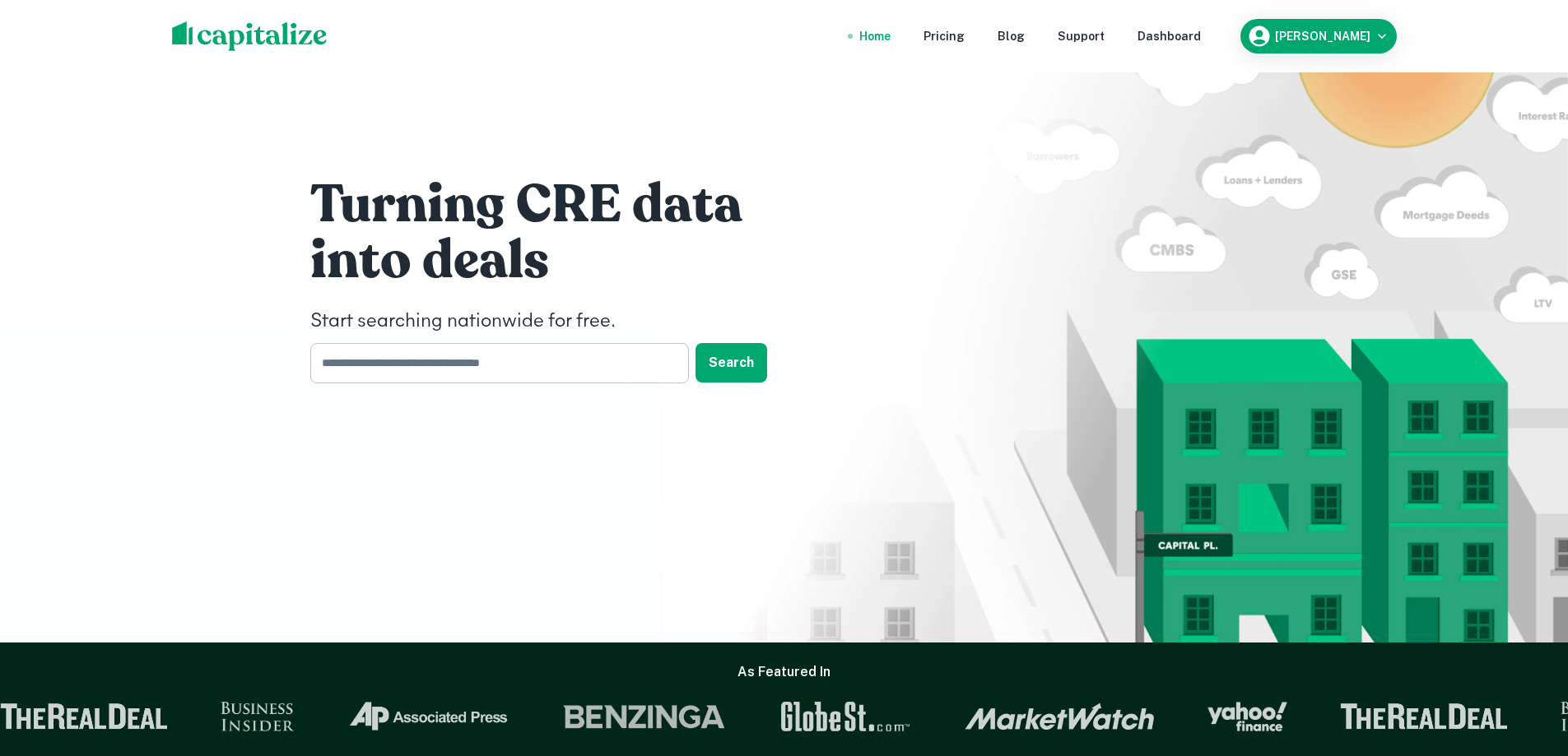
drag, startPoint x: 456, startPoint y: 365, endPoint x: 472, endPoint y: 366, distance: 16.0
click at [456, 365] on input "text" at bounding box center [493, 363] width 367 height 40
type input "*"
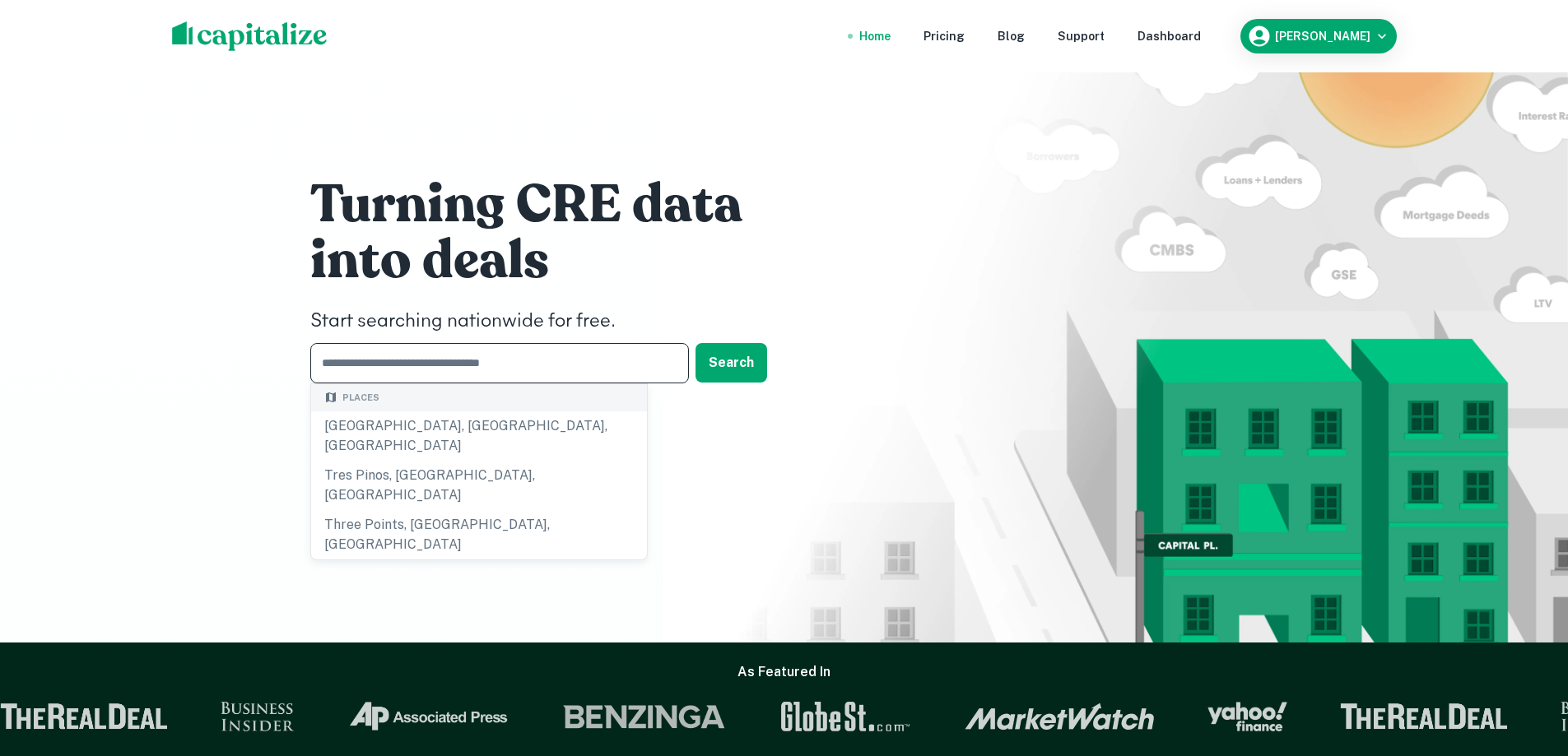
click at [229, 381] on div "Turning CRE data into deals Start searching nationwide for free. ​ Search" at bounding box center [784, 321] width 1568 height 642
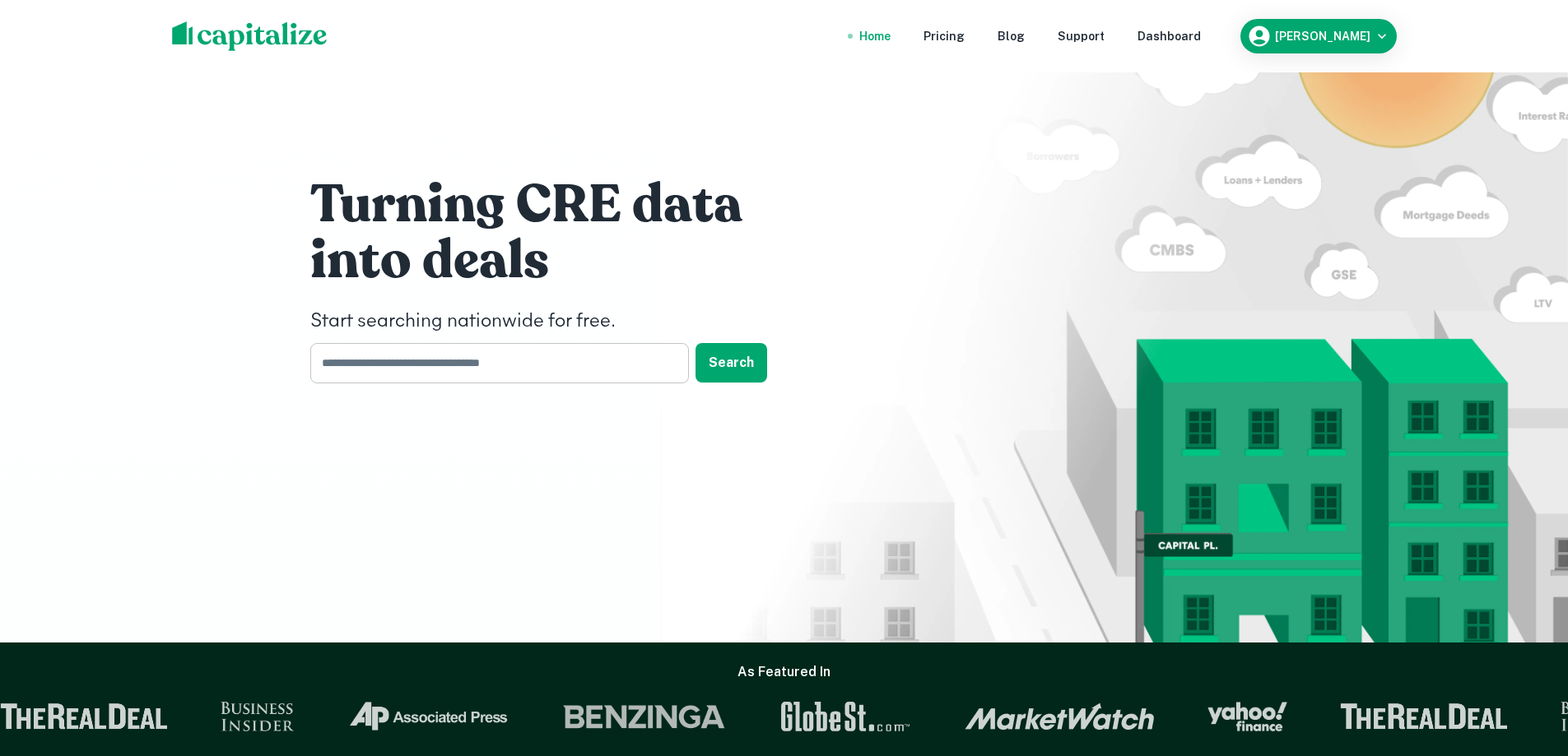
click at [428, 354] on input "text" at bounding box center [493, 363] width 367 height 40
type input "**********"
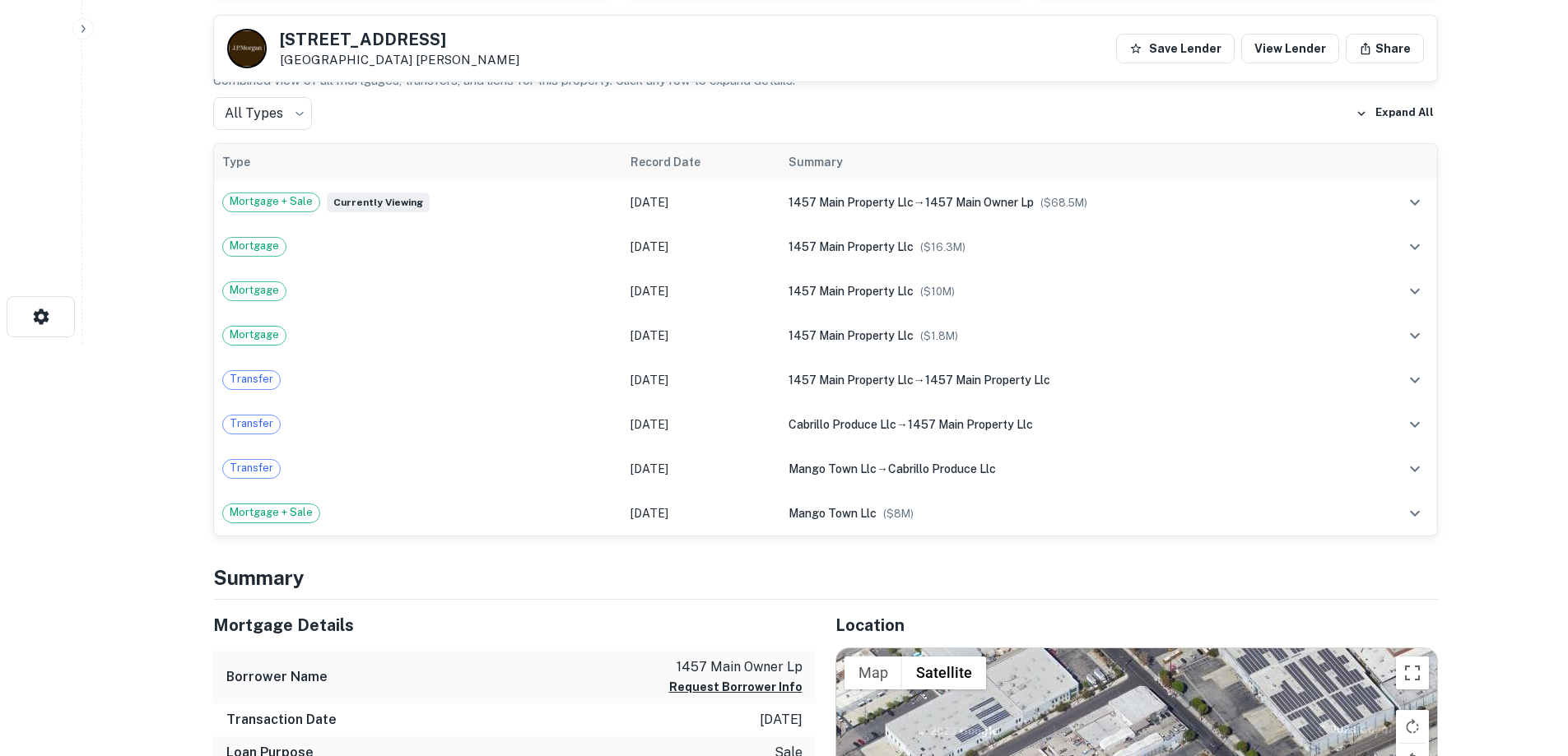
scroll to position [411, 0]
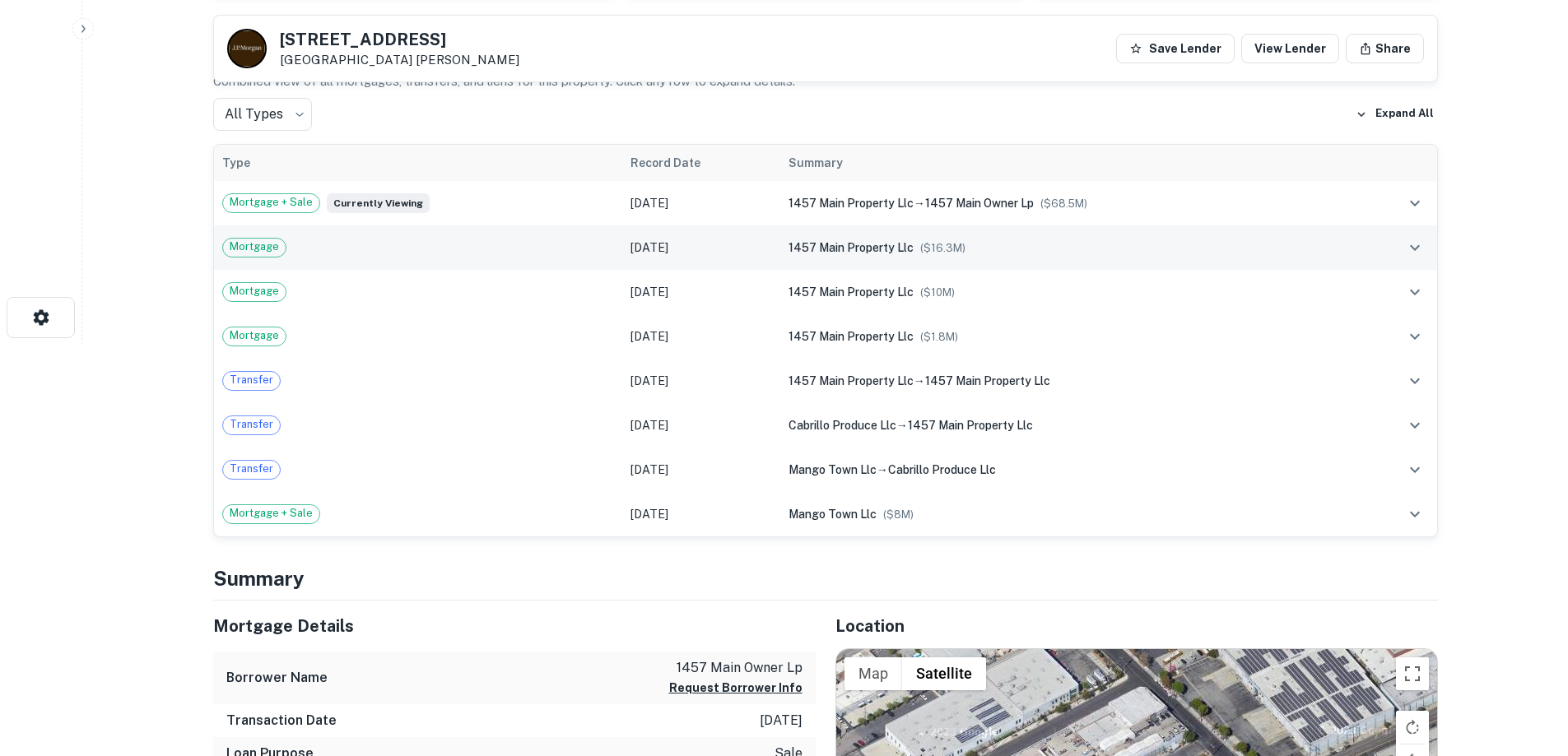
click at [622, 251] on td "[DATE]" at bounding box center [701, 248] width 158 height 44
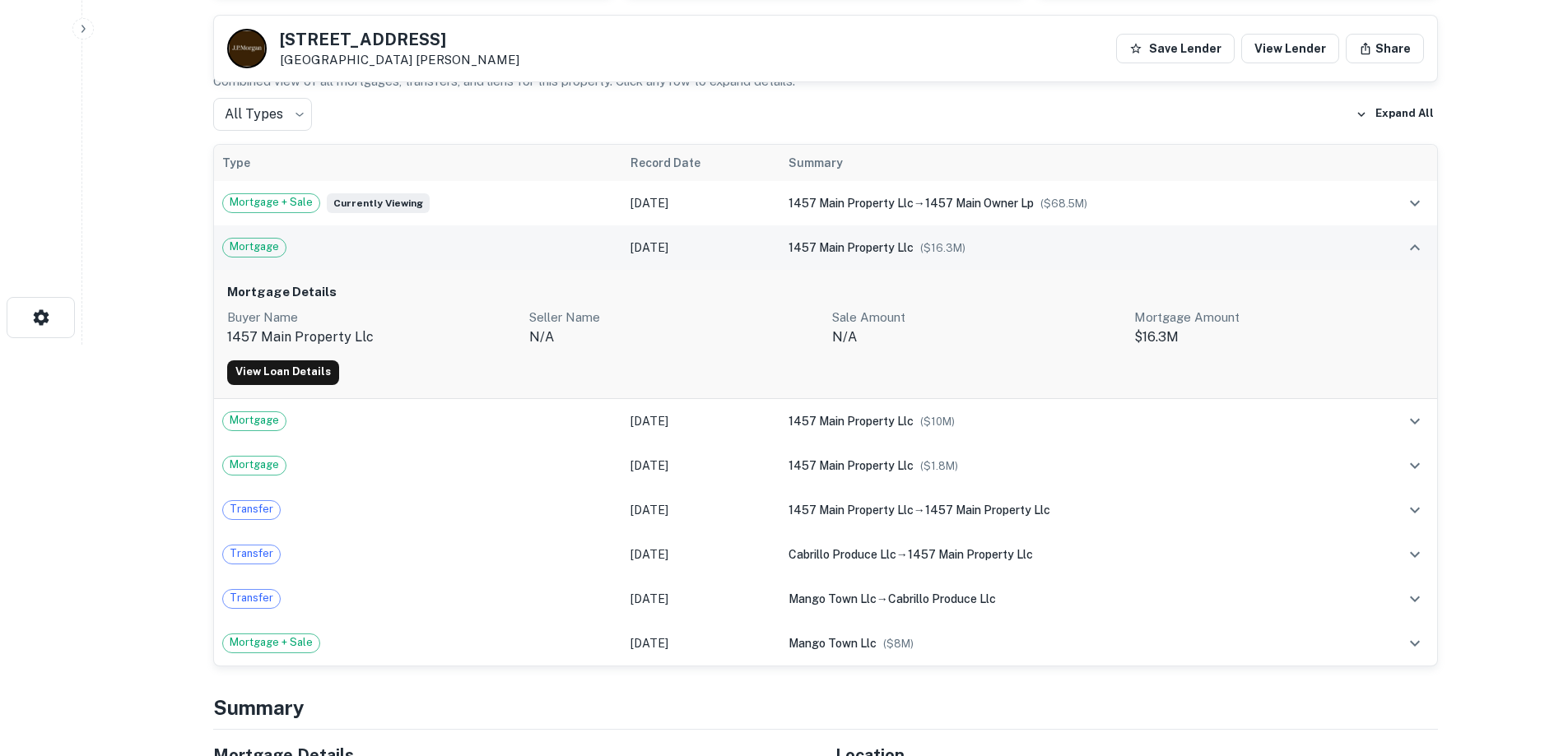
click at [510, 260] on td "Mortgage" at bounding box center [418, 248] width 409 height 44
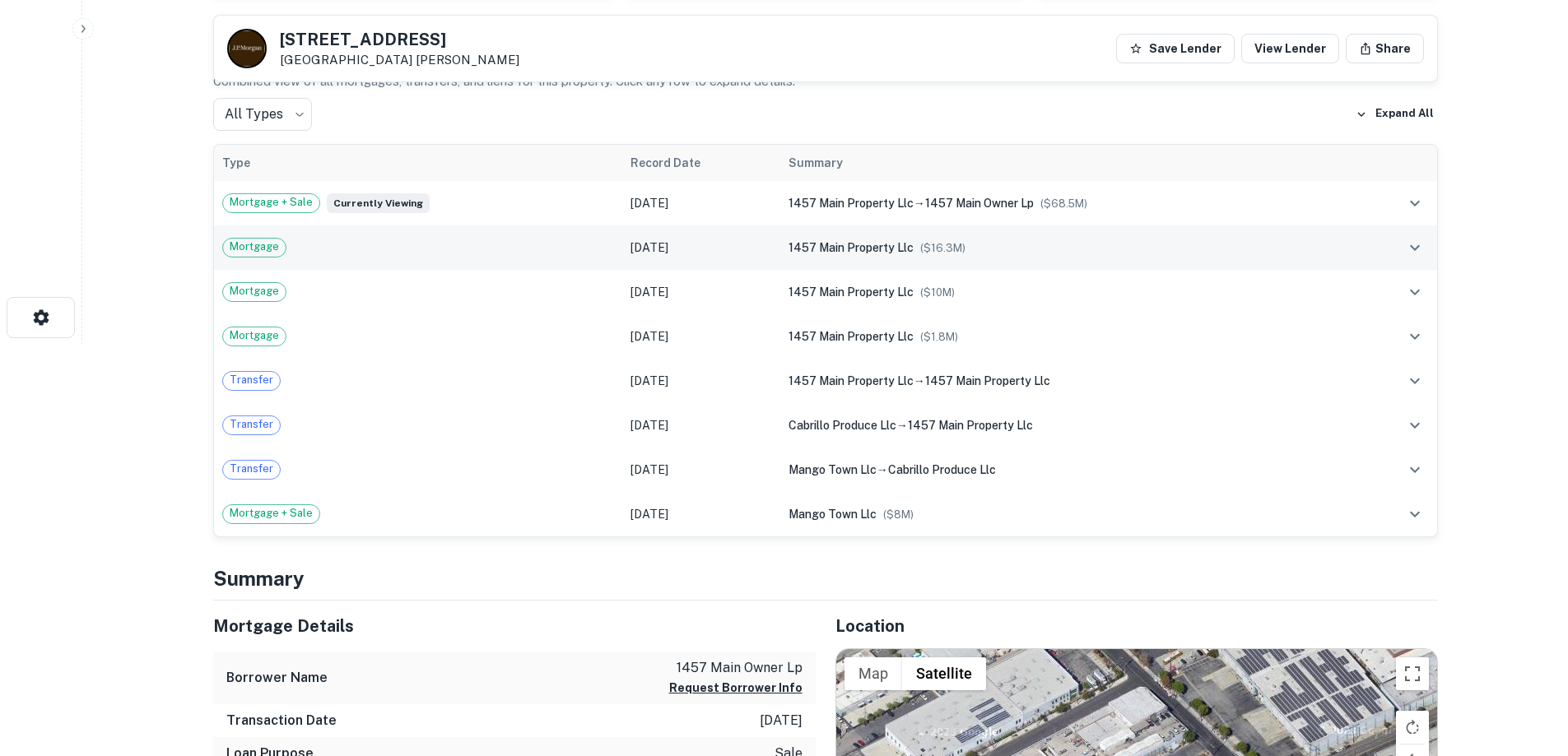
click at [539, 252] on div "Mortgage" at bounding box center [419, 248] width 393 height 20
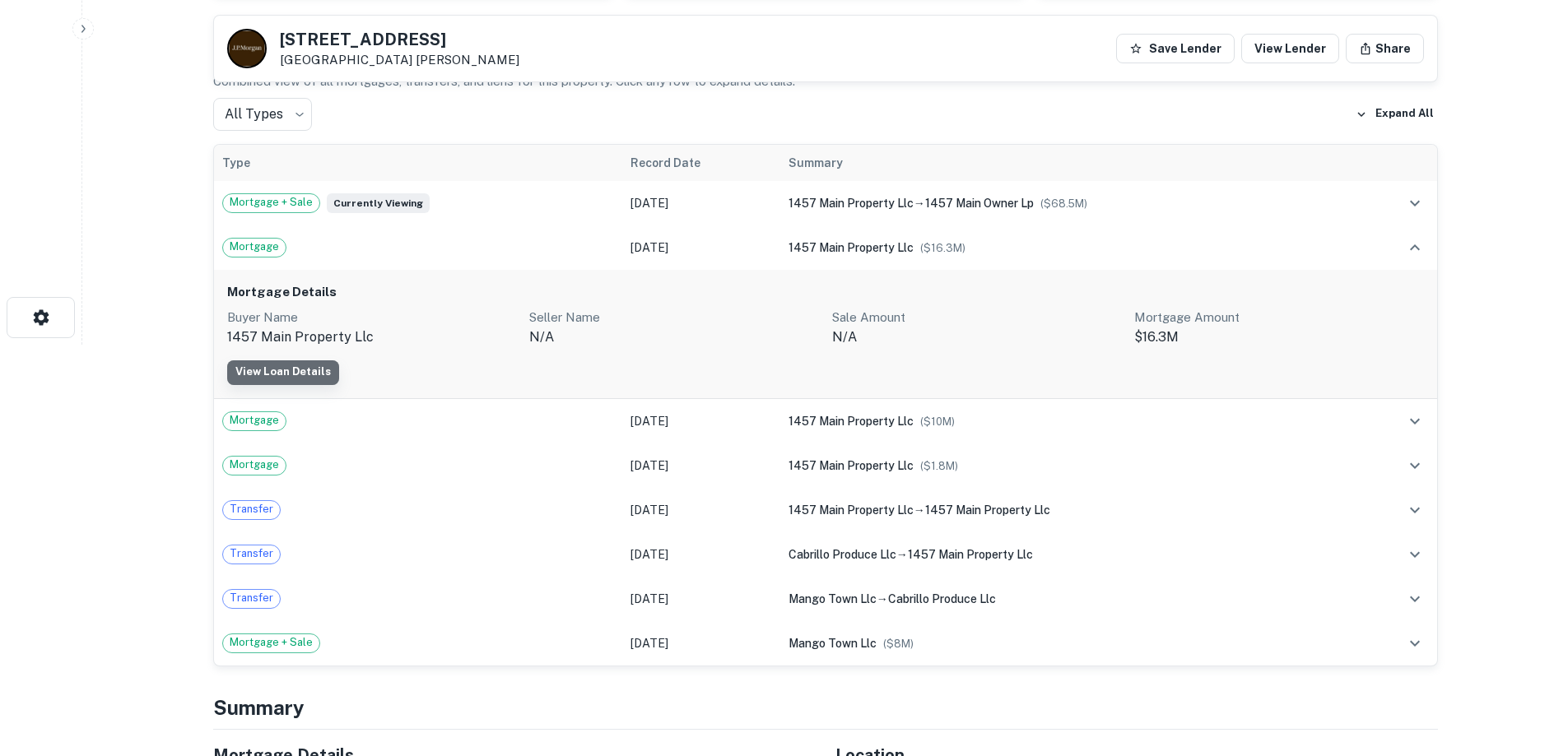
click at [315, 363] on link "View Loan Details" at bounding box center [283, 373] width 112 height 25
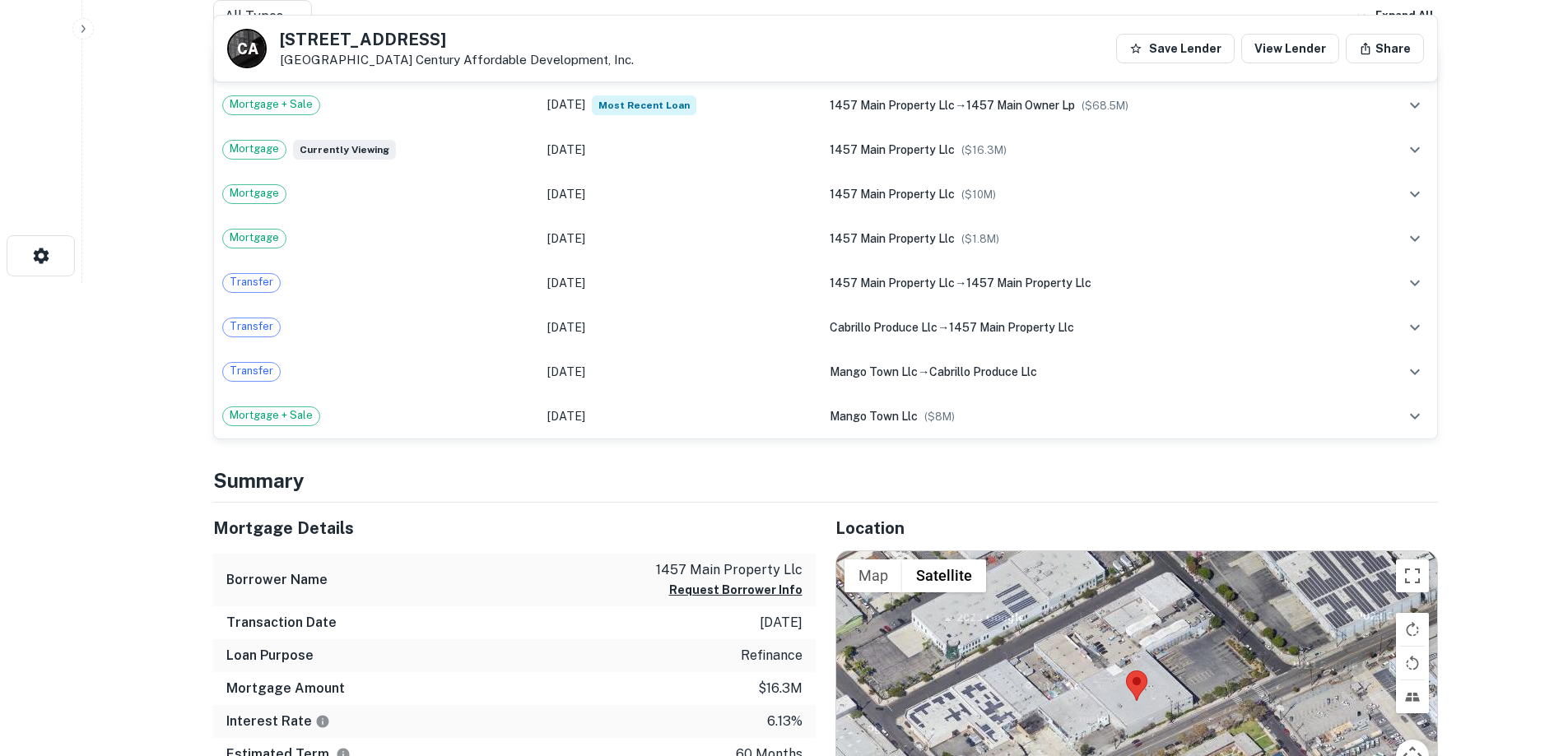
scroll to position [329, 0]
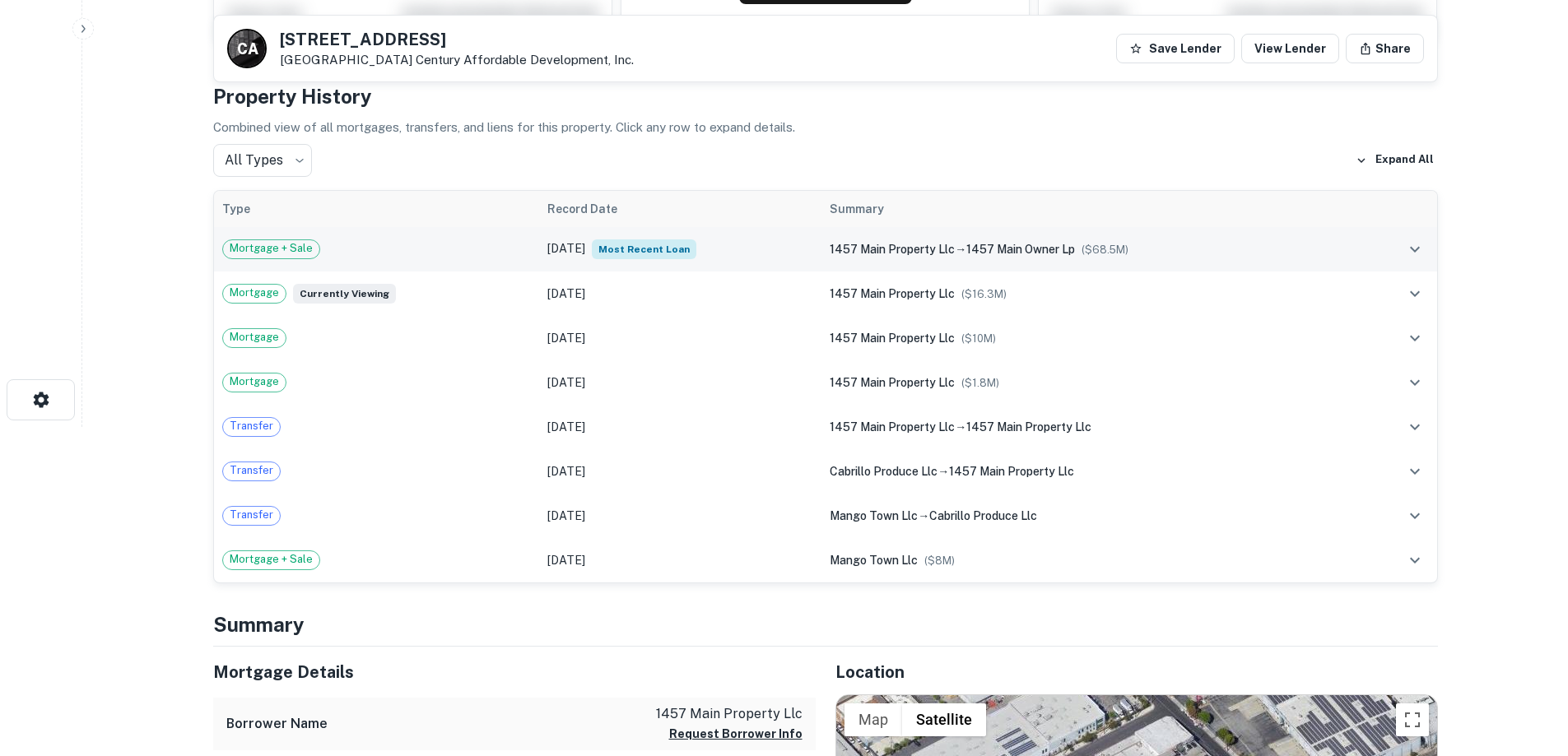
click at [539, 260] on td "Dec 07, 2023 Most Recent Loan" at bounding box center [681, 249] width 283 height 44
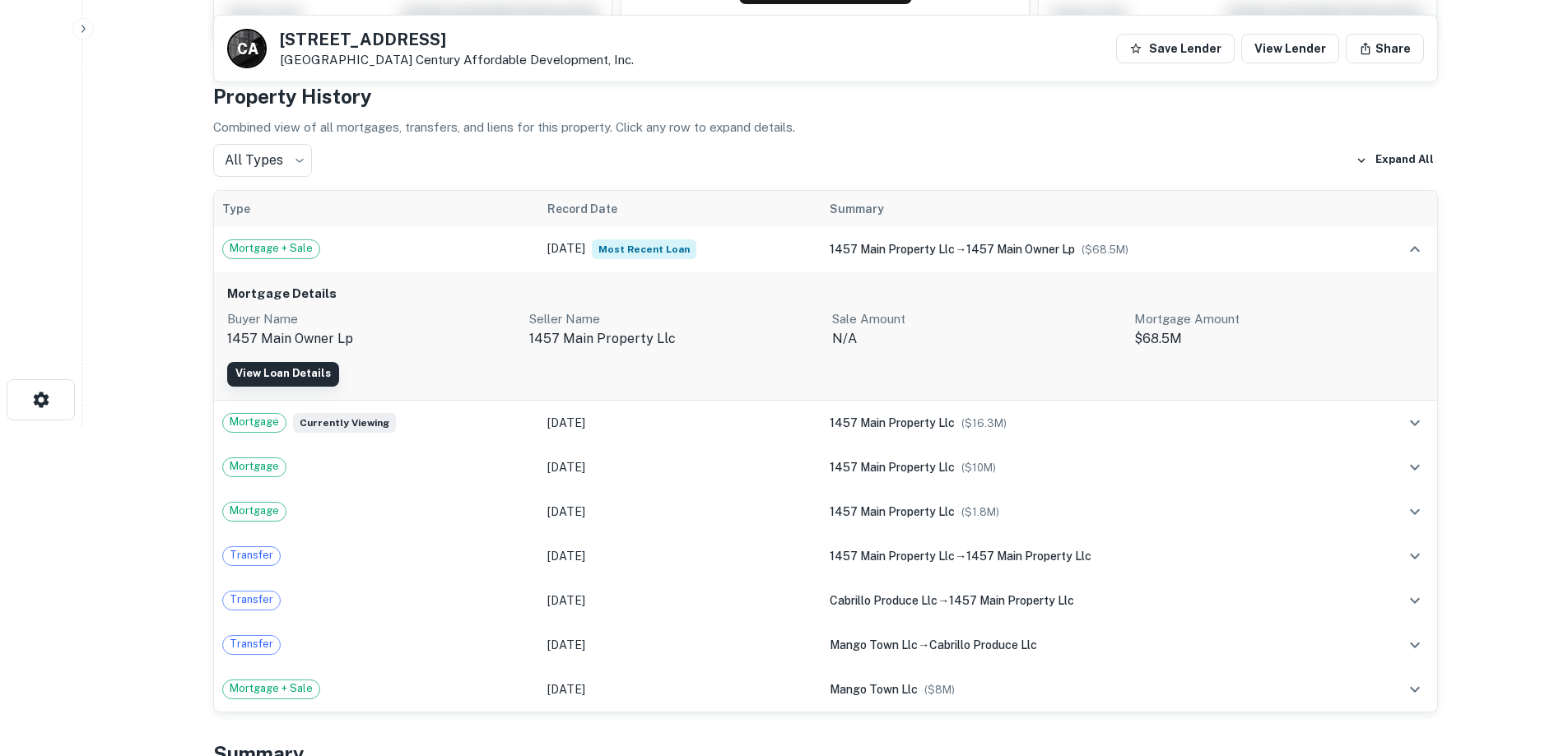
click at [292, 376] on link "View Loan Details" at bounding box center [283, 375] width 112 height 25
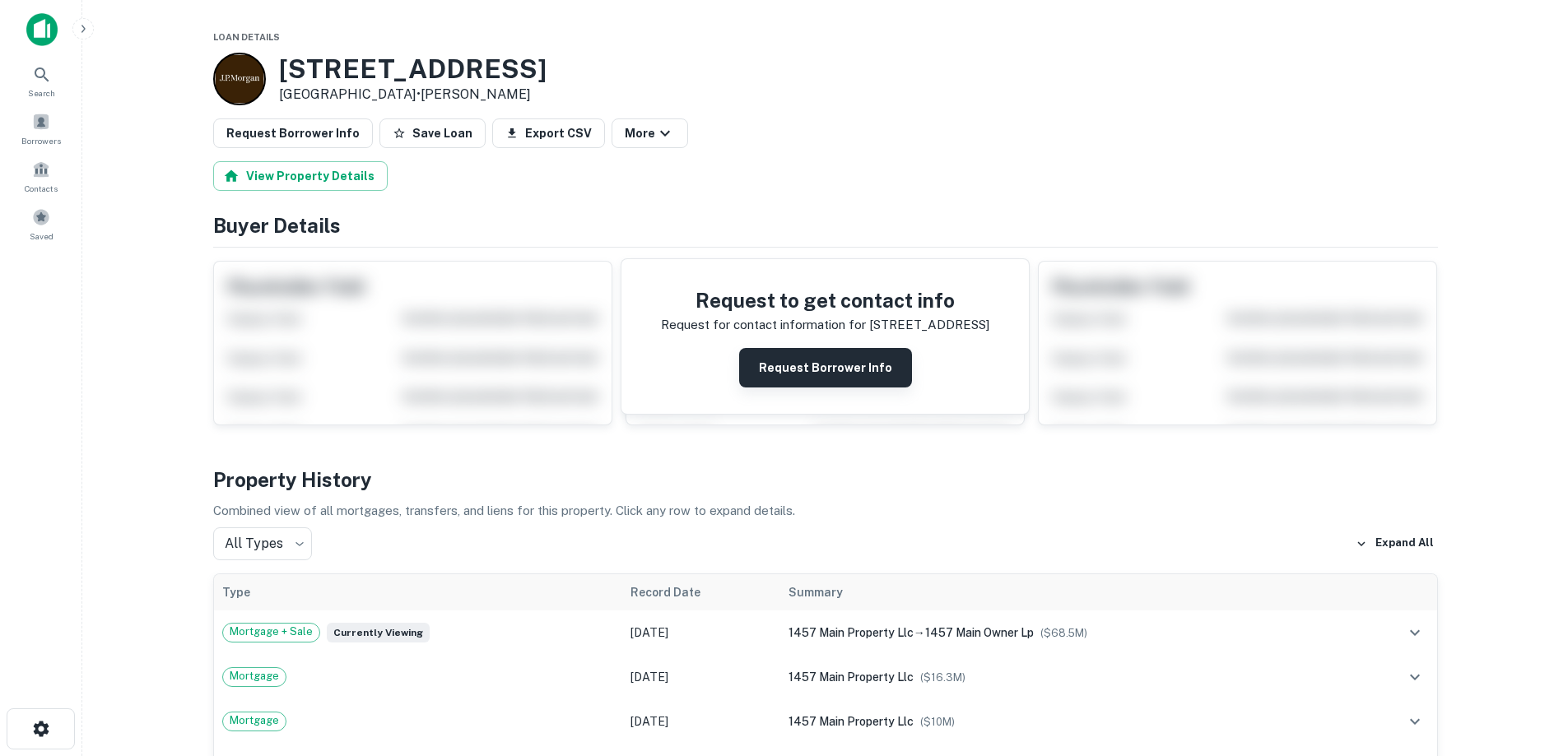
click at [875, 363] on button "Request Borrower Info" at bounding box center [824, 368] width 172 height 39
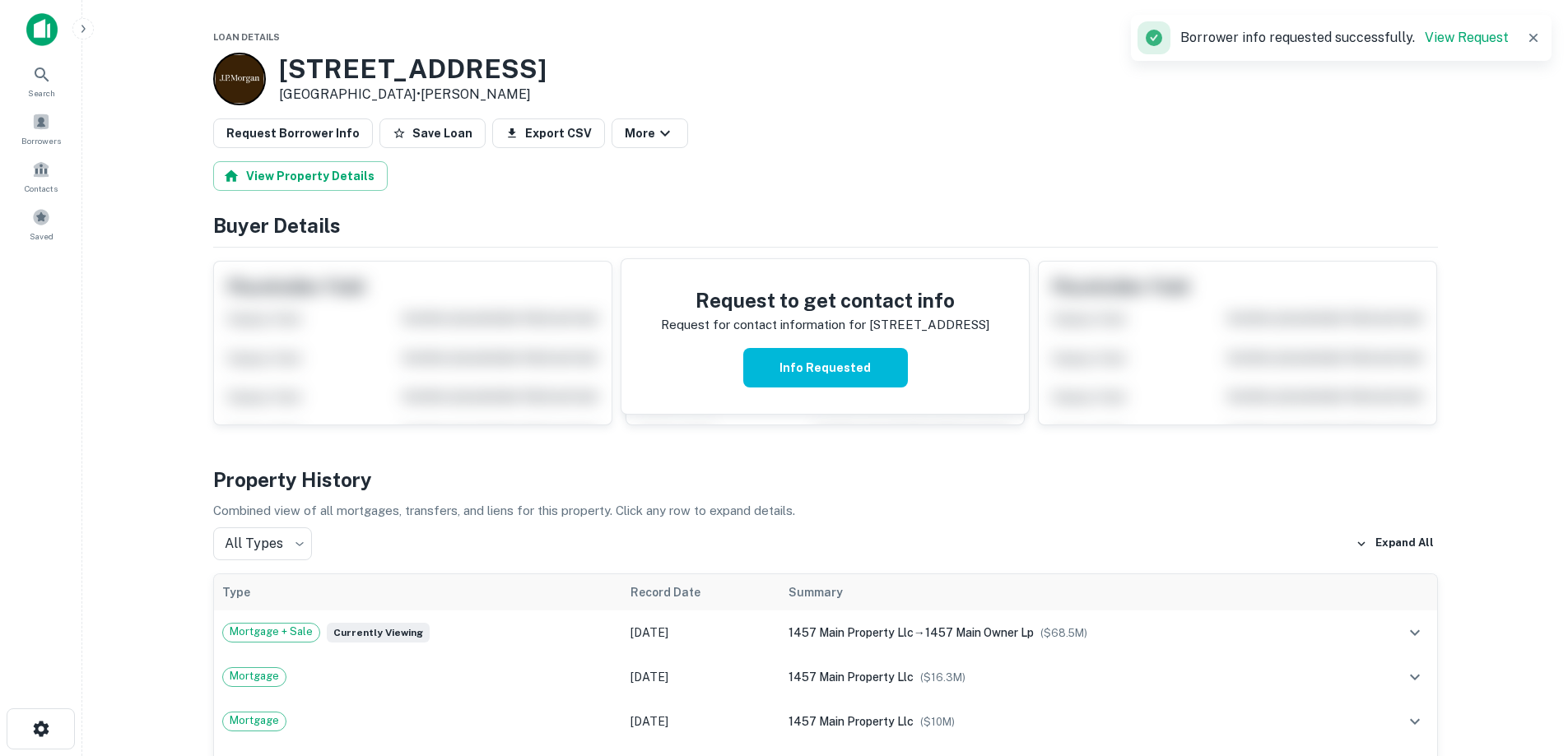
click at [44, 35] on img at bounding box center [41, 30] width 31 height 33
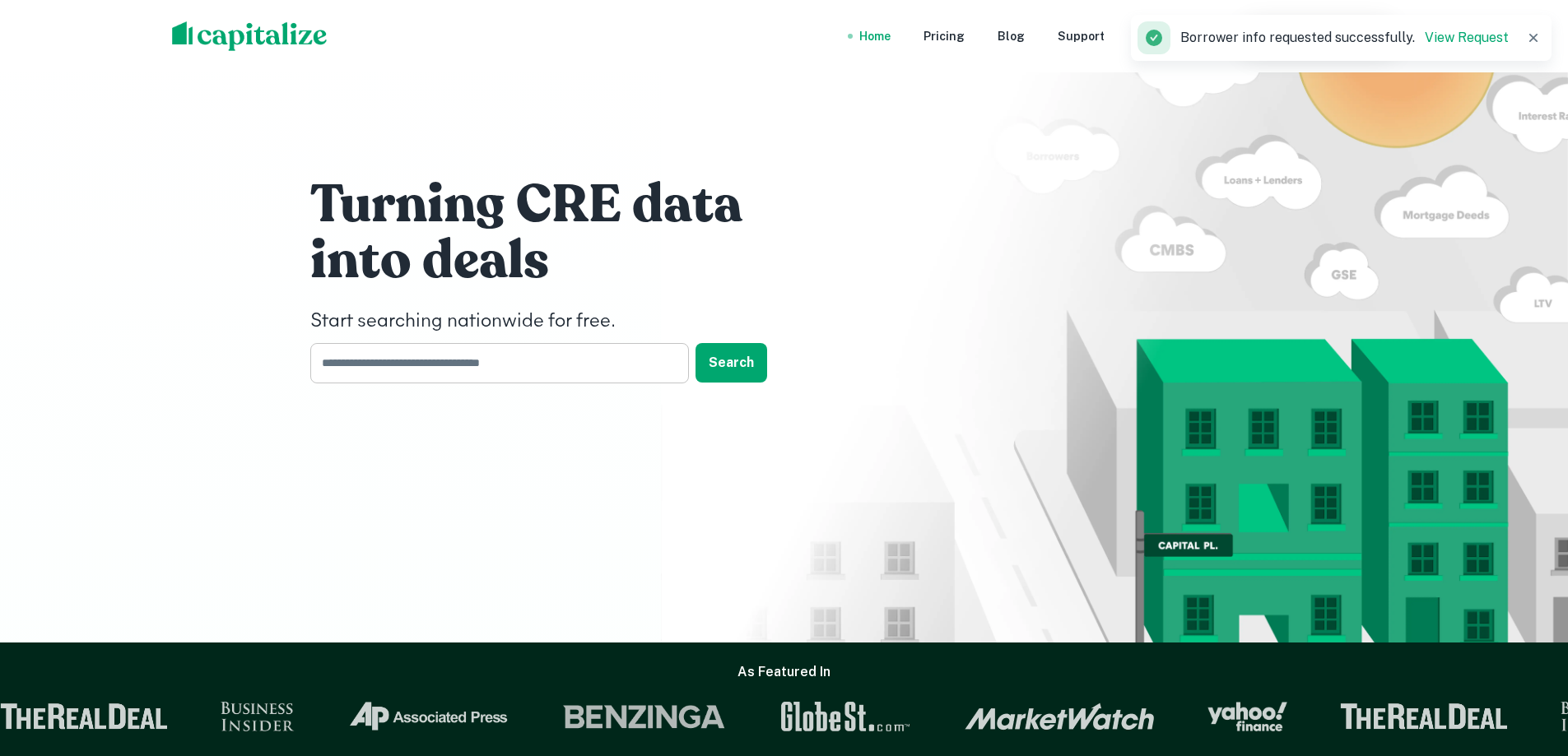
click at [431, 365] on input "text" at bounding box center [493, 363] width 367 height 40
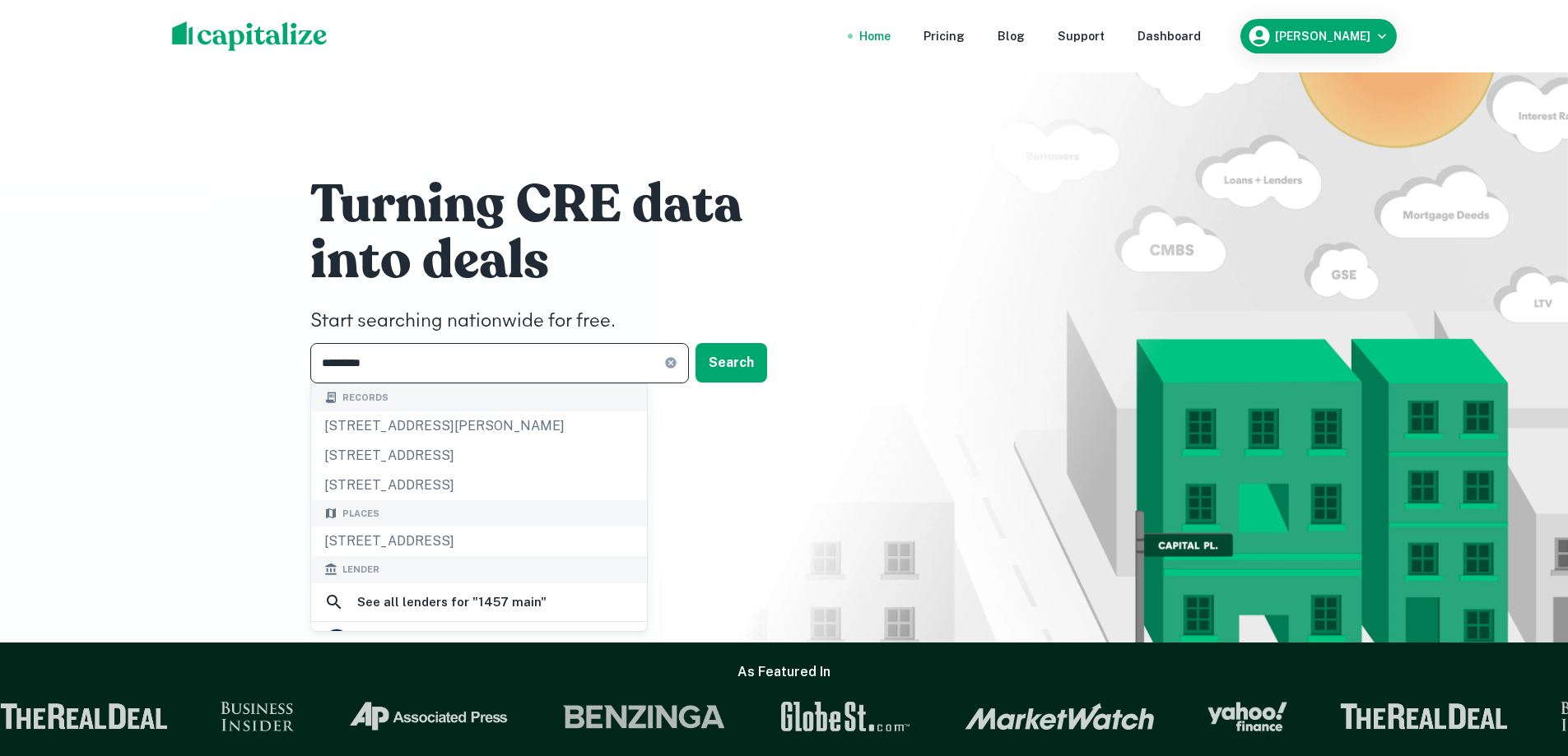
click at [352, 364] on input "*********" at bounding box center [486, 363] width 353 height 40
type input "**********"
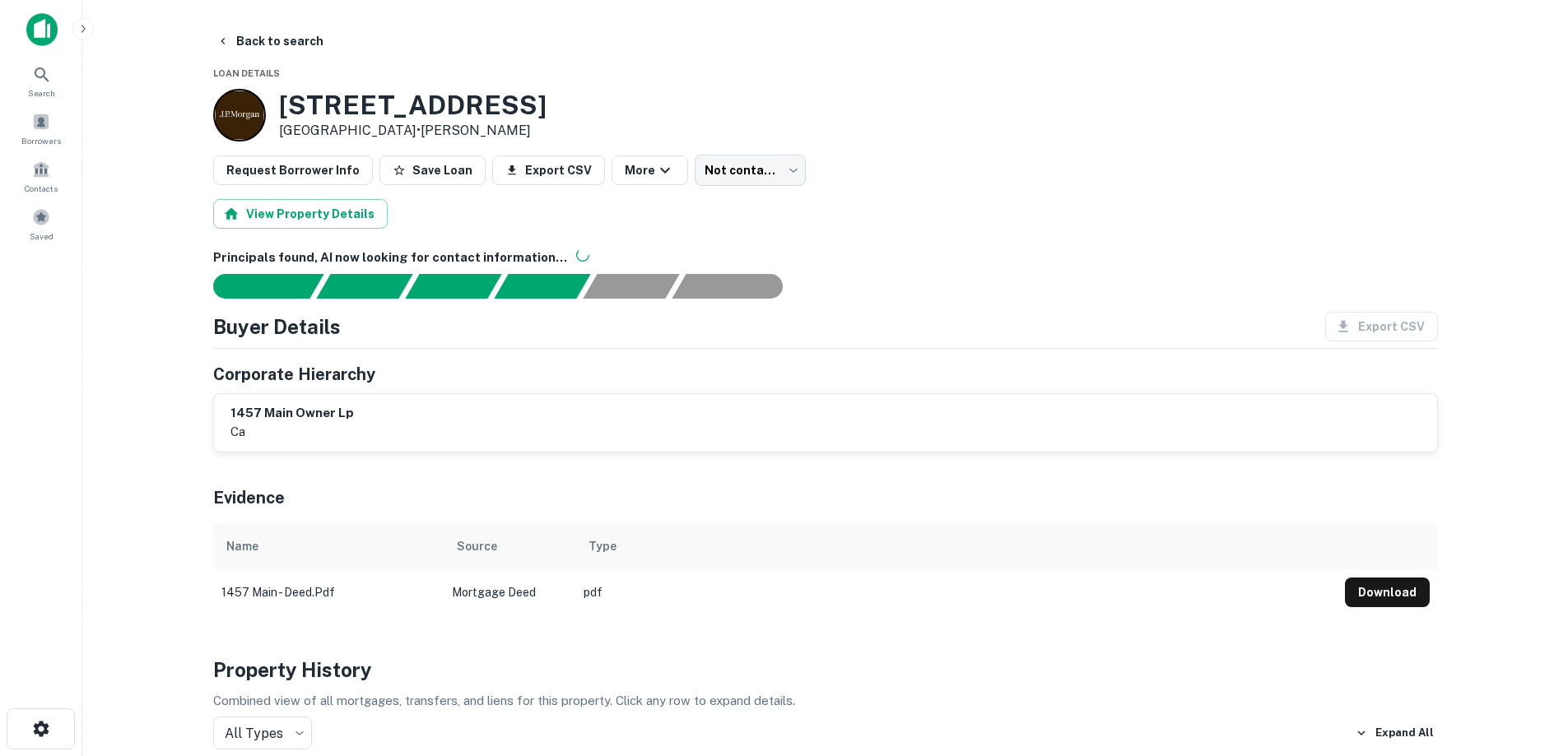
click at [40, 18] on img at bounding box center [41, 30] width 31 height 33
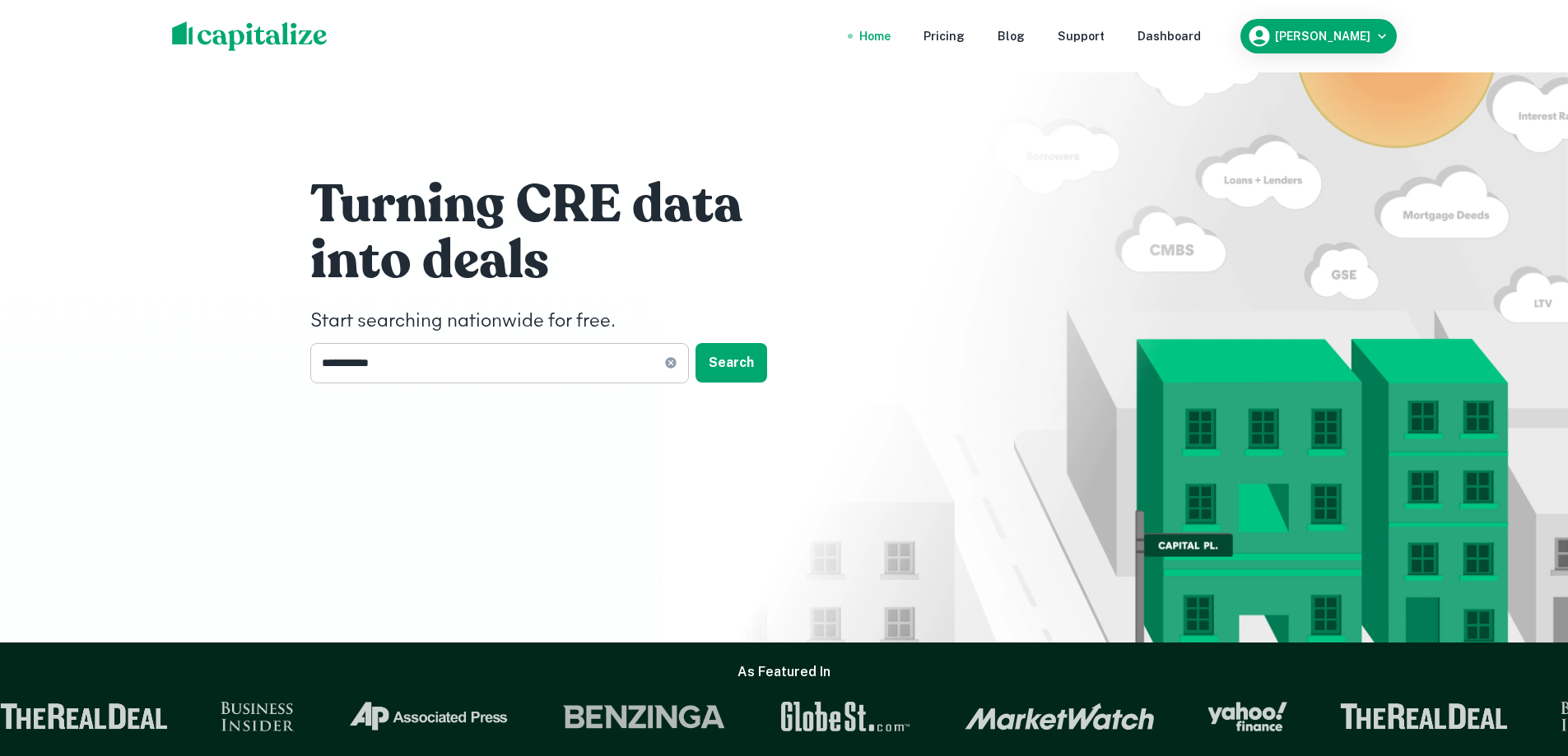
click at [669, 364] on icon at bounding box center [671, 363] width 13 height 13
drag, startPoint x: 430, startPoint y: 354, endPoint x: 437, endPoint y: 382, distance: 28.9
click at [430, 354] on input "text" at bounding box center [493, 363] width 367 height 40
type input "*********"
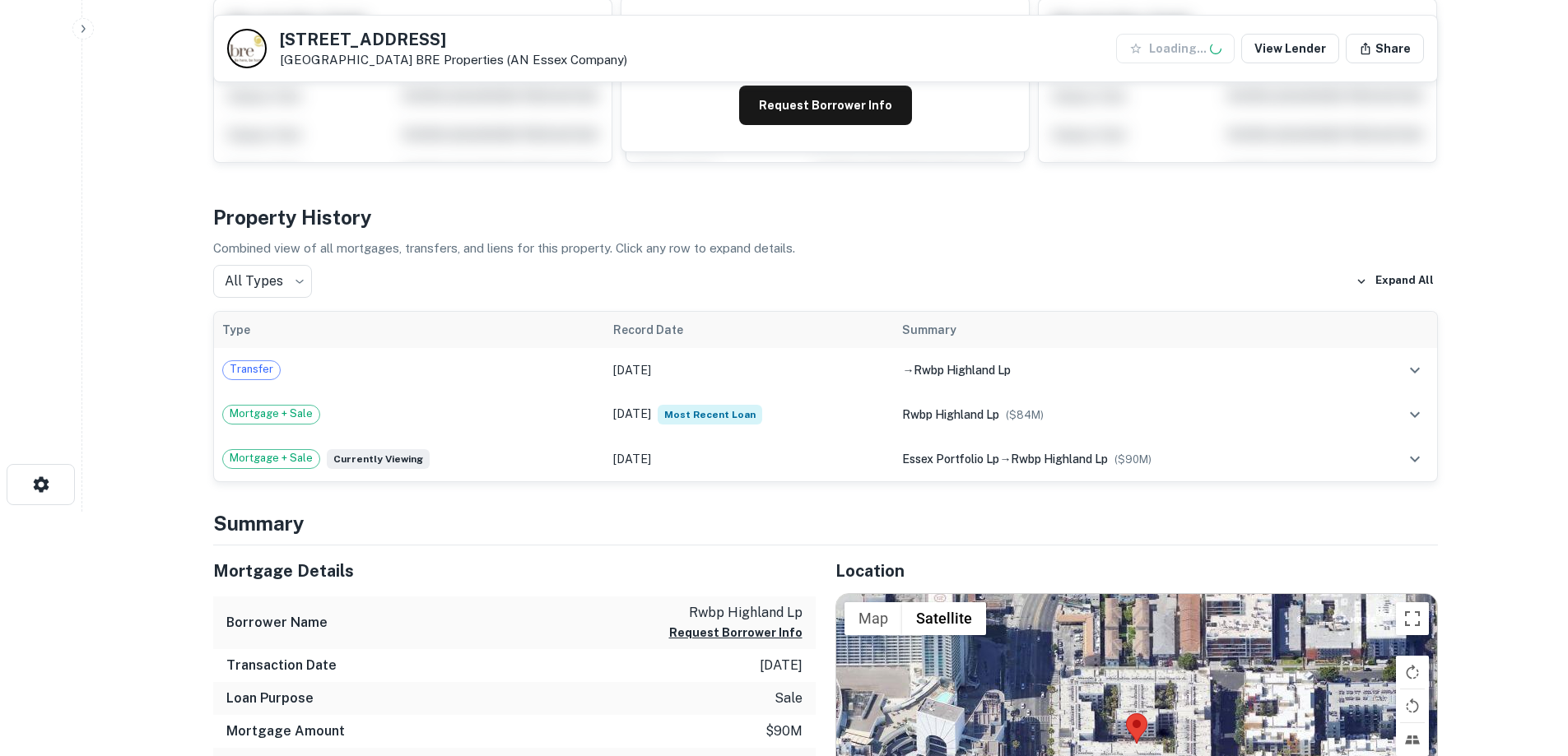
scroll to position [247, 0]
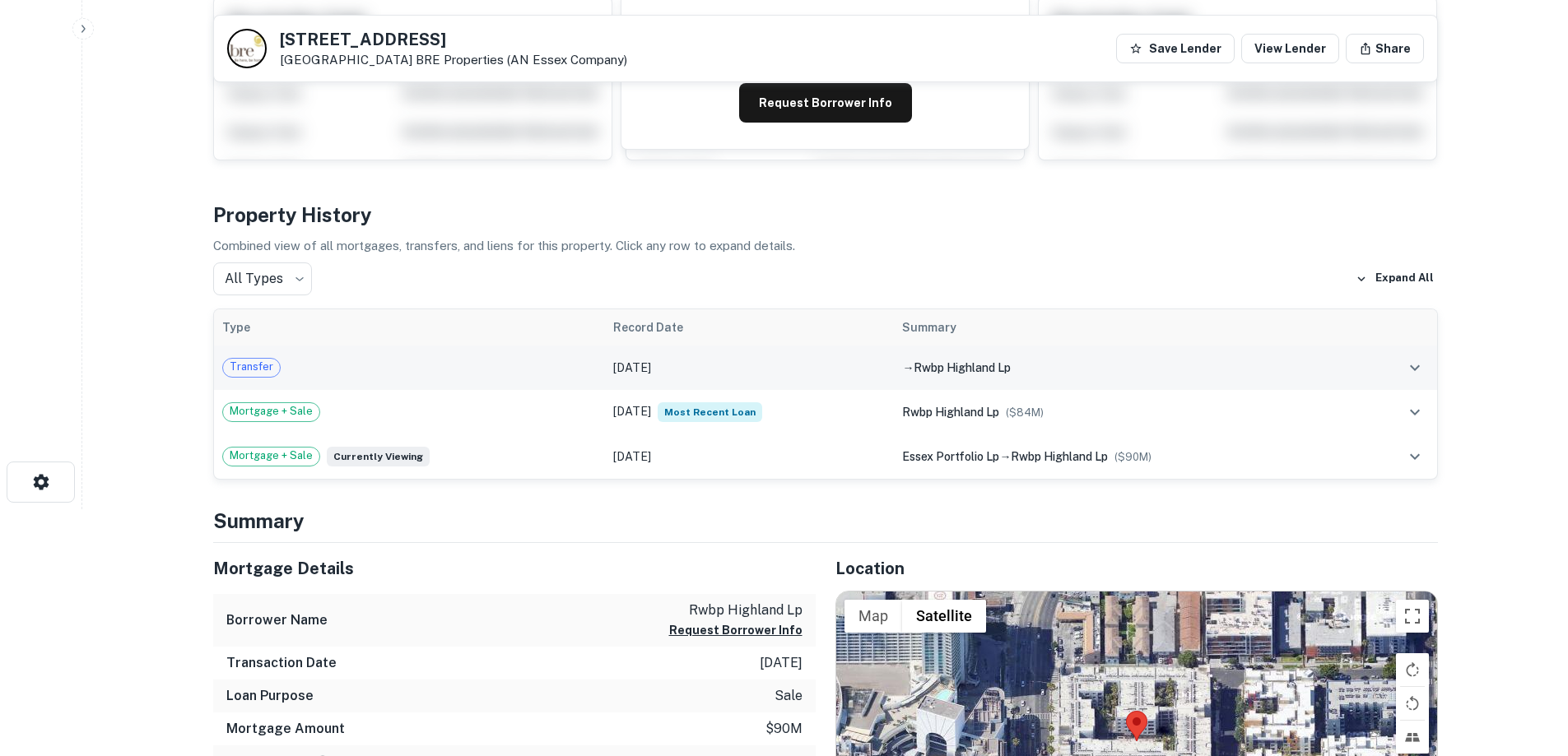
click at [501, 360] on div "Transfer" at bounding box center [410, 368] width 376 height 20
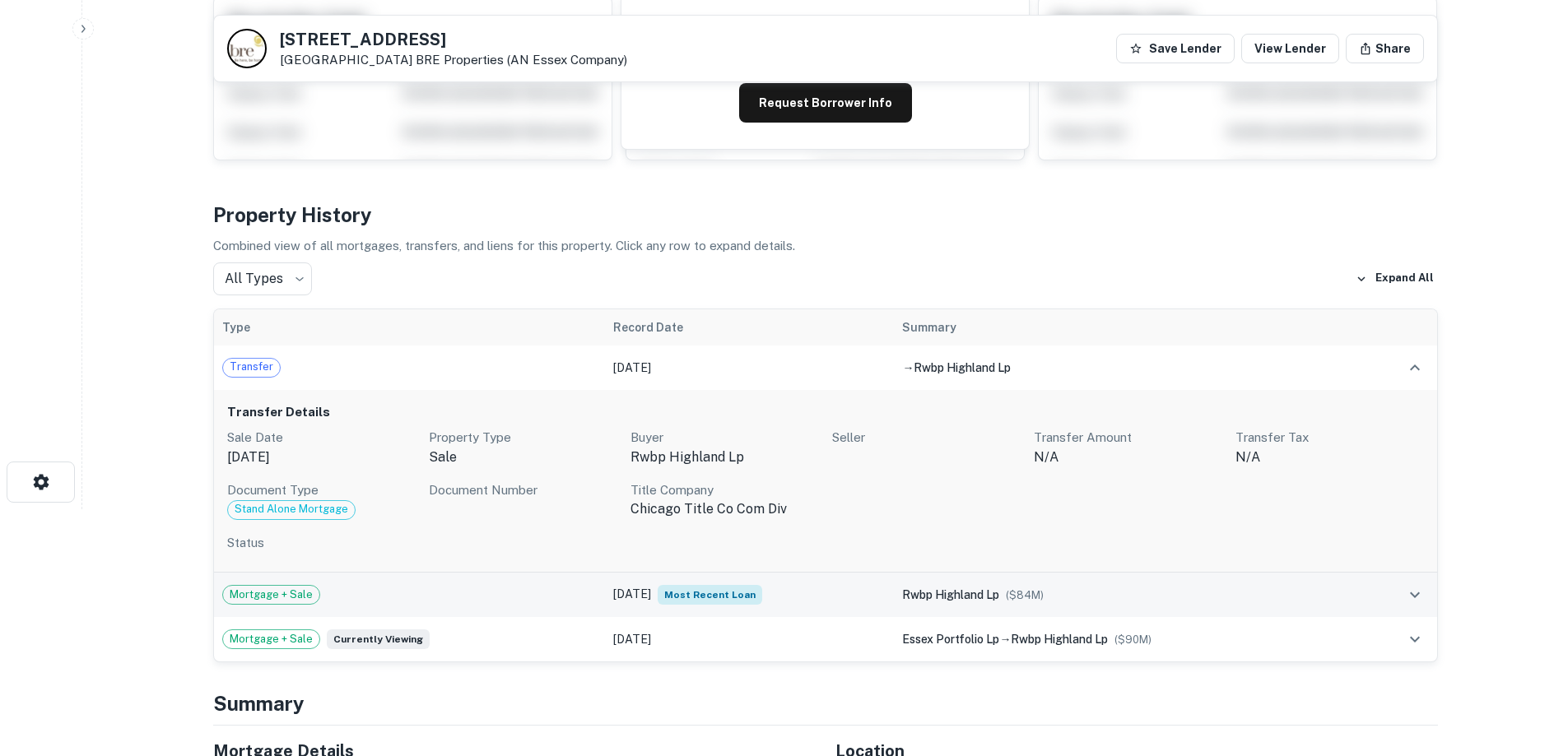
click at [534, 591] on div "Mortgage + Sale" at bounding box center [410, 595] width 376 height 20
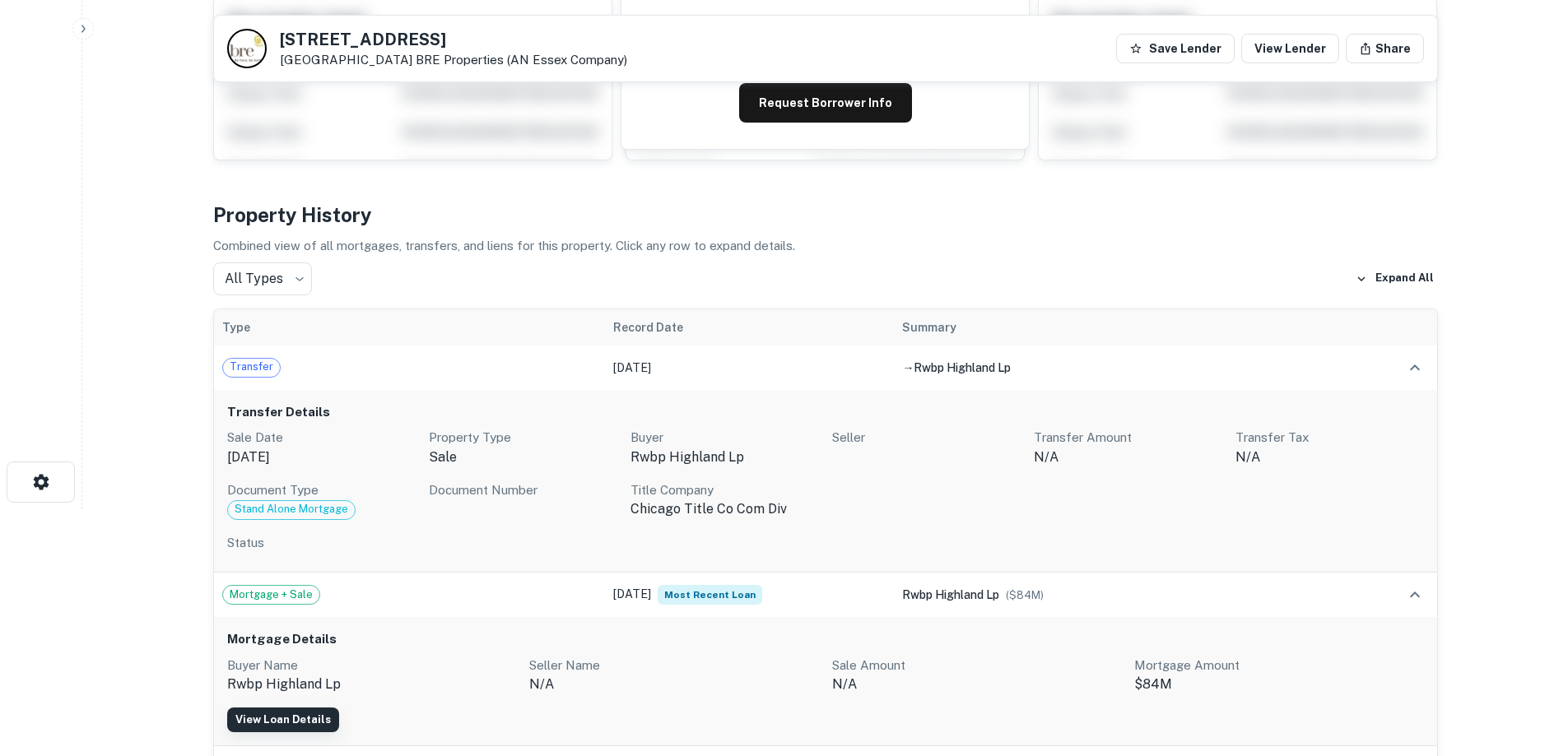
click at [295, 715] on link "View Loan Details" at bounding box center [283, 720] width 112 height 25
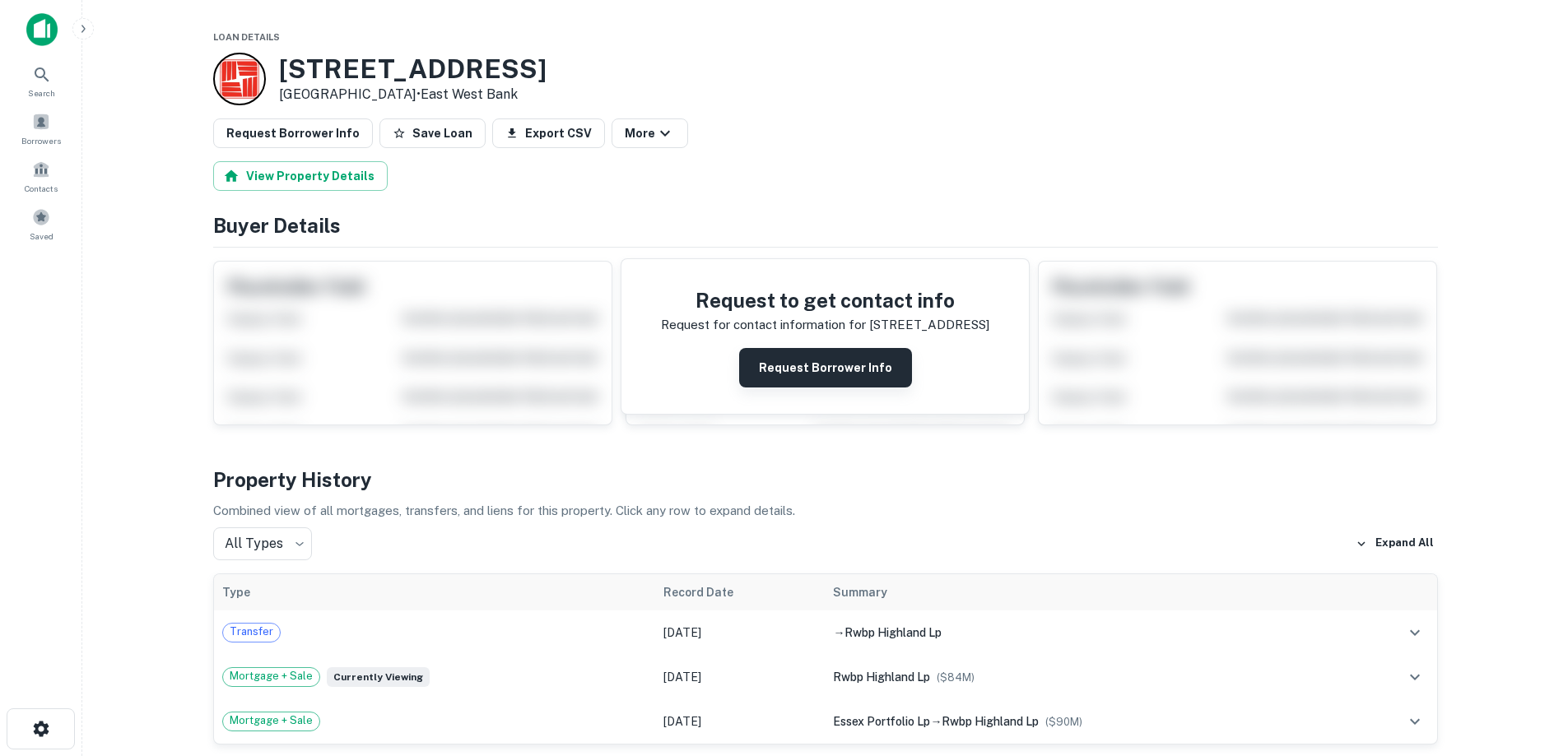
click at [803, 368] on button "Request Borrower Info" at bounding box center [824, 368] width 172 height 39
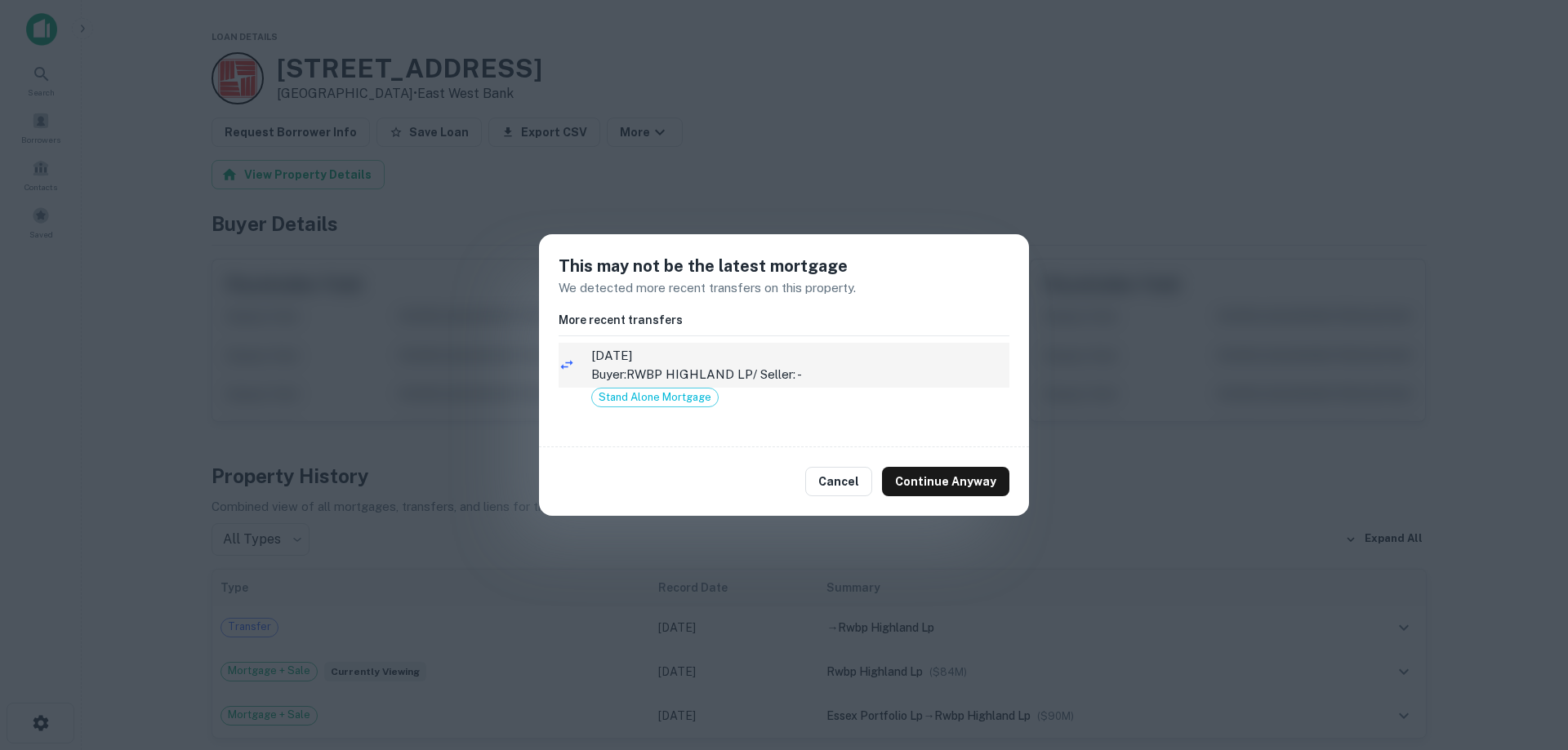
click at [708, 372] on p "Buyer: RWBP HIGHLAND LP / Seller: -" at bounding box center [801, 375] width 419 height 20
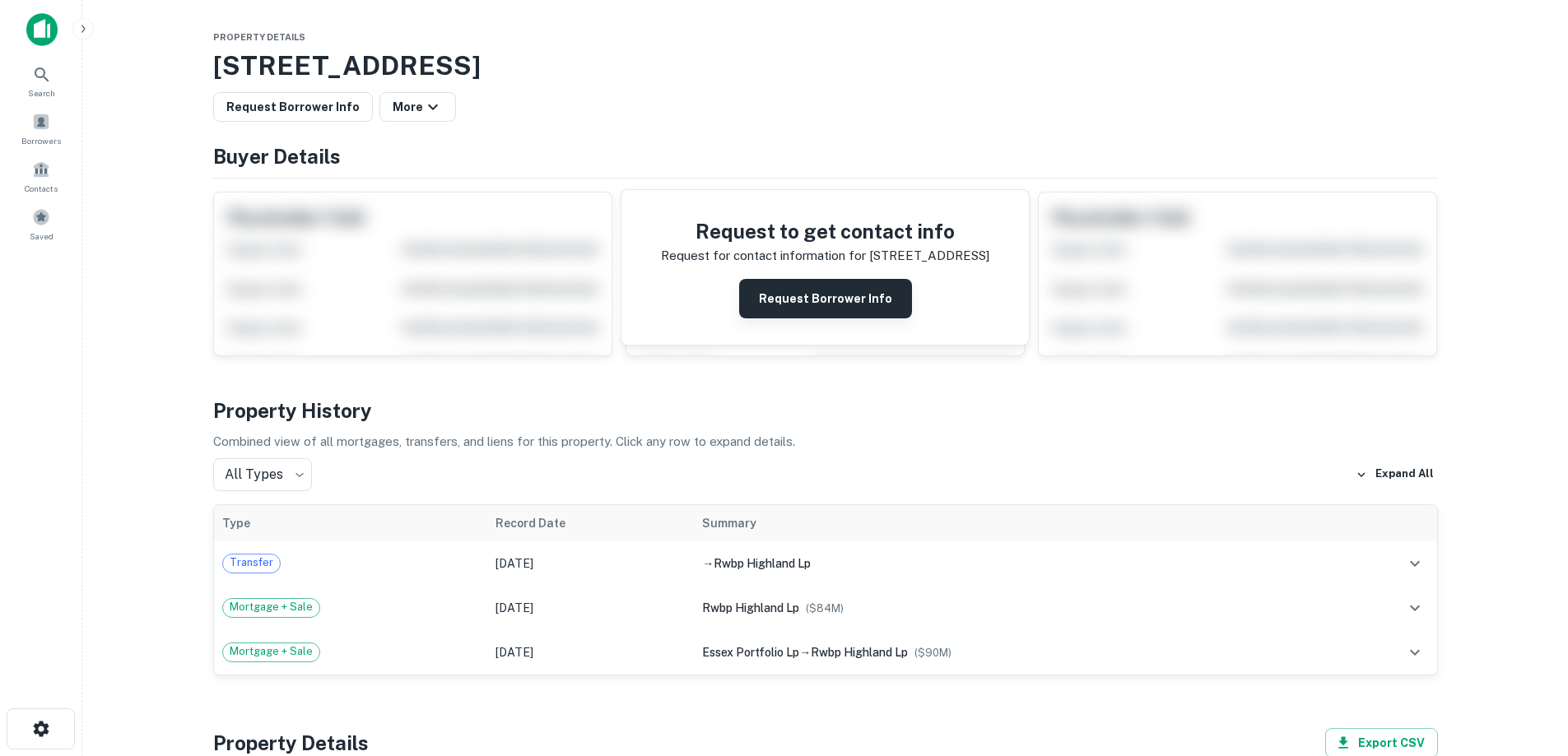
click at [794, 303] on button "Request Borrower Info" at bounding box center [824, 299] width 172 height 39
click at [52, 19] on img at bounding box center [41, 30] width 31 height 33
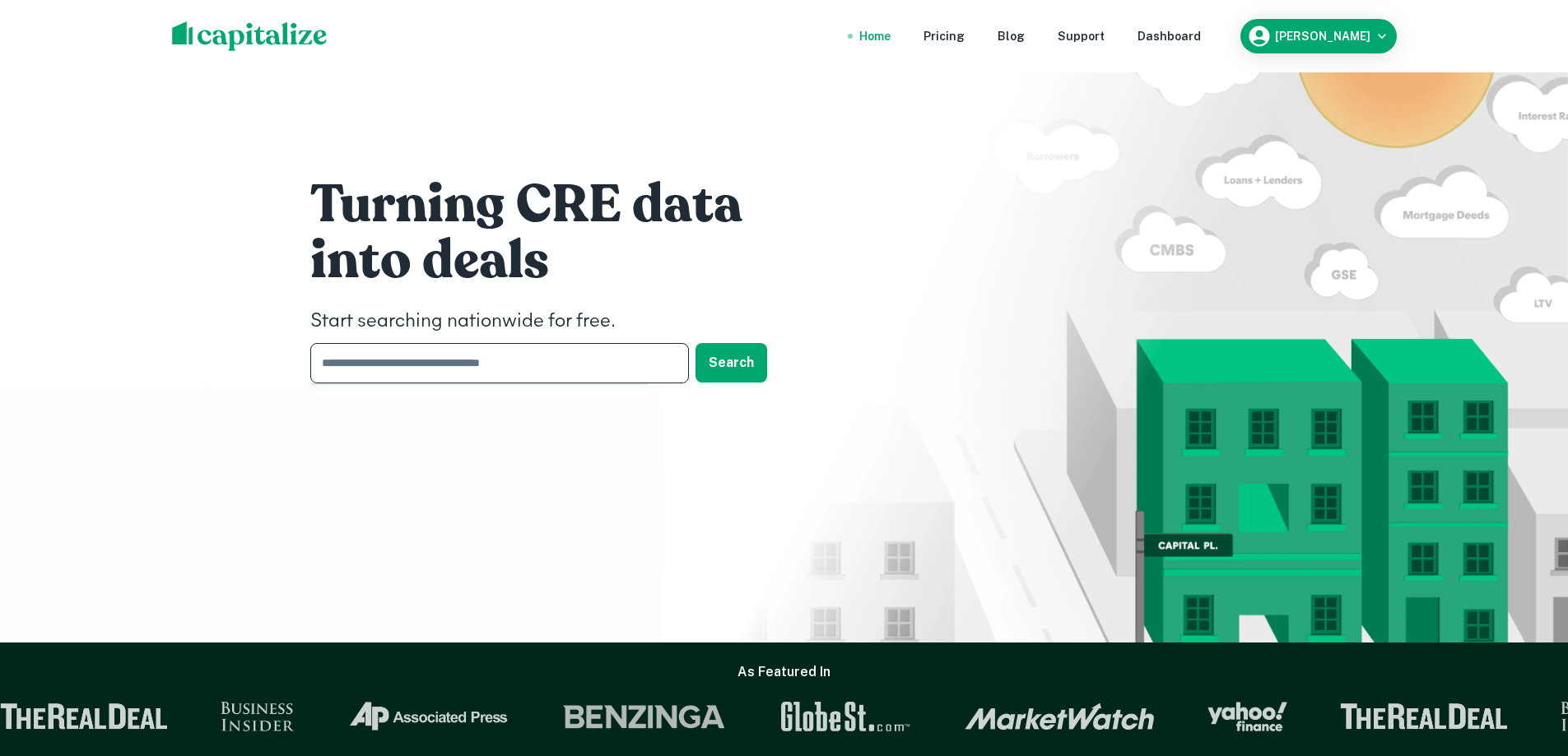
click at [441, 360] on input "text" at bounding box center [493, 363] width 367 height 40
type input "**********"
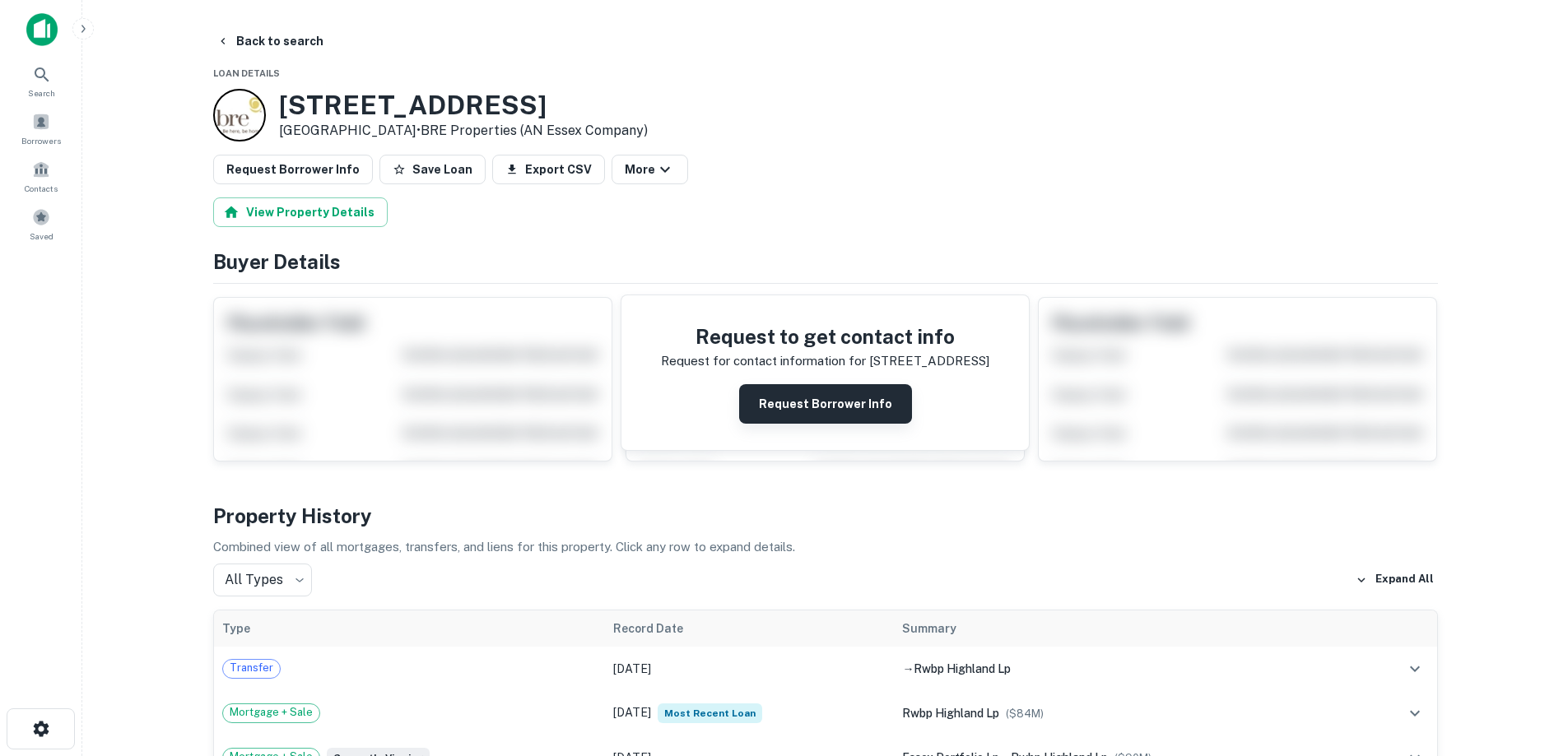
click at [807, 398] on button "Request Borrower Info" at bounding box center [824, 404] width 172 height 39
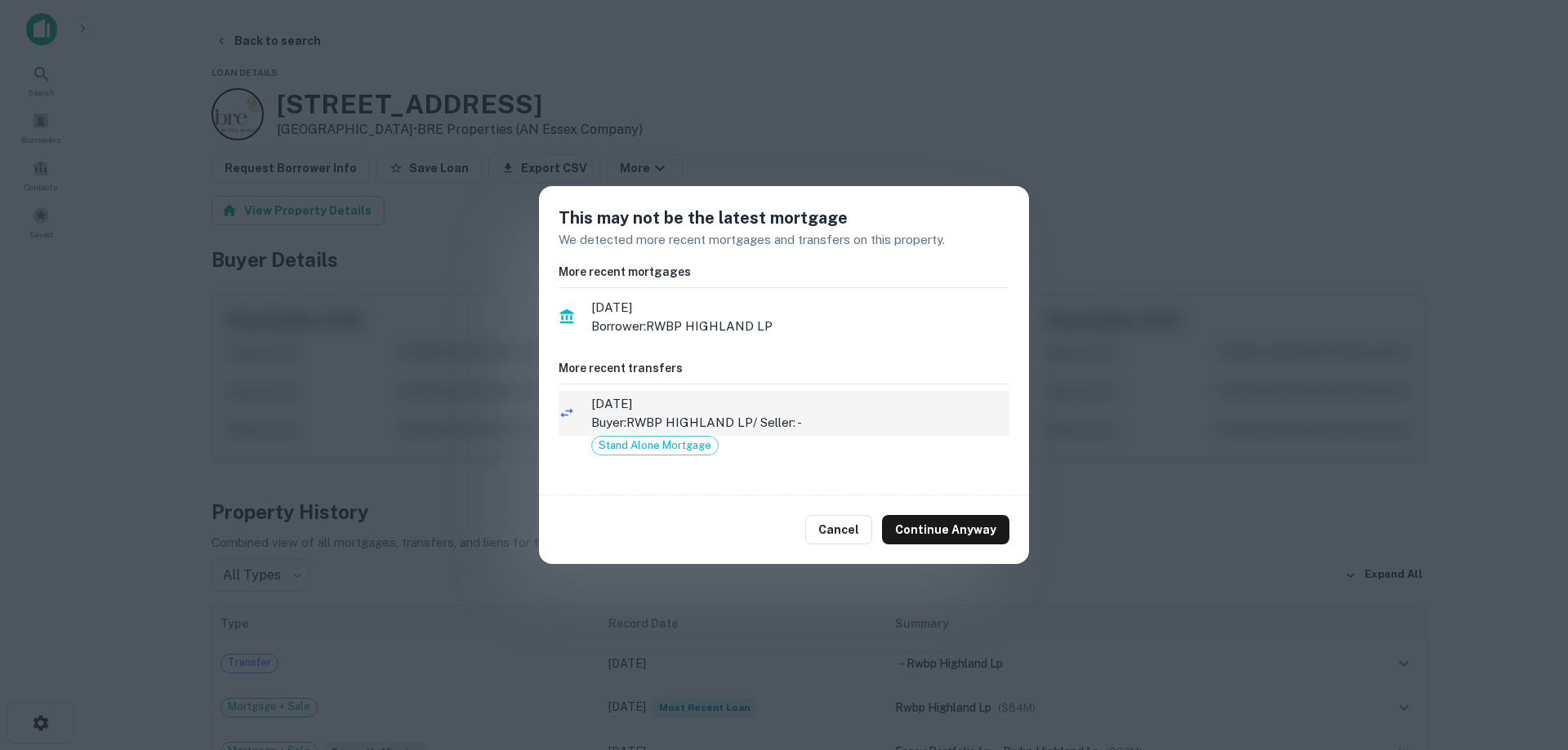
click at [799, 418] on p "Buyer: RWBP HIGHLAND LP / Seller: -" at bounding box center [801, 422] width 419 height 20
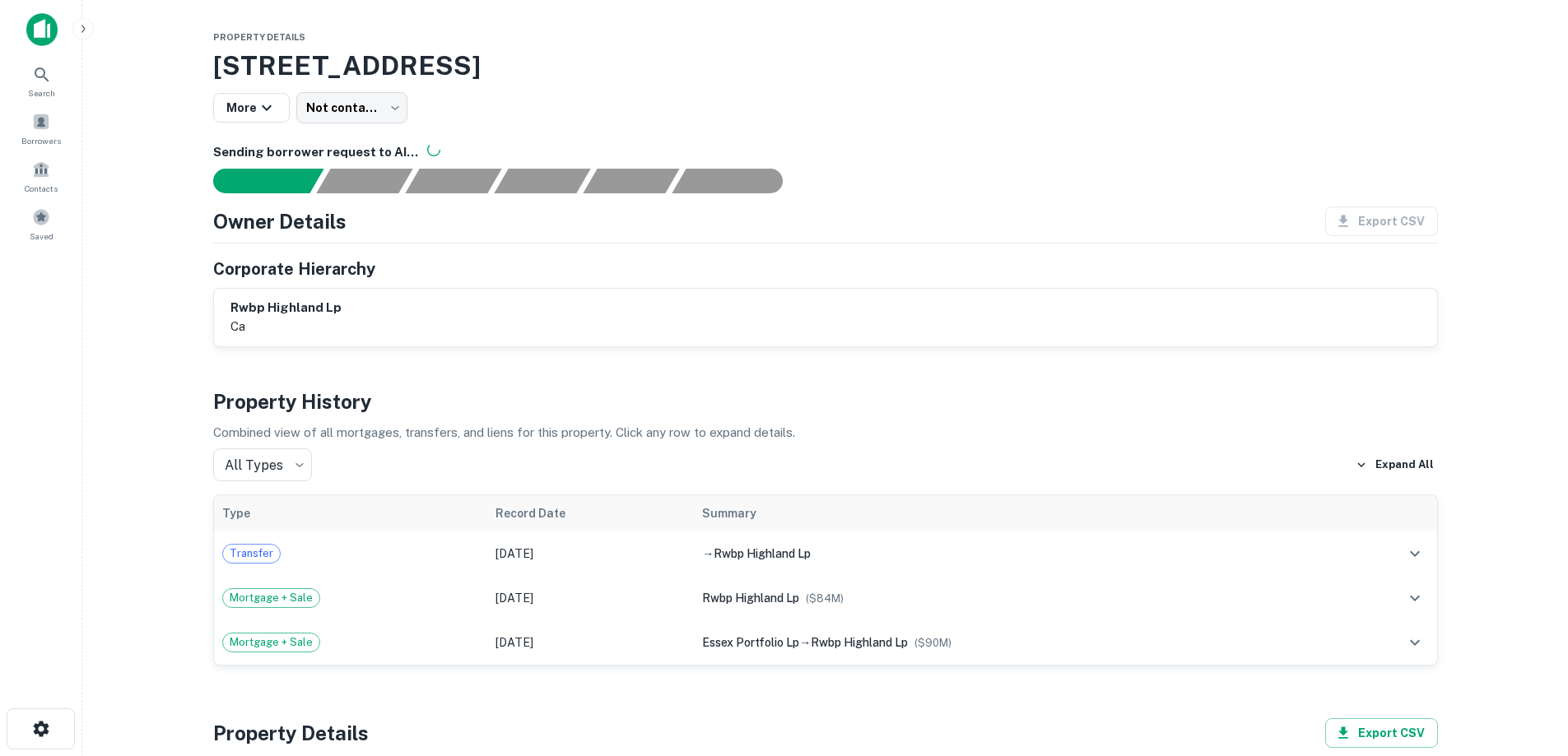
click at [46, 31] on img at bounding box center [41, 30] width 31 height 33
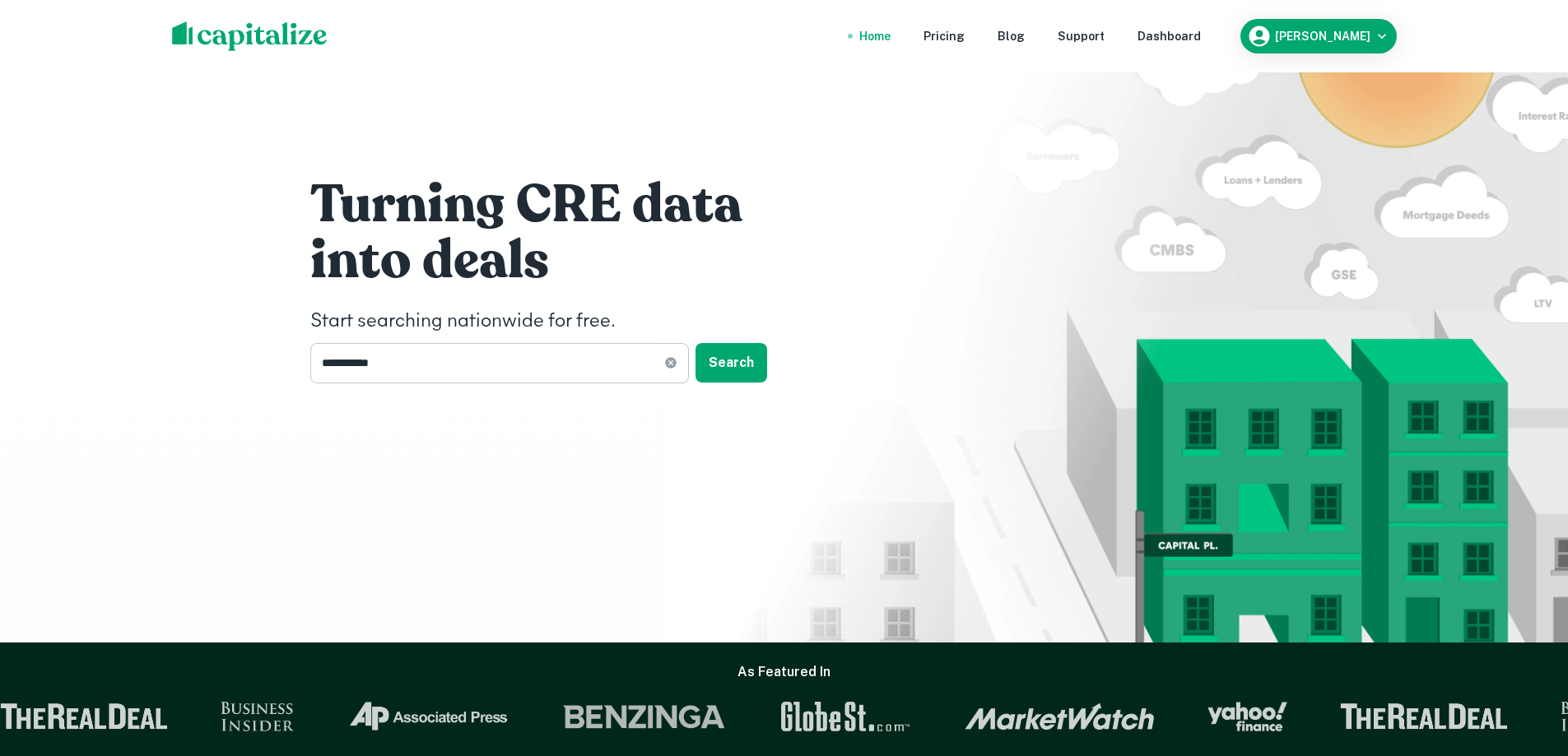
click at [667, 359] on icon at bounding box center [670, 363] width 11 height 11
click at [479, 356] on input "text" at bounding box center [493, 363] width 367 height 40
type input "********"
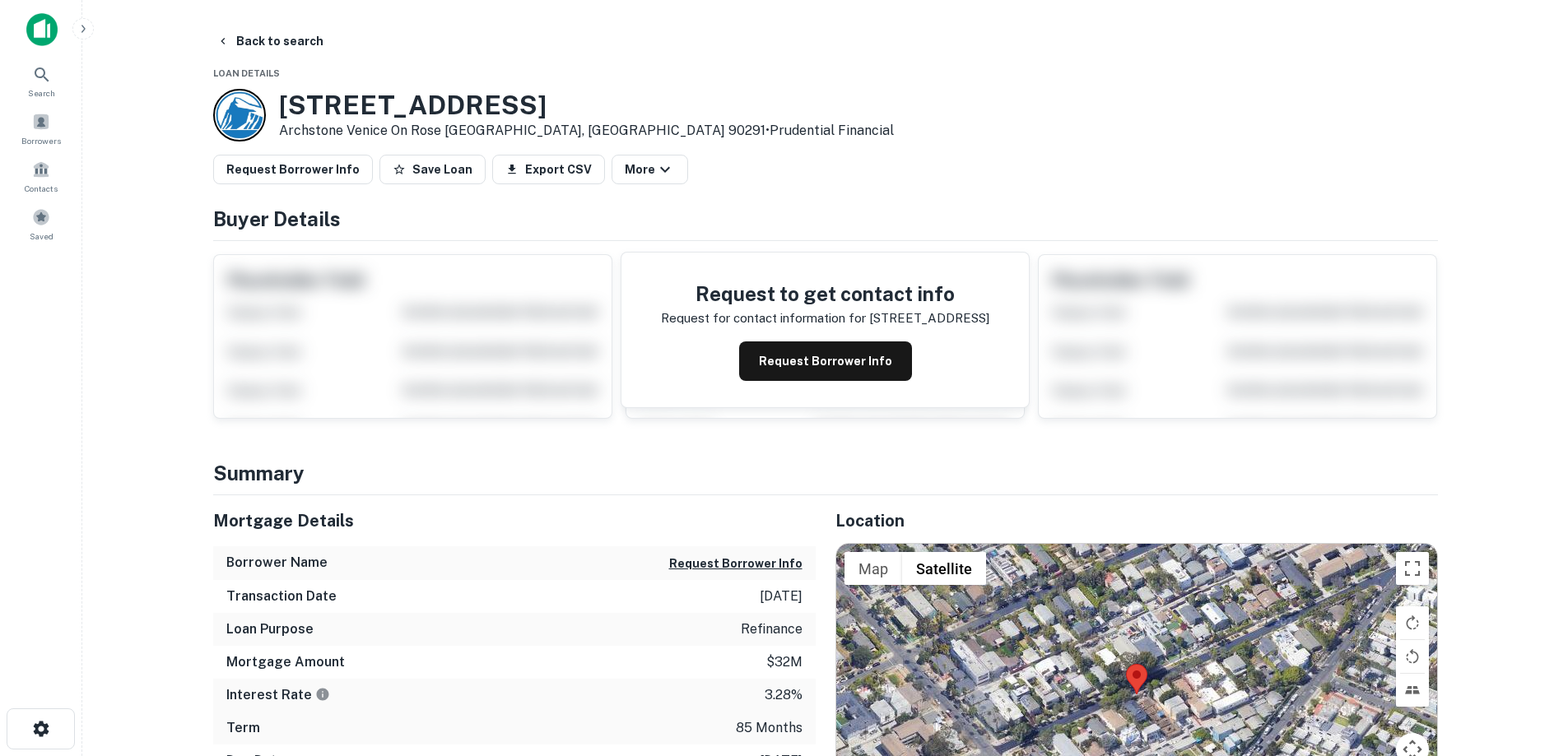
click at [27, 13] on img at bounding box center [41, 30] width 31 height 33
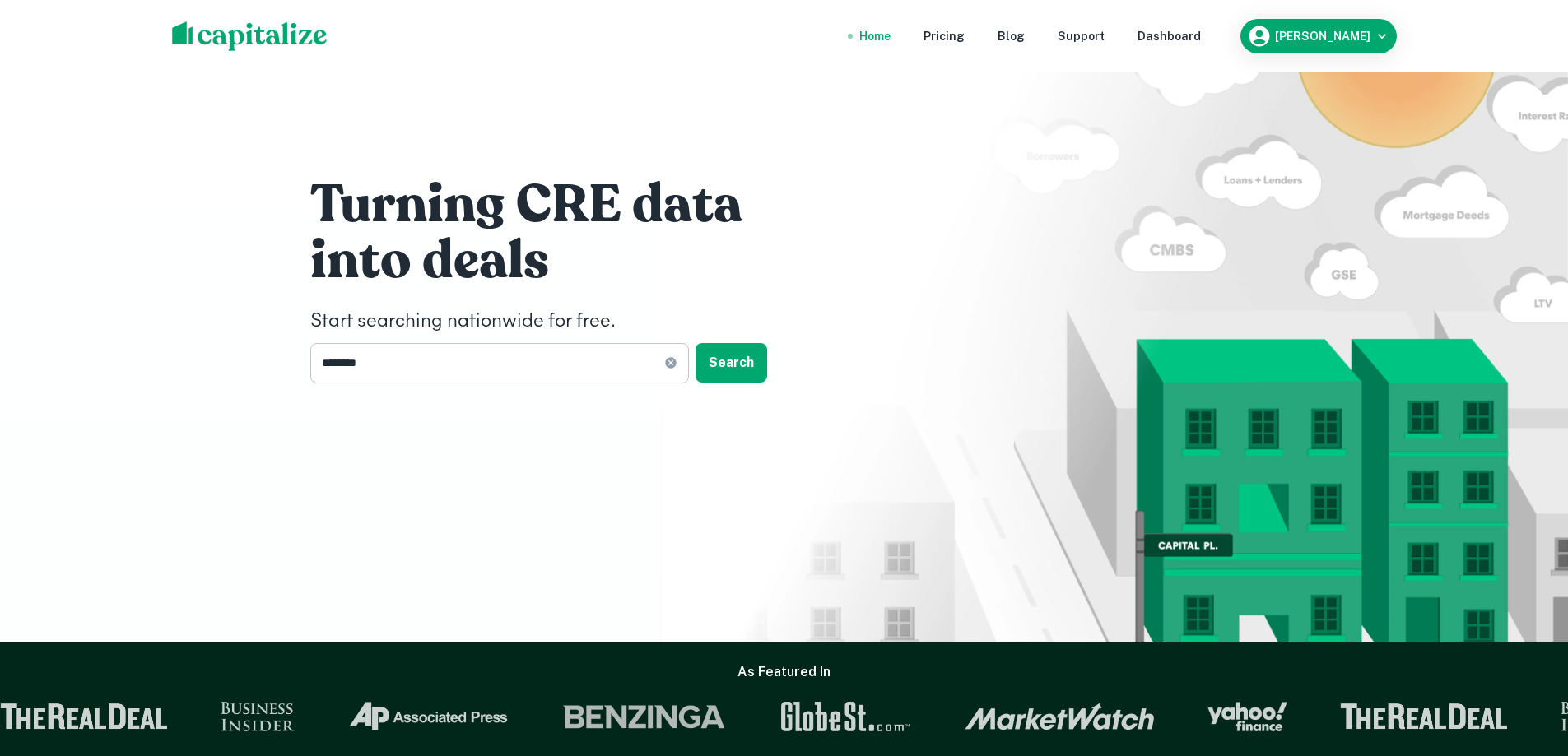
click at [518, 365] on input "********" at bounding box center [486, 363] width 353 height 40
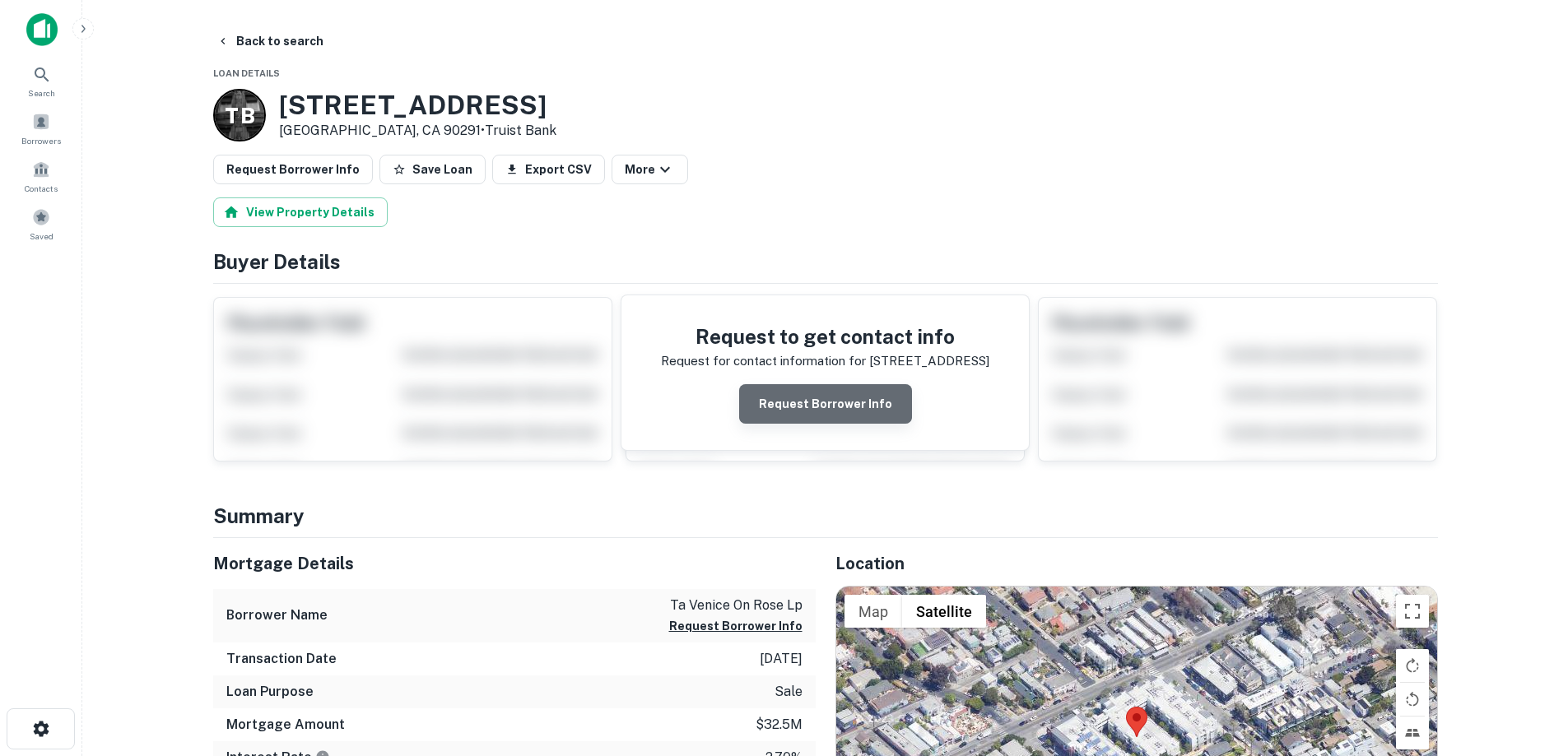
click at [844, 405] on button "Request Borrower Info" at bounding box center [824, 404] width 172 height 39
click at [40, 31] on img at bounding box center [41, 30] width 31 height 33
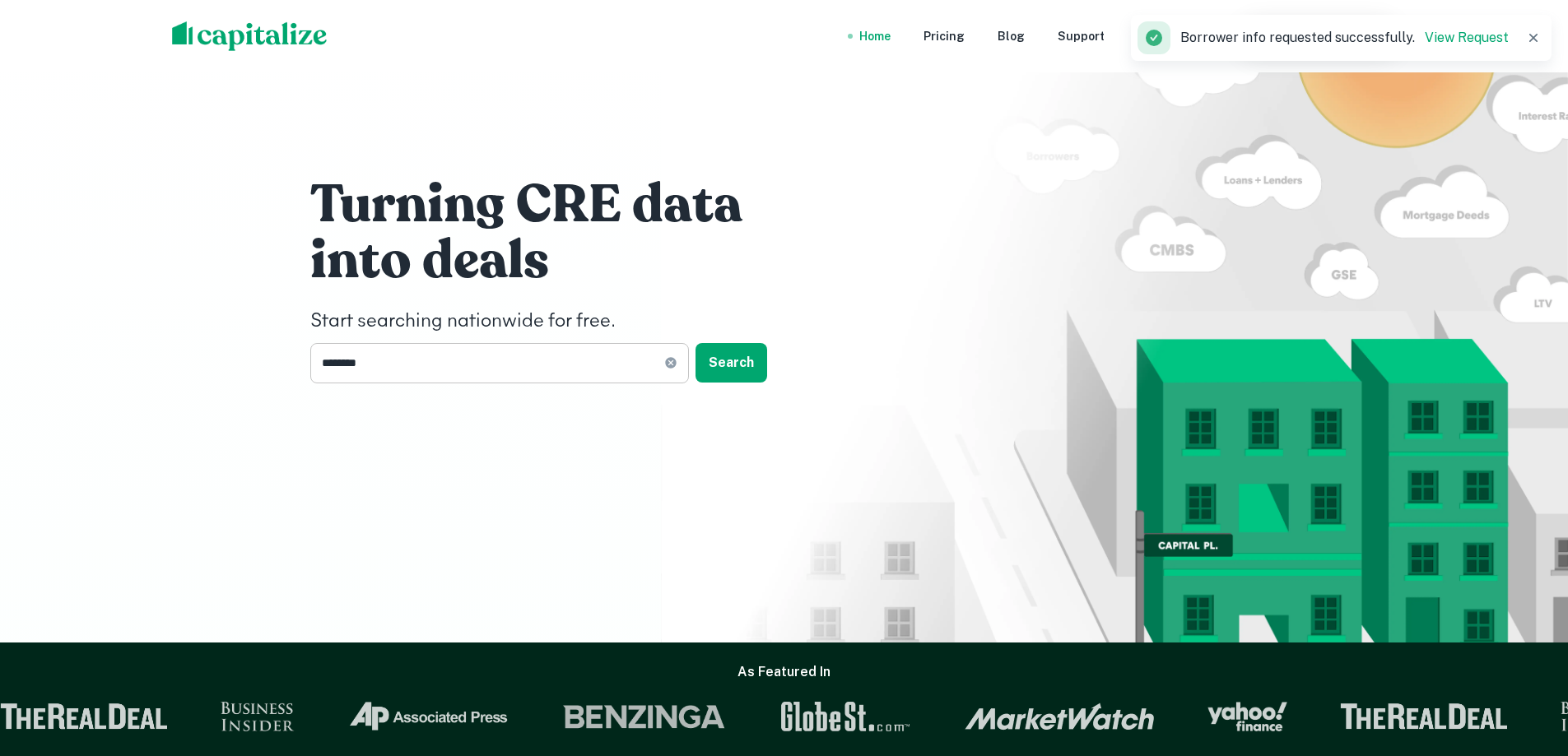
click at [408, 371] on input "********" at bounding box center [486, 363] width 353 height 40
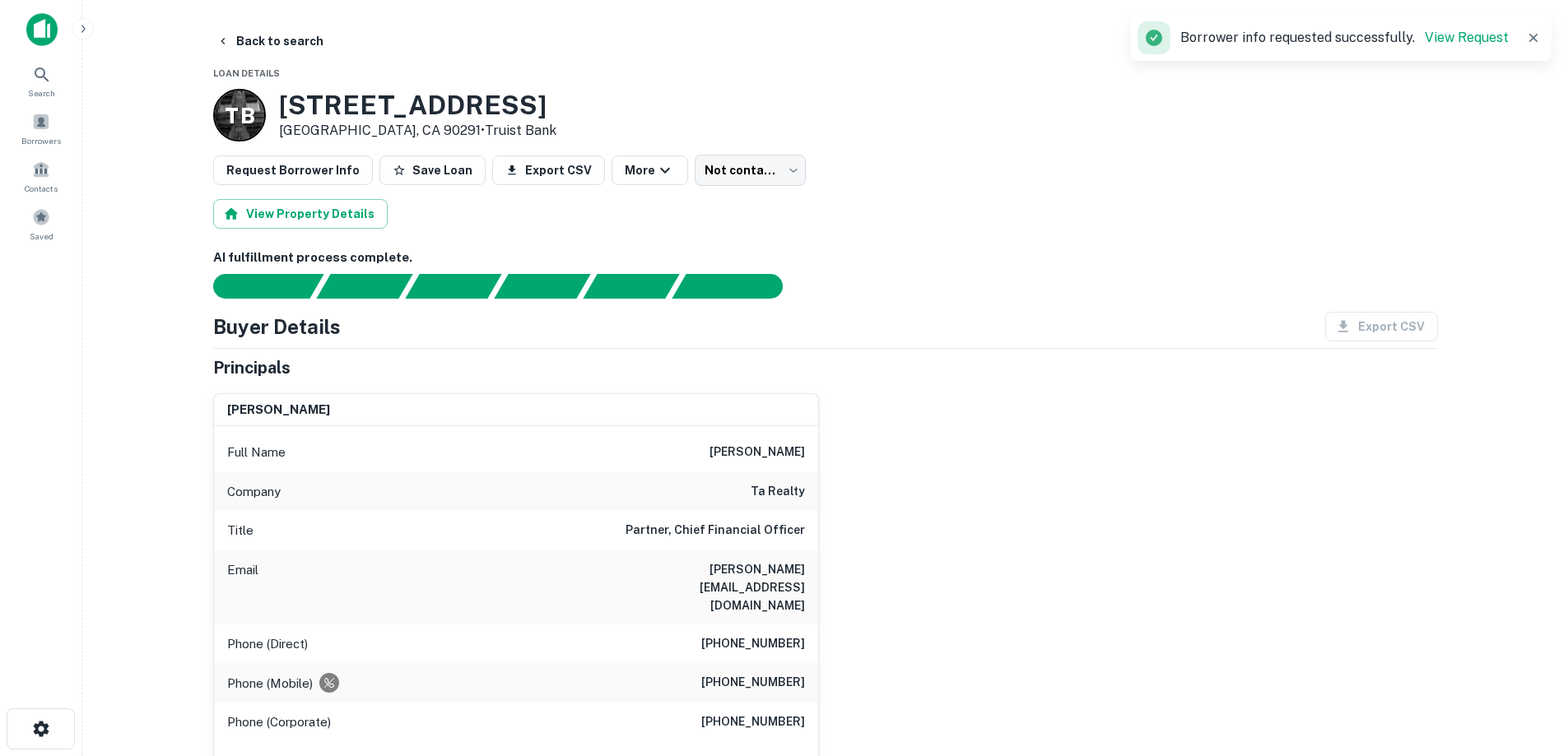
click at [37, 23] on img at bounding box center [41, 30] width 31 height 33
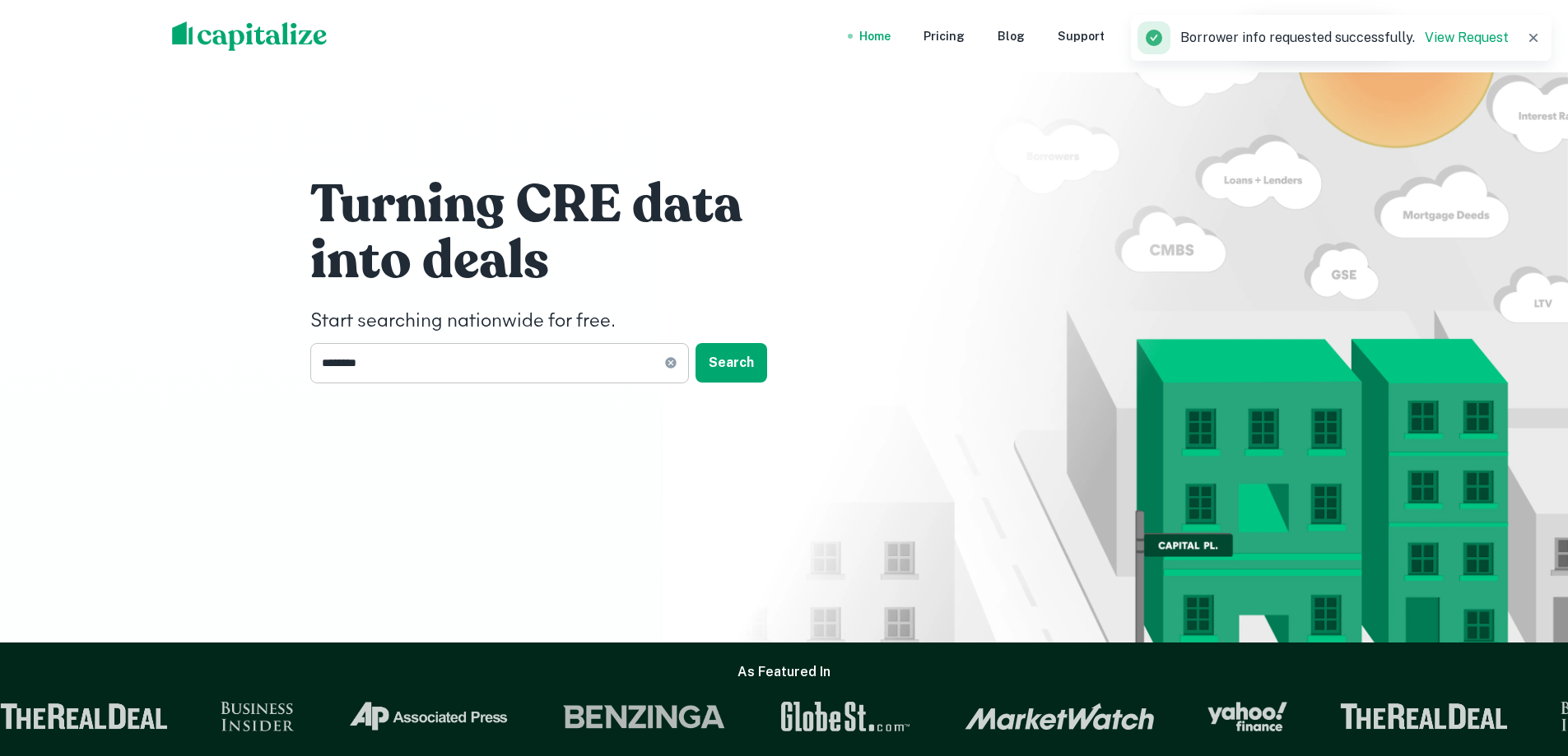
click at [669, 359] on icon at bounding box center [670, 363] width 11 height 11
click at [553, 382] on input "text" at bounding box center [493, 363] width 367 height 40
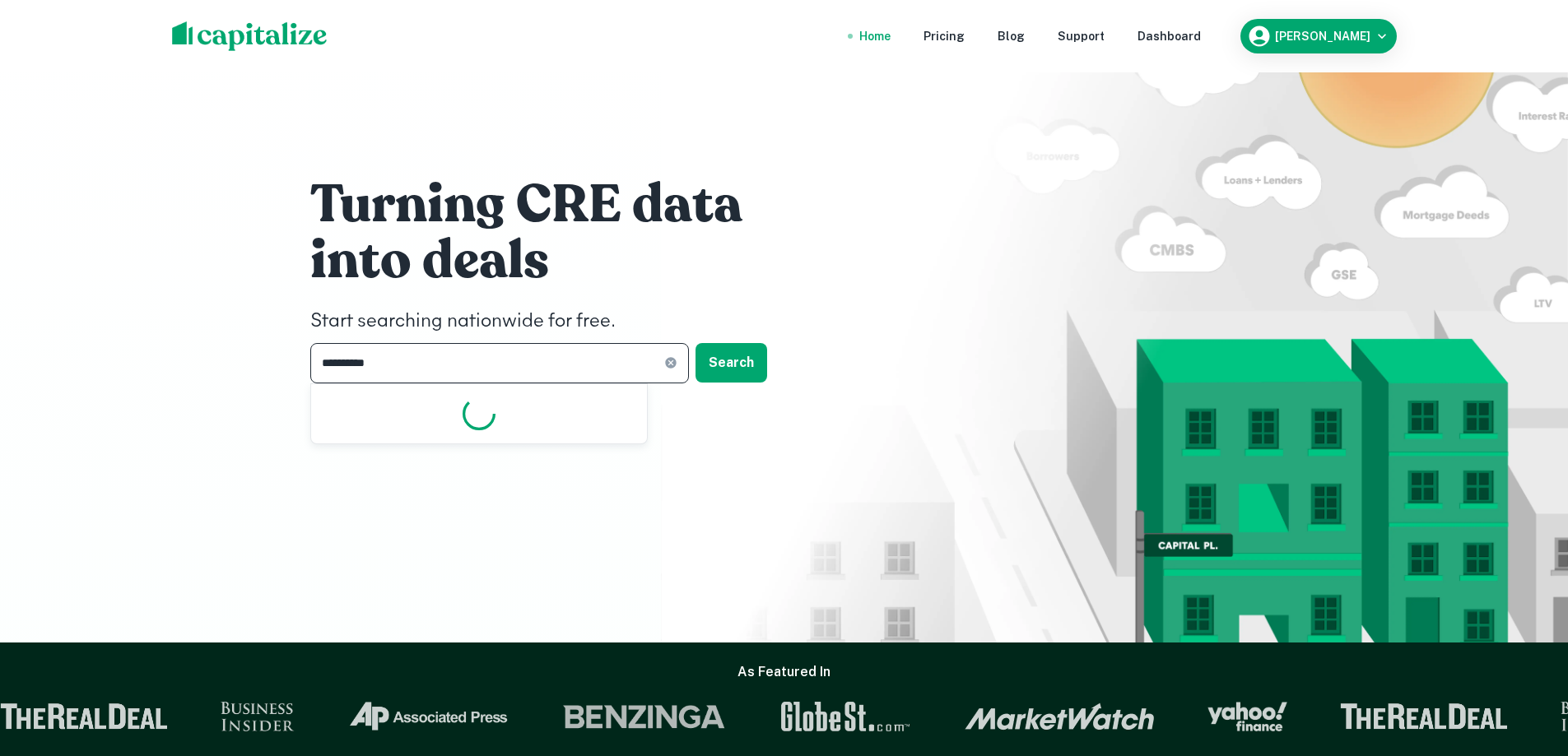
type input "**********"
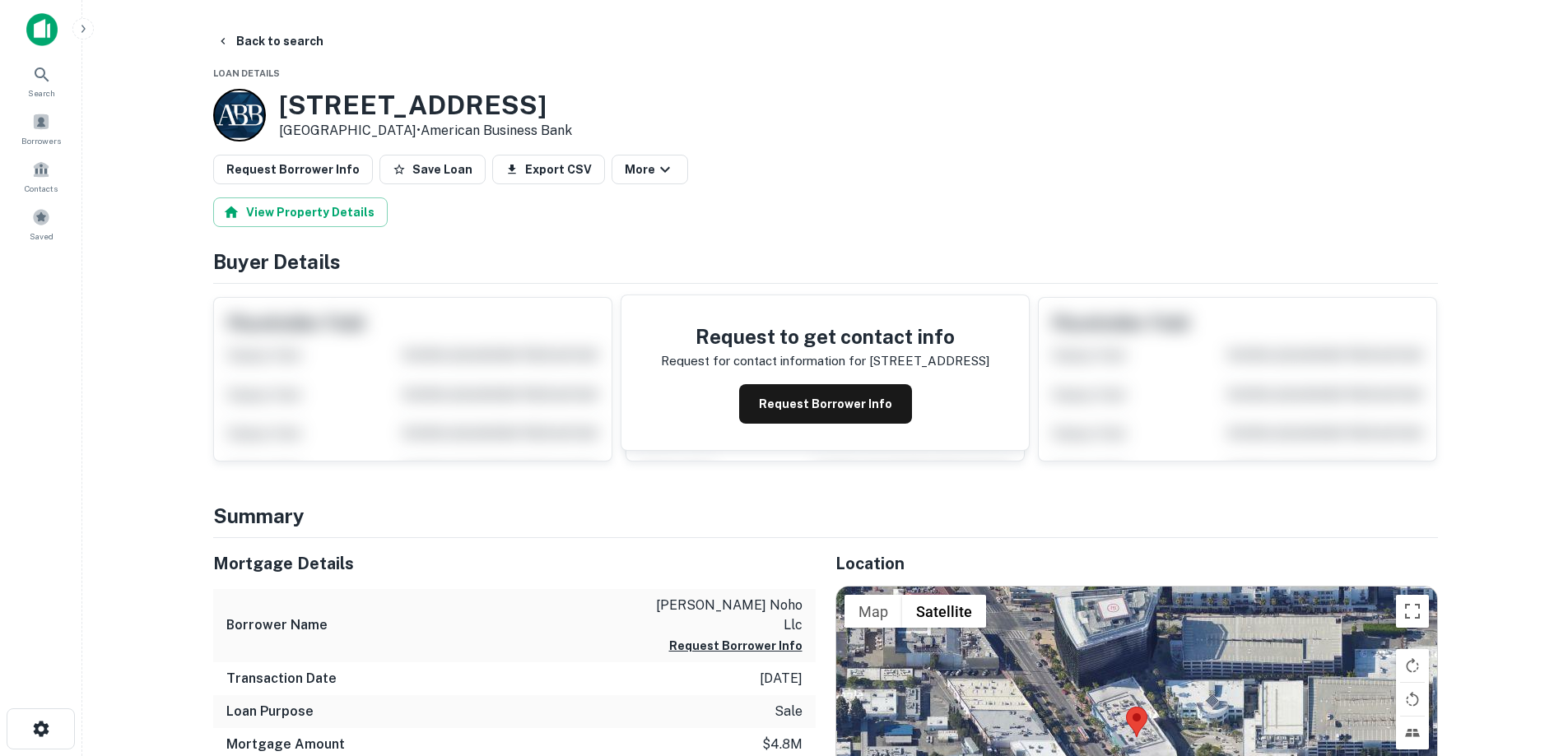
click at [40, 19] on img at bounding box center [41, 30] width 31 height 33
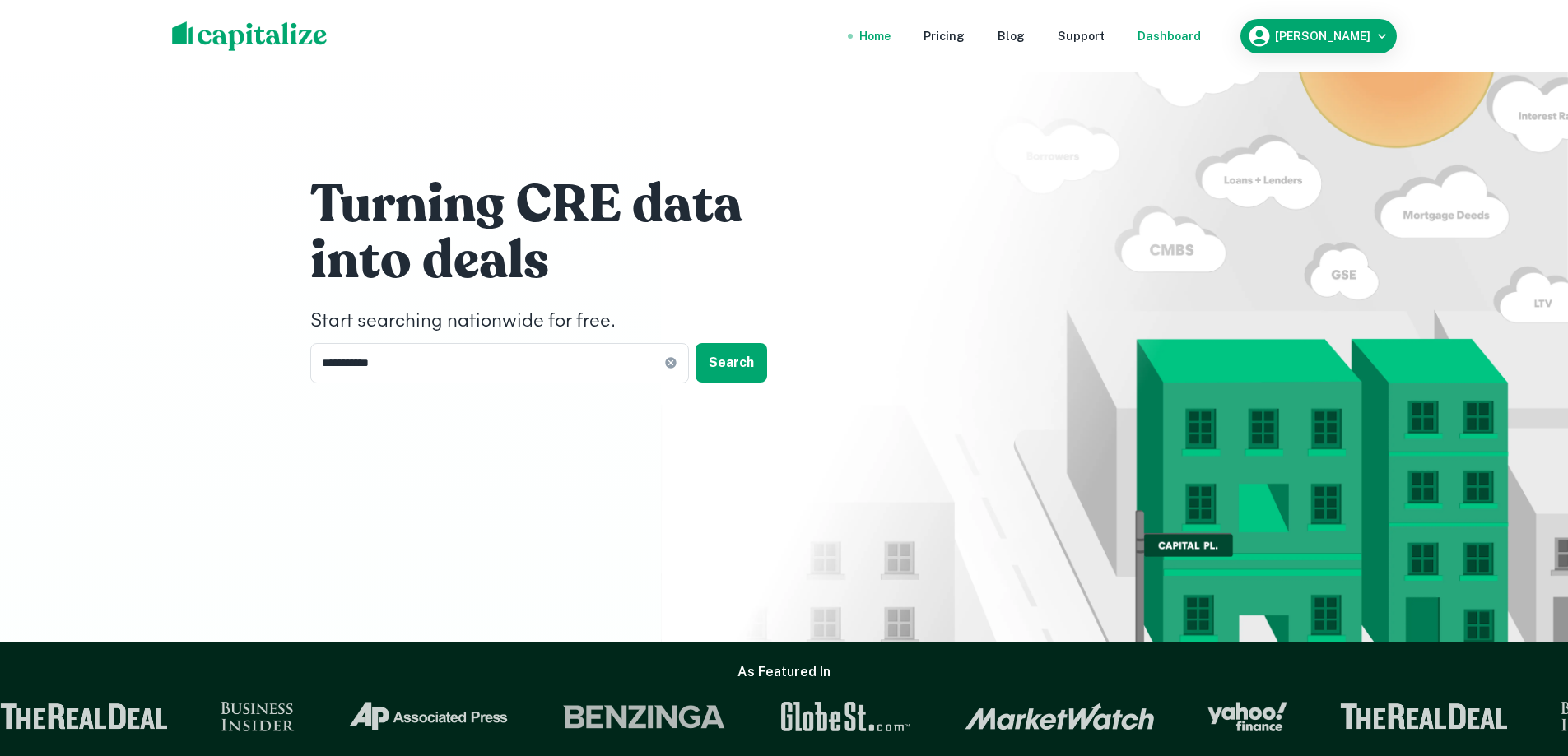
click at [1201, 37] on div "Dashboard" at bounding box center [1169, 36] width 64 height 18
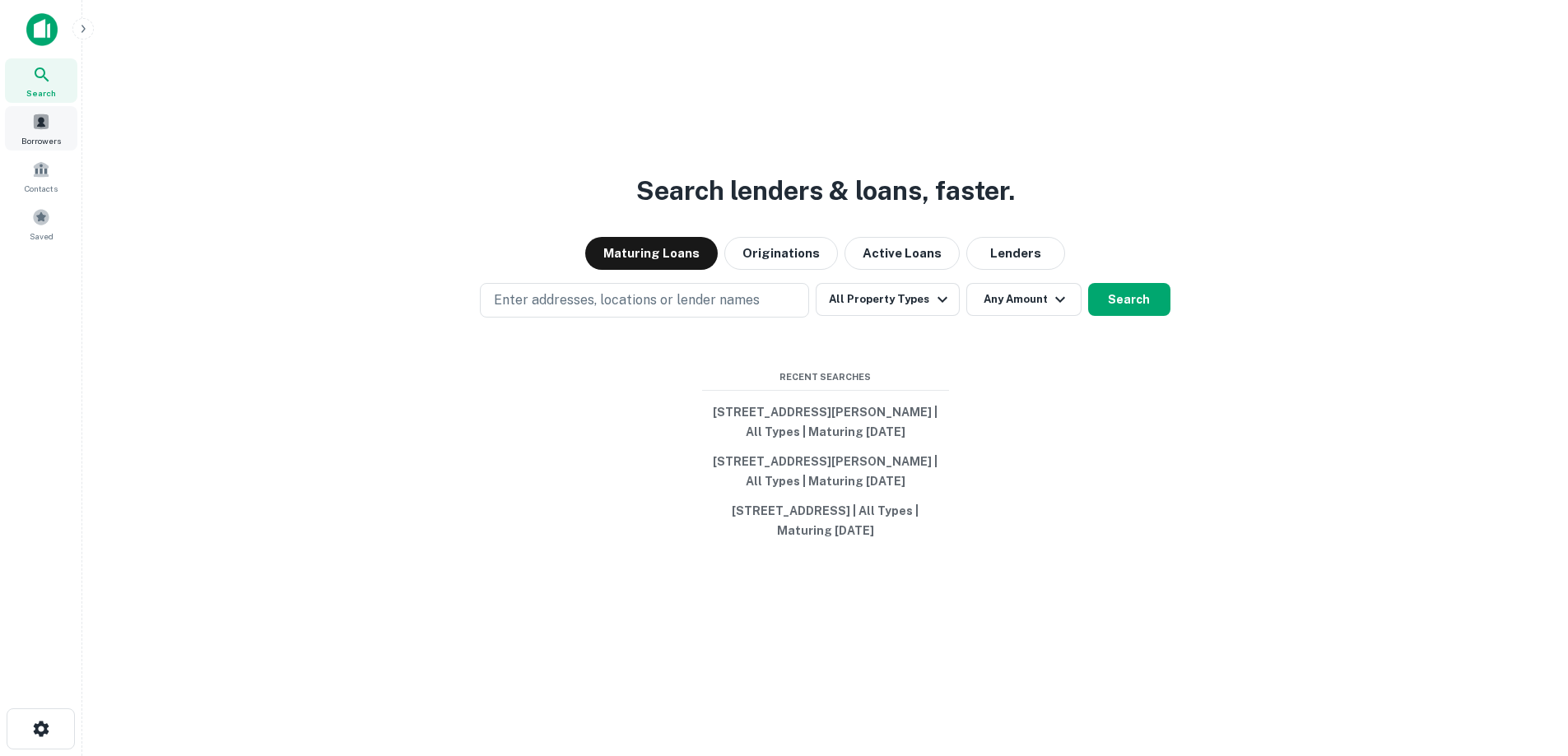
click at [60, 124] on div "Borrowers" at bounding box center [40, 128] width 72 height 44
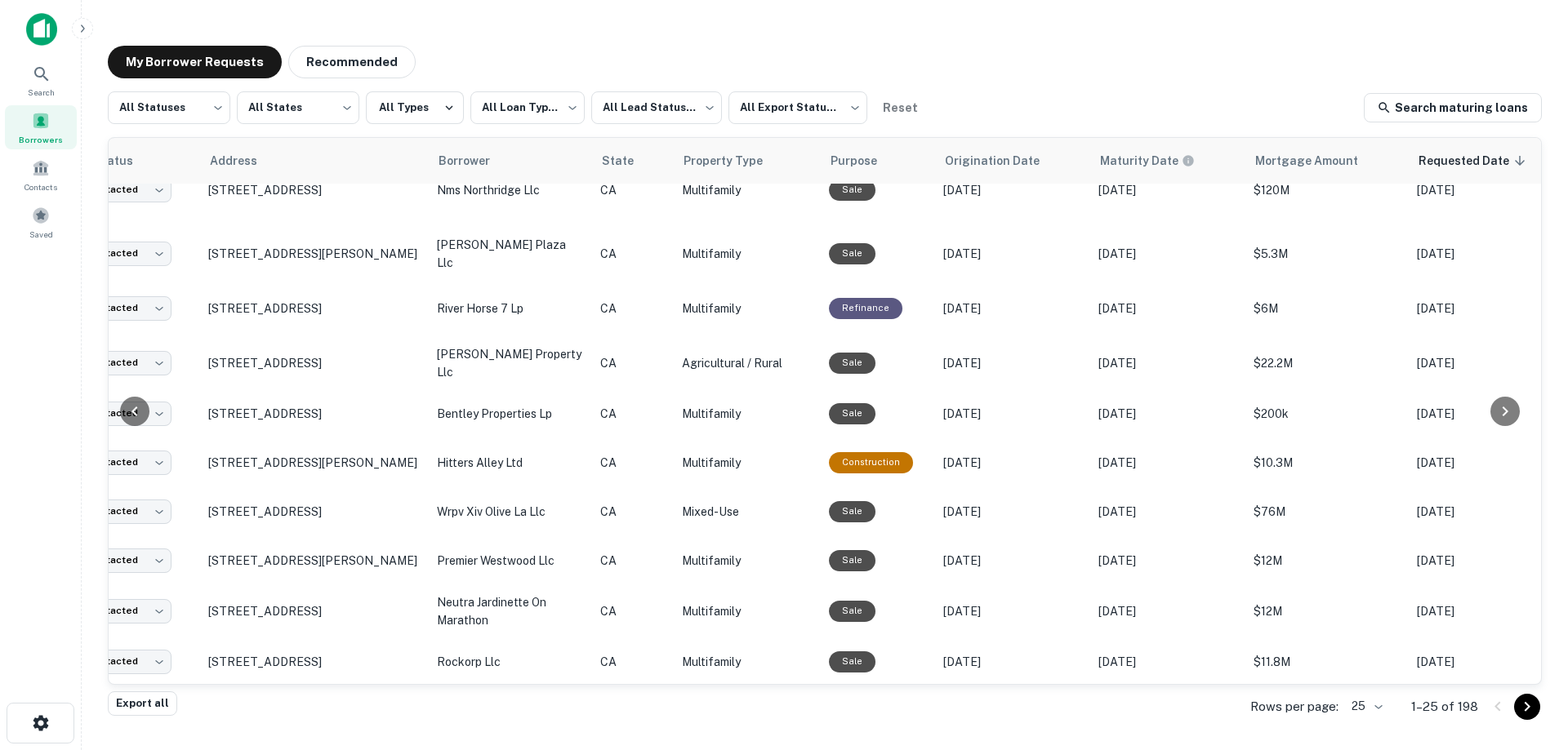
scroll to position [490, 113]
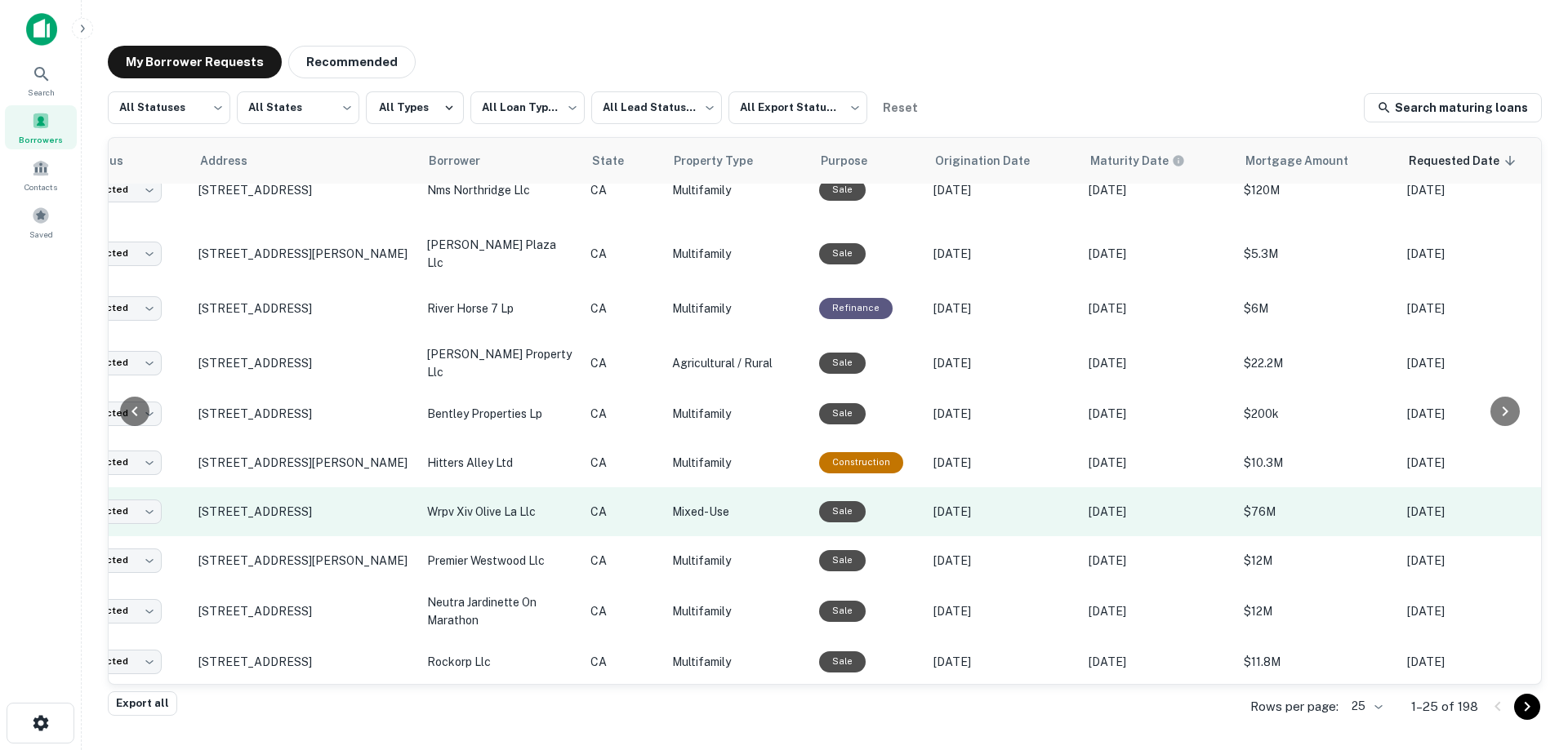
click at [425, 507] on td "wrpv xiv olive la llc" at bounding box center [500, 511] width 163 height 49
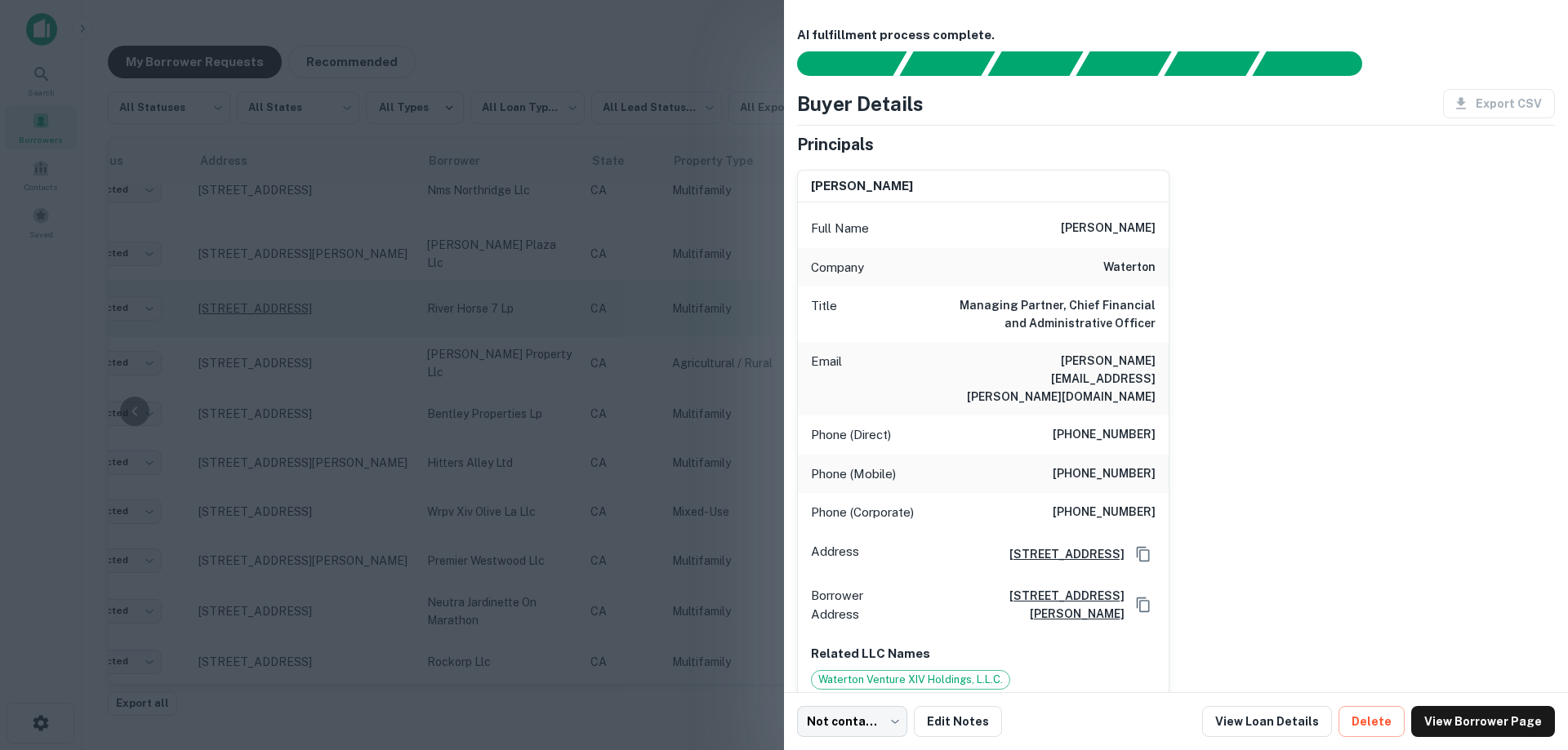
drag, startPoint x: 291, startPoint y: 351, endPoint x: 304, endPoint y: 313, distance: 40.2
click at [291, 351] on div at bounding box center [784, 375] width 1568 height 750
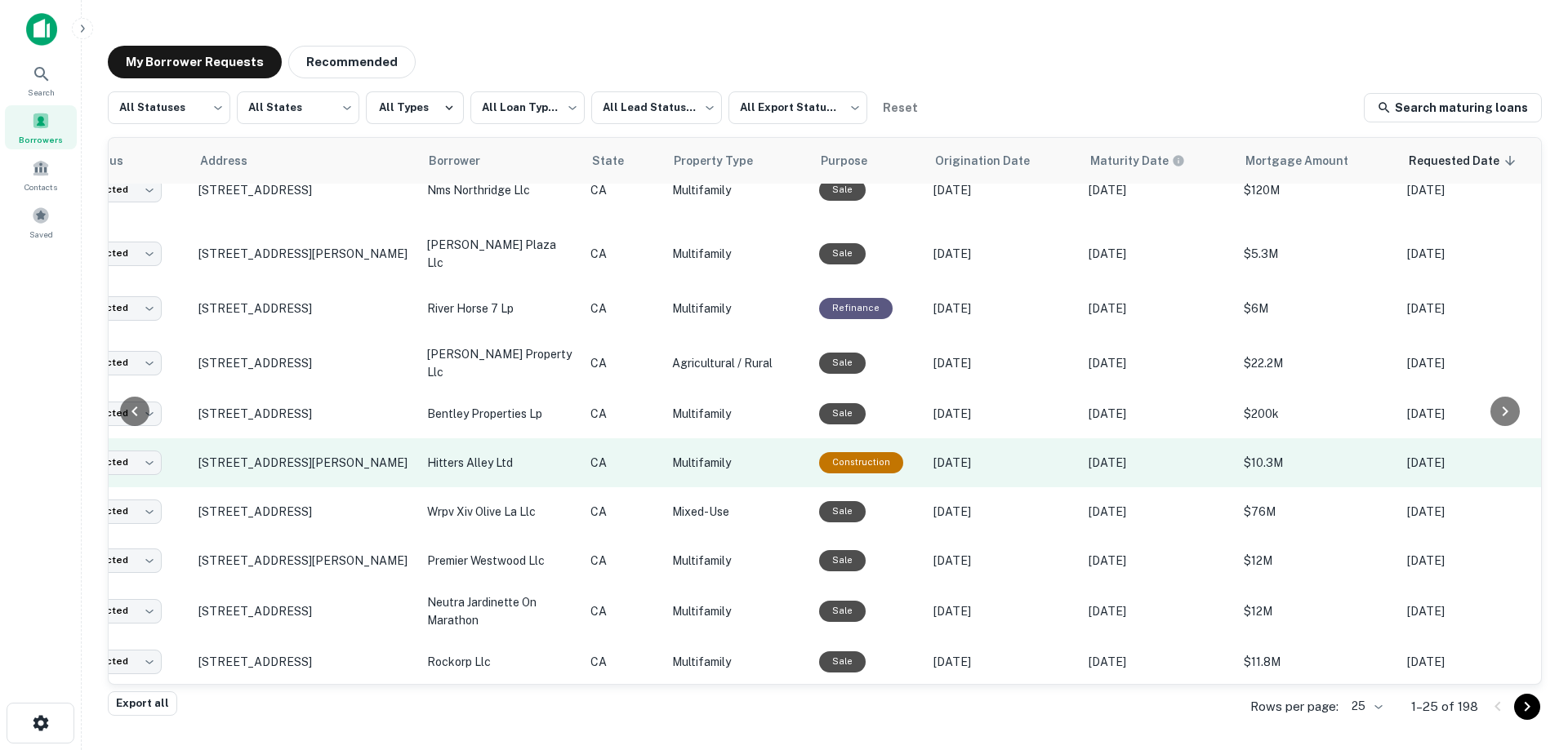
click at [526, 454] on p "hitters alley ltd" at bounding box center [501, 462] width 147 height 18
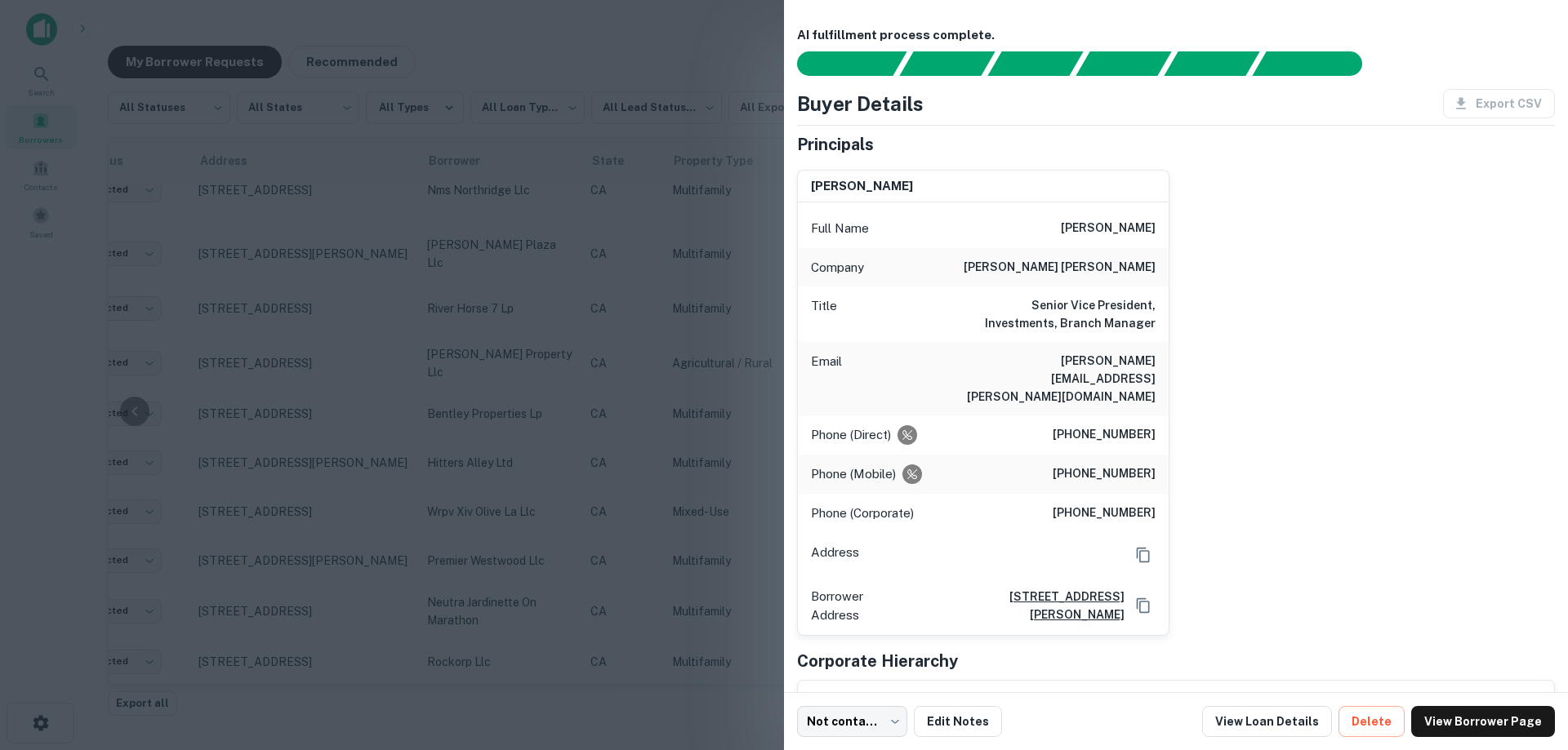
click at [612, 439] on div at bounding box center [784, 375] width 1568 height 750
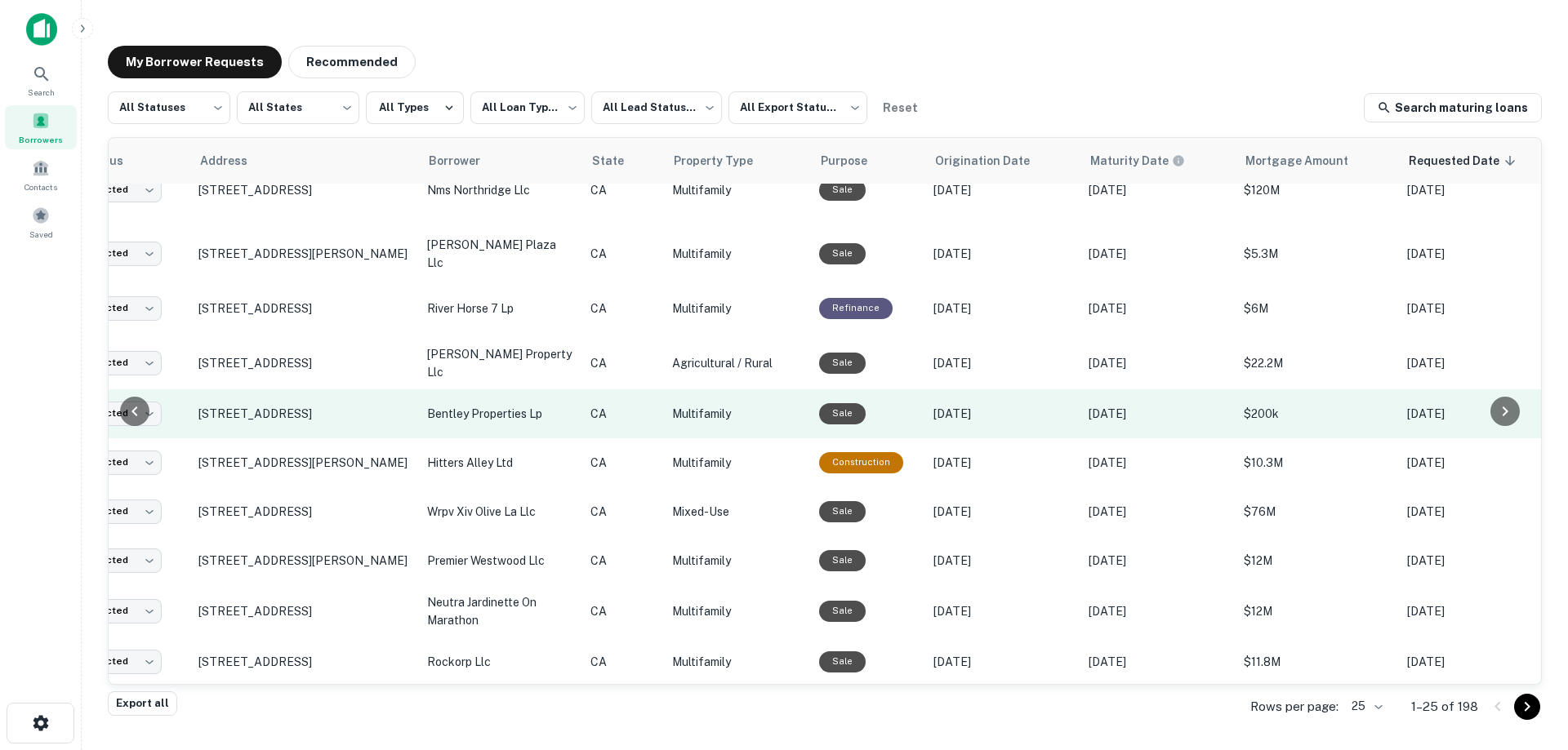
click at [598, 405] on p "CA" at bounding box center [623, 414] width 65 height 18
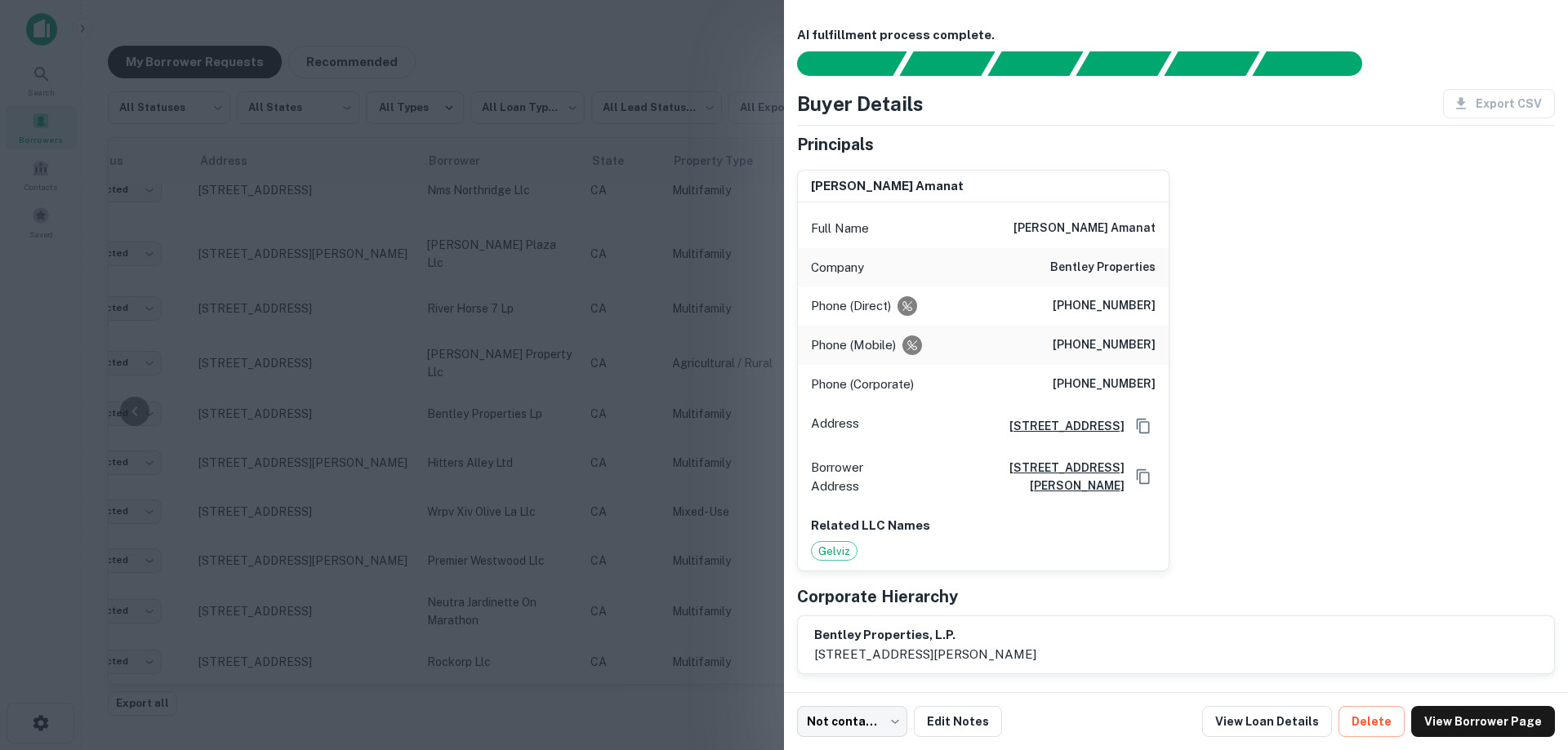
click at [644, 444] on div at bounding box center [784, 375] width 1568 height 750
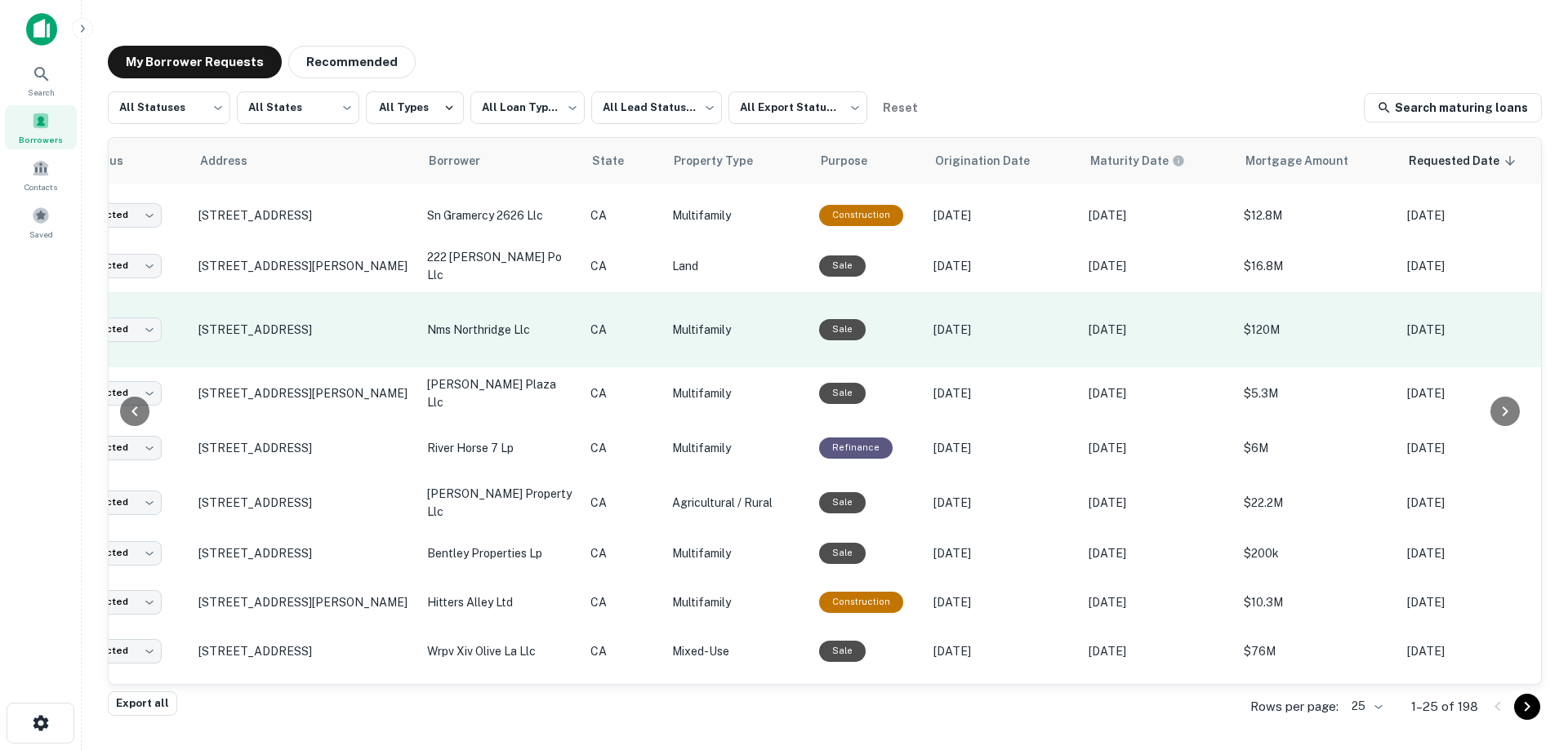
scroll to position [327, 113]
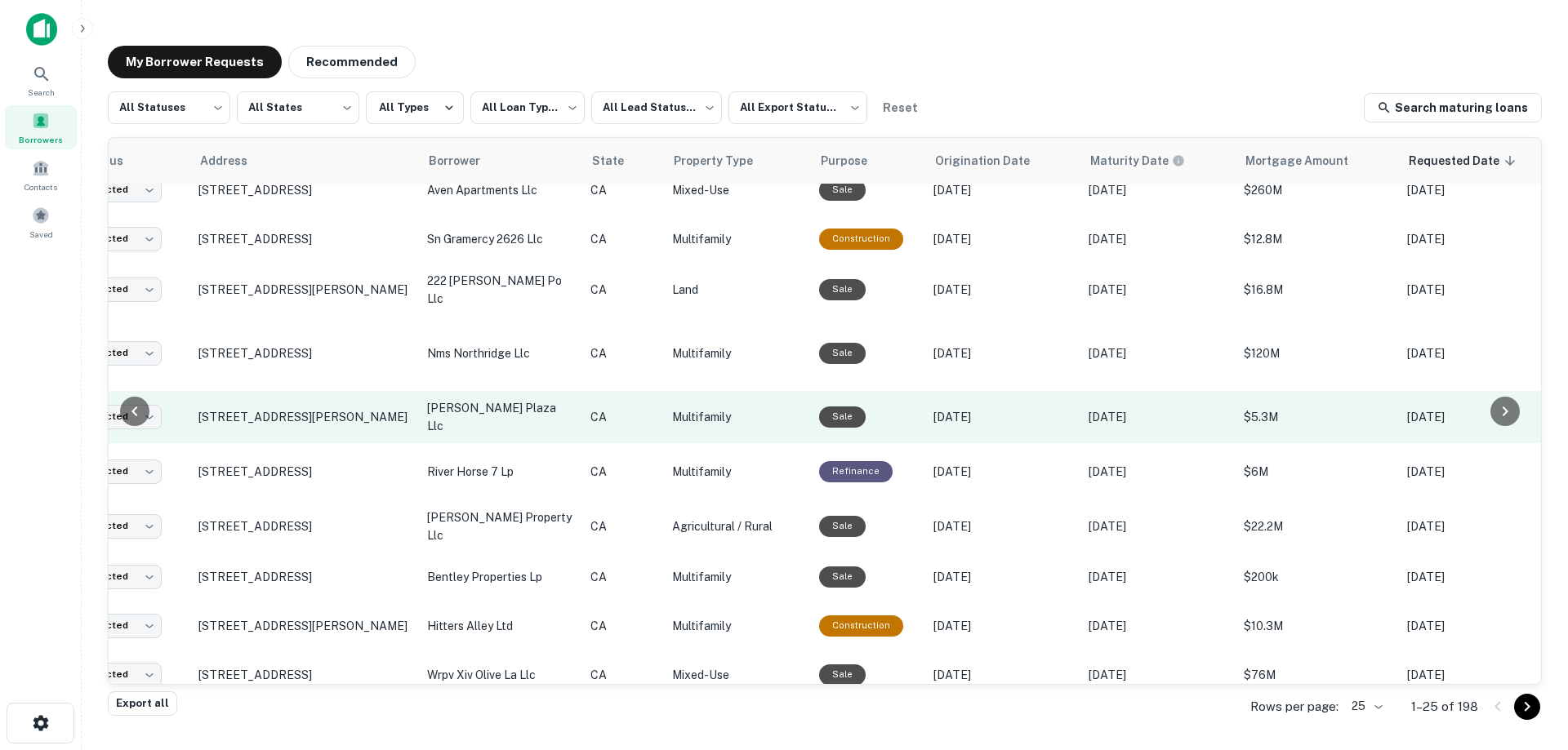
click at [513, 402] on p "[PERSON_NAME] plaza llc" at bounding box center [501, 418] width 147 height 36
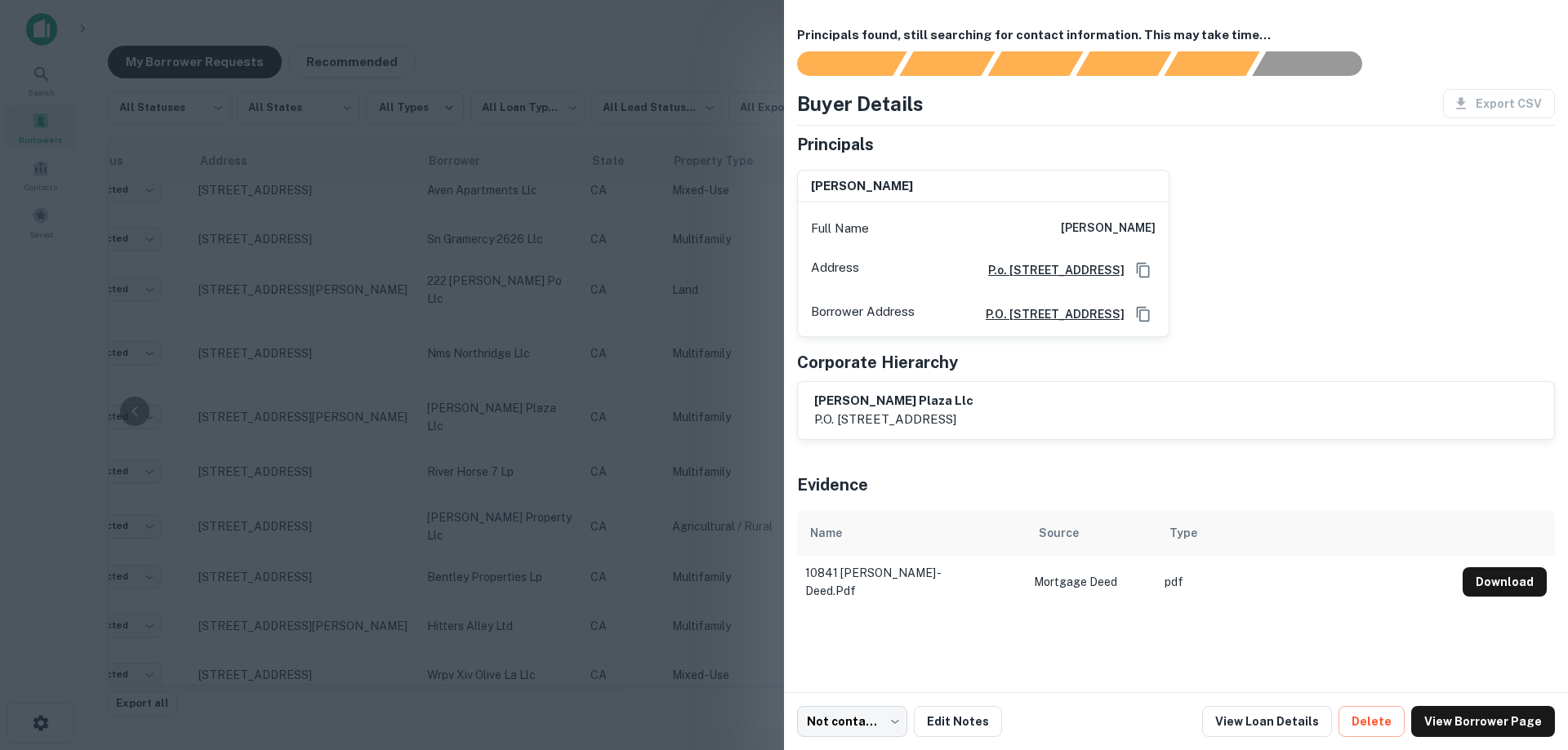
click at [514, 402] on div at bounding box center [784, 375] width 1568 height 750
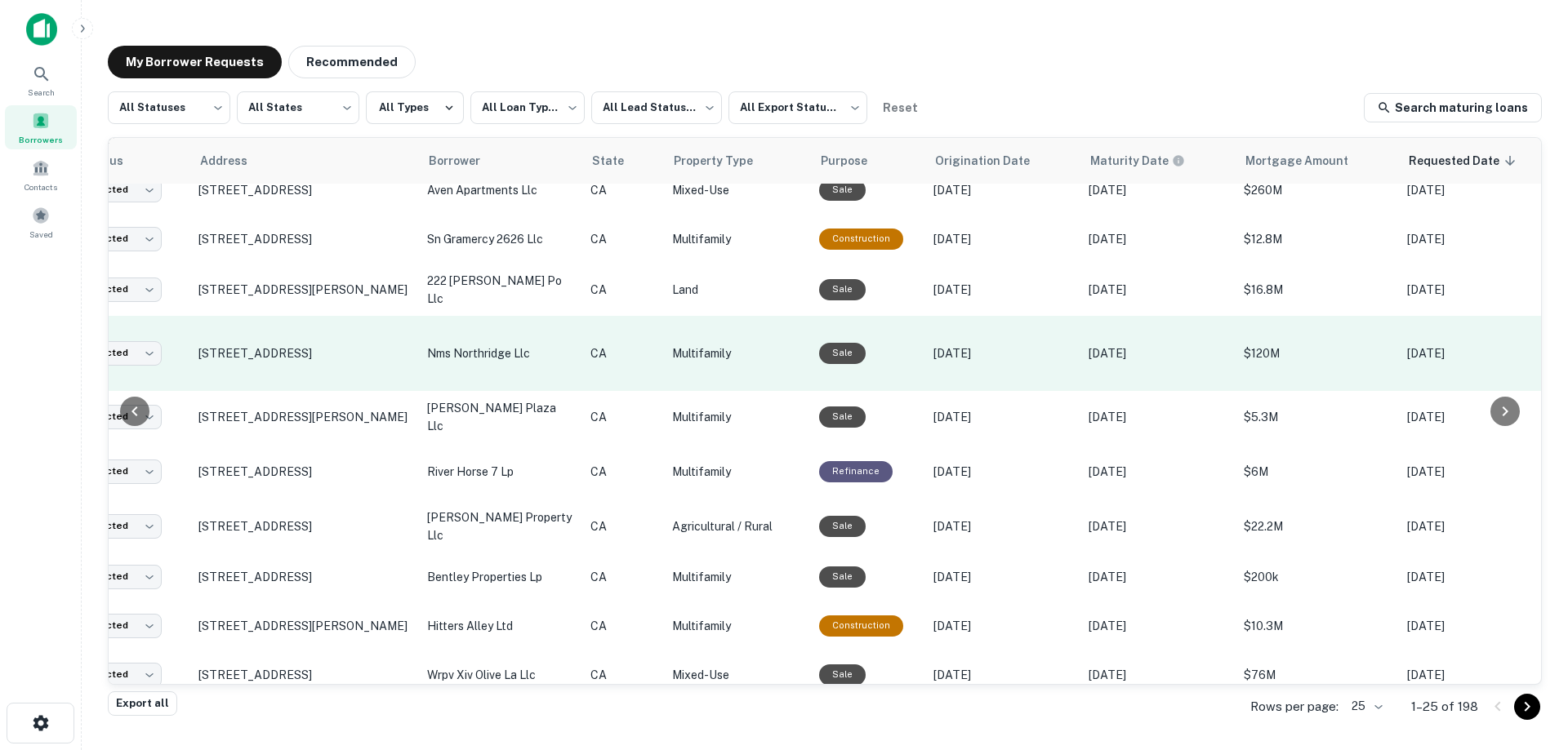
click at [518, 372] on td "nms northridge llc" at bounding box center [500, 354] width 163 height 75
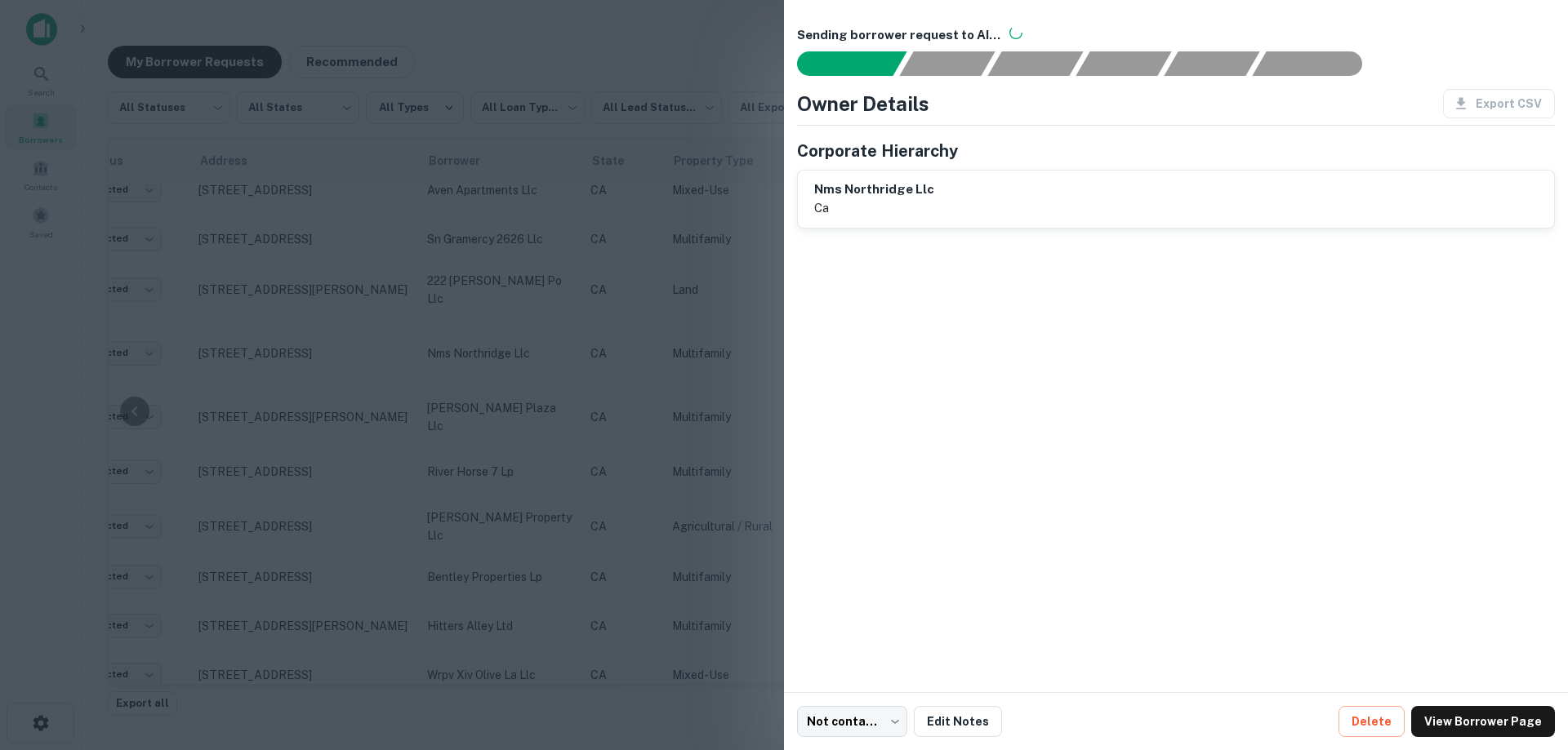
click at [539, 365] on div at bounding box center [784, 375] width 1568 height 750
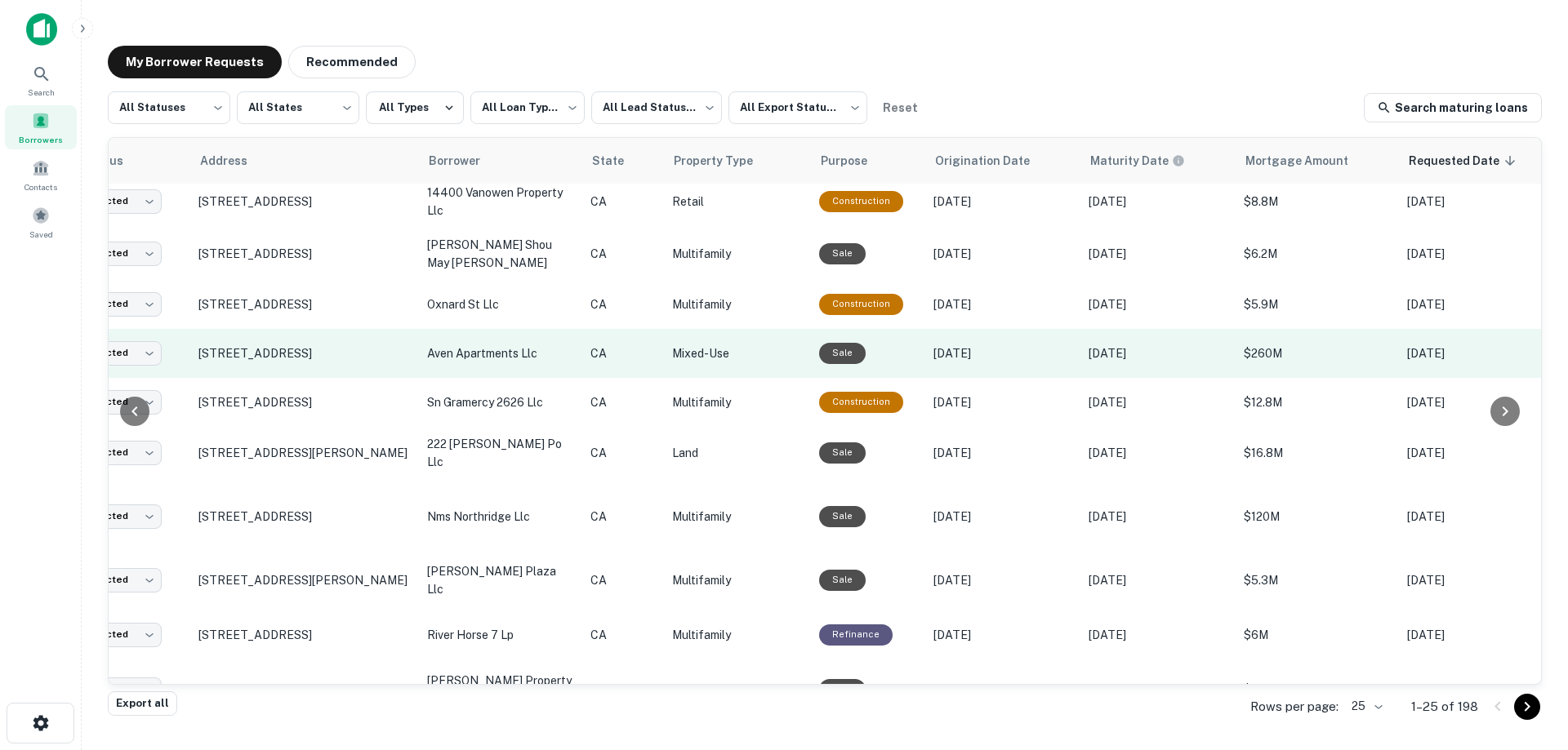
scroll to position [81, 113]
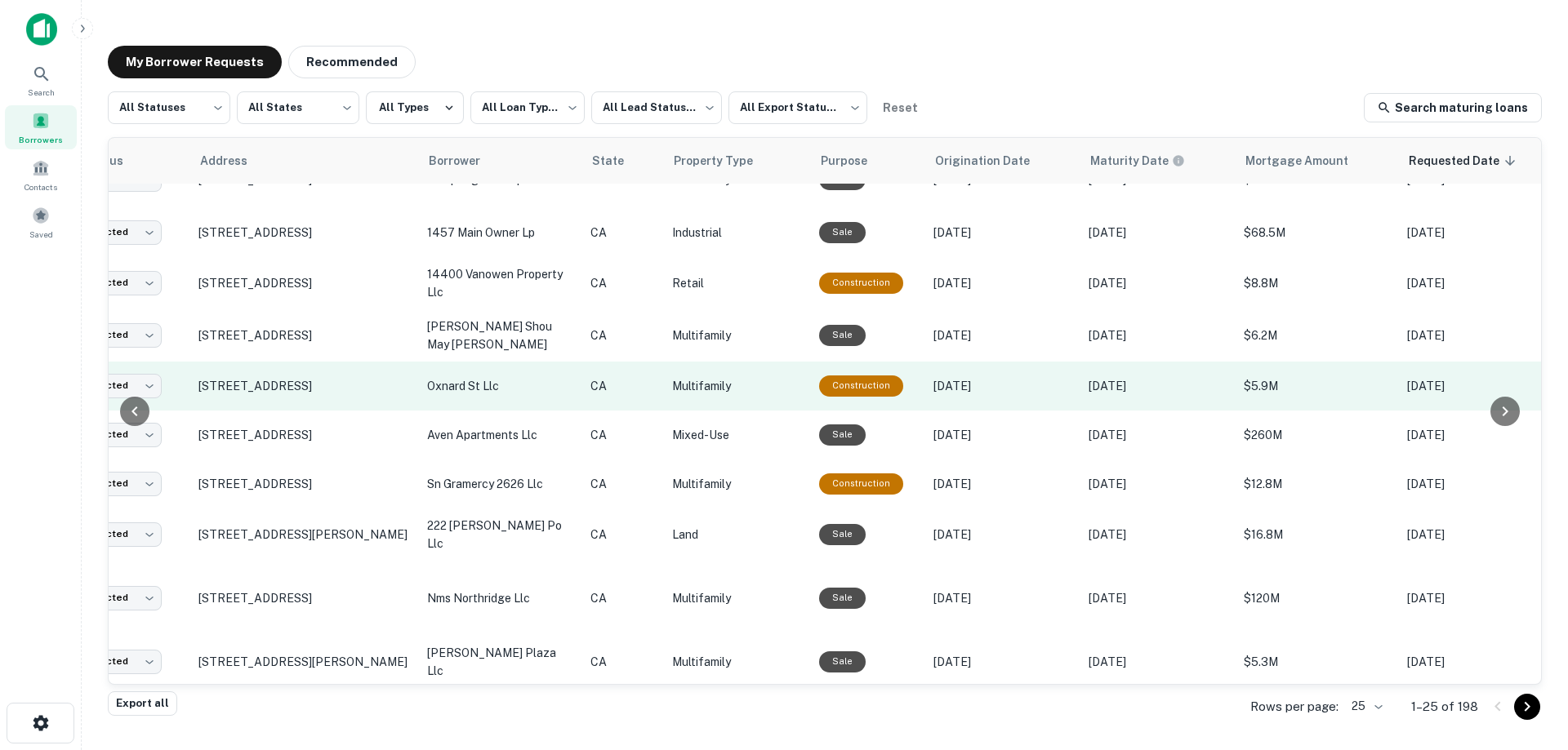
click at [580, 374] on td "oxnard st llc" at bounding box center [500, 386] width 163 height 49
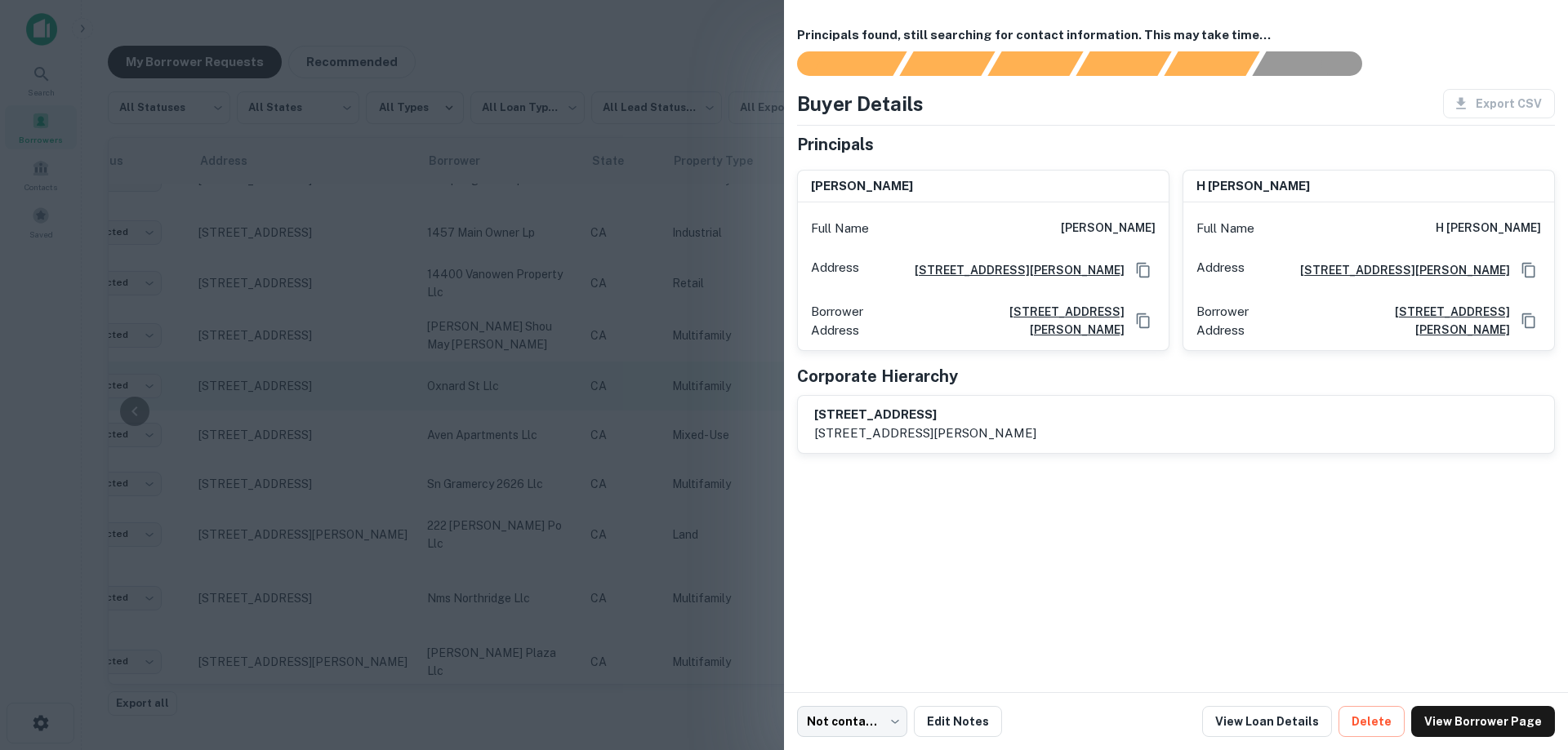
click at [580, 374] on div at bounding box center [784, 375] width 1568 height 750
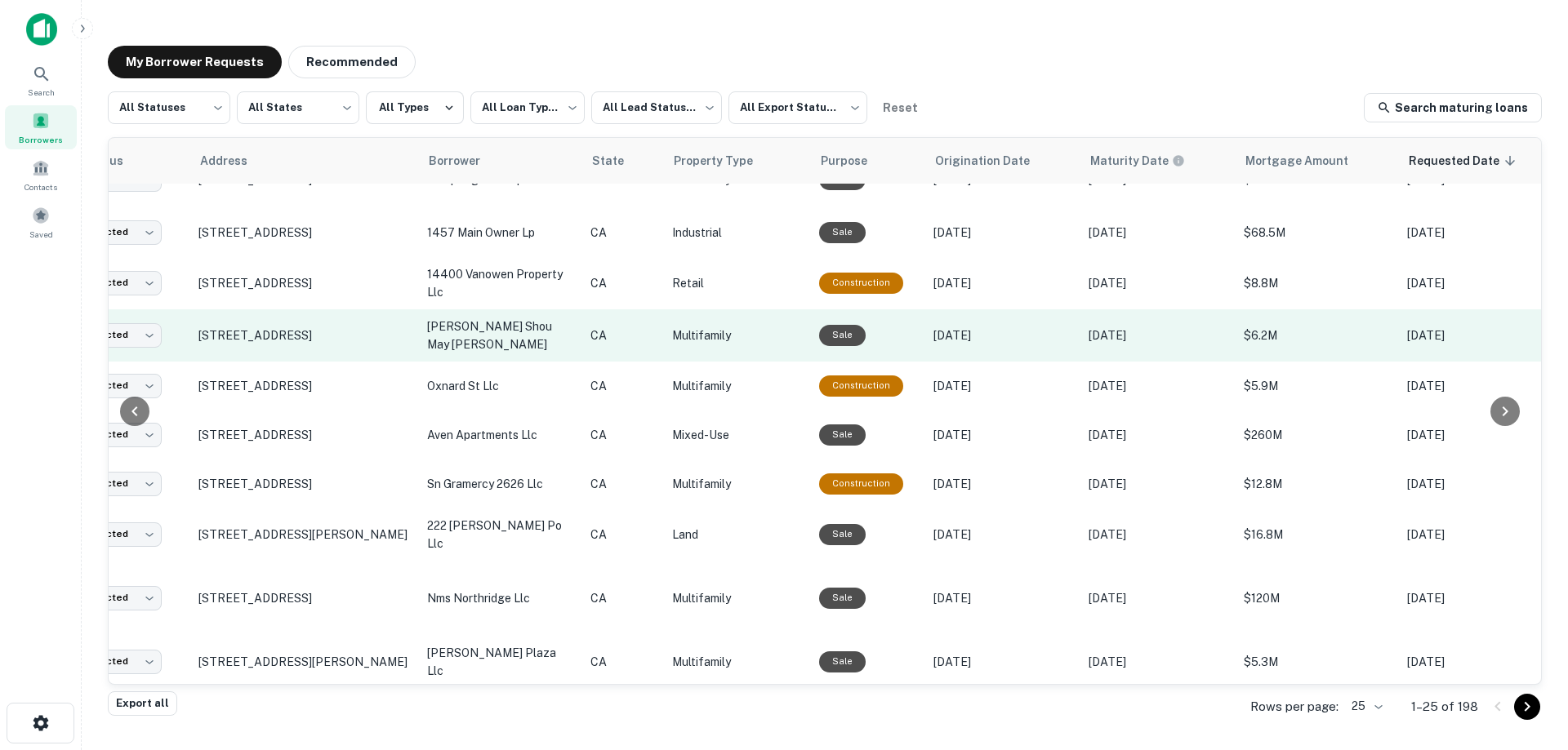
click at [583, 328] on td "CA" at bounding box center [622, 335] width 81 height 53
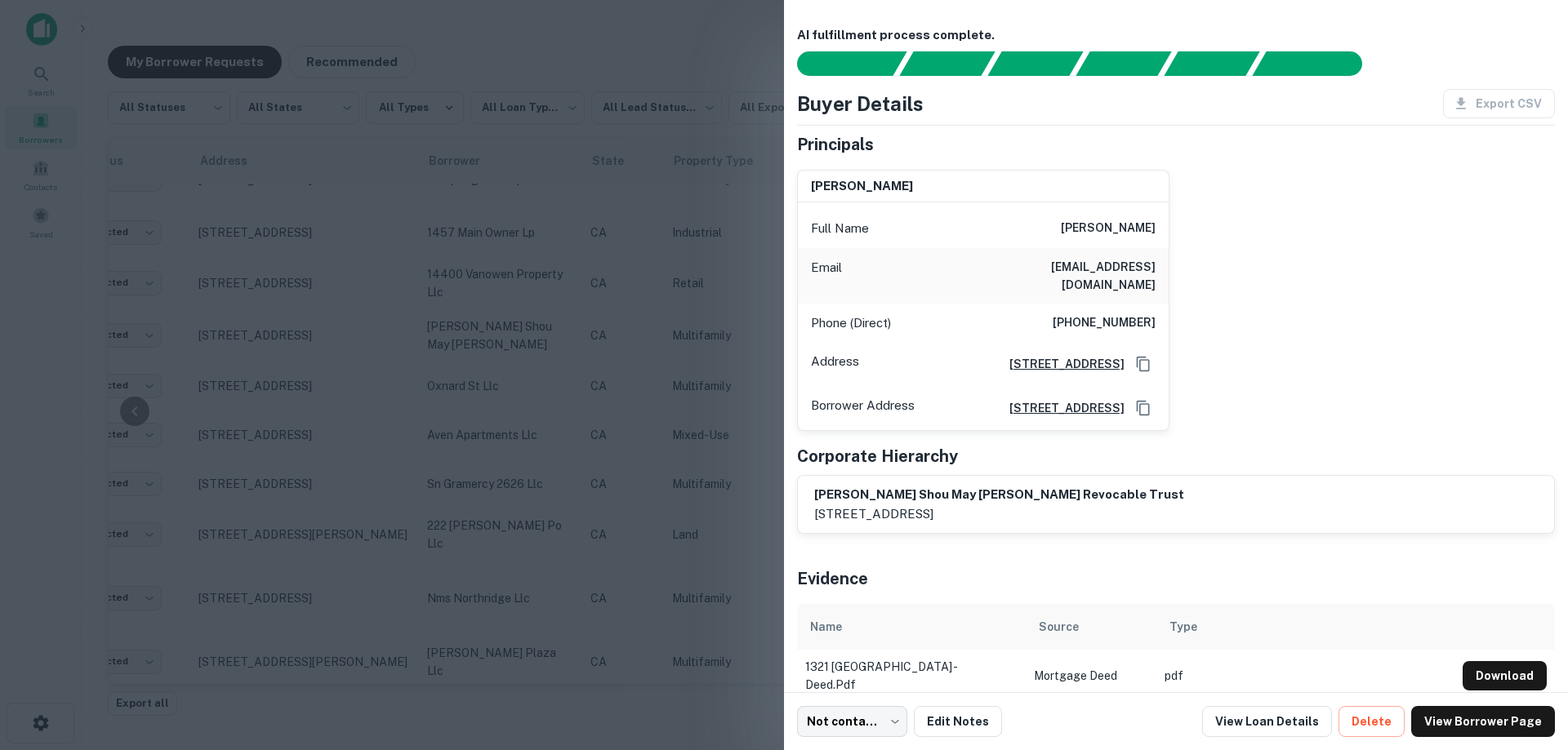
click at [486, 426] on div at bounding box center [784, 375] width 1568 height 750
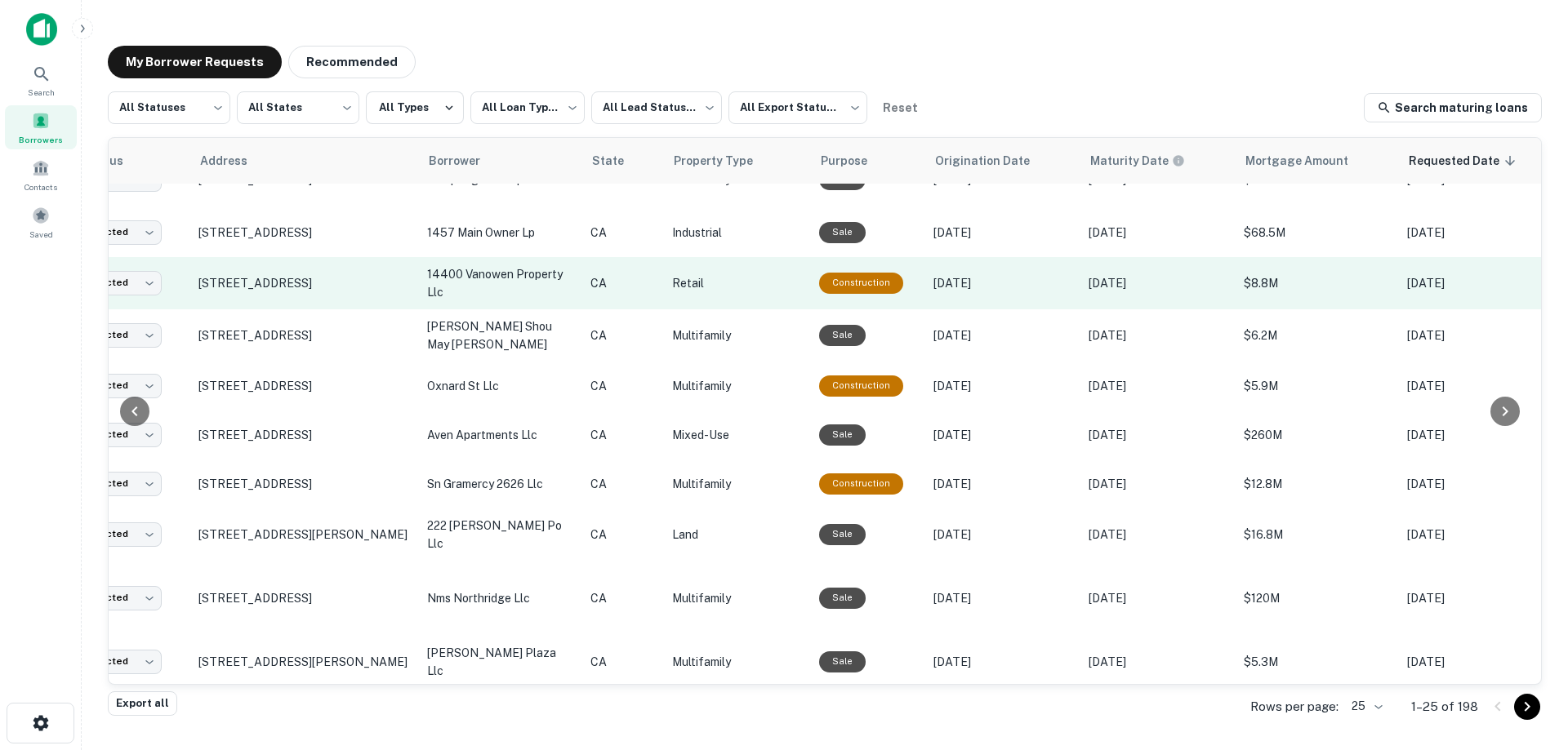
click at [523, 297] on p "14400 vanowen property llc" at bounding box center [501, 284] width 147 height 36
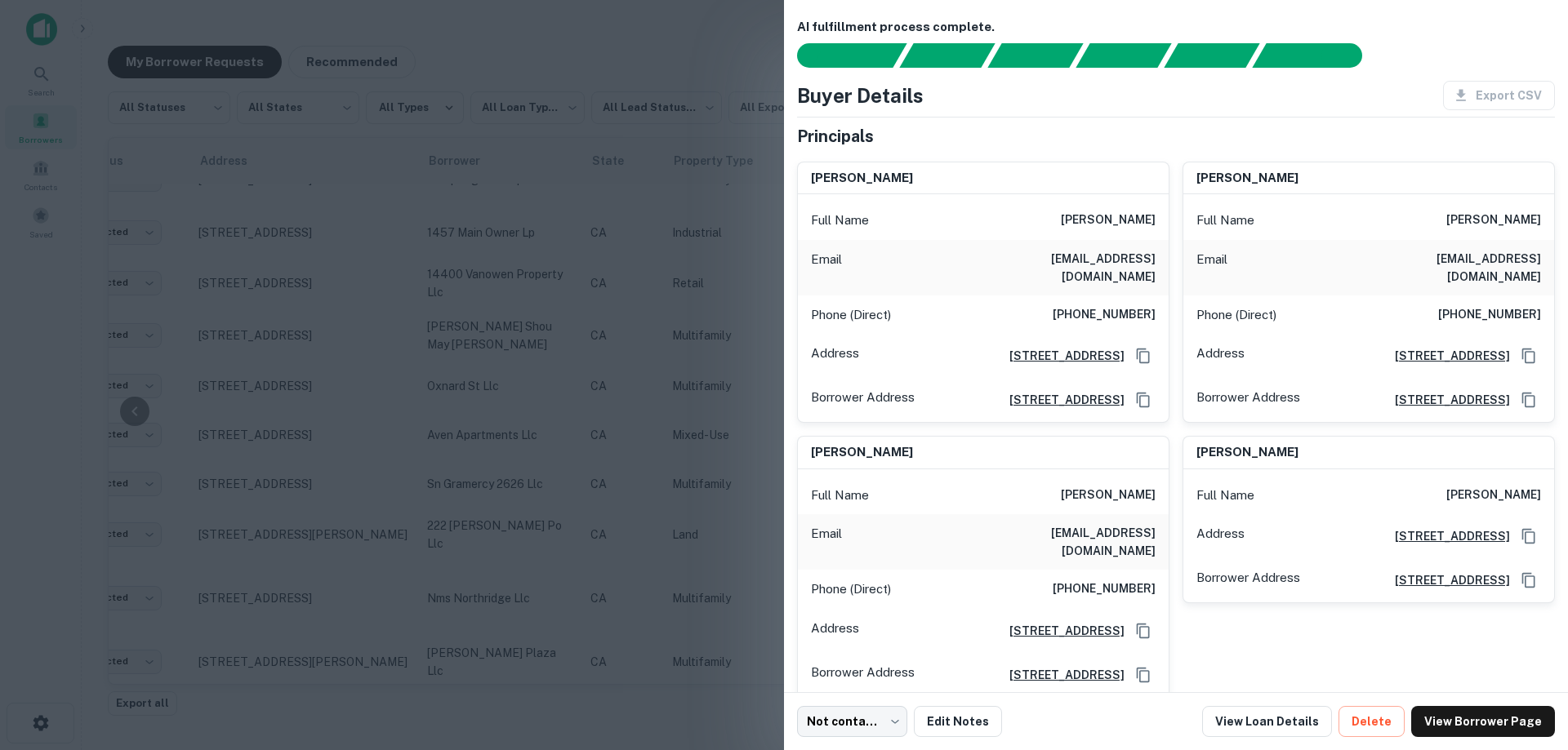
scroll to position [0, 0]
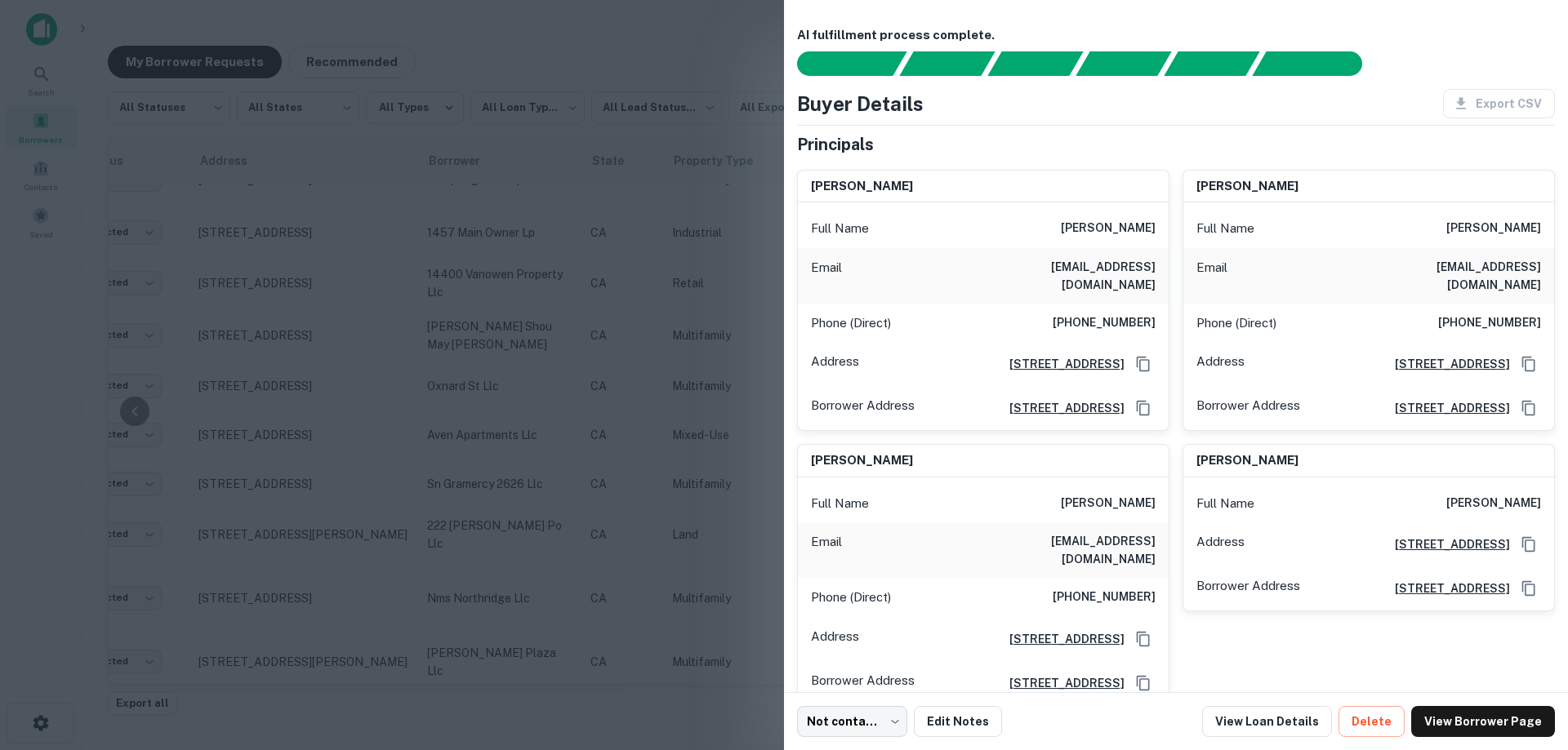
click at [566, 374] on div at bounding box center [784, 375] width 1568 height 750
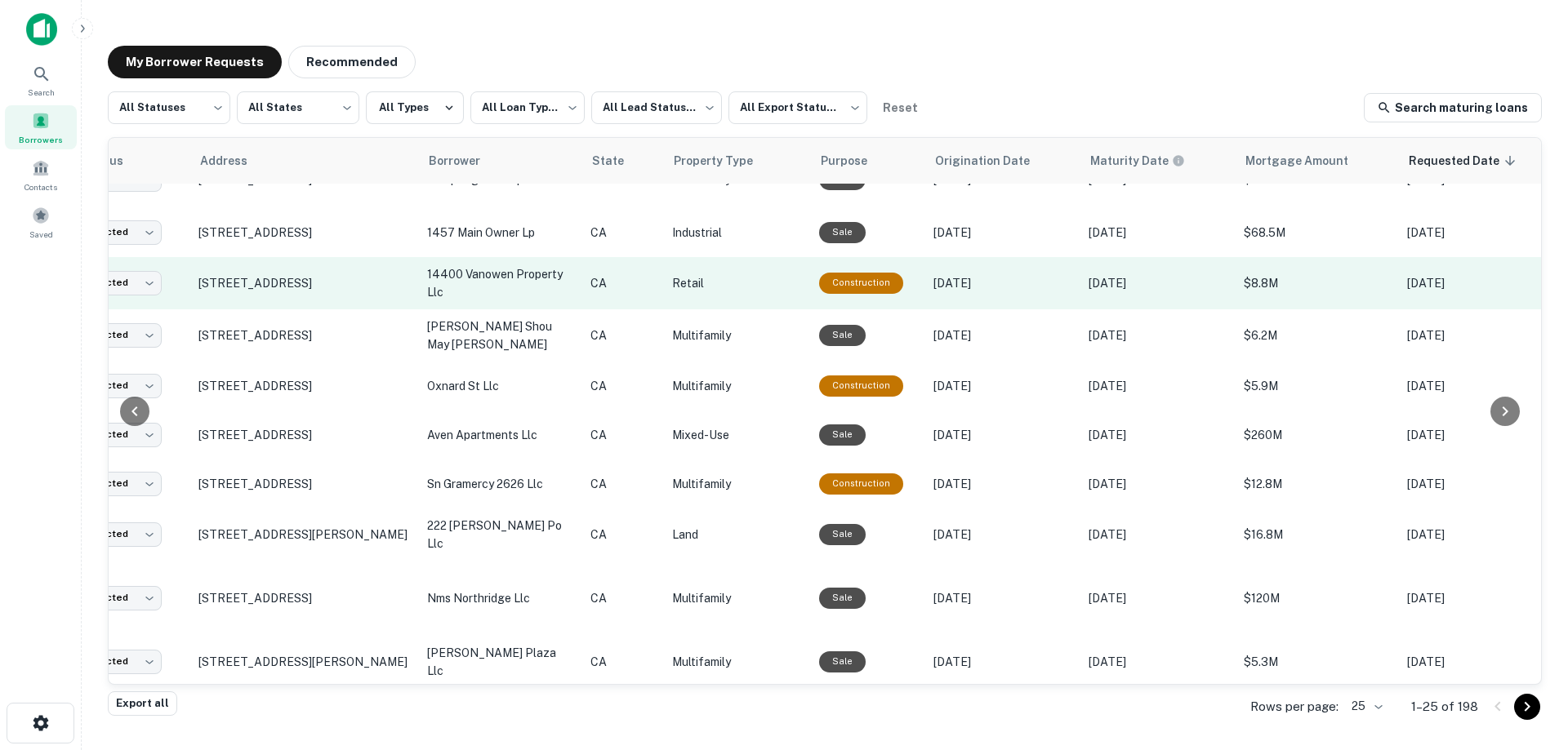
scroll to position [0, 113]
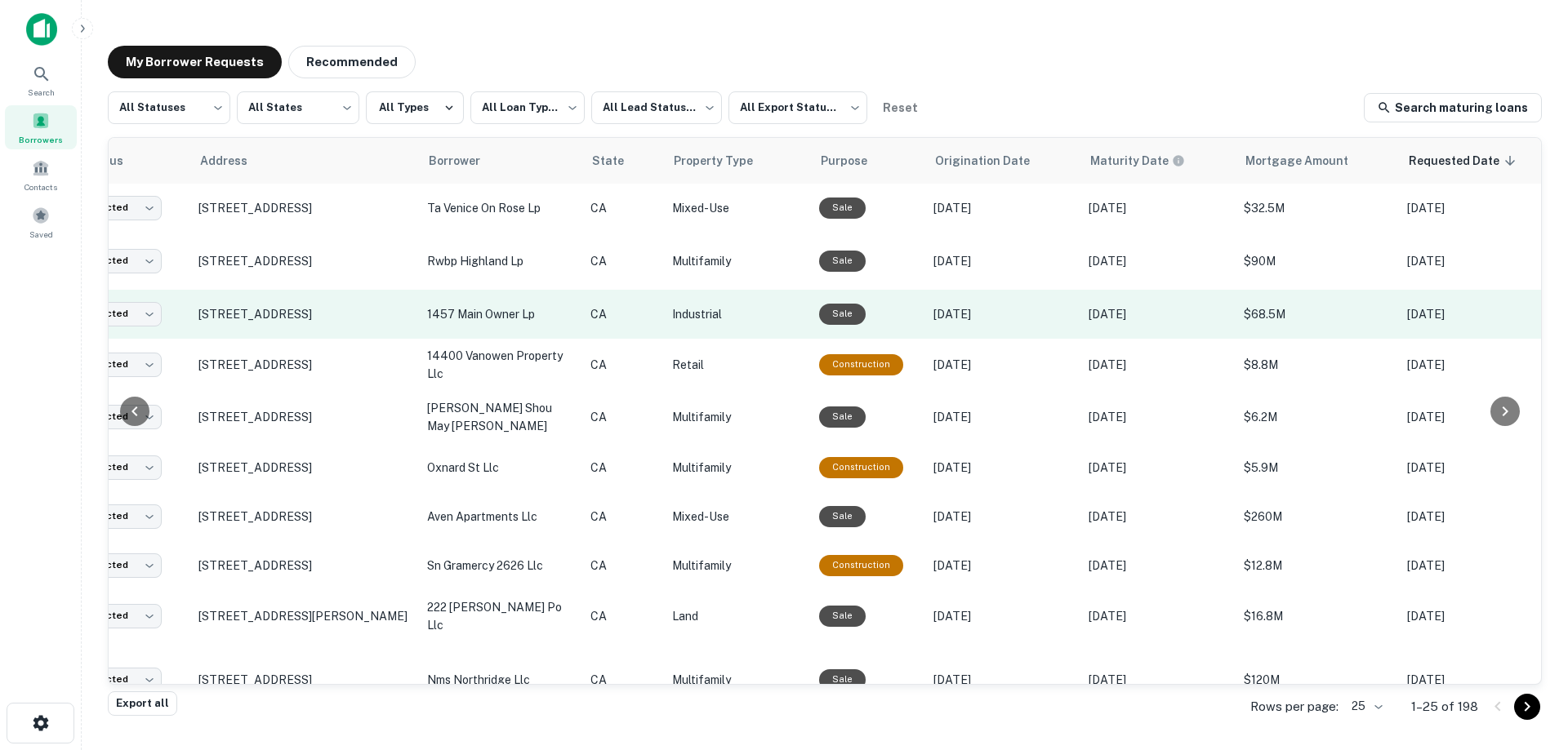
click at [463, 319] on p "1457 main owner lp" at bounding box center [501, 314] width 147 height 18
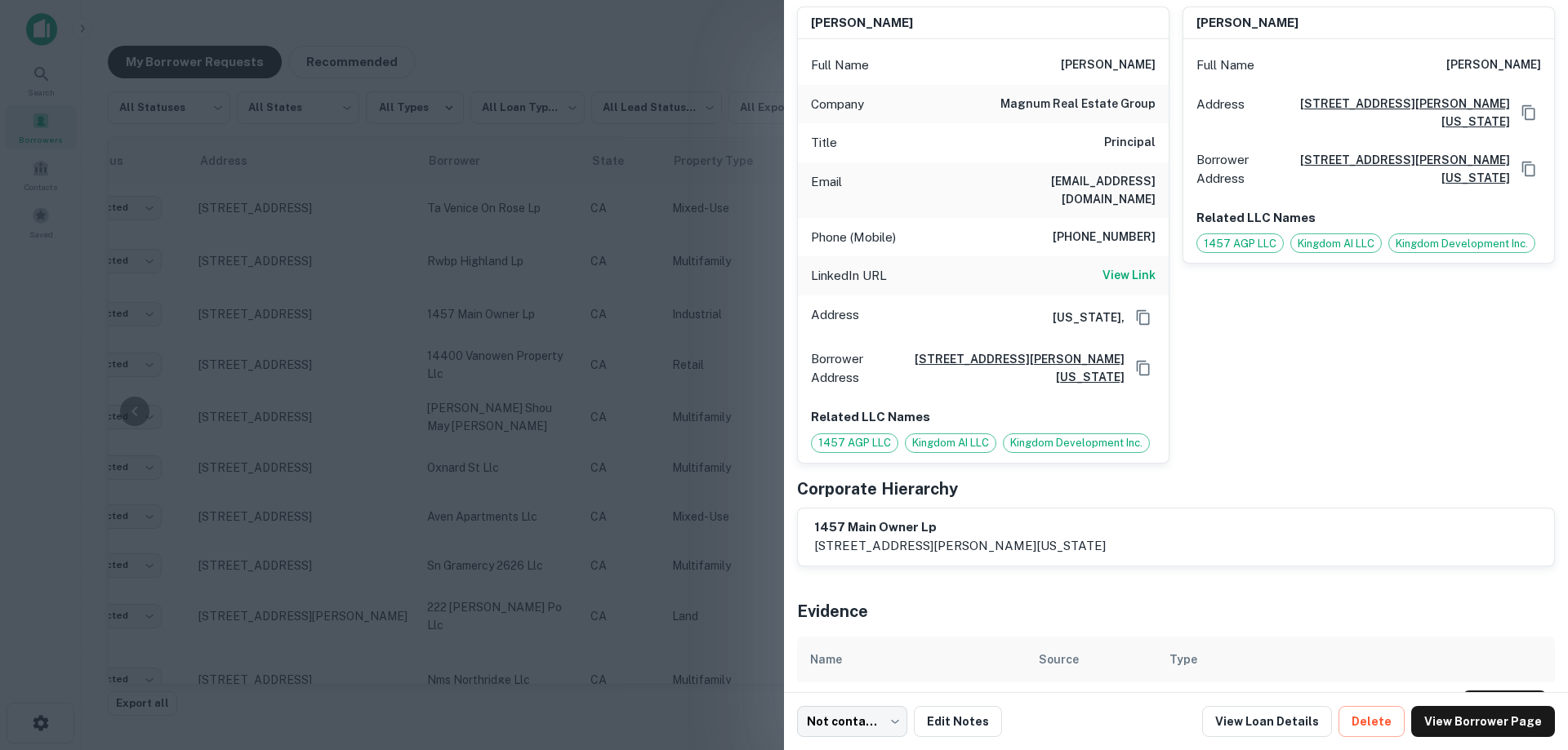
scroll to position [0, 0]
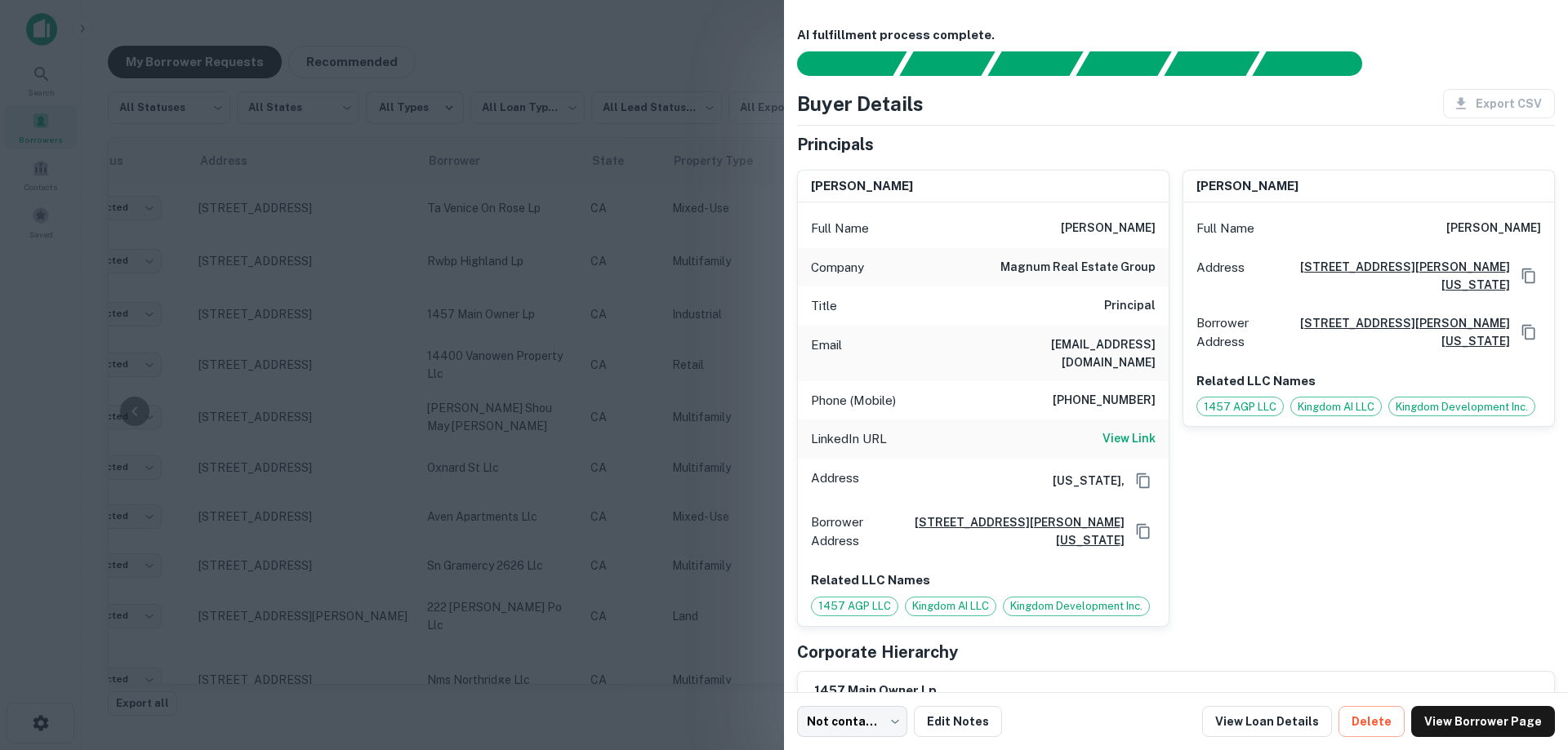
click at [545, 367] on div at bounding box center [784, 375] width 1568 height 750
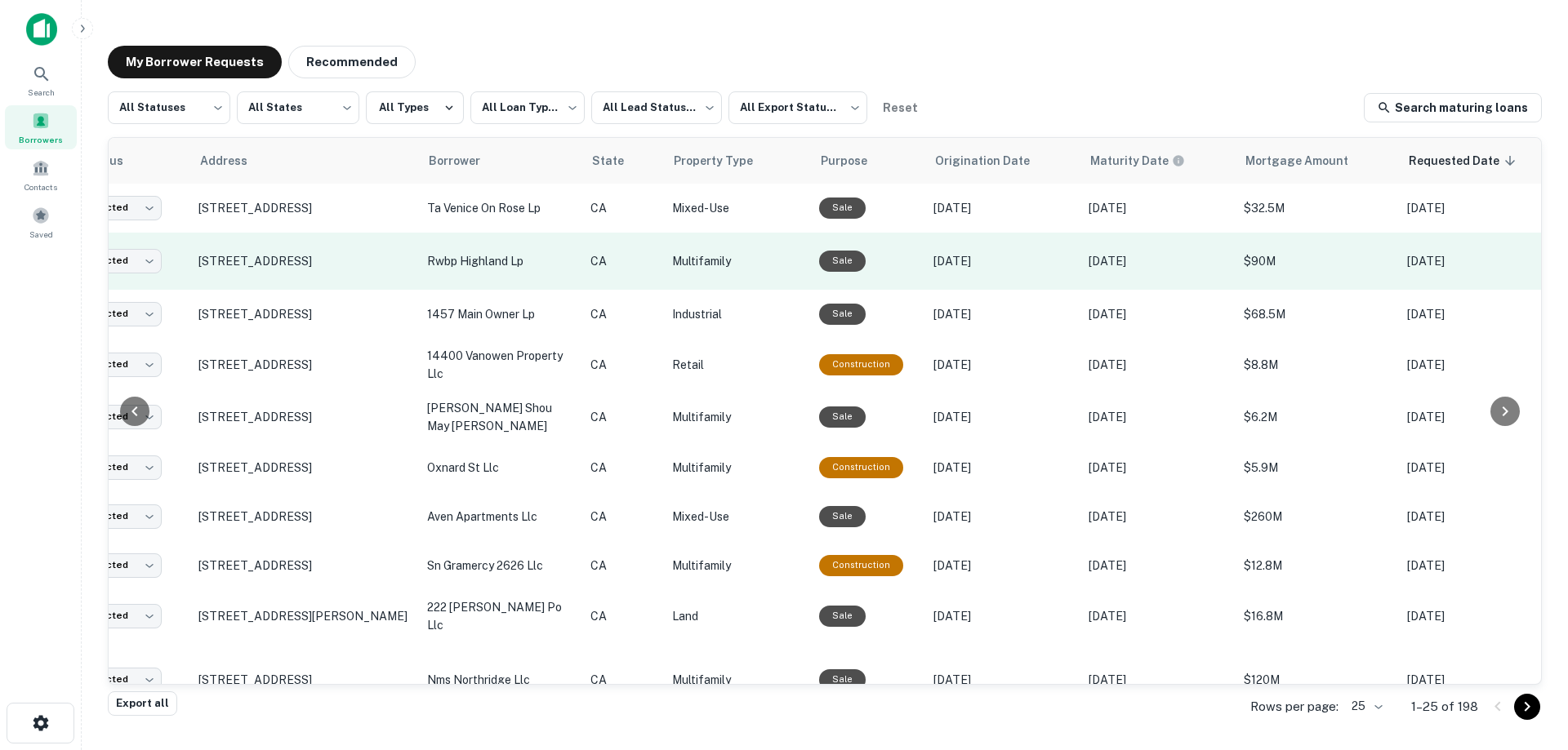
click at [522, 276] on td "rwbp highland lp" at bounding box center [500, 262] width 163 height 57
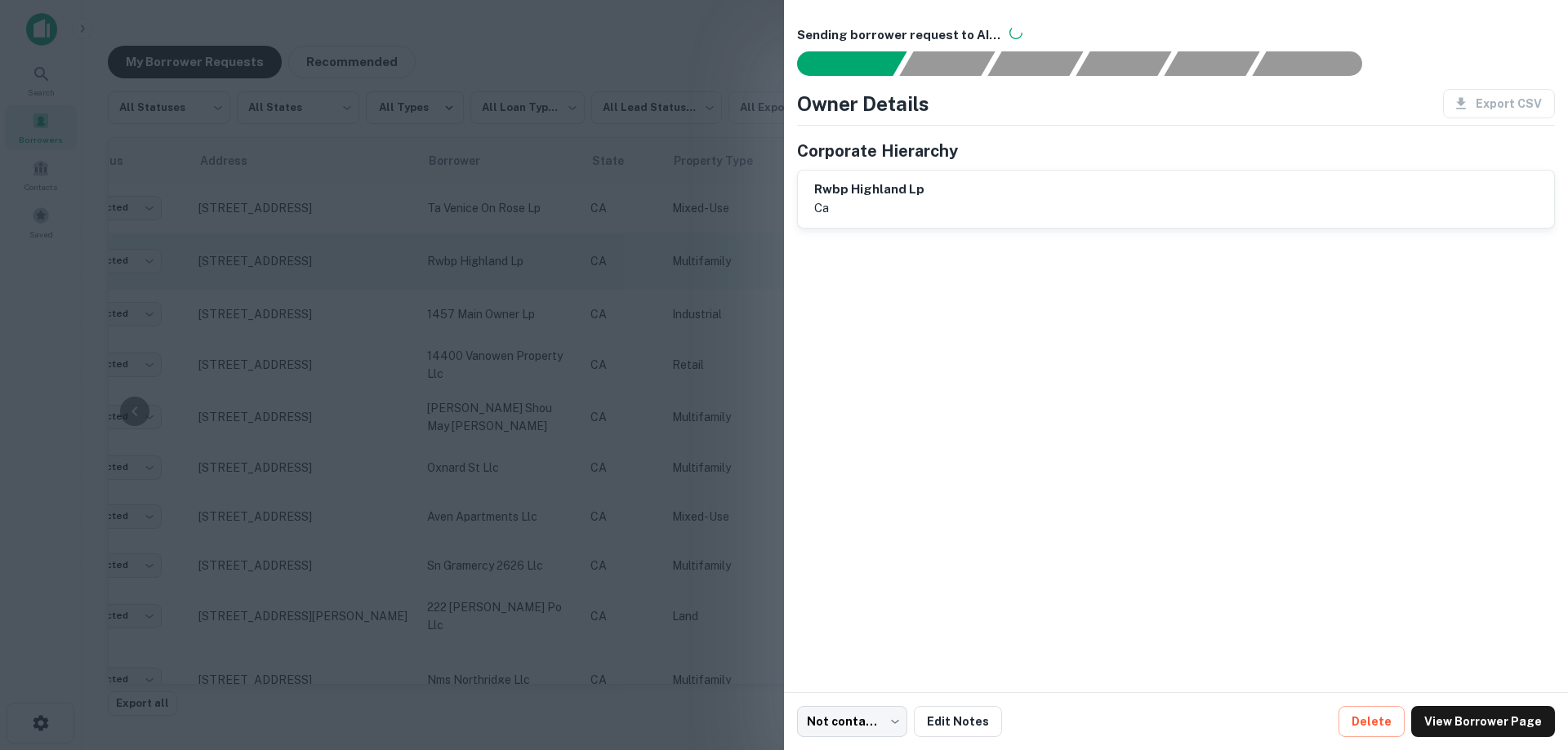
click at [522, 276] on div at bounding box center [784, 375] width 1568 height 750
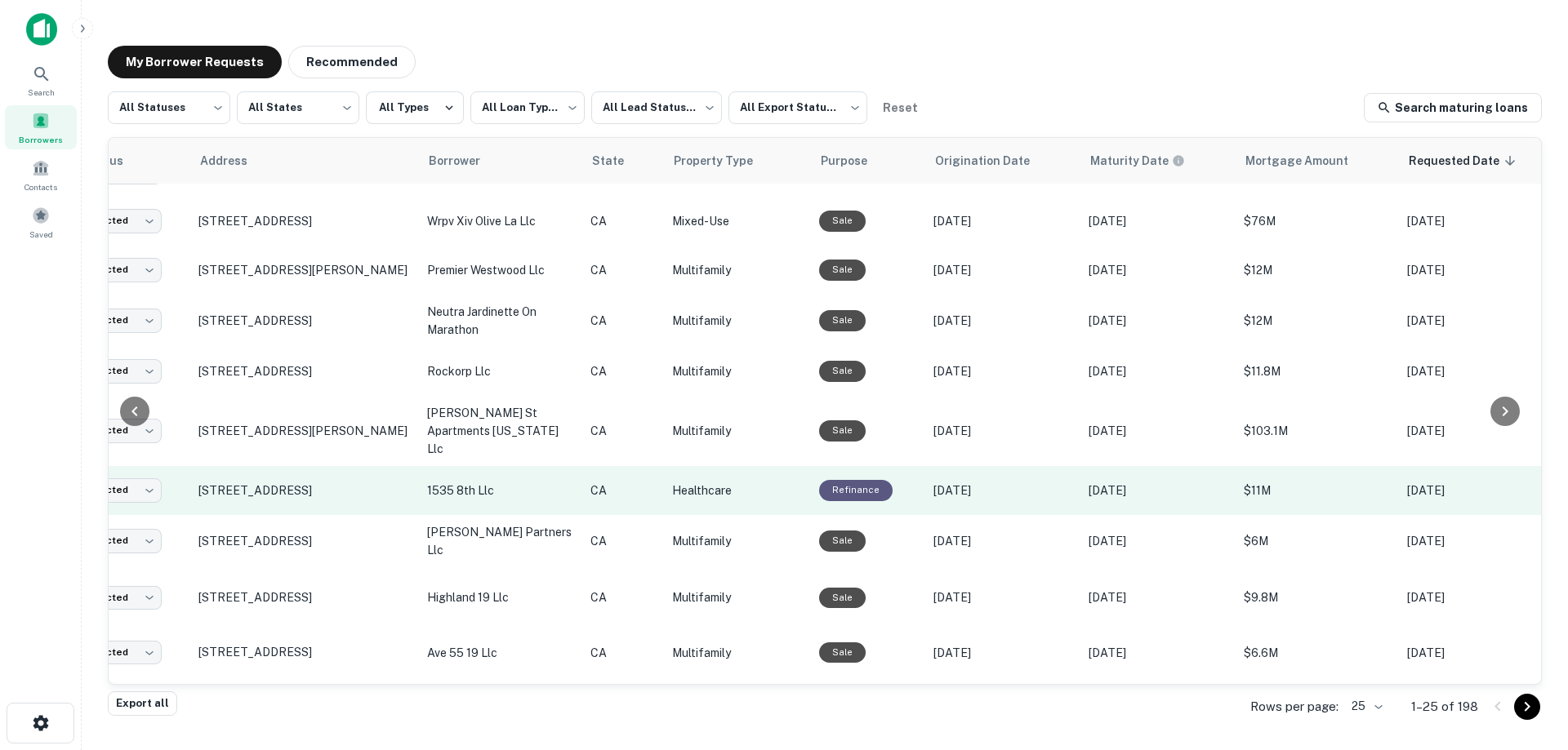
scroll to position [819, 113]
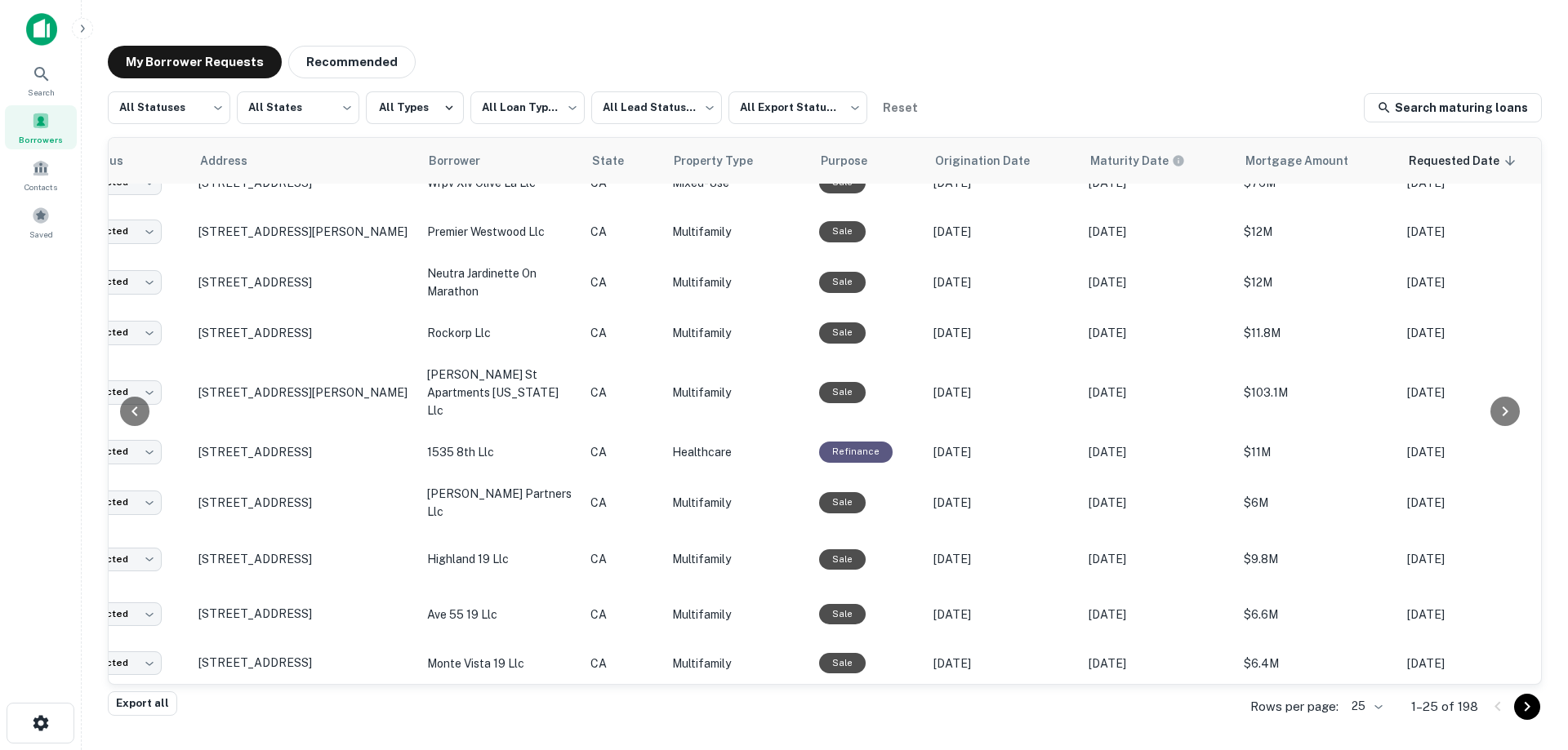
click at [1365, 700] on body "**********" at bounding box center [784, 375] width 1568 height 750
click at [1368, 634] on li "100" at bounding box center [1367, 628] width 55 height 30
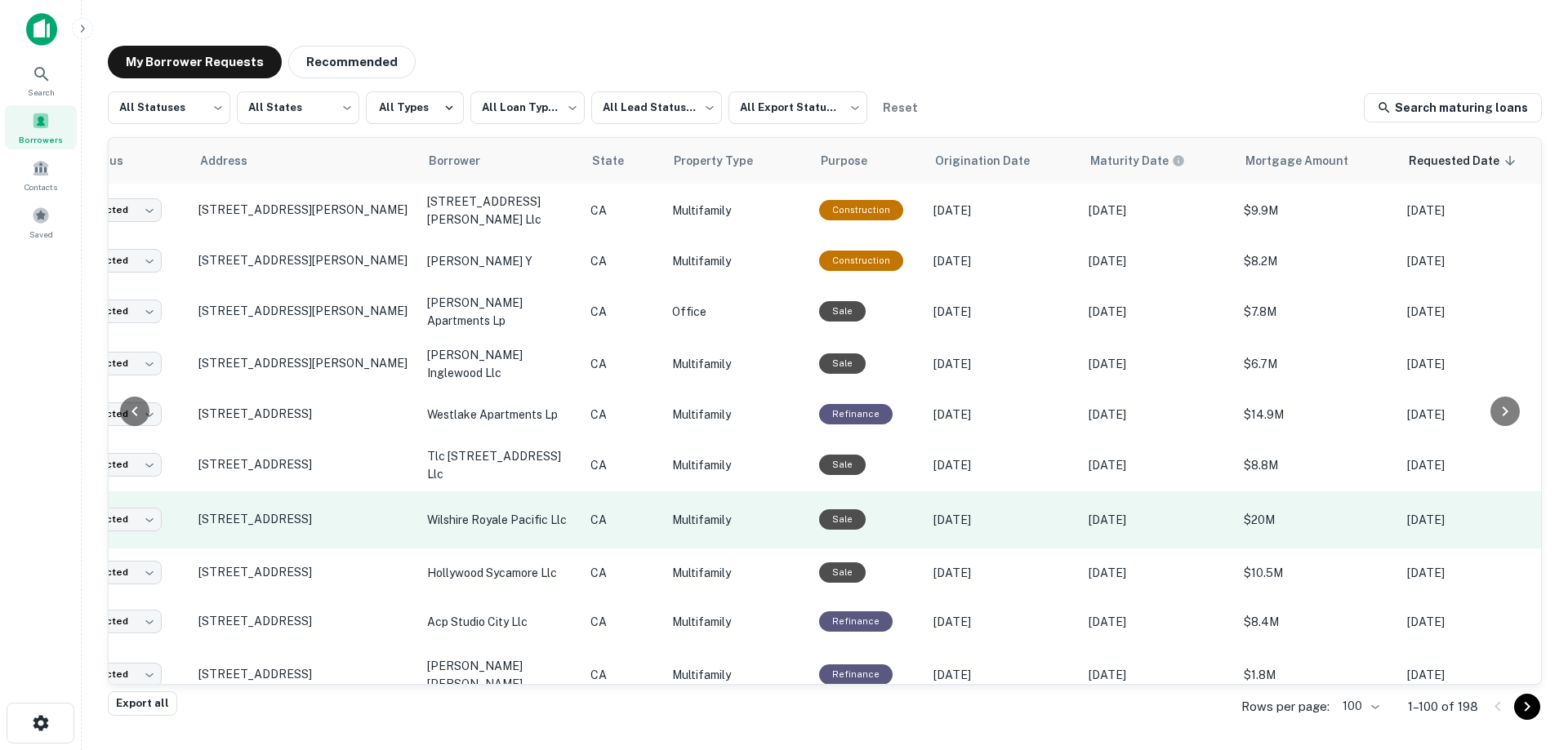
scroll to position [1390, 113]
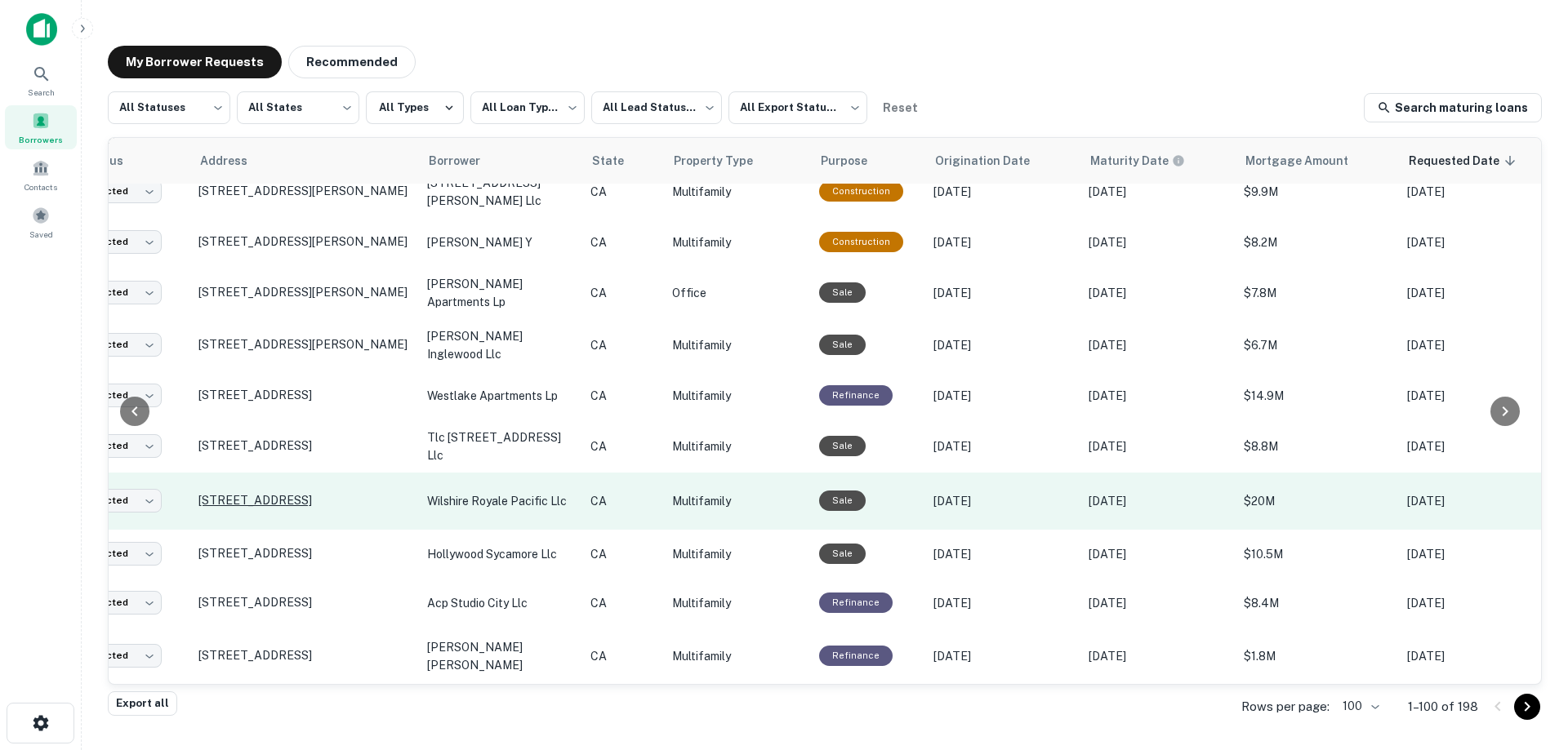
click at [349, 493] on p "[STREET_ADDRESS]" at bounding box center [305, 500] width 212 height 14
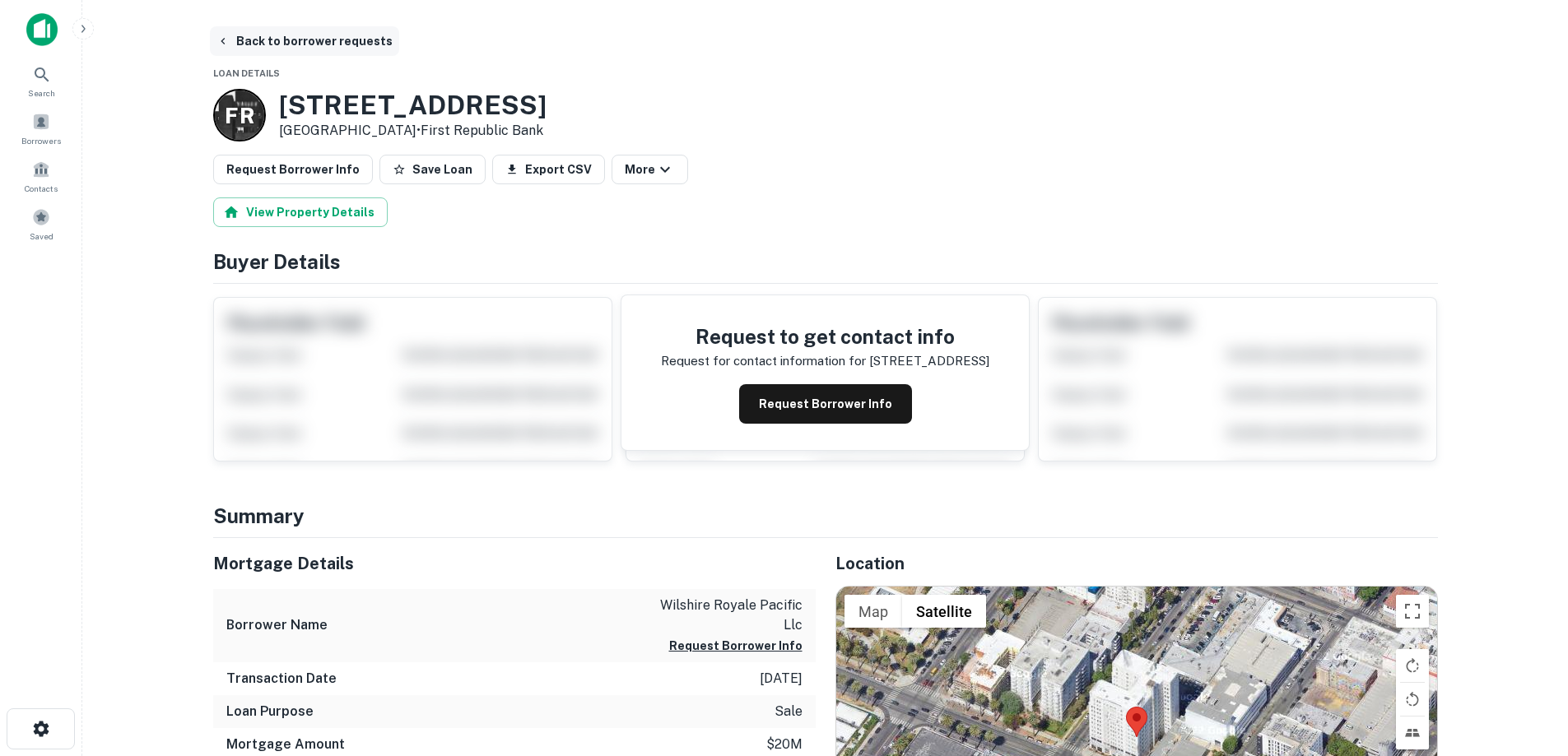
click at [302, 35] on button "Back to borrower requests" at bounding box center [304, 40] width 190 height 30
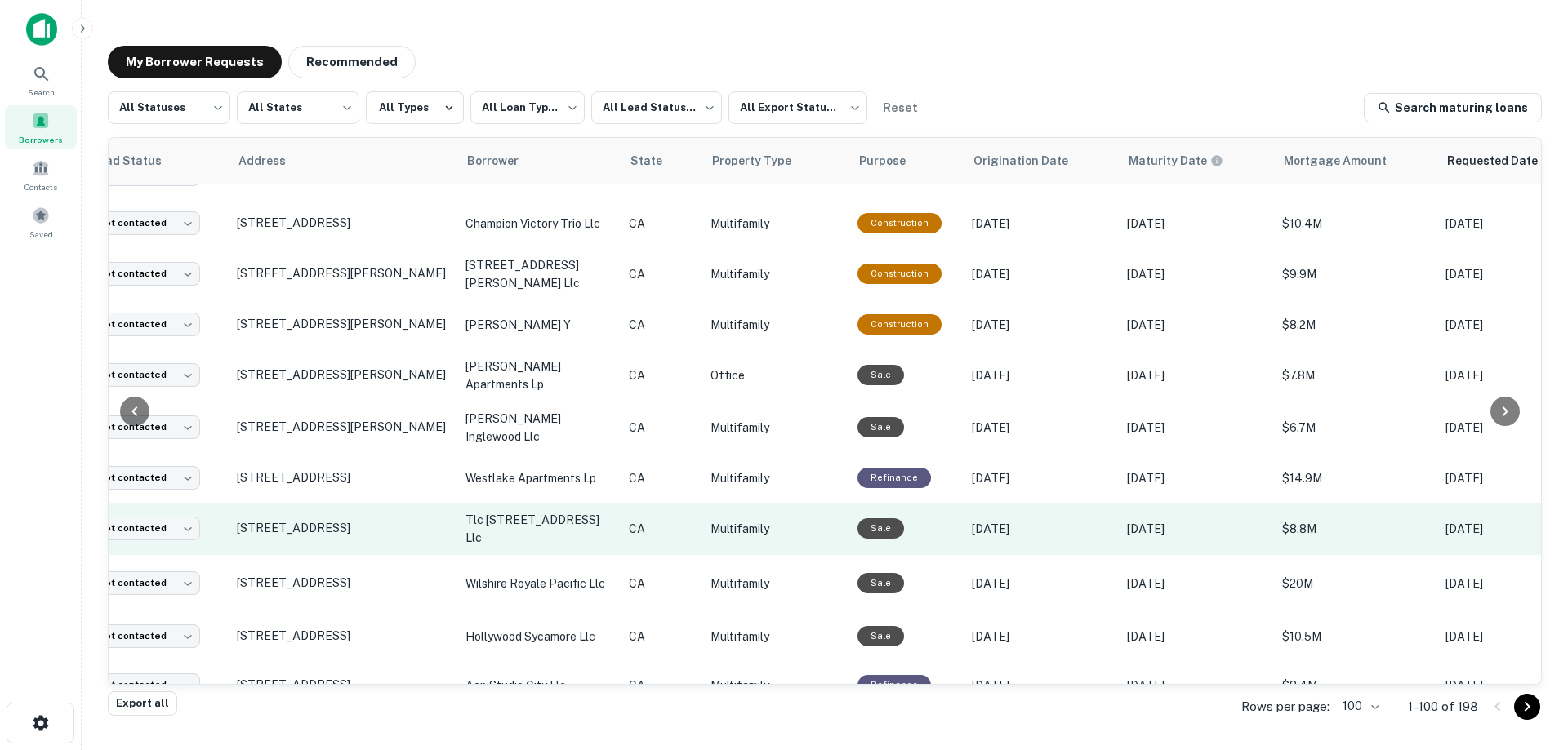
scroll to position [1390, 75]
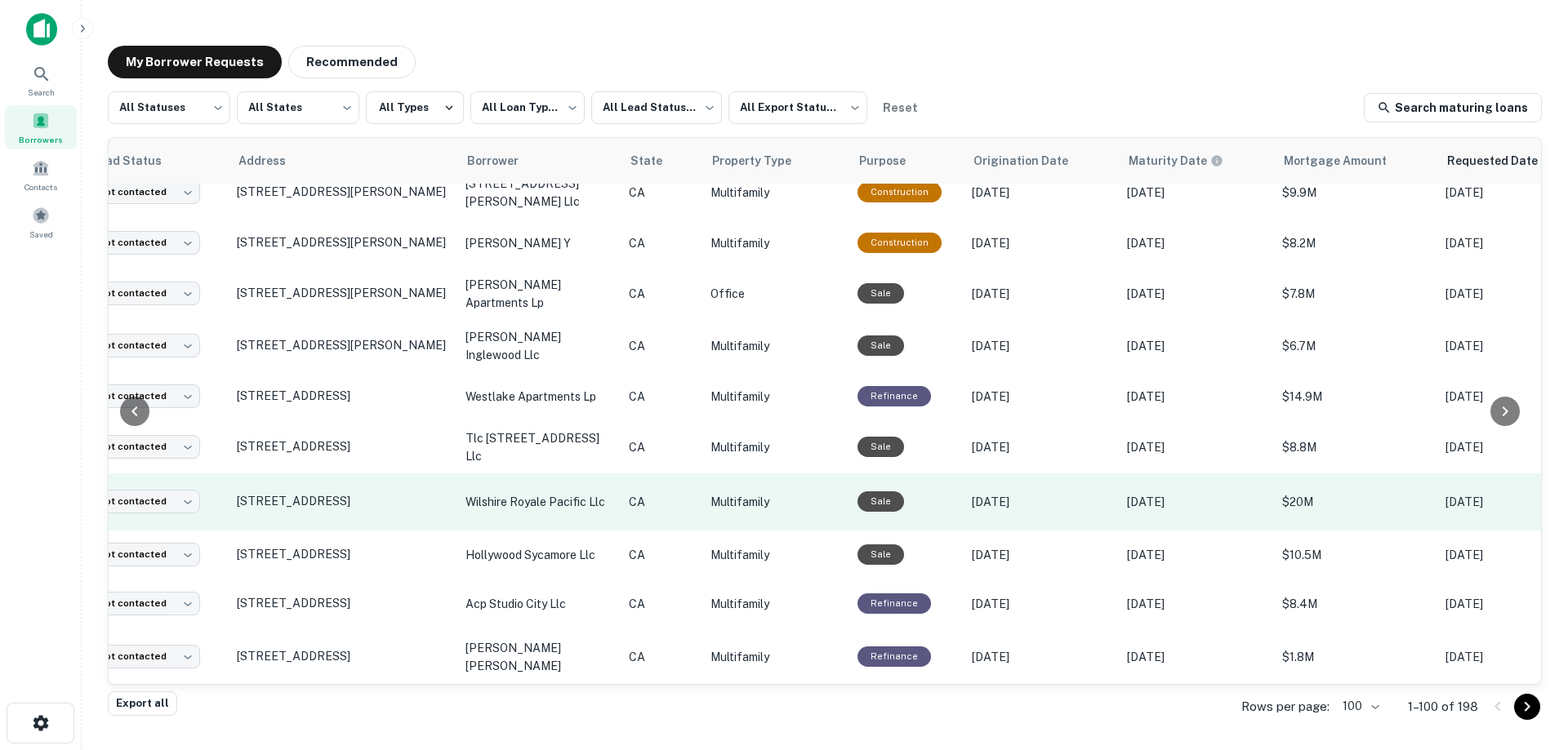
click at [567, 493] on p "wilshire royale pacific llc" at bounding box center [539, 502] width 147 height 18
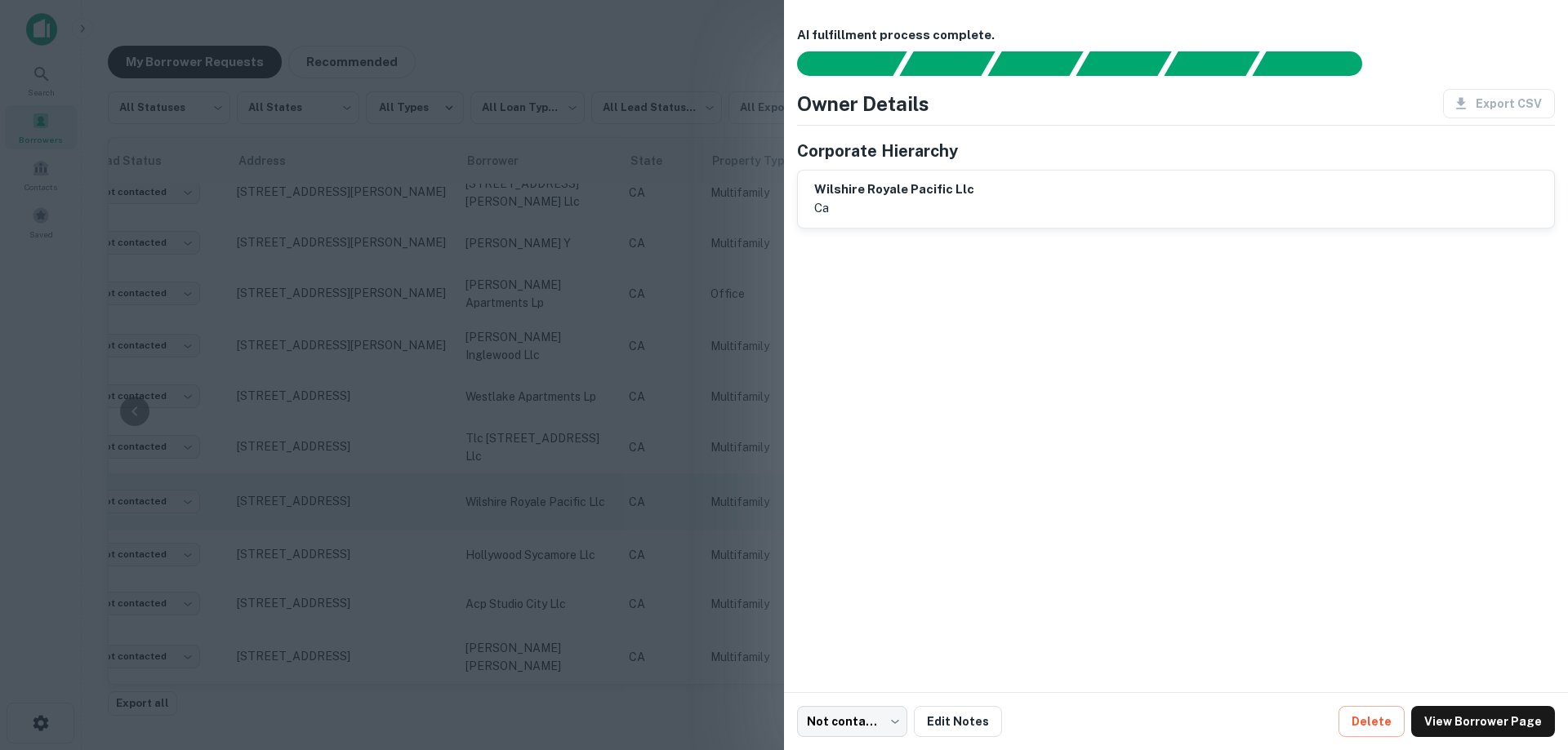
click at [567, 479] on div at bounding box center [784, 375] width 1568 height 750
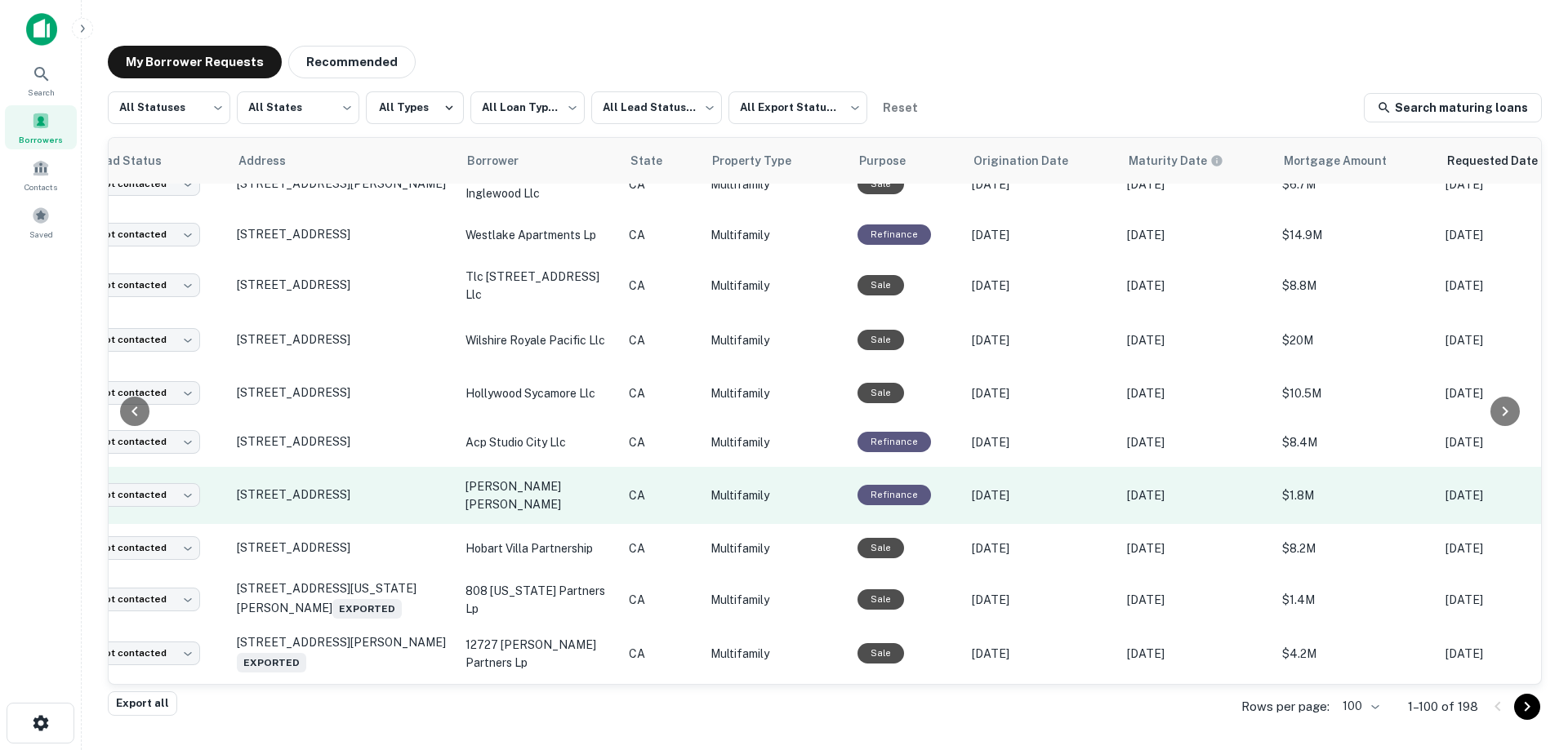
scroll to position [1554, 75]
click at [491, 482] on p "lance jay robbins paloma partn" at bounding box center [539, 494] width 147 height 36
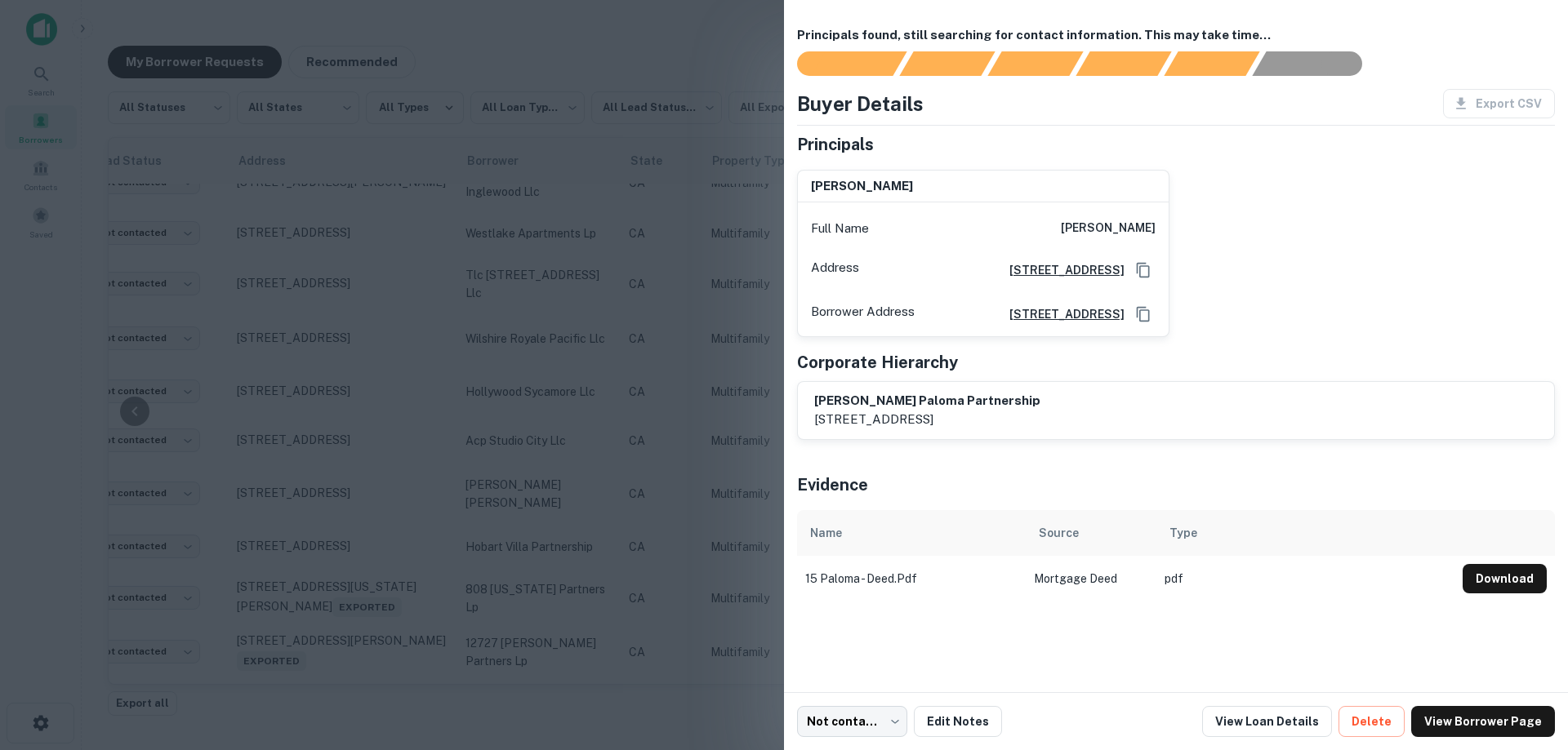
click at [508, 481] on div at bounding box center [784, 375] width 1568 height 750
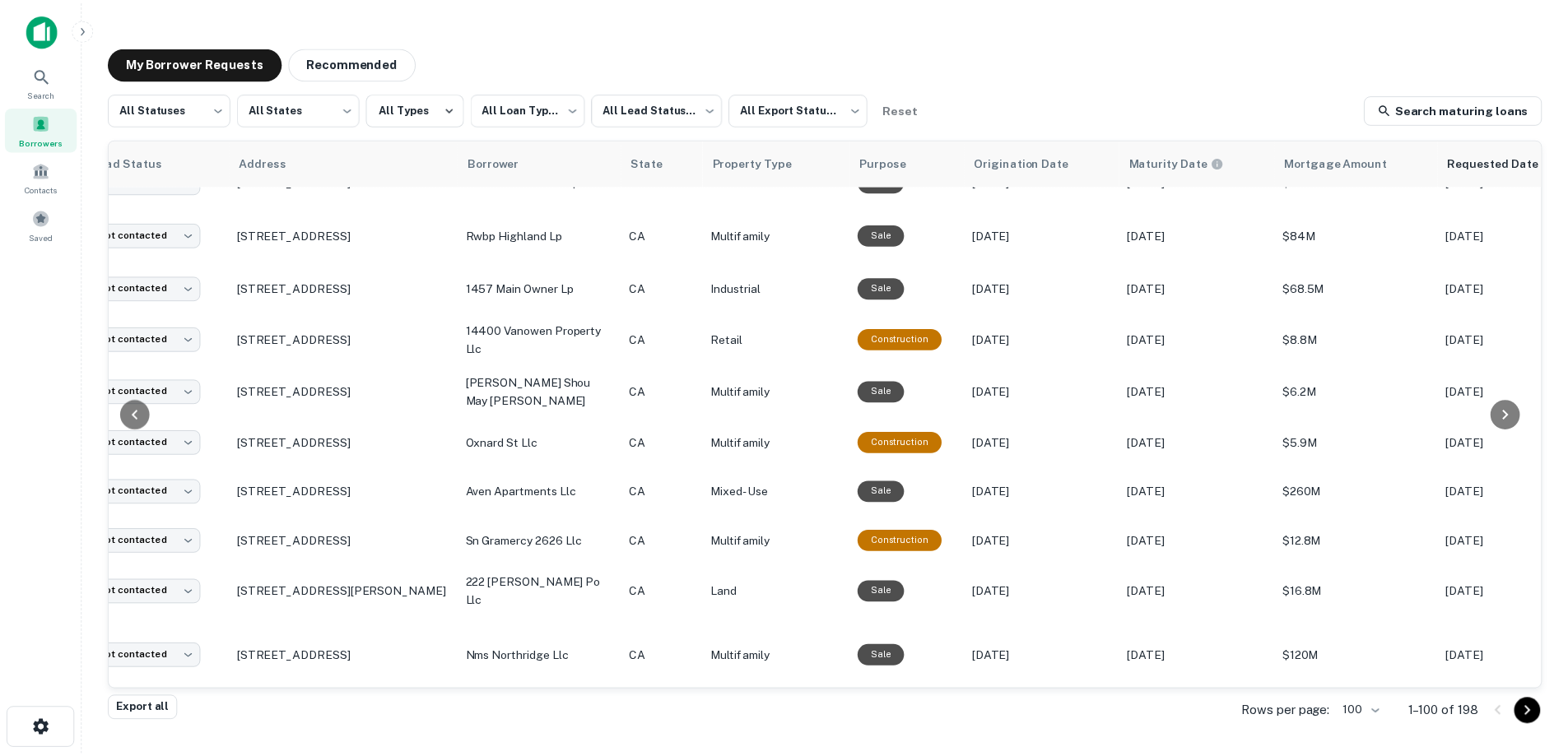
scroll to position [0, 75]
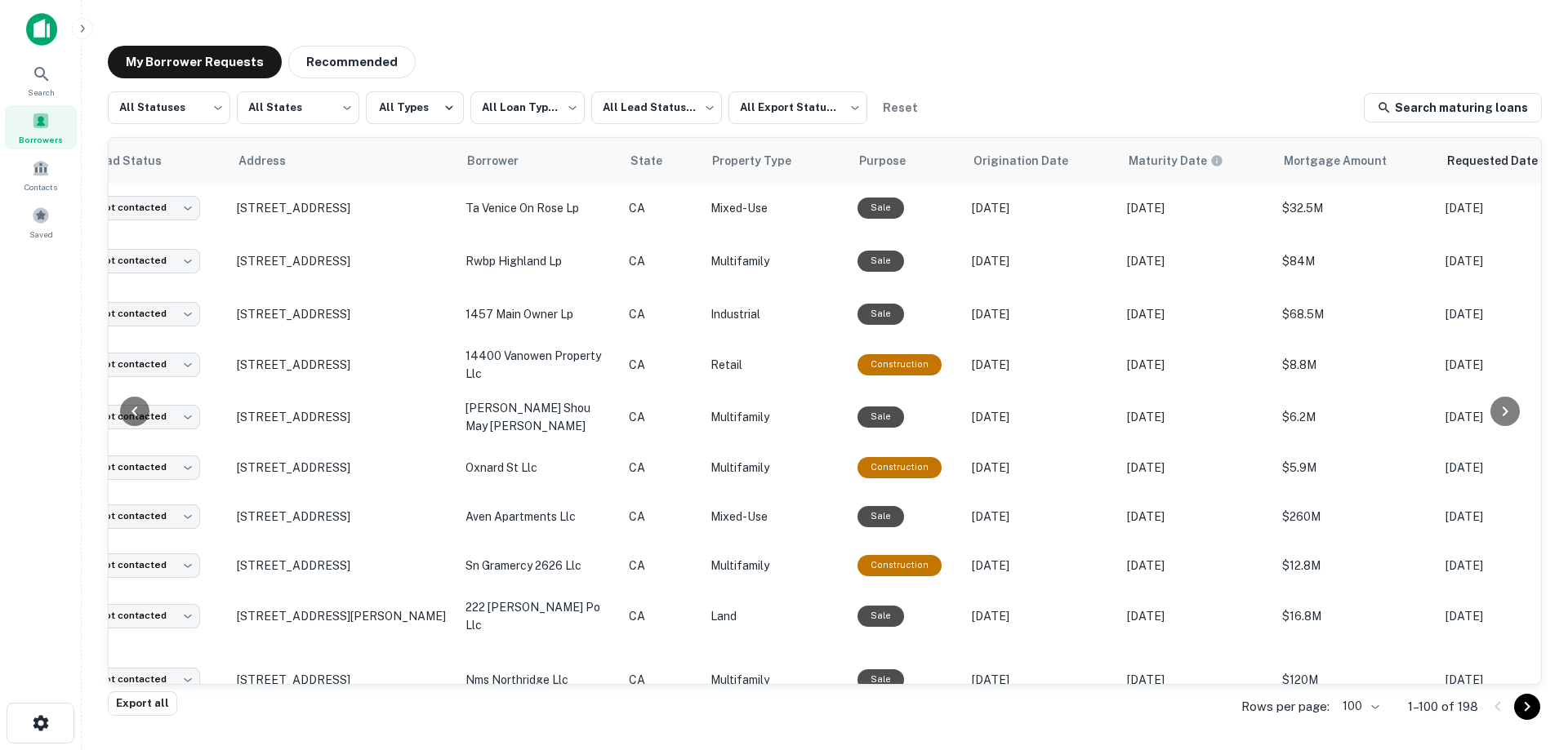
click at [45, 27] on img at bounding box center [41, 30] width 31 height 32
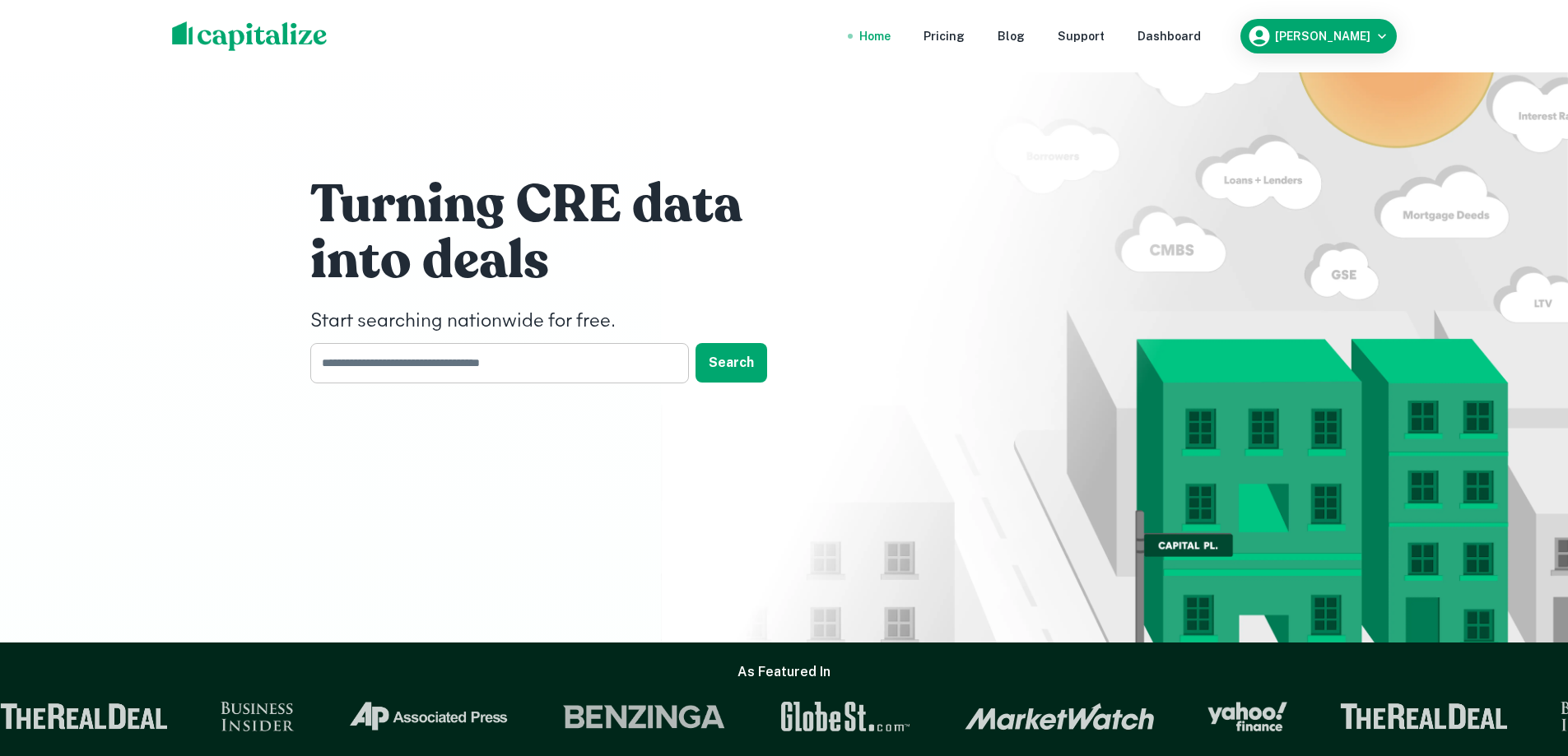
click at [424, 347] on input "text" at bounding box center [493, 363] width 367 height 40
type input "*******"
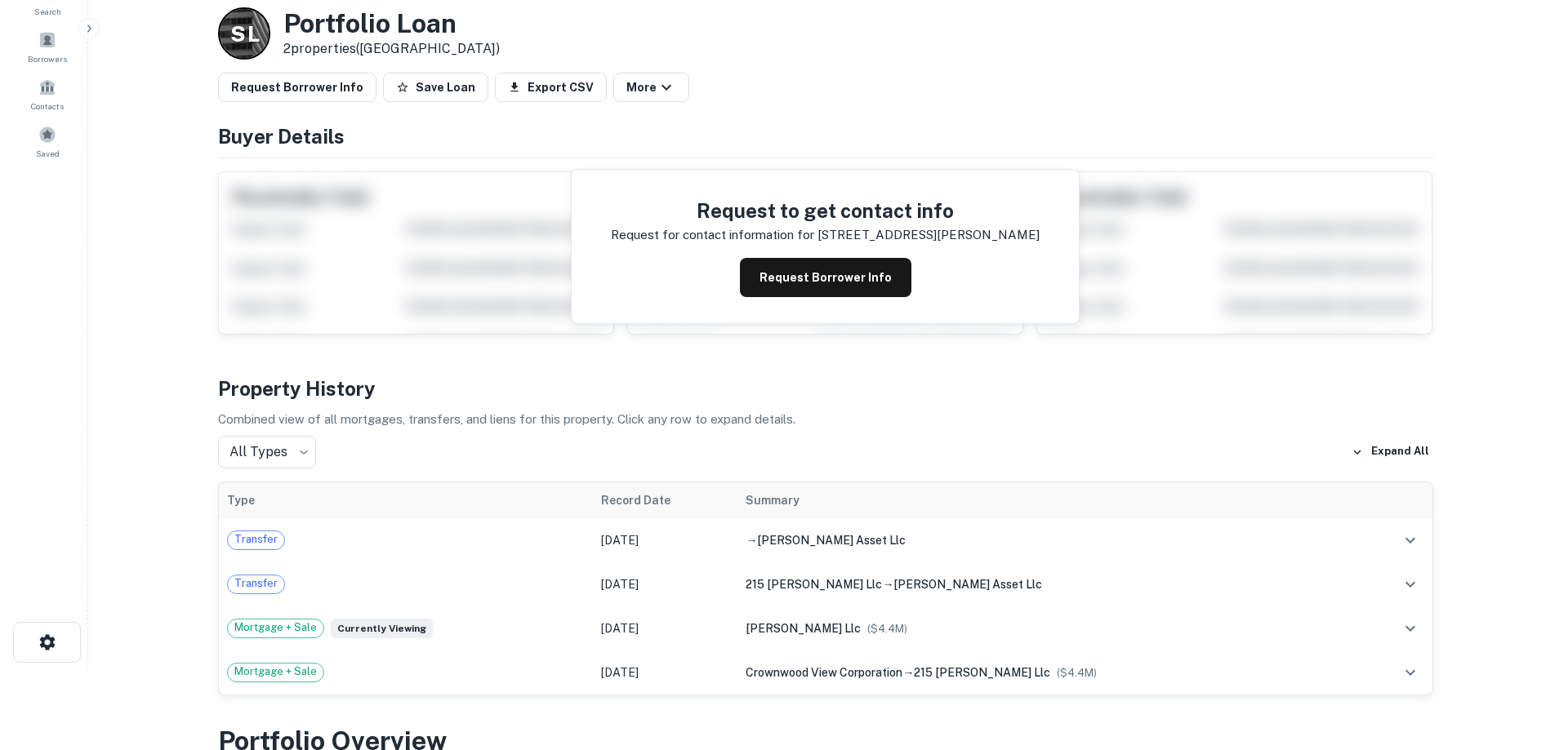
scroll to position [81, 0]
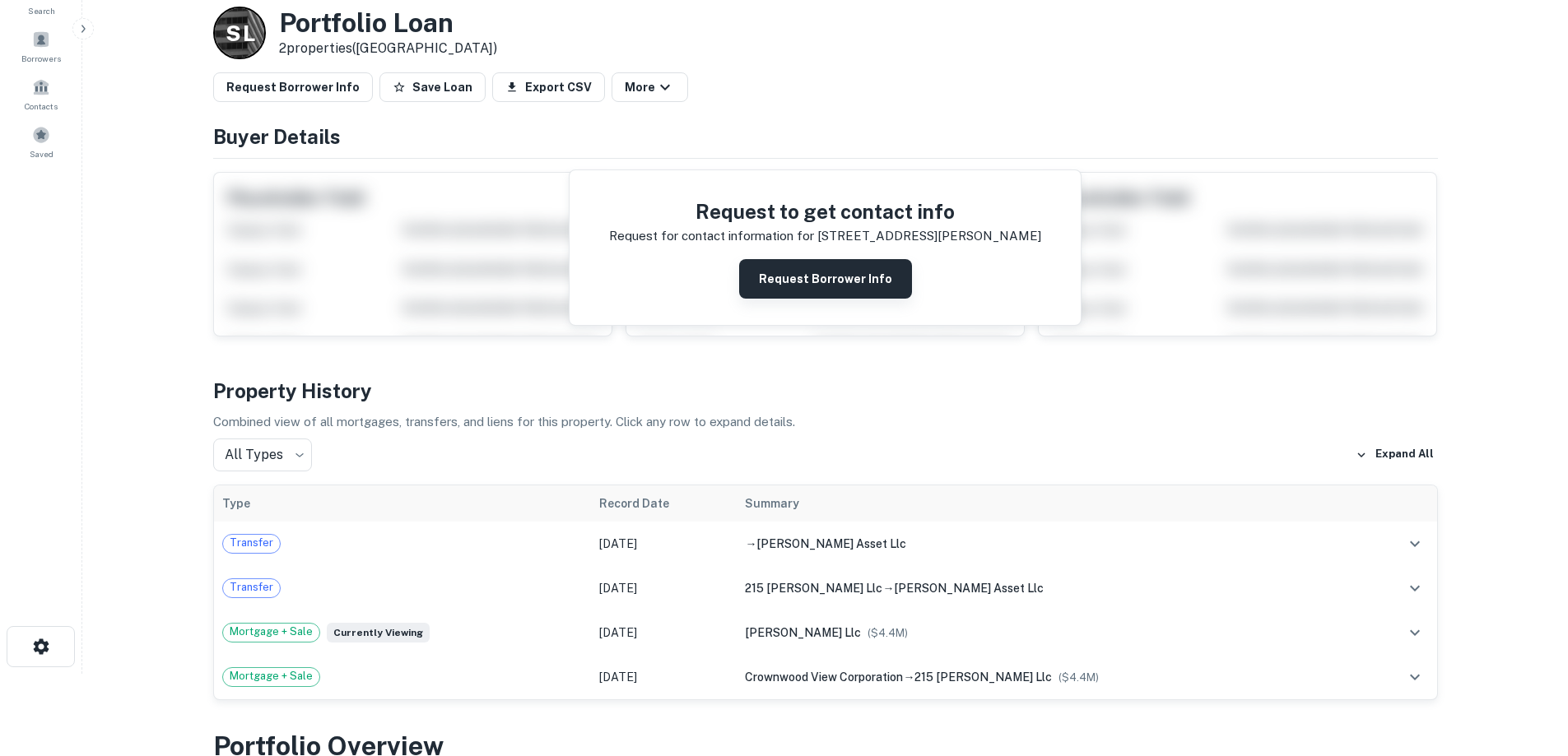
click at [822, 290] on button "Request Borrower Info" at bounding box center [824, 278] width 172 height 39
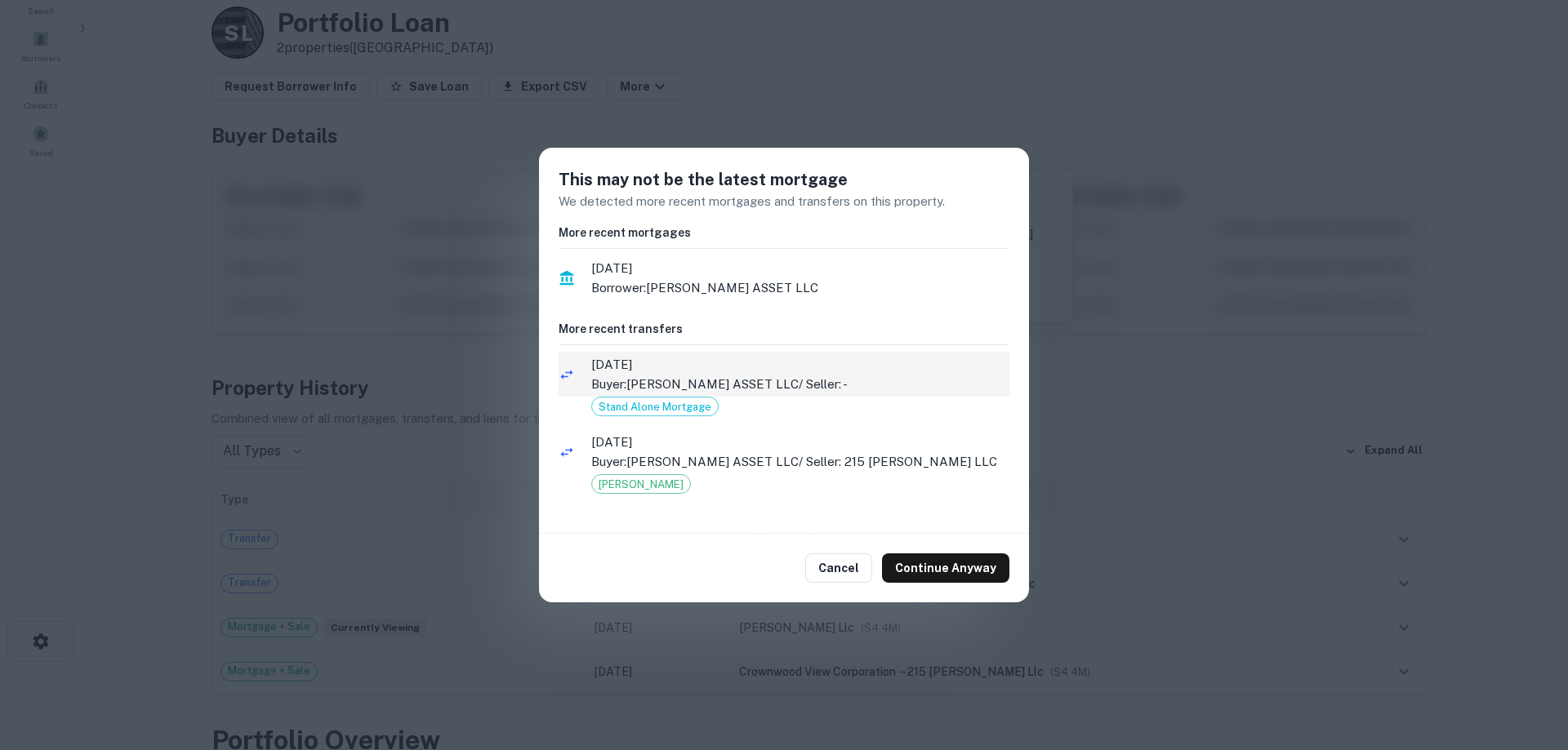
click at [825, 378] on p "Buyer: LUCAS ASSET LLC / Seller: -" at bounding box center [801, 384] width 419 height 20
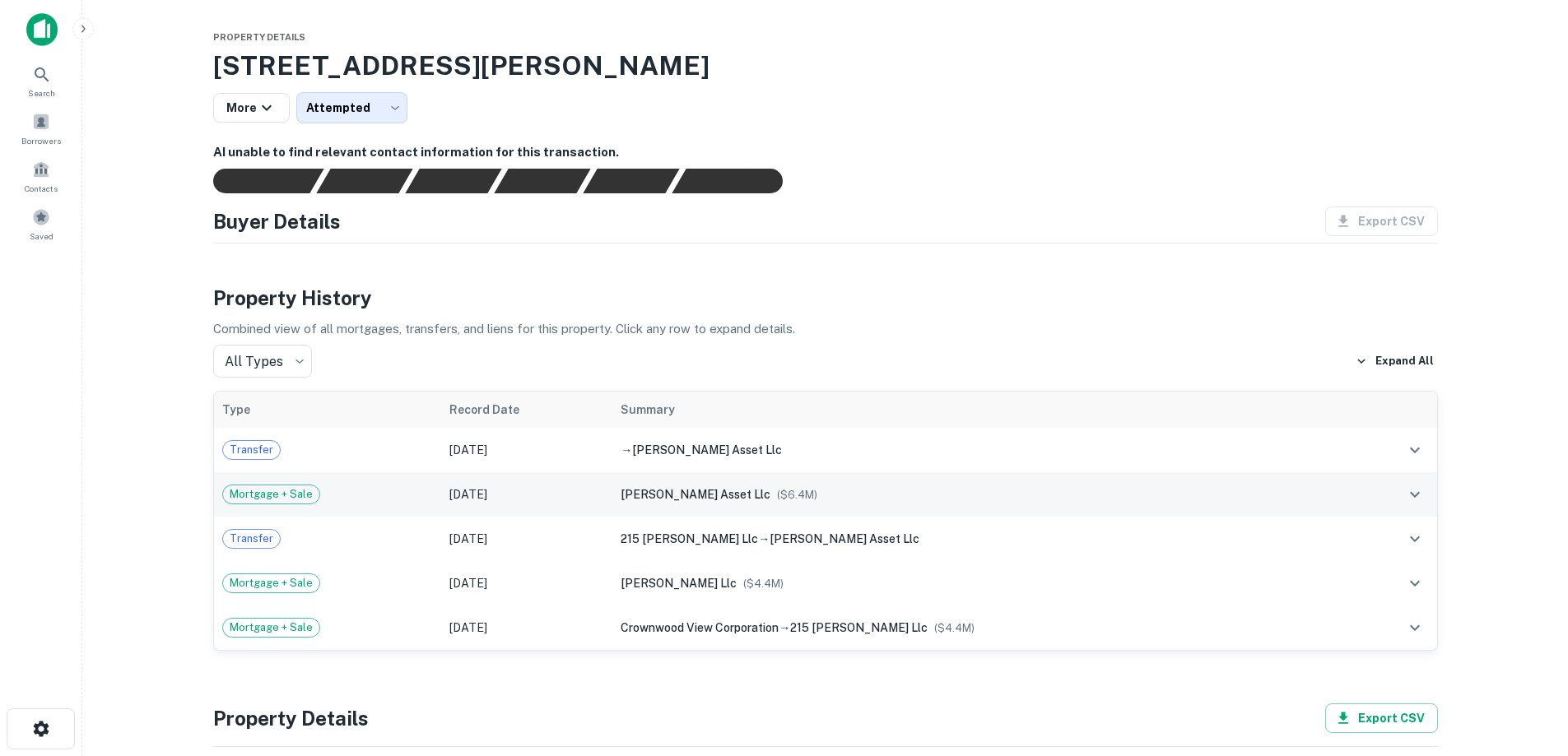
click at [614, 479] on td "[DATE]" at bounding box center [527, 495] width 172 height 44
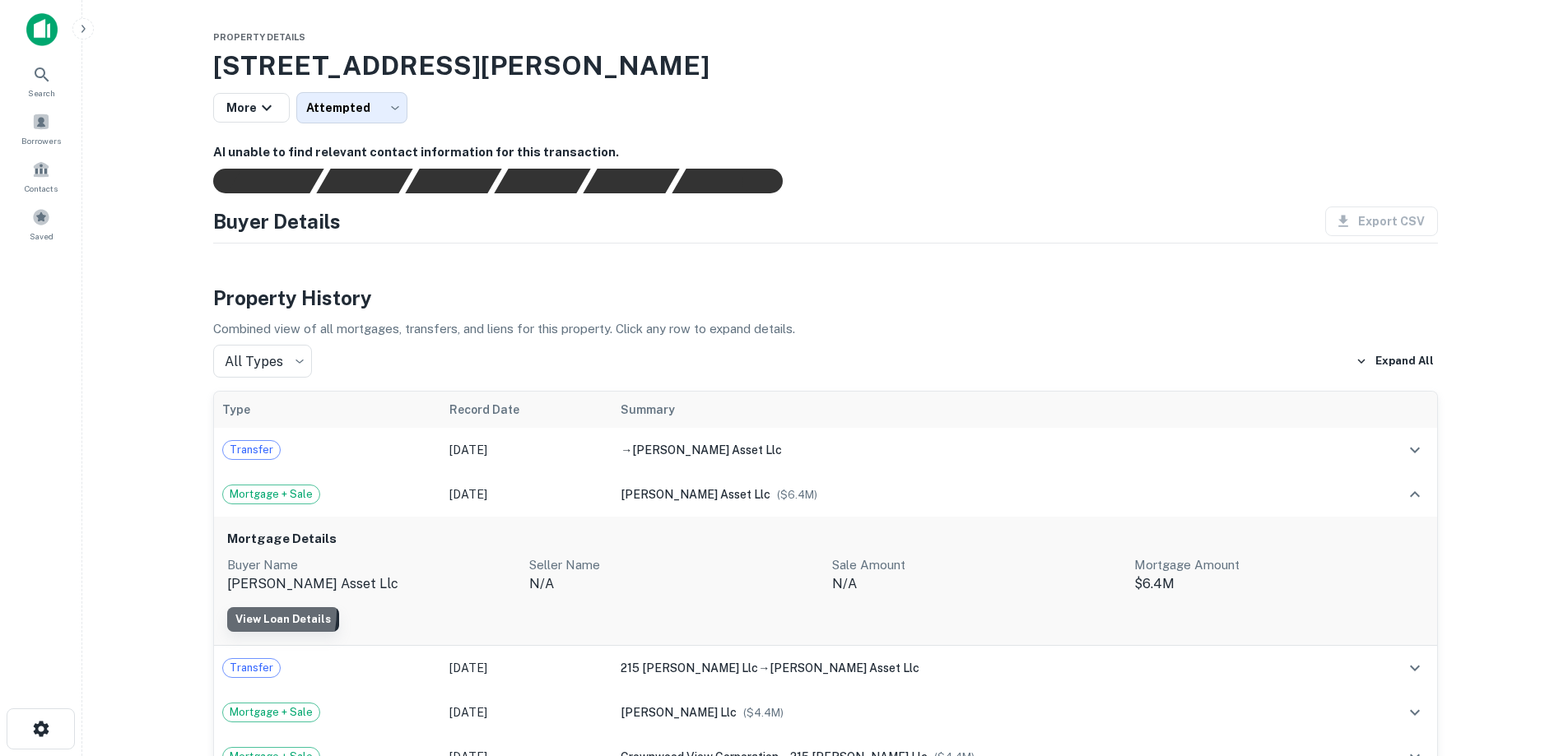
click at [234, 612] on link "View Loan Details" at bounding box center [283, 620] width 112 height 25
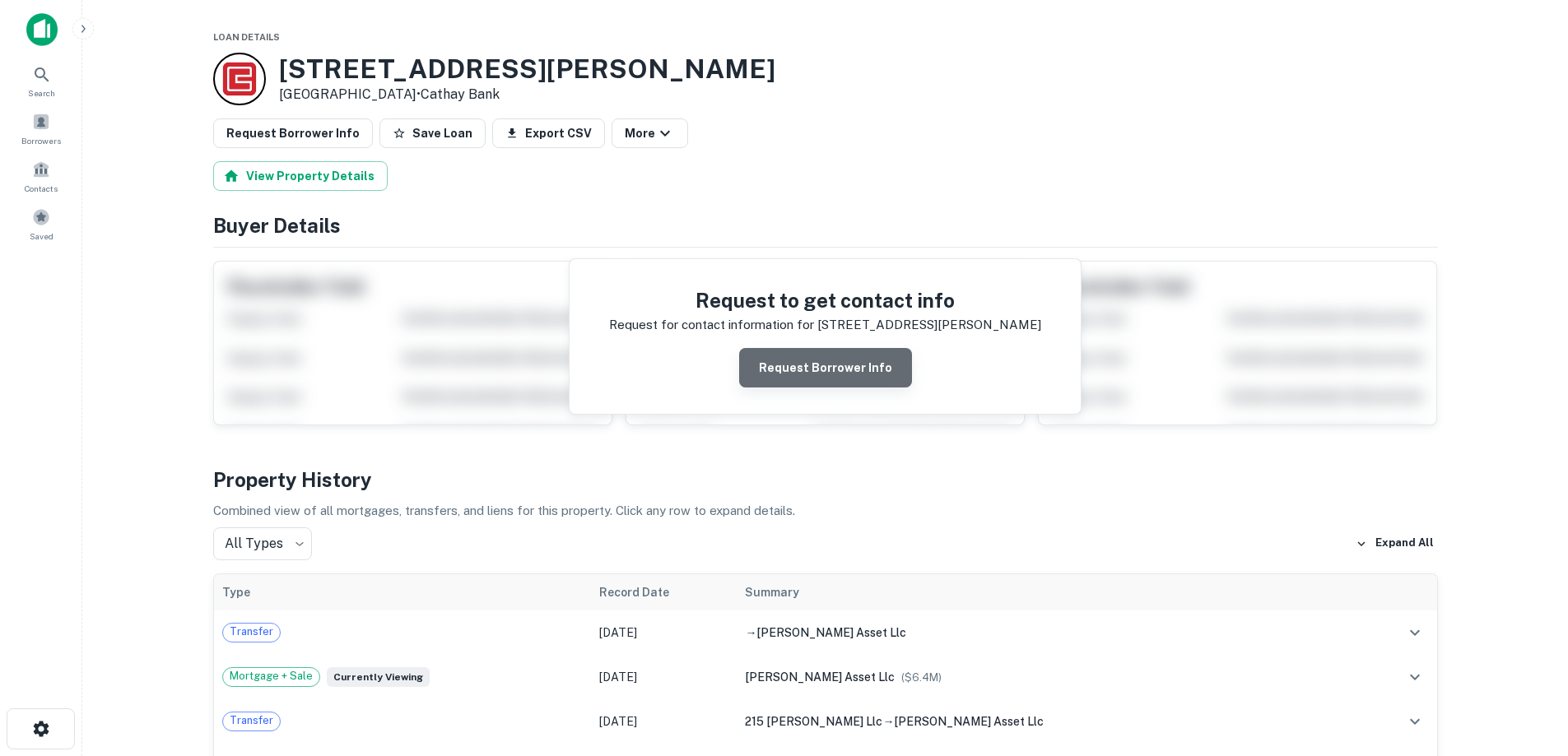
click at [852, 367] on button "Request Borrower Info" at bounding box center [824, 368] width 172 height 39
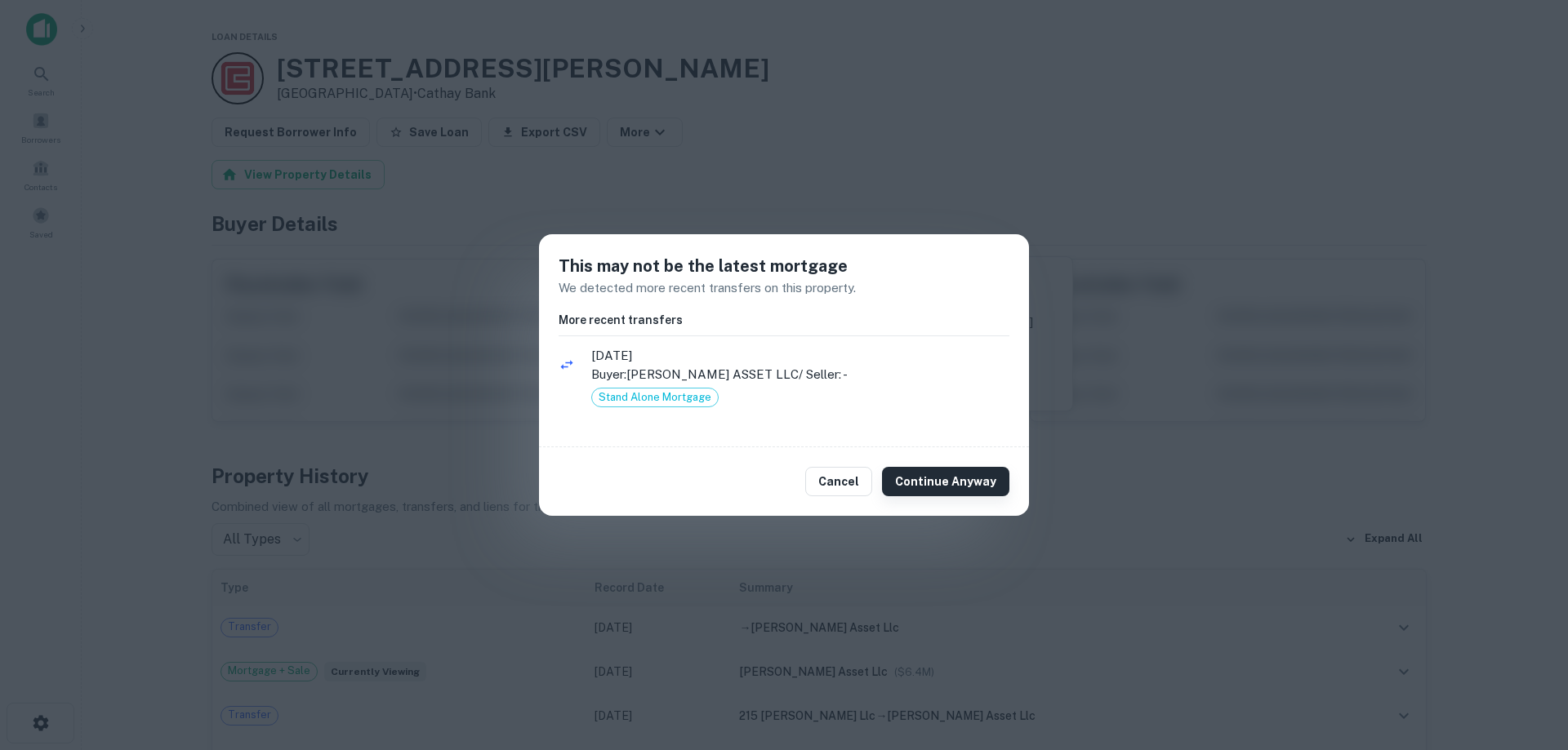
click at [951, 481] on button "Continue Anyway" at bounding box center [945, 482] width 127 height 30
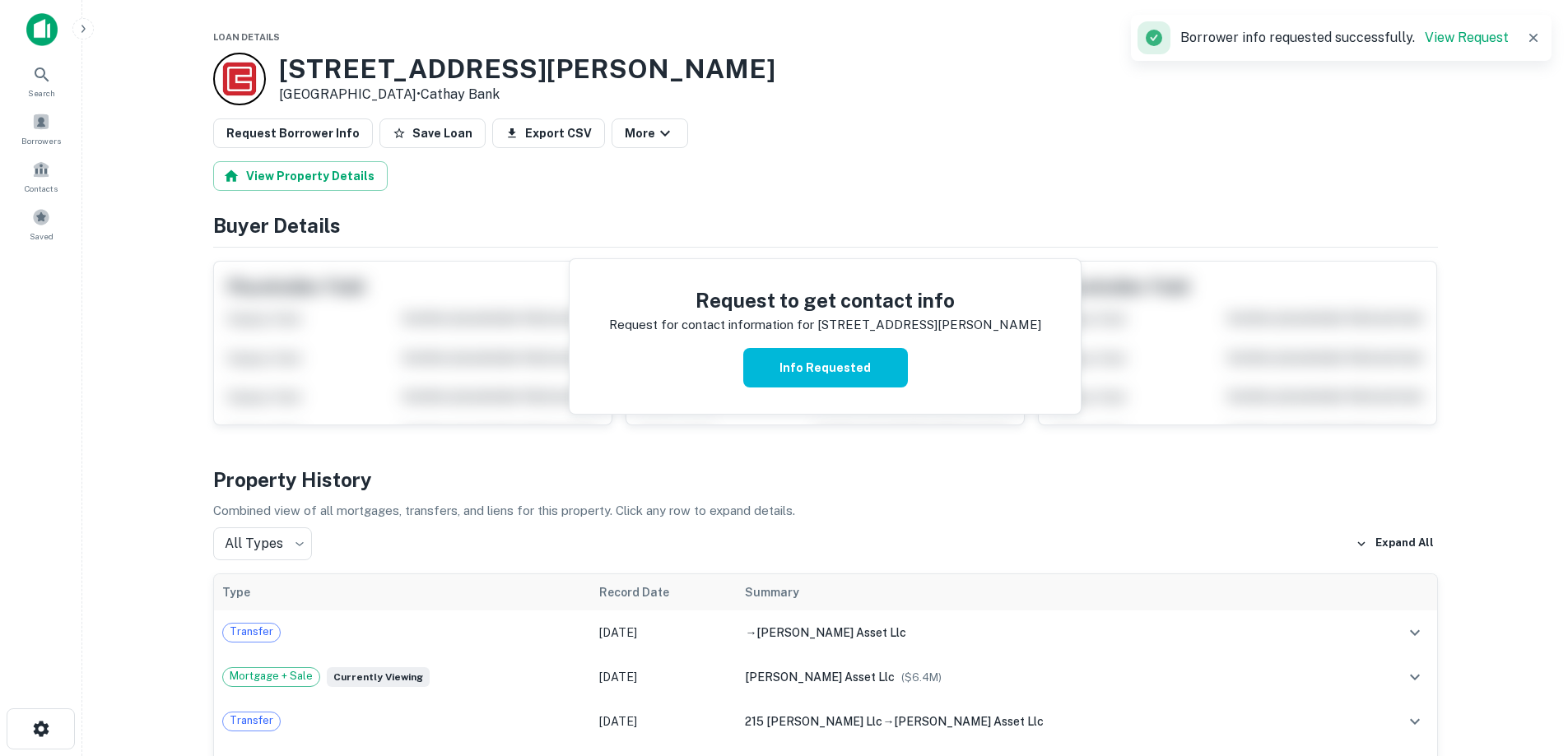
click at [46, 32] on img at bounding box center [41, 30] width 31 height 33
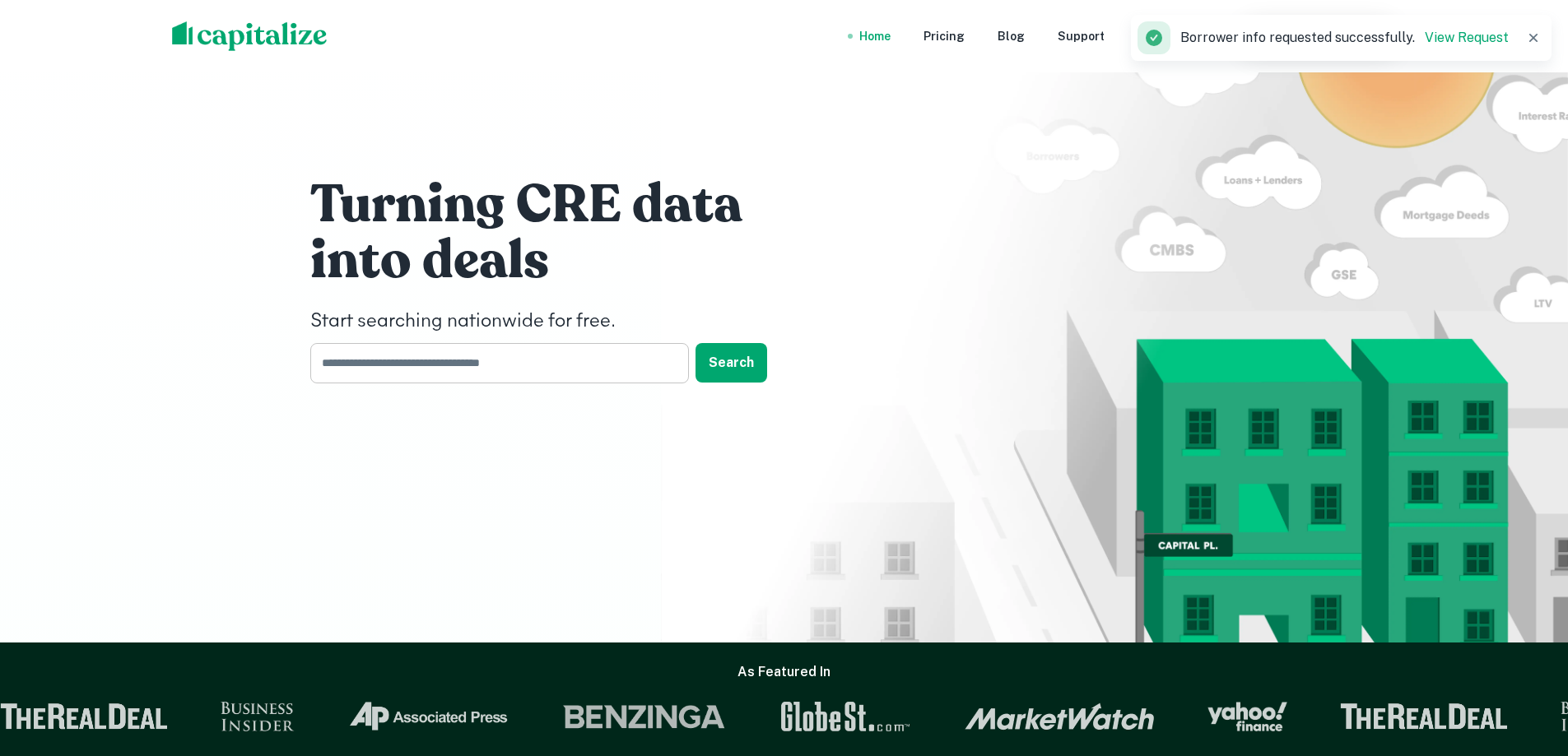
click at [499, 356] on input "text" at bounding box center [493, 363] width 367 height 40
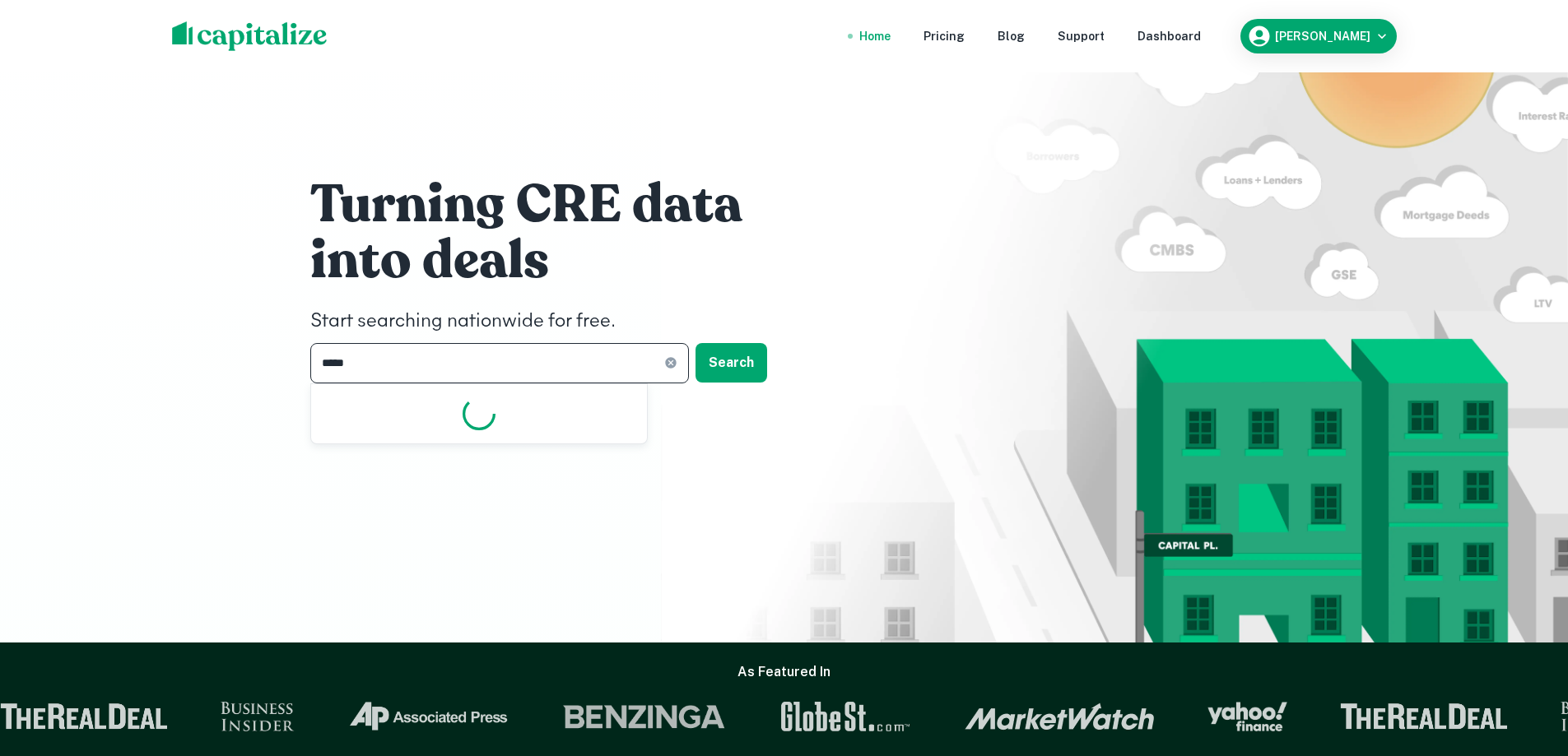
type input "******"
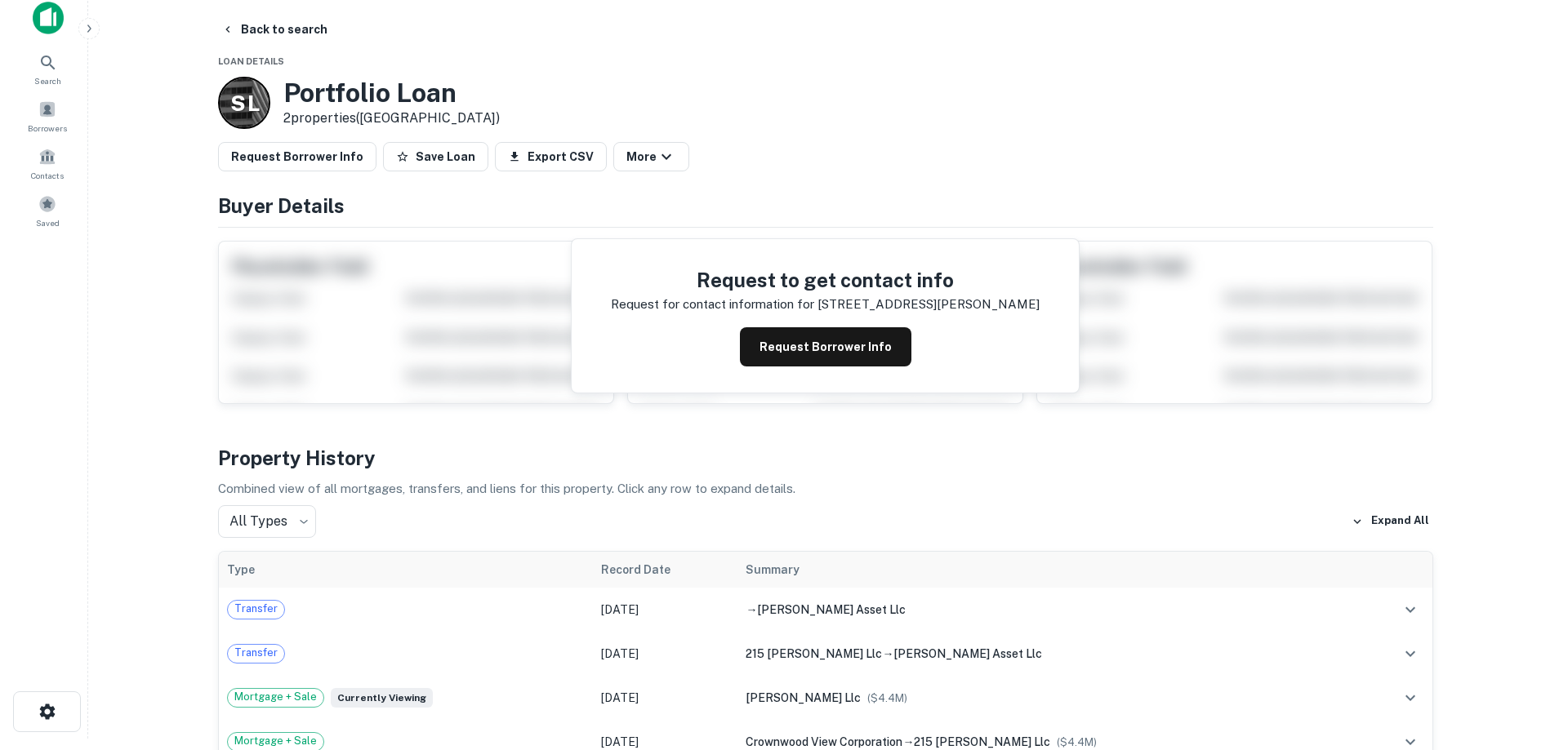
scroll to position [81, 0]
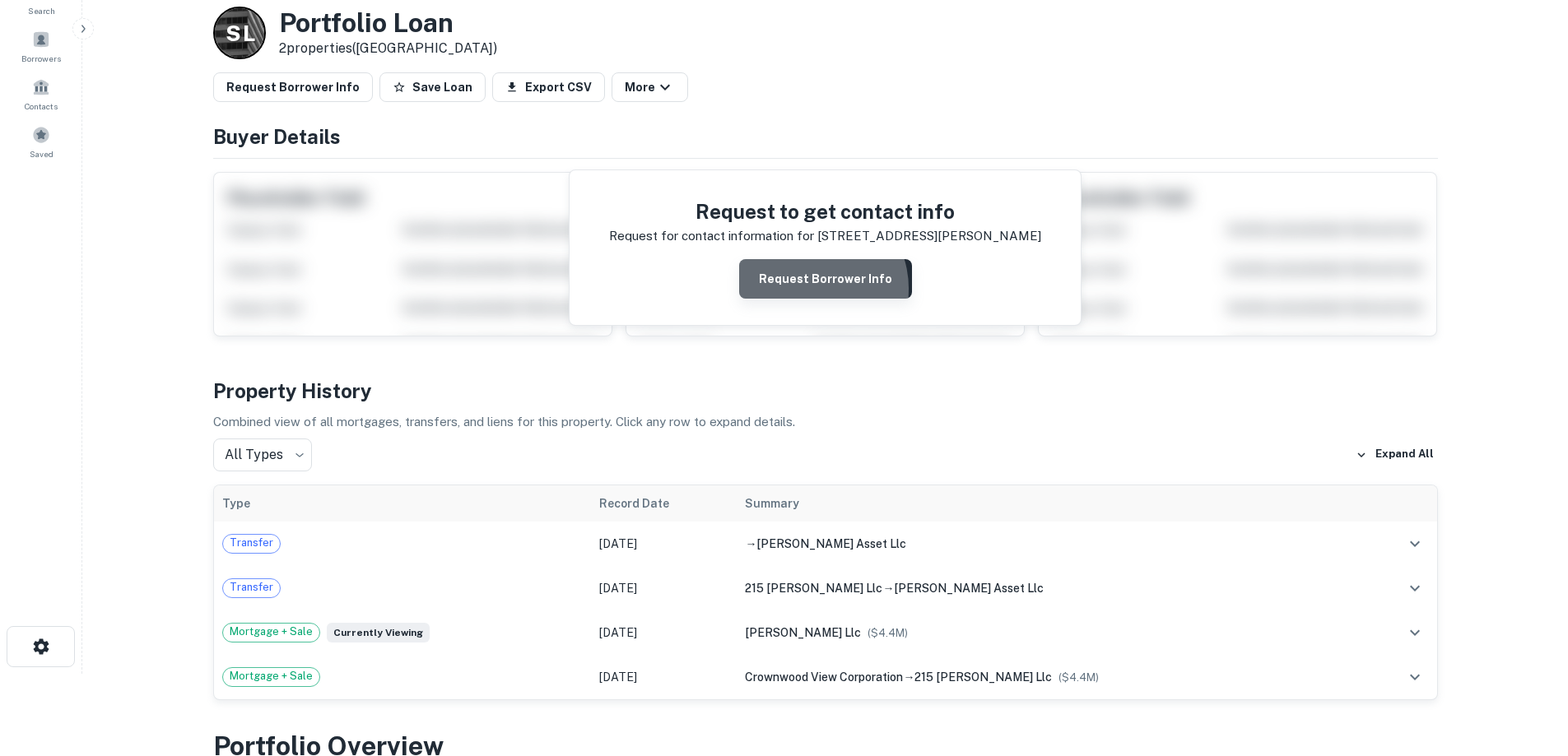
click at [813, 289] on button "Request Borrower Info" at bounding box center [824, 278] width 172 height 39
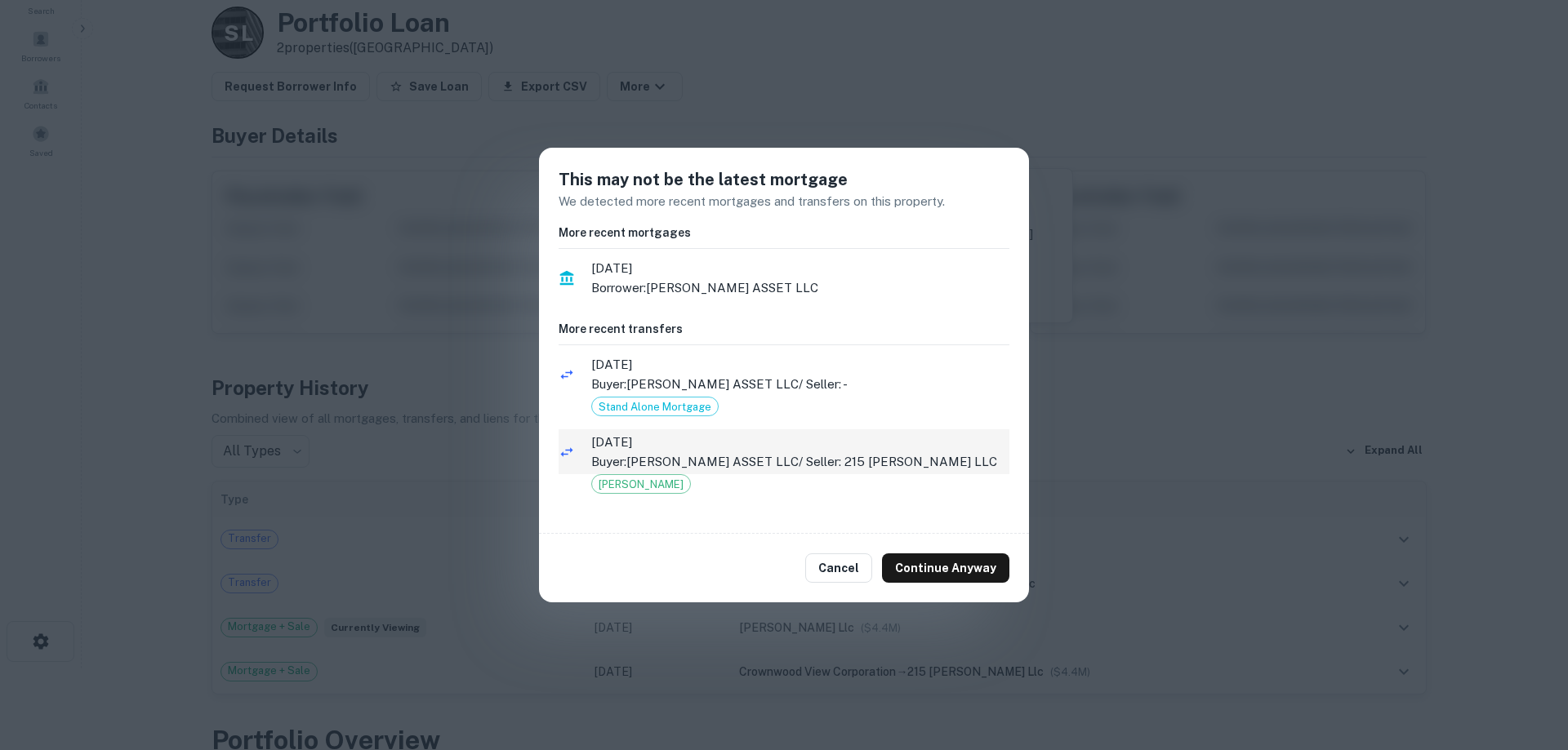
click at [823, 451] on span "[DATE]" at bounding box center [801, 442] width 419 height 20
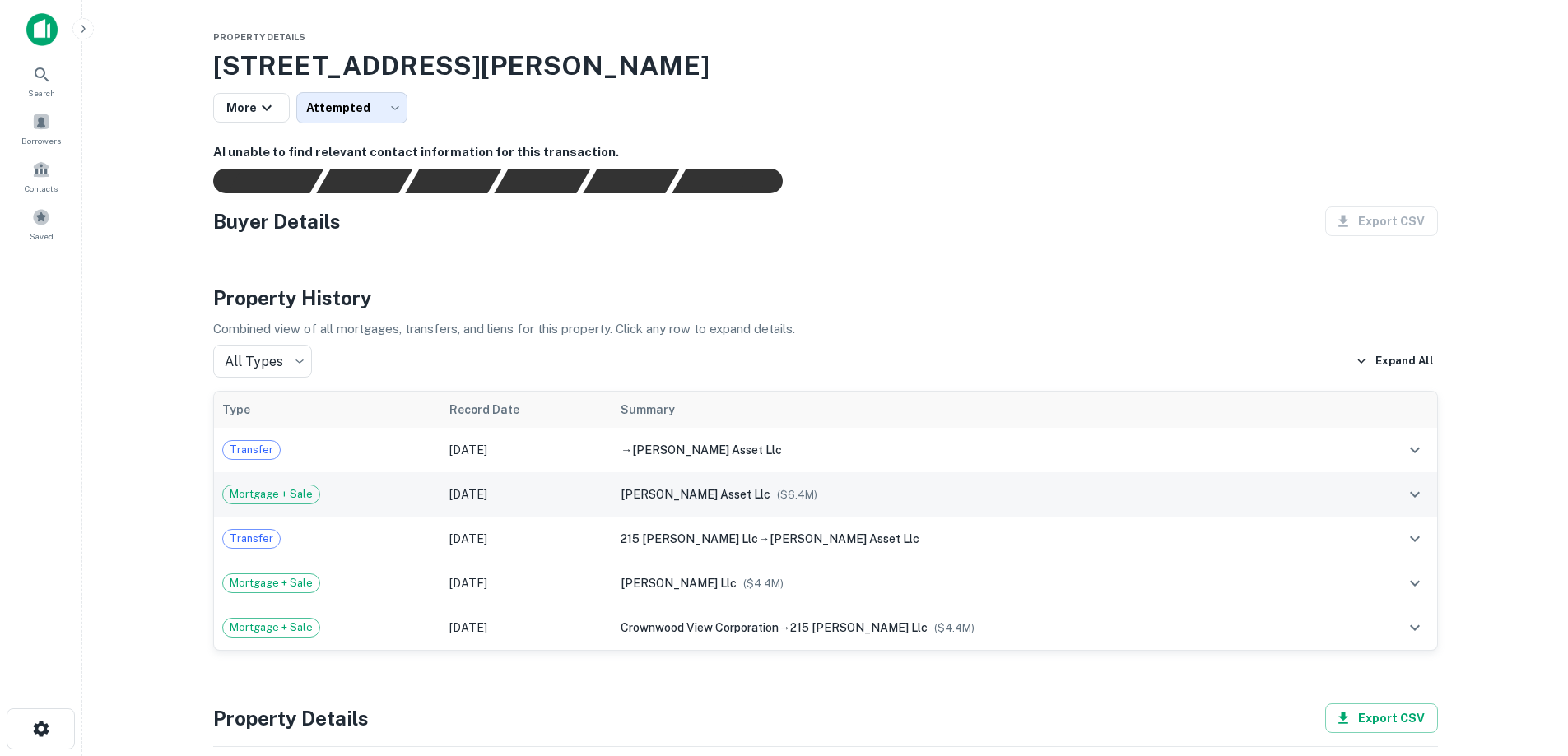
click at [473, 490] on td "[DATE]" at bounding box center [527, 495] width 172 height 44
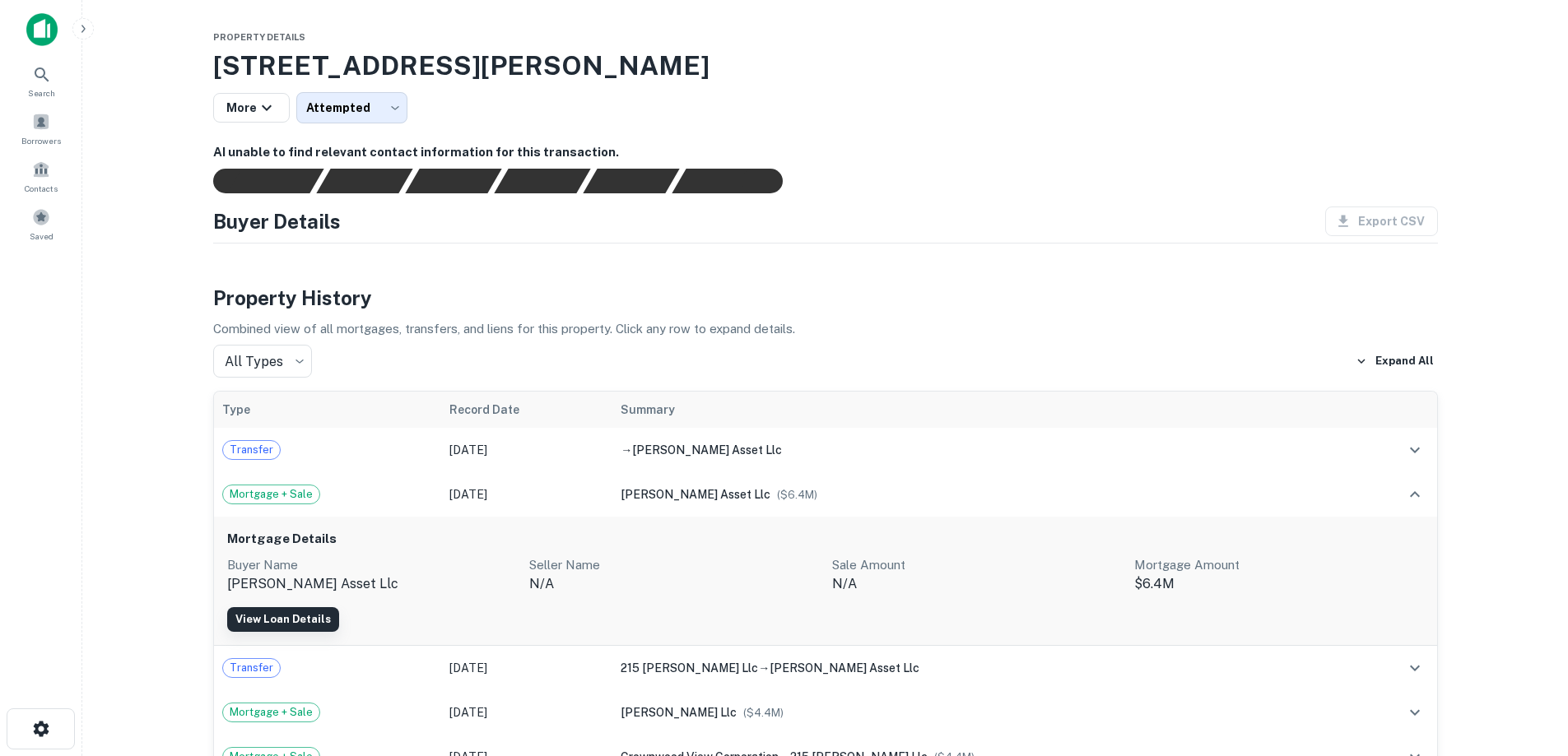
click at [274, 613] on link "View Loan Details" at bounding box center [283, 620] width 112 height 25
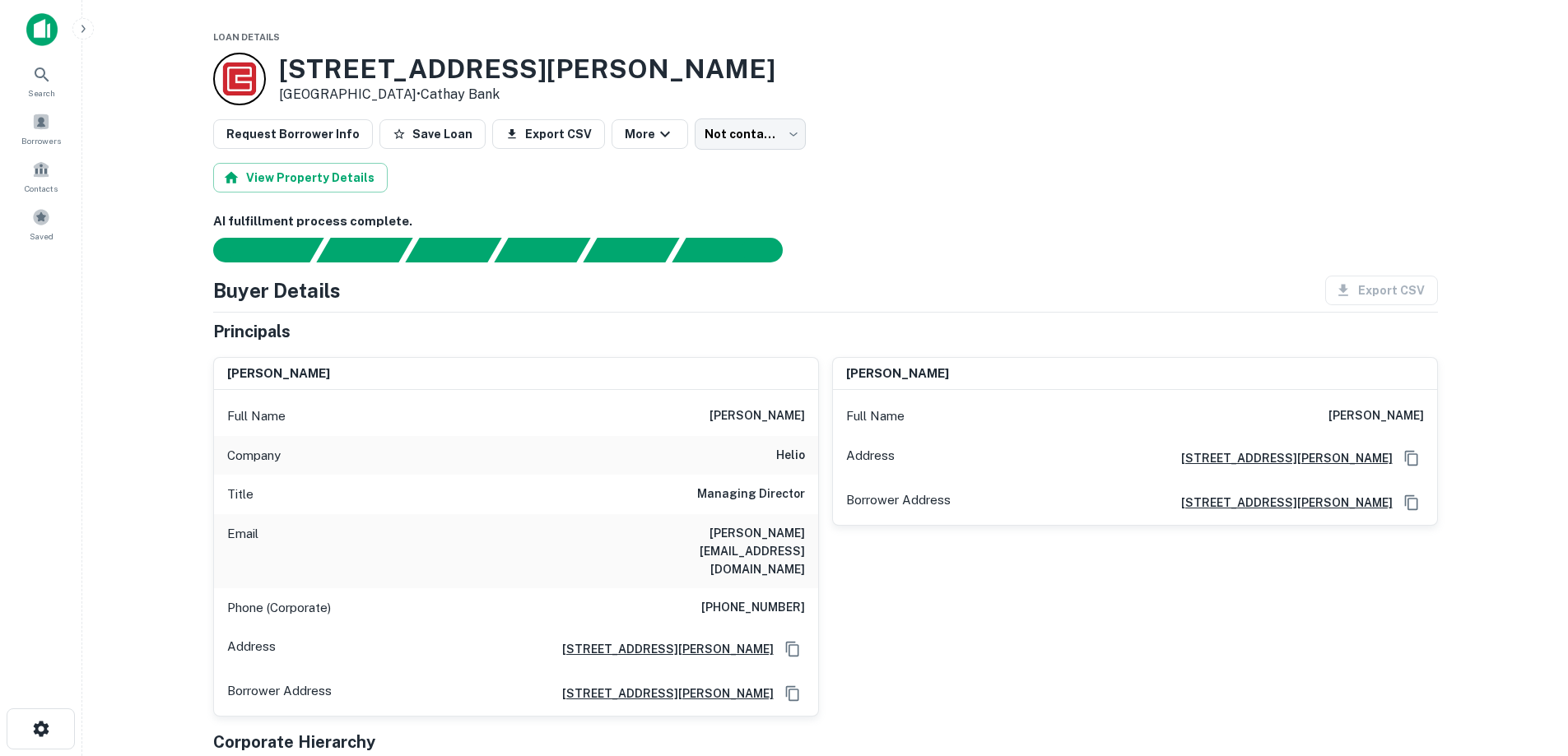
click at [51, 29] on img at bounding box center [41, 30] width 31 height 33
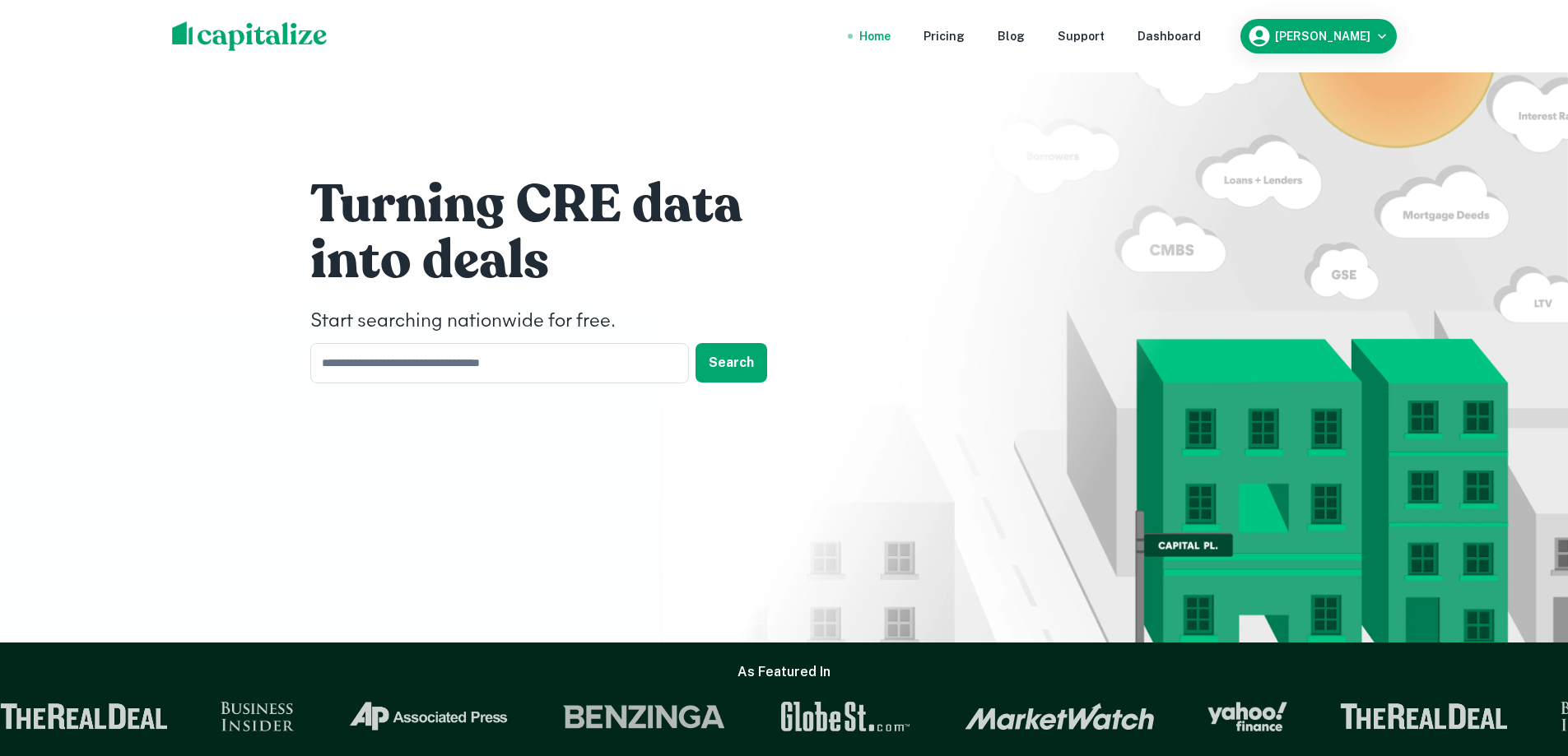
click at [312, 501] on div "Turning CRE data into deals Start searching nationwide for free. ​ Search" at bounding box center [785, 283] width 988 height 567
click at [369, 470] on div "Turning CRE data into deals Start searching nationwide for free. ​ Search" at bounding box center [785, 283] width 988 height 567
click at [201, 248] on div "Turning CRE data into deals Start searching nationwide for free. ​ Search" at bounding box center [784, 321] width 1568 height 642
click at [126, 507] on div "Turning CRE data into deals Start searching nationwide for free. ​ Search" at bounding box center [784, 321] width 1568 height 642
click at [186, 349] on div "Turning CRE data into deals Start searching nationwide for free. ​ Search" at bounding box center [784, 321] width 1568 height 642
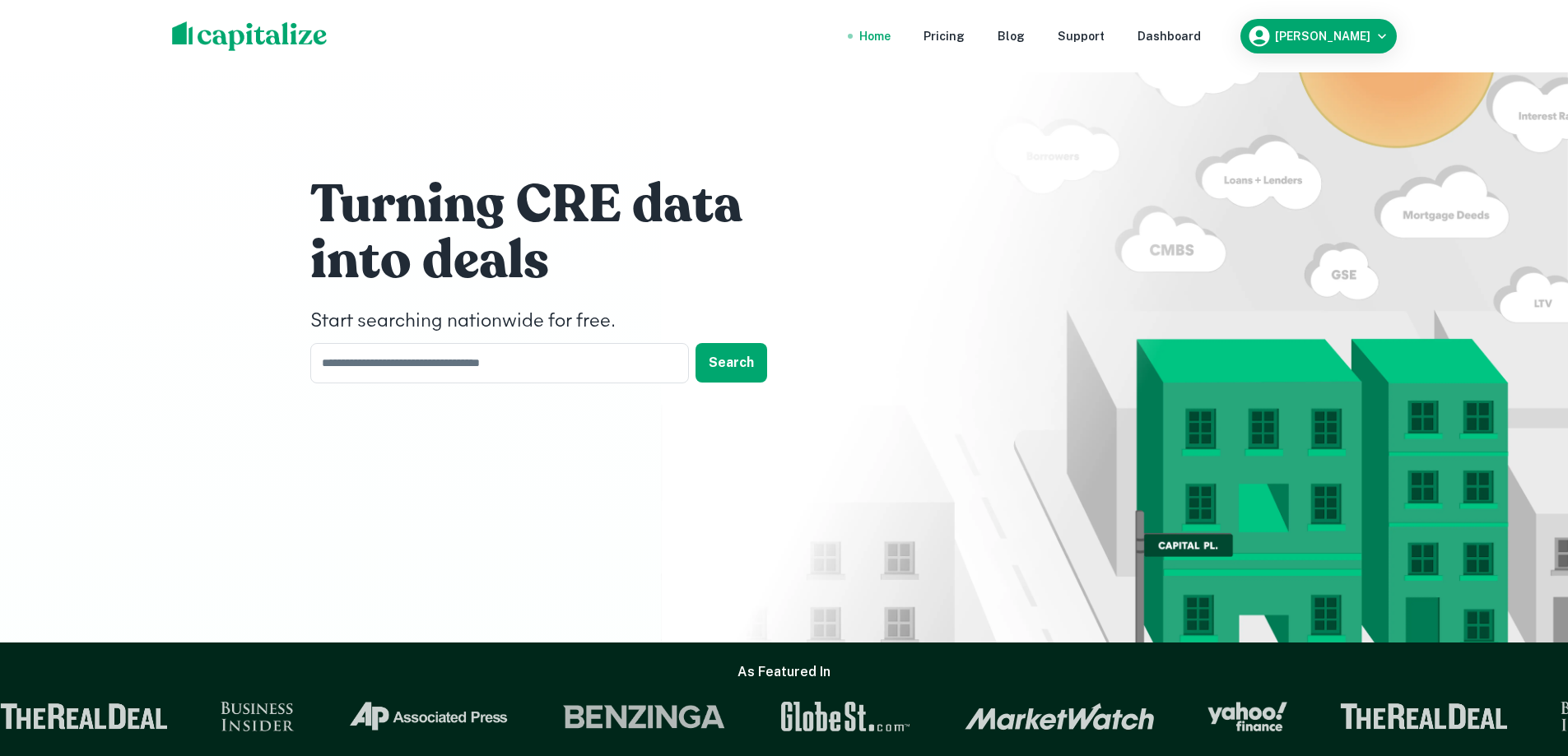
click at [263, 387] on div "Turning CRE data into deals Start searching nationwide for free. ​ Search" at bounding box center [784, 321] width 1568 height 642
click at [170, 394] on div "Turning CRE data into deals Start searching nationwide for free. ​ Search" at bounding box center [784, 321] width 1568 height 642
